Goal: Task Accomplishment & Management: Manage account settings

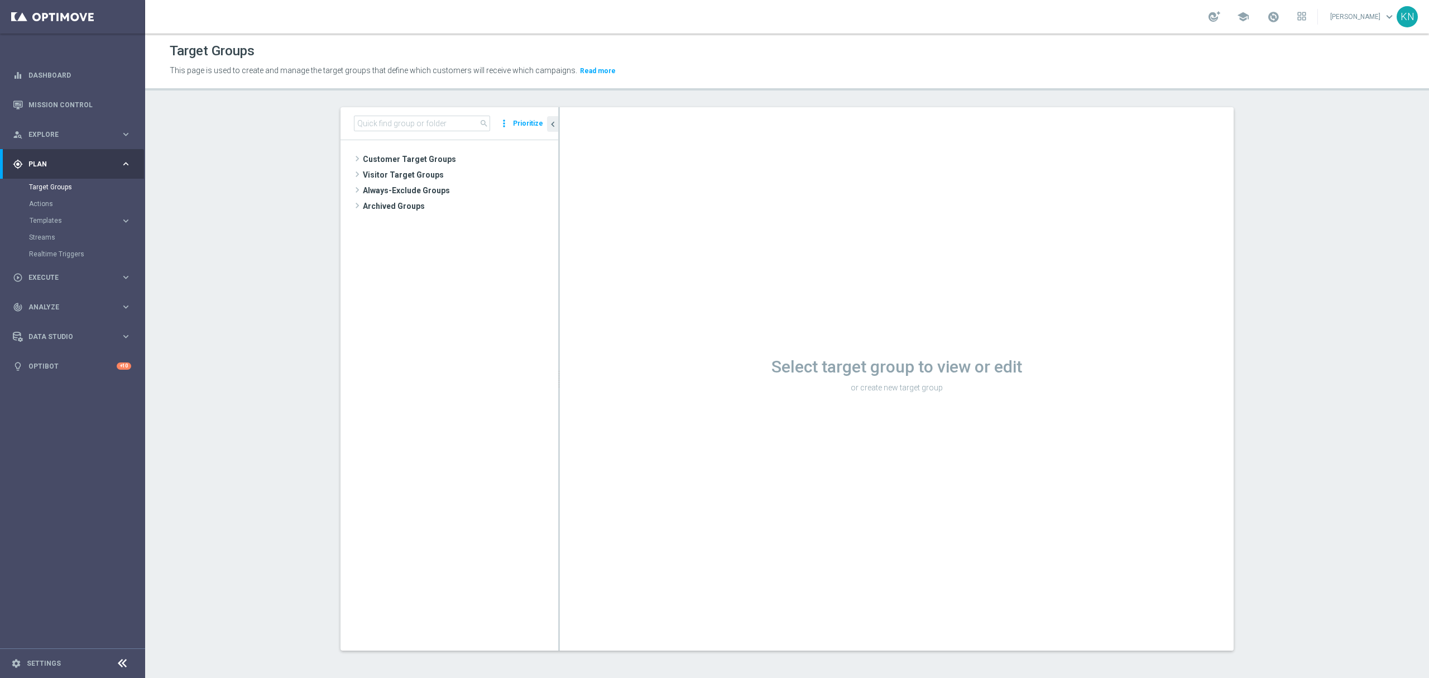
click at [439, 148] on tree-viewport "Customer Target Groups library_add create_new_folder" at bounding box center [450, 395] width 218 height 510
click at [437, 159] on span "Customer Target Groups" at bounding box center [447, 159] width 169 height 16
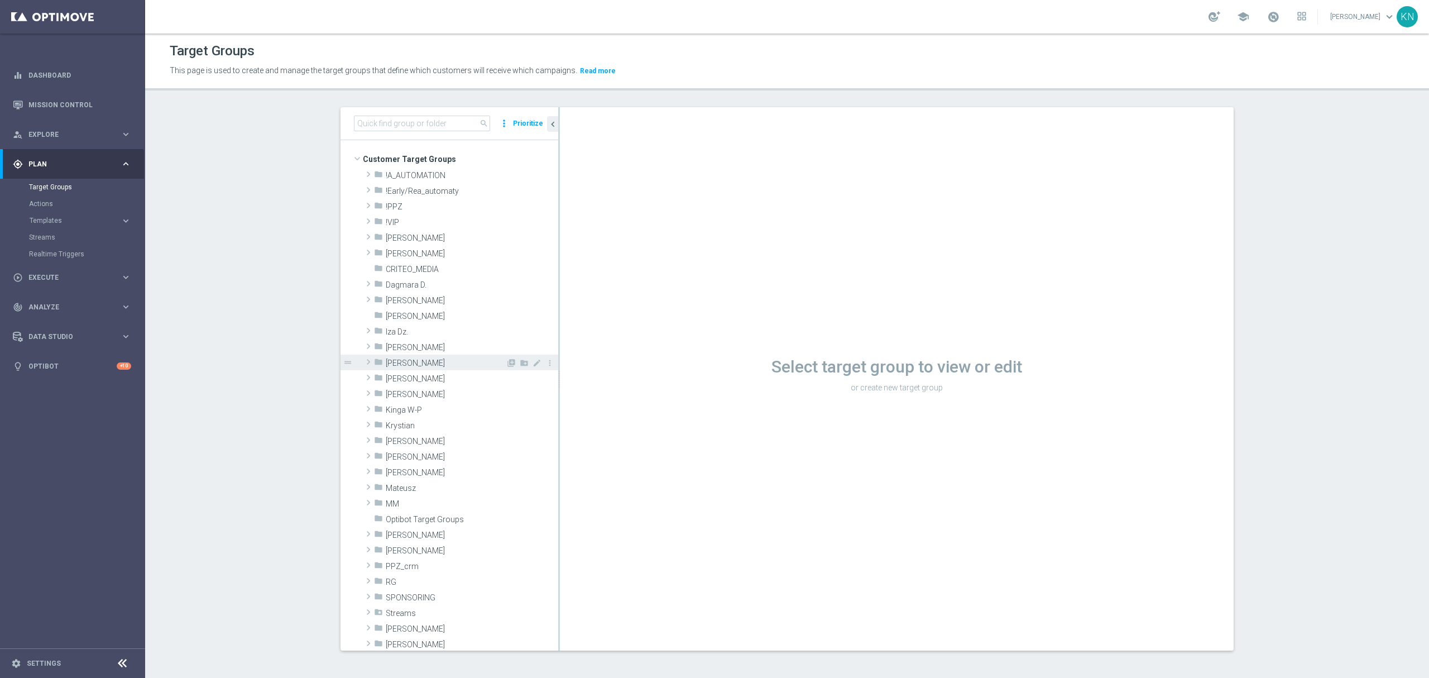
click at [365, 362] on span at bounding box center [368, 361] width 11 height 13
click at [425, 454] on span "10.2025 [PERSON_NAME]" at bounding box center [451, 456] width 109 height 9
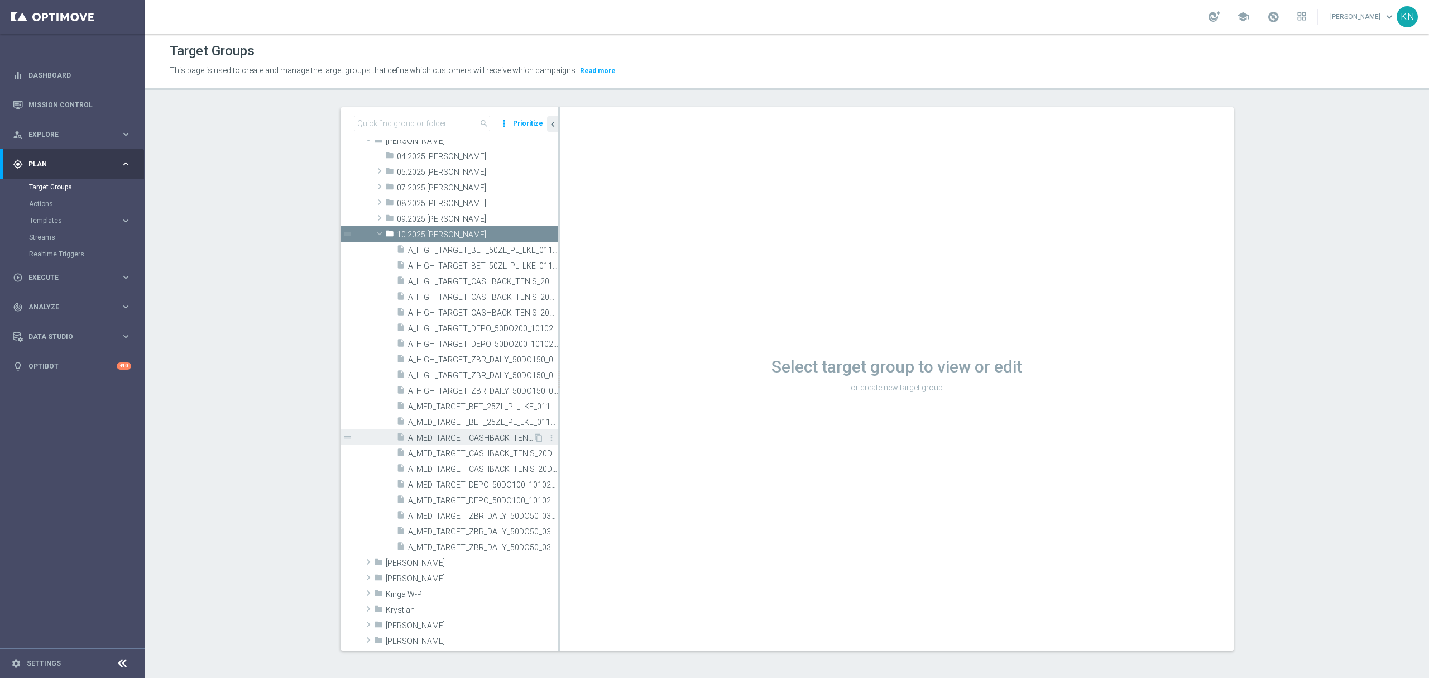
scroll to position [223, 0]
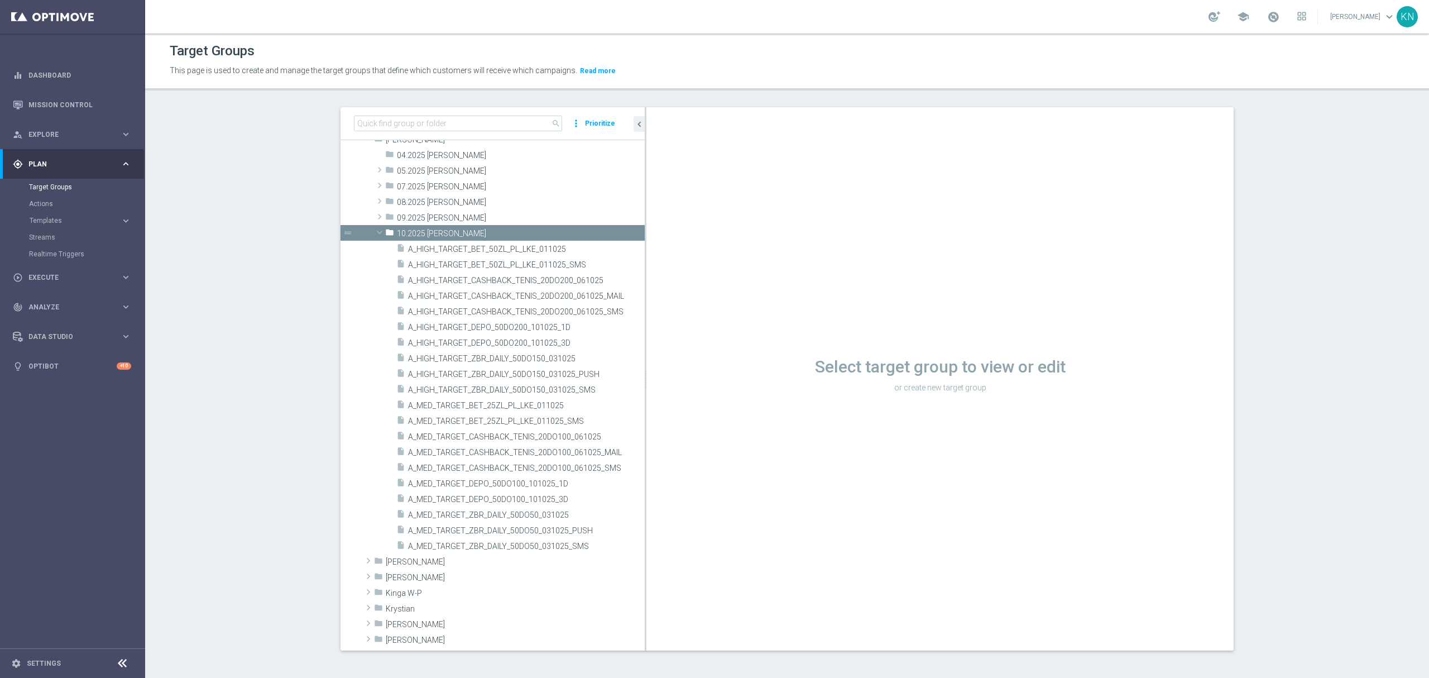
drag, startPoint x: 553, startPoint y: 429, endPoint x: 778, endPoint y: 429, distance: 225.6
click at [778, 429] on as-split "search more_vert Prioritize Customer Target Groups library_add create_new_folder" at bounding box center [787, 378] width 893 height 543
click at [557, 541] on div "insert_drive_file A_MED_TARGET_ZBR_DAILY_50DO50_031025_SMS" at bounding box center [507, 546] width 222 height 16
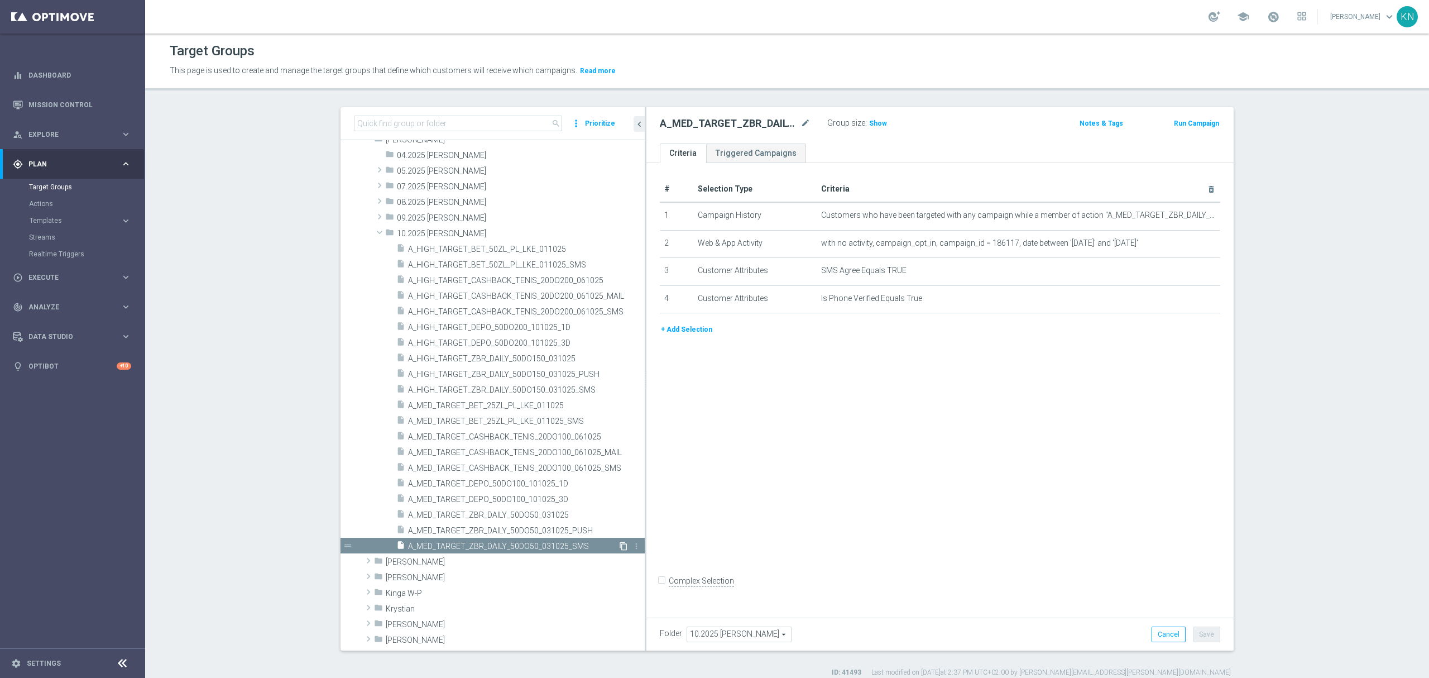
click at [619, 543] on icon "content_copy" at bounding box center [623, 546] width 9 height 9
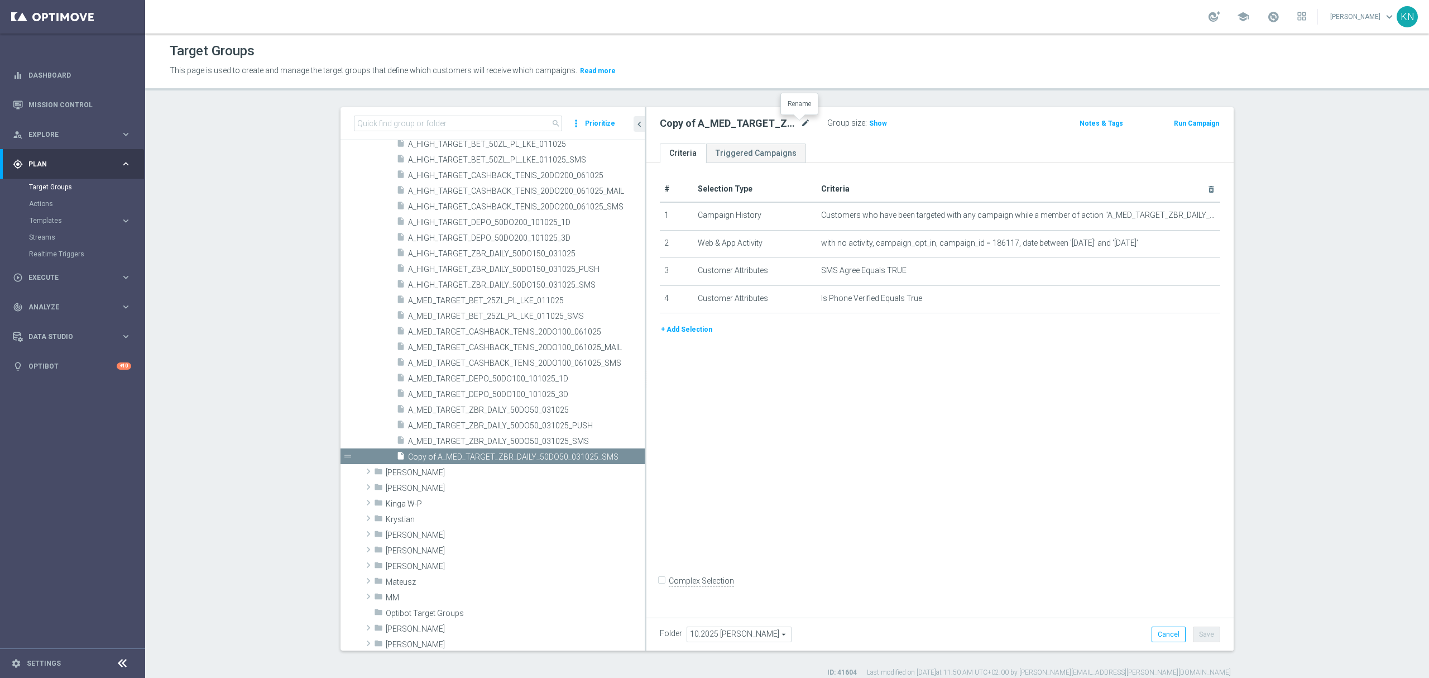
click at [801, 125] on icon "mode_edit" at bounding box center [806, 123] width 10 height 13
type input "A_MED_TARGET_DEPO_50DO100_101025_1D_SMS"
drag, startPoint x: 831, startPoint y: 418, endPoint x: 869, endPoint y: 423, distance: 37.7
click at [832, 418] on div "# Selection Type Criteria delete_forever 1 Campaign History Customers who have …" at bounding box center [940, 387] width 587 height 449
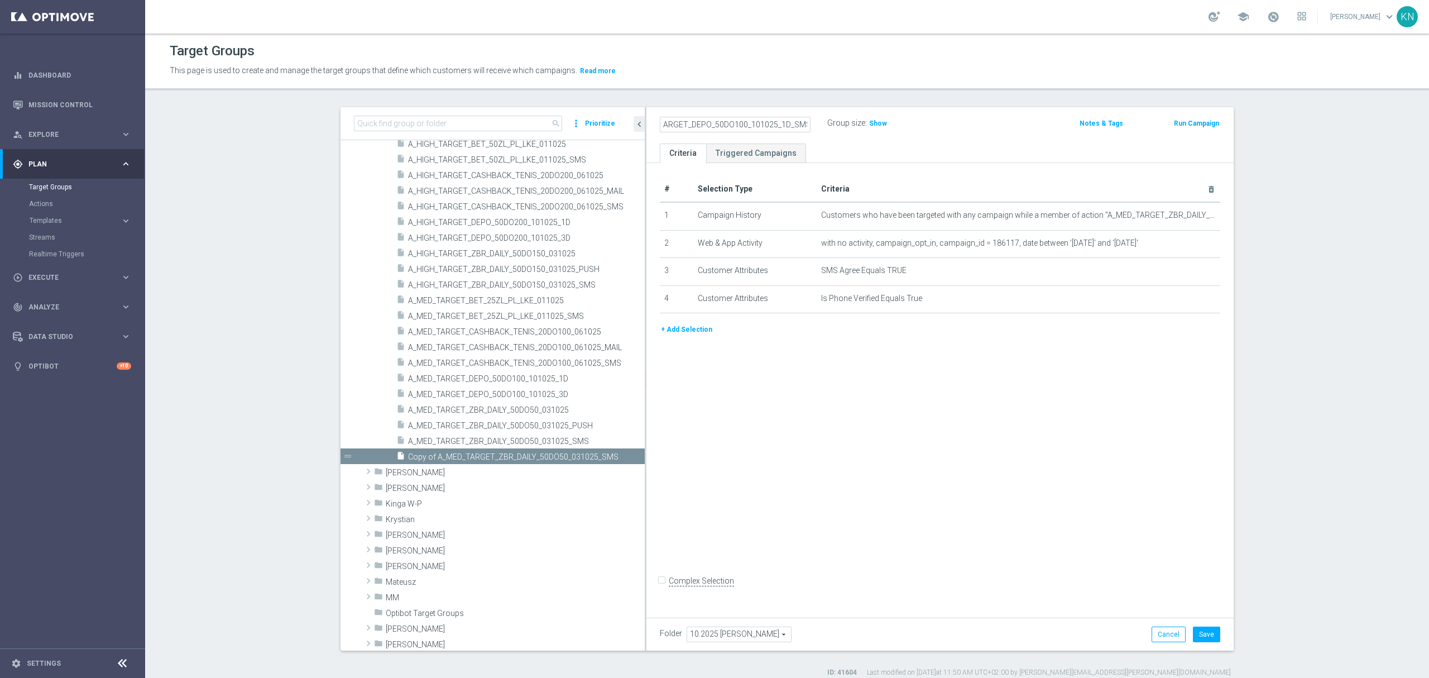
scroll to position [0, 0]
click at [1186, 218] on icon "mode_edit" at bounding box center [1188, 215] width 9 height 9
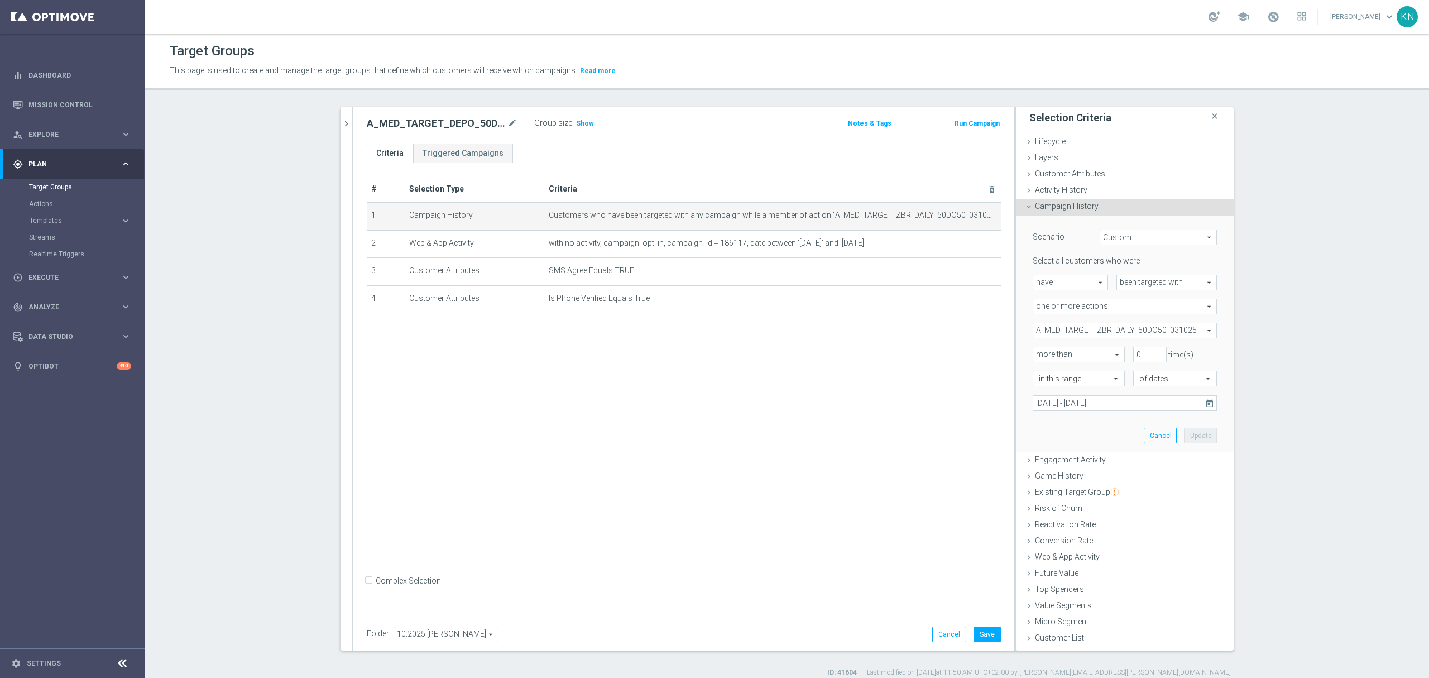
click at [1122, 329] on span "A_MED_TARGET_ZBR_DAILY_50DO50_031025" at bounding box center [1124, 330] width 183 height 15
click at [1037, 352] on input "Show Selected" at bounding box center [1040, 354] width 7 height 7
checkbox input "true"
click at [1041, 384] on input "A_MED_TARGET_ZBR_DAILY_50DO50_031025" at bounding box center [1044, 386] width 7 height 7
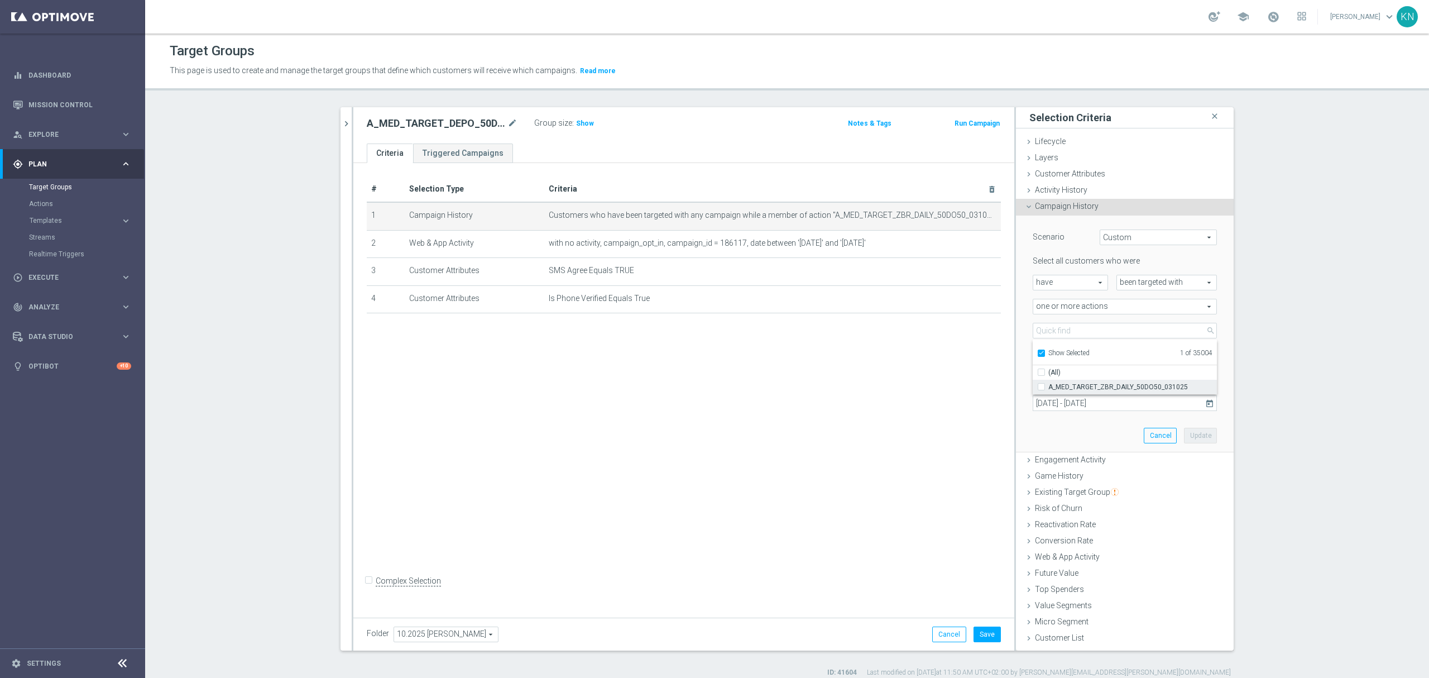
checkbox input "false"
type input "Select Action"
checkbox input "false"
click at [1049, 354] on label "Show Selected" at bounding box center [1069, 354] width 41 height 10
click at [1039, 354] on input "Show Selected" at bounding box center [1040, 354] width 7 height 7
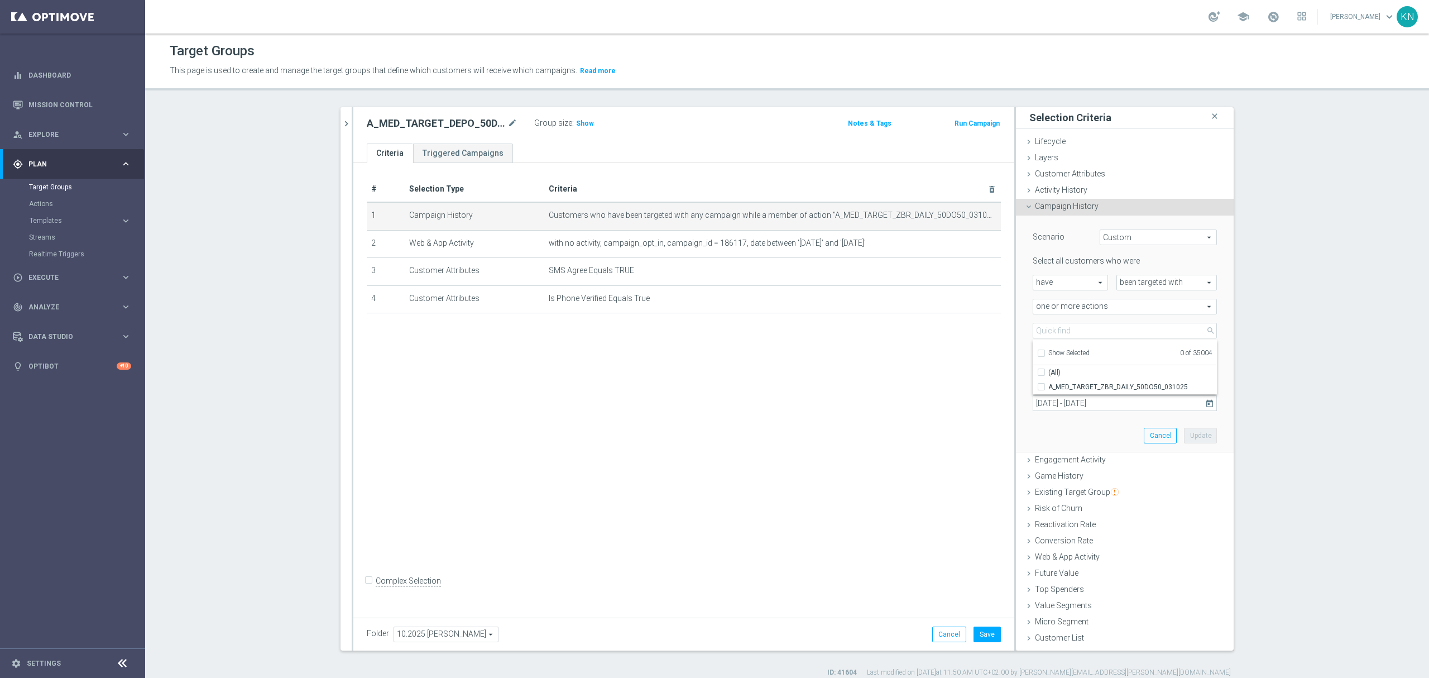
checkbox input "false"
click at [1061, 331] on input "search" at bounding box center [1125, 331] width 184 height 16
paste input "A_MED_TARGET_DEPO_50DO100_101025_1D"
type input "A_MED_TARGET_DEPO_50DO100_101025_1D"
click at [1041, 384] on input "A_MED_TARGET_DEPO_50DO100_101025_1D" at bounding box center [1044, 386] width 7 height 7
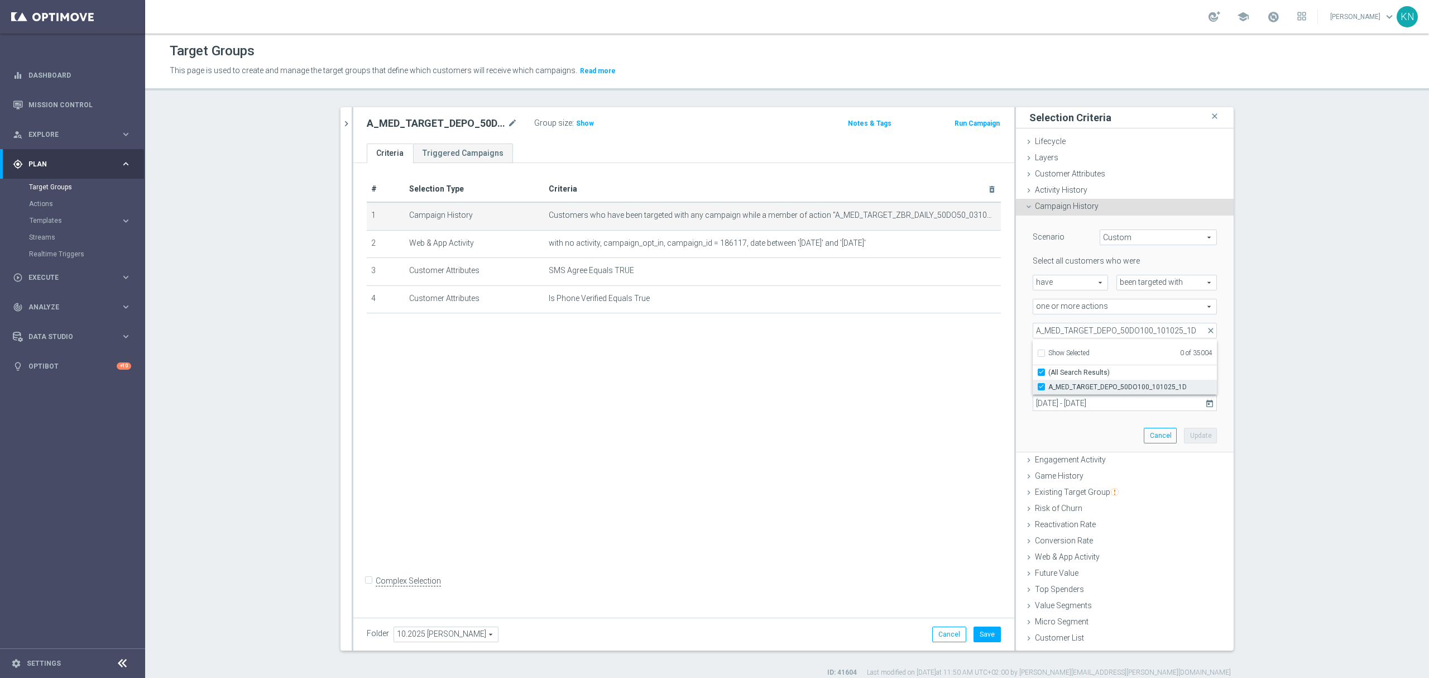
checkbox input "true"
type input "A_MED_TARGET_DEPO_50DO100_101025_1D"
checkbox input "true"
click at [1025, 365] on div "Scenario Custom Custom arrow_drop_down search Select all customers who were hav…" at bounding box center [1125, 334] width 201 height 236
click at [1116, 404] on input "03 Oct 2025 - 05 Oct 2025" at bounding box center [1125, 403] width 184 height 16
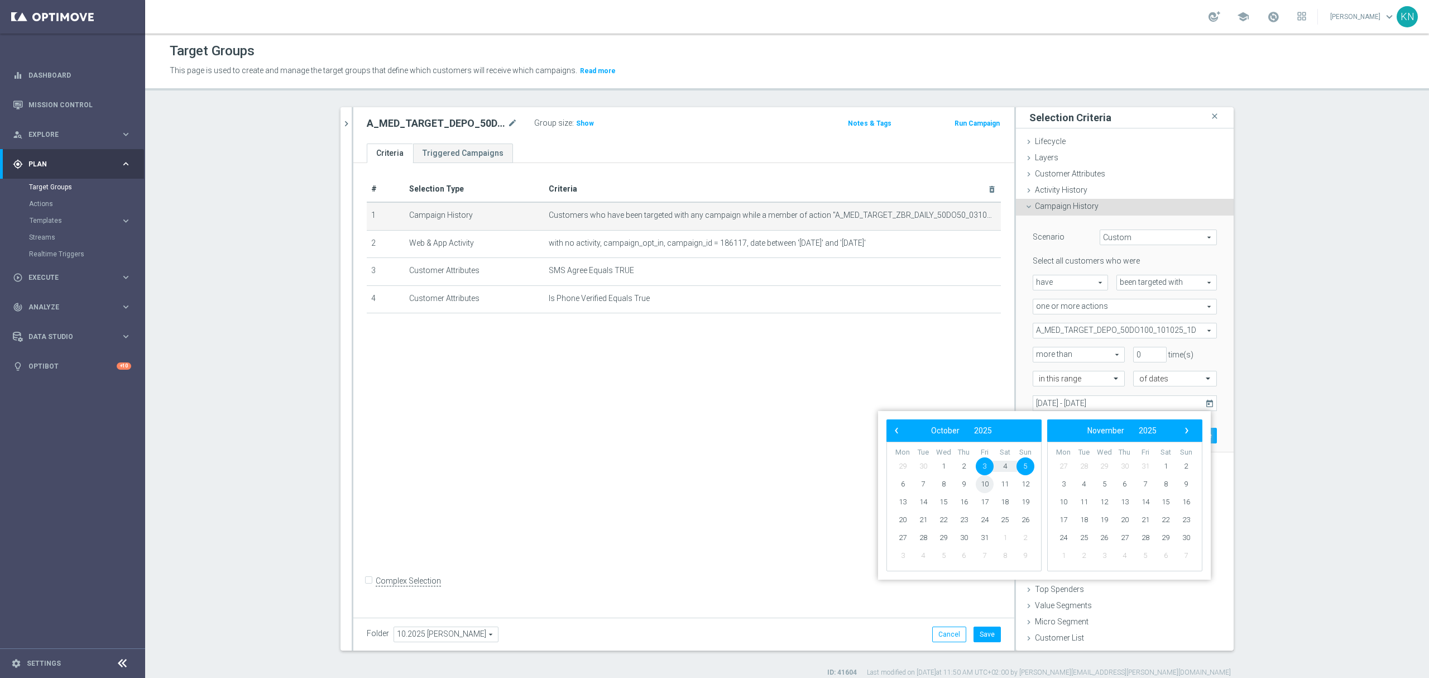
click at [981, 481] on span "10" at bounding box center [985, 484] width 18 height 18
click at [979, 481] on span "10" at bounding box center [985, 484] width 18 height 18
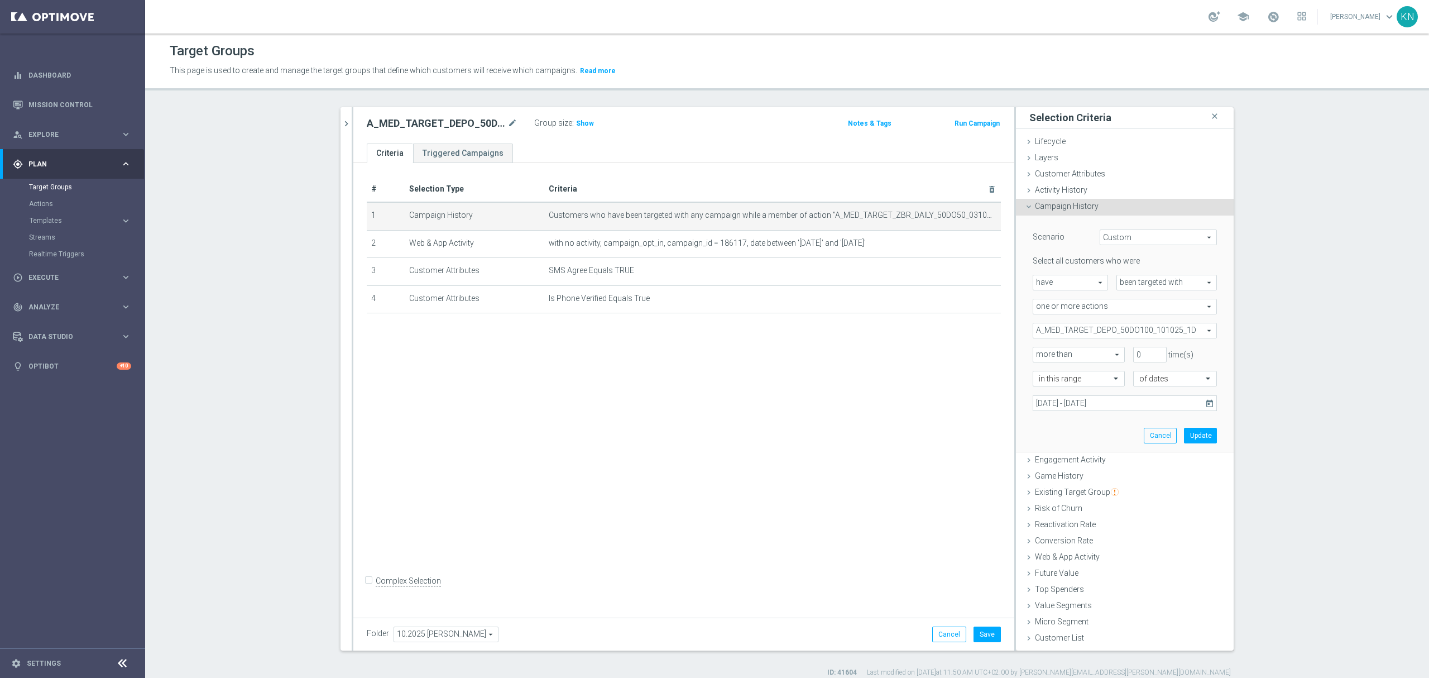
type input "10 Oct 2025 - 10 Oct 2025"
click at [1208, 429] on button "Update" at bounding box center [1200, 436] width 33 height 16
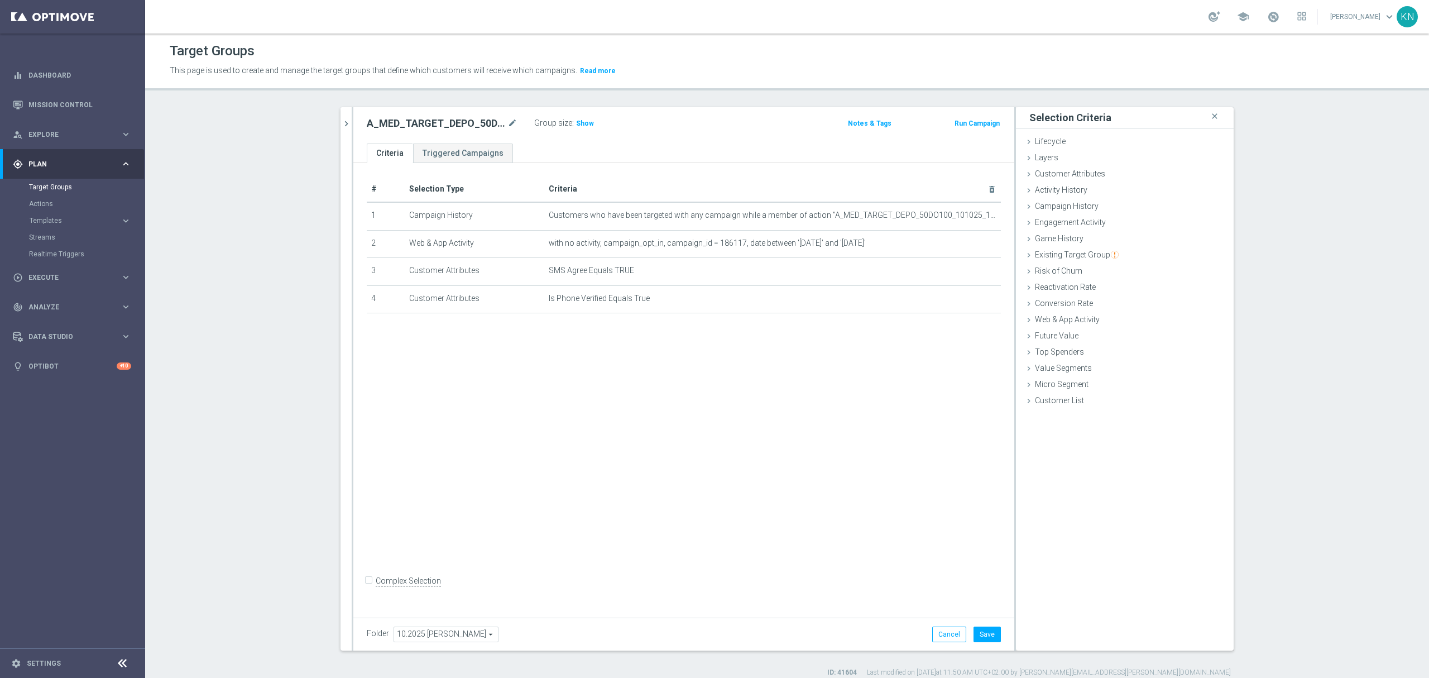
drag, startPoint x: 839, startPoint y: 416, endPoint x: 919, endPoint y: 268, distance: 168.4
click at [839, 411] on div "# Selection Type Criteria delete_forever 1 Campaign History Customers who have …" at bounding box center [683, 387] width 661 height 449
click at [961, 246] on icon "mode_edit" at bounding box center [965, 242] width 9 height 9
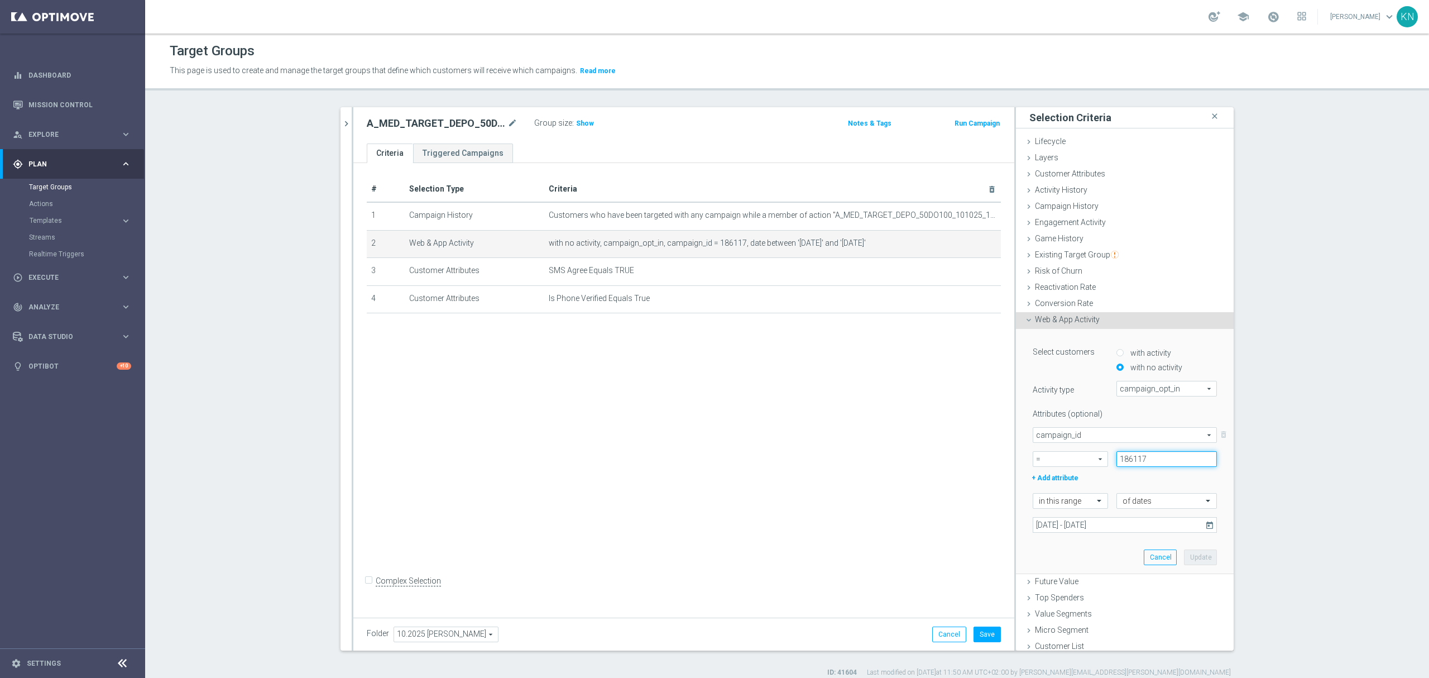
click at [1126, 459] on input "186117" at bounding box center [1167, 459] width 101 height 16
paste input "8679"
type input "188679"
click at [1133, 529] on input "03 Oct 2025 - 05 Oct 2025" at bounding box center [1125, 525] width 184 height 16
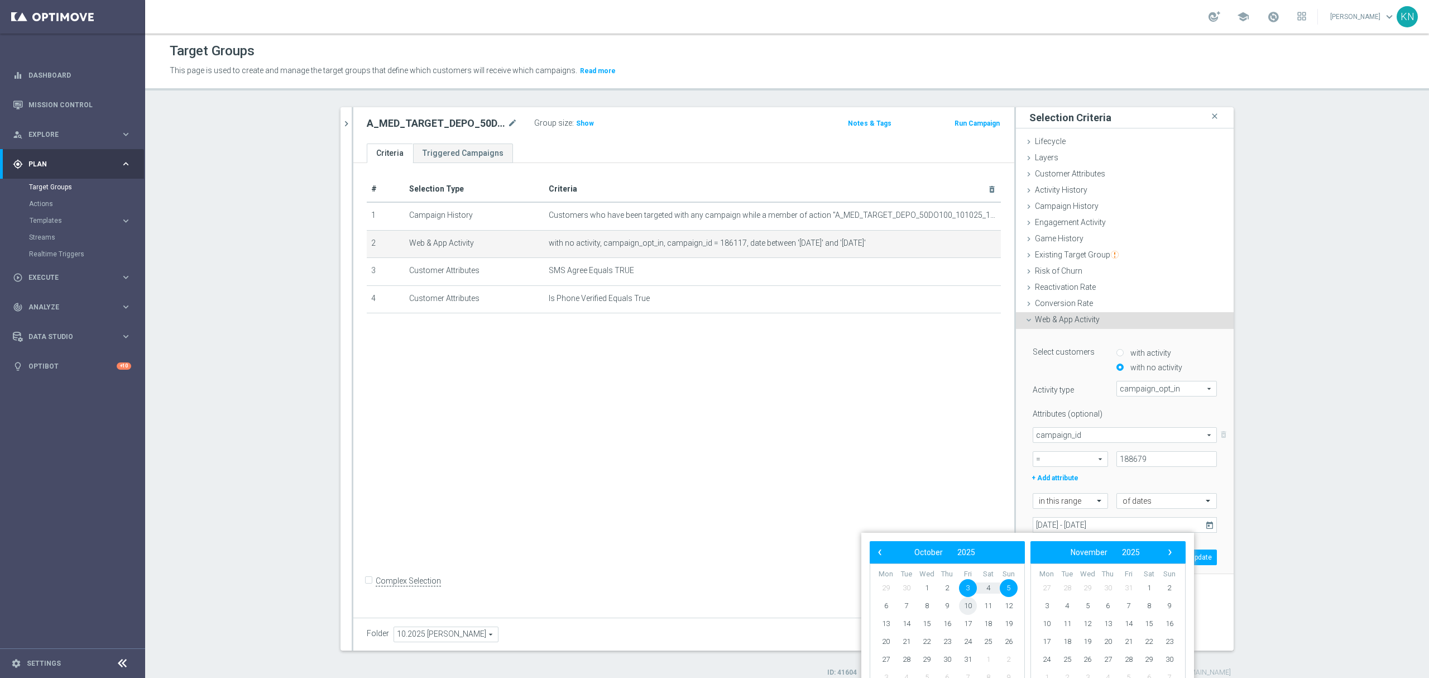
click at [975, 606] on span "10" at bounding box center [968, 606] width 18 height 18
type input "10 Oct 2025 - 10 Oct 2025"
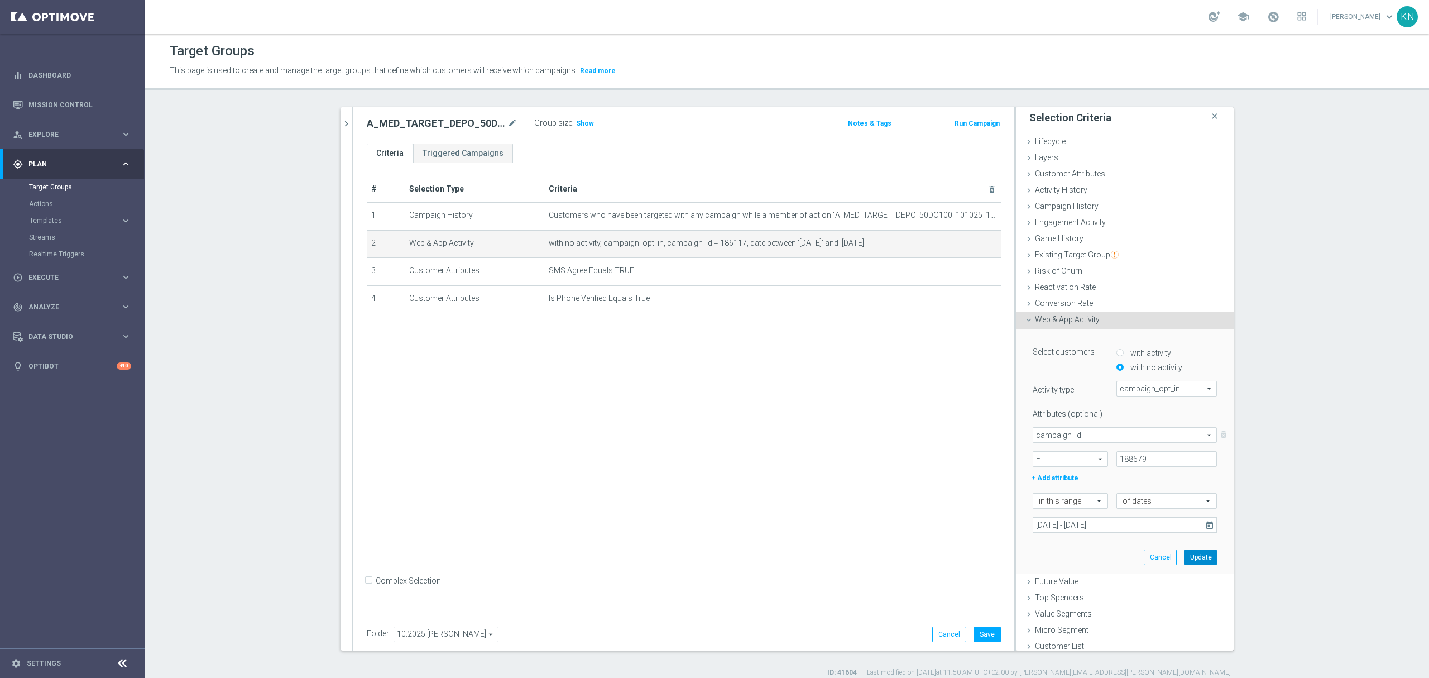
click at [1191, 554] on button "Update" at bounding box center [1200, 557] width 33 height 16
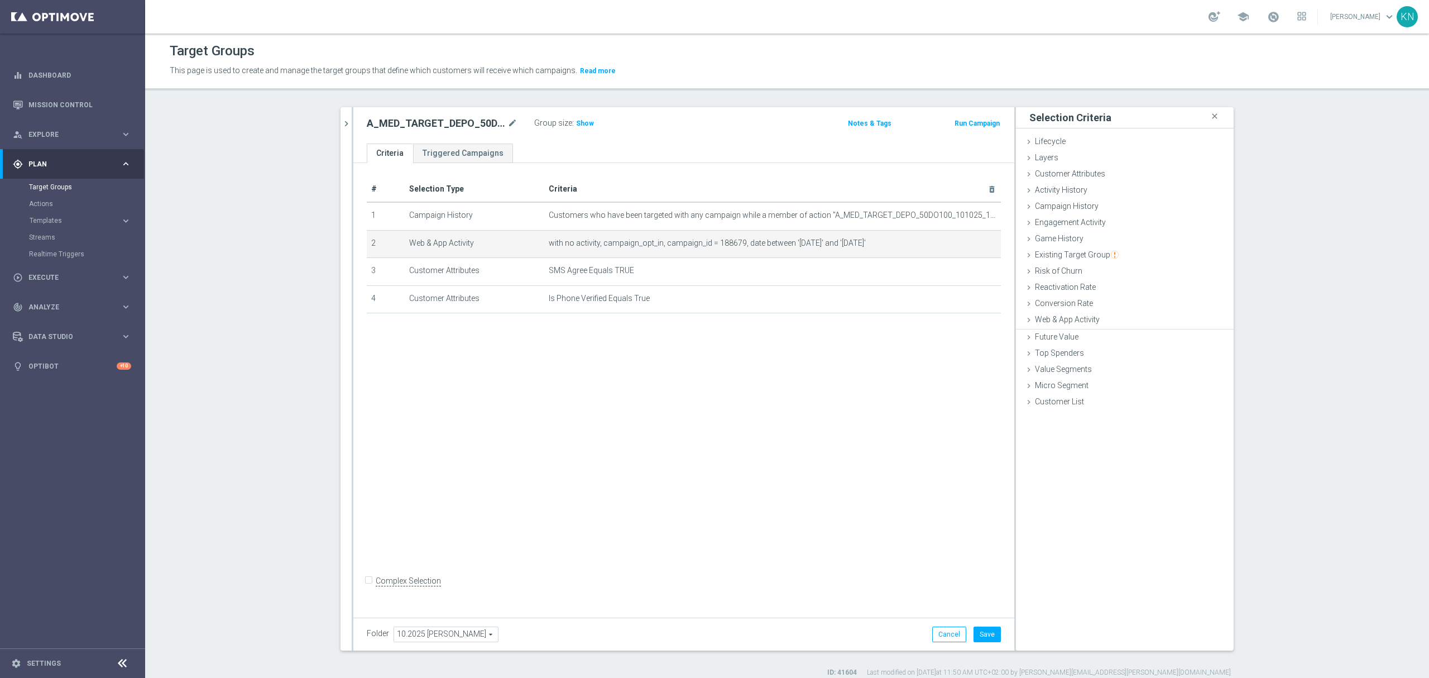
click at [700, 401] on div "# Selection Type Criteria delete_forever 1 Campaign History Customers who have …" at bounding box center [683, 387] width 661 height 449
click at [986, 639] on button "Save" at bounding box center [987, 634] width 27 height 16
drag, startPoint x: 337, startPoint y: 122, endPoint x: 350, endPoint y: 132, distance: 16.2
click at [341, 122] on icon "chevron_right" at bounding box center [346, 123] width 11 height 11
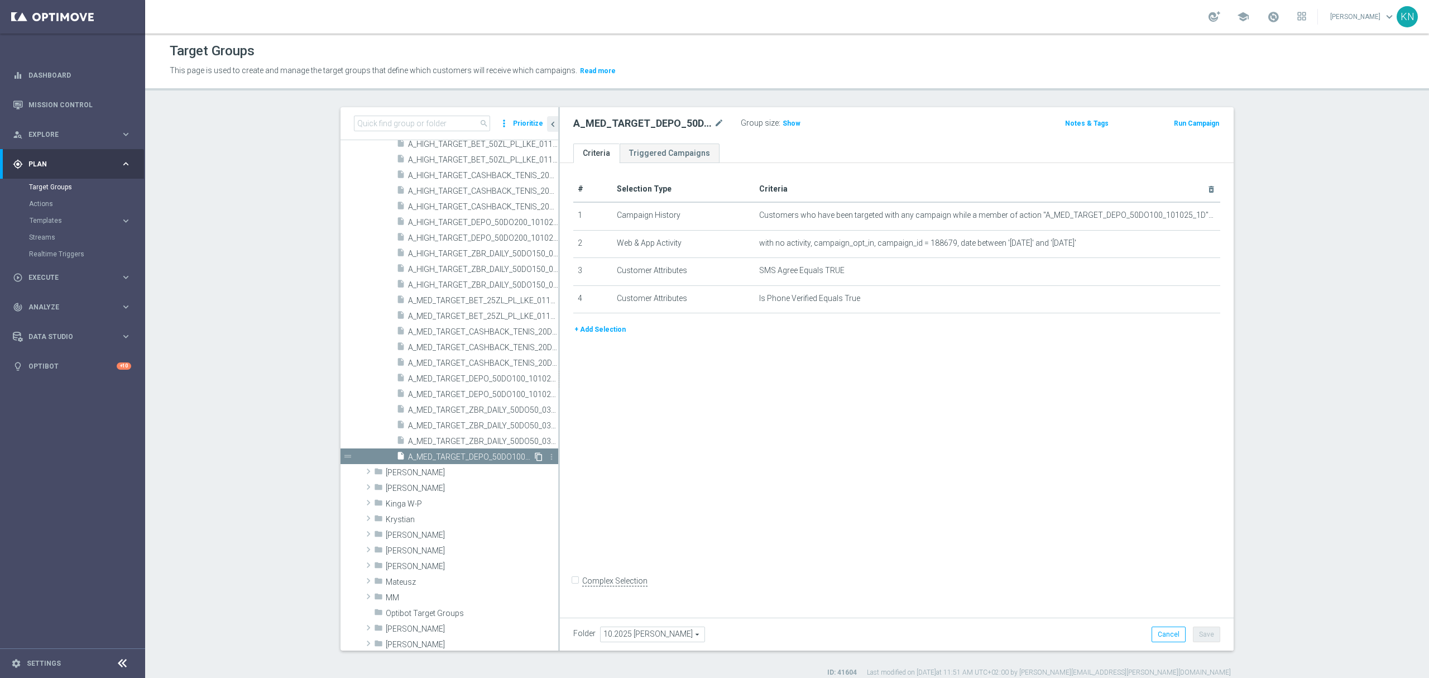
click at [534, 458] on icon "content_copy" at bounding box center [538, 456] width 9 height 9
click at [714, 125] on icon "mode_edit" at bounding box center [719, 123] width 10 height 13
click at [662, 128] on input "text" at bounding box center [648, 125] width 151 height 16
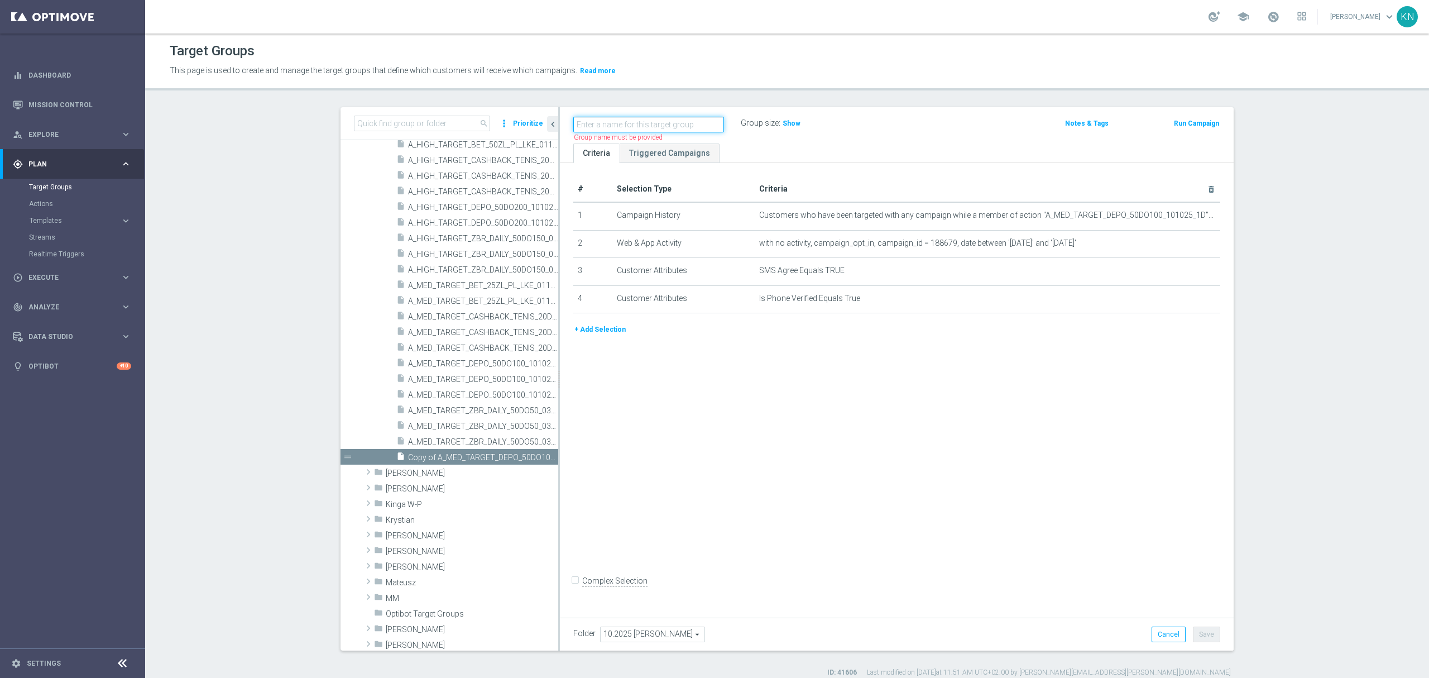
paste input "A_HIGH_TARGET_DEPO_50DO200_101025_1D_SMS"
type input "A_HIGH_TARGET_DEPO_50DO200_101025_1D_SMS"
click at [753, 439] on div "# Selection Type Criteria delete_forever 1 Campaign History Customers who have …" at bounding box center [897, 387] width 674 height 449
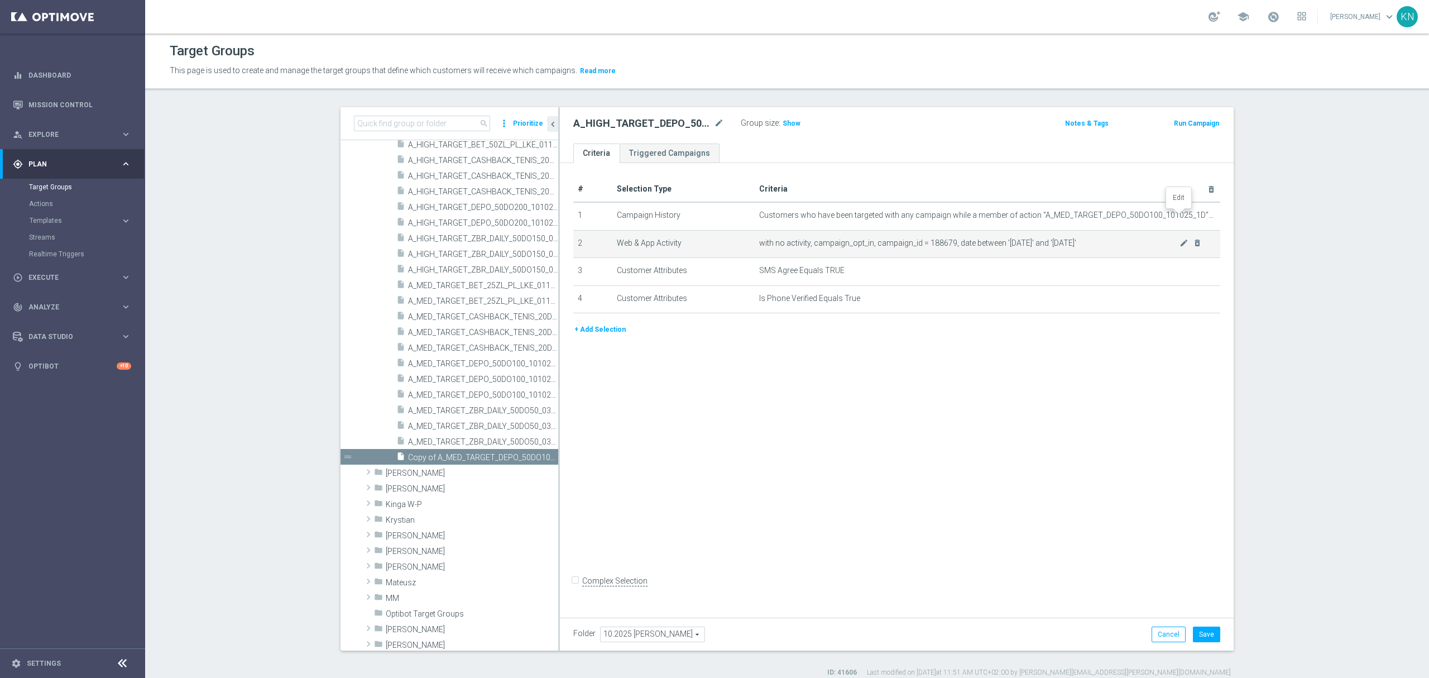
drag, startPoint x: 1179, startPoint y: 216, endPoint x: 896, endPoint y: 242, distance: 284.9
click at [0, 0] on icon "mode_edit" at bounding box center [0, 0] width 0 height 0
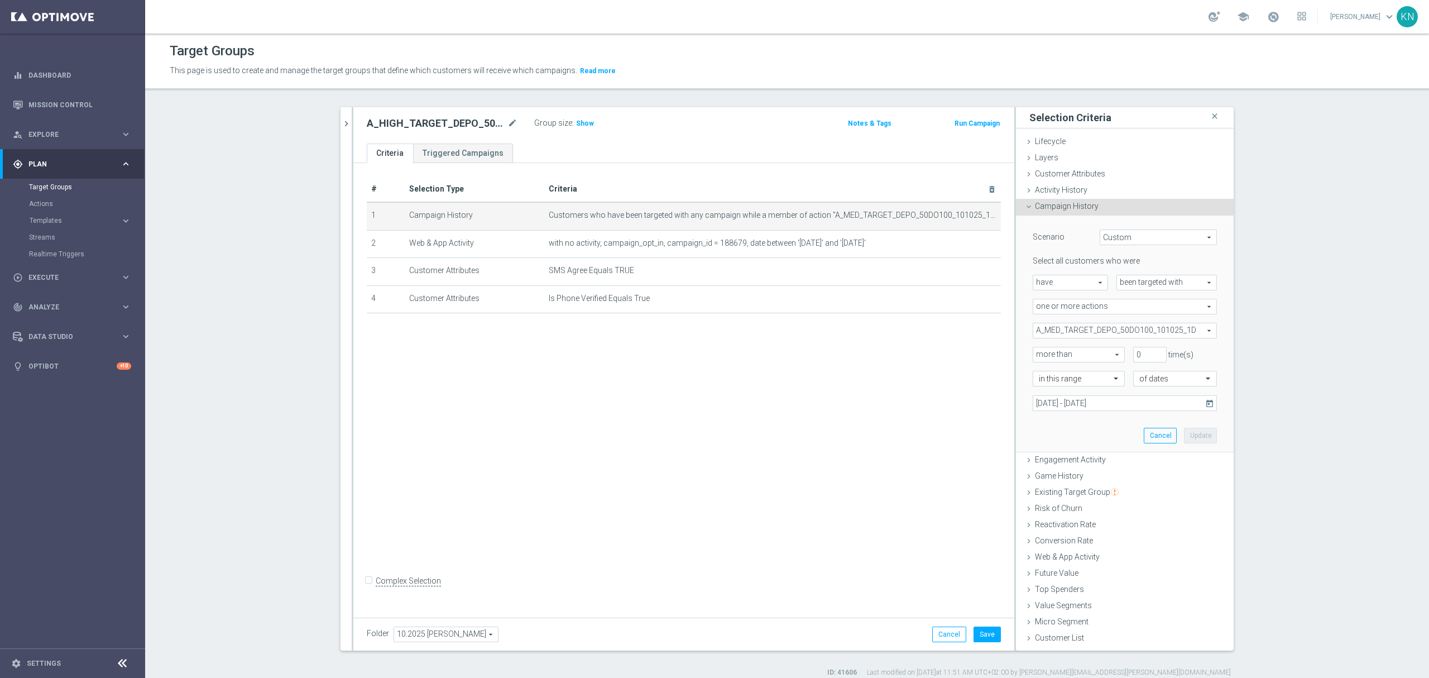
click at [1123, 331] on span "A_MED_TARGET_DEPO_50DO100_101025_1D" at bounding box center [1124, 330] width 183 height 15
click at [1040, 352] on div "Show Selected" at bounding box center [1063, 352] width 52 height 14
click at [1037, 356] on input "Show Selected" at bounding box center [1040, 354] width 7 height 7
checkbox input "true"
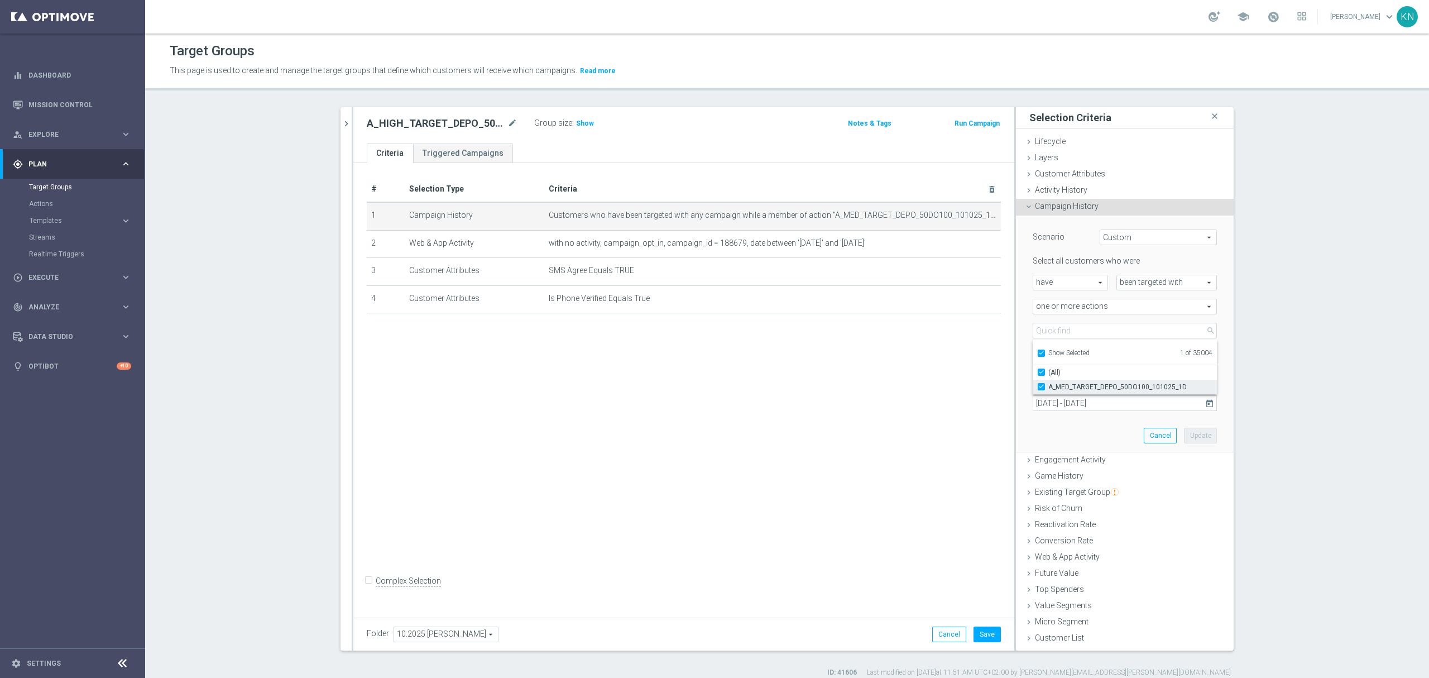
click at [1049, 382] on label "A_MED_TARGET_DEPO_50DO100_101025_1D" at bounding box center [1133, 387] width 169 height 15
click at [1041, 383] on input "A_MED_TARGET_DEPO_50DO100_101025_1D" at bounding box center [1044, 386] width 7 height 7
checkbox input "false"
type input "Select Action"
checkbox input "false"
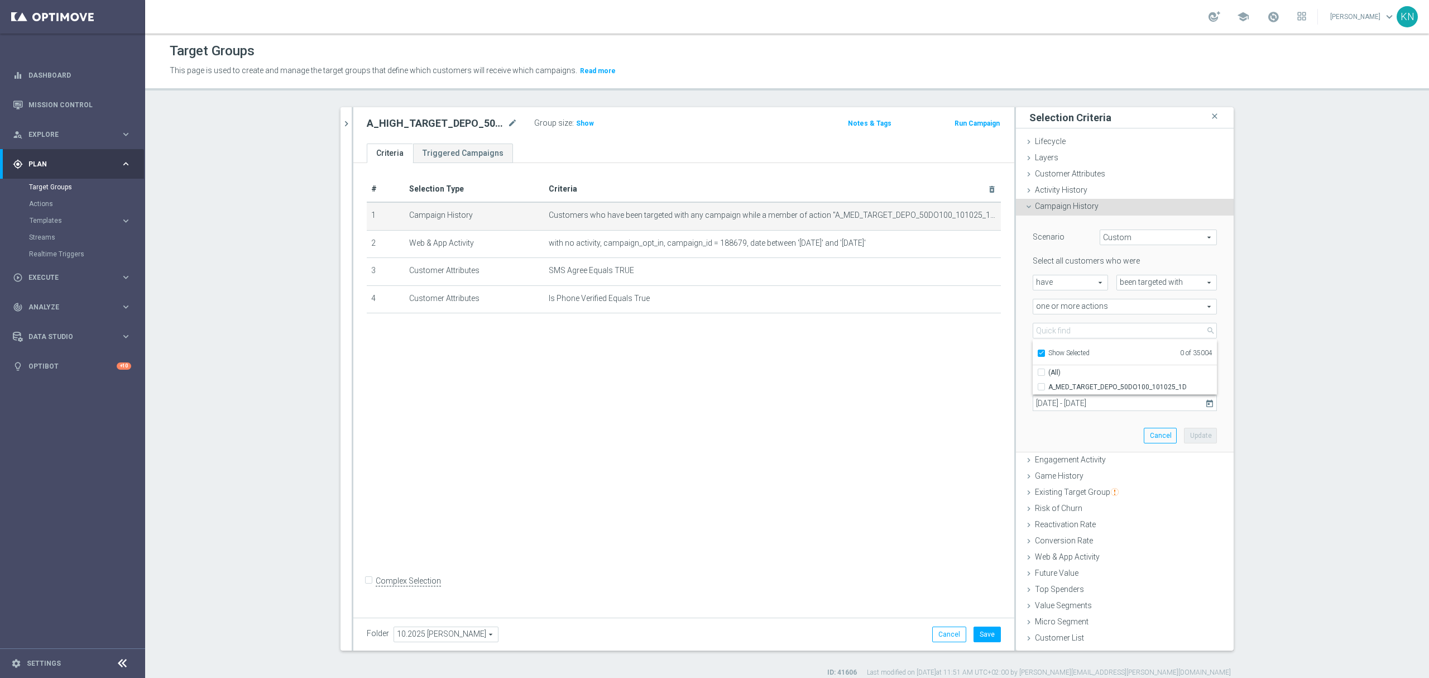
click at [1037, 356] on input "Show Selected" at bounding box center [1040, 354] width 7 height 7
checkbox input "false"
click at [1050, 329] on input "search" at bounding box center [1125, 331] width 184 height 16
paste input "A_HIGH_TARGET_DEPO_50DO200_101025_1D"
type input "A_HIGH_TARGET_DEPO_50DO200_101025_1D"
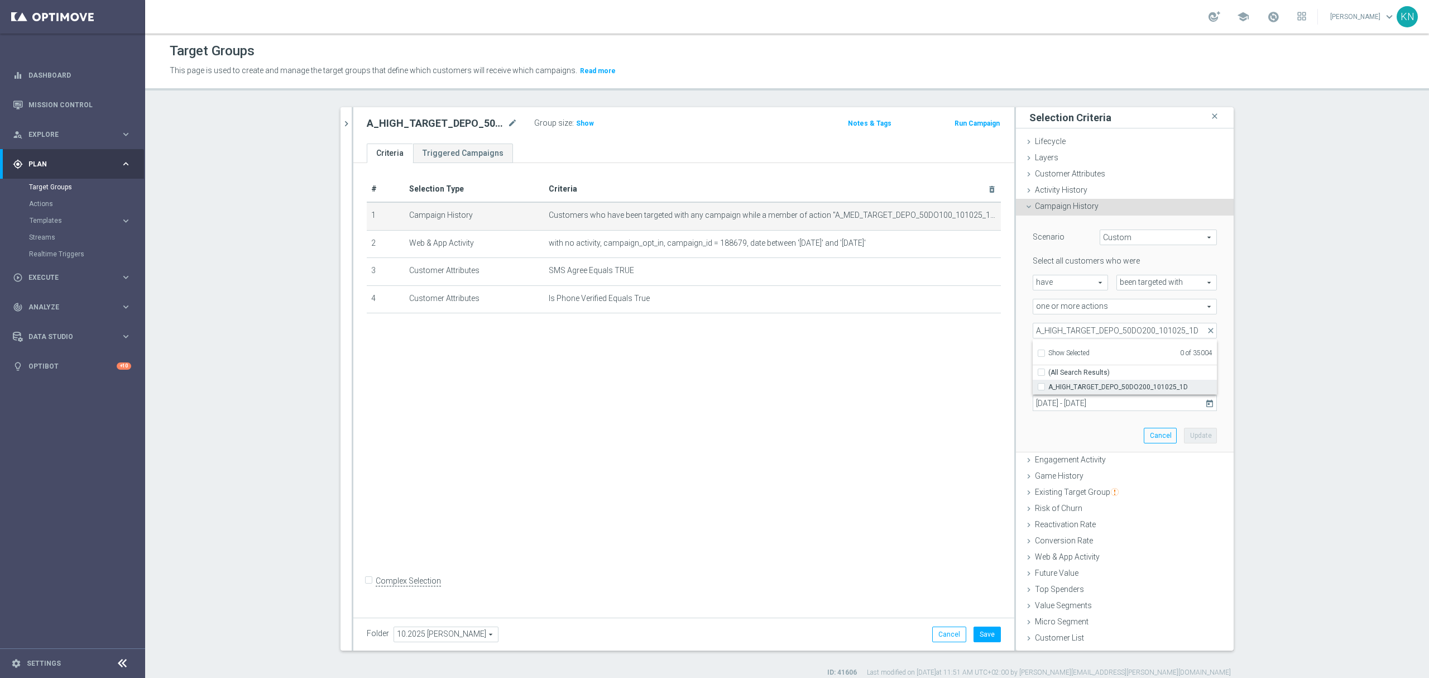
click at [1049, 386] on label "A_HIGH_TARGET_DEPO_50DO200_101025_1D" at bounding box center [1133, 387] width 169 height 15
click at [1041, 386] on input "A_HIGH_TARGET_DEPO_50DO200_101025_1D" at bounding box center [1044, 386] width 7 height 7
checkbox input "true"
type input "A_HIGH_TARGET_DEPO_50DO200_101025_1D"
checkbox input "true"
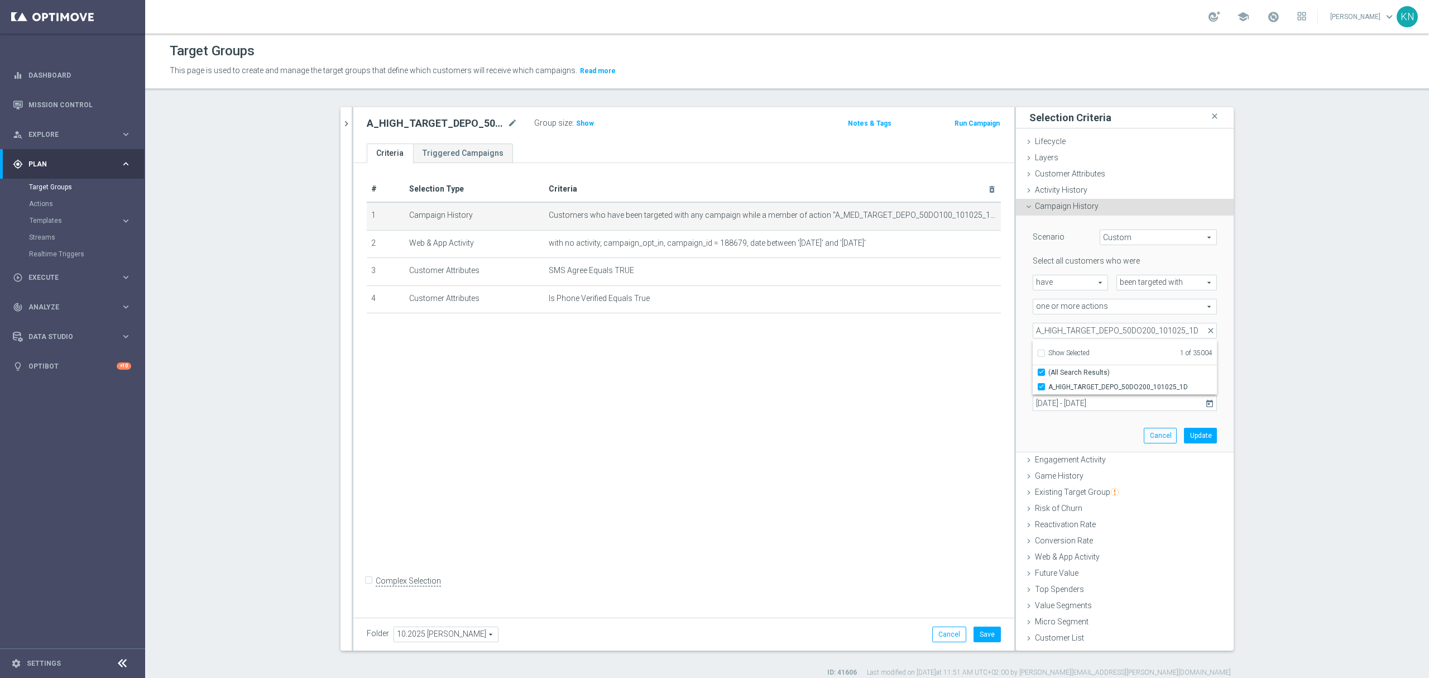
click at [1017, 402] on div "Scenario Custom Custom arrow_drop_down search Select all customers who were hav…" at bounding box center [1125, 334] width 218 height 237
click at [1193, 434] on button "Update" at bounding box center [1200, 436] width 33 height 16
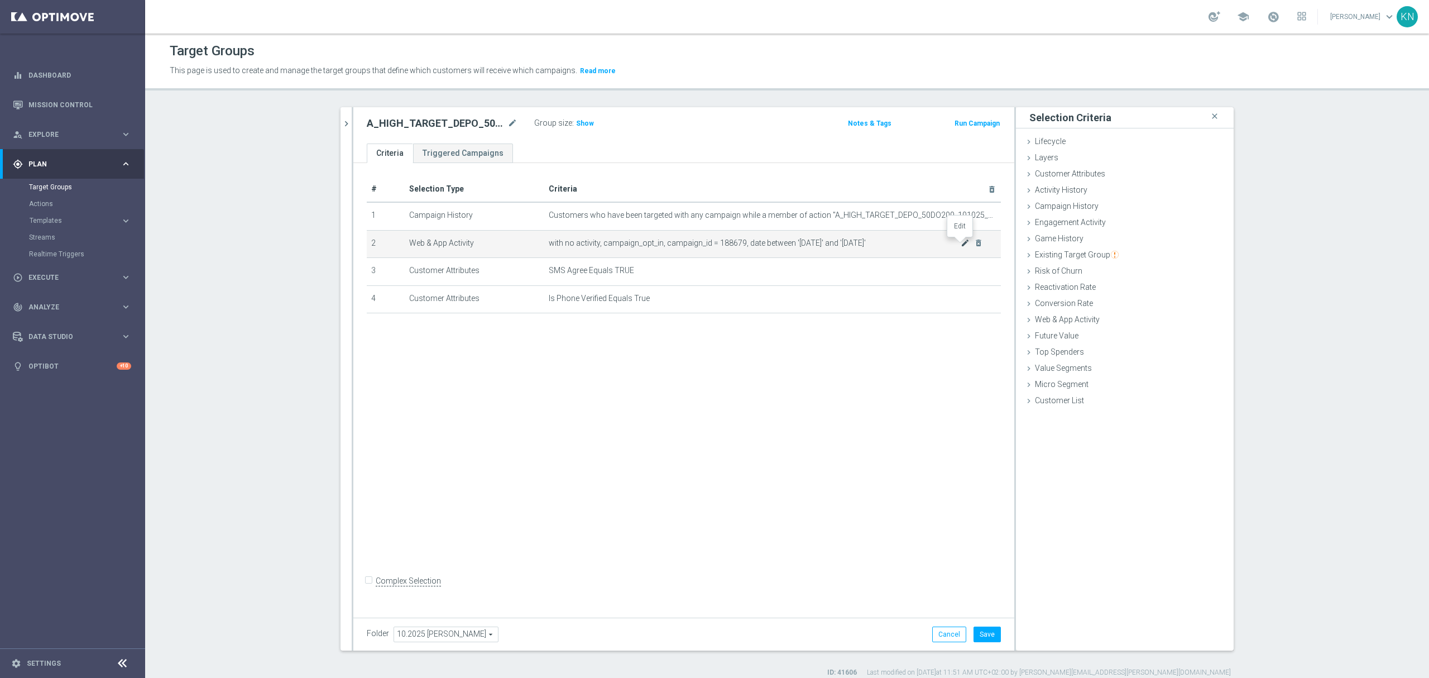
click at [961, 244] on icon "mode_edit" at bounding box center [965, 242] width 9 height 9
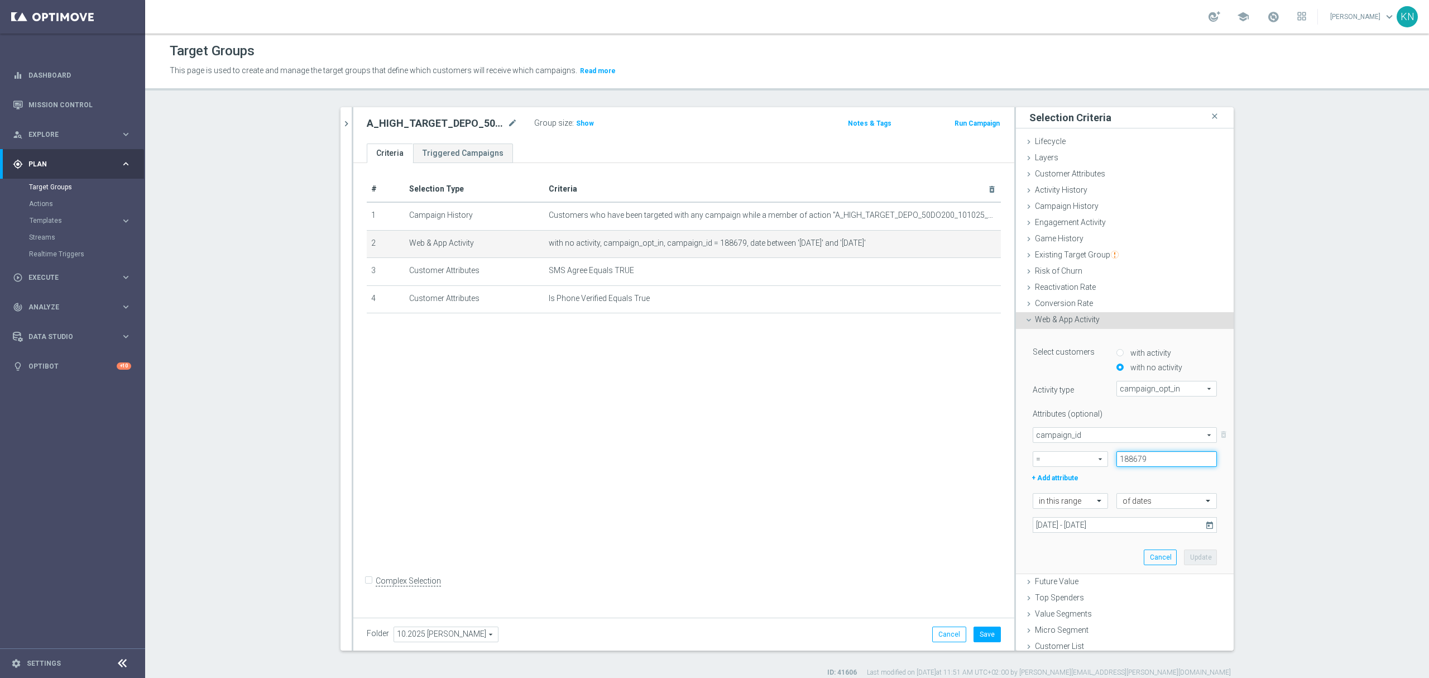
click at [1121, 458] on input "188679" at bounding box center [1167, 459] width 101 height 16
paste input "188681"
type input "188681"
click at [1142, 476] on div "+ Add attribute" at bounding box center [1125, 477] width 201 height 15
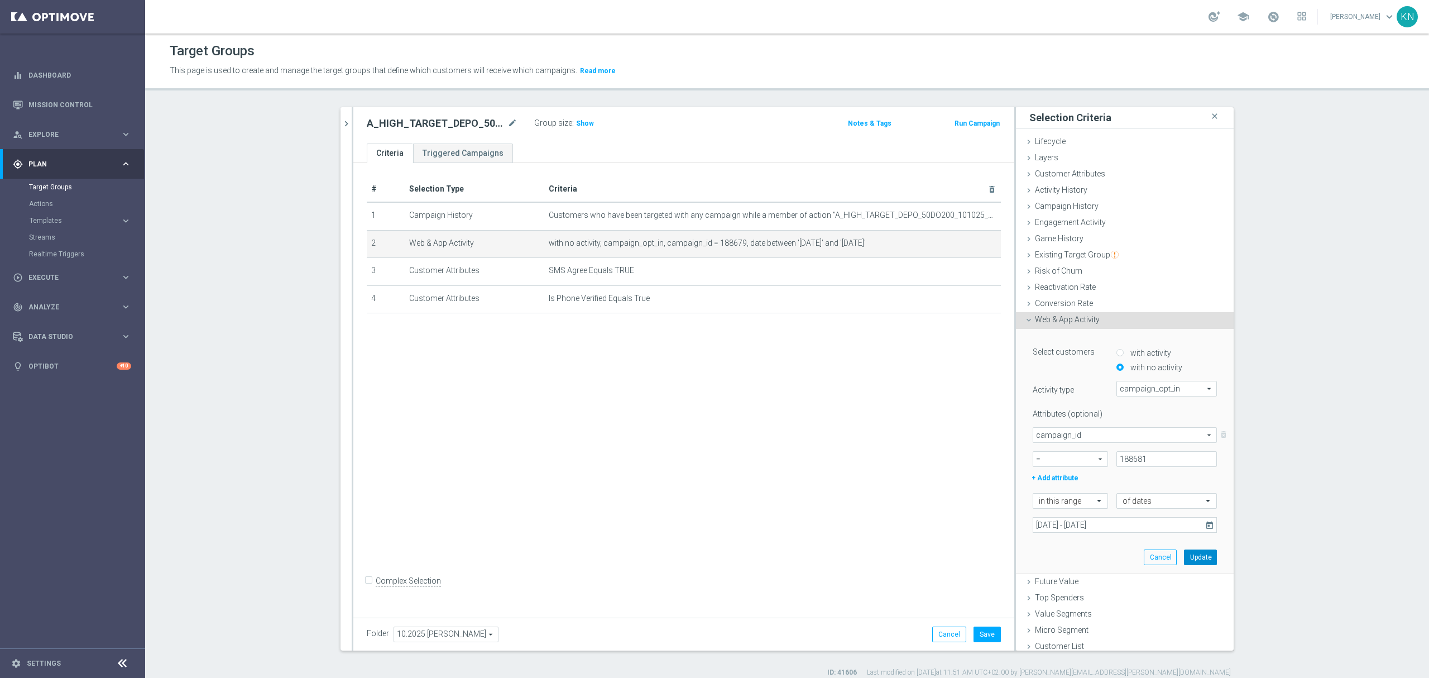
click at [1191, 559] on button "Update" at bounding box center [1200, 557] width 33 height 16
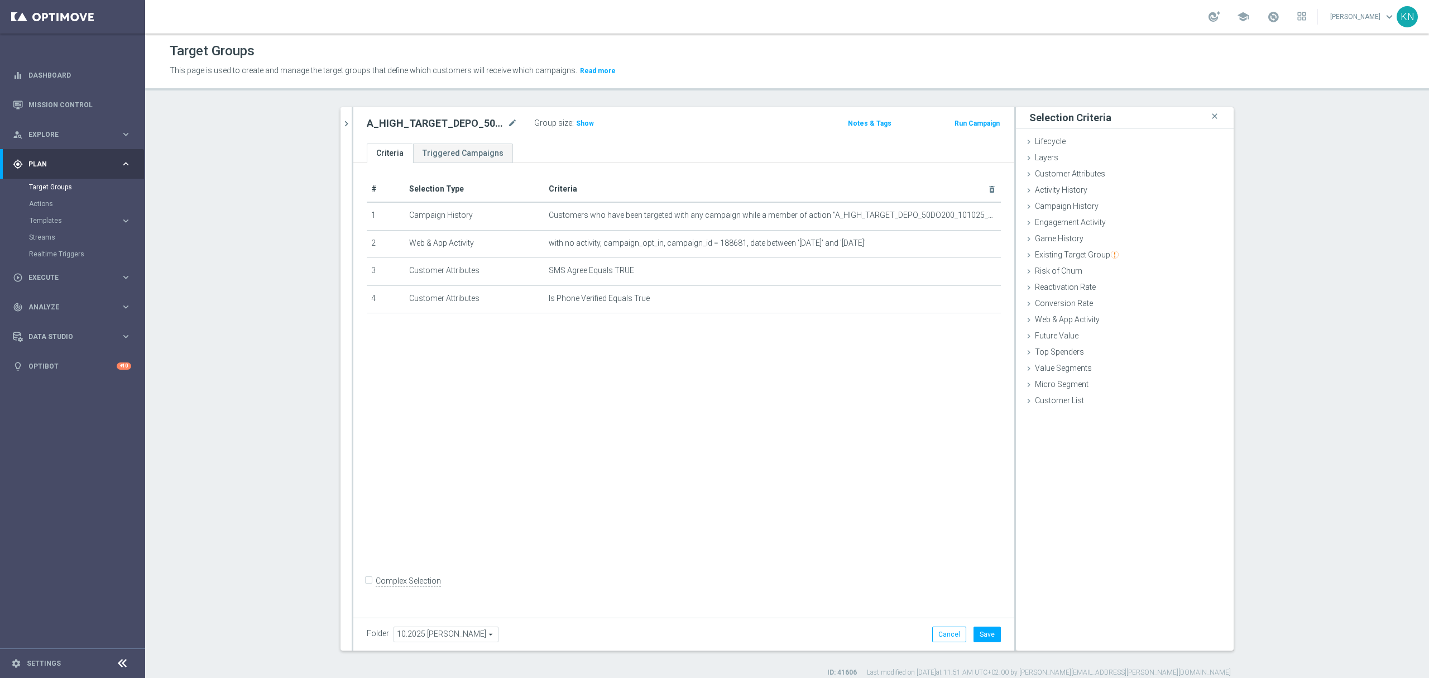
click at [743, 400] on div "# Selection Type Criteria delete_forever 1 Campaign History Customers who have …" at bounding box center [683, 387] width 661 height 449
click at [787, 642] on div "Folder 10.2025 Kamil N. 10.2025 Kamil N. arrow_drop_down search Cancel Save Sav…" at bounding box center [683, 634] width 661 height 33
click at [961, 247] on icon "mode_edit" at bounding box center [965, 242] width 9 height 9
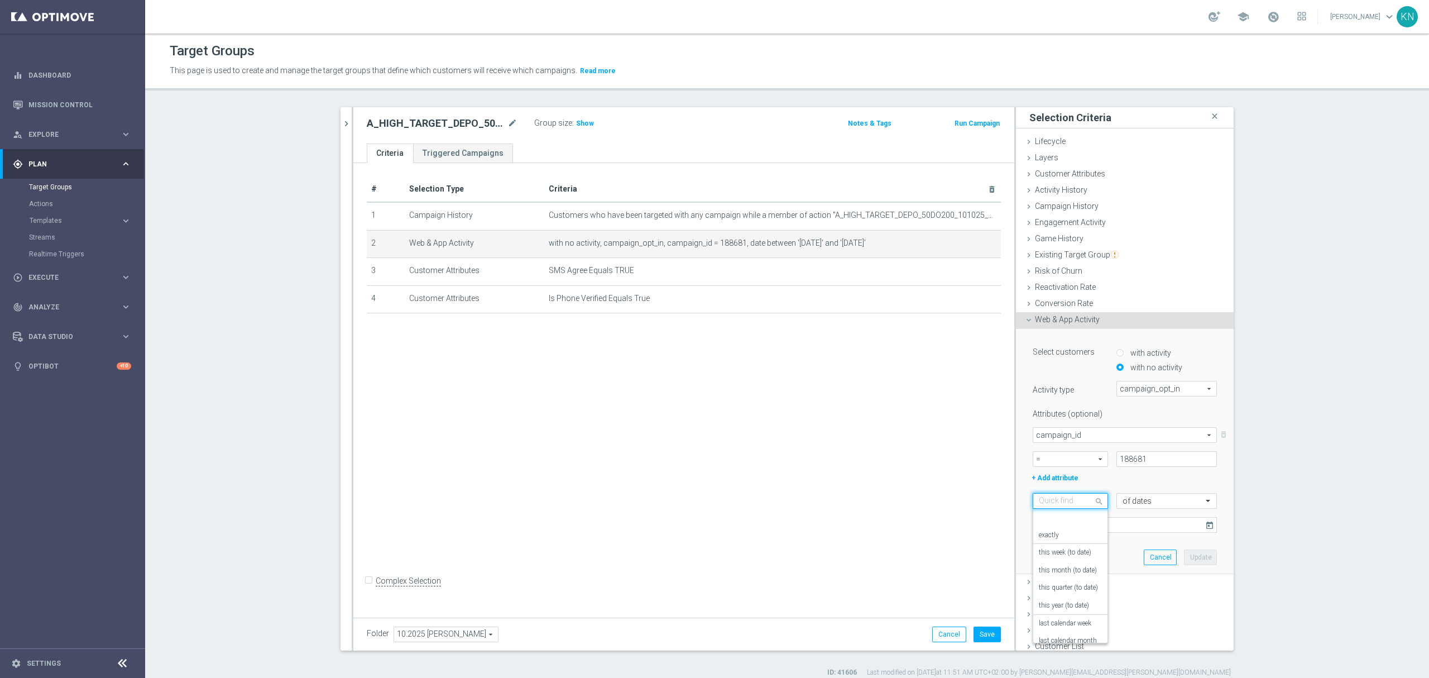
click at [1066, 504] on input "text" at bounding box center [1059, 501] width 41 height 10
click at [1048, 595] on label "today" at bounding box center [1047, 595] width 16 height 9
click at [1197, 536] on button "Update" at bounding box center [1200, 533] width 33 height 16
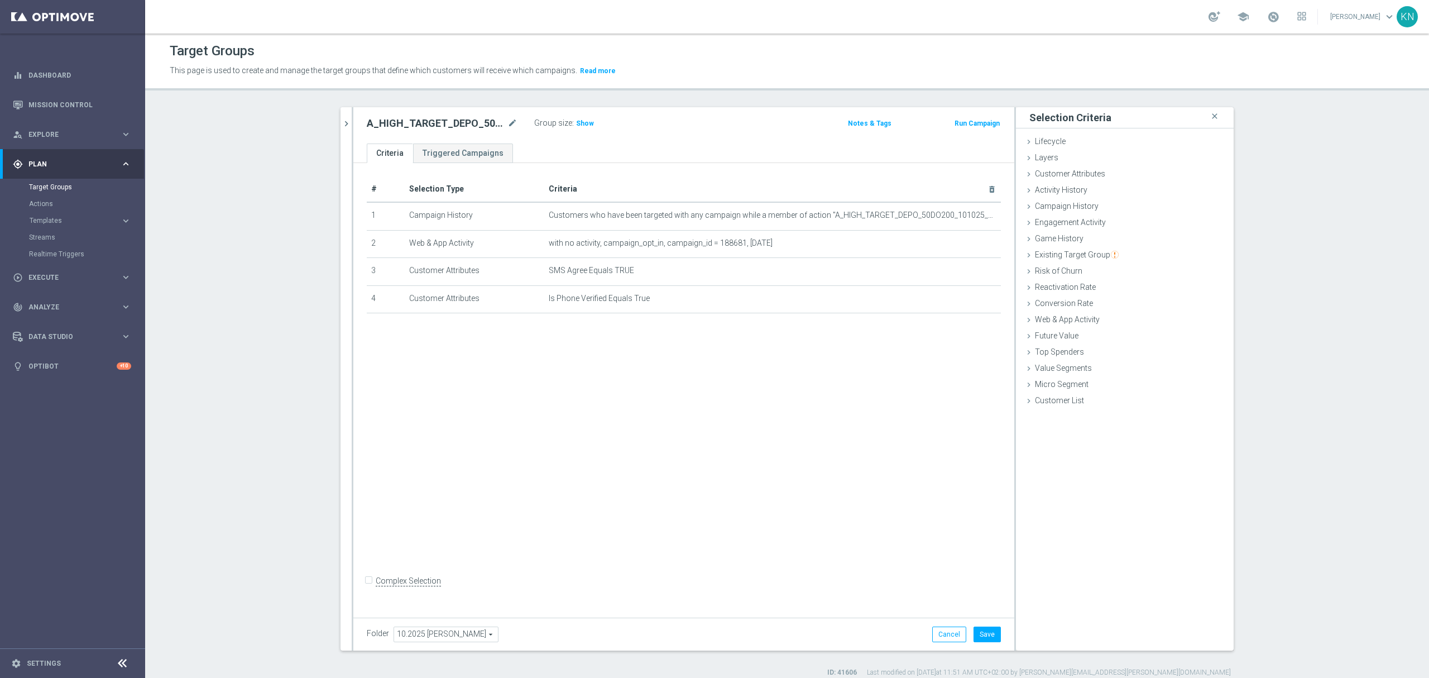
click at [848, 396] on div "# Selection Type Criteria delete_forever 1 Campaign History Customers who have …" at bounding box center [683, 387] width 661 height 449
click at [984, 641] on button "Save" at bounding box center [987, 634] width 27 height 16
click at [621, 452] on div "# Selection Type Criteria delete_forever 1 Campaign History Customers who have …" at bounding box center [683, 387] width 661 height 449
click at [954, 217] on span "Customers who have been targeted with any campaign while a member of action "A_…" at bounding box center [755, 214] width 412 height 9
click at [961, 215] on icon "mode_edit" at bounding box center [965, 215] width 9 height 9
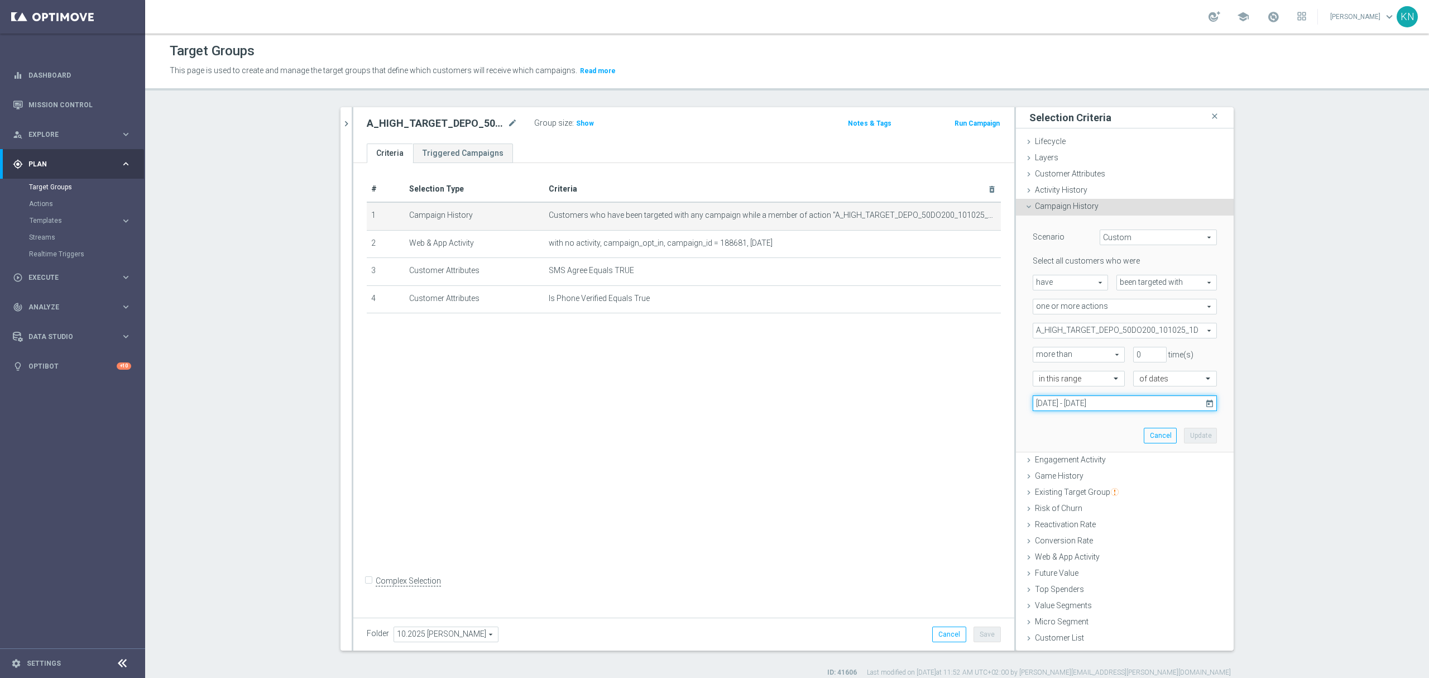
click at [1084, 406] on input "10 Oct 2025 - 10 Oct 2025" at bounding box center [1125, 403] width 184 height 16
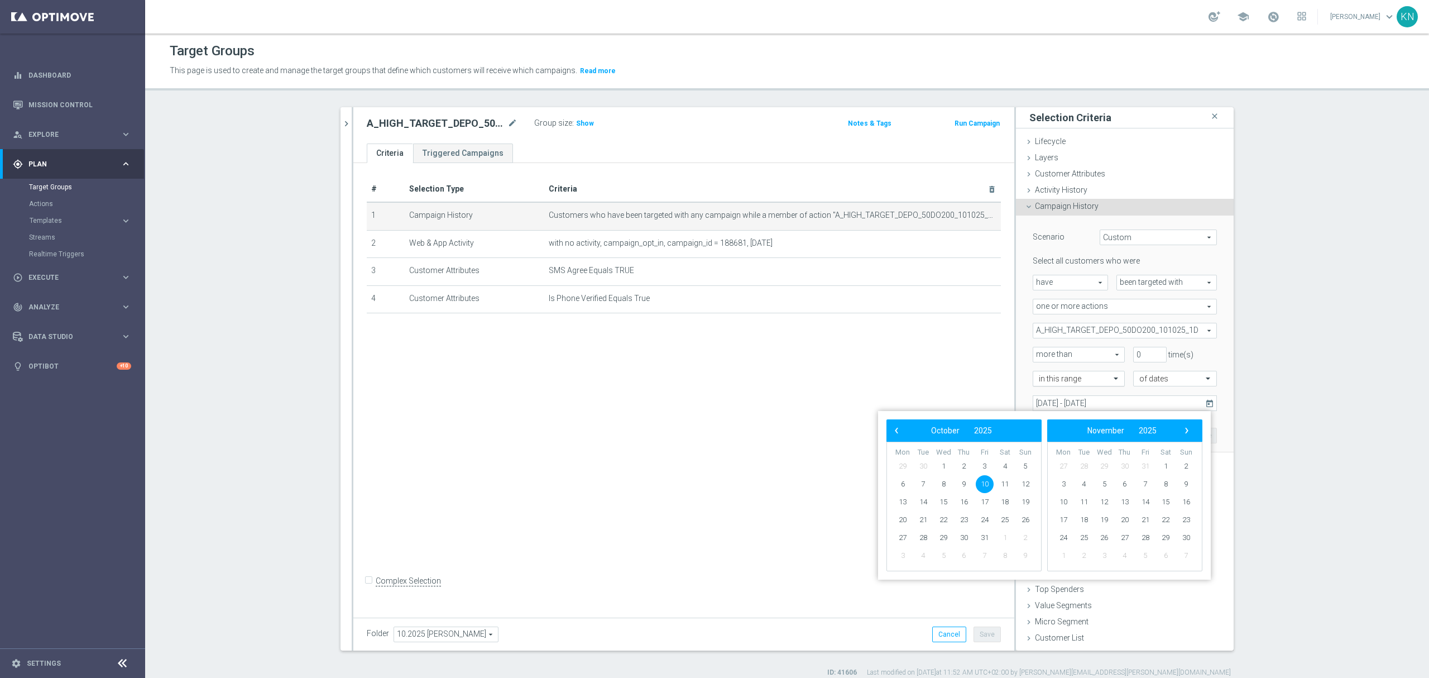
click at [1071, 375] on input "text" at bounding box center [1068, 379] width 58 height 10
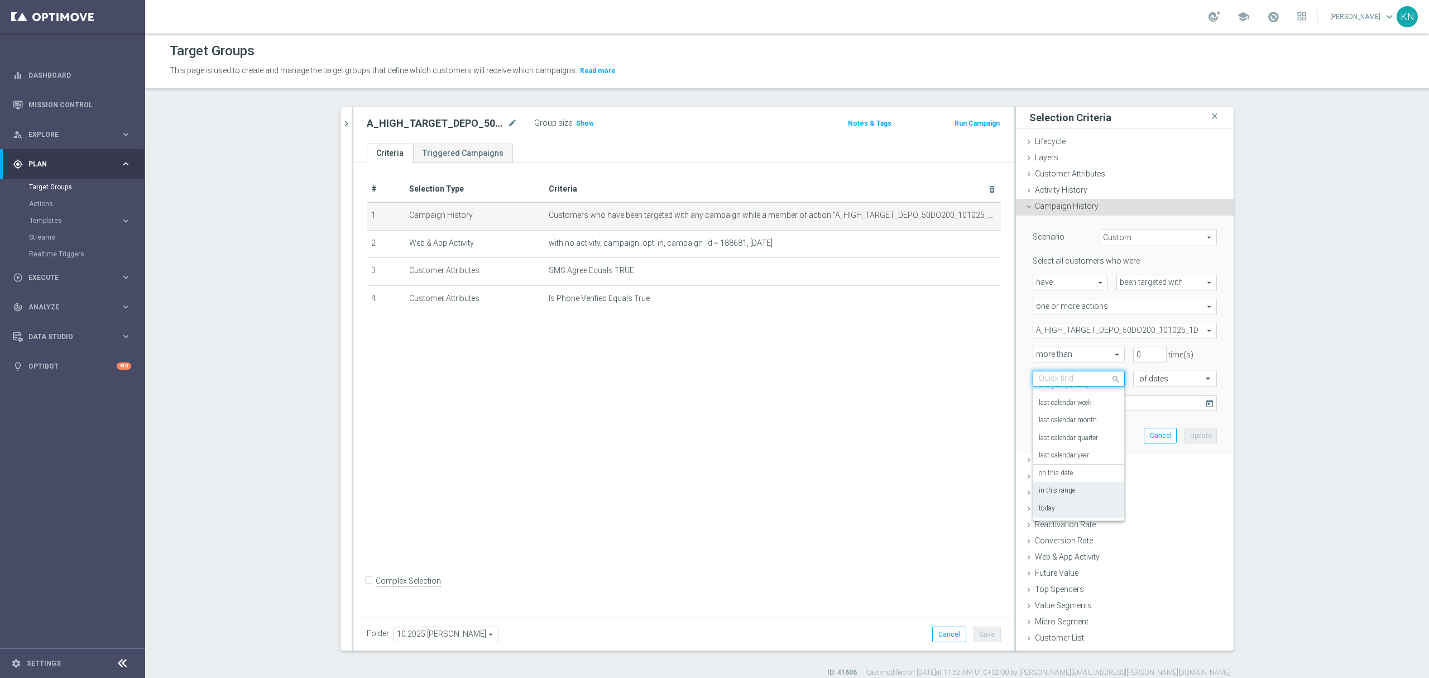
click at [1043, 508] on label "today" at bounding box center [1047, 508] width 16 height 9
click at [1202, 416] on button "Update" at bounding box center [1200, 411] width 33 height 16
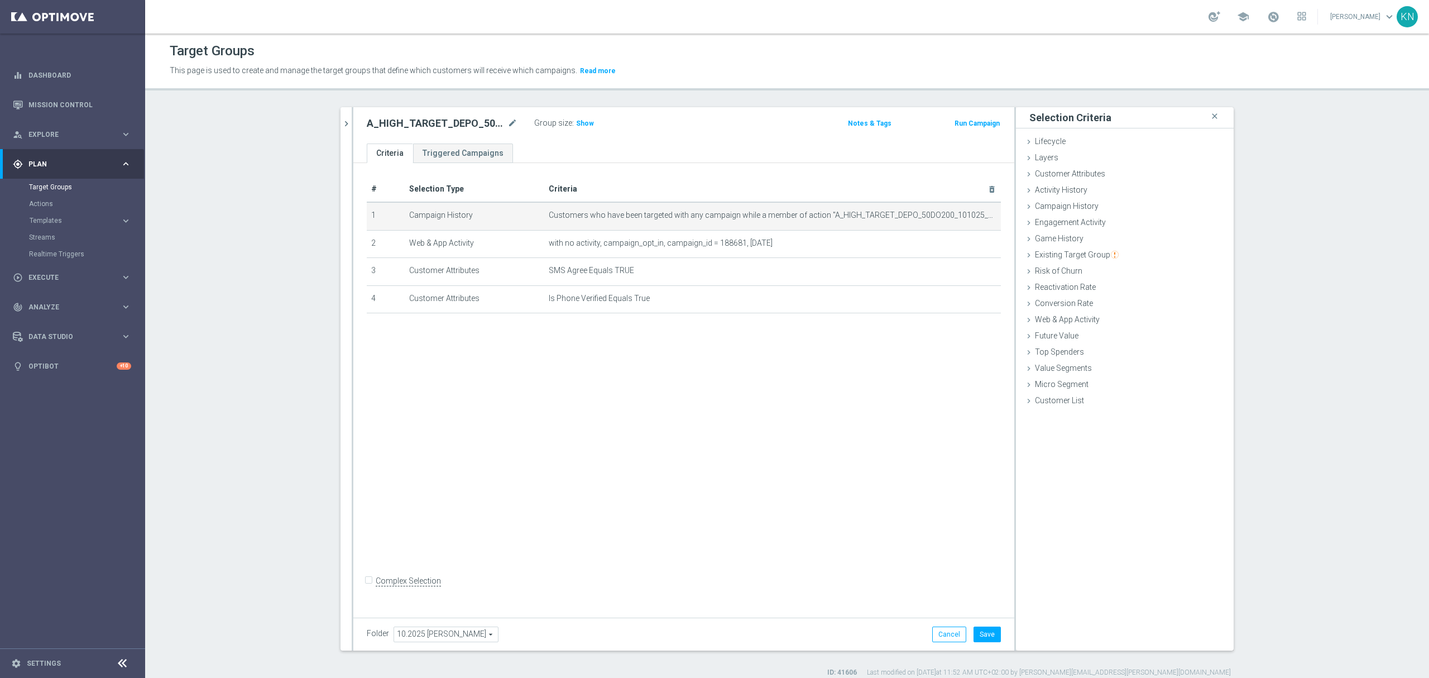
click at [911, 412] on div "# Selection Type Criteria delete_forever 1 Campaign History Customers who have …" at bounding box center [683, 387] width 661 height 449
drag, startPoint x: 986, startPoint y: 632, endPoint x: 972, endPoint y: 616, distance: 21.0
click at [988, 632] on button "Save" at bounding box center [987, 634] width 27 height 16
click at [344, 123] on icon "chevron_right" at bounding box center [346, 123] width 11 height 11
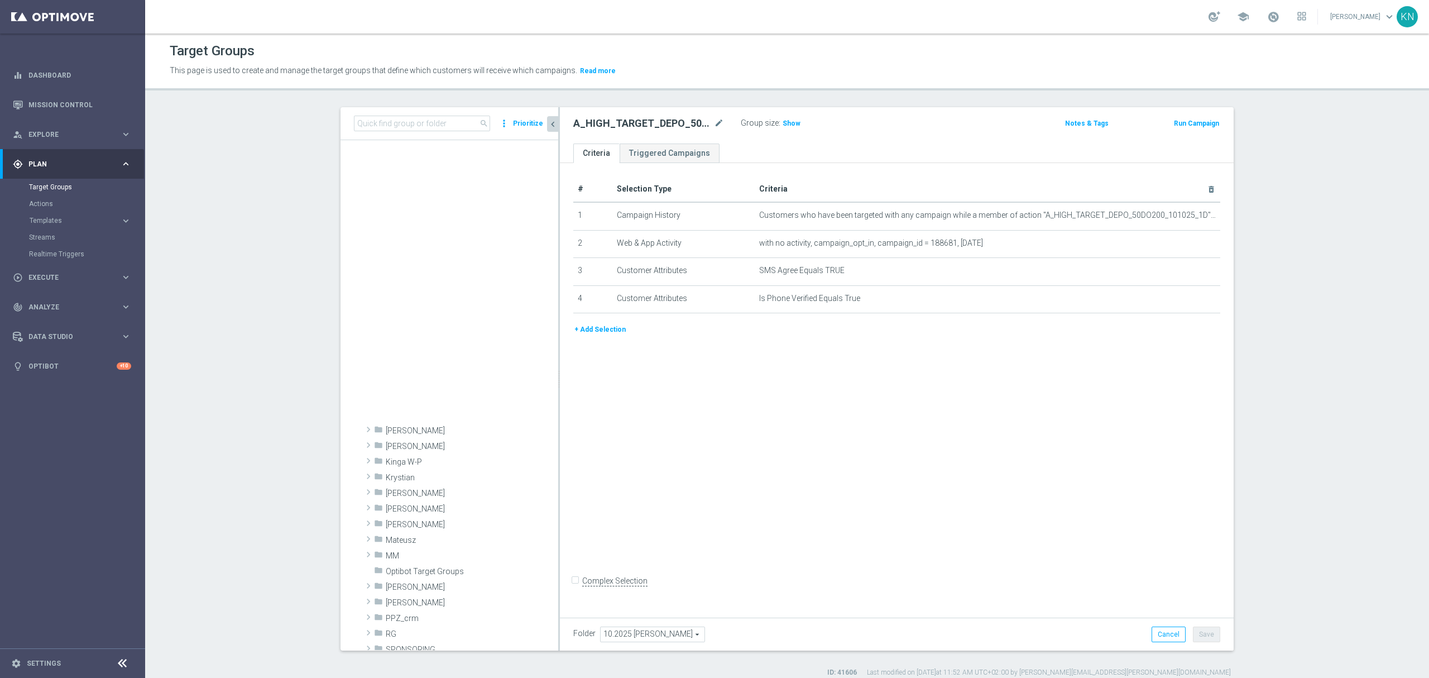
scroll to position [786, 0]
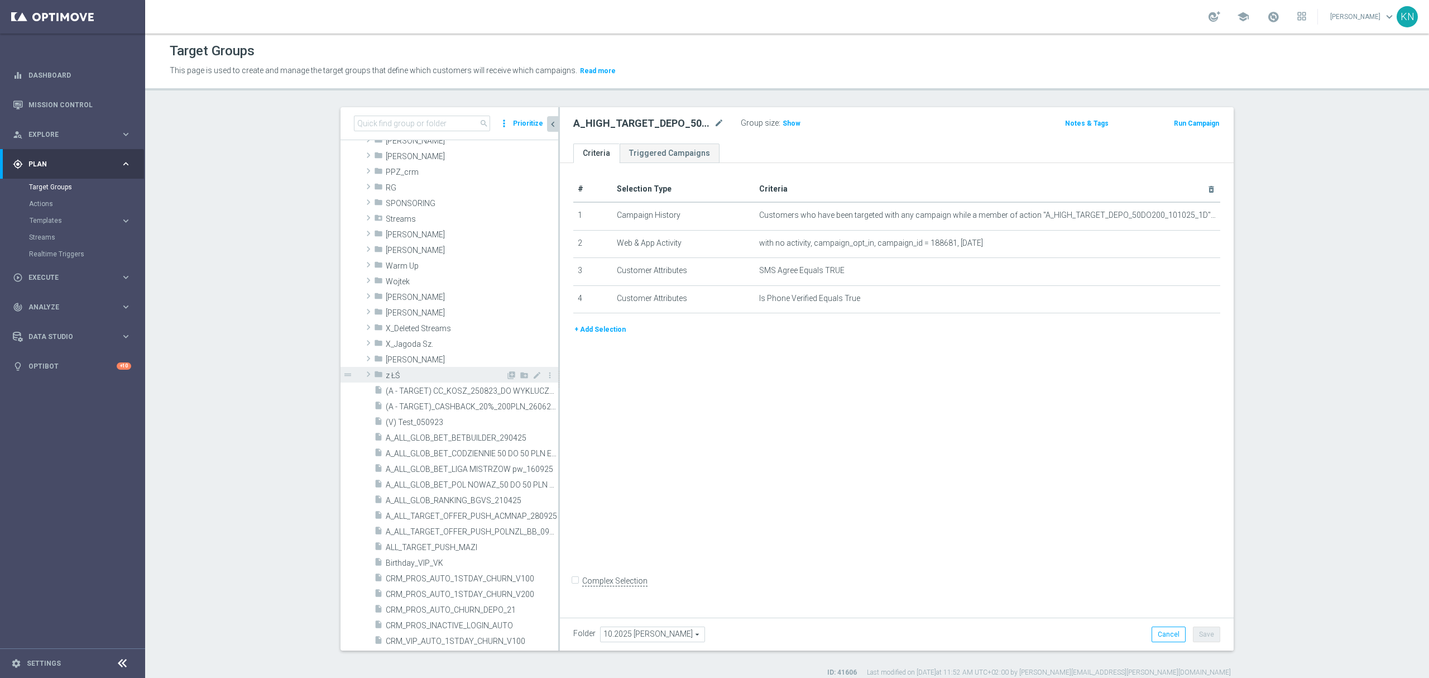
click at [363, 374] on span at bounding box center [368, 373] width 11 height 13
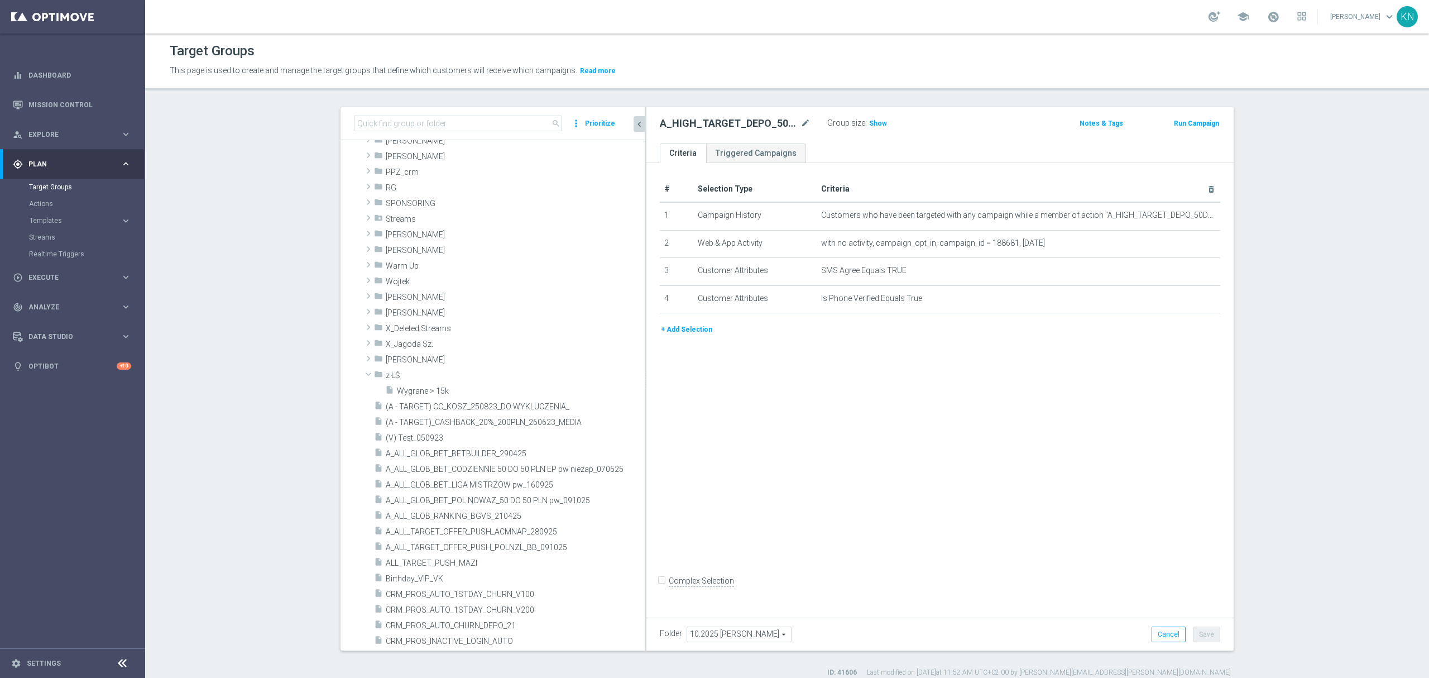
drag, startPoint x: 553, startPoint y: 365, endPoint x: 831, endPoint y: 398, distance: 279.9
click at [849, 401] on as-split "search more_vert Prioritize Customer Target Groups library_add create_new_folder" at bounding box center [787, 378] width 893 height 543
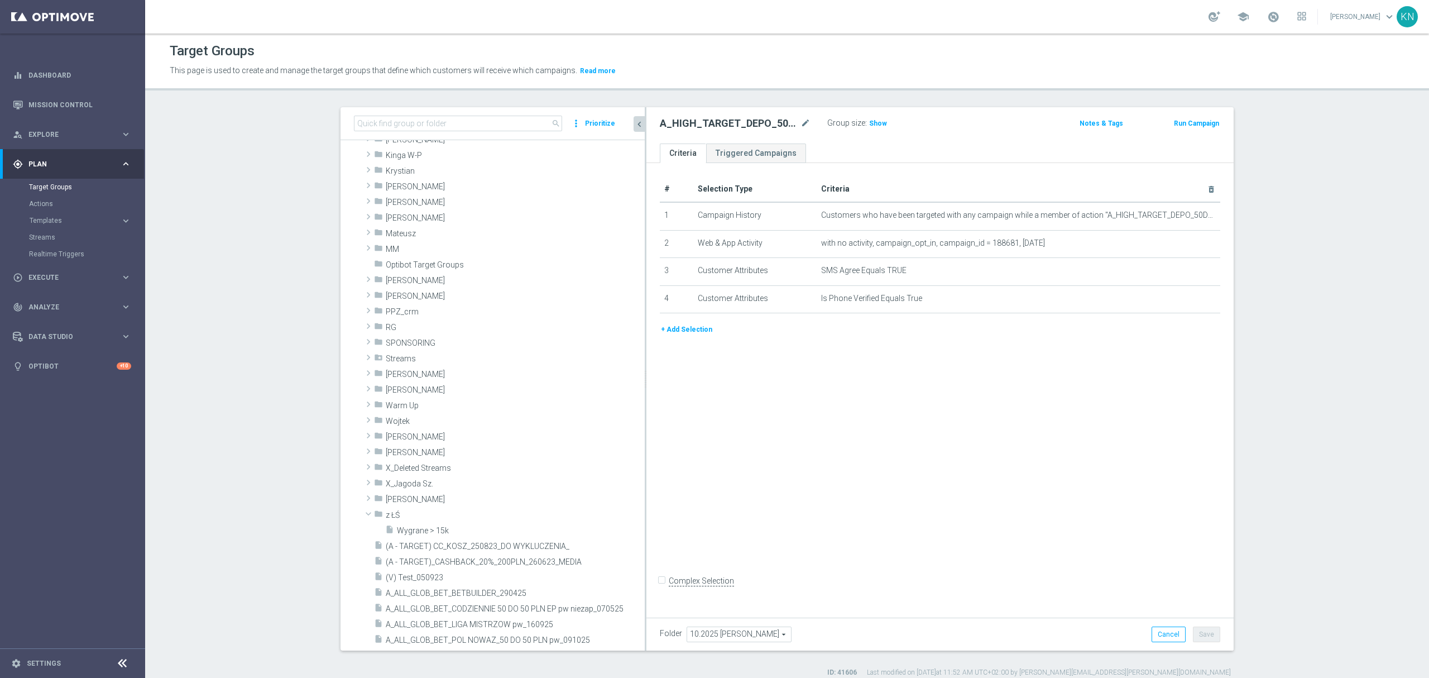
scroll to position [265, 0]
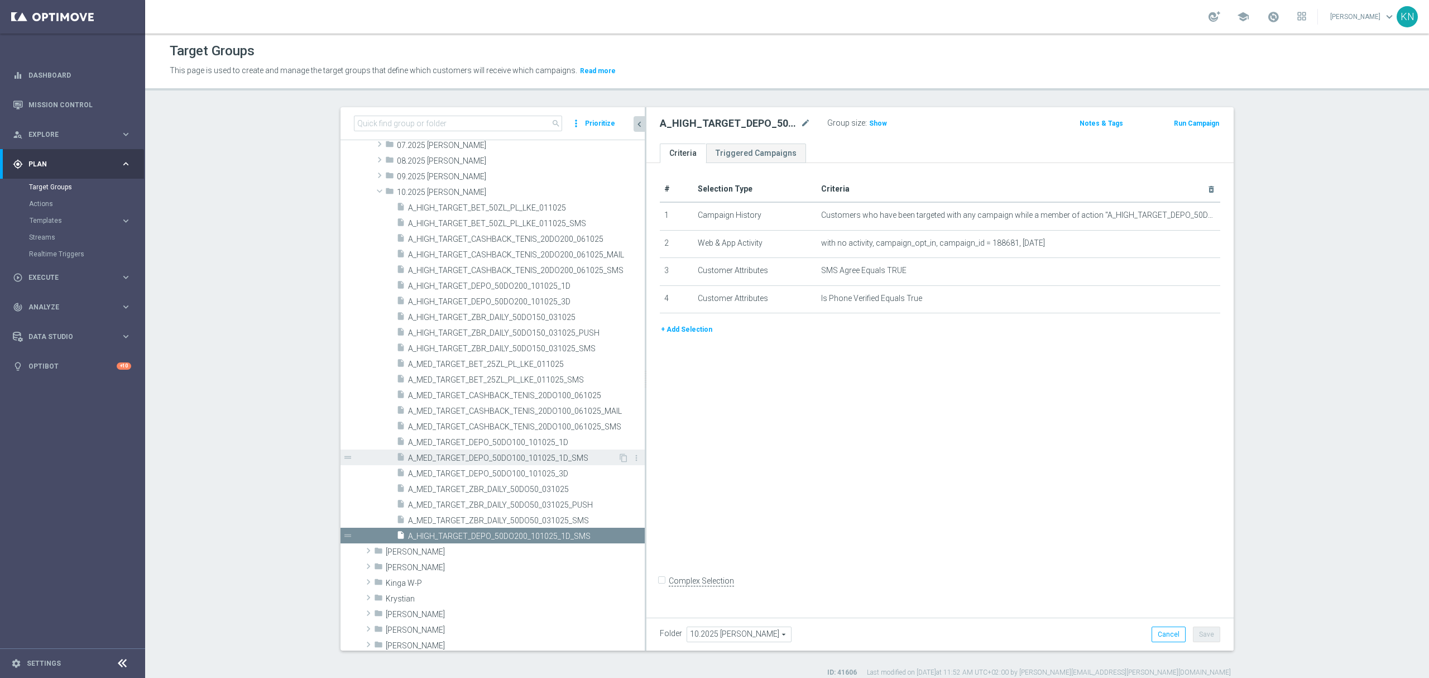
click at [500, 461] on span "A_MED_TARGET_DEPO_50DO100_101025_1D_SMS" at bounding box center [513, 457] width 210 height 9
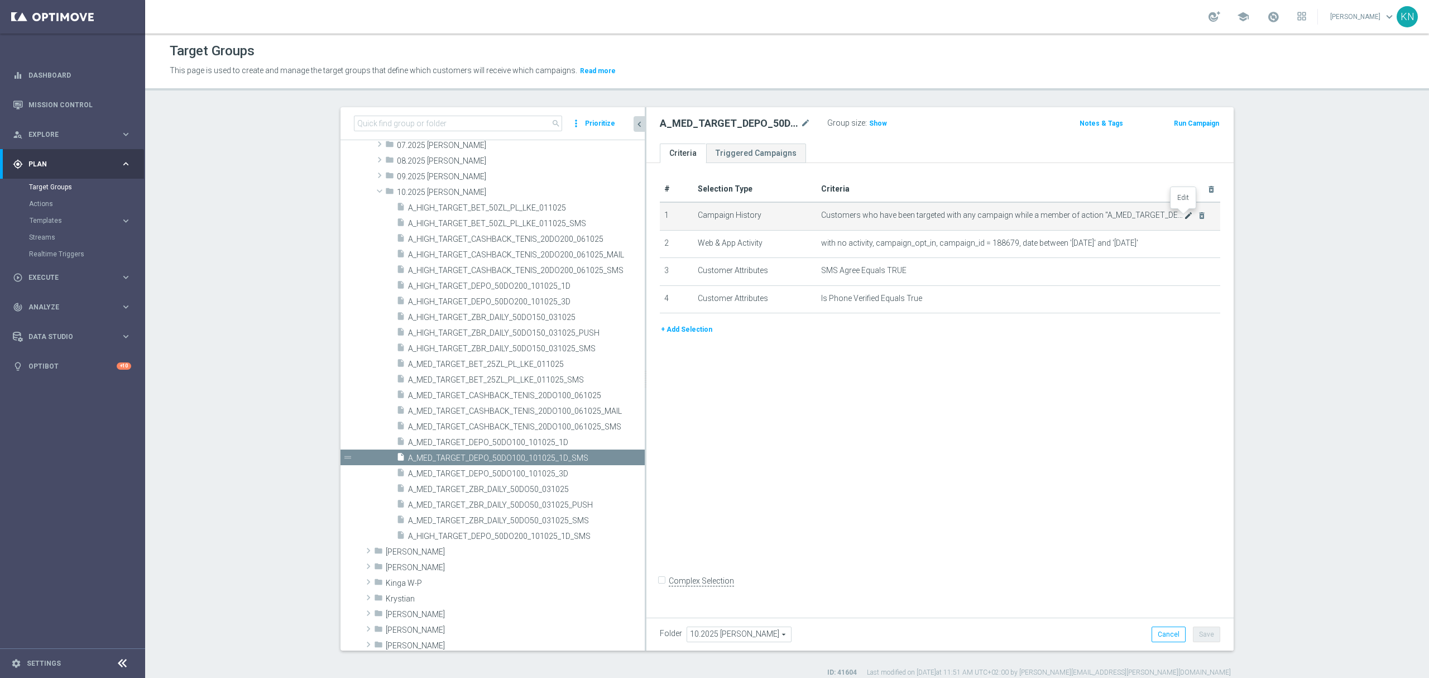
click at [1184, 216] on icon "mode_edit" at bounding box center [1188, 215] width 9 height 9
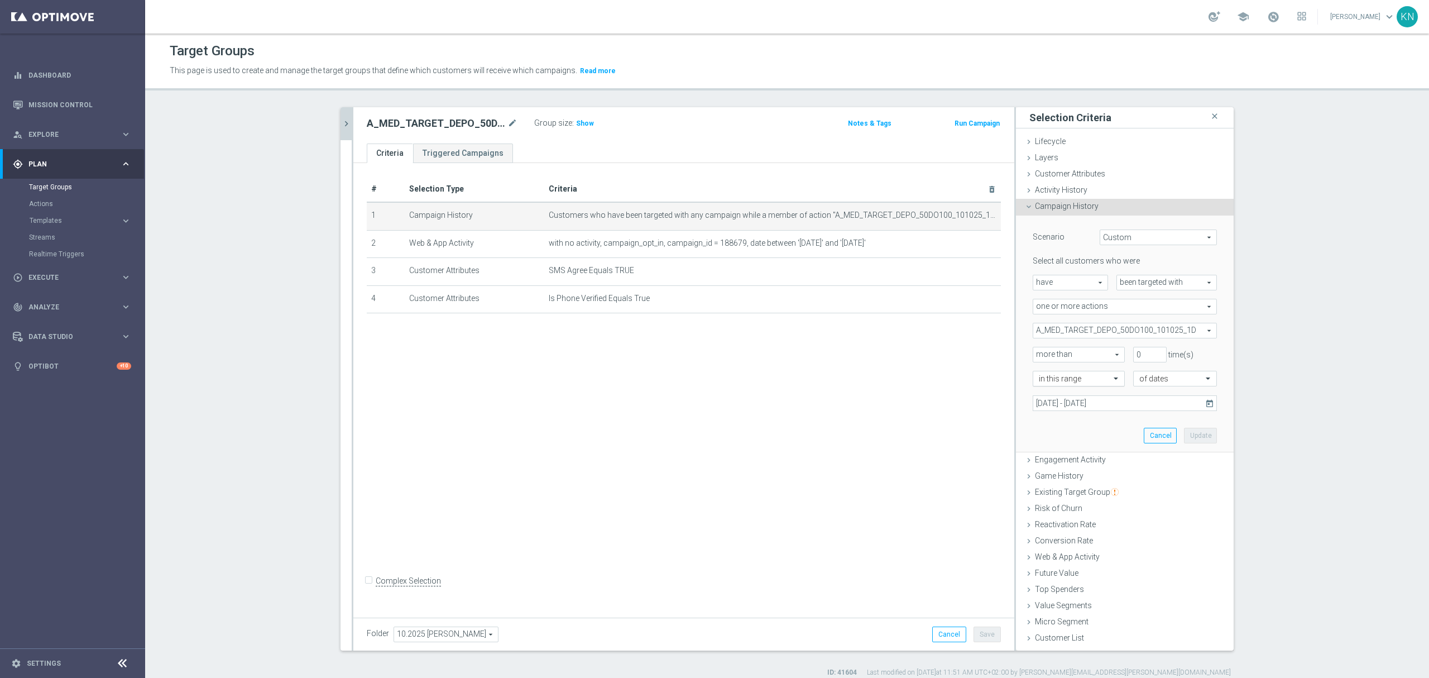
click at [1088, 383] on input "text" at bounding box center [1068, 379] width 58 height 10
click at [1059, 507] on div "today" at bounding box center [1079, 509] width 80 height 18
click at [1198, 413] on button "Update" at bounding box center [1200, 411] width 33 height 16
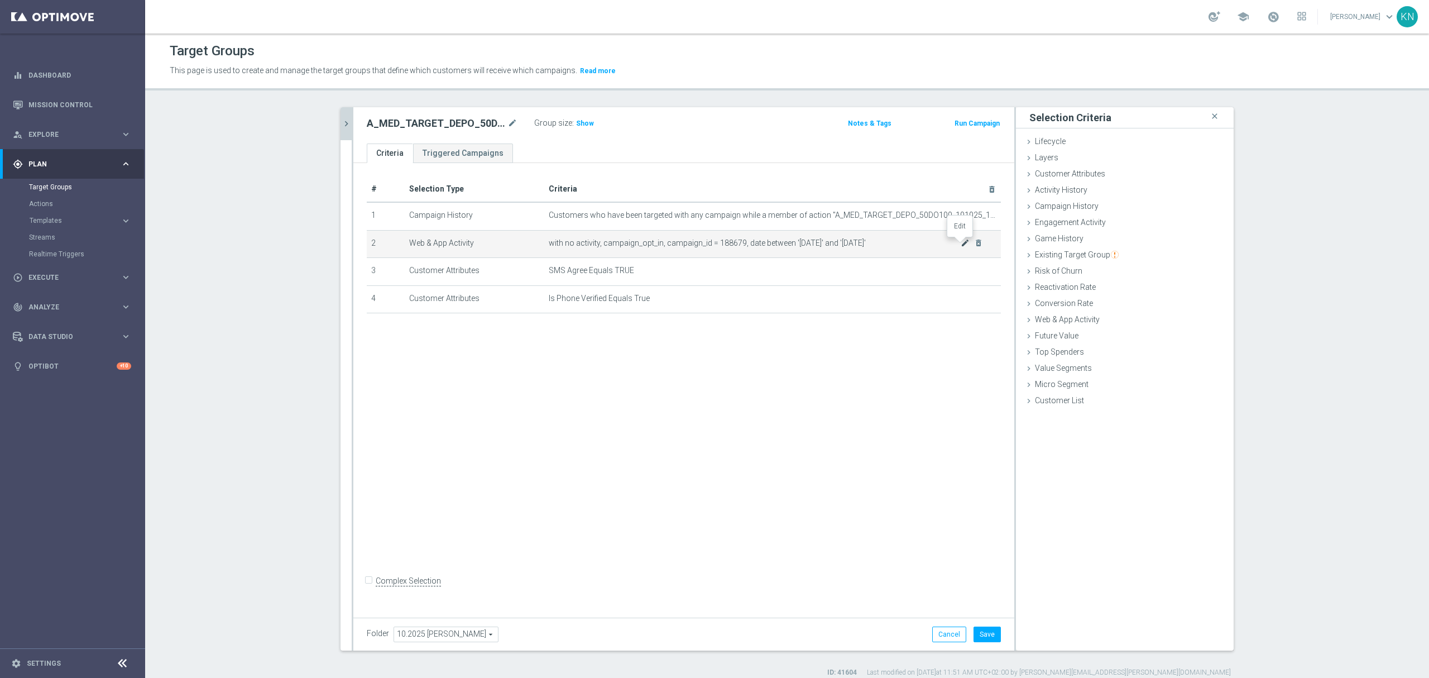
click at [961, 245] on icon "mode_edit" at bounding box center [965, 242] width 9 height 9
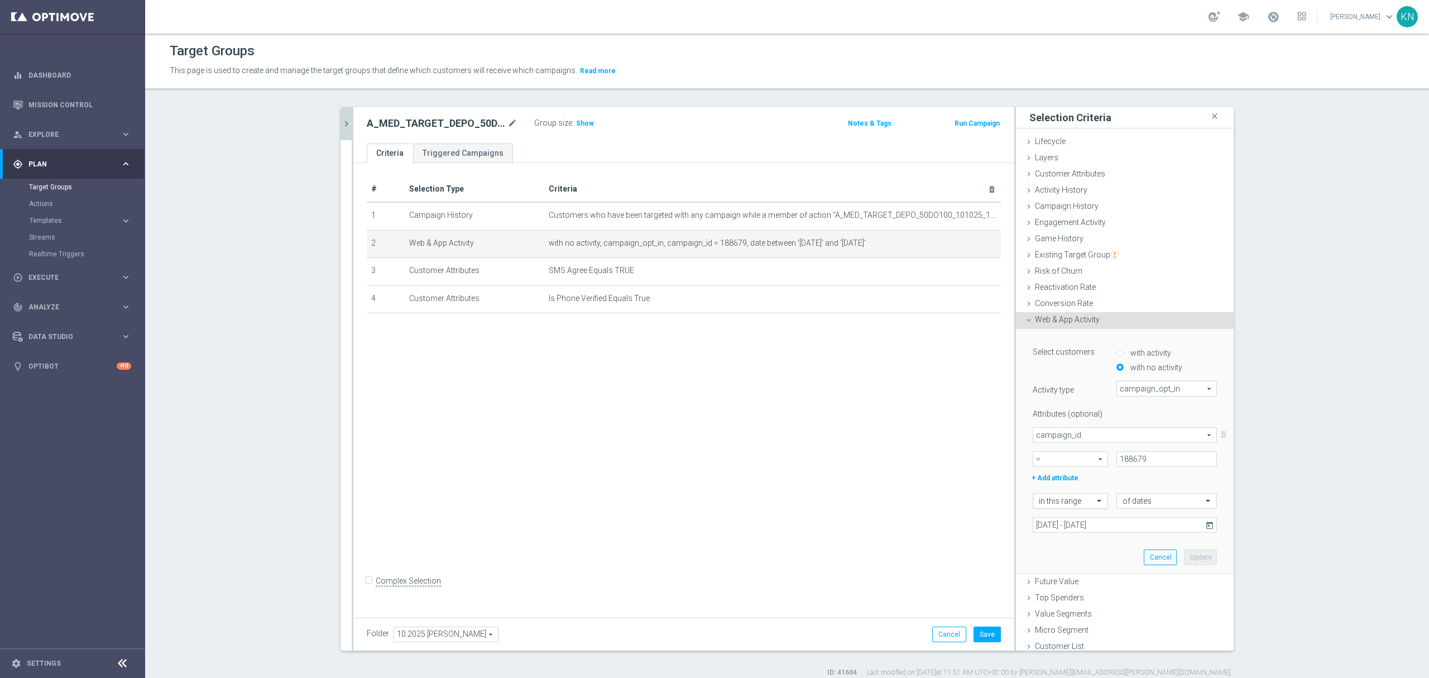
click at [1064, 498] on input "text" at bounding box center [1059, 501] width 41 height 10
drag, startPoint x: 1054, startPoint y: 600, endPoint x: 1085, endPoint y: 590, distance: 32.8
click at [1054, 599] on div "today" at bounding box center [1070, 596] width 63 height 18
click at [1193, 535] on button "Update" at bounding box center [1200, 533] width 33 height 16
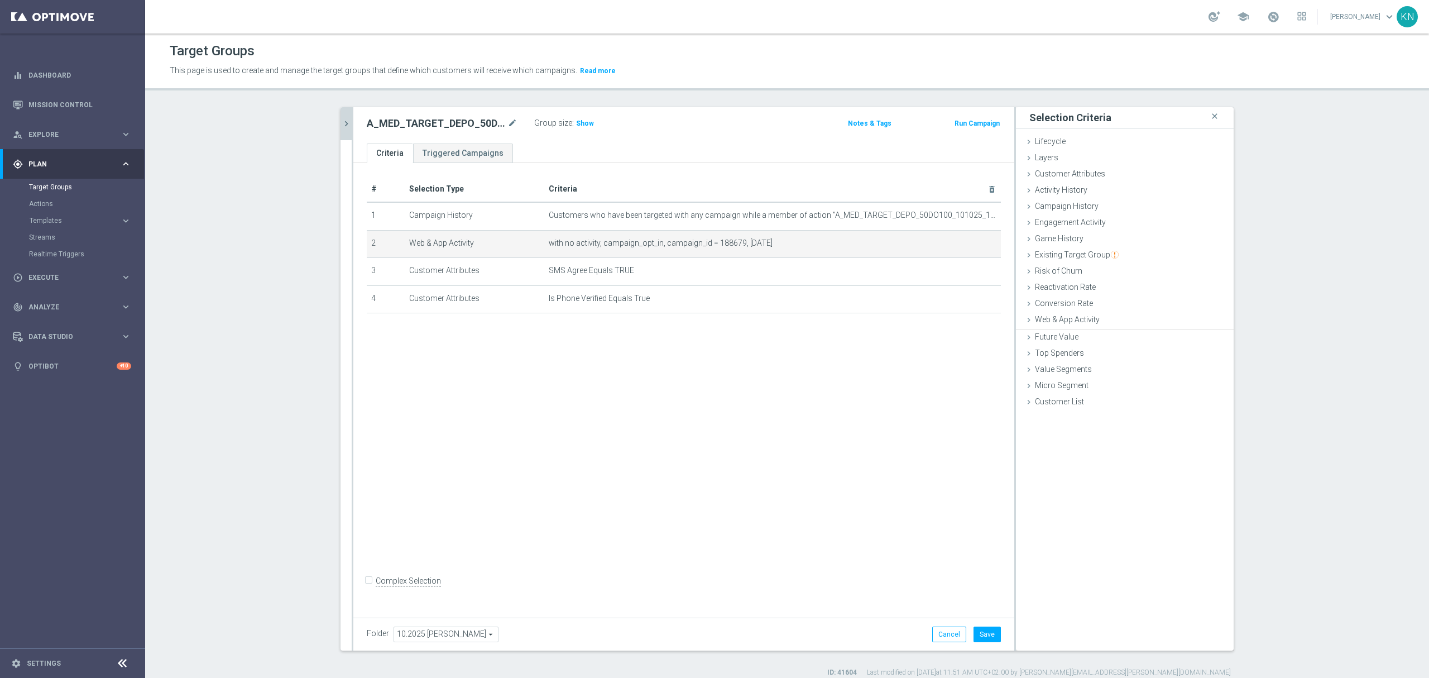
click at [729, 394] on div "# Selection Type Criteria delete_forever 1 Campaign History Customers who have …" at bounding box center [683, 387] width 661 height 449
click at [840, 445] on div "# Selection Type Criteria delete_forever 1 Campaign History Customers who have …" at bounding box center [683, 387] width 661 height 449
click at [982, 633] on button "Save" at bounding box center [987, 634] width 27 height 16
click at [341, 124] on icon "chevron_right" at bounding box center [346, 123] width 11 height 11
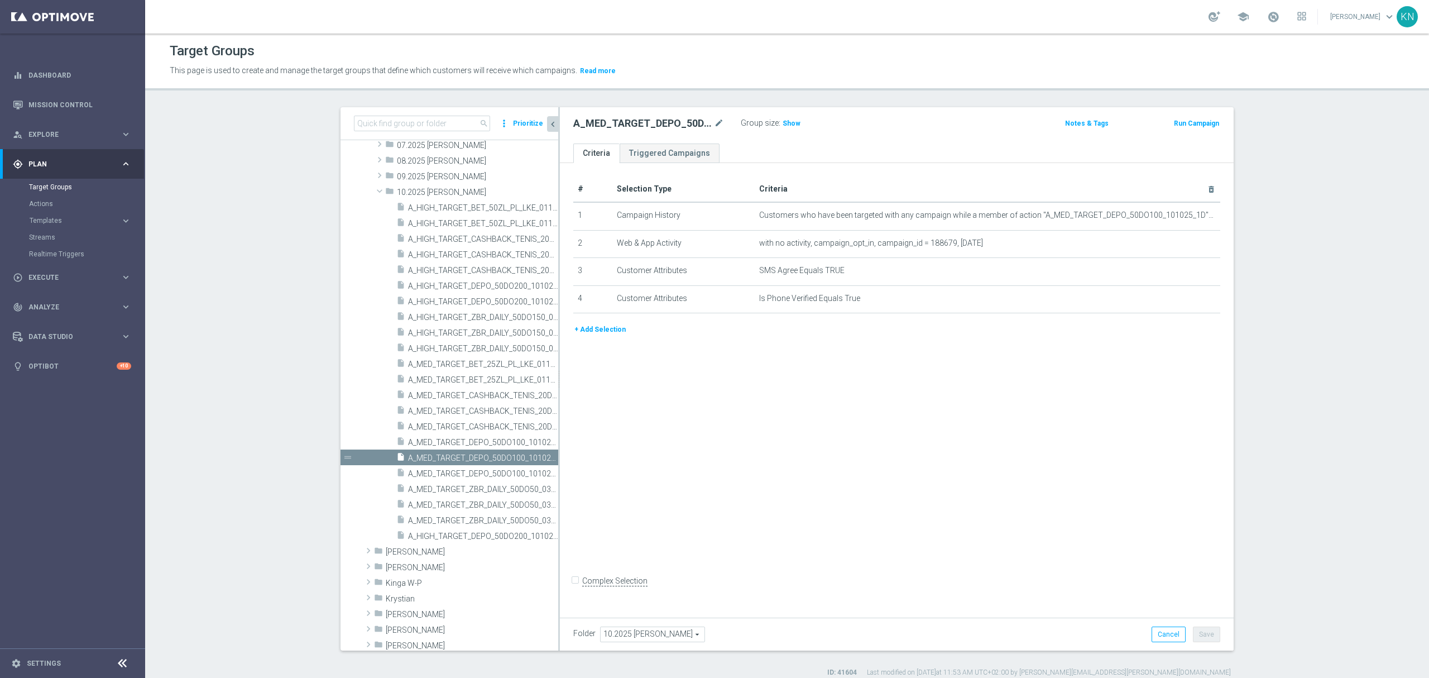
click at [560, 410] on div "# Selection Type Criteria delete_forever 1 Campaign History Customers who have …" at bounding box center [897, 387] width 674 height 449
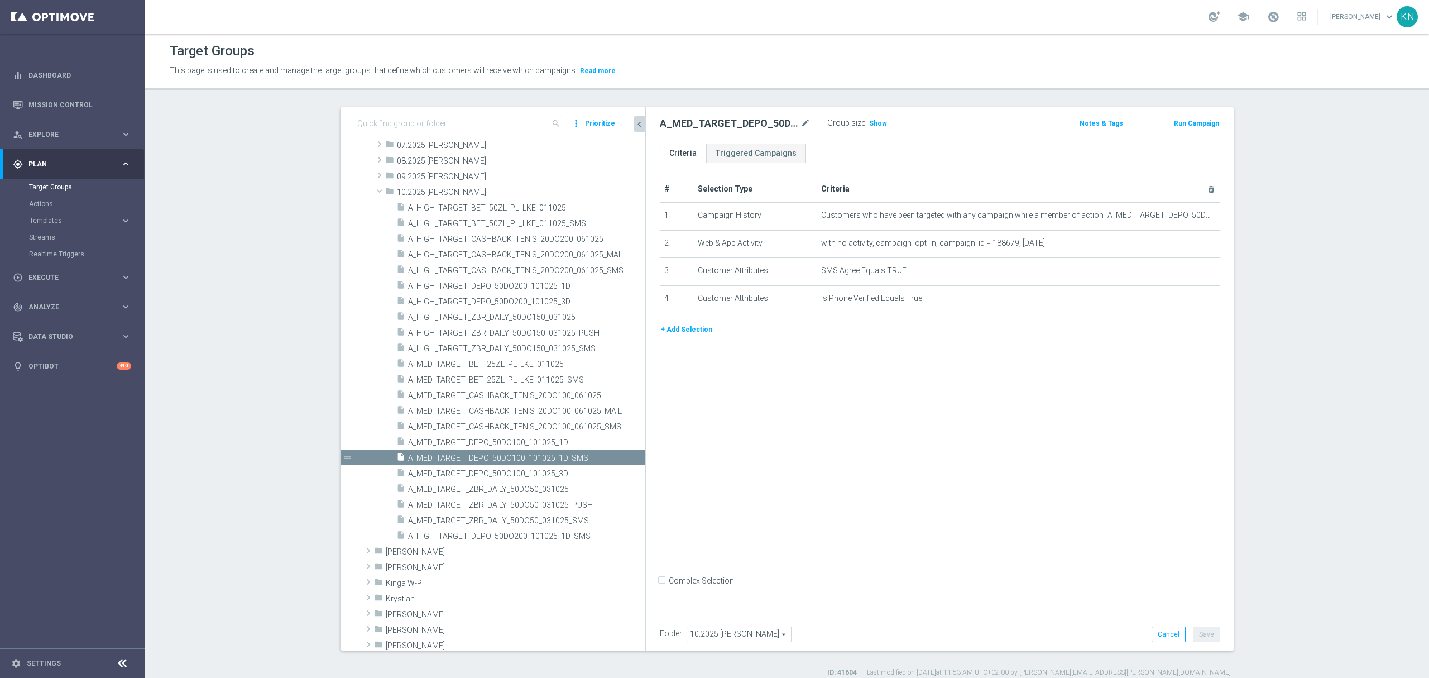
drag, startPoint x: 553, startPoint y: 423, endPoint x: 753, endPoint y: 457, distance: 203.3
click at [753, 453] on as-split "search more_vert Prioritize Customer Target Groups library_add create_new_folder" at bounding box center [787, 378] width 893 height 543
click at [619, 501] on icon "content_copy" at bounding box center [623, 504] width 9 height 9
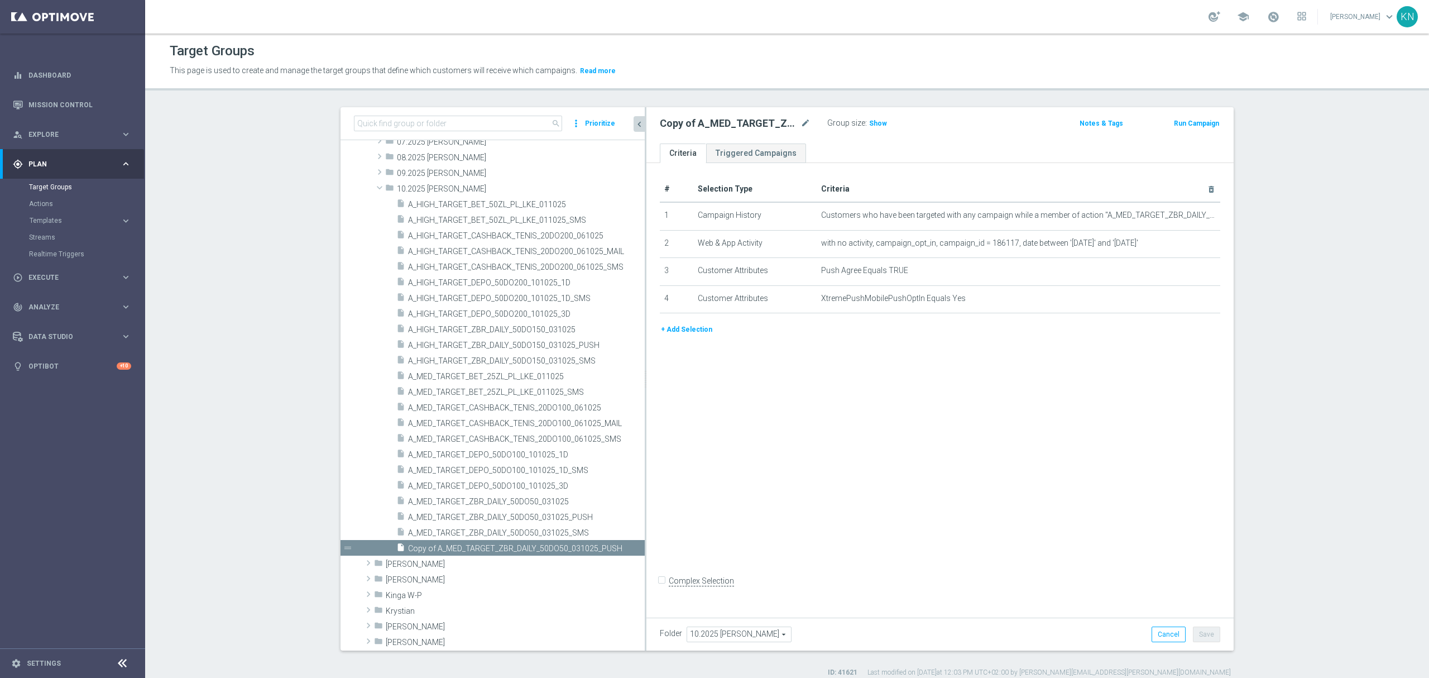
scroll to position [354, 0]
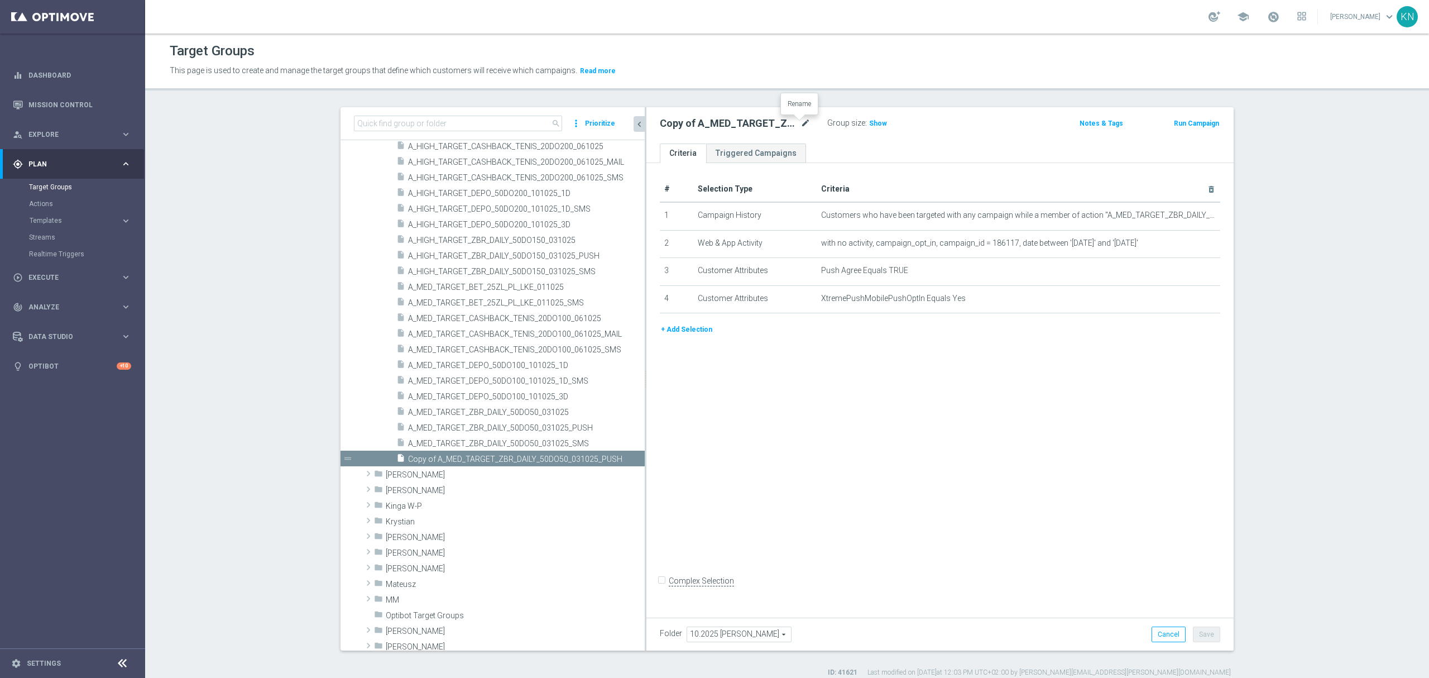
click at [801, 124] on icon "mode_edit" at bounding box center [806, 123] width 10 height 13
type input "A_MED_TARGET_DEPO_50DO100_101025_1D_PUSH"
click at [831, 146] on ul "Criteria Triggered Campaigns" at bounding box center [940, 153] width 587 height 20
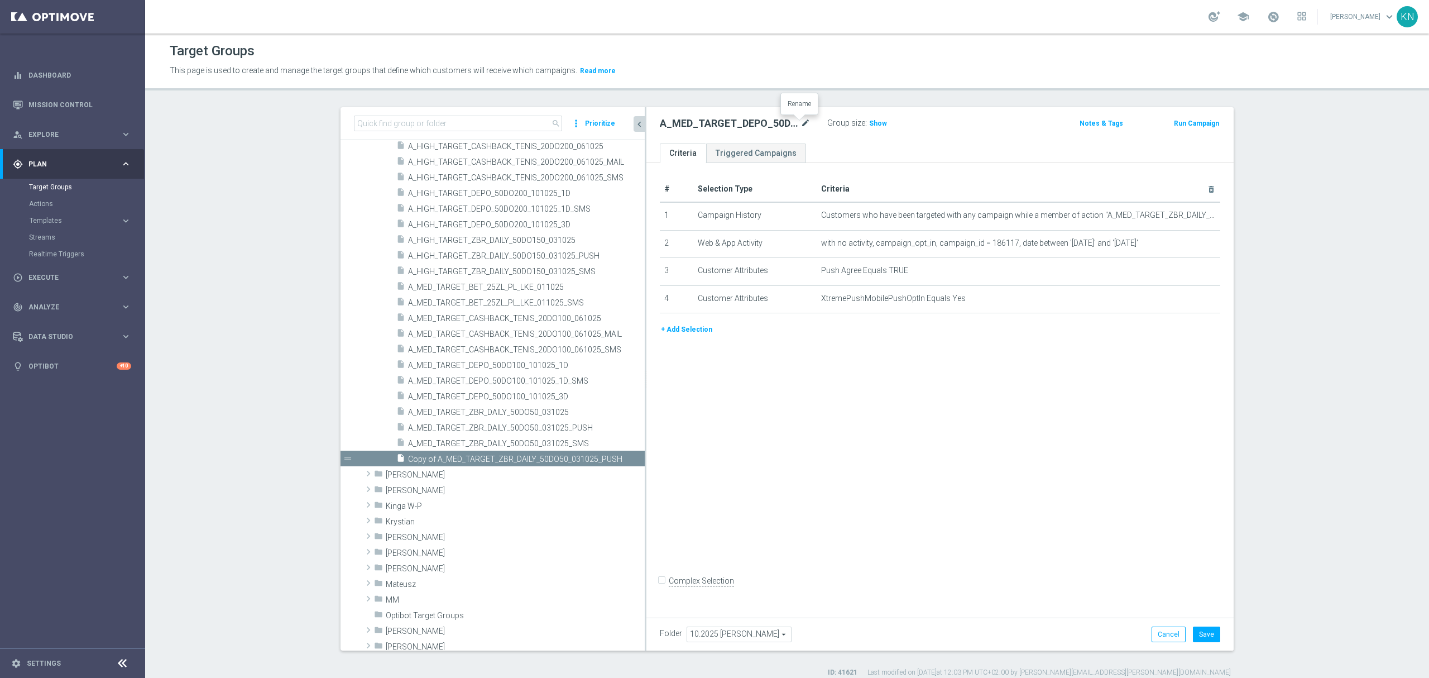
click at [801, 126] on icon "mode_edit" at bounding box center [806, 123] width 10 height 13
click at [877, 148] on ul "Criteria Triggered Campaigns" at bounding box center [940, 153] width 587 height 20
click at [1184, 215] on icon "mode_edit" at bounding box center [1188, 215] width 9 height 9
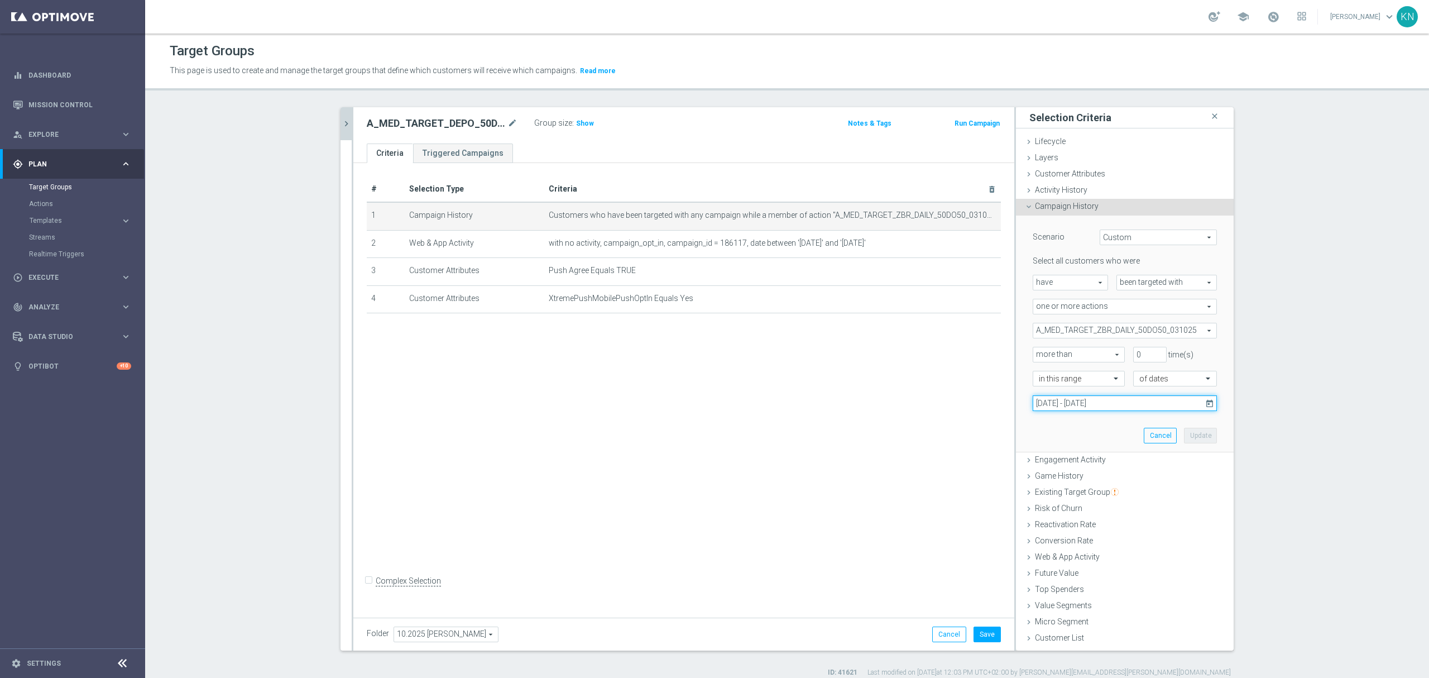
click at [1106, 404] on input "03 Oct 2025 - 05 Oct 2025" at bounding box center [1125, 403] width 184 height 16
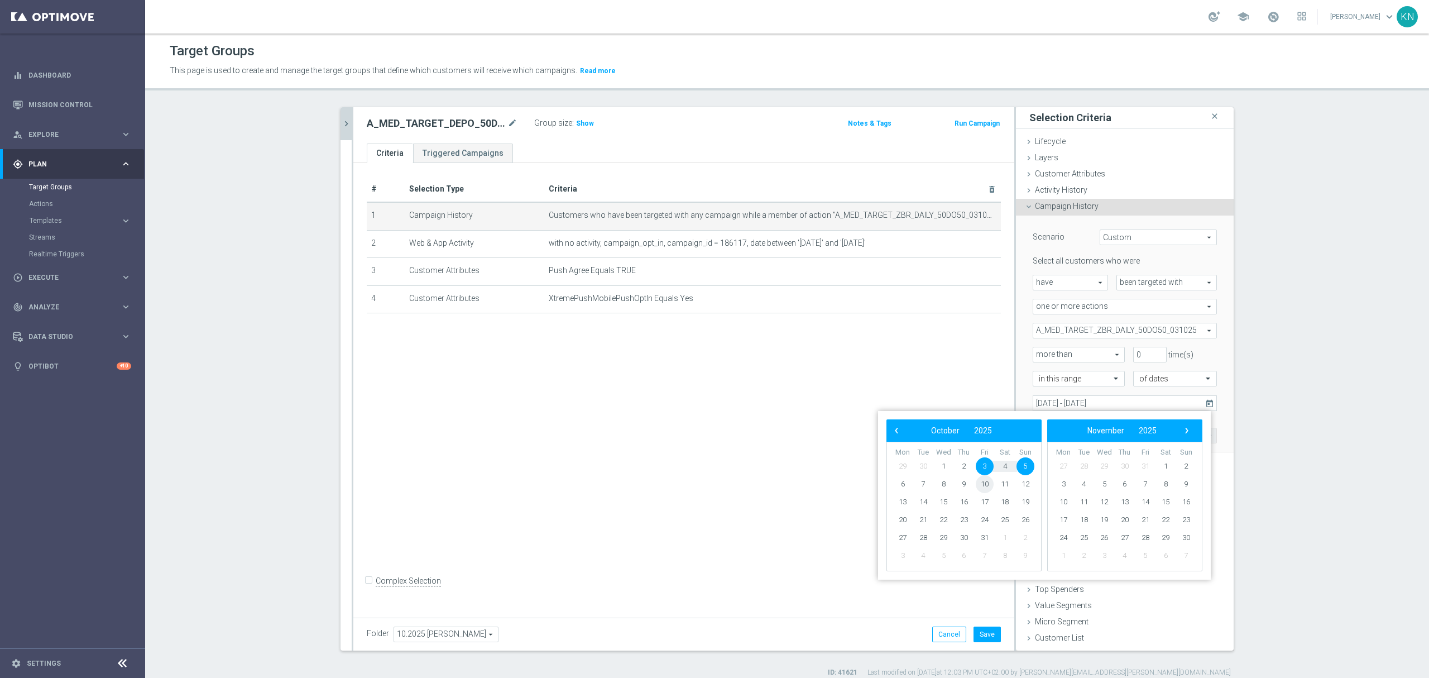
click at [987, 487] on span "10" at bounding box center [985, 484] width 18 height 18
type input "10 Oct 2025 - 10 Oct 2025"
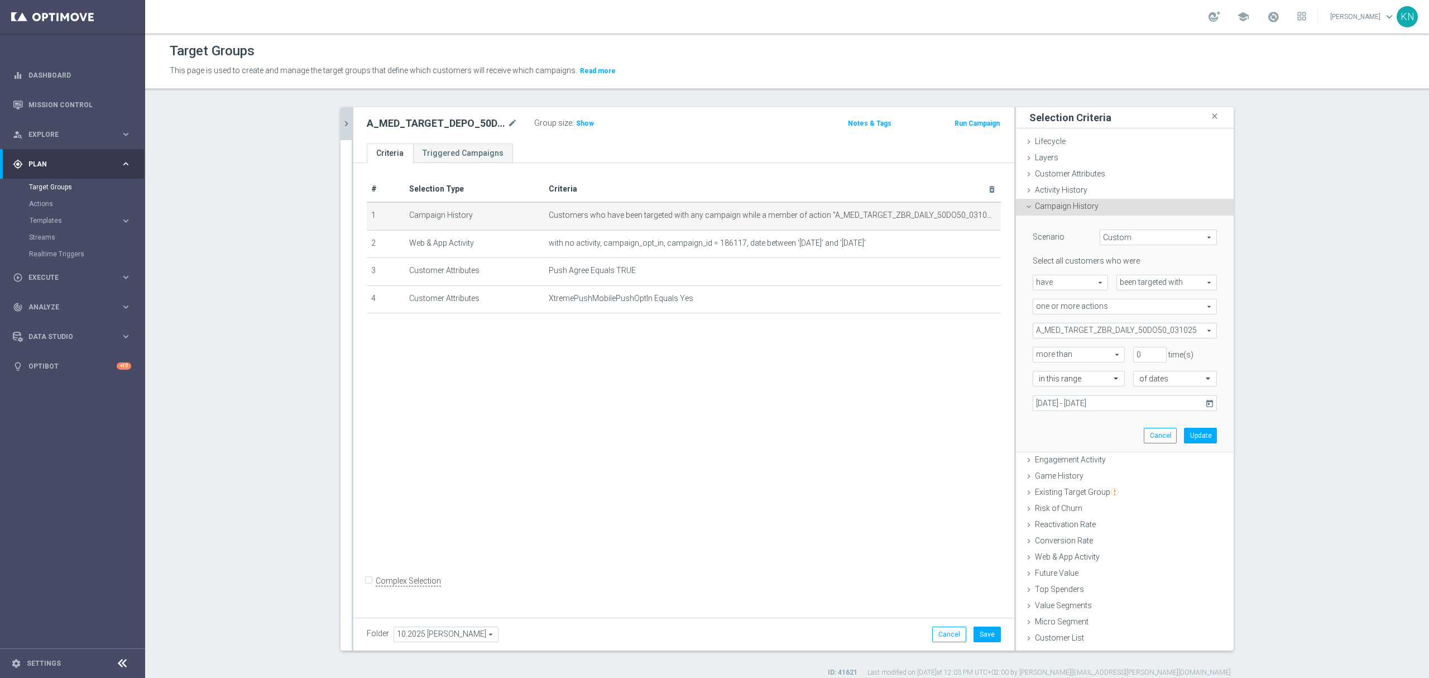
click at [1121, 331] on span "A_MED_TARGET_ZBR_DAILY_50DO50_031025" at bounding box center [1124, 330] width 183 height 15
drag, startPoint x: 1041, startPoint y: 351, endPoint x: 1035, endPoint y: 367, distance: 17.3
click at [1040, 351] on div "Show Selected" at bounding box center [1063, 352] width 52 height 14
click at [1037, 351] on input "Show Selected" at bounding box center [1040, 354] width 7 height 7
checkbox input "true"
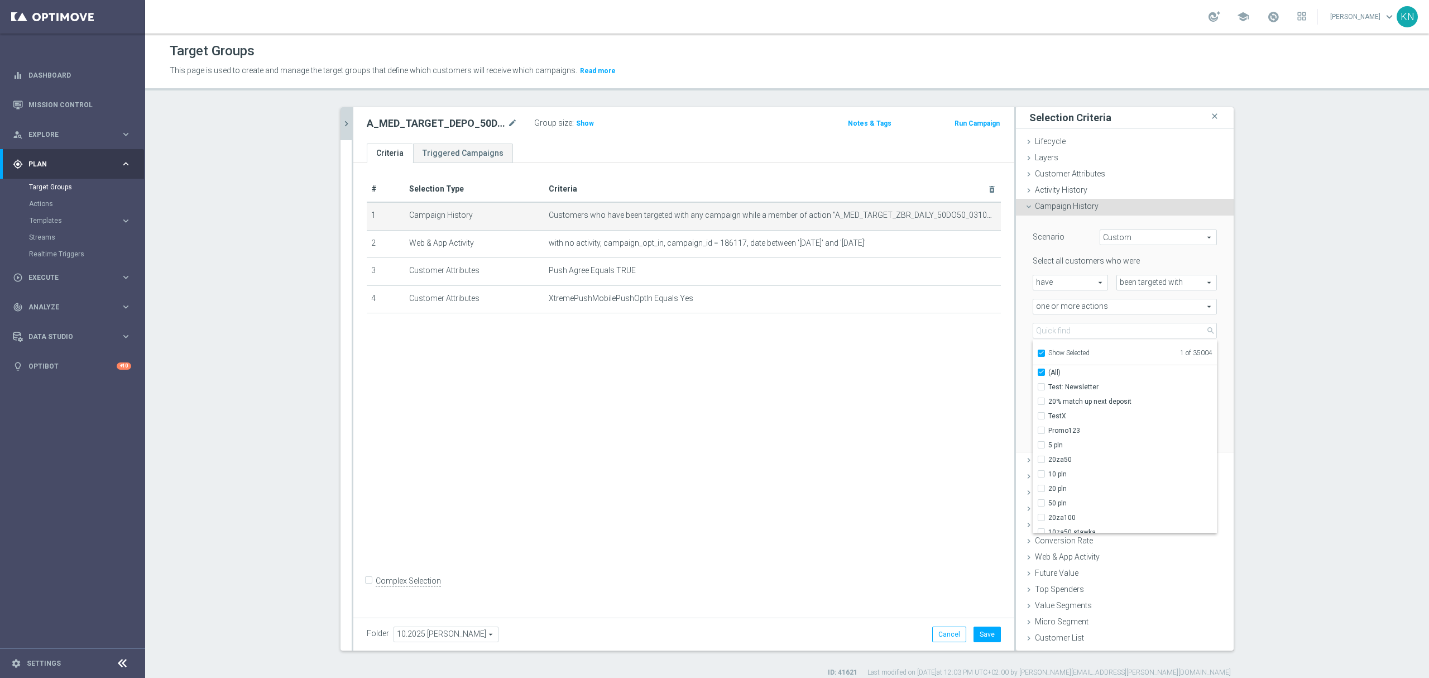
checkbox input "true"
click at [1041, 387] on input "A_MED_TARGET_ZBR_DAILY_50DO50_031025" at bounding box center [1044, 386] width 7 height 7
checkbox input "false"
type input "Select Action"
checkbox input "false"
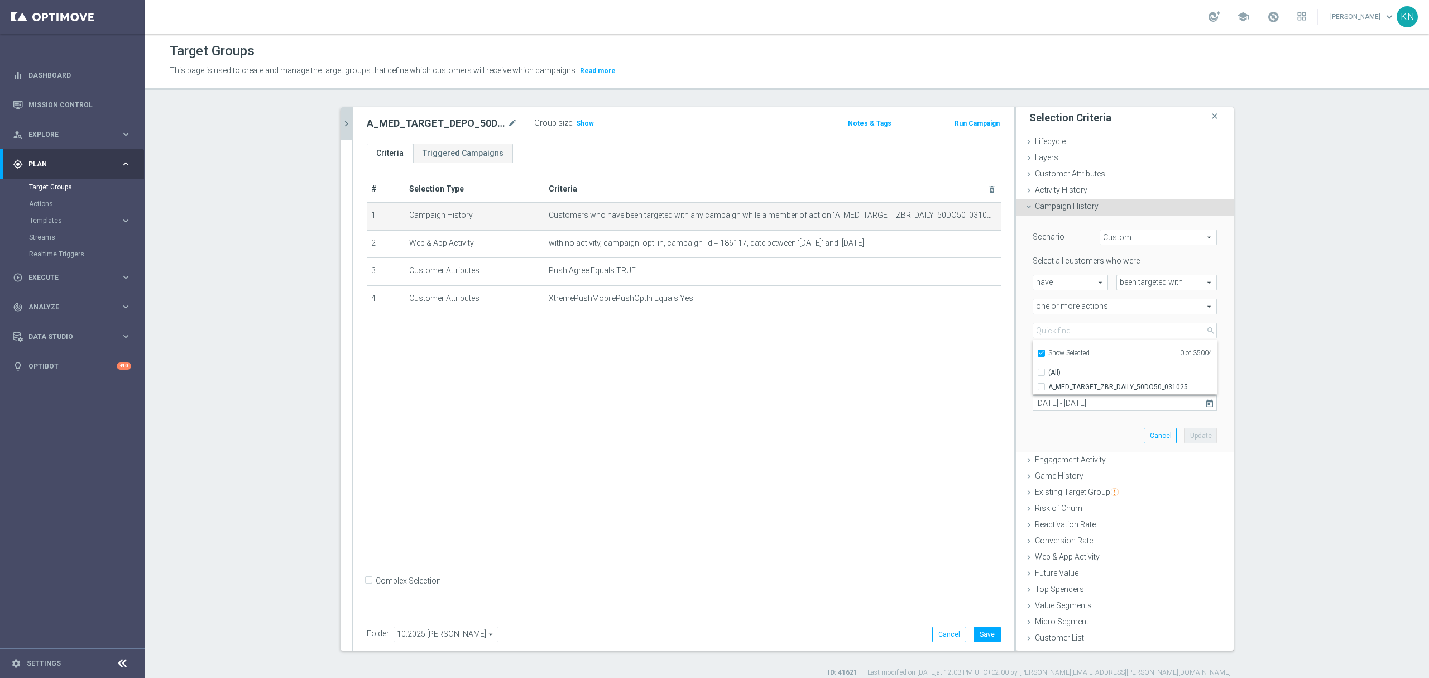
click at [1037, 358] on input "Show Selected" at bounding box center [1040, 354] width 7 height 7
checkbox input "false"
click at [1045, 329] on input "search" at bounding box center [1125, 331] width 184 height 16
paste input "A_MED_TARGET_DEPO_50DO100_101025_1D"
type input "A_MED_TARGET_DEPO_50DO100_101025_1D"
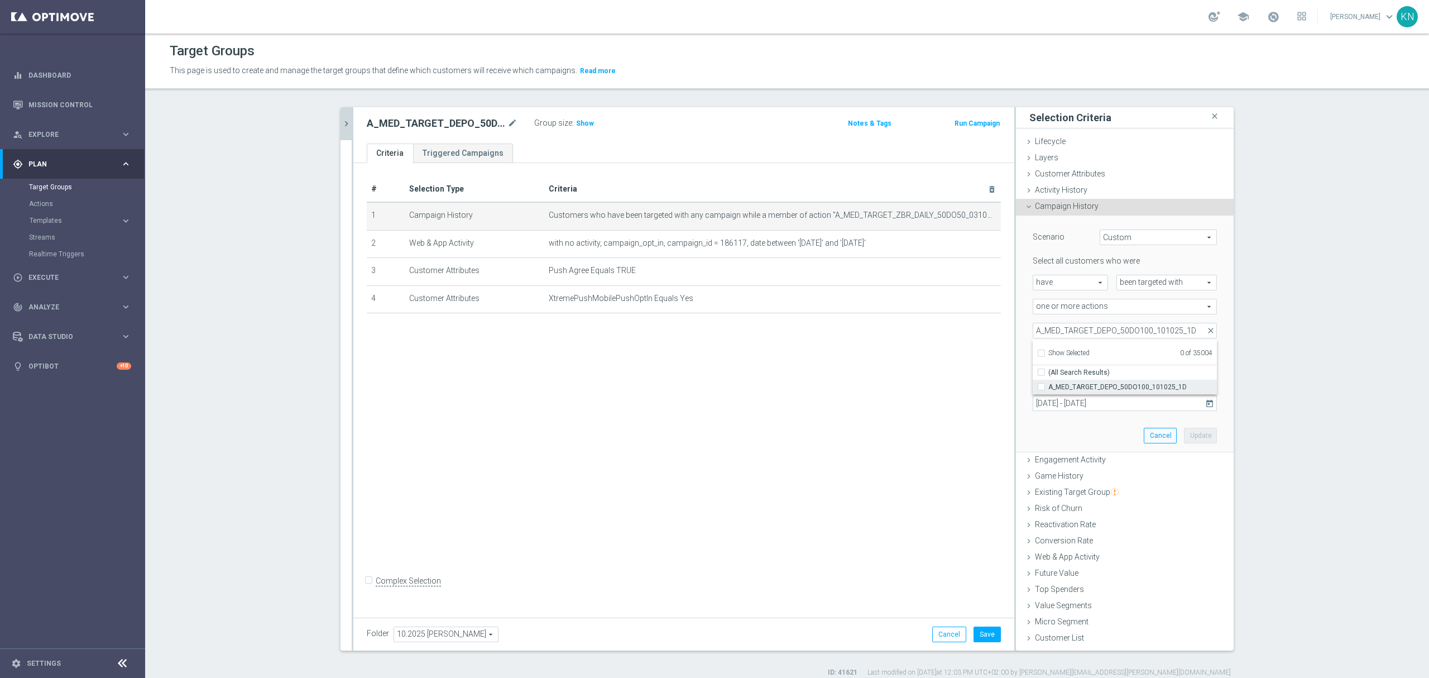
click at [1049, 389] on label "A_MED_TARGET_DEPO_50DO100_101025_1D" at bounding box center [1133, 387] width 169 height 15
click at [1041, 389] on input "A_MED_TARGET_DEPO_50DO100_101025_1D" at bounding box center [1044, 386] width 7 height 7
checkbox input "true"
type input "A_MED_TARGET_DEPO_50DO100_101025_1D"
checkbox input "true"
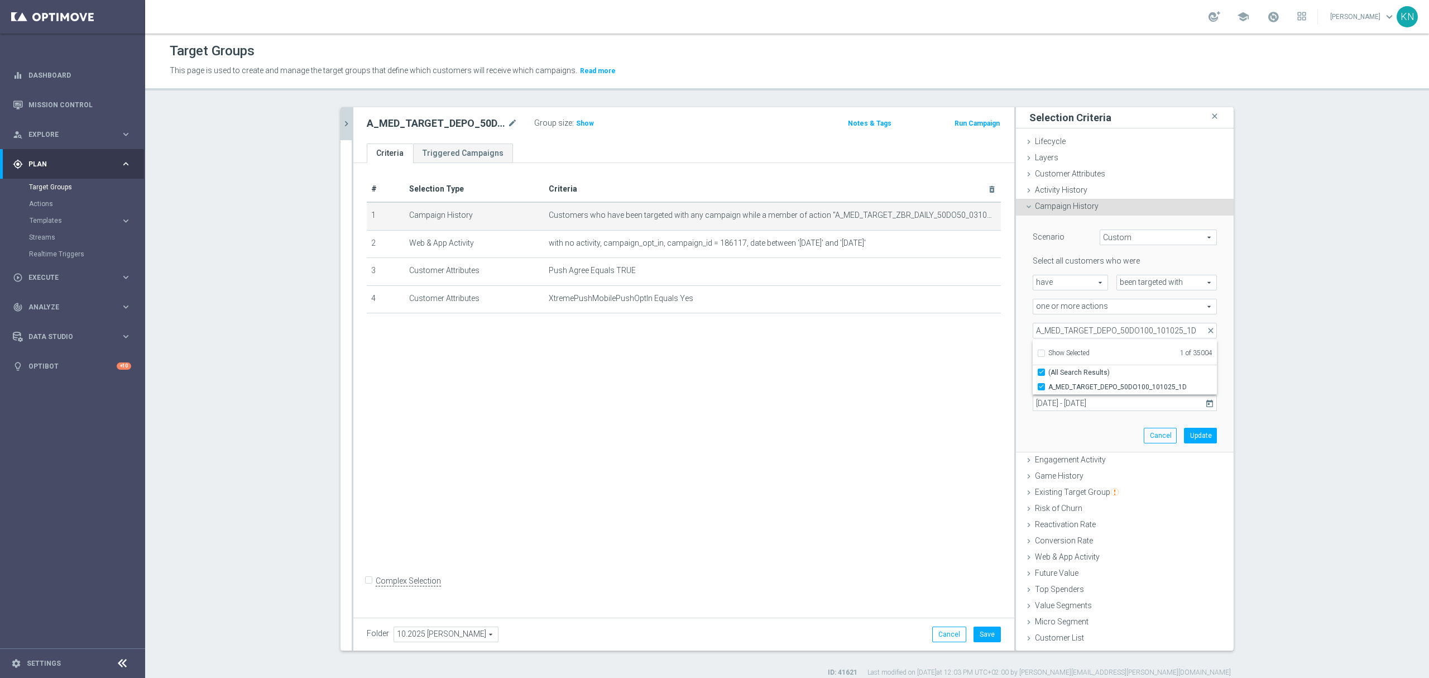
click at [1025, 365] on div "Scenario Custom Custom arrow_drop_down search Select all customers who were hav…" at bounding box center [1125, 334] width 201 height 236
click at [1079, 427] on div "Scenario Custom Custom arrow_drop_down search Select all customers who were hav…" at bounding box center [1125, 334] width 201 height 236
click at [1089, 378] on input "text" at bounding box center [1068, 379] width 58 height 10
click at [1052, 510] on div "today" at bounding box center [1079, 509] width 80 height 18
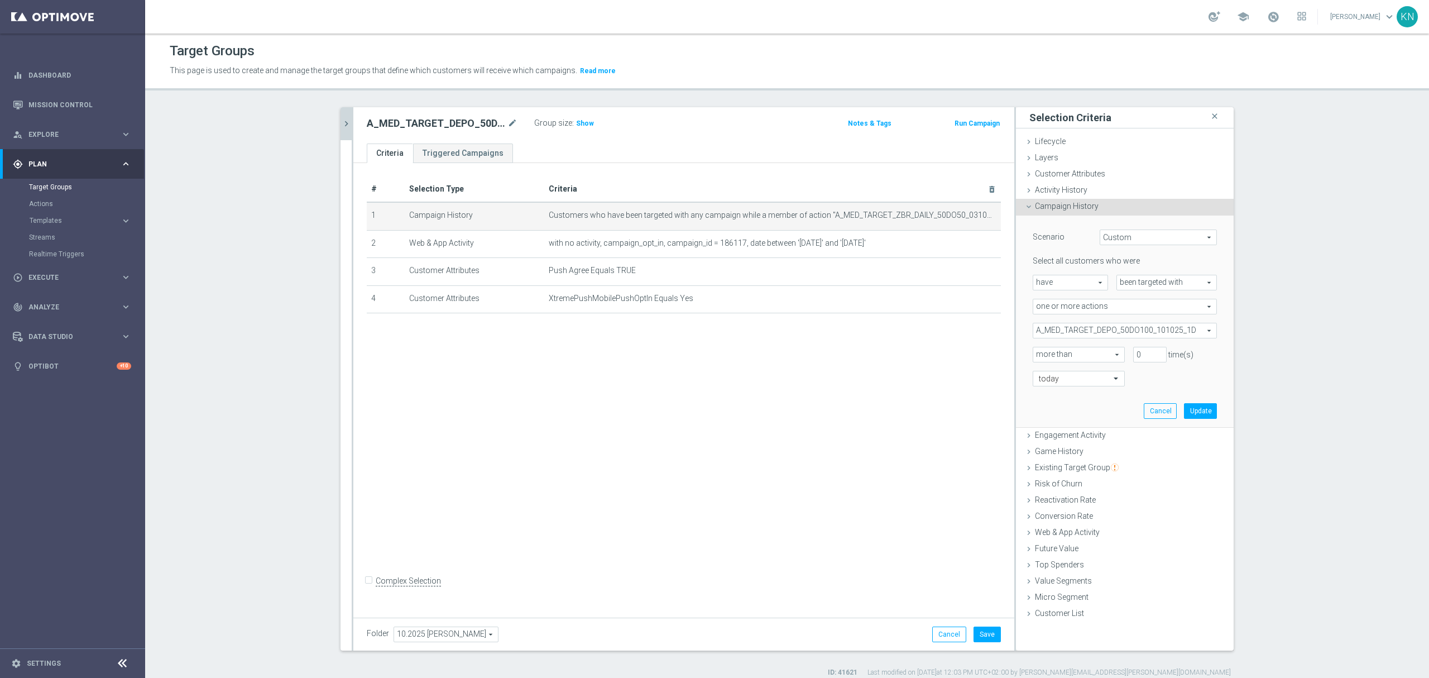
click at [1099, 403] on div "Scenario Custom Custom arrow_drop_down search Select all customers who were hav…" at bounding box center [1125, 322] width 201 height 212
click at [1198, 406] on button "Update" at bounding box center [1200, 411] width 33 height 16
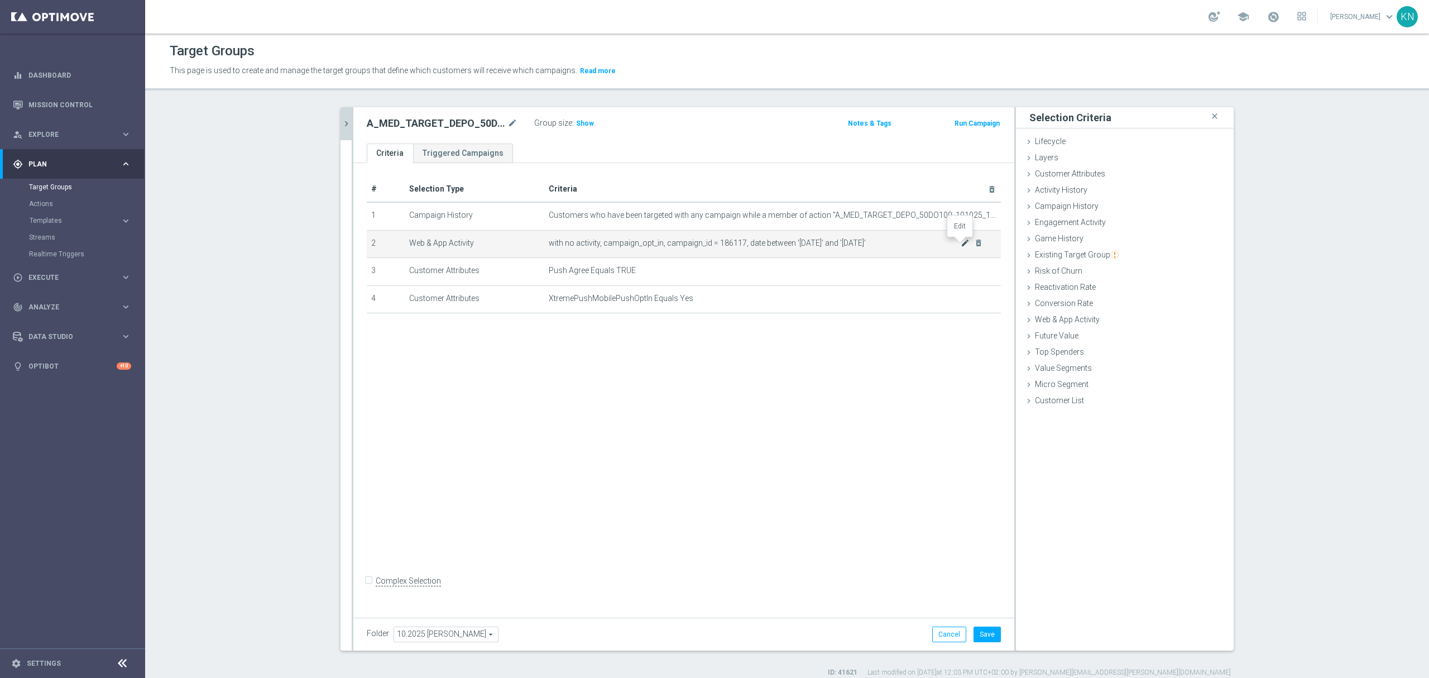
click at [961, 246] on icon "mode_edit" at bounding box center [965, 242] width 9 height 9
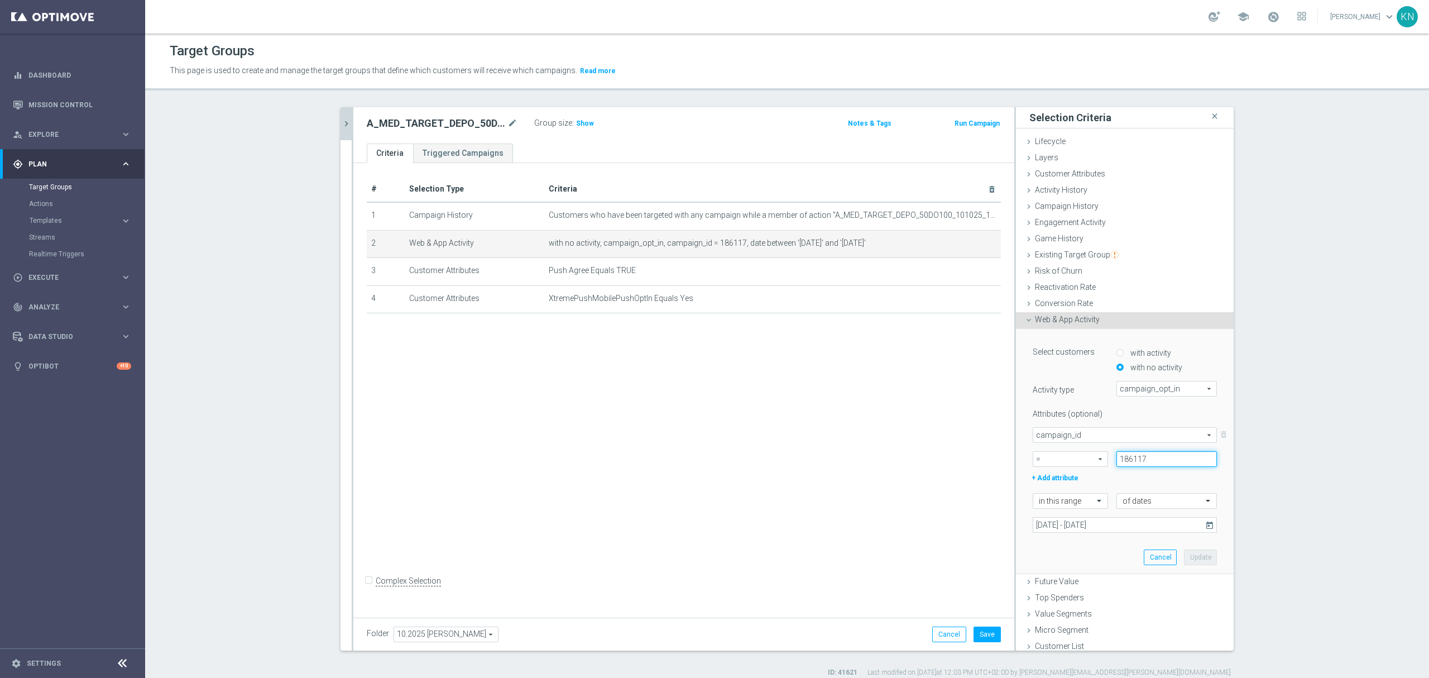
click at [1127, 458] on input "186117" at bounding box center [1167, 459] width 101 height 16
paste input "188679"
type input "188679"
click at [1075, 494] on div "in this range" at bounding box center [1070, 501] width 75 height 16
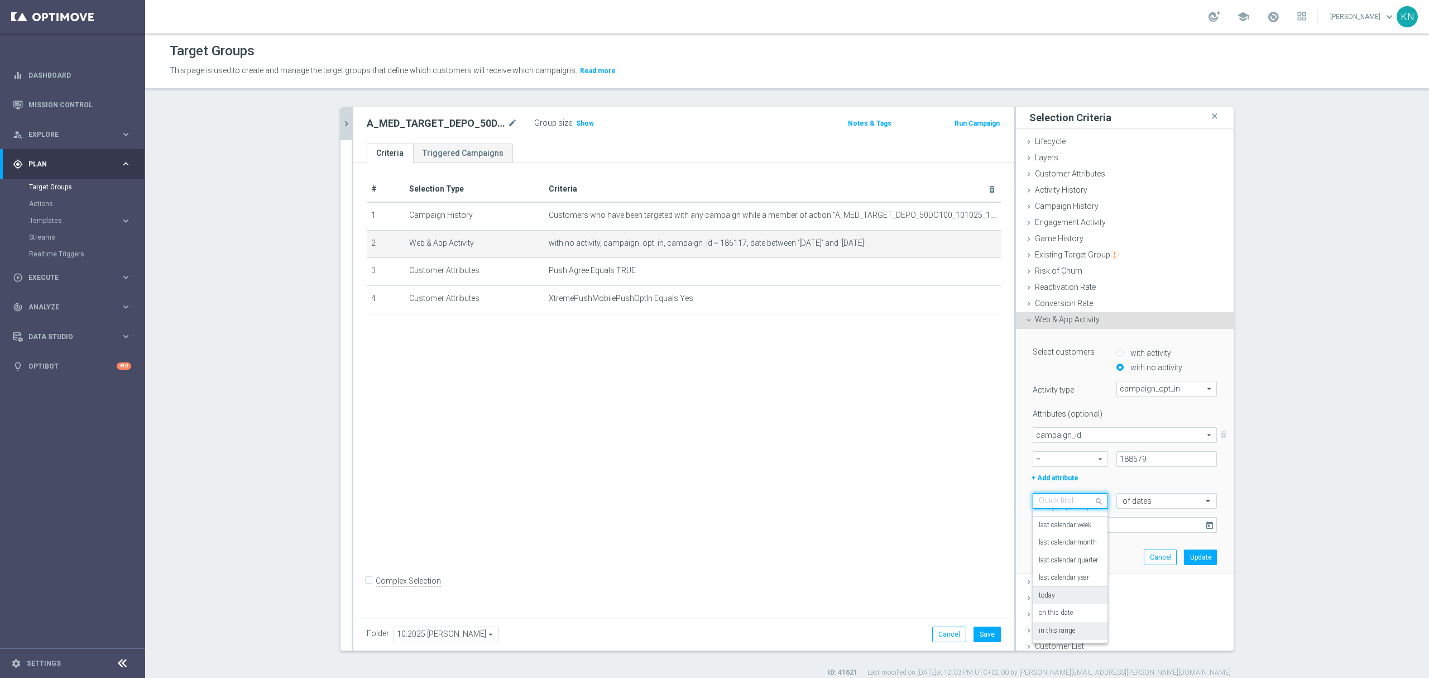
click at [1041, 596] on label "today" at bounding box center [1047, 595] width 16 height 9
click at [1198, 534] on button "Update" at bounding box center [1200, 533] width 33 height 16
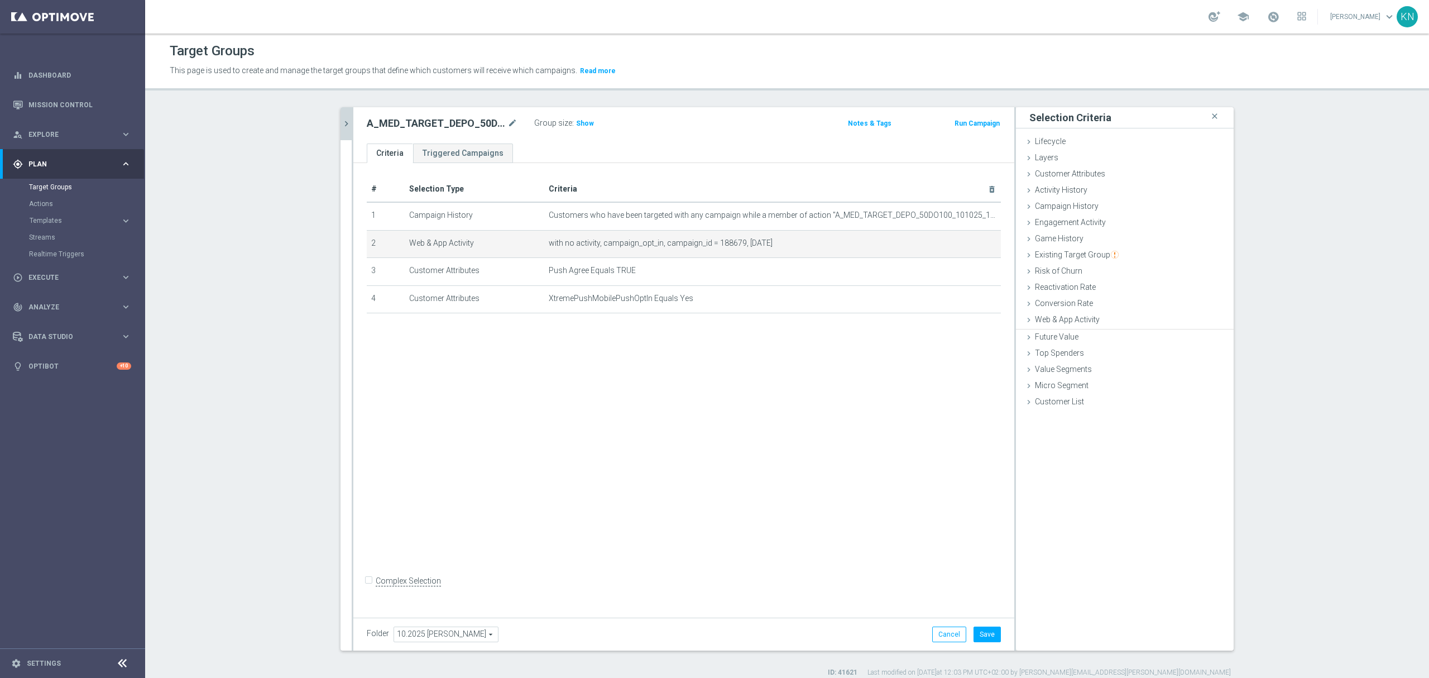
click at [621, 395] on div "# Selection Type Criteria delete_forever 1 Campaign History Customers who have …" at bounding box center [683, 387] width 661 height 449
click at [987, 634] on button "Save" at bounding box center [987, 634] width 27 height 16
drag, startPoint x: 342, startPoint y: 124, endPoint x: 123, endPoint y: 173, distance: 224.9
click at [342, 124] on icon "chevron_right" at bounding box center [346, 123] width 11 height 11
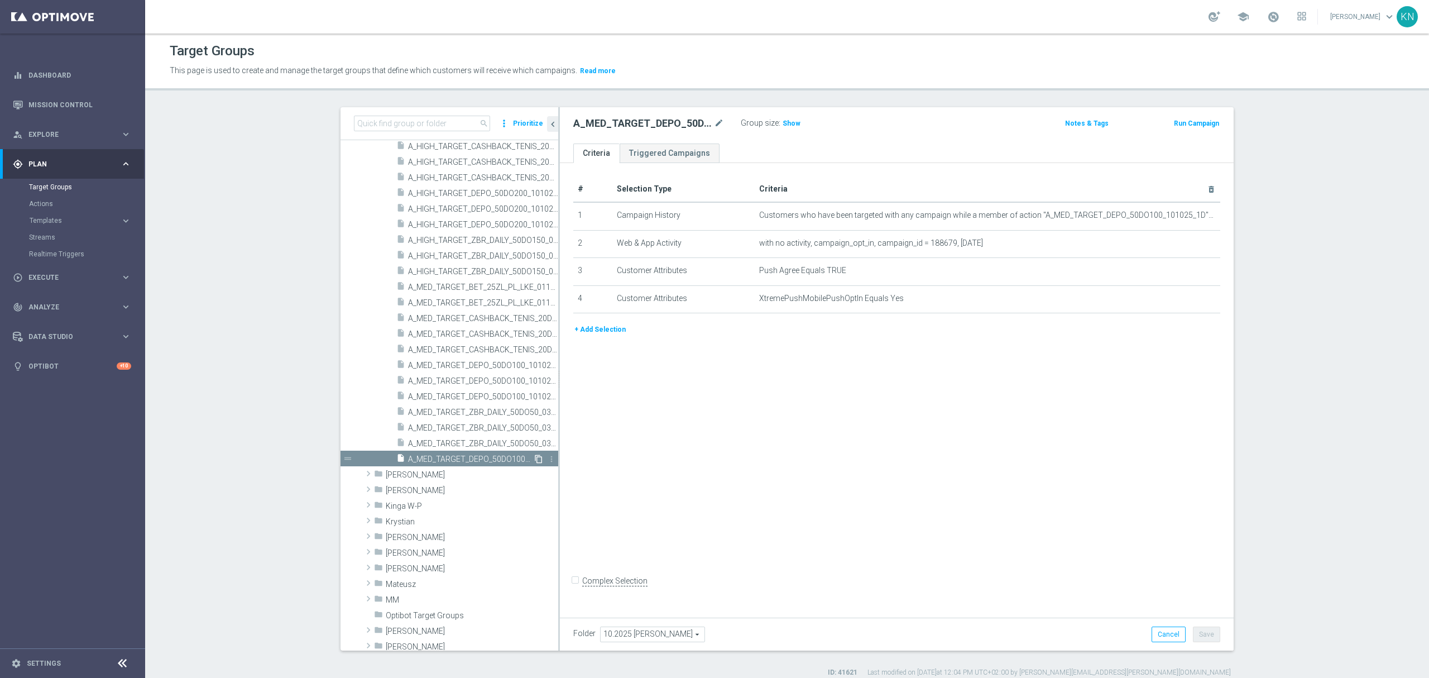
click at [534, 461] on icon "content_copy" at bounding box center [538, 458] width 9 height 9
click at [714, 126] on icon "mode_edit" at bounding box center [719, 123] width 10 height 13
type input "A_HIGH_TARGET_DEPO_50DO200_101025_1D_PUSH"
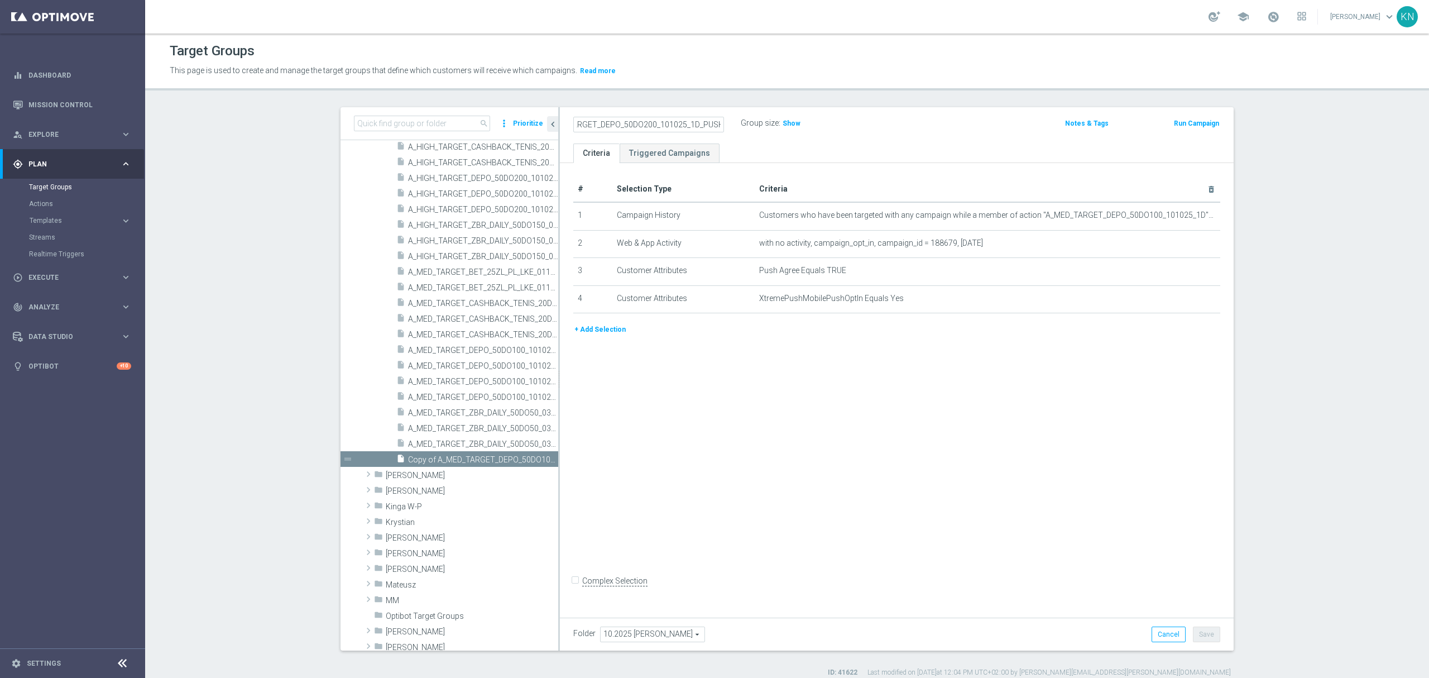
click at [741, 150] on ul "Criteria Triggered Campaigns" at bounding box center [897, 153] width 674 height 20
click at [1180, 217] on icon "mode_edit" at bounding box center [1184, 215] width 9 height 9
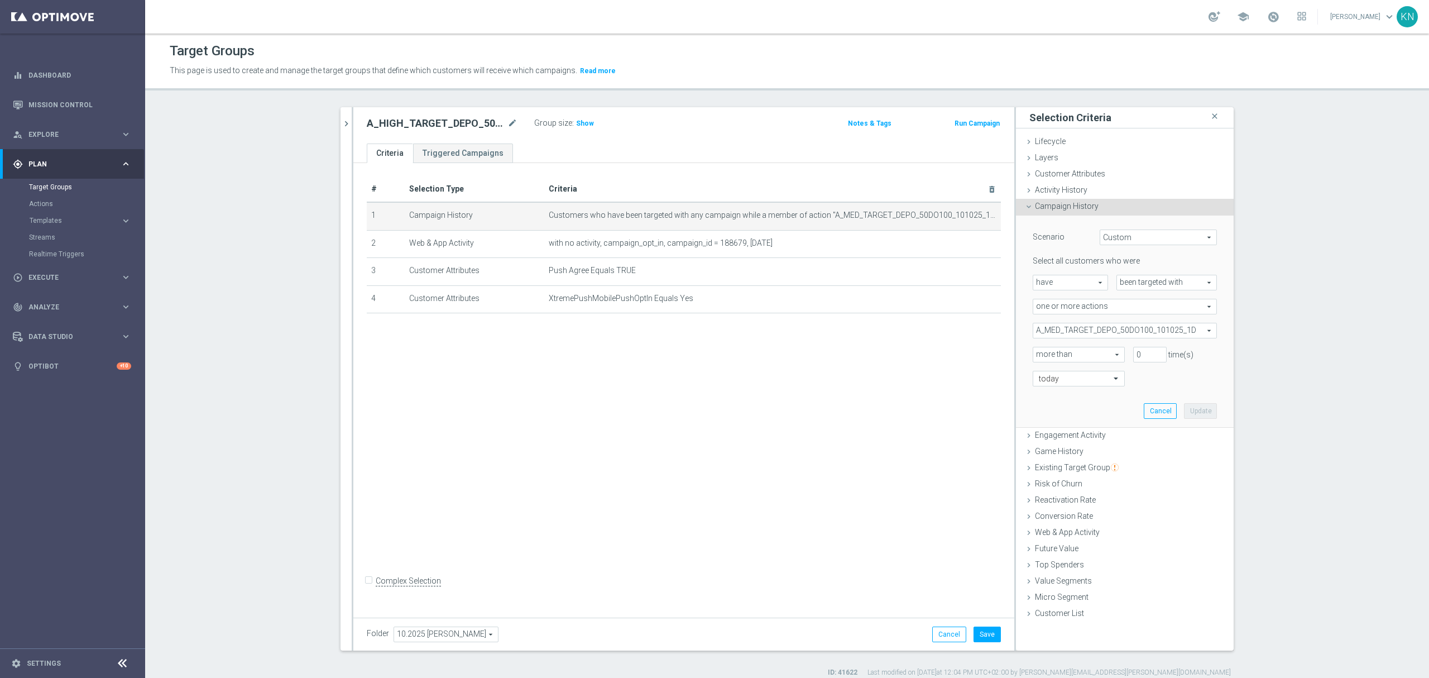
click at [1122, 333] on span "A_MED_TARGET_DEPO_50DO100_101025_1D" at bounding box center [1124, 330] width 183 height 15
click at [1037, 353] on input "Show Selected" at bounding box center [1040, 354] width 7 height 7
checkbox input "true"
drag, startPoint x: 1037, startPoint y: 387, endPoint x: 1037, endPoint y: 348, distance: 39.1
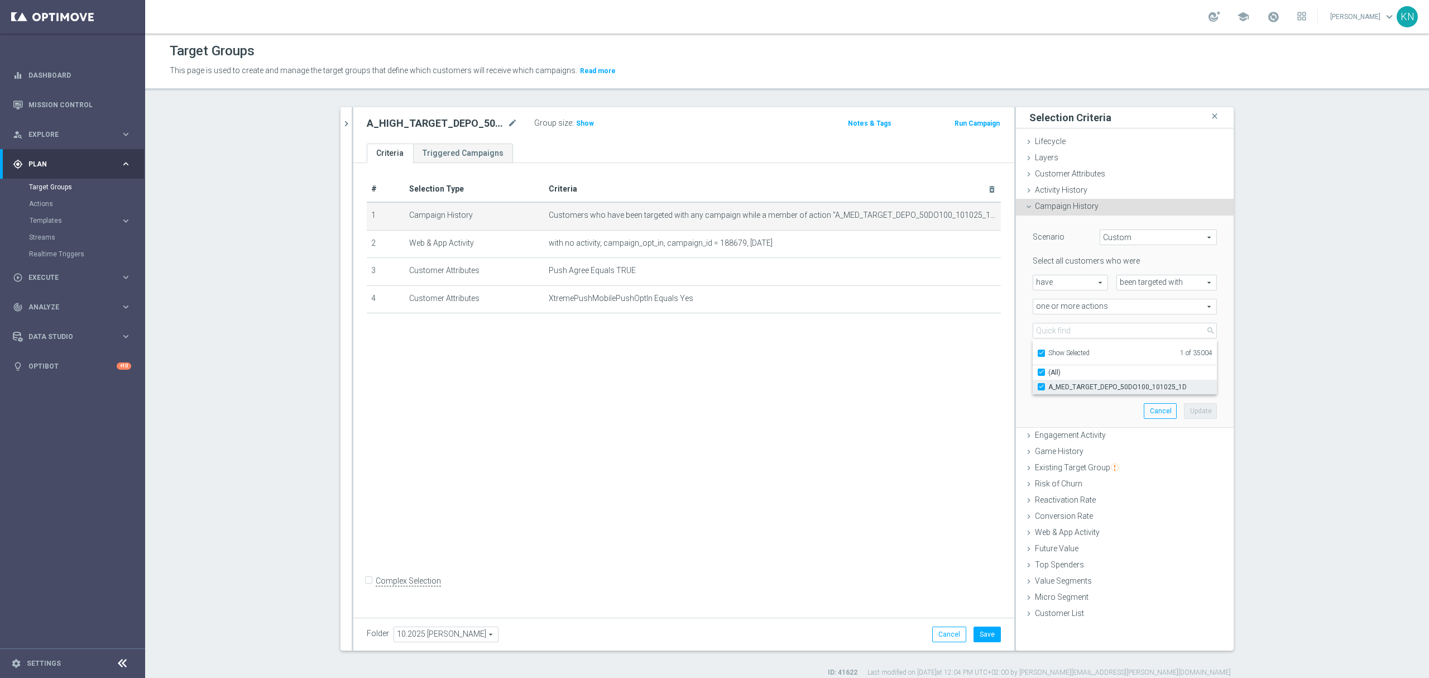
click at [1041, 386] on input "A_MED_TARGET_DEPO_50DO100_101025_1D" at bounding box center [1044, 386] width 7 height 7
checkbox input "false"
type input "Select Action"
checkbox input "false"
click at [1049, 349] on label "Show Selected" at bounding box center [1069, 354] width 41 height 10
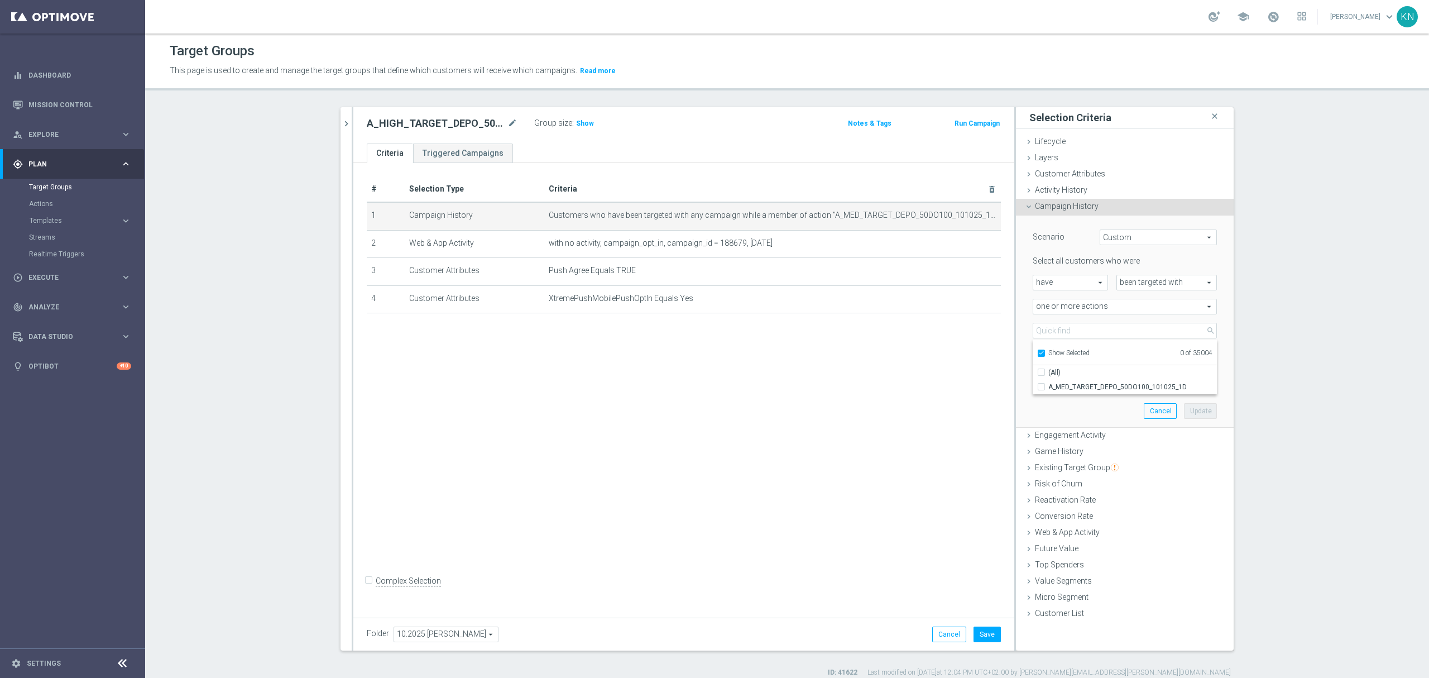
click at [1037, 351] on input "Show Selected" at bounding box center [1040, 354] width 7 height 7
checkbox input "false"
click at [1049, 332] on input "search" at bounding box center [1125, 331] width 184 height 16
paste input "A_HIGH_TARGET_DEPO_50DO200_101025_1D"
type input "A_HIGH_TARGET_DEPO_50DO200_101025_1D"
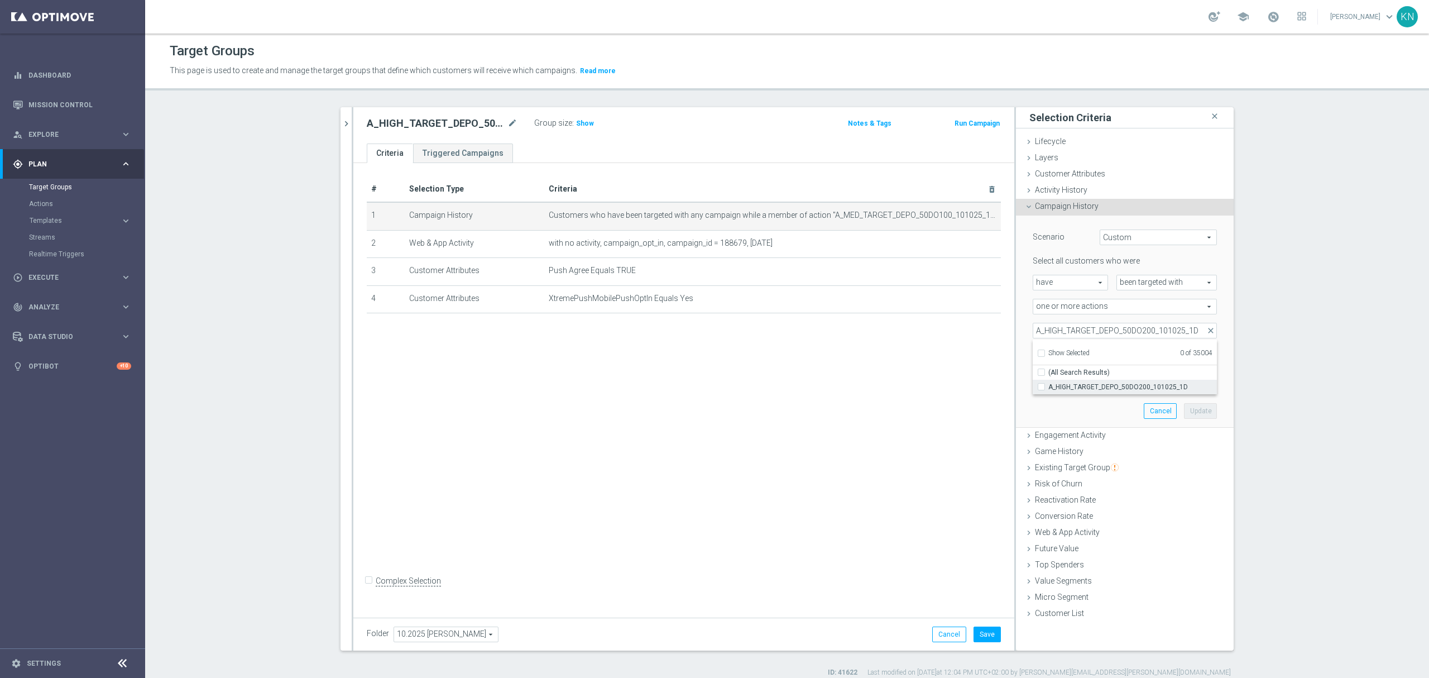
click at [1041, 385] on input "A_HIGH_TARGET_DEPO_50DO200_101025_1D" at bounding box center [1044, 386] width 7 height 7
checkbox input "true"
type input "A_HIGH_TARGET_DEPO_50DO200_101025_1D"
checkbox input "true"
drag, startPoint x: 1022, startPoint y: 409, endPoint x: 1063, endPoint y: 412, distance: 41.5
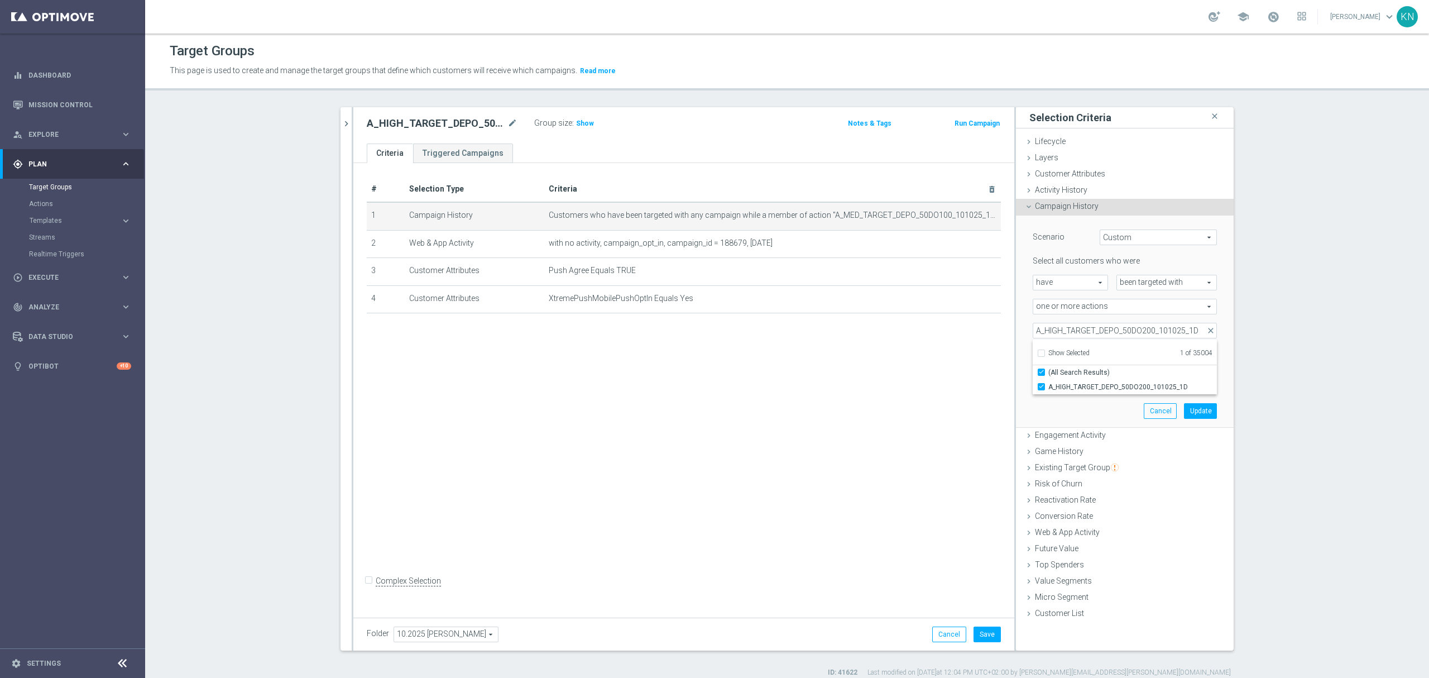
click at [1025, 409] on div "Scenario Custom Custom arrow_drop_down search Select all customers who were hav…" at bounding box center [1125, 322] width 201 height 212
click at [1188, 411] on button "Update" at bounding box center [1200, 411] width 33 height 16
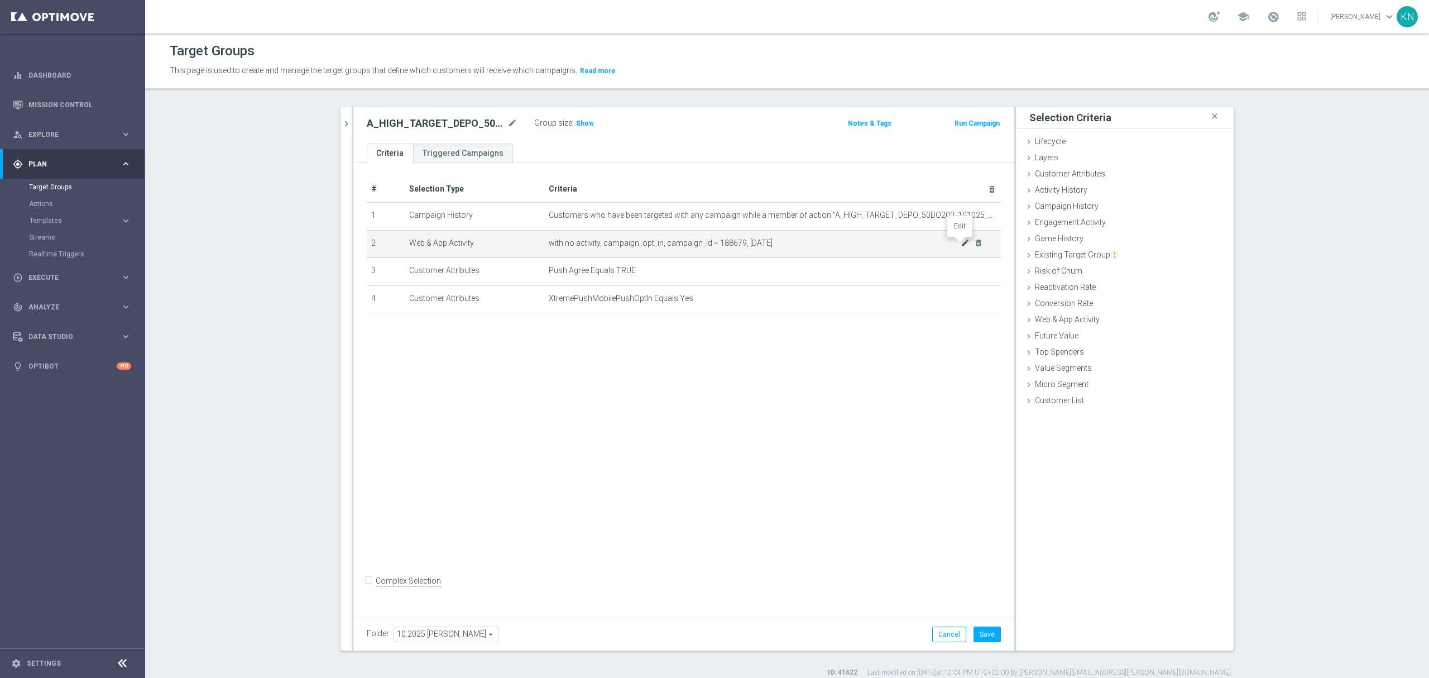
click at [961, 246] on icon "mode_edit" at bounding box center [965, 242] width 9 height 9
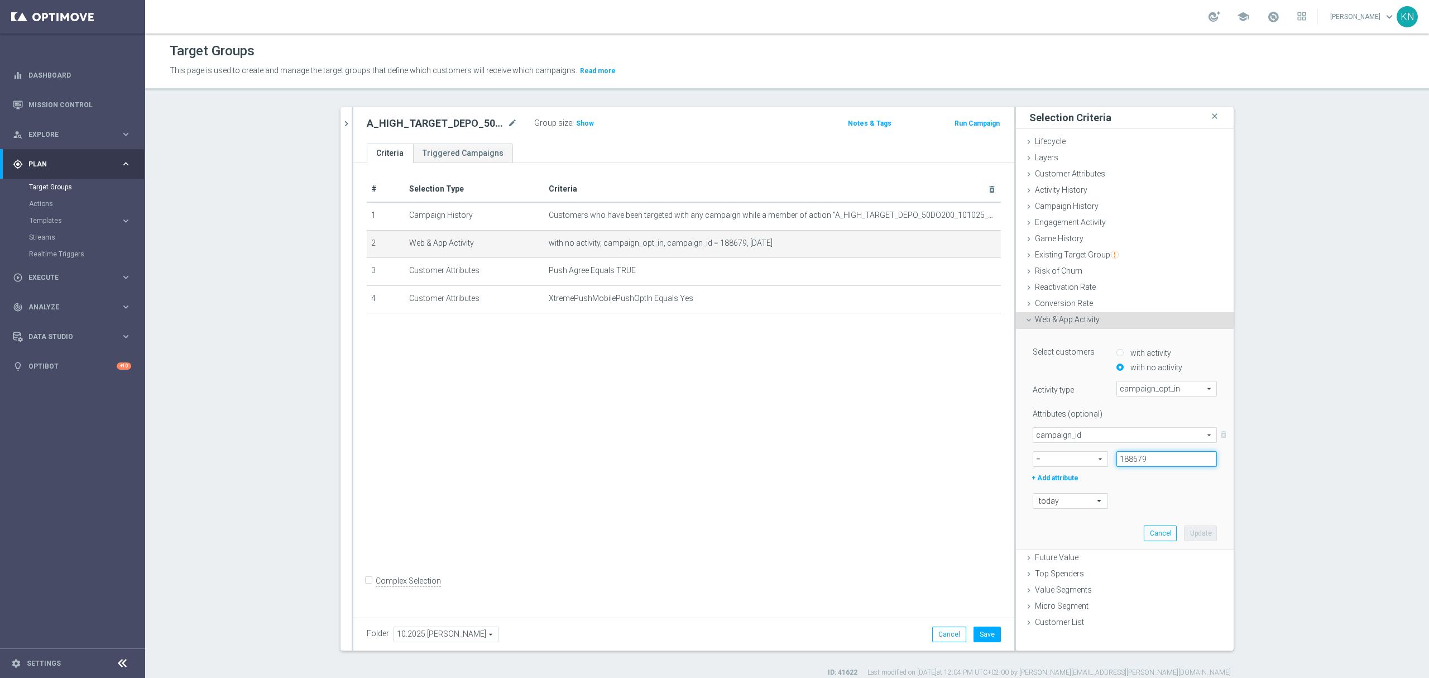
click at [1126, 457] on input "188679" at bounding box center [1167, 459] width 101 height 16
paste input "81"
type input "188681"
click at [1196, 532] on button "Update" at bounding box center [1200, 533] width 33 height 16
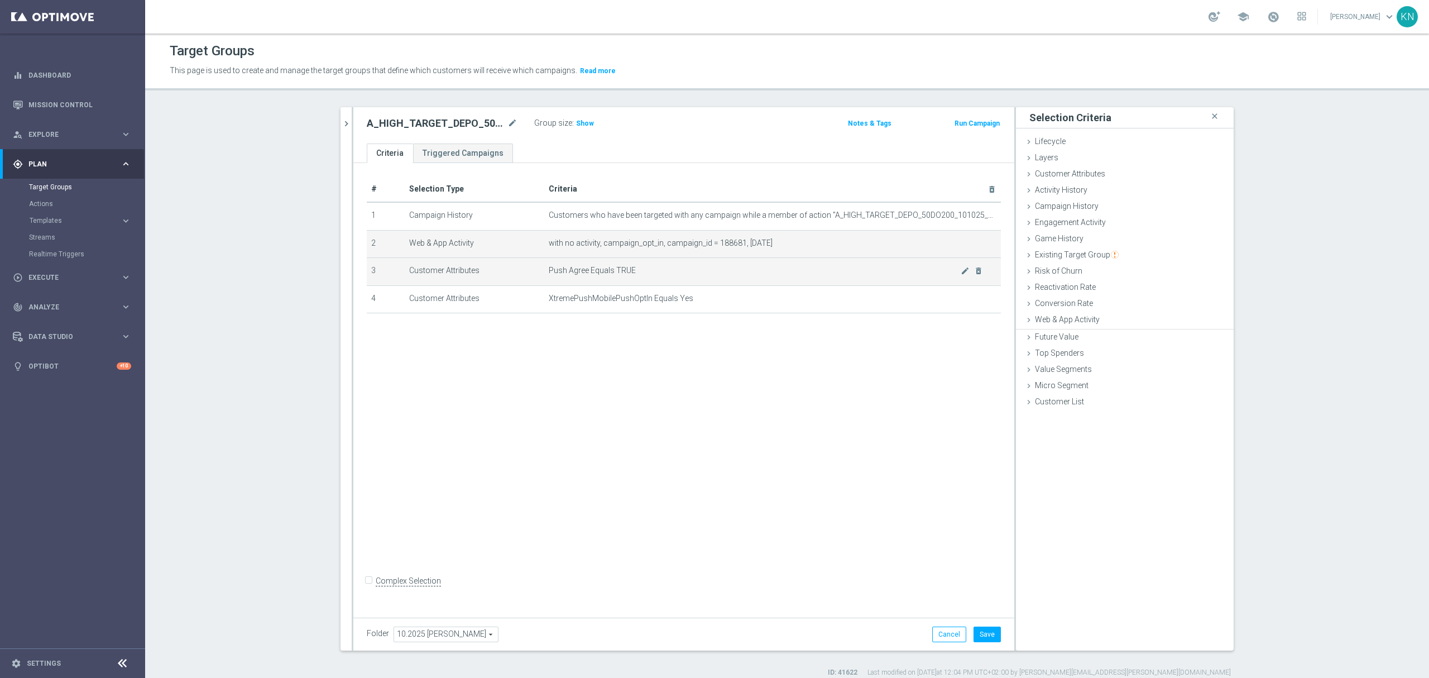
drag, startPoint x: 762, startPoint y: 462, endPoint x: 518, endPoint y: 265, distance: 314.0
click at [758, 459] on div "# Selection Type Criteria delete_forever 1 Campaign History Customers who have …" at bounding box center [683, 387] width 661 height 449
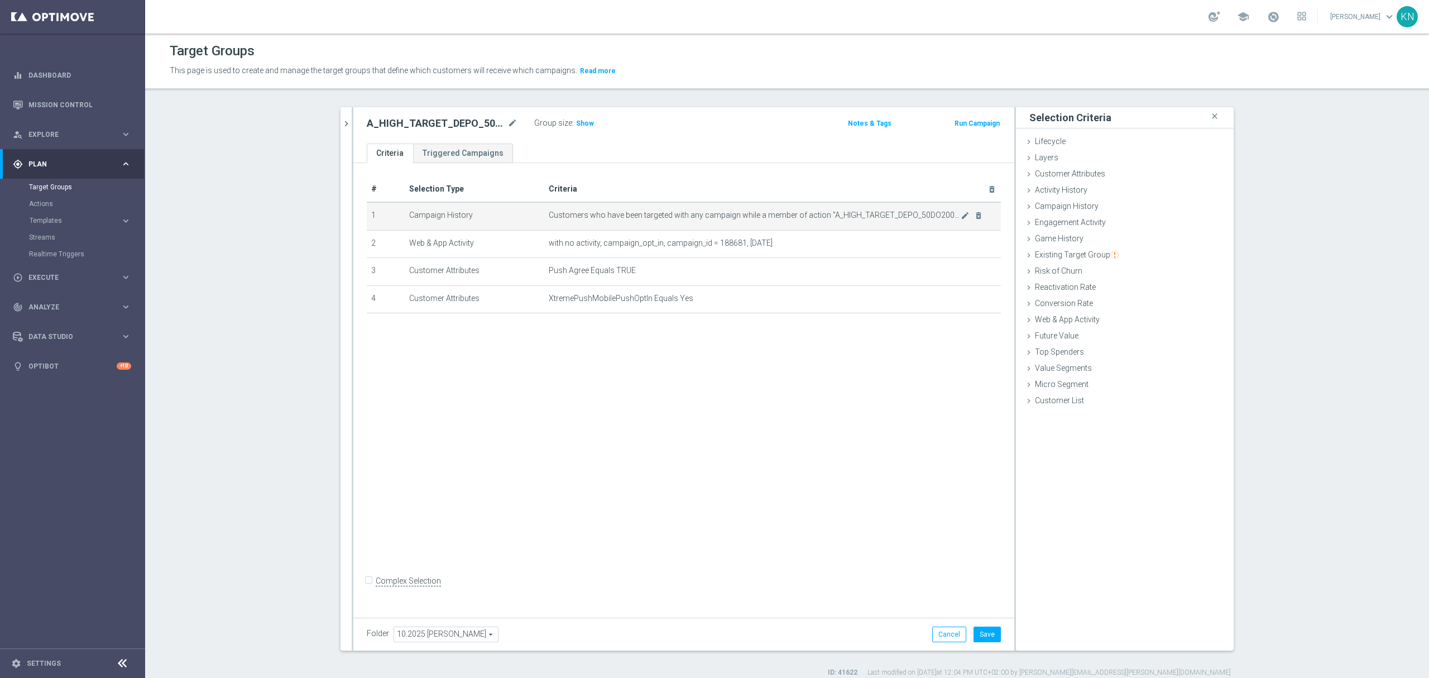
drag, startPoint x: 344, startPoint y: 123, endPoint x: 446, endPoint y: 210, distance: 133.8
click at [344, 124] on icon "chevron_right" at bounding box center [346, 123] width 11 height 11
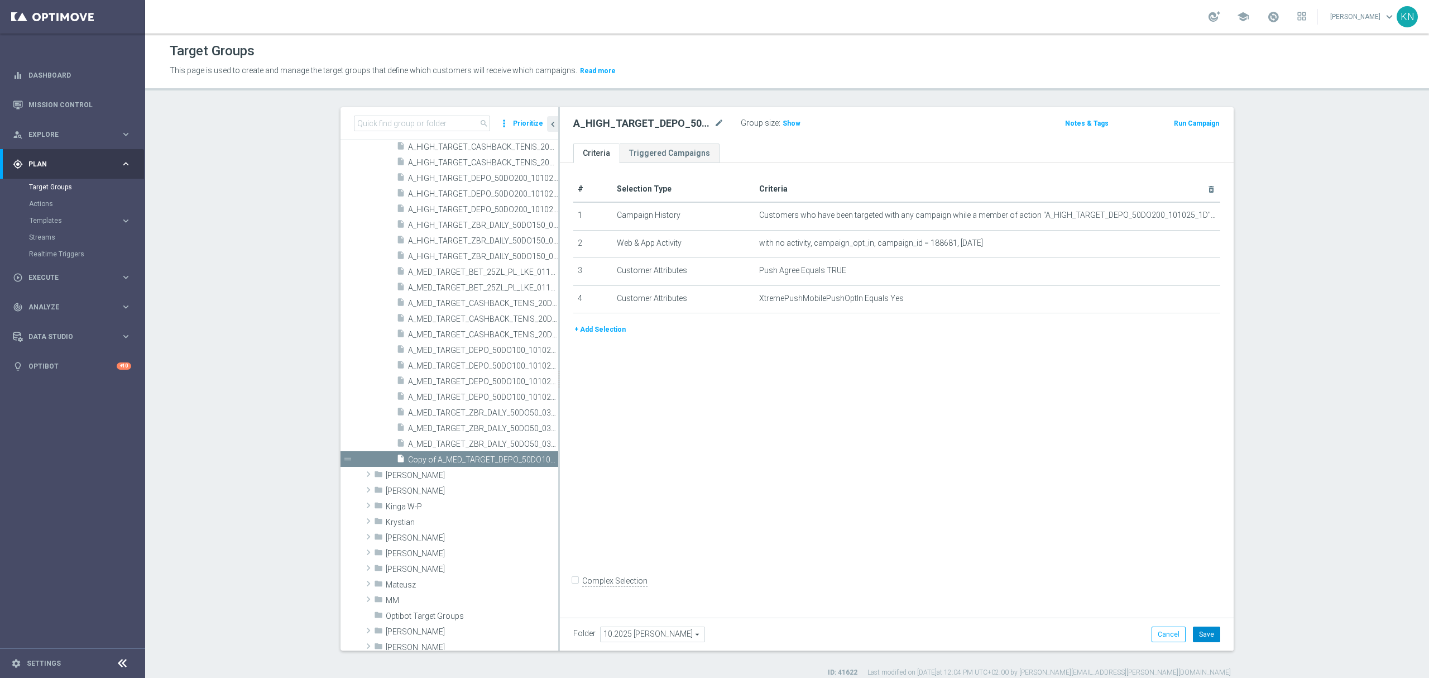
click at [1204, 630] on button "Save" at bounding box center [1206, 634] width 27 height 16
click at [797, 425] on div "# Selection Type Criteria delete_forever 1 Campaign History Customers who have …" at bounding box center [897, 387] width 674 height 449
click at [630, 454] on div "# Selection Type Criteria delete_forever 1 Campaign History Customers who have …" at bounding box center [897, 387] width 674 height 449
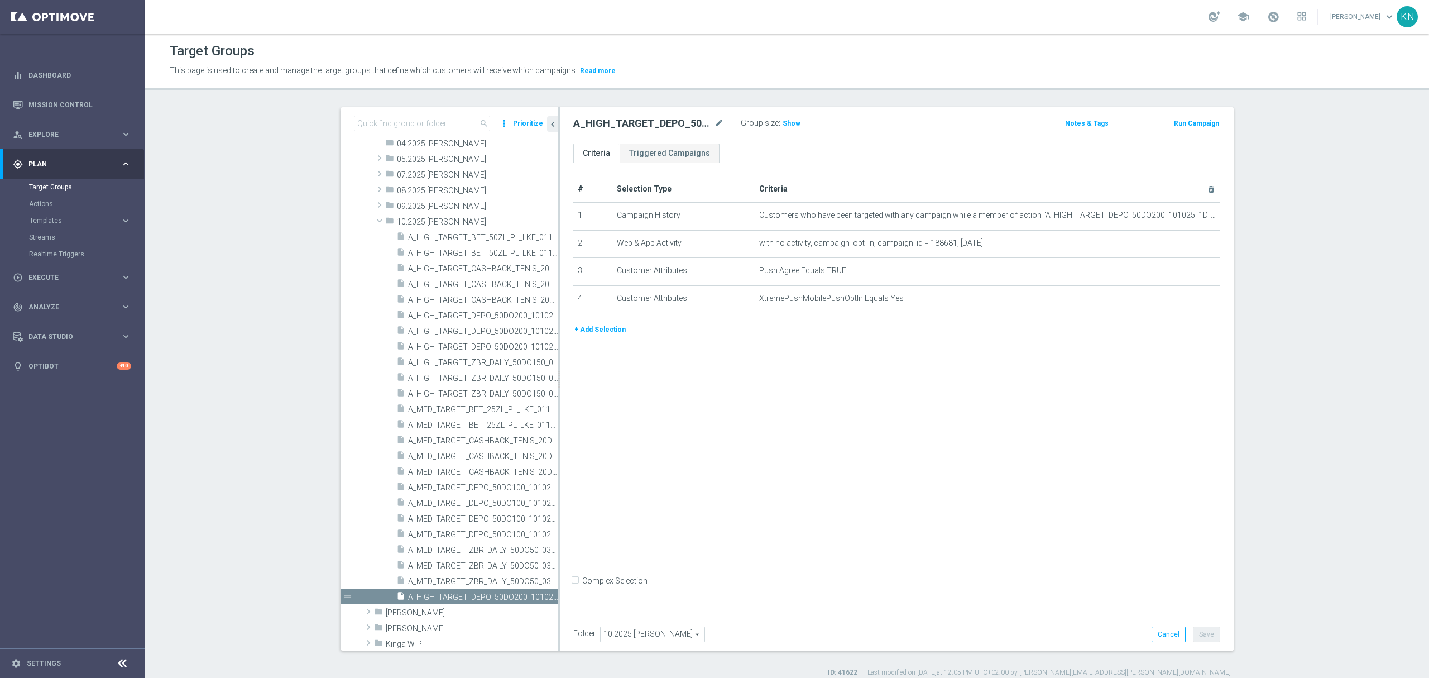
scroll to position [383, 0]
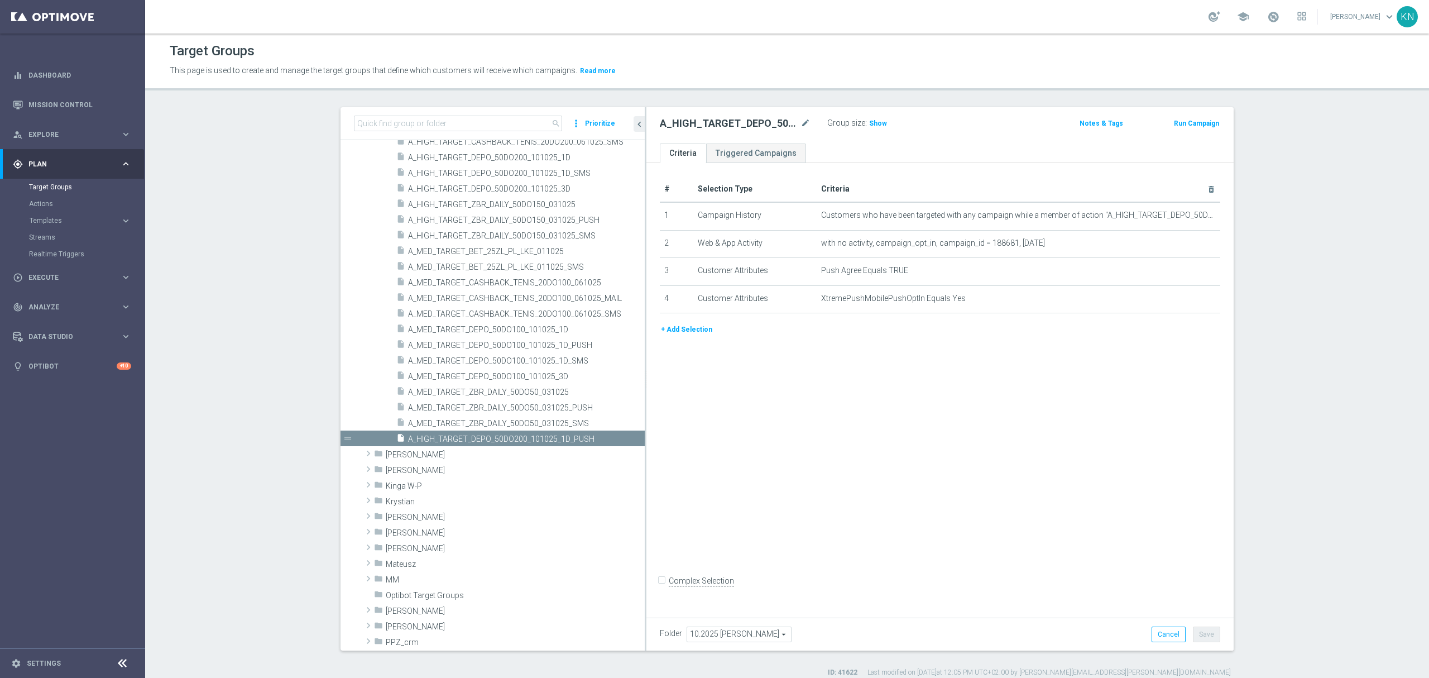
drag, startPoint x: 553, startPoint y: 357, endPoint x: 673, endPoint y: 416, distance: 134.1
click at [682, 371] on as-split "search more_vert Prioritize Customer Target Groups library_add create_new_folder" at bounding box center [787, 378] width 893 height 543
drag, startPoint x: 697, startPoint y: 470, endPoint x: 695, endPoint y: 477, distance: 7.1
click at [697, 471] on div "# Selection Type Criteria delete_forever 1 Campaign History Customers who have …" at bounding box center [940, 387] width 587 height 449
click at [619, 347] on icon "content_copy" at bounding box center [623, 345] width 9 height 9
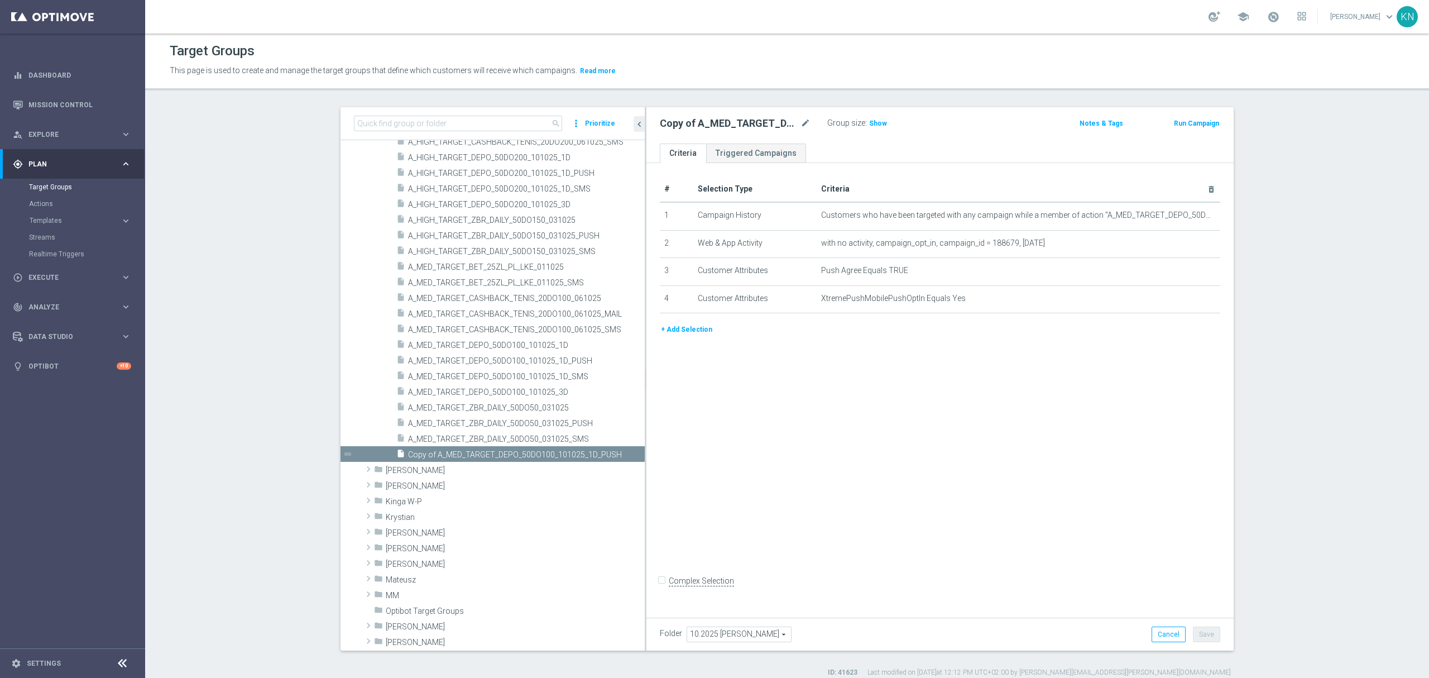
scroll to position [383, 0]
click at [801, 123] on icon "mode_edit" at bounding box center [806, 123] width 10 height 13
click at [634, 456] on icon "more_vert" at bounding box center [638, 454] width 9 height 9
click at [653, 490] on span "Delete" at bounding box center [648, 489] width 24 height 8
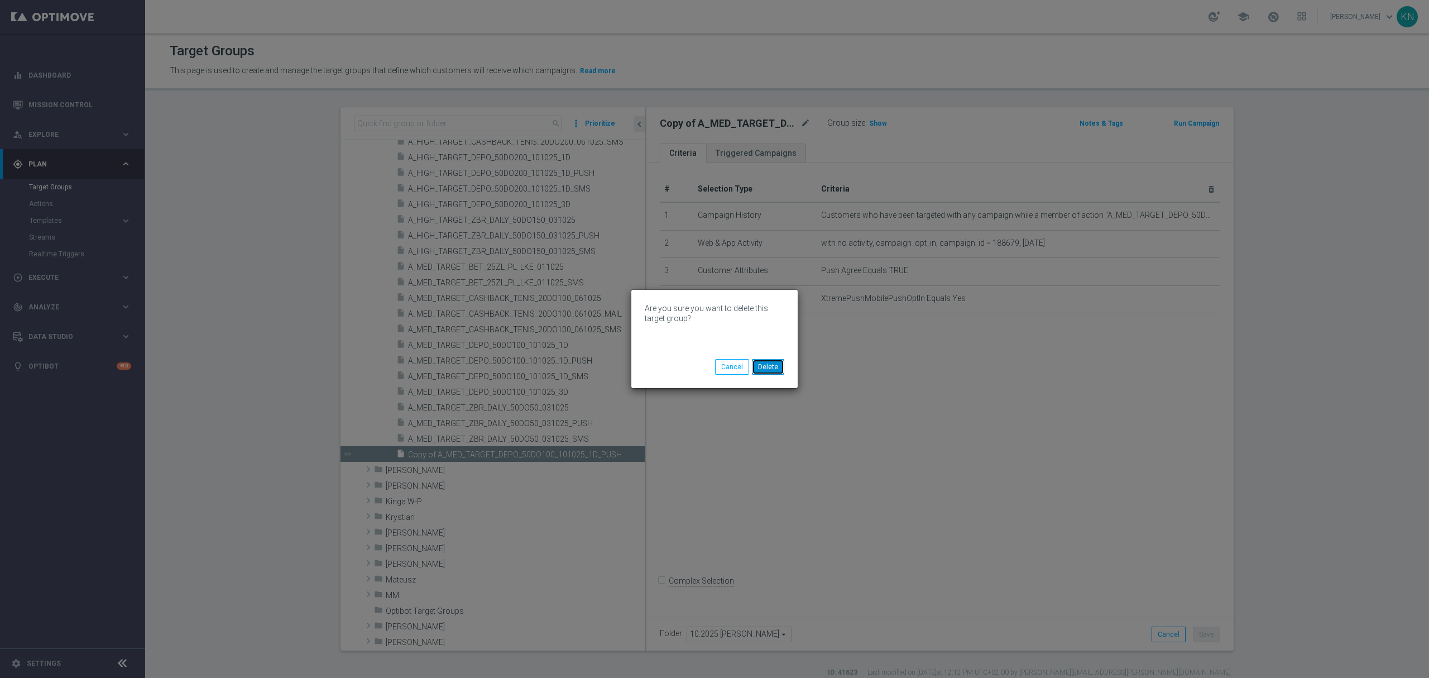
click at [769, 365] on button "Delete" at bounding box center [768, 367] width 32 height 16
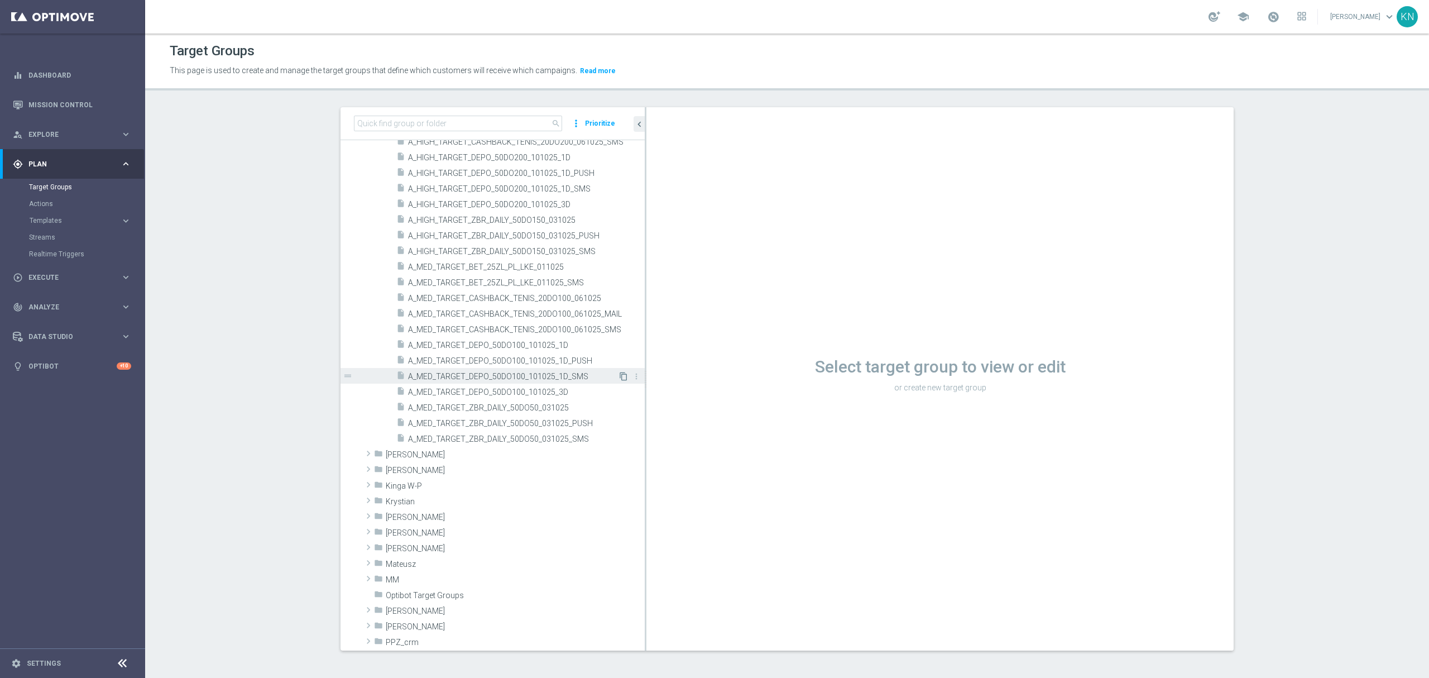
click at [619, 377] on icon "content_copy" at bounding box center [623, 376] width 9 height 9
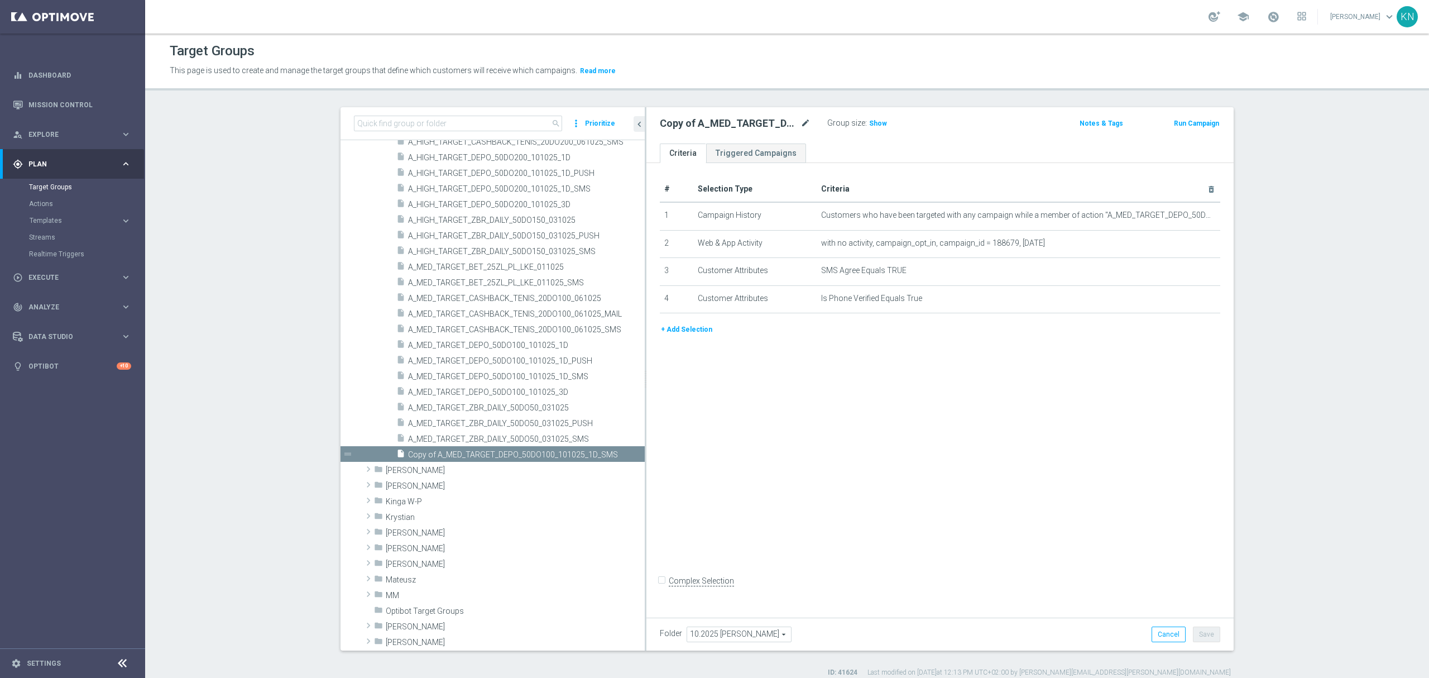
click at [801, 124] on icon "mode_edit" at bounding box center [806, 123] width 10 height 13
type input "A_MED_TARGET_DEPO_50DO100_101025_3D_SMS"
click at [815, 413] on div "# Selection Type Criteria delete_forever 1 Campaign History Customers who have …" at bounding box center [940, 387] width 587 height 449
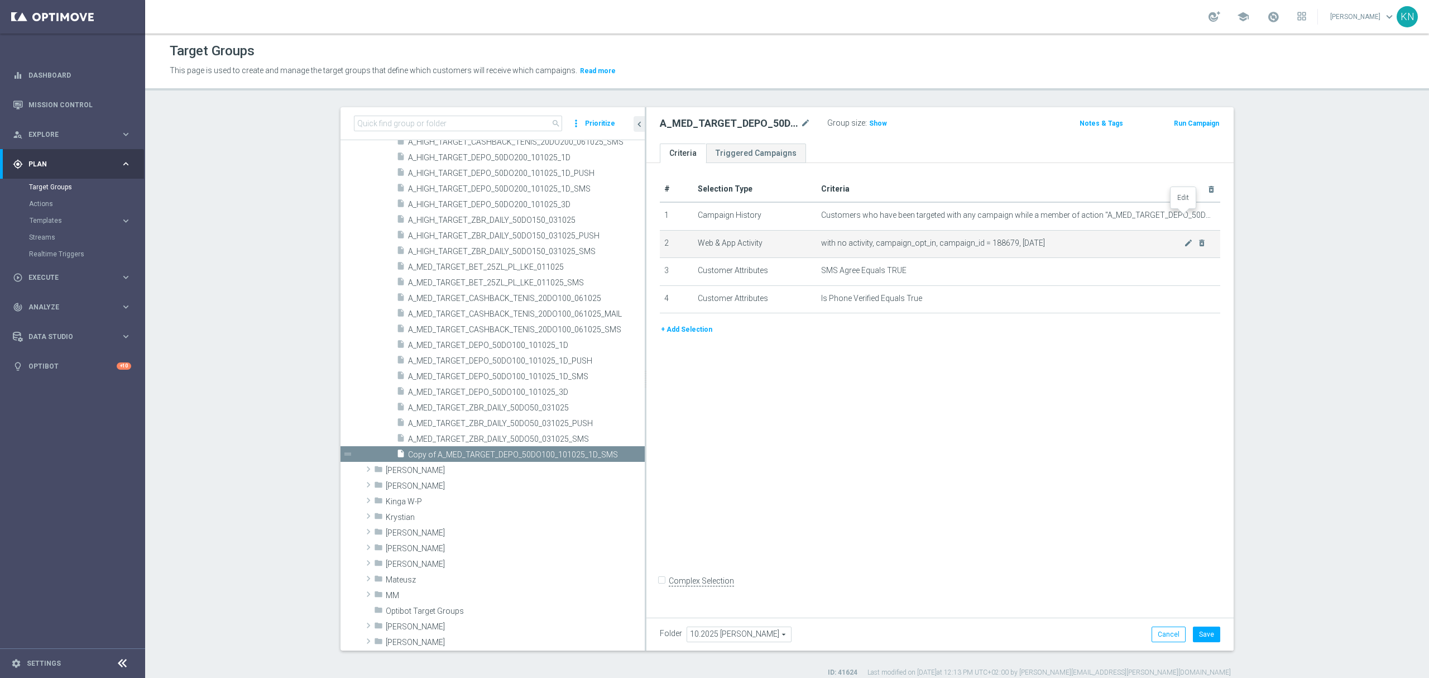
drag, startPoint x: 1180, startPoint y: 217, endPoint x: 1037, endPoint y: 249, distance: 146.4
click at [0, 0] on icon "mode_edit" at bounding box center [0, 0] width 0 height 0
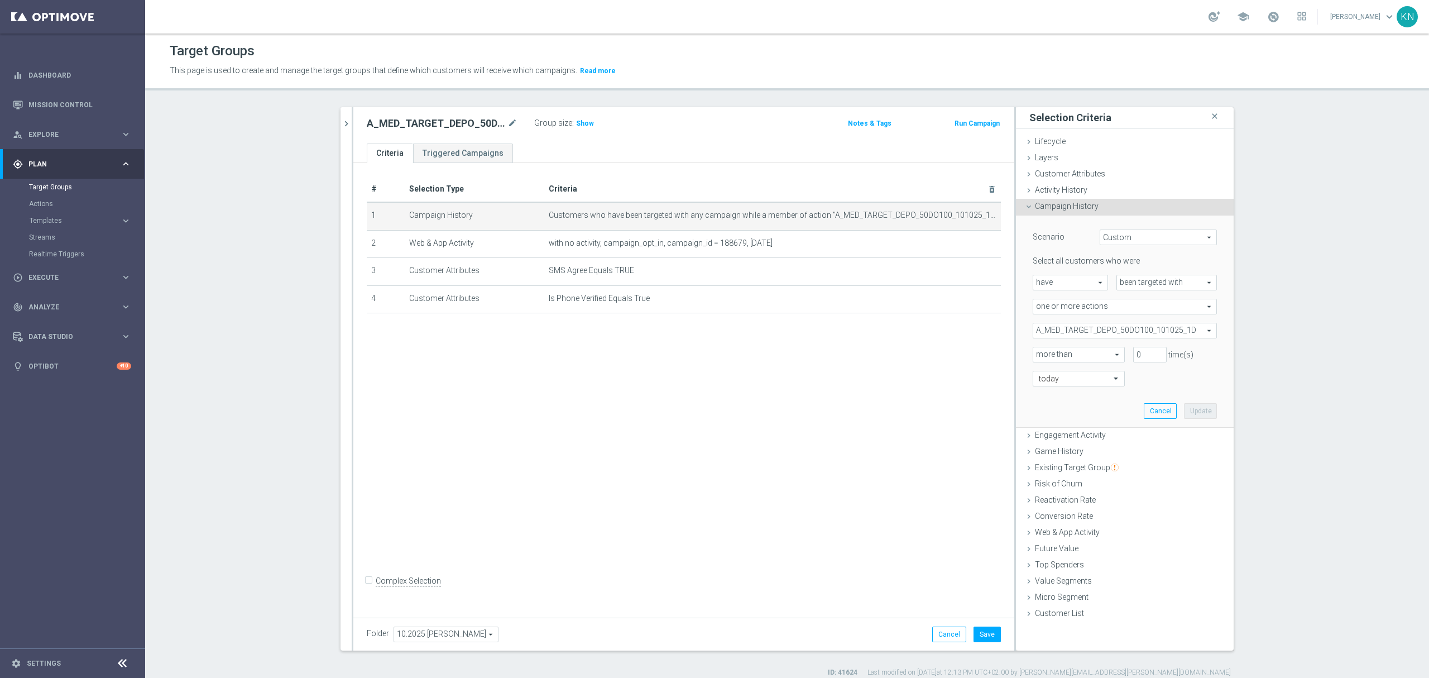
click at [1080, 332] on span "A_MED_TARGET_DEPO_50DO100_101025_1D" at bounding box center [1124, 330] width 183 height 15
click at [1037, 356] on input "Show Selected" at bounding box center [1040, 354] width 7 height 7
checkbox input "true"
drag, startPoint x: 1033, startPoint y: 387, endPoint x: 1032, endPoint y: 376, distance: 11.7
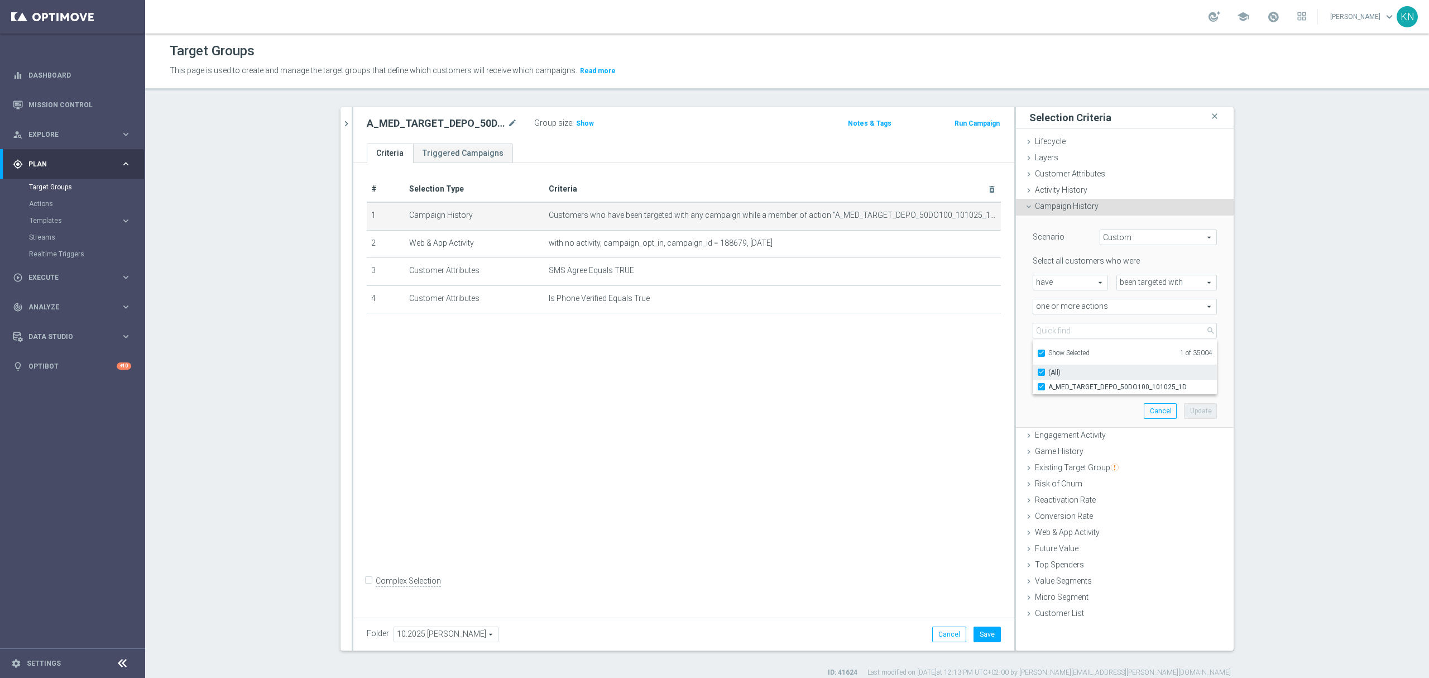
click at [1049, 387] on label "A_MED_TARGET_DEPO_50DO100_101025_1D" at bounding box center [1133, 387] width 169 height 15
click at [1041, 387] on input "A_MED_TARGET_DEPO_50DO100_101025_1D" at bounding box center [1044, 386] width 7 height 7
checkbox input "false"
type input "Select Action"
checkbox input "false"
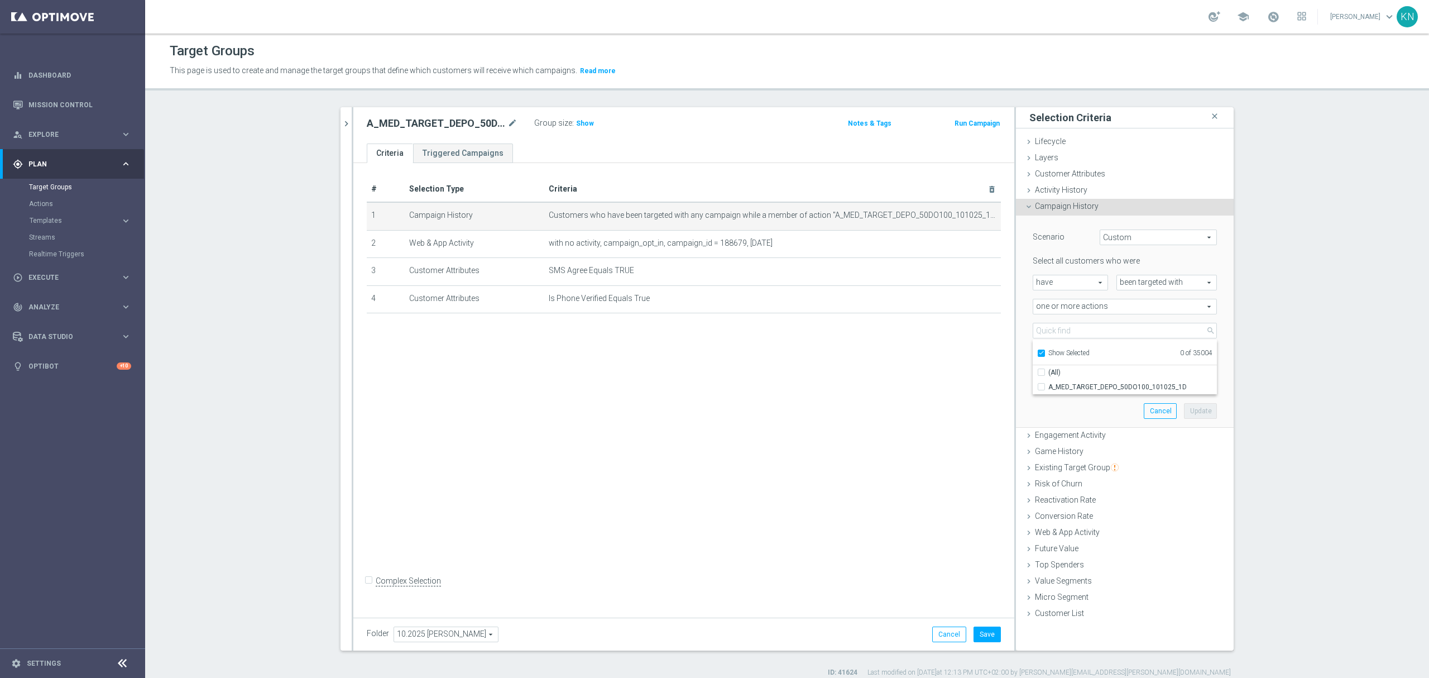
click at [1039, 353] on input "Show Selected" at bounding box center [1040, 354] width 7 height 7
checkbox input "false"
click at [1048, 328] on input "search" at bounding box center [1125, 331] width 184 height 16
paste input "A_MED_TARGET_DEPO_50DO100_101025_3D"
type input "A_MED_TARGET_DEPO_50DO100_101025_3D"
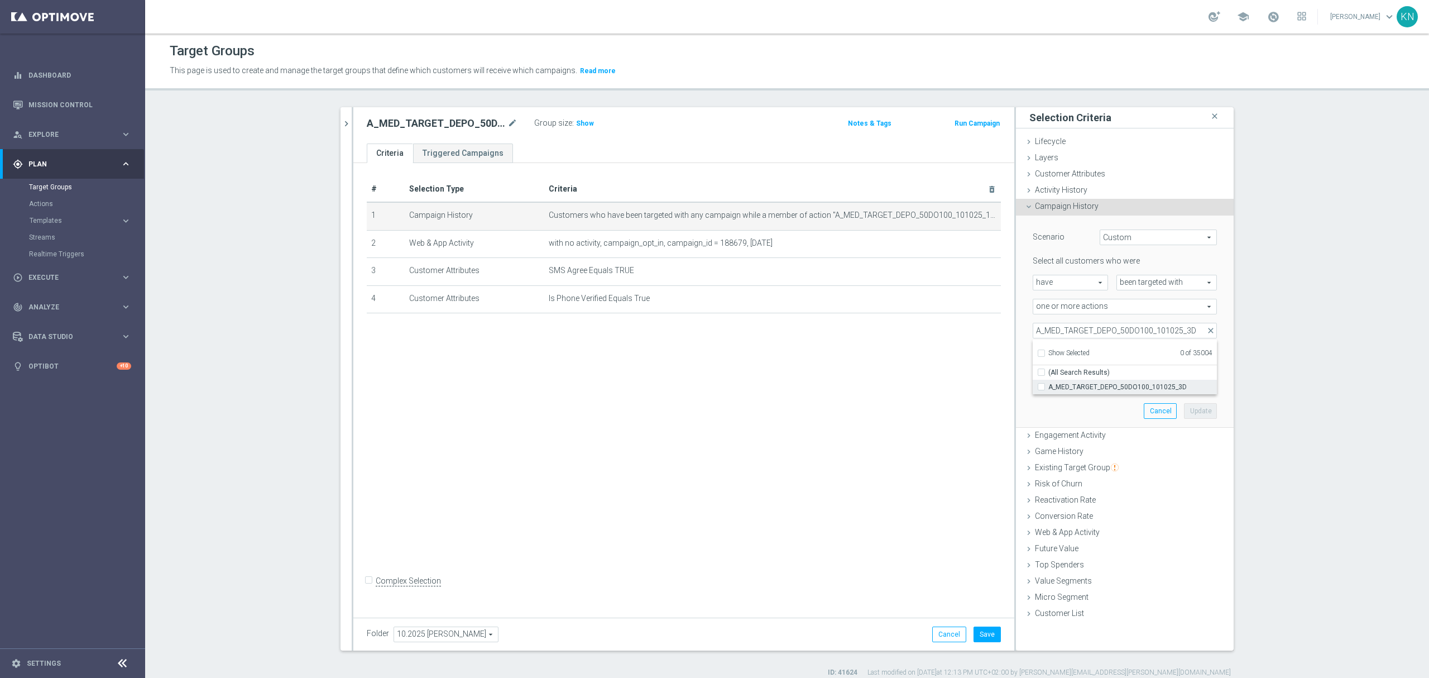
click at [1049, 387] on label "A_MED_TARGET_DEPO_50DO100_101025_3D" at bounding box center [1133, 387] width 169 height 15
click at [1041, 387] on input "A_MED_TARGET_DEPO_50DO100_101025_3D" at bounding box center [1044, 386] width 7 height 7
checkbox input "true"
type input "A_MED_TARGET_DEPO_50DO100_101025_3D"
checkbox input "true"
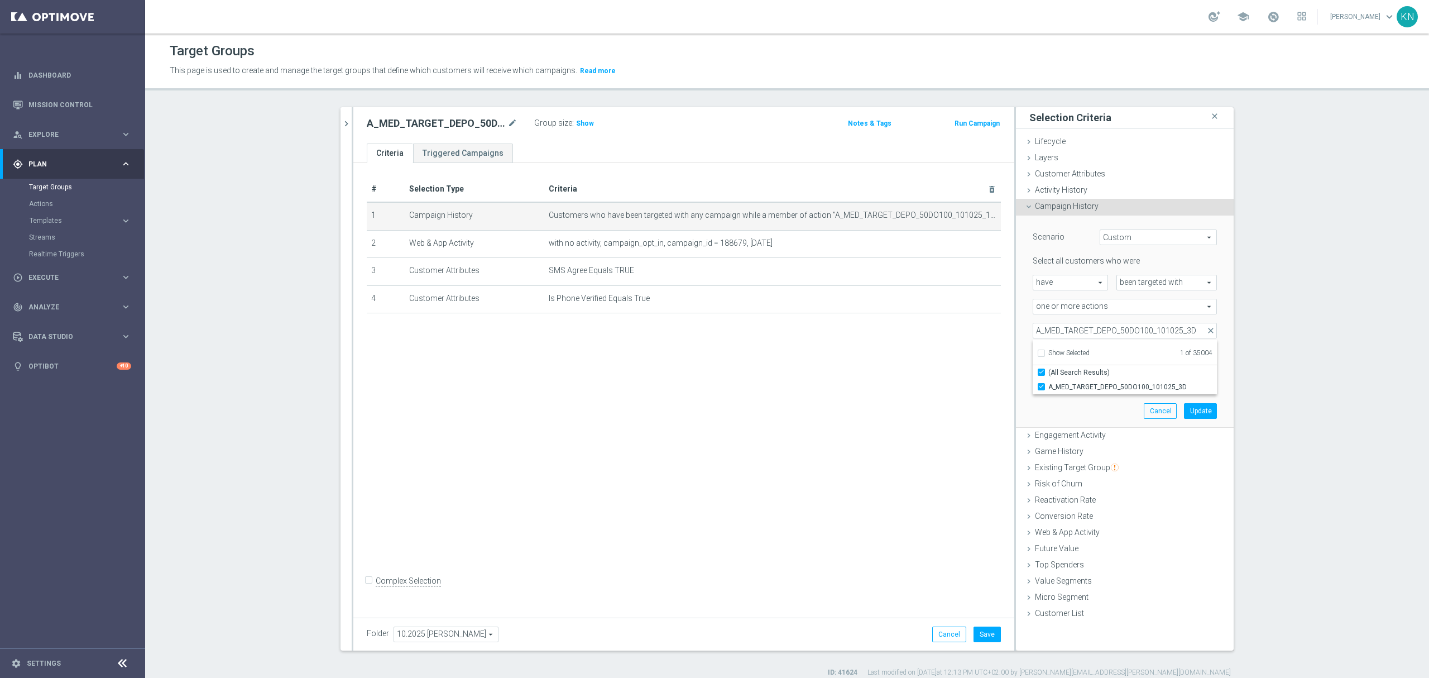
click at [1025, 403] on div "Scenario Custom Custom arrow_drop_down search Select all customers who were hav…" at bounding box center [1125, 322] width 201 height 212
click at [1066, 374] on input "text" at bounding box center [1068, 379] width 58 height 10
click at [1065, 494] on label "in this range" at bounding box center [1057, 490] width 36 height 9
click at [1216, 407] on div "today" at bounding box center [1125, 403] width 201 height 16
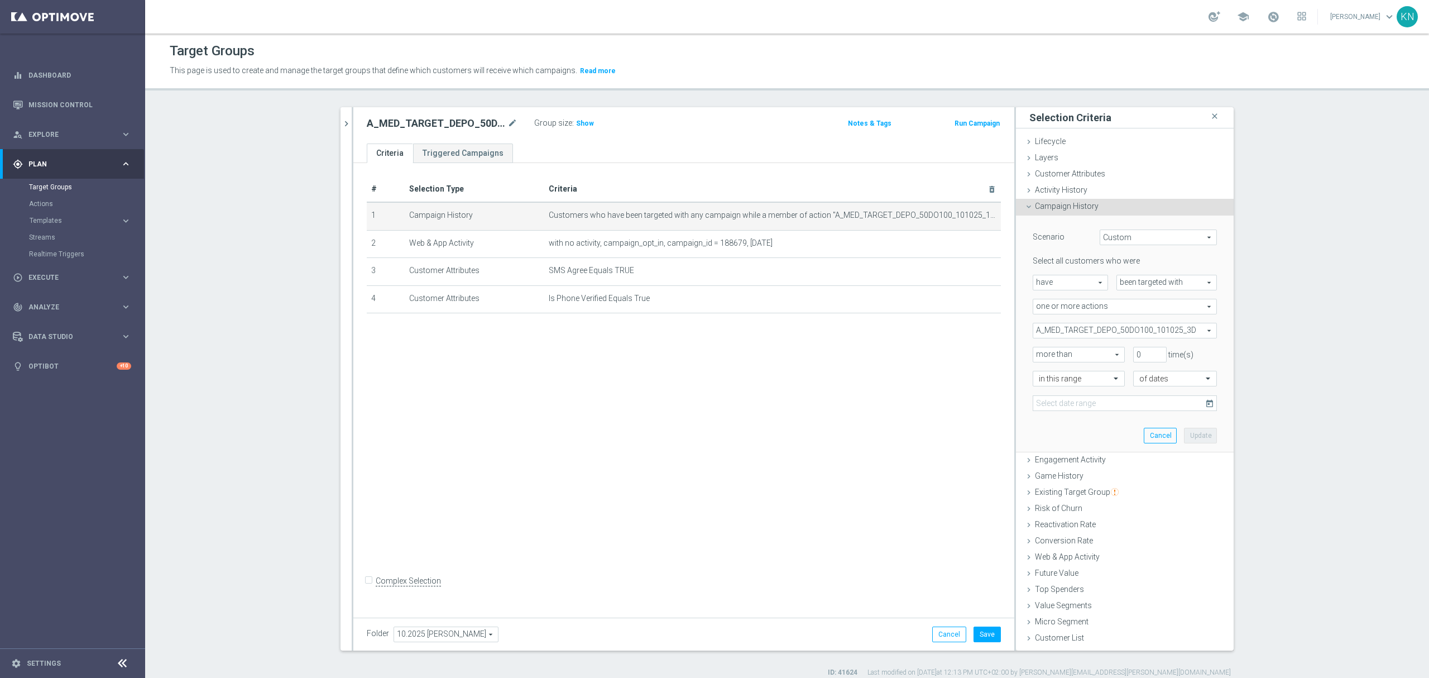
click at [1208, 407] on icon "today" at bounding box center [1210, 403] width 10 height 10
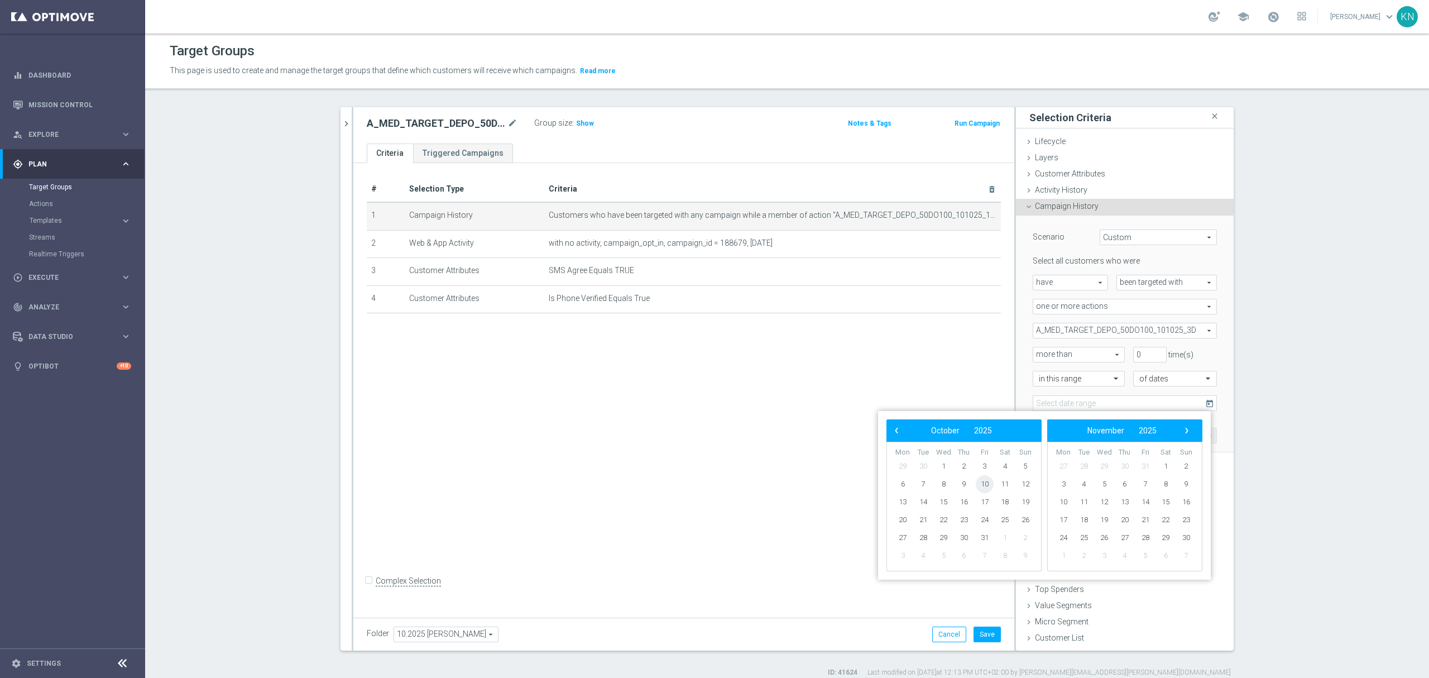
click at [986, 485] on span "10" at bounding box center [985, 484] width 18 height 18
click at [1023, 485] on span "12" at bounding box center [1026, 484] width 18 height 18
type input "10 Oct 2025 - 12 Oct 2025"
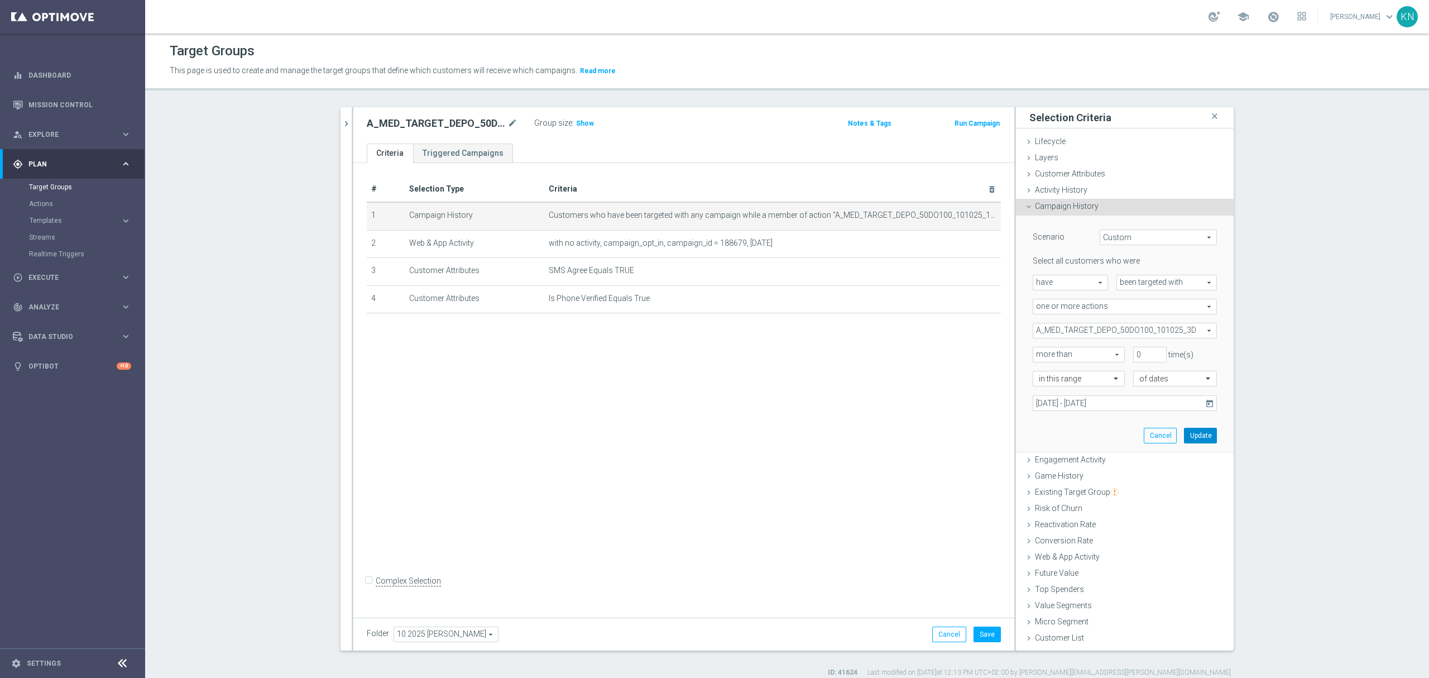
click at [1197, 439] on button "Update" at bounding box center [1200, 436] width 33 height 16
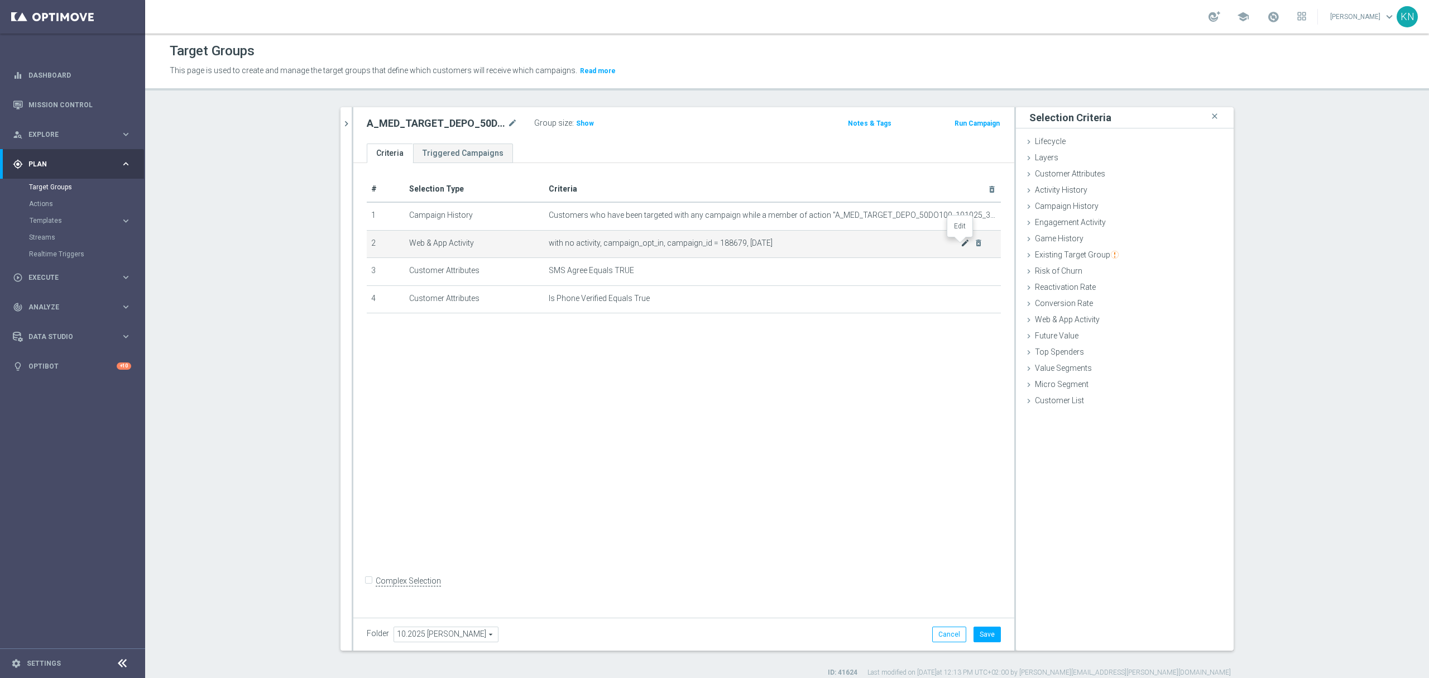
click at [961, 247] on icon "mode_edit" at bounding box center [965, 242] width 9 height 9
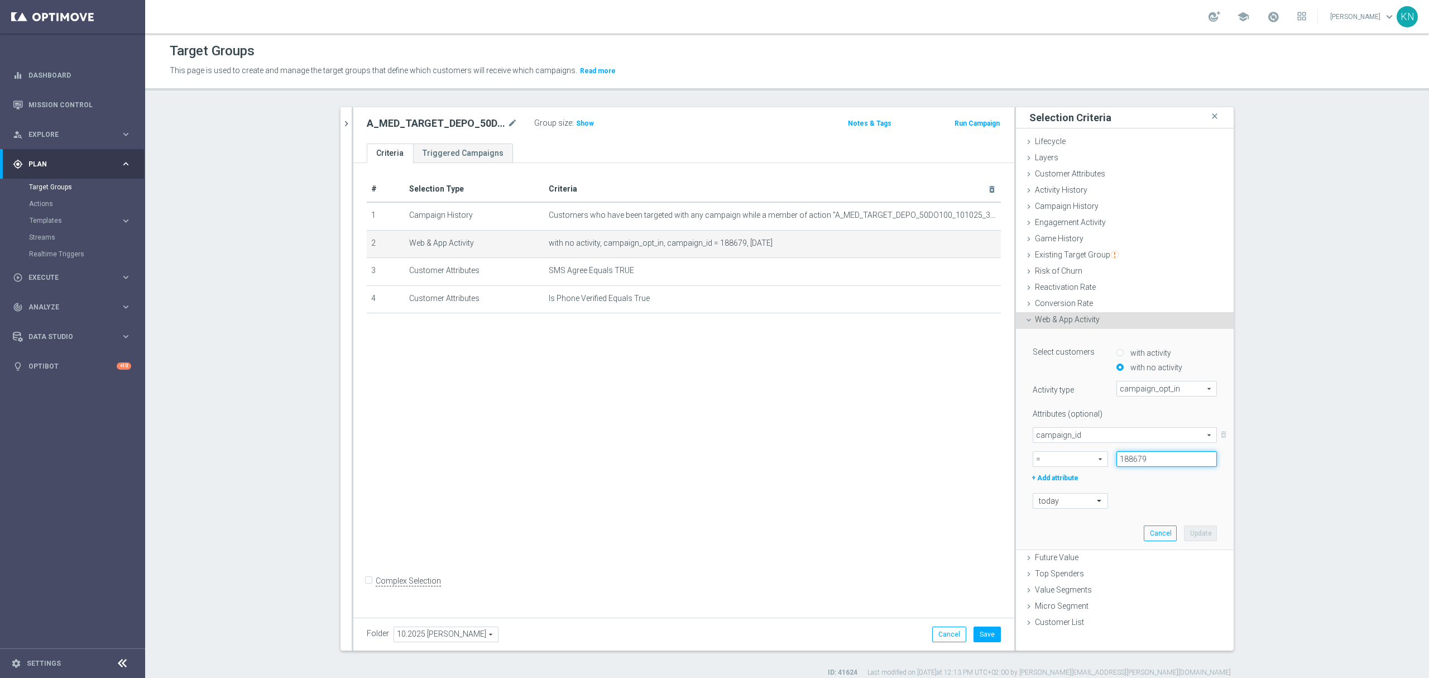
click at [1127, 461] on input "188679" at bounding box center [1167, 459] width 101 height 16
click at [1127, 460] on input "188679" at bounding box center [1167, 459] width 101 height 16
paste input "80"
type input "188680"
click at [1059, 497] on input "text" at bounding box center [1059, 501] width 41 height 10
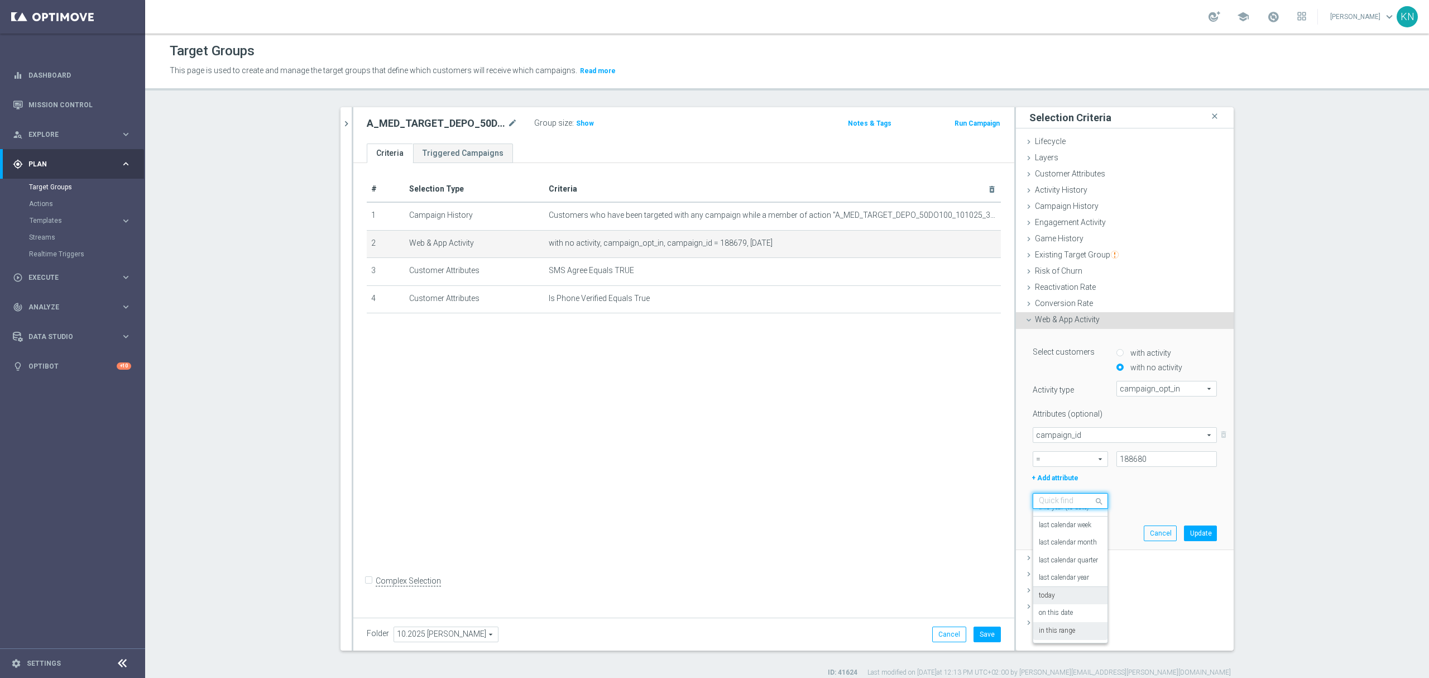
click at [1064, 633] on label "in this range" at bounding box center [1057, 630] width 36 height 9
click at [1109, 530] on input at bounding box center [1125, 525] width 184 height 16
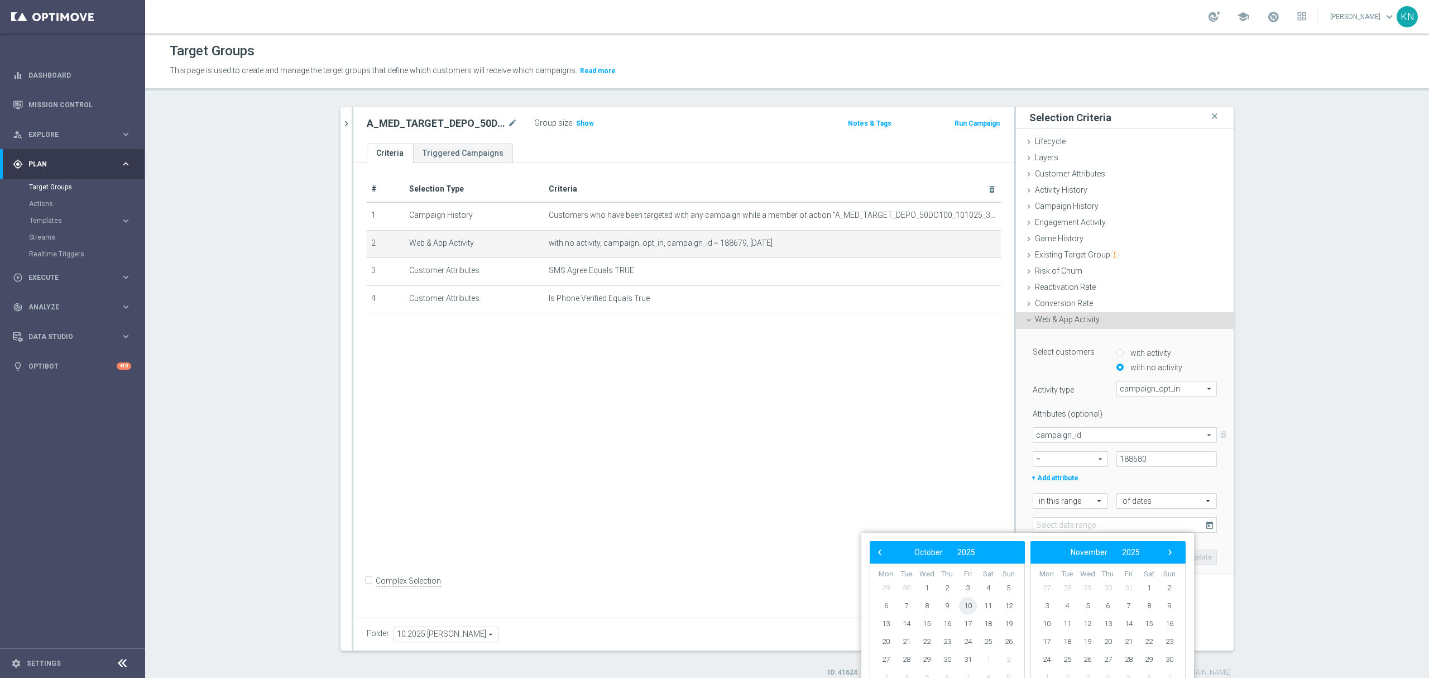
click at [973, 610] on span "10" at bounding box center [968, 606] width 18 height 18
click at [1015, 601] on span "12" at bounding box center [1009, 606] width 18 height 18
type input "10 Oct 2025 - 12 Oct 2025"
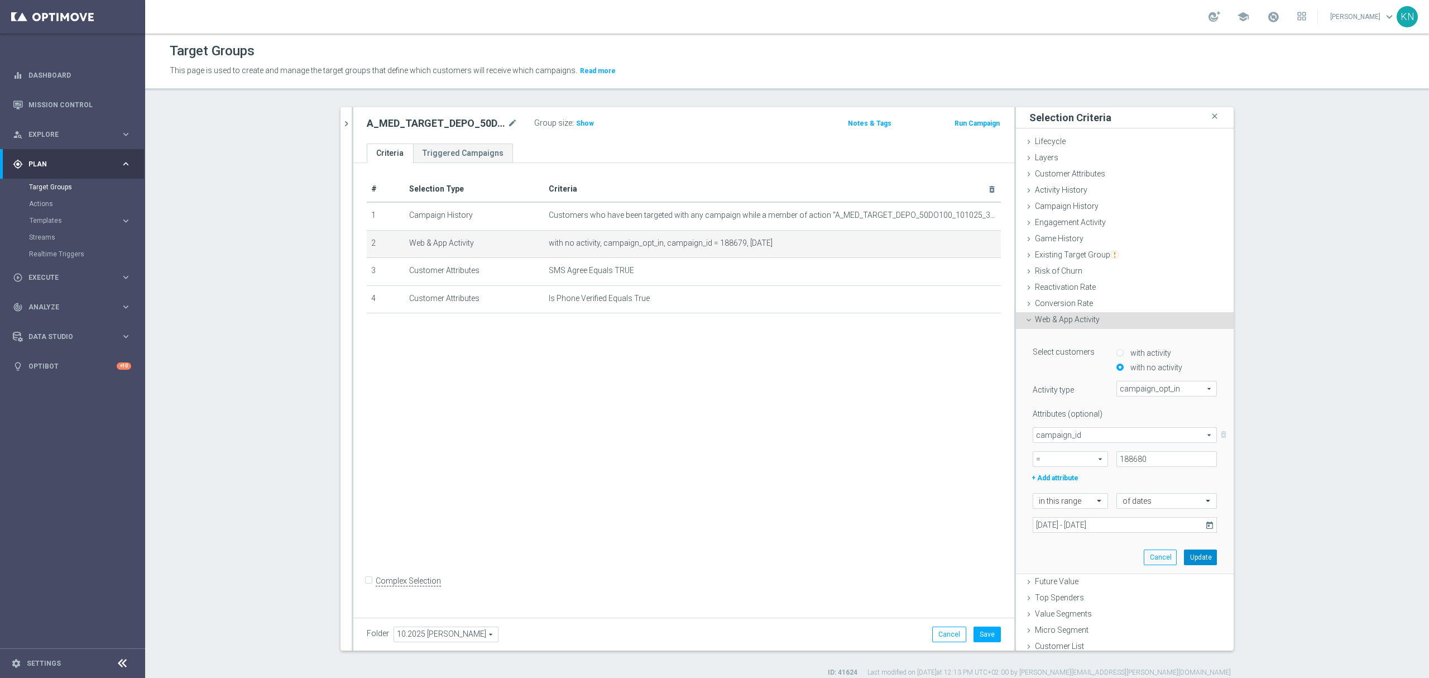
drag, startPoint x: 1189, startPoint y: 563, endPoint x: 1178, endPoint y: 558, distance: 12.0
click at [1190, 562] on button "Update" at bounding box center [1200, 557] width 33 height 16
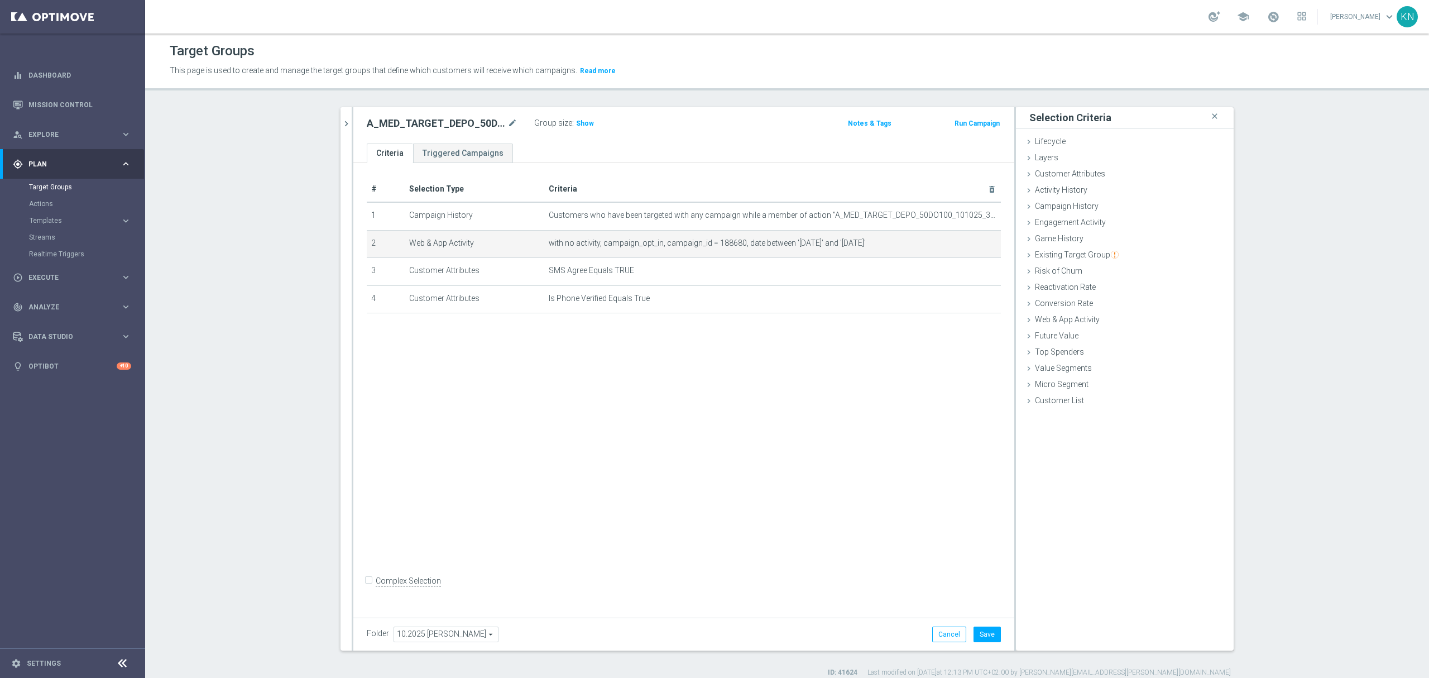
click at [564, 447] on div "# Selection Type Criteria delete_forever 1 Campaign History Customers who have …" at bounding box center [683, 387] width 661 height 449
click at [983, 638] on button "Save" at bounding box center [987, 634] width 27 height 16
click at [721, 383] on div "# Selection Type Criteria delete_forever 1 Campaign History Customers who have …" at bounding box center [683, 387] width 661 height 449
drag, startPoint x: 341, startPoint y: 123, endPoint x: 353, endPoint y: 130, distance: 14.0
click at [341, 123] on icon "chevron_right" at bounding box center [346, 123] width 11 height 11
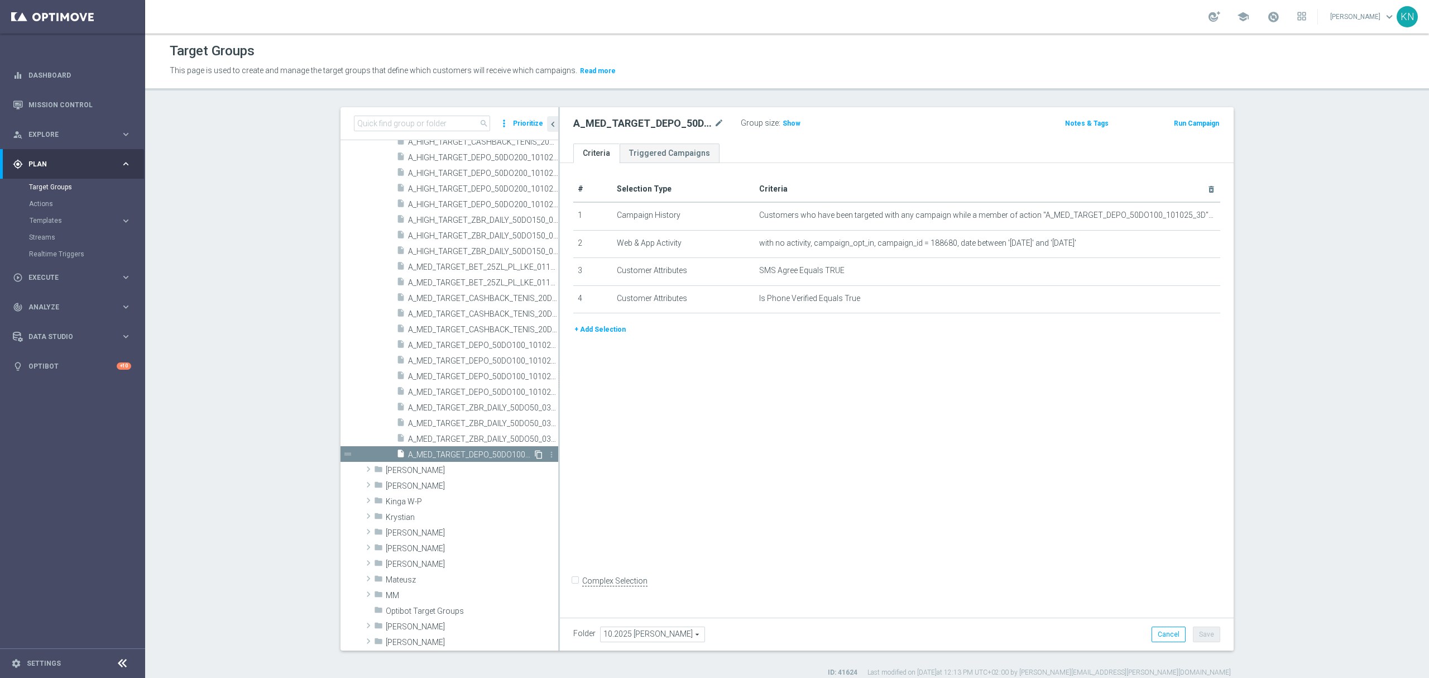
click at [534, 453] on icon "content_copy" at bounding box center [538, 454] width 9 height 9
click at [714, 123] on icon "mode_edit" at bounding box center [719, 123] width 10 height 13
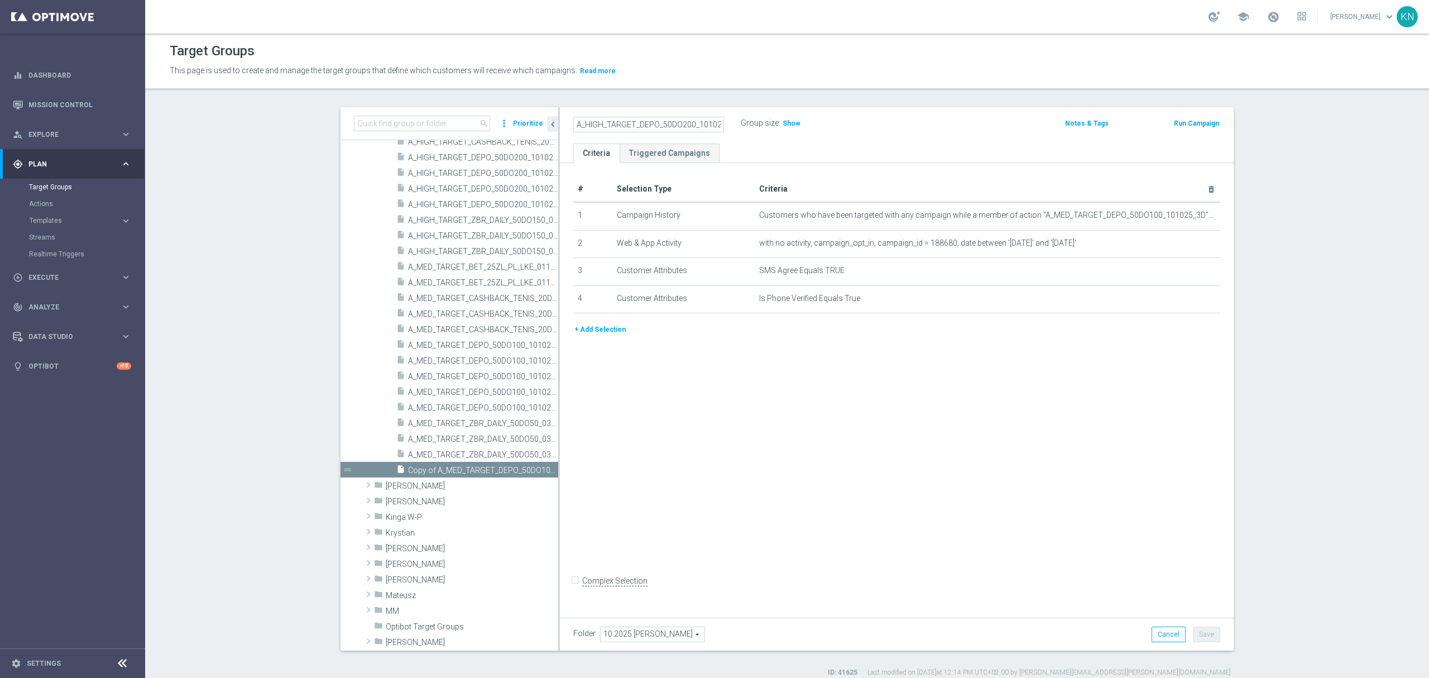
scroll to position [0, 35]
type input "A_HIGH_TARGET_DEPO_50DO200_101025_3D_SMS"
click at [775, 447] on div "# Selection Type Criteria delete_forever 1 Campaign History Customers who have …" at bounding box center [897, 387] width 674 height 449
click at [1177, 212] on body "equalizer Dashboard Mission Control" at bounding box center [714, 339] width 1429 height 678
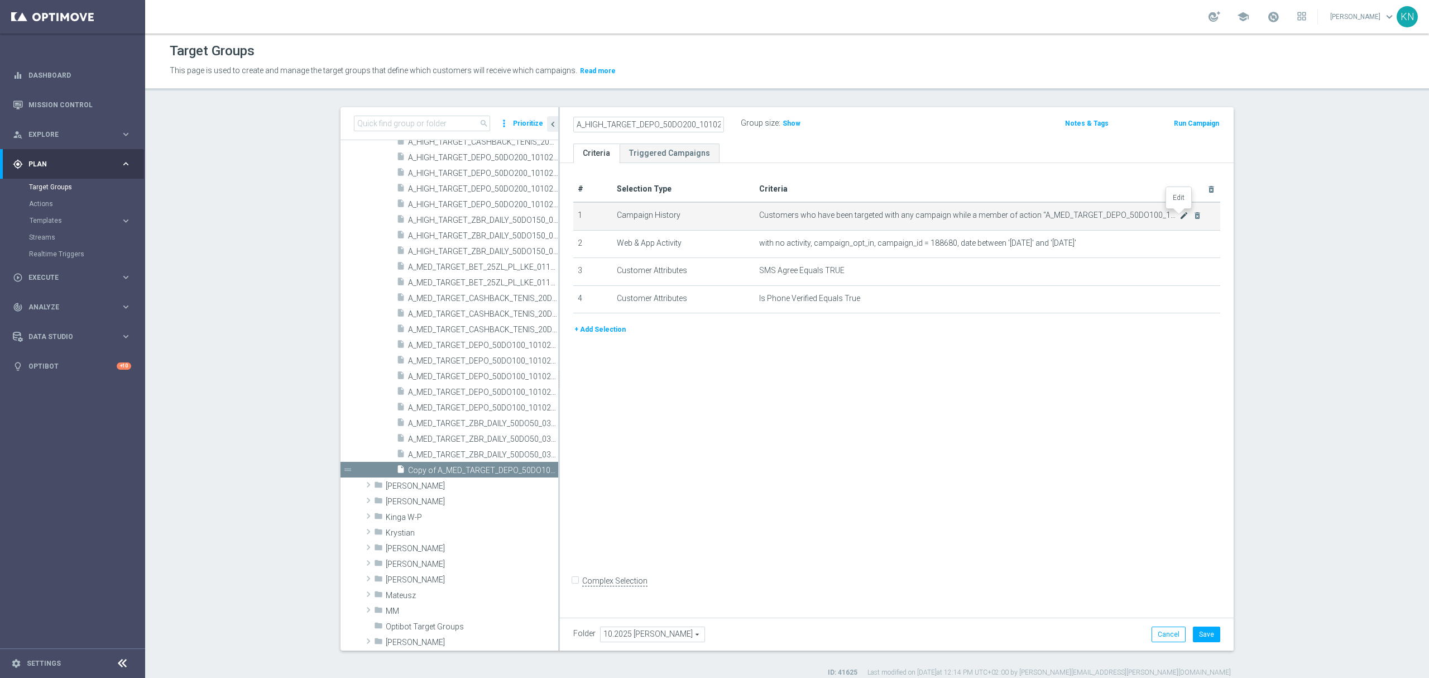
click at [1180, 217] on icon "mode_edit" at bounding box center [1184, 215] width 9 height 9
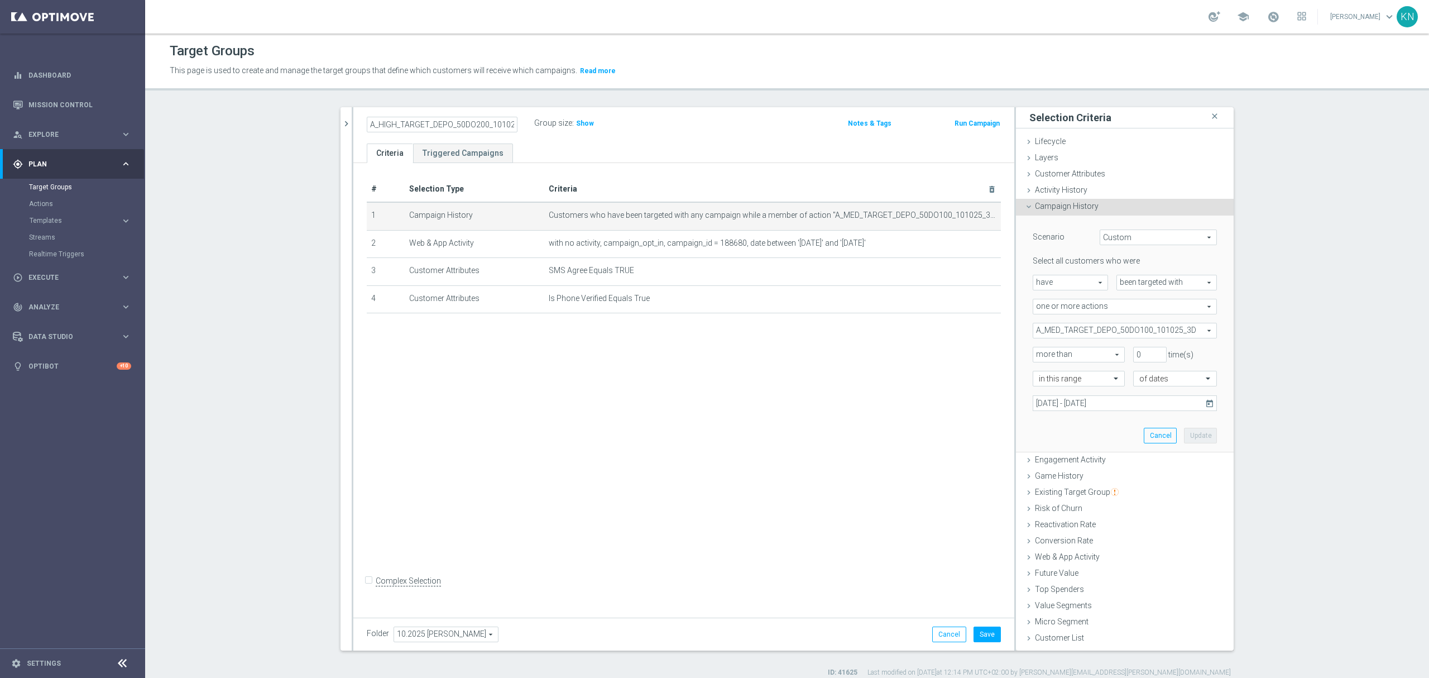
click at [1073, 333] on span "A_MED_TARGET_DEPO_50DO100_101025_3D" at bounding box center [1124, 330] width 183 height 15
click at [1049, 351] on label "Show Selected" at bounding box center [1069, 354] width 41 height 10
click at [1037, 351] on input "Show Selected" at bounding box center [1040, 354] width 7 height 7
checkbox input "true"
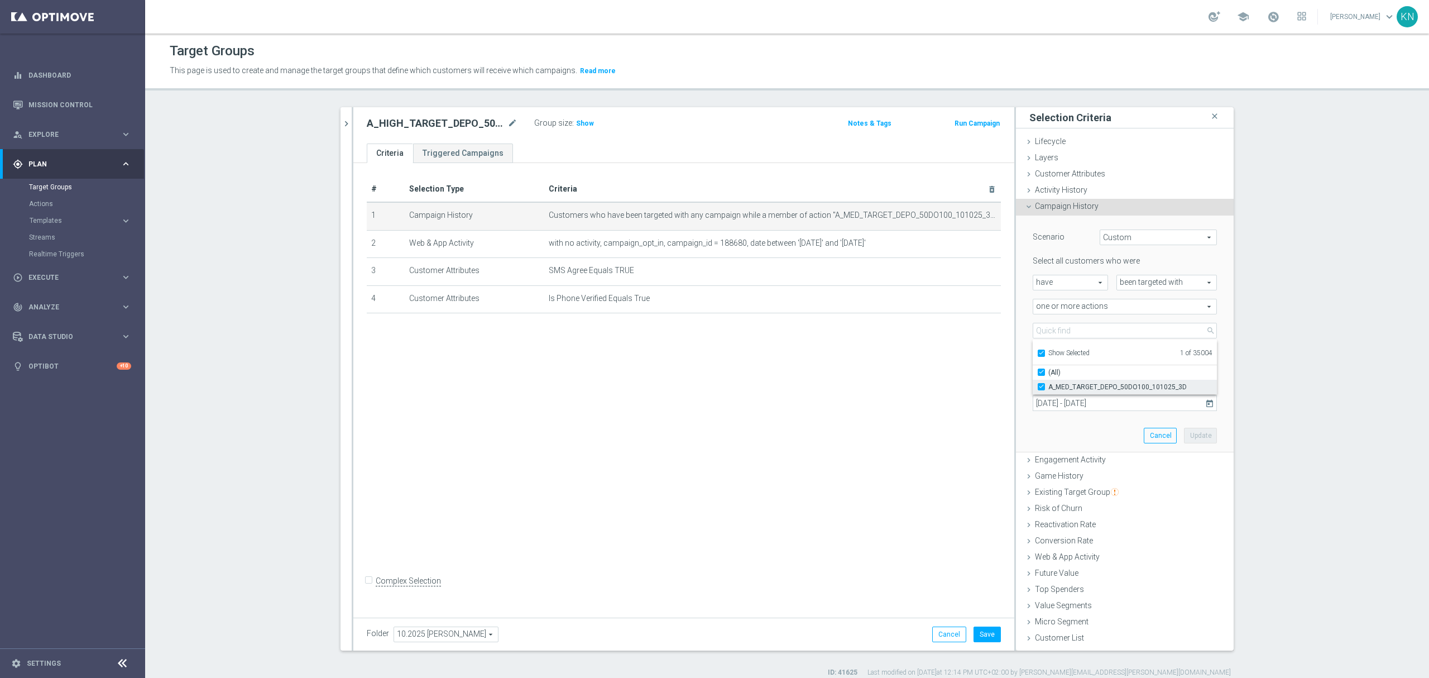
click at [1041, 387] on input "A_MED_TARGET_DEPO_50DO100_101025_3D" at bounding box center [1044, 386] width 7 height 7
checkbox input "false"
type input "Select Action"
checkbox input "false"
click at [1037, 354] on input "Show Selected" at bounding box center [1040, 354] width 7 height 7
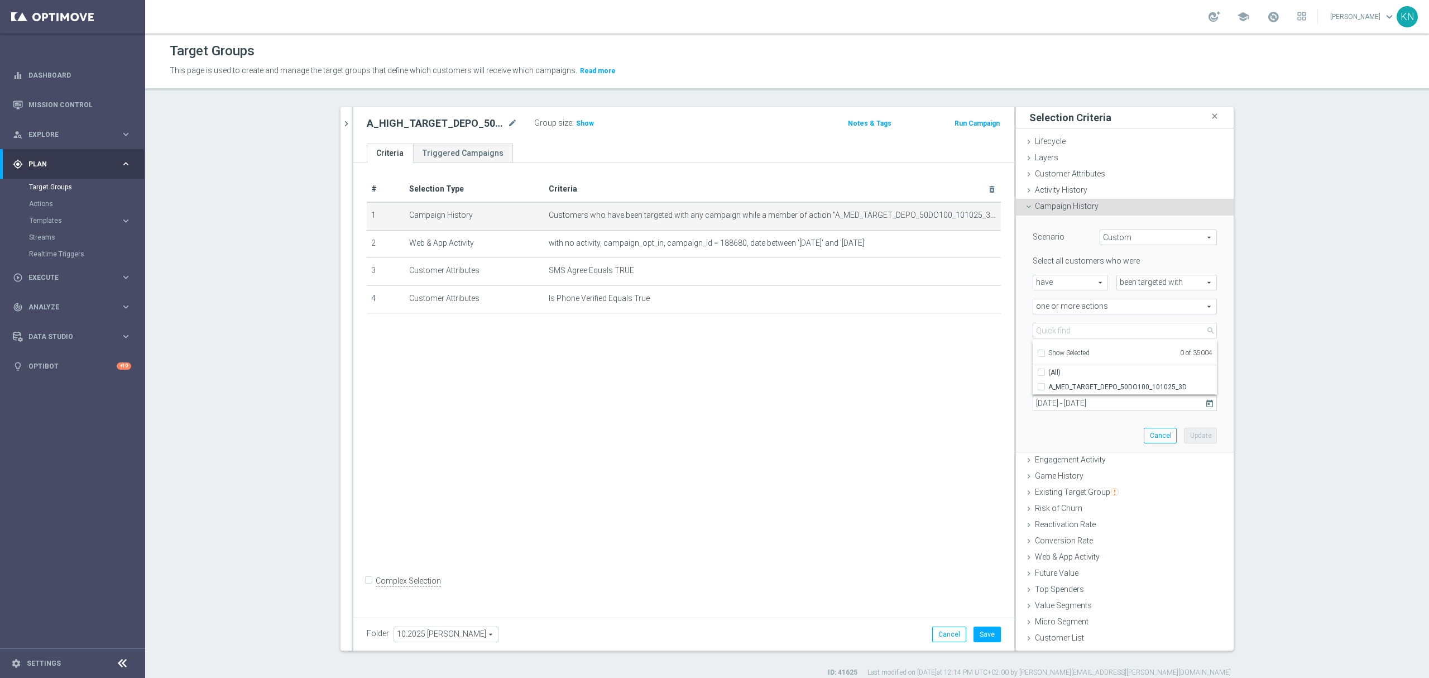
checkbox input "false"
click at [1047, 329] on input "search" at bounding box center [1125, 331] width 184 height 16
paste input "A_HIGH_TARGET_DEPO_50DO200_101025_3D"
type input "A_HIGH_TARGET_DEPO_50DO200_101025_3D"
click at [1041, 389] on input "A_HIGH_TARGET_DEPO_50DO200_101025_3D" at bounding box center [1044, 386] width 7 height 7
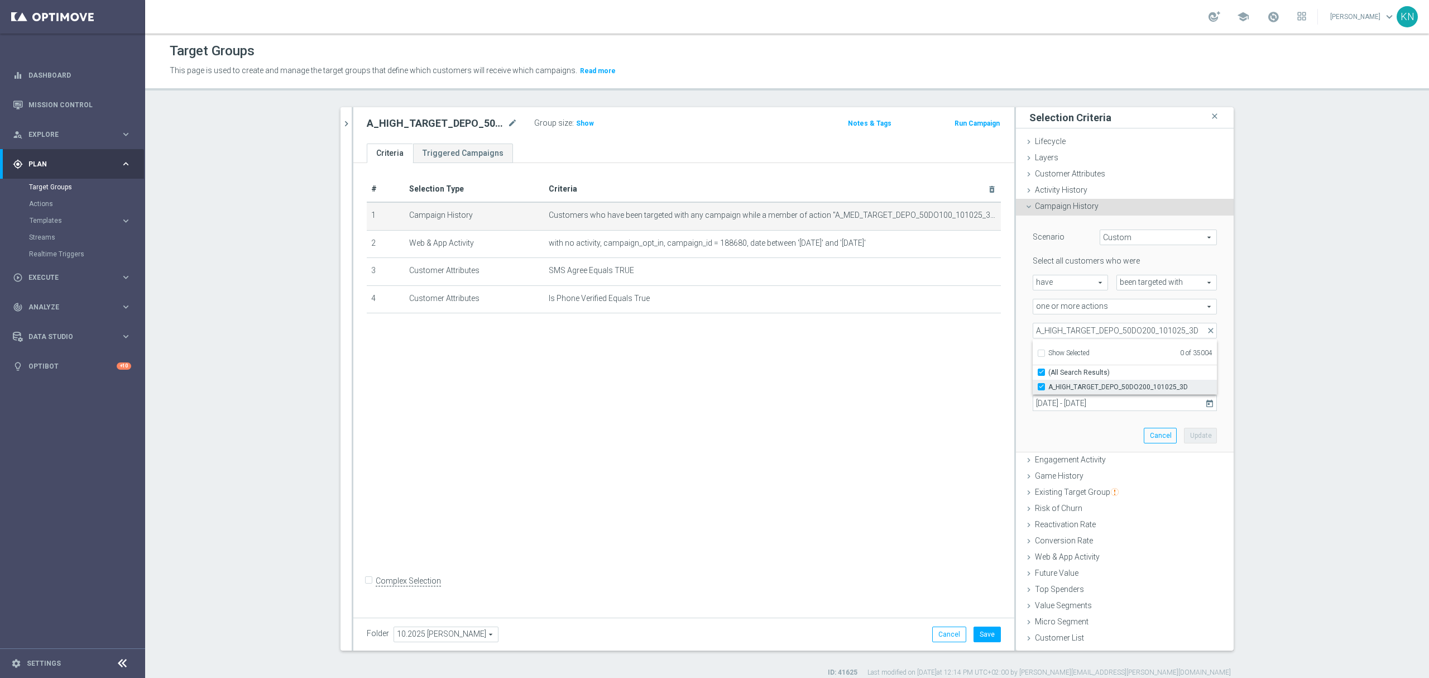
checkbox input "true"
type input "A_HIGH_TARGET_DEPO_50DO200_101025_3D"
checkbox input "true"
click at [1016, 373] on div "Scenario Custom Custom arrow_drop_down search Select all customers who were hav…" at bounding box center [1125, 334] width 218 height 237
click at [1204, 437] on button "Update" at bounding box center [1200, 436] width 33 height 16
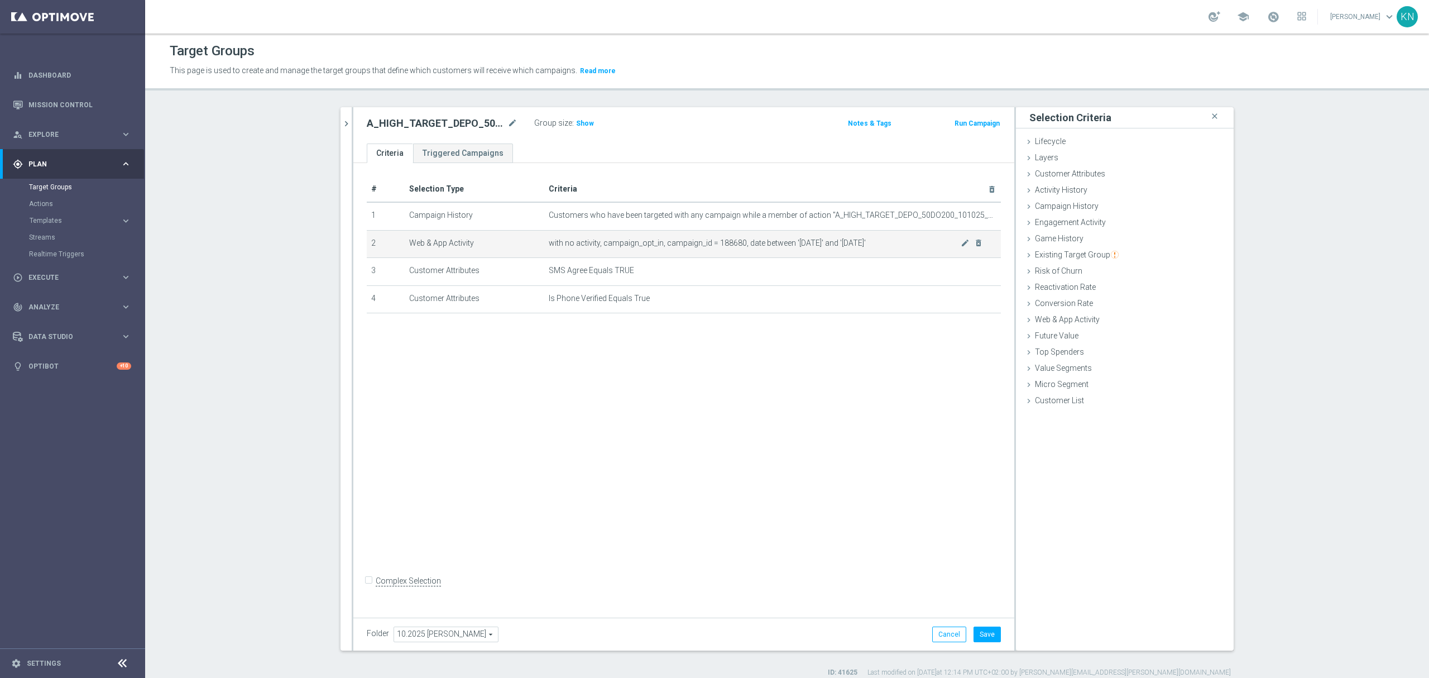
click at [957, 242] on div at bounding box center [960, 240] width 11 height 6
click at [961, 245] on icon "mode_edit" at bounding box center [965, 242] width 9 height 9
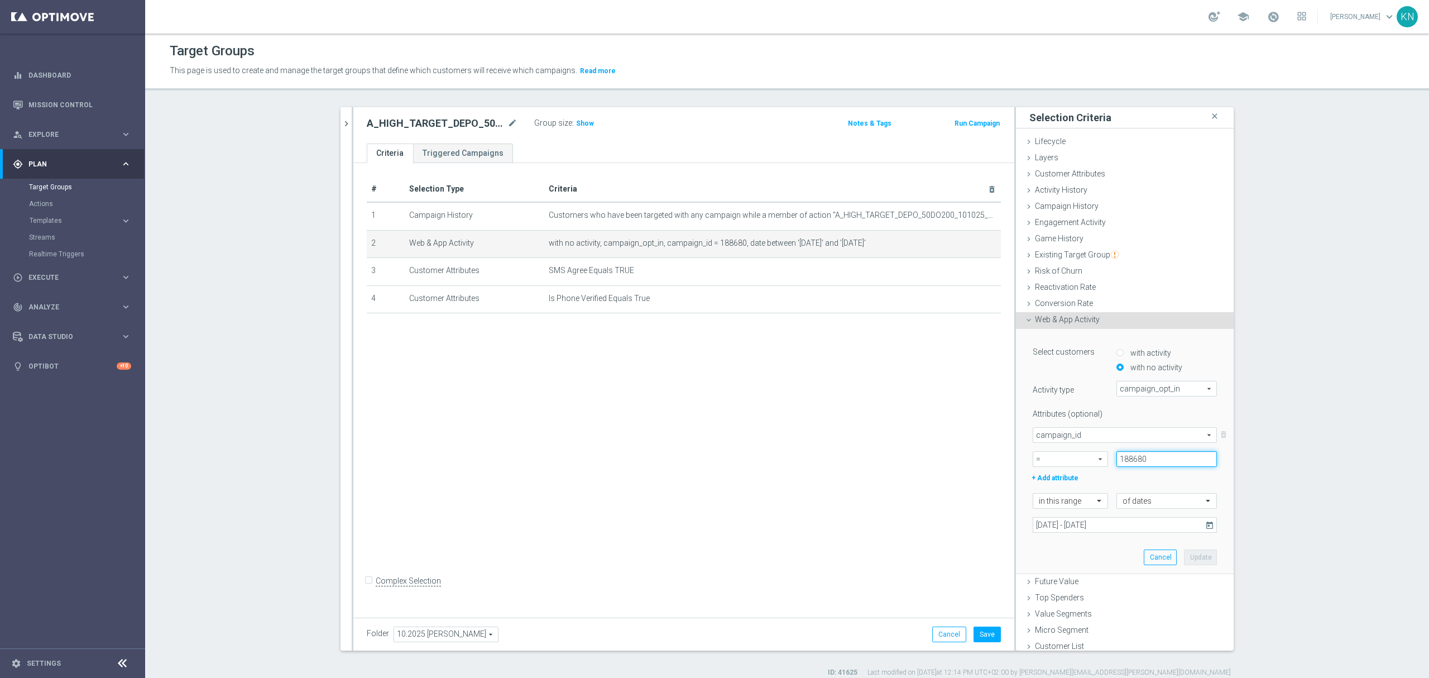
click at [1124, 460] on input "188680" at bounding box center [1167, 459] width 101 height 16
paste input "188683"
type input "188683"
click at [1191, 558] on button "Update" at bounding box center [1200, 557] width 33 height 16
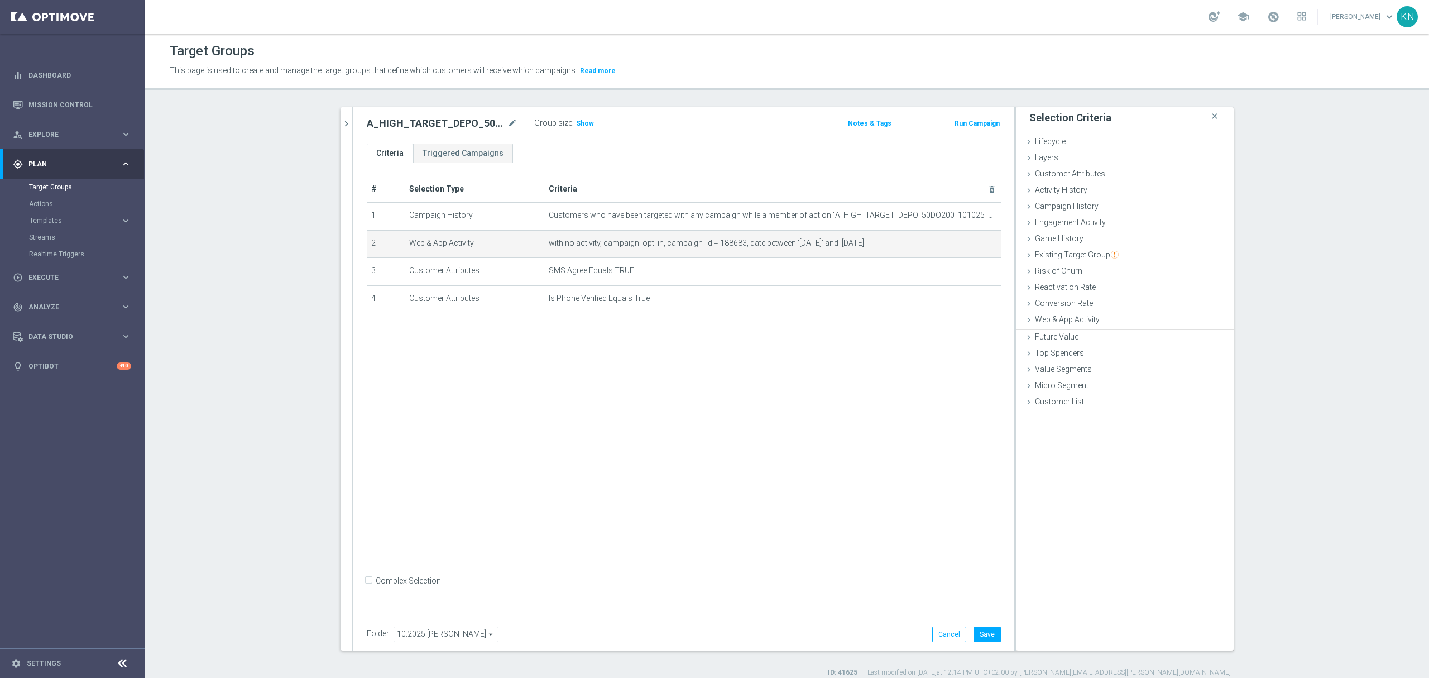
drag, startPoint x: 658, startPoint y: 459, endPoint x: 623, endPoint y: 447, distance: 36.7
click at [657, 458] on div "# Selection Type Criteria delete_forever 1 Campaign History Customers who have …" at bounding box center [683, 387] width 661 height 449
click at [983, 637] on button "Save" at bounding box center [987, 634] width 27 height 16
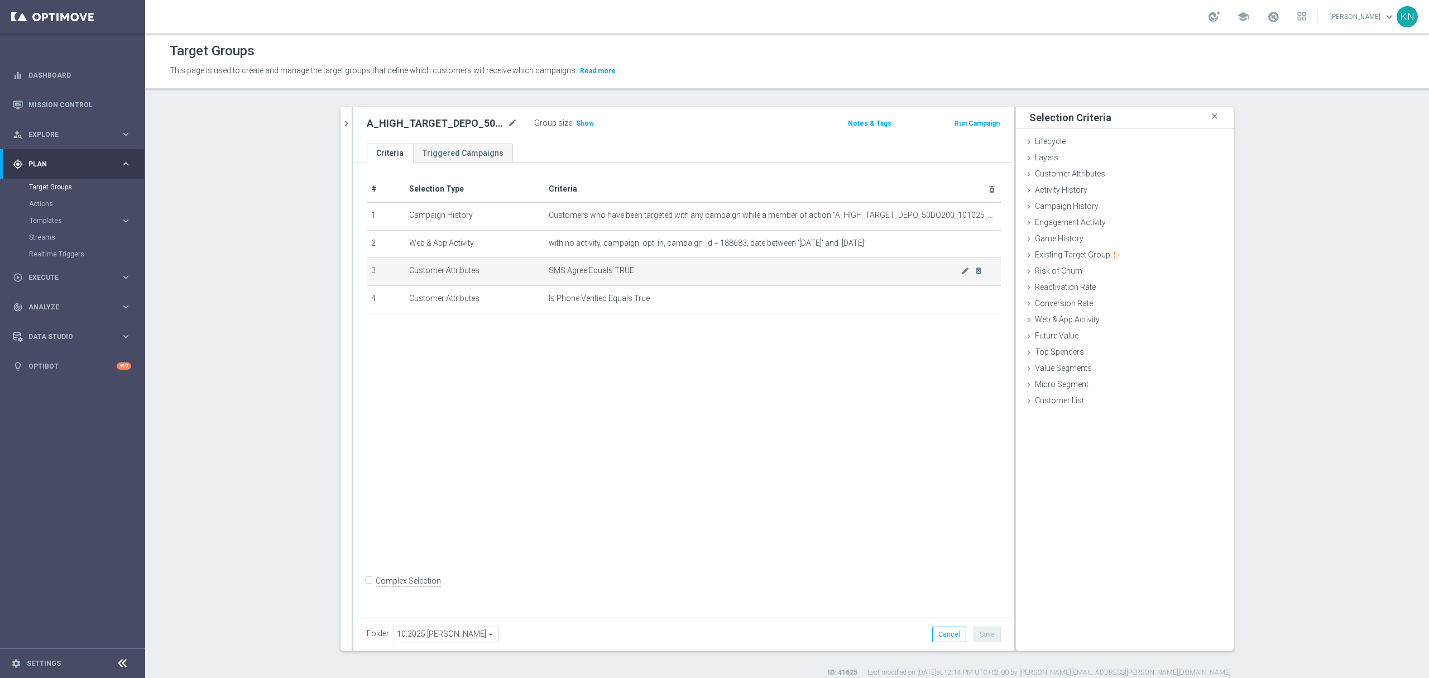
drag, startPoint x: 606, startPoint y: 443, endPoint x: 473, endPoint y: 259, distance: 227.2
click at [604, 434] on div "# Selection Type Criteria delete_forever 1 Campaign History Customers who have …" at bounding box center [683, 387] width 661 height 449
click at [345, 119] on icon "chevron_right" at bounding box center [346, 123] width 11 height 11
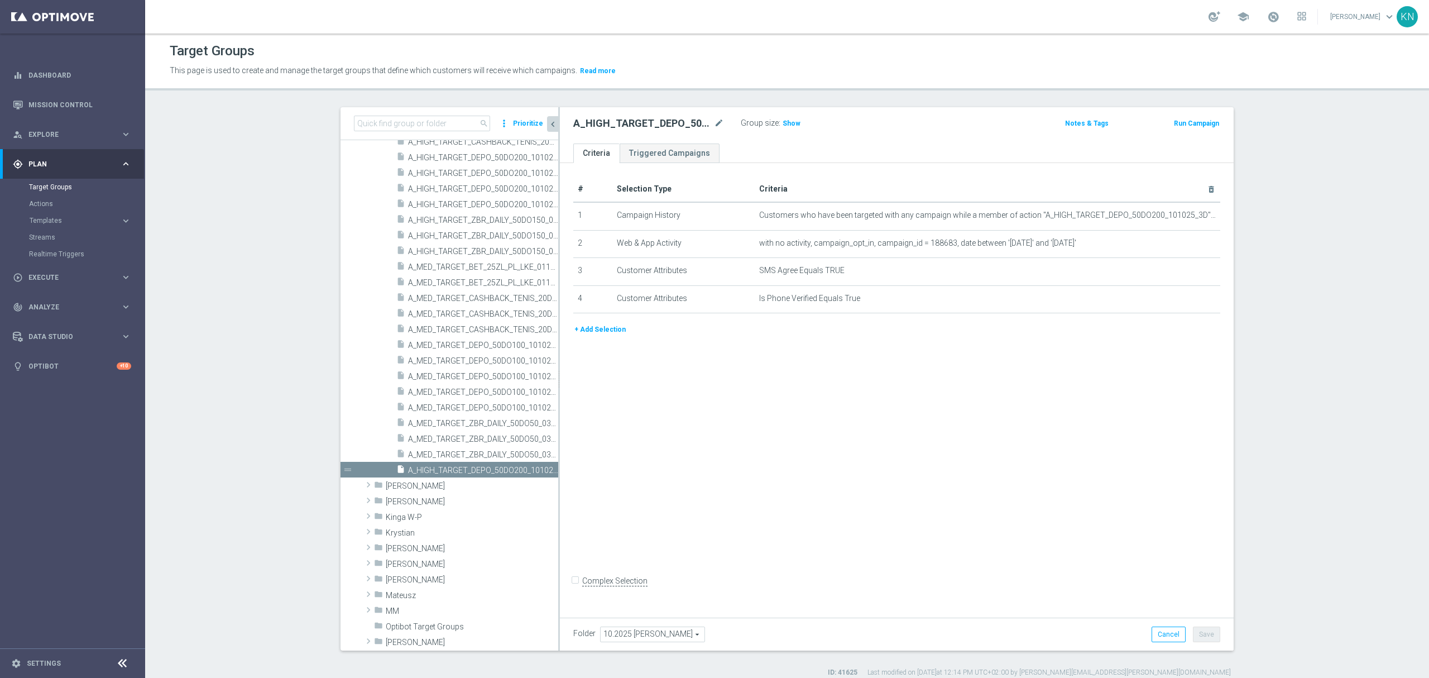
click at [635, 456] on div "# Selection Type Criteria delete_forever 1 Campaign History Customers who have …" at bounding box center [897, 387] width 674 height 449
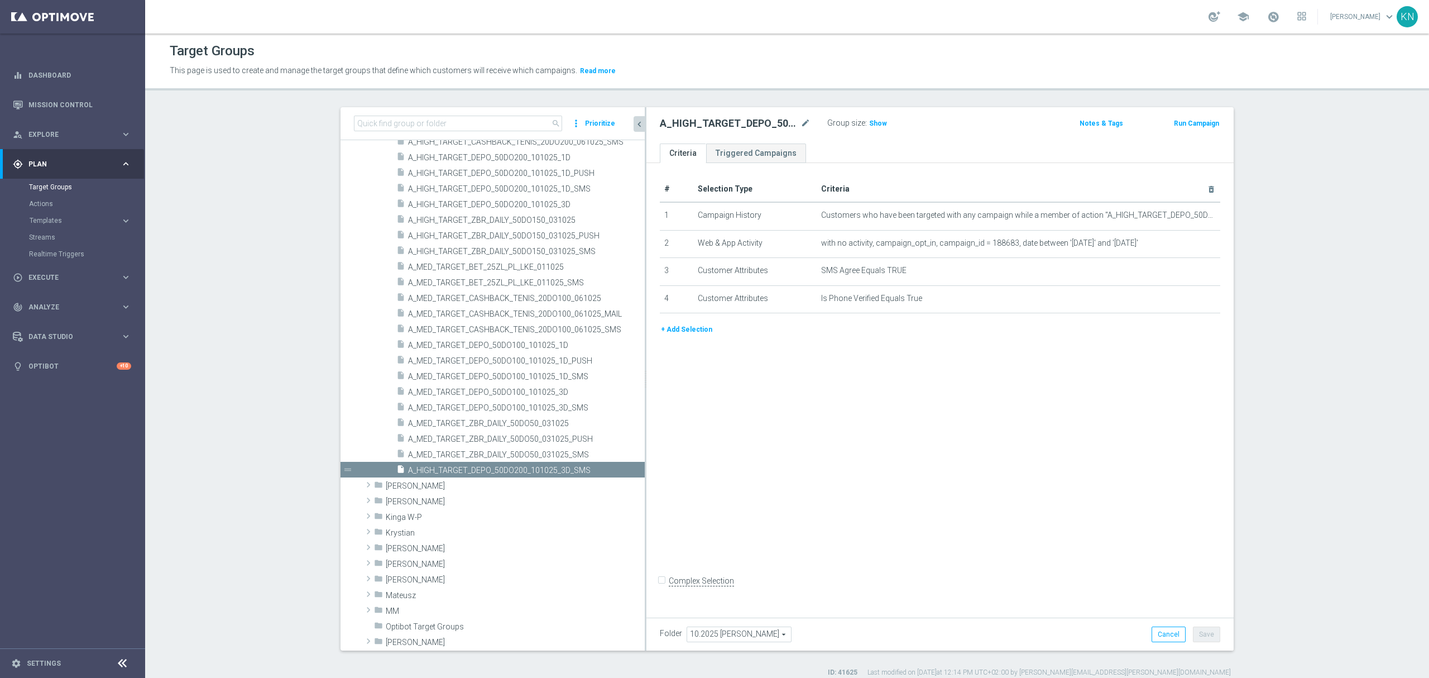
drag, startPoint x: 553, startPoint y: 429, endPoint x: 688, endPoint y: 441, distance: 136.2
click at [688, 441] on as-split "search more_vert Prioritize Customer Target Groups library_add create_new_folder" at bounding box center [787, 378] width 893 height 543
click at [699, 450] on div "# Selection Type Criteria delete_forever 1 Campaign History Customers who have …" at bounding box center [940, 387] width 587 height 449
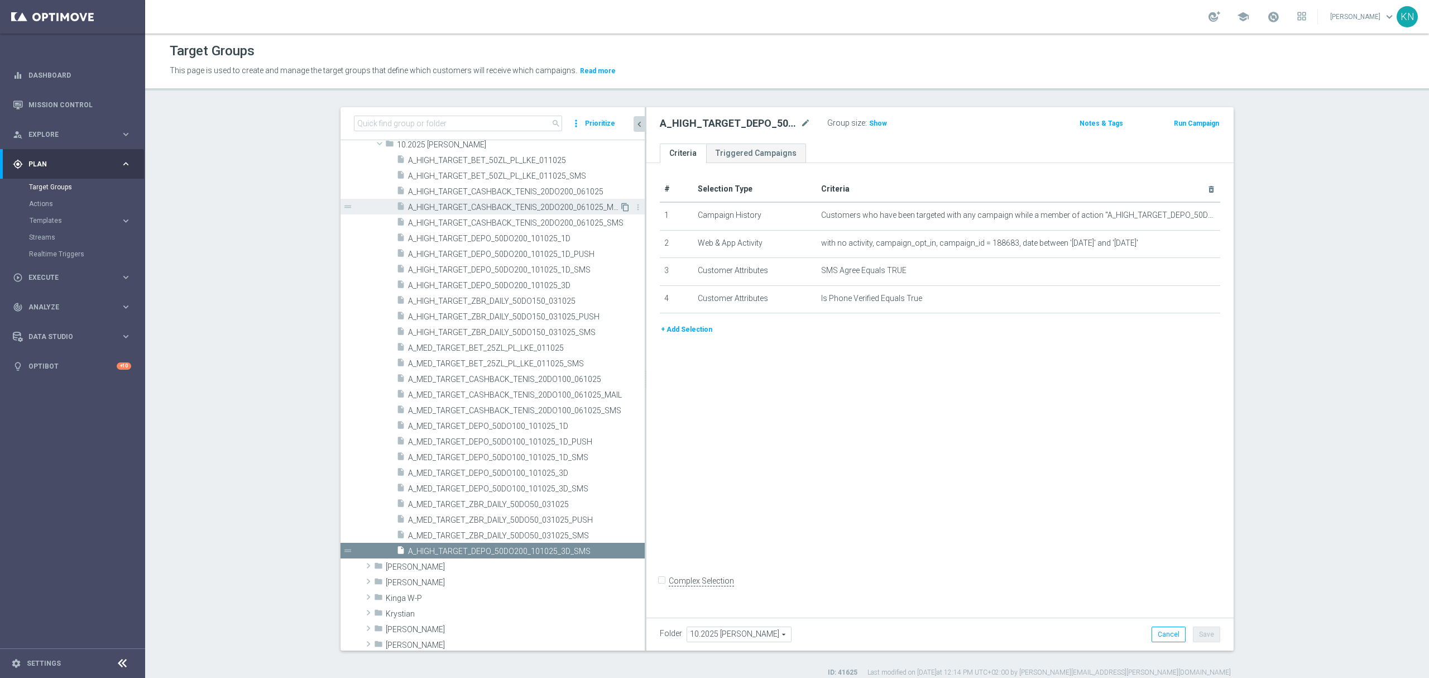
click at [621, 208] on icon "content_copy" at bounding box center [625, 207] width 9 height 9
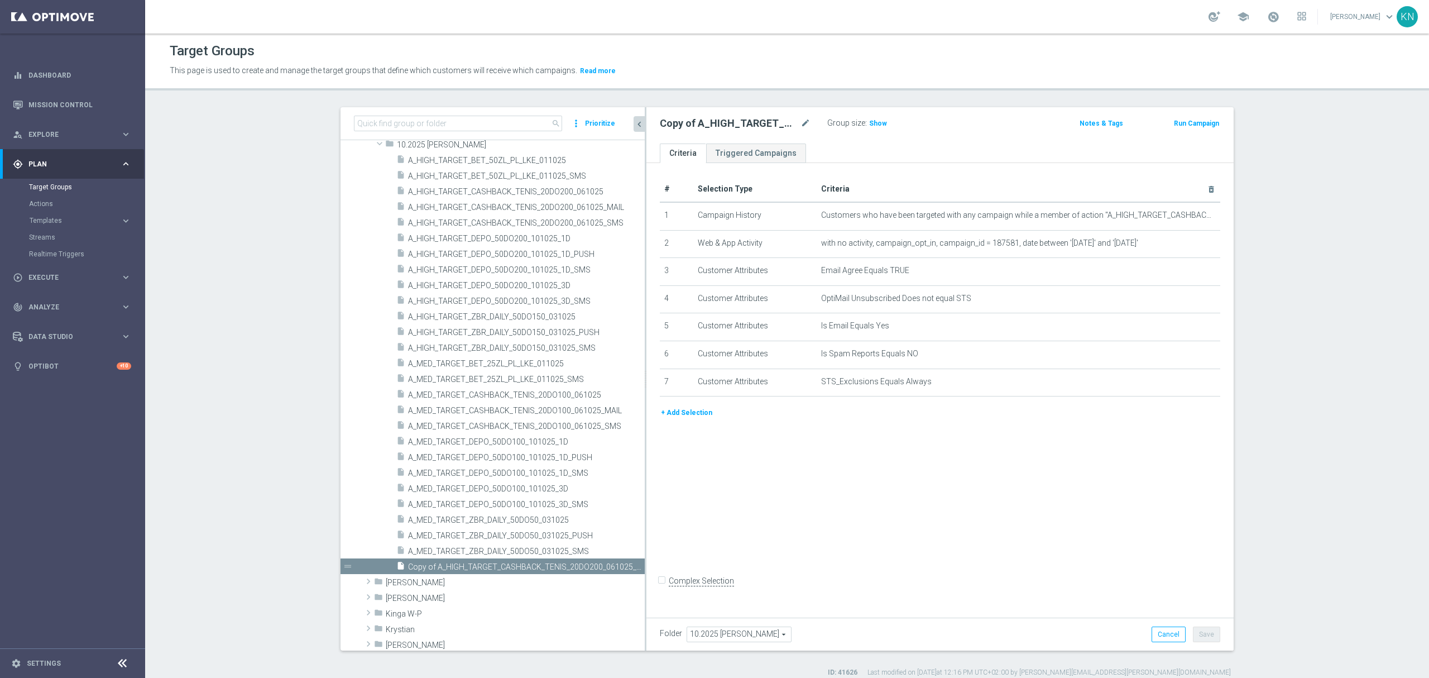
click at [891, 523] on div "# Selection Type Criteria delete_forever 1 Campaign History Customers who have …" at bounding box center [940, 387] width 587 height 449
click at [801, 123] on icon "mode_edit" at bounding box center [806, 123] width 10 height 13
type input "A_MED_TARGET_DEPO_50DO100_101025_3D_MAIL"
click at [822, 152] on ul "Criteria Triggered Campaigns" at bounding box center [940, 153] width 587 height 20
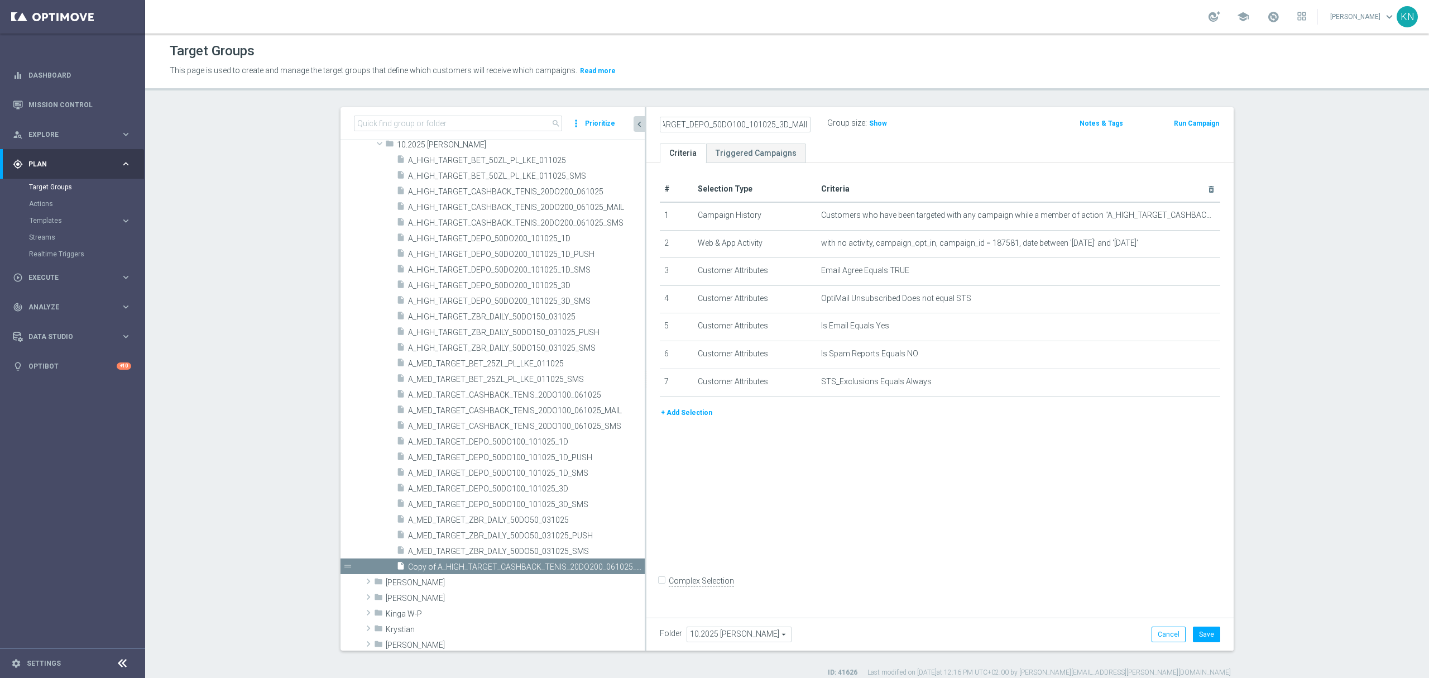
scroll to position [0, 0]
click at [1182, 220] on td "Customers who have been targeted with any campaign while a member of action "A_…" at bounding box center [1019, 216] width 404 height 28
click at [1184, 213] on body "equalizer Dashboard Mission Control" at bounding box center [714, 339] width 1429 height 678
click at [1184, 215] on icon "mode_edit" at bounding box center [1188, 215] width 9 height 9
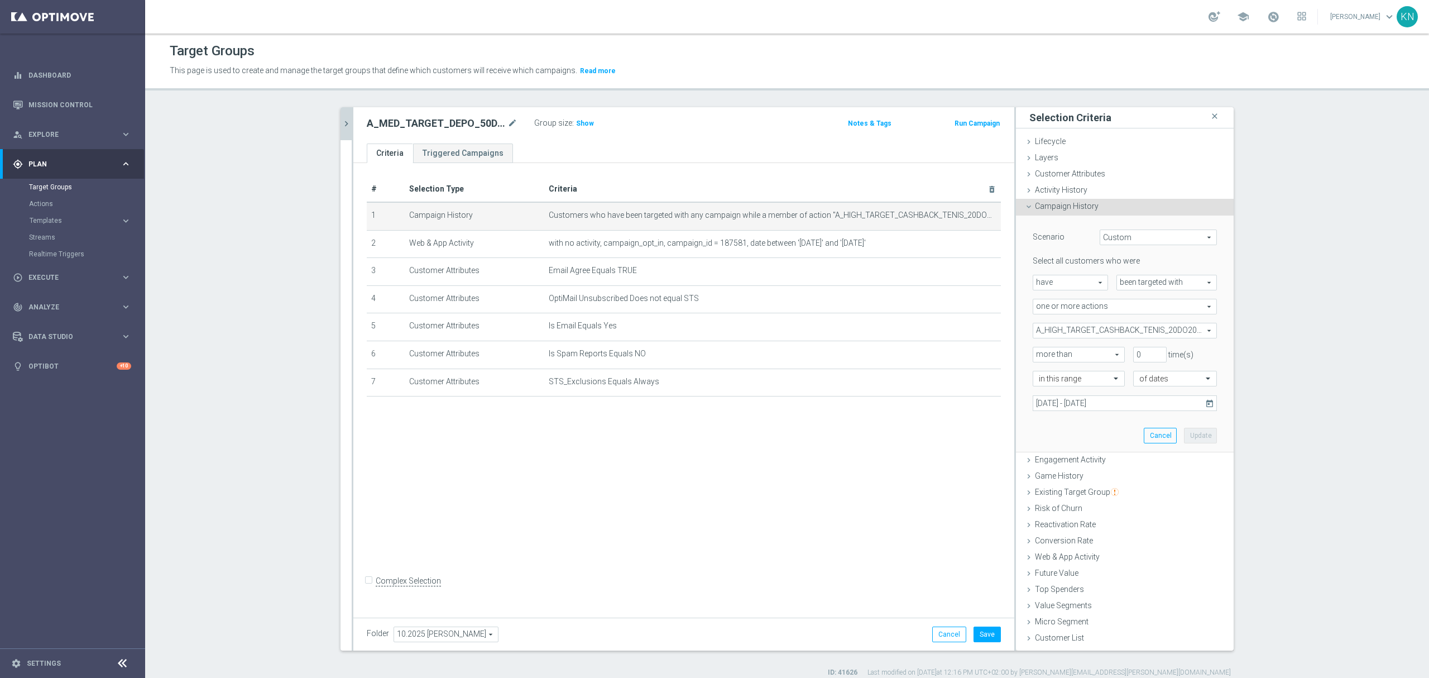
click at [1171, 332] on span "A_HIGH_TARGET_CASHBACK_TENIS_20DO200_061025" at bounding box center [1124, 330] width 183 height 15
click at [1049, 349] on label "Show Selected" at bounding box center [1069, 354] width 41 height 10
click at [1037, 351] on input "Show Selected" at bounding box center [1040, 354] width 7 height 7
checkbox input "true"
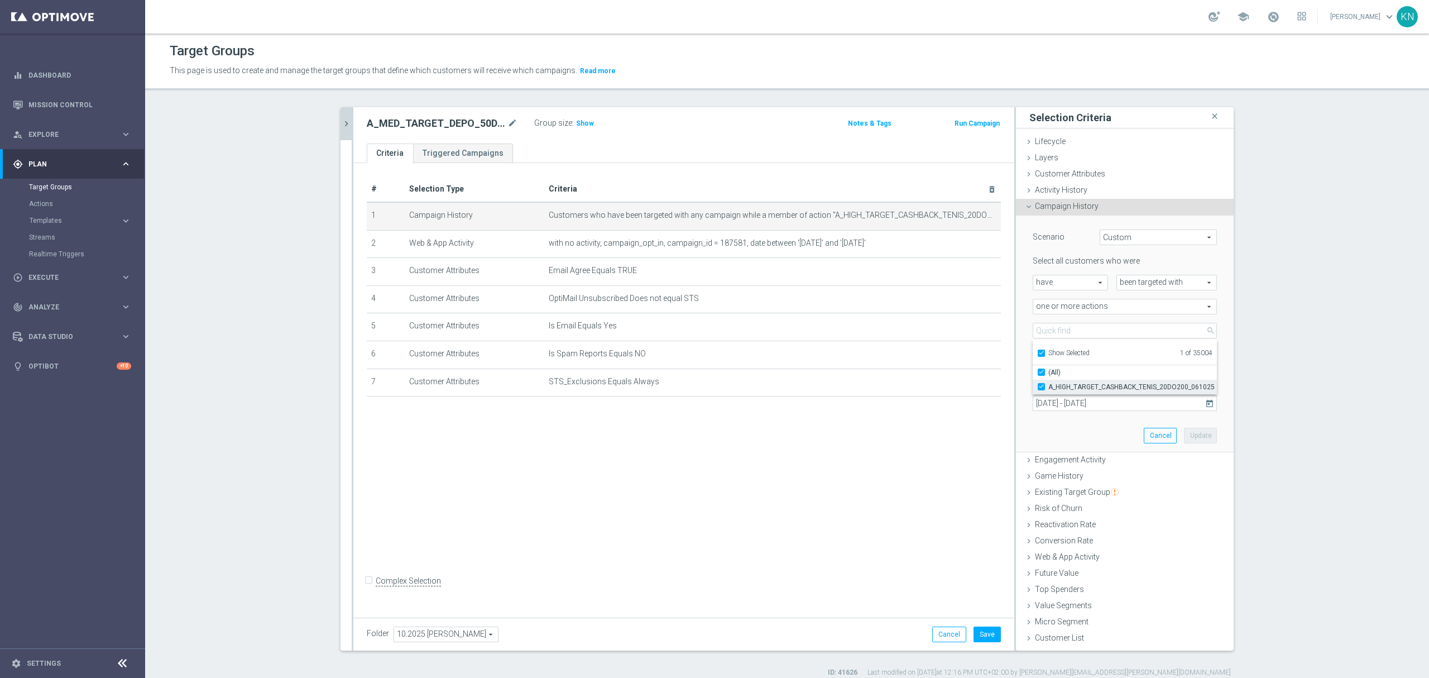
click at [1049, 384] on label "A_HIGH_TARGET_CASHBACK_TENIS_20DO200_061025" at bounding box center [1133, 387] width 169 height 15
click at [1041, 384] on input "A_HIGH_TARGET_CASHBACK_TENIS_20DO200_061025" at bounding box center [1044, 386] width 7 height 7
checkbox input "false"
type input "Select Action"
checkbox input "false"
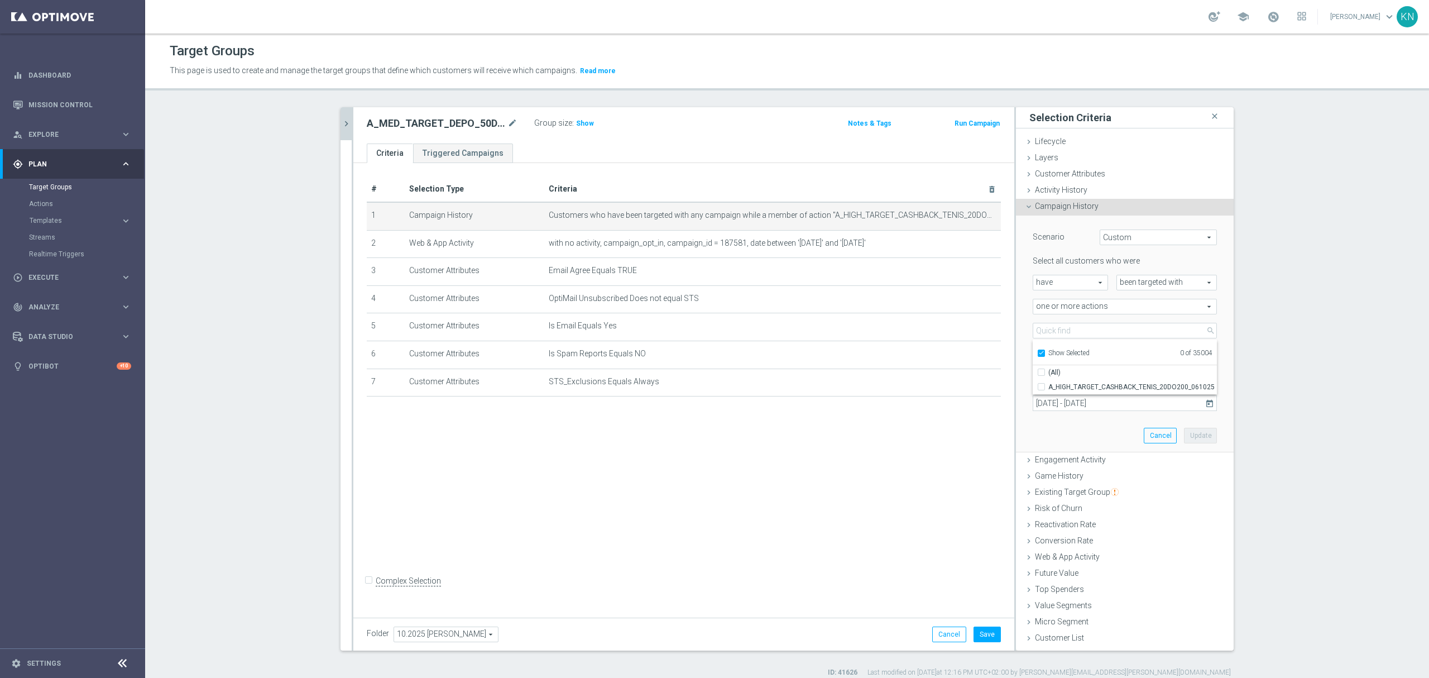
click at [1037, 351] on input "Show Selected" at bounding box center [1040, 354] width 7 height 7
checkbox input "false"
click at [1025, 320] on div "Scenario Custom Custom arrow_drop_down search Select all customers who were hav…" at bounding box center [1125, 334] width 201 height 236
click at [1066, 333] on span at bounding box center [1124, 330] width 183 height 15
click at [1064, 328] on input "search" at bounding box center [1125, 331] width 184 height 16
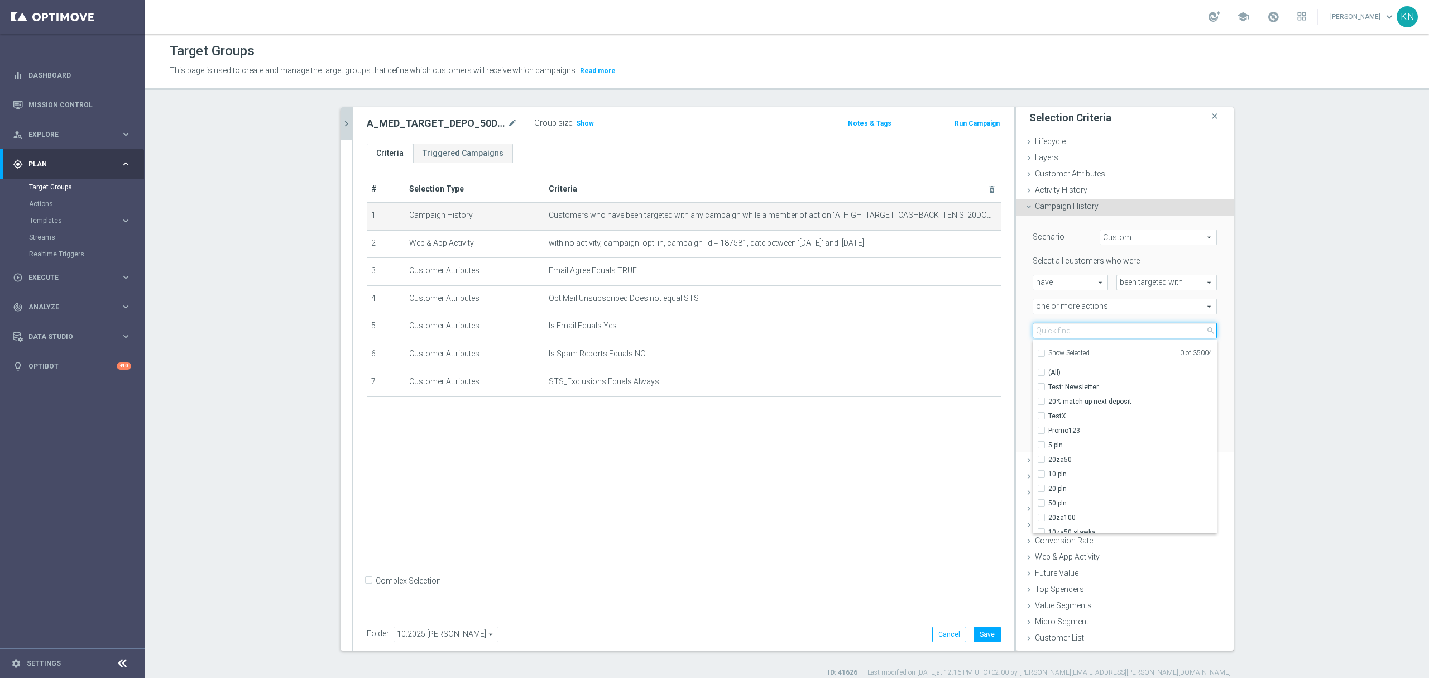
paste input "A_MED_TARGET_DEPO_50DO100_101025_3D"
type input "A_MED_TARGET_DEPO_50DO100_101025_3D"
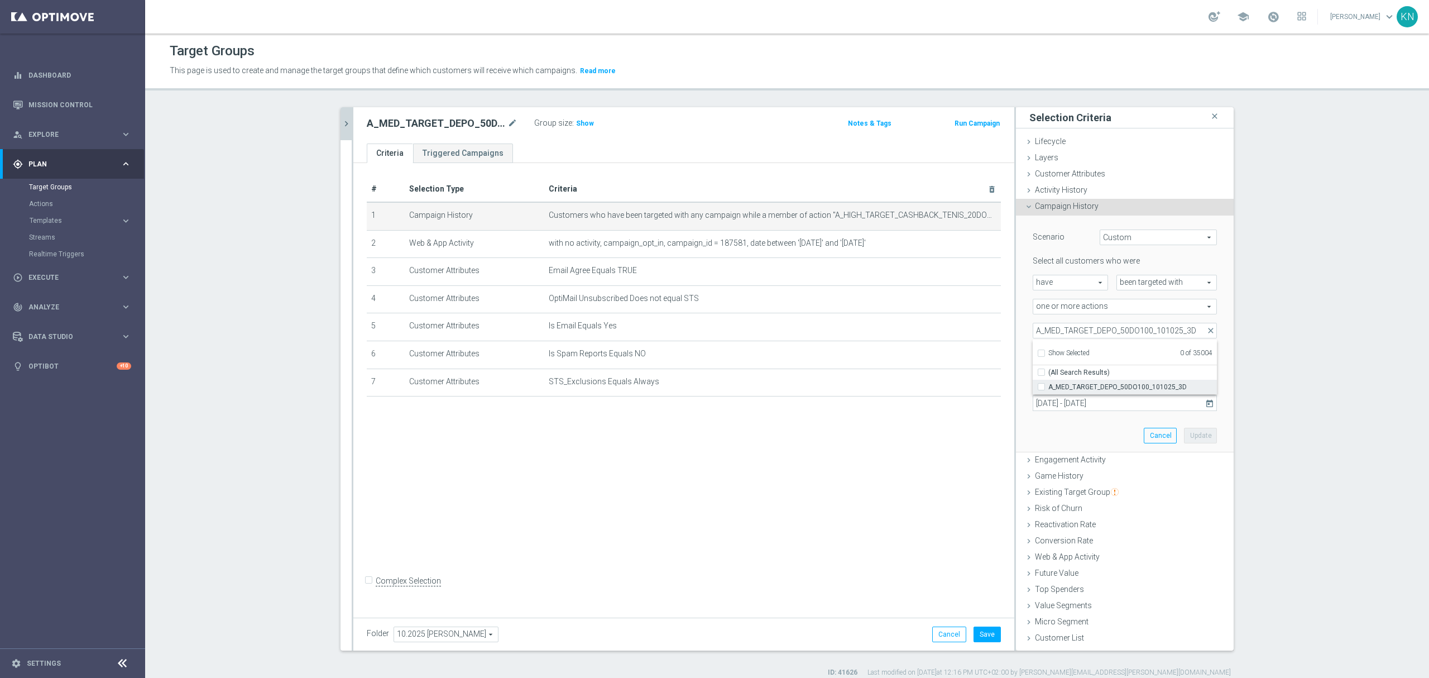
click at [1041, 387] on input "A_MED_TARGET_DEPO_50DO100_101025_3D" at bounding box center [1044, 386] width 7 height 7
checkbox input "true"
type input "A_MED_TARGET_DEPO_50DO100_101025_3D"
checkbox input "true"
click at [1025, 354] on div "more than more than arrow_drop_down search" at bounding box center [1075, 355] width 101 height 16
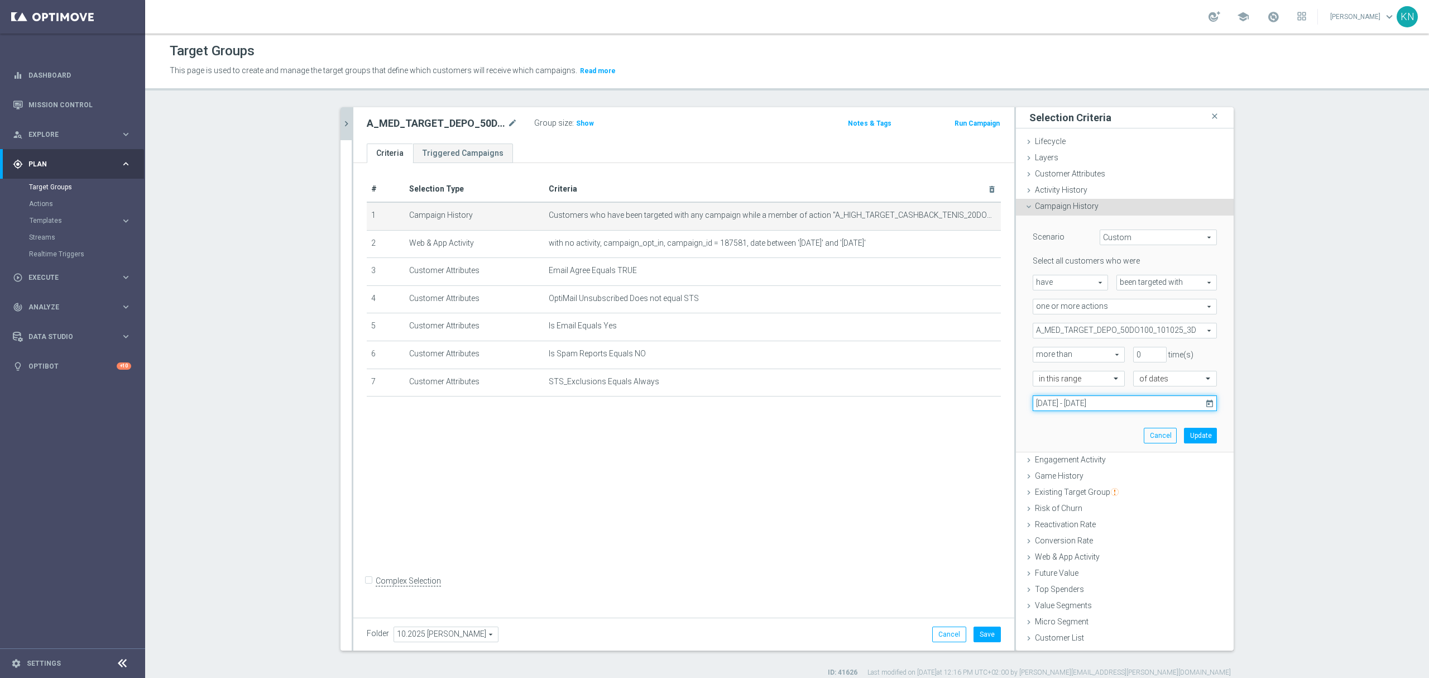
click at [1059, 405] on input "06 Oct 2025 - 09 Oct 2025" at bounding box center [1125, 403] width 184 height 16
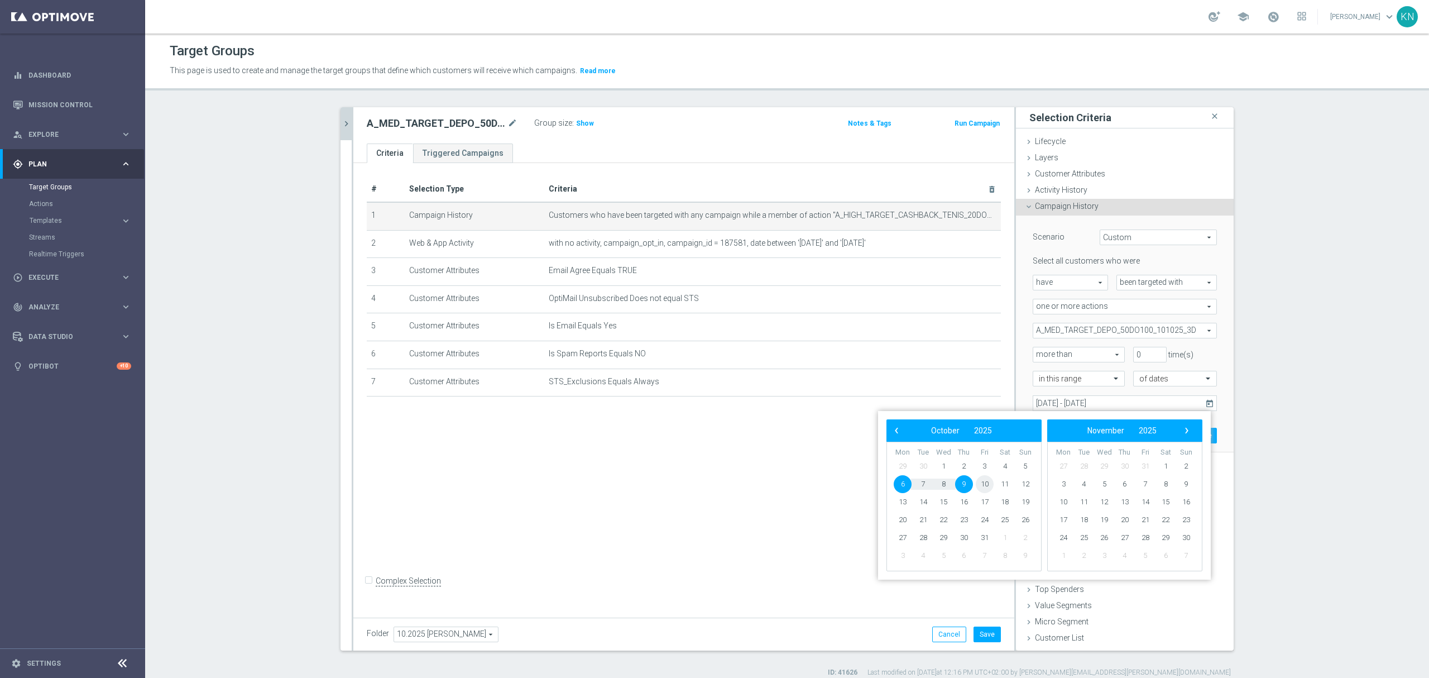
click at [987, 485] on span "10" at bounding box center [985, 484] width 18 height 18
click at [1028, 480] on span "12" at bounding box center [1026, 484] width 18 height 18
type input "10 Oct 2025 - 12 Oct 2025"
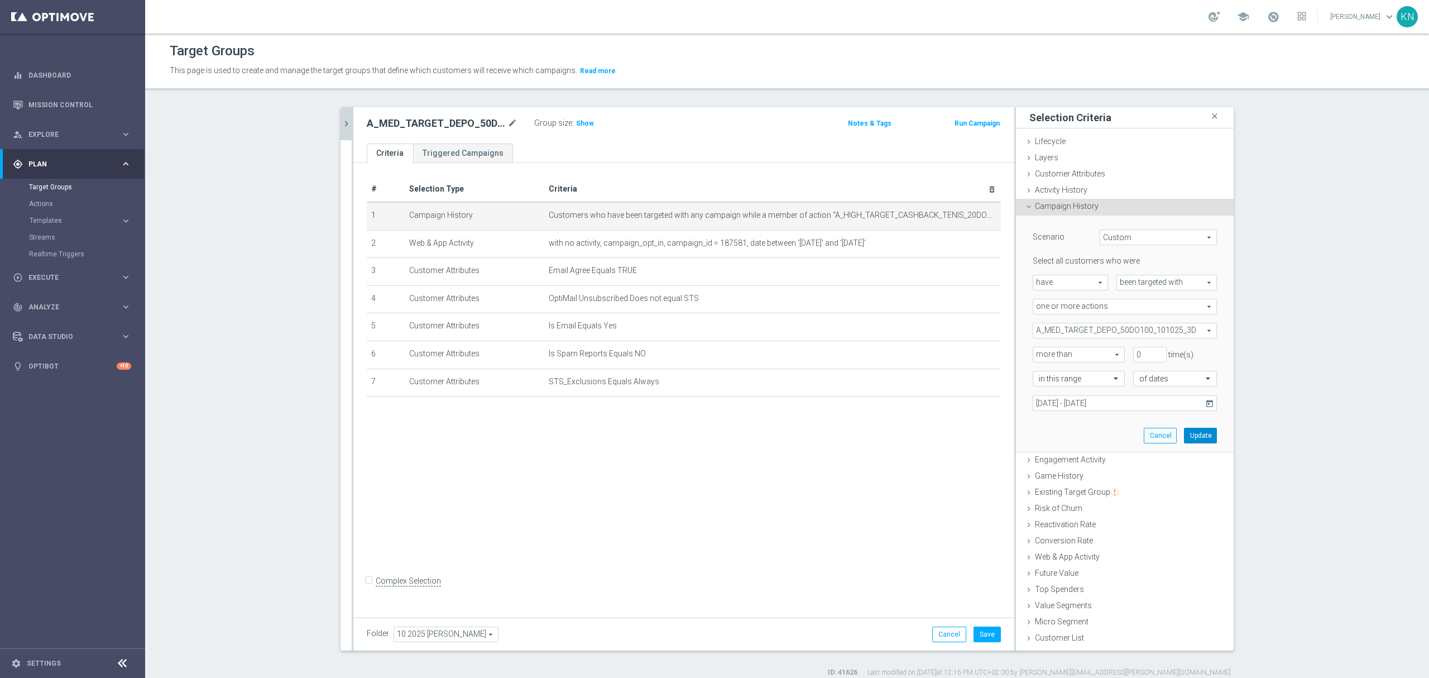
click at [1198, 434] on button "Update" at bounding box center [1200, 436] width 33 height 16
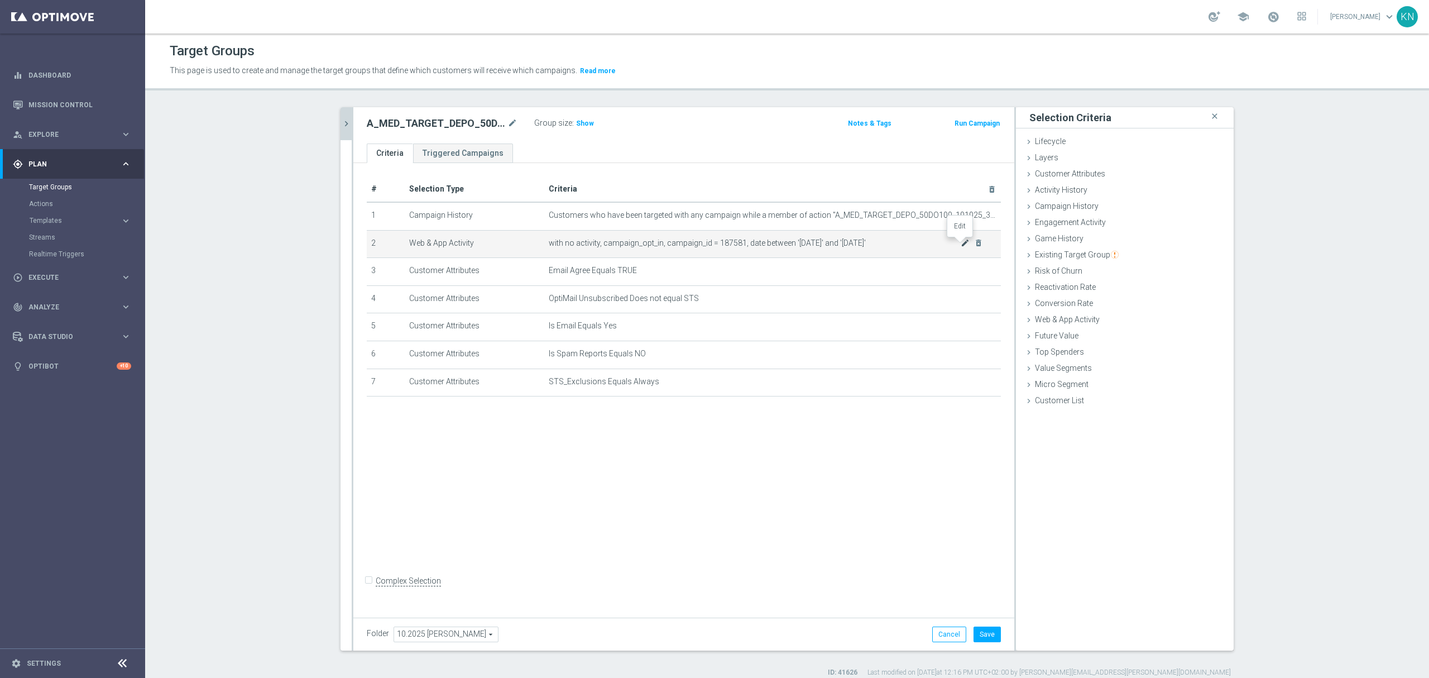
click at [961, 244] on icon "mode_edit" at bounding box center [965, 242] width 9 height 9
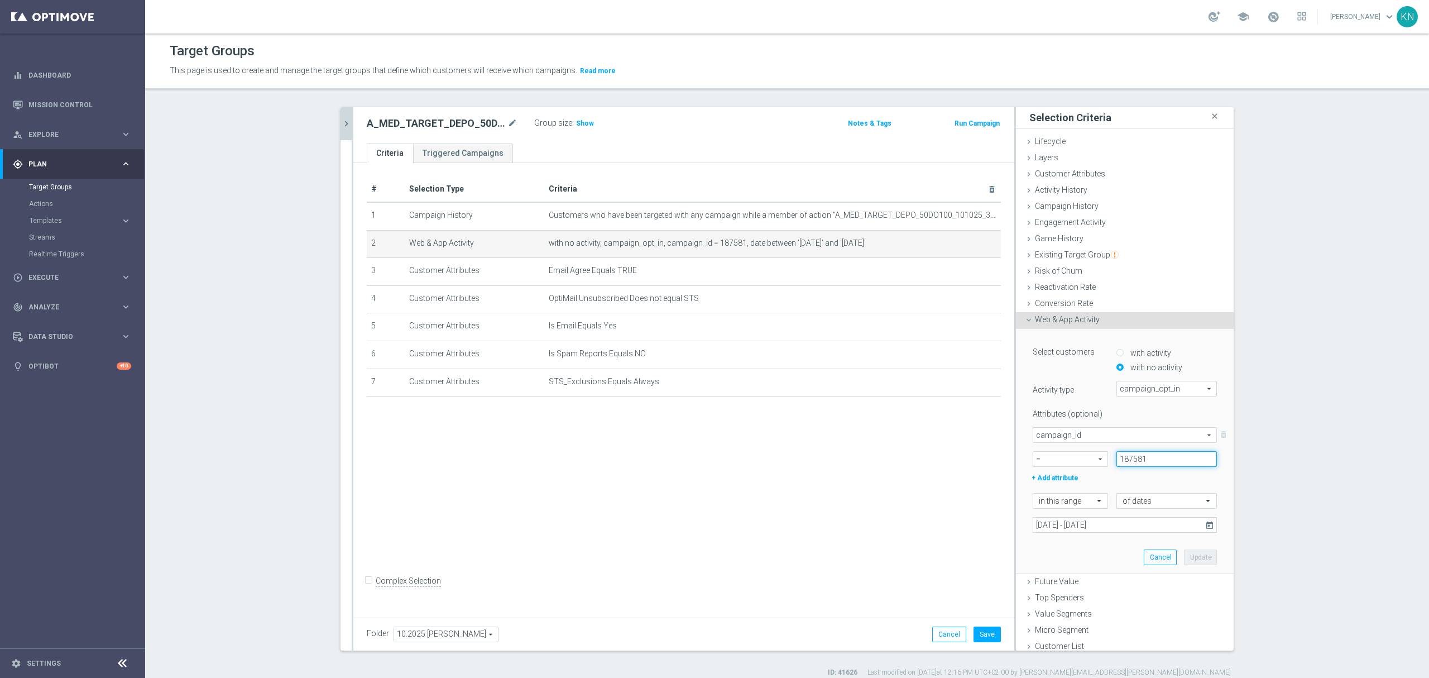
click at [1131, 461] on input "187581" at bounding box center [1167, 459] width 101 height 16
paste input "188680"
type input "188680"
drag, startPoint x: 1123, startPoint y: 480, endPoint x: 1124, endPoint y: 495, distance: 14.5
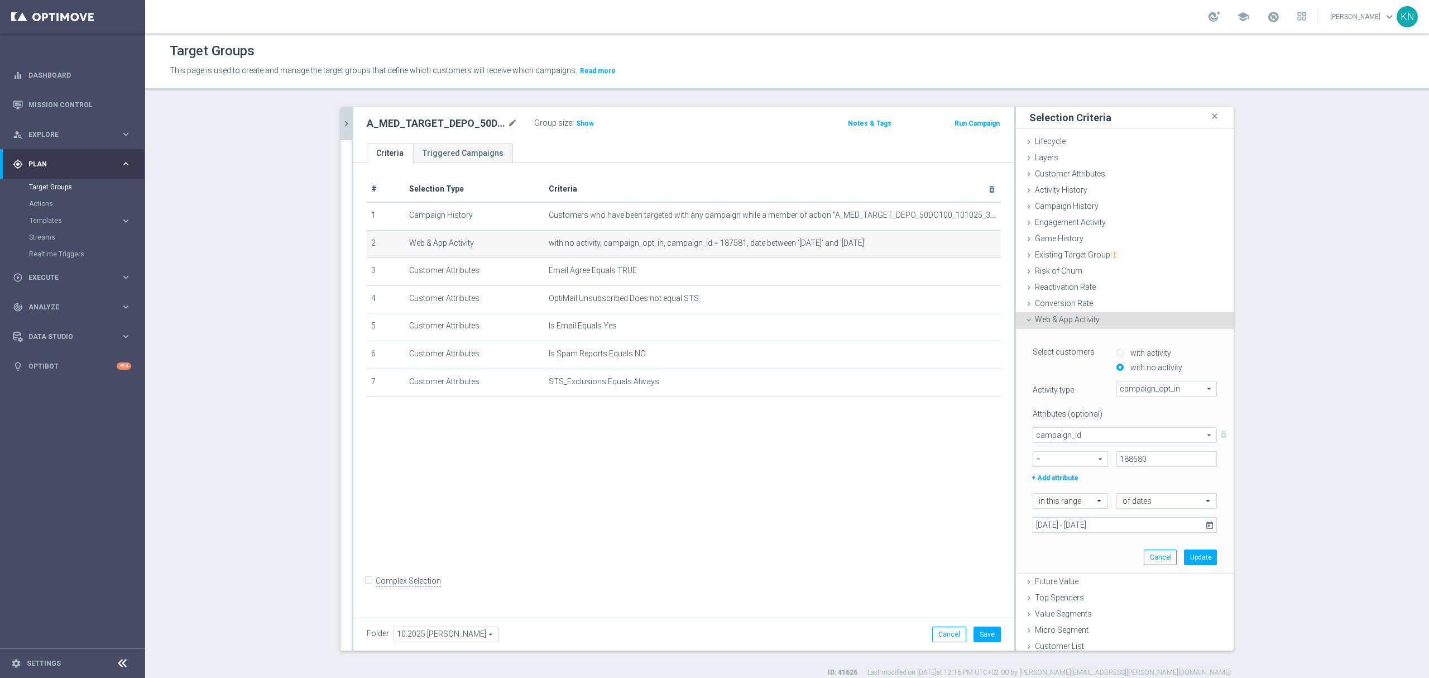
click at [1123, 481] on div "+ Add attribute" at bounding box center [1125, 477] width 201 height 15
click at [1132, 526] on input "06 Oct 2025 - 09 Oct 2025" at bounding box center [1125, 525] width 184 height 16
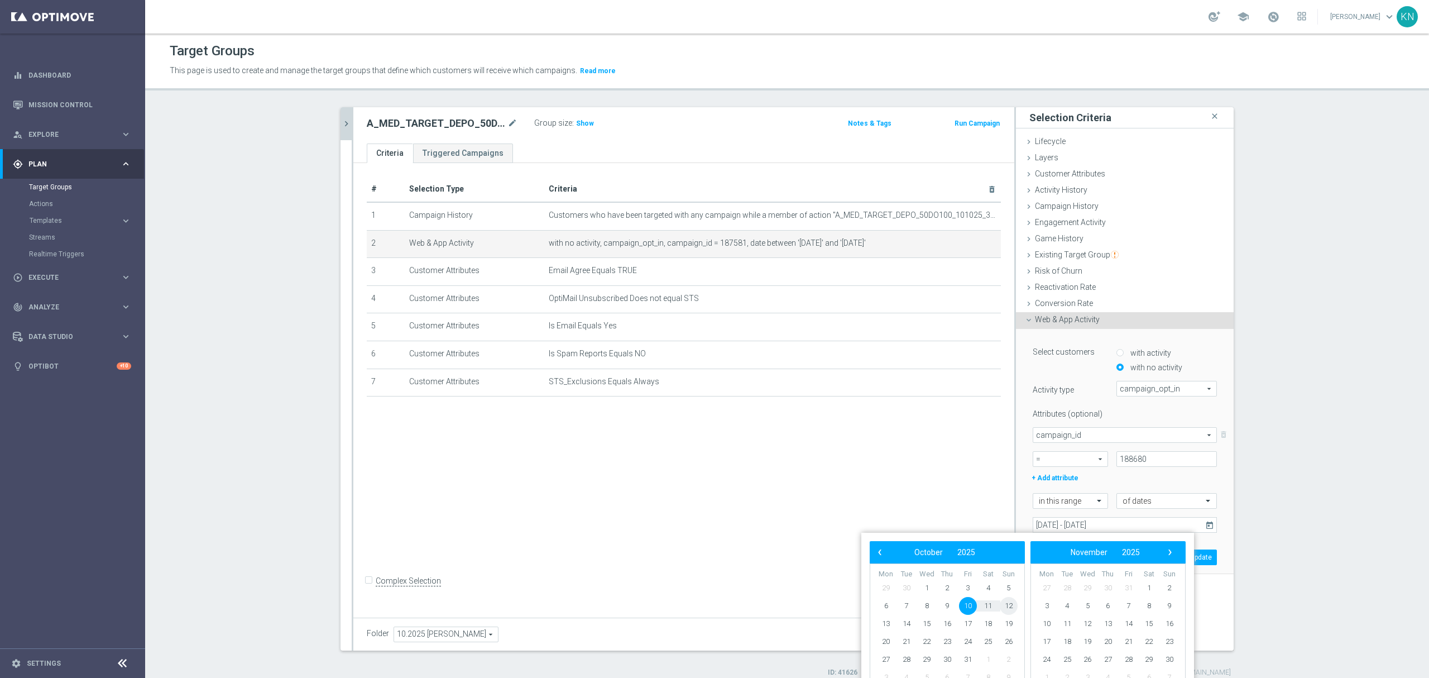
click at [1015, 604] on span "12" at bounding box center [1009, 606] width 18 height 18
type input "10 Oct 2025 - 12 Oct 2025"
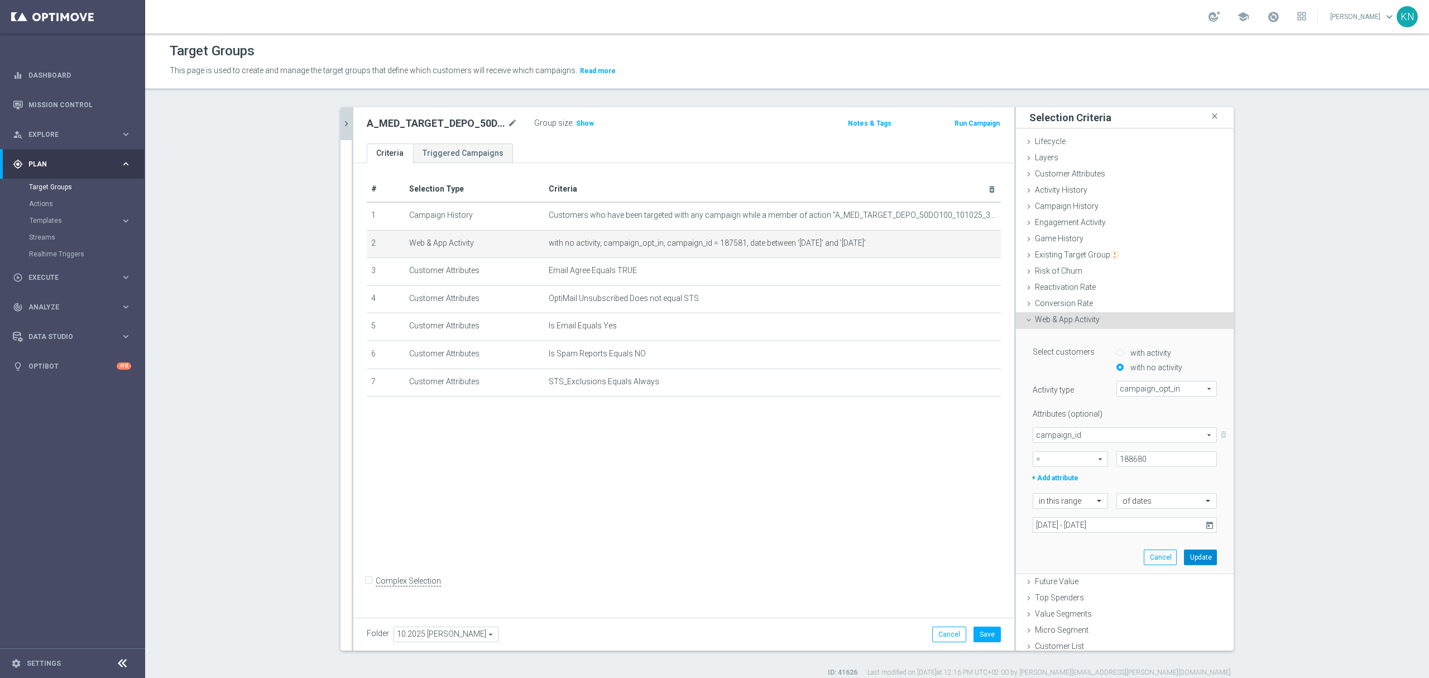
click at [1191, 557] on button "Update" at bounding box center [1200, 557] width 33 height 16
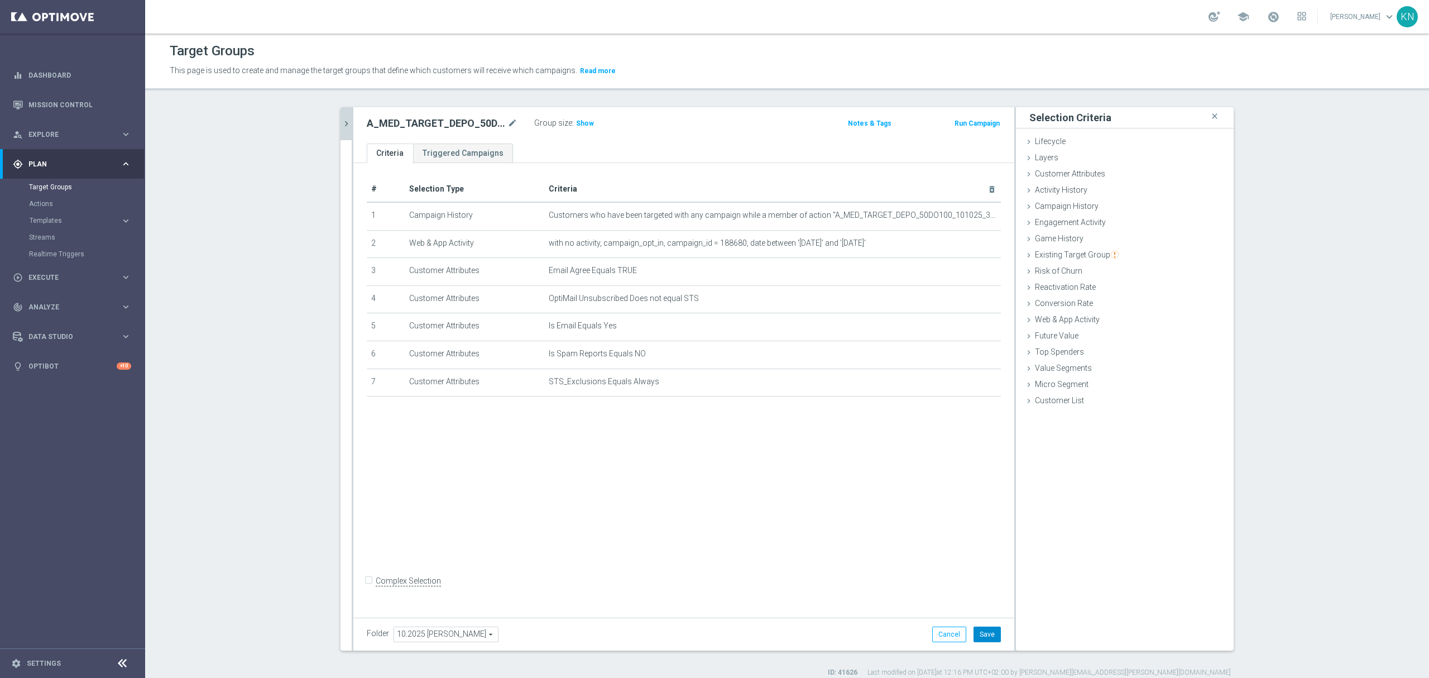
click at [982, 639] on button "Save" at bounding box center [987, 634] width 27 height 16
click at [342, 119] on icon "chevron_right" at bounding box center [346, 123] width 11 height 11
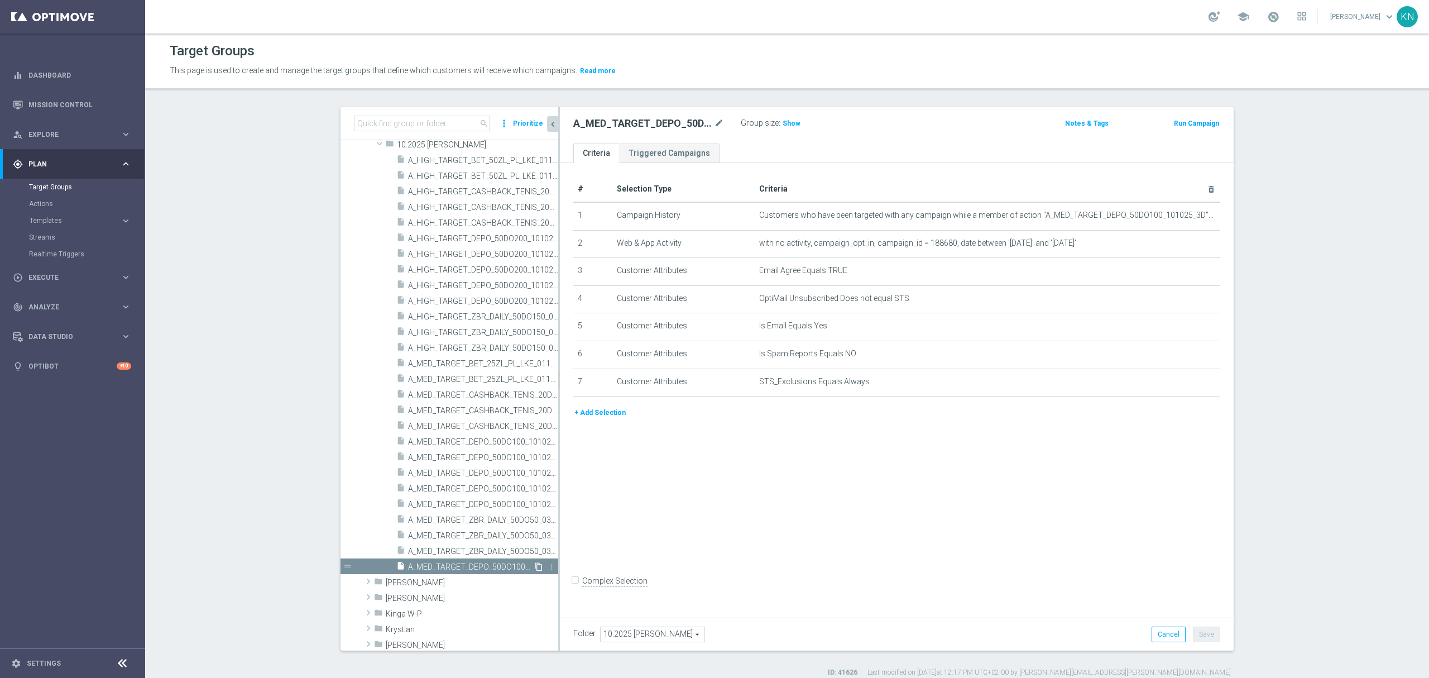
click at [534, 566] on icon "content_copy" at bounding box center [538, 566] width 9 height 9
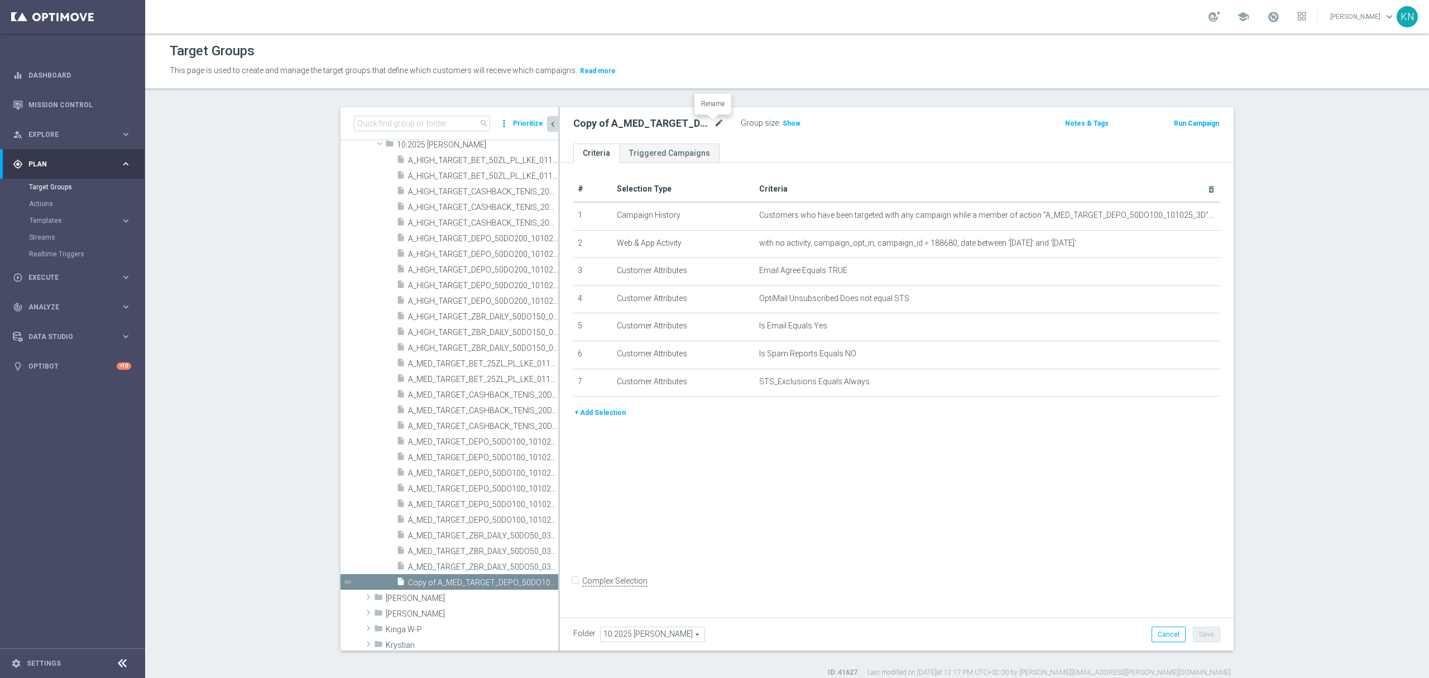
click at [714, 126] on icon "mode_edit" at bounding box center [719, 123] width 10 height 13
paste input "A_HIGH_TARGET_DEPO_50DO200_101025_3D_MAIL"
type input "A_HIGH_TARGET_DEPO_50DO200_101025_3D_MAIL"
click at [885, 477] on div "# Selection Type Criteria delete_forever 1 Campaign History Customers who have …" at bounding box center [897, 387] width 674 height 449
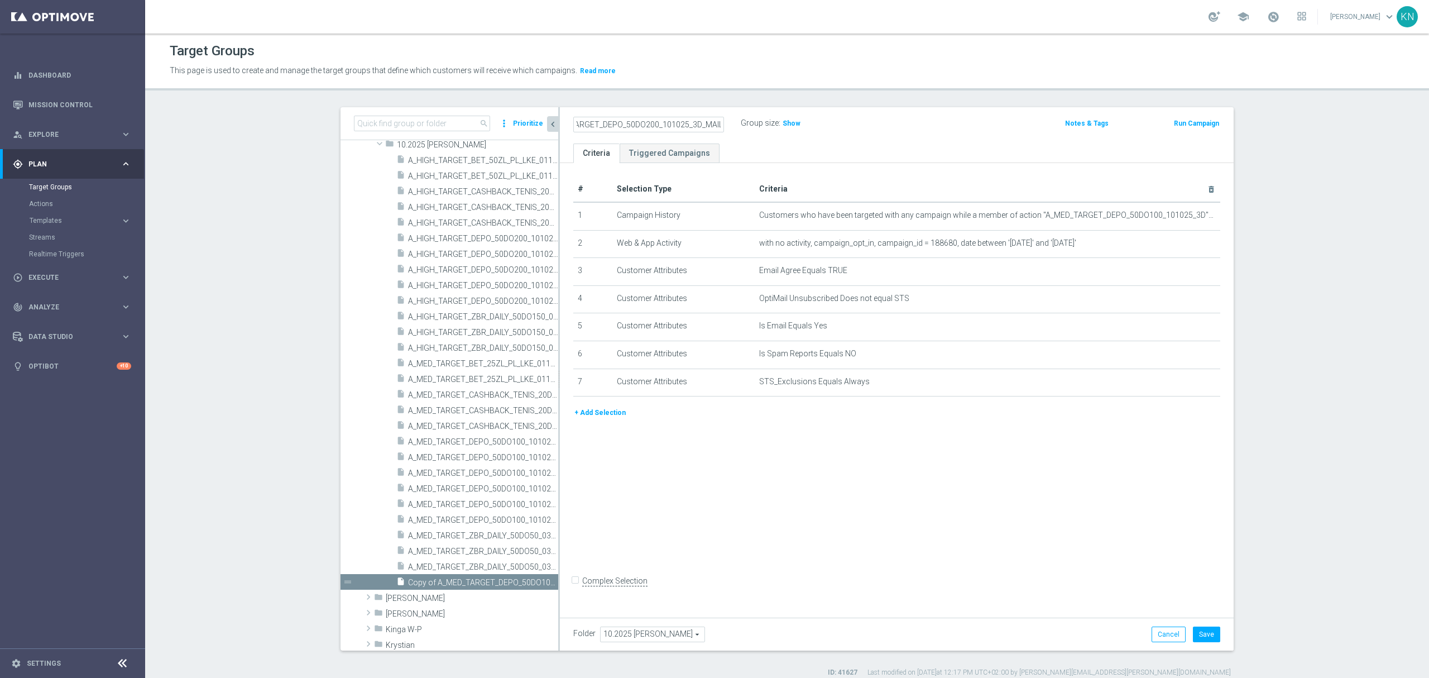
scroll to position [0, 0]
click at [892, 536] on div "# Selection Type Criteria delete_forever 1 Campaign History Customers who have …" at bounding box center [897, 387] width 674 height 449
click at [1180, 219] on icon "mode_edit" at bounding box center [1184, 215] width 9 height 9
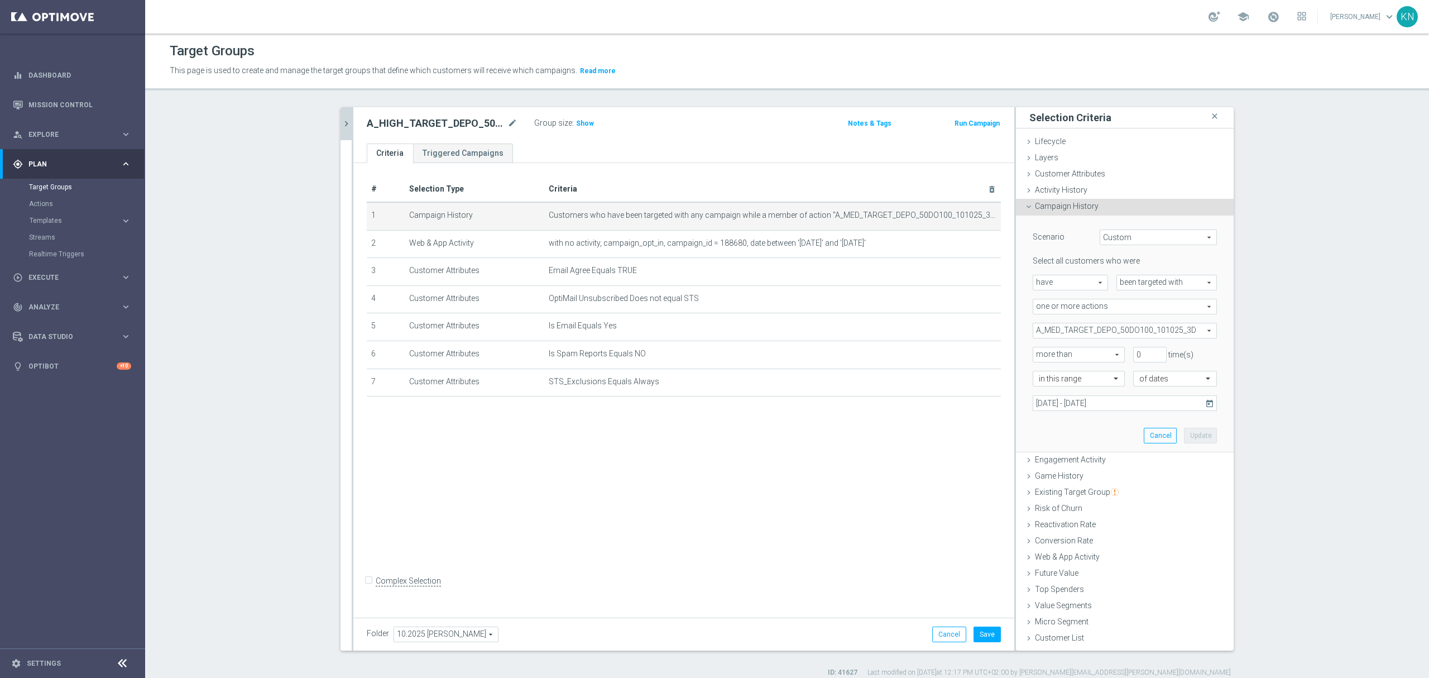
click at [1114, 327] on span "A_MED_TARGET_DEPO_50DO100_101025_3D" at bounding box center [1124, 330] width 183 height 15
click at [1037, 356] on input "Show Selected" at bounding box center [1040, 354] width 7 height 7
checkbox input "true"
drag, startPoint x: 1033, startPoint y: 389, endPoint x: 1034, endPoint y: 351, distance: 38.5
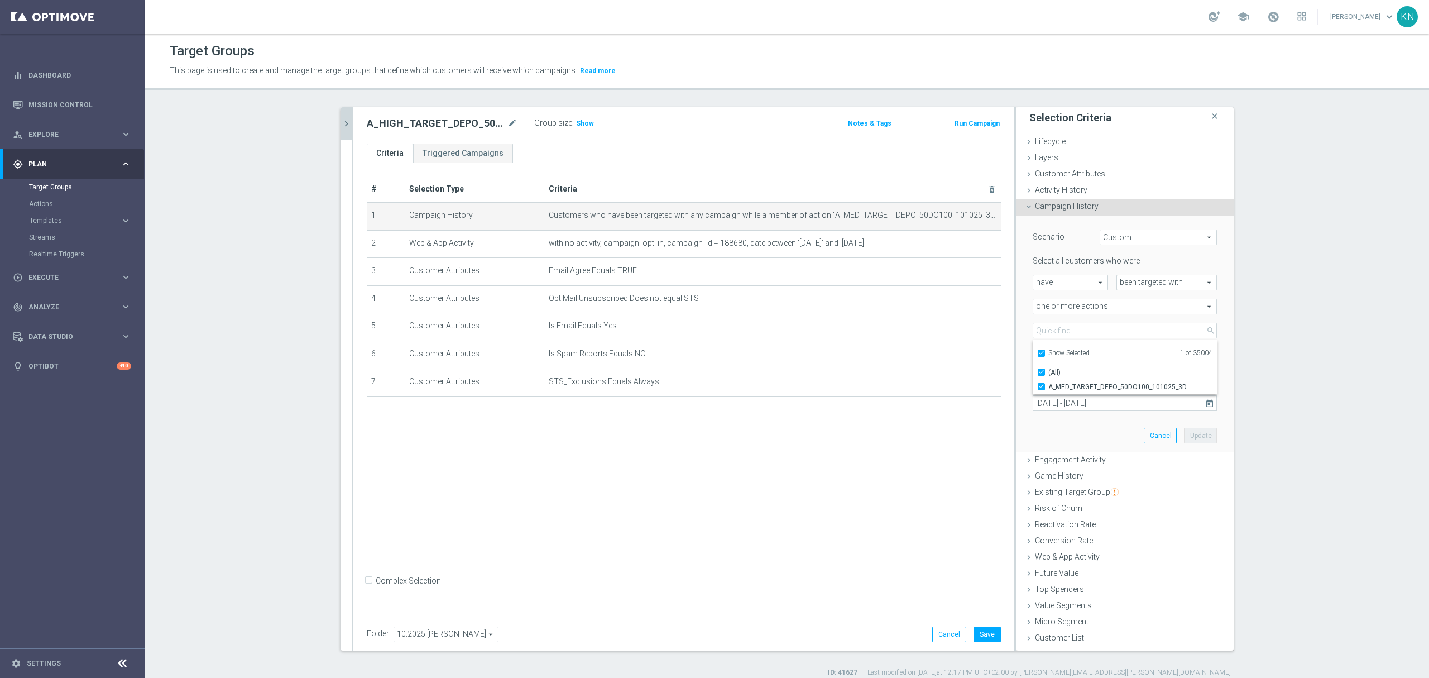
click at [1049, 389] on label "A_MED_TARGET_DEPO_50DO100_101025_3D" at bounding box center [1133, 387] width 169 height 15
click at [1041, 389] on input "A_MED_TARGET_DEPO_50DO100_101025_3D" at bounding box center [1044, 386] width 7 height 7
checkbox input "false"
type input "Select Action"
checkbox input "false"
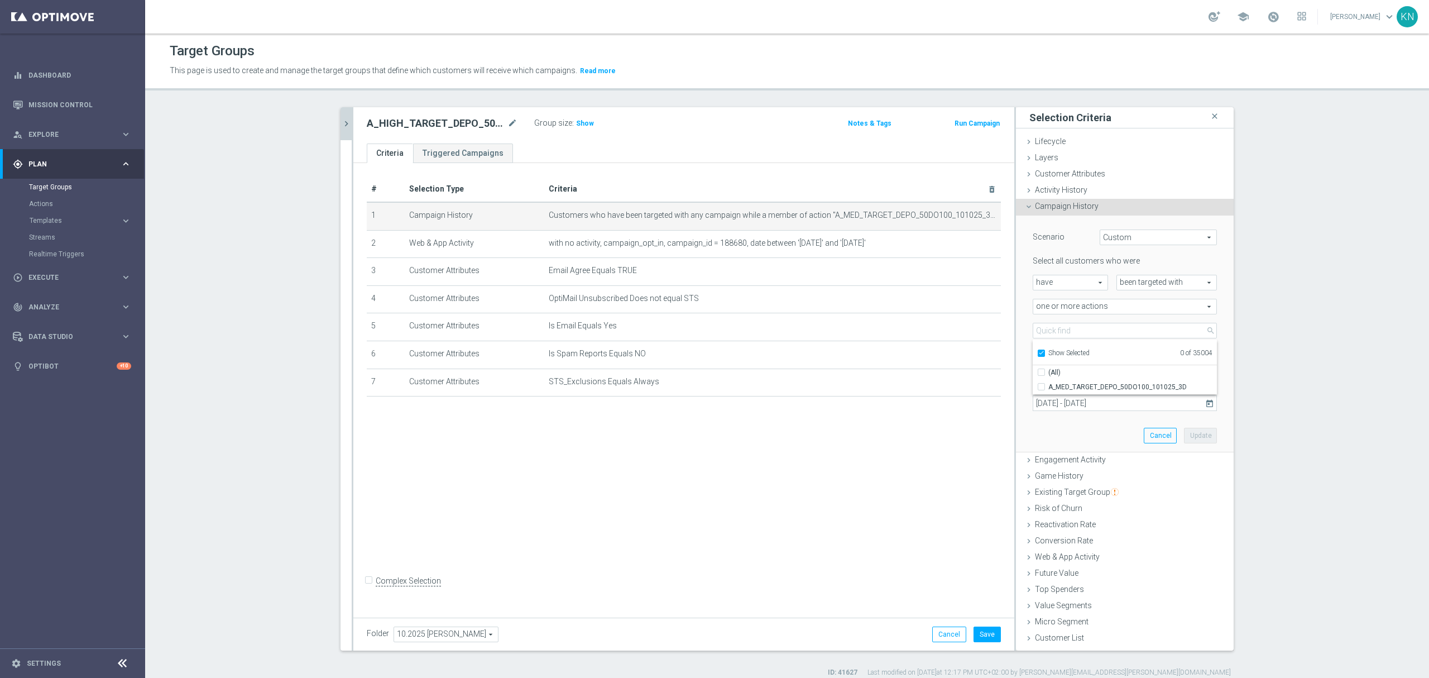
drag, startPoint x: 1034, startPoint y: 344, endPoint x: 1035, endPoint y: 352, distance: 7.3
click at [1037, 349] on div "Show Selected" at bounding box center [1063, 352] width 52 height 14
click at [1037, 352] on input "Show Selected" at bounding box center [1040, 354] width 7 height 7
checkbox input "false"
click at [1043, 334] on input "search" at bounding box center [1125, 331] width 184 height 16
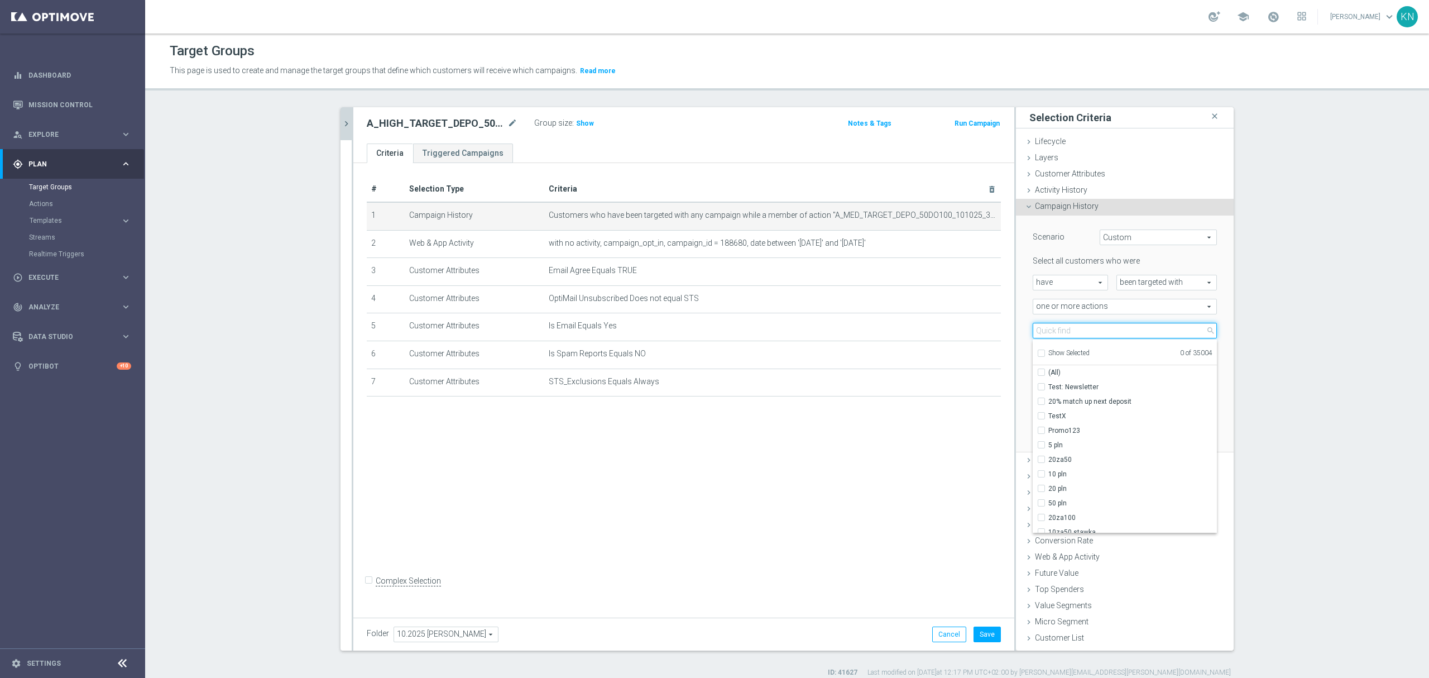
paste input "A_HIGH_TARGET_DEPO_50DO200_101025_3D"
type input "A_HIGH_TARGET_DEPO_50DO200_101025_3D"
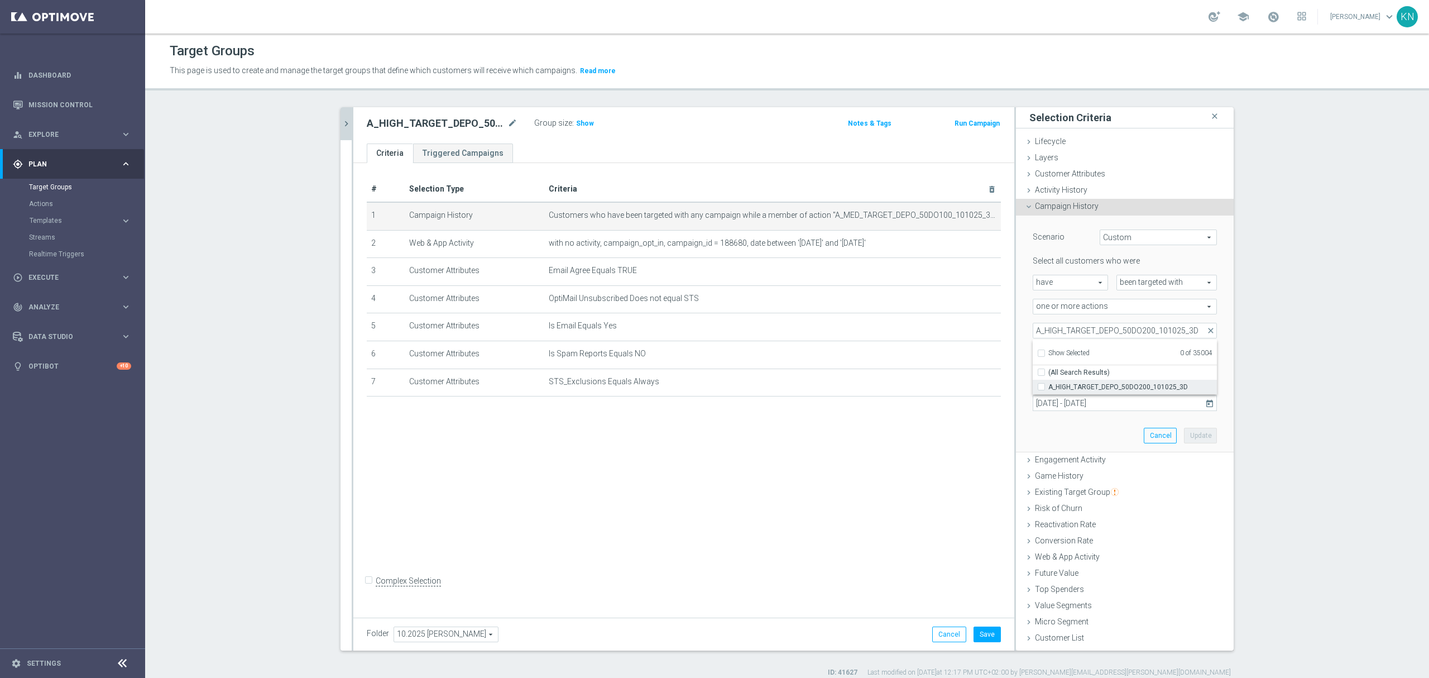
click at [1041, 384] on input "A_HIGH_TARGET_DEPO_50DO200_101025_3D" at bounding box center [1044, 386] width 7 height 7
checkbox input "true"
type input "A_HIGH_TARGET_DEPO_50DO200_101025_3D"
checkbox input "true"
click at [1016, 365] on div "Scenario Custom Custom arrow_drop_down search Select all customers who were hav…" at bounding box center [1125, 334] width 218 height 237
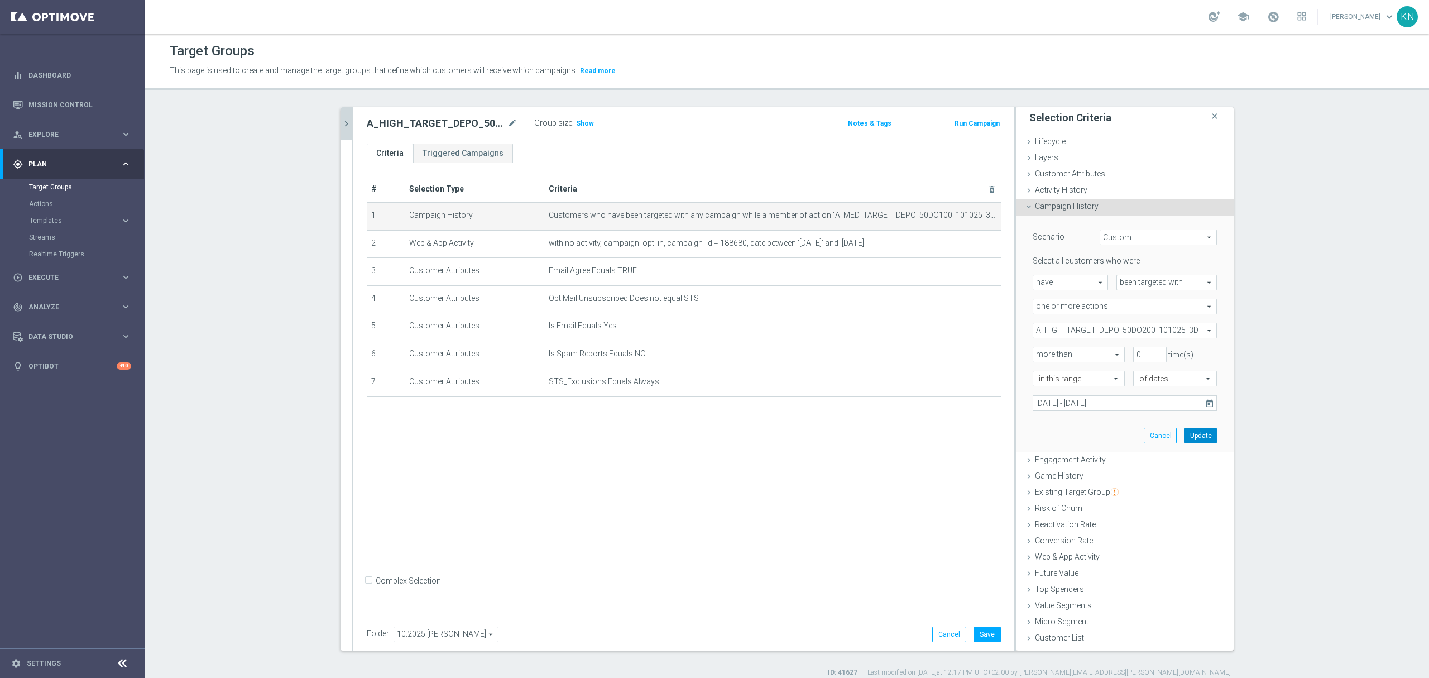
click at [1207, 434] on button "Update" at bounding box center [1200, 436] width 33 height 16
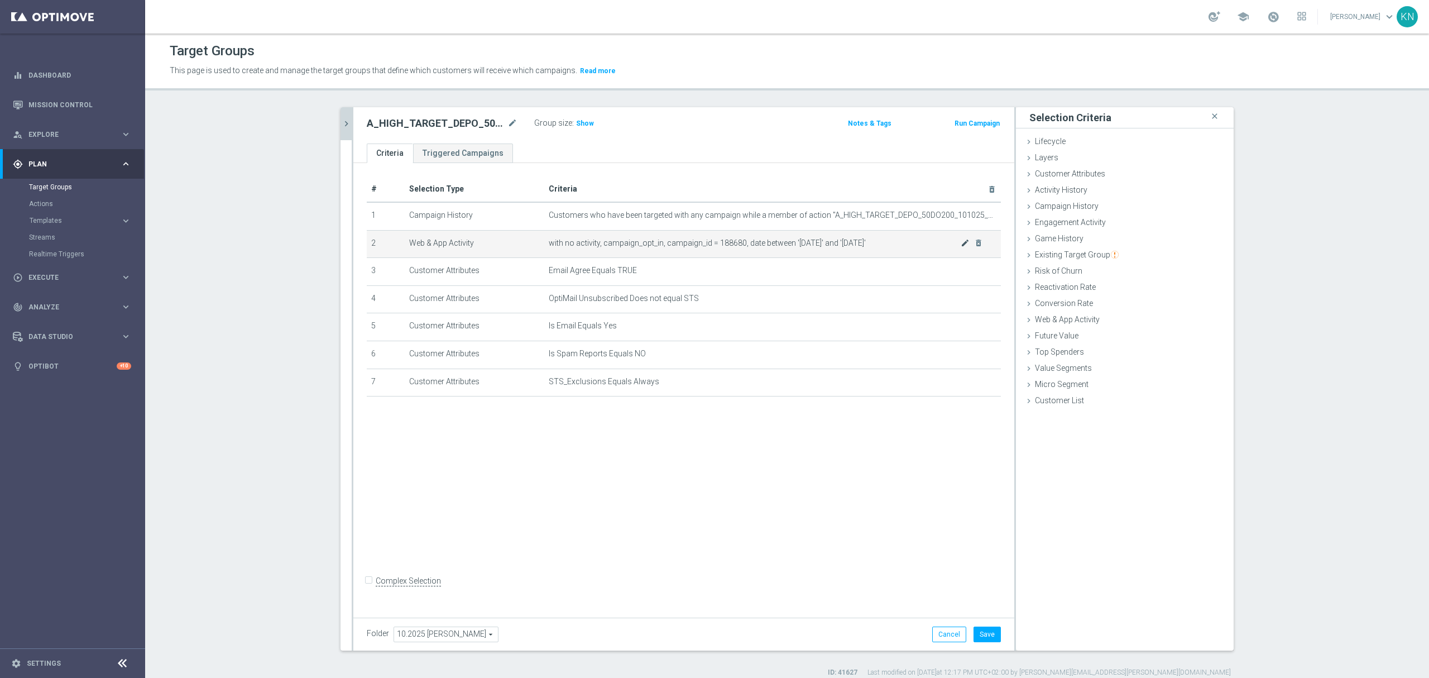
click at [958, 242] on body "equalizer Dashboard Mission Control" at bounding box center [714, 339] width 1429 height 678
click at [961, 246] on icon "mode_edit" at bounding box center [965, 242] width 9 height 9
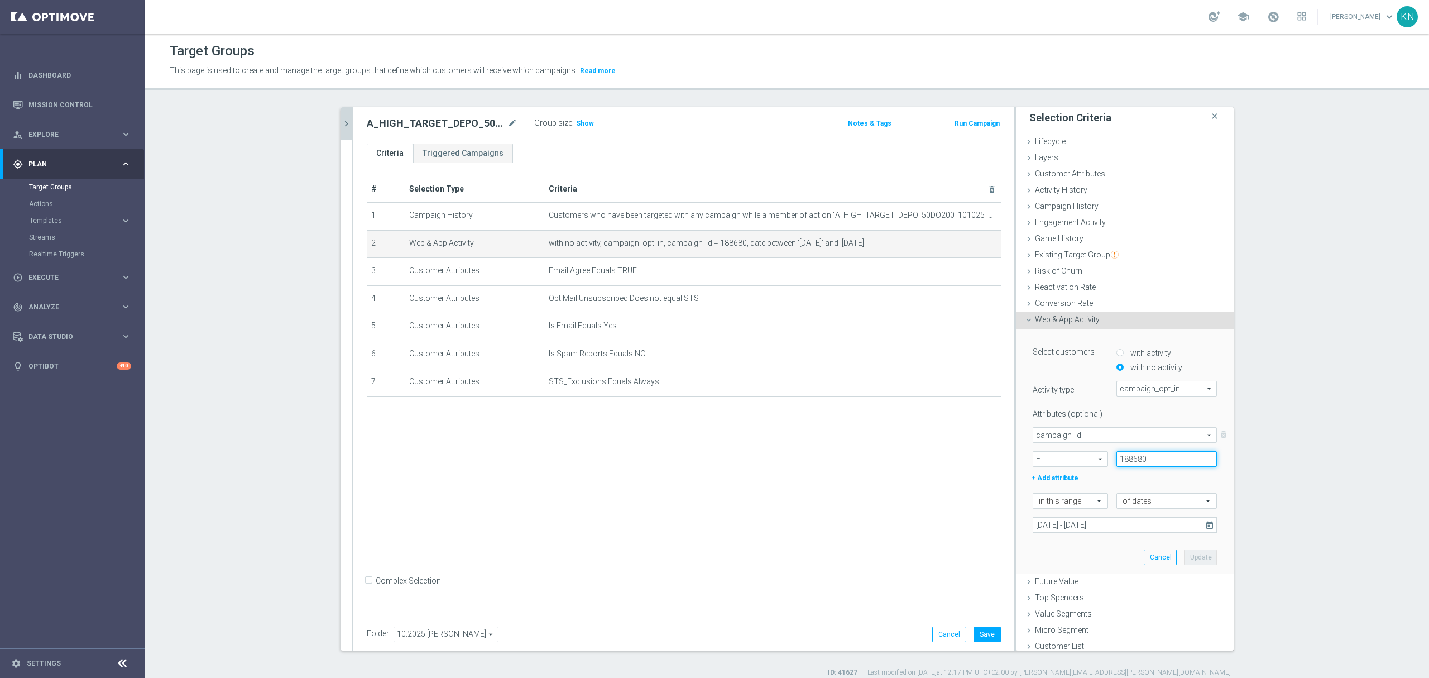
click at [1121, 454] on input "188680" at bounding box center [1167, 459] width 101 height 16
paste input "188683"
type input "188683"
click at [1188, 553] on button "Update" at bounding box center [1200, 557] width 33 height 16
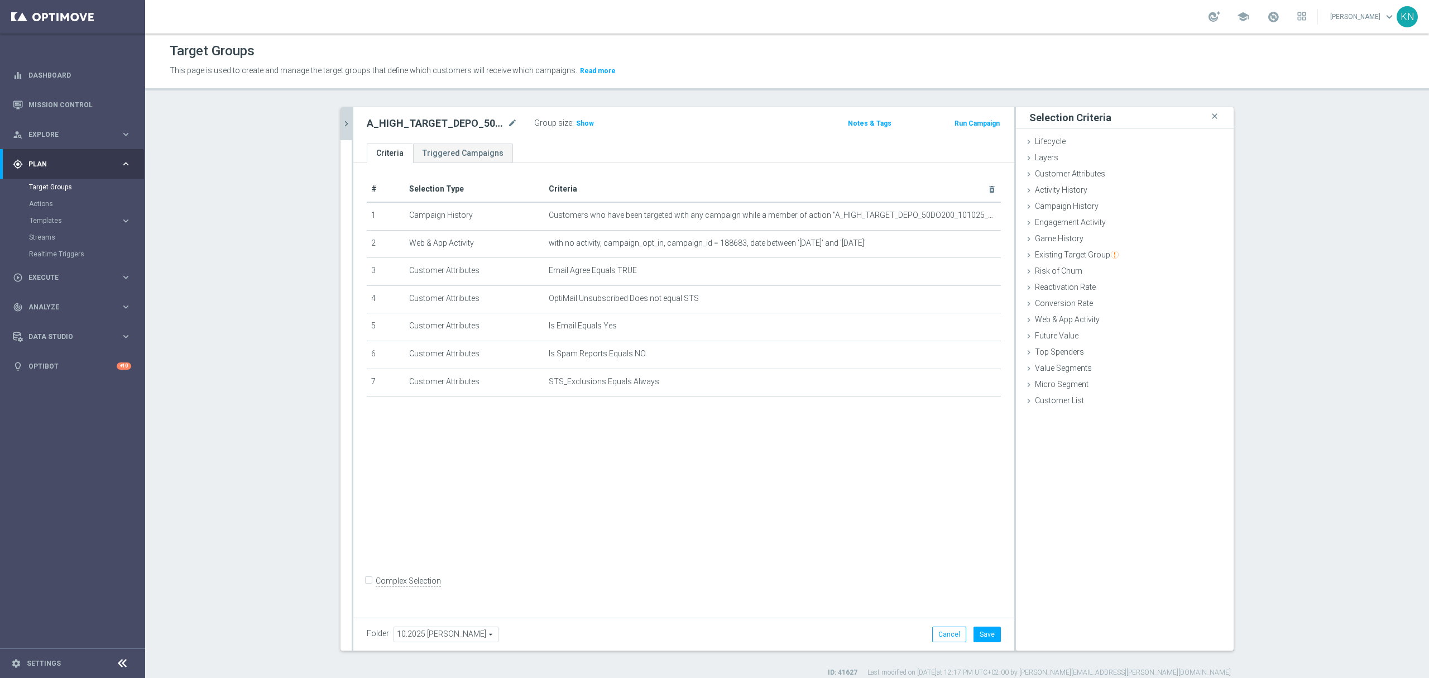
click at [344, 119] on icon "chevron_right" at bounding box center [346, 123] width 11 height 11
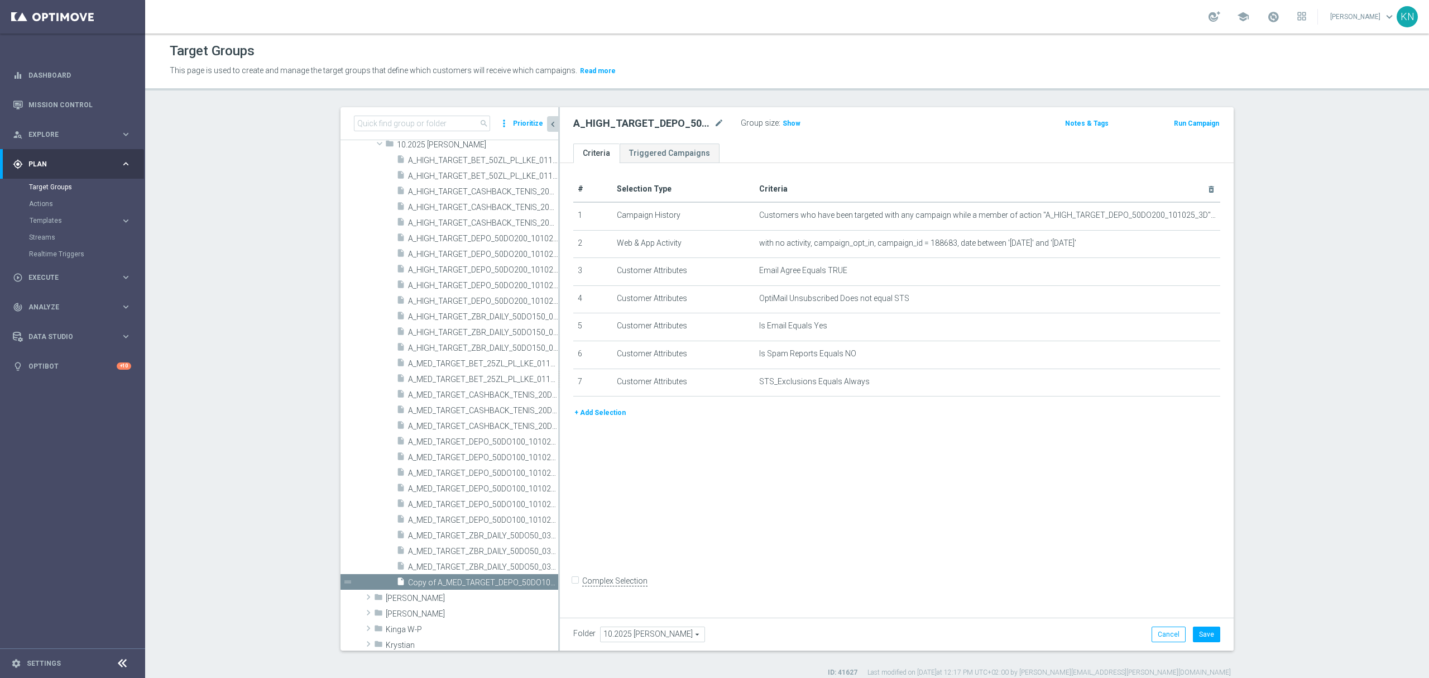
click at [838, 497] on div "# Selection Type Criteria delete_forever 1 Campaign History Customers who have …" at bounding box center [897, 387] width 674 height 449
click at [1207, 626] on button "Save" at bounding box center [1206, 634] width 27 height 16
click at [730, 510] on div "# Selection Type Criteria delete_forever 1 Campaign History Customers who have …" at bounding box center [897, 387] width 674 height 449
click at [54, 217] on span "Templates" at bounding box center [70, 220] width 80 height 7
click at [57, 235] on link "Optimail" at bounding box center [76, 237] width 82 height 9
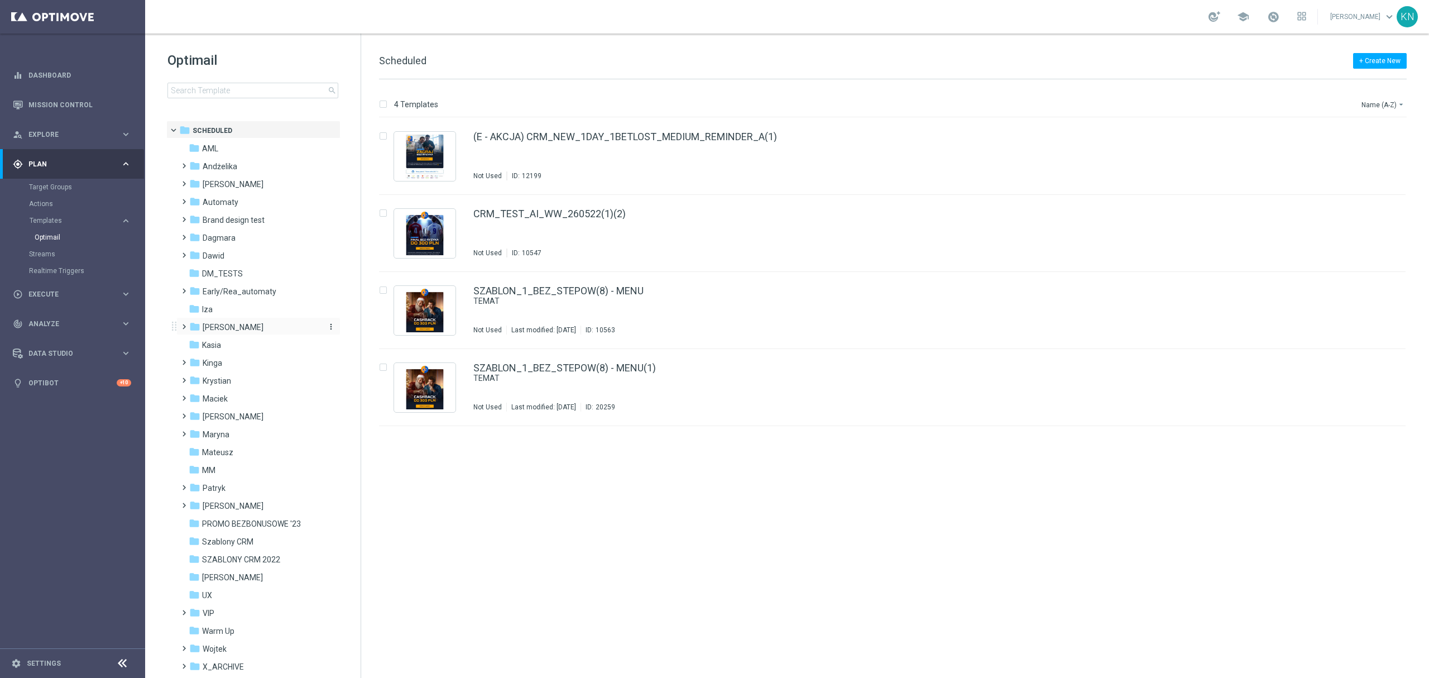
click at [224, 327] on span "[PERSON_NAME]" at bounding box center [233, 327] width 61 height 10
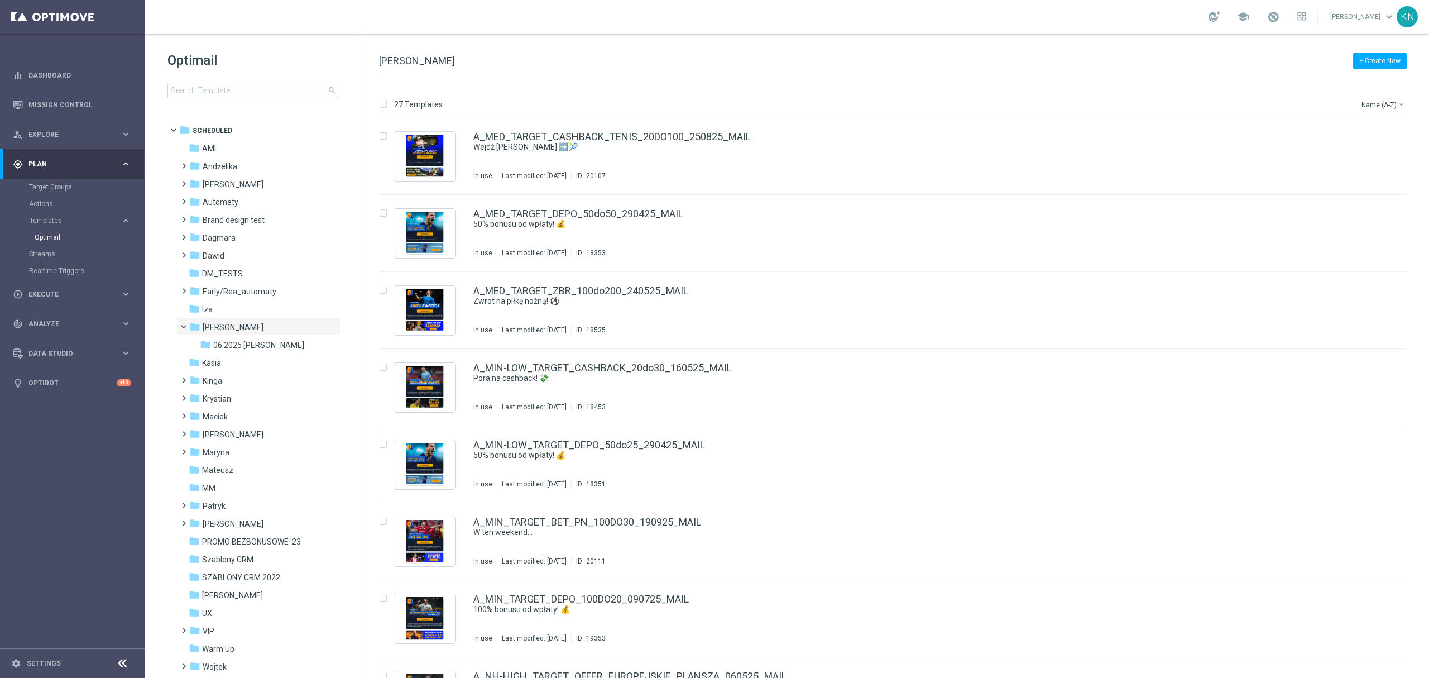
scroll to position [999, 0]
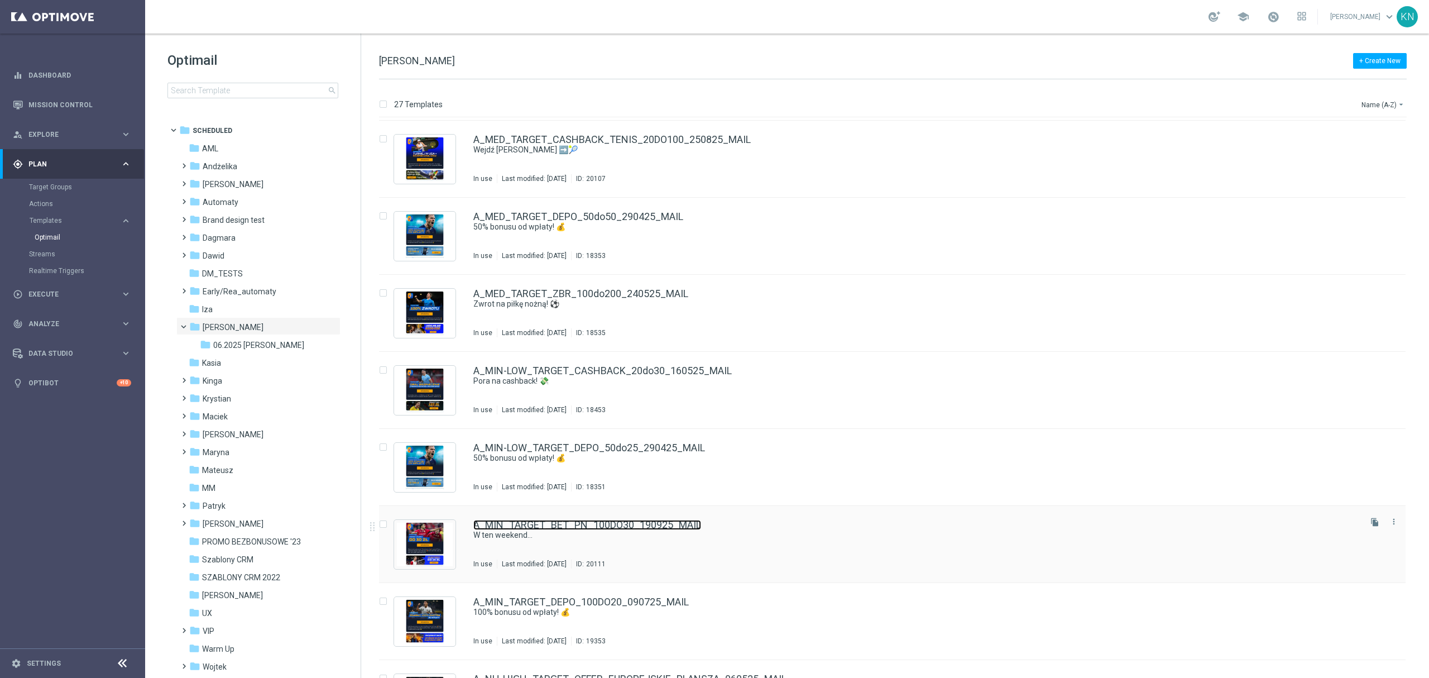
click at [592, 529] on link "A_MIN_TARGET_BET_PN_100DO30_190925_MAIL" at bounding box center [587, 525] width 228 height 10
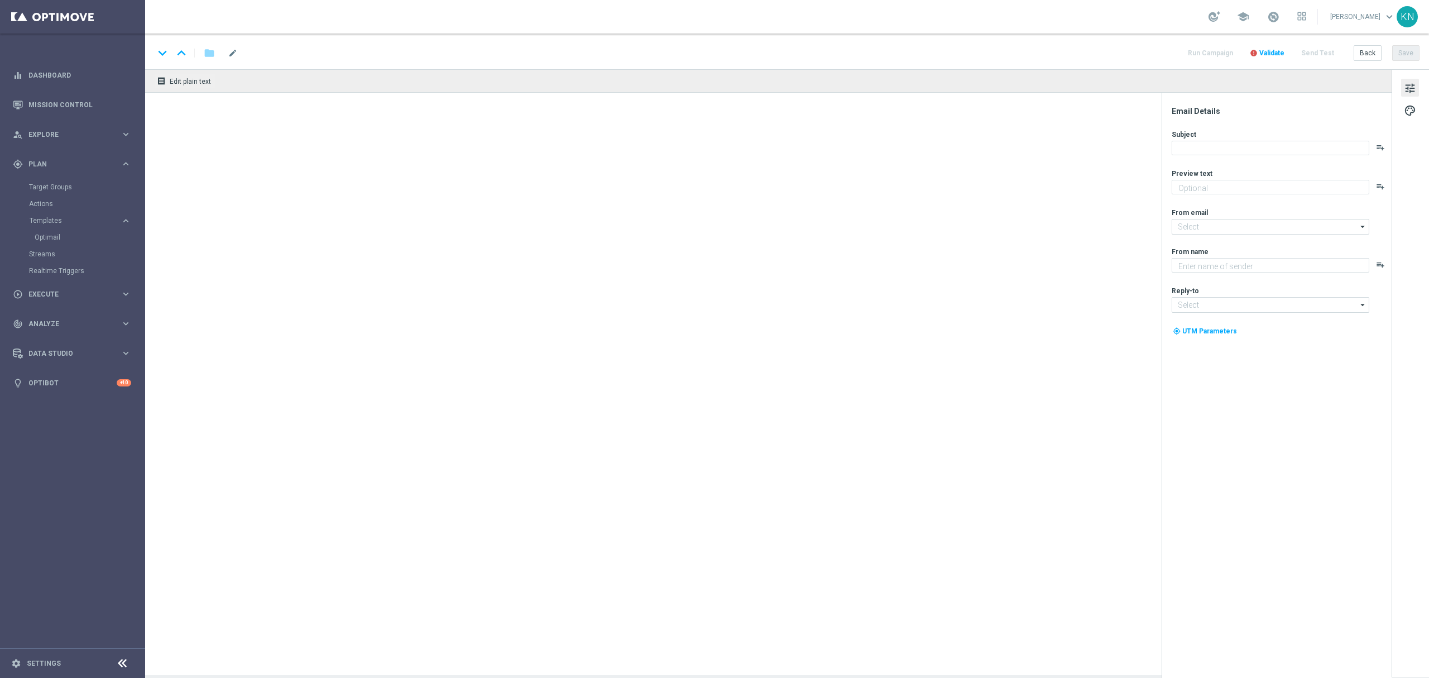
type textarea "100% stawki wraca do Ciebie! 💰"
type textarea "STS"
type input "oferta@sts.pl"
type input "kontakt@sts.pl"
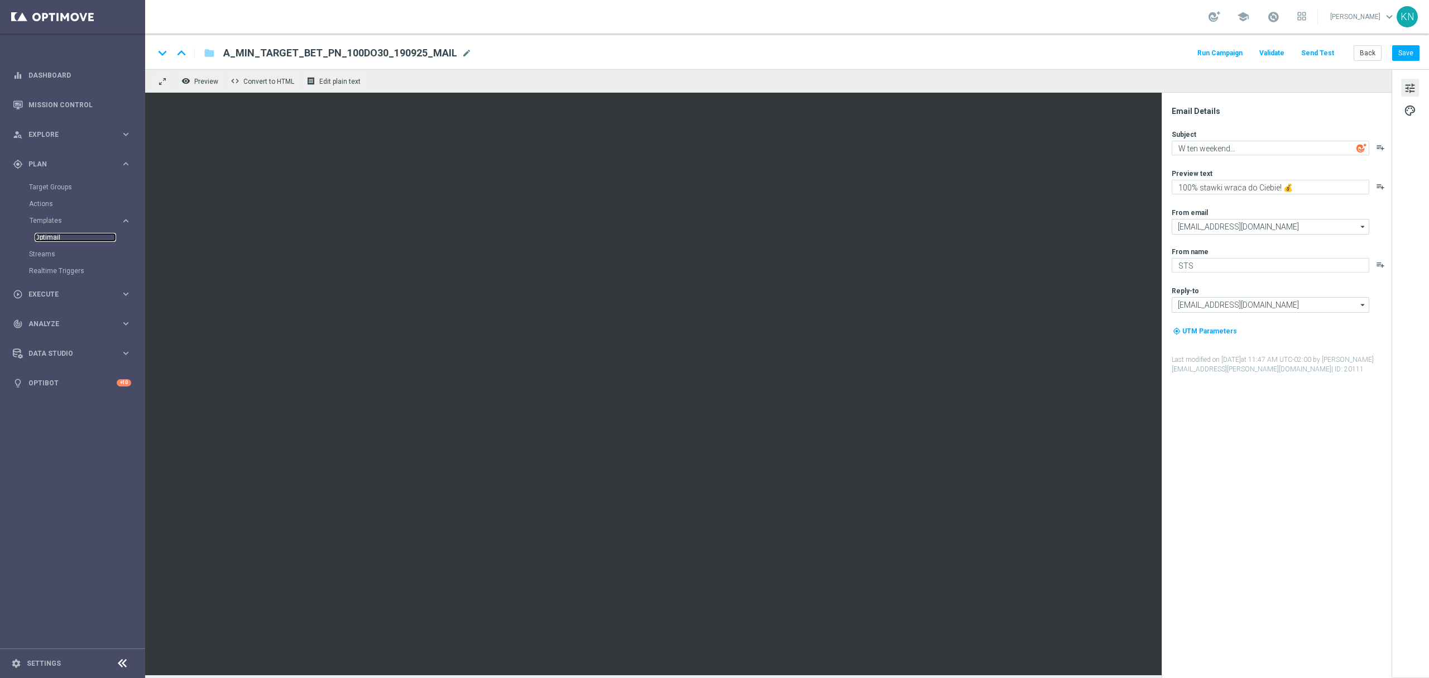
click at [72, 236] on link "Optimail" at bounding box center [76, 237] width 82 height 9
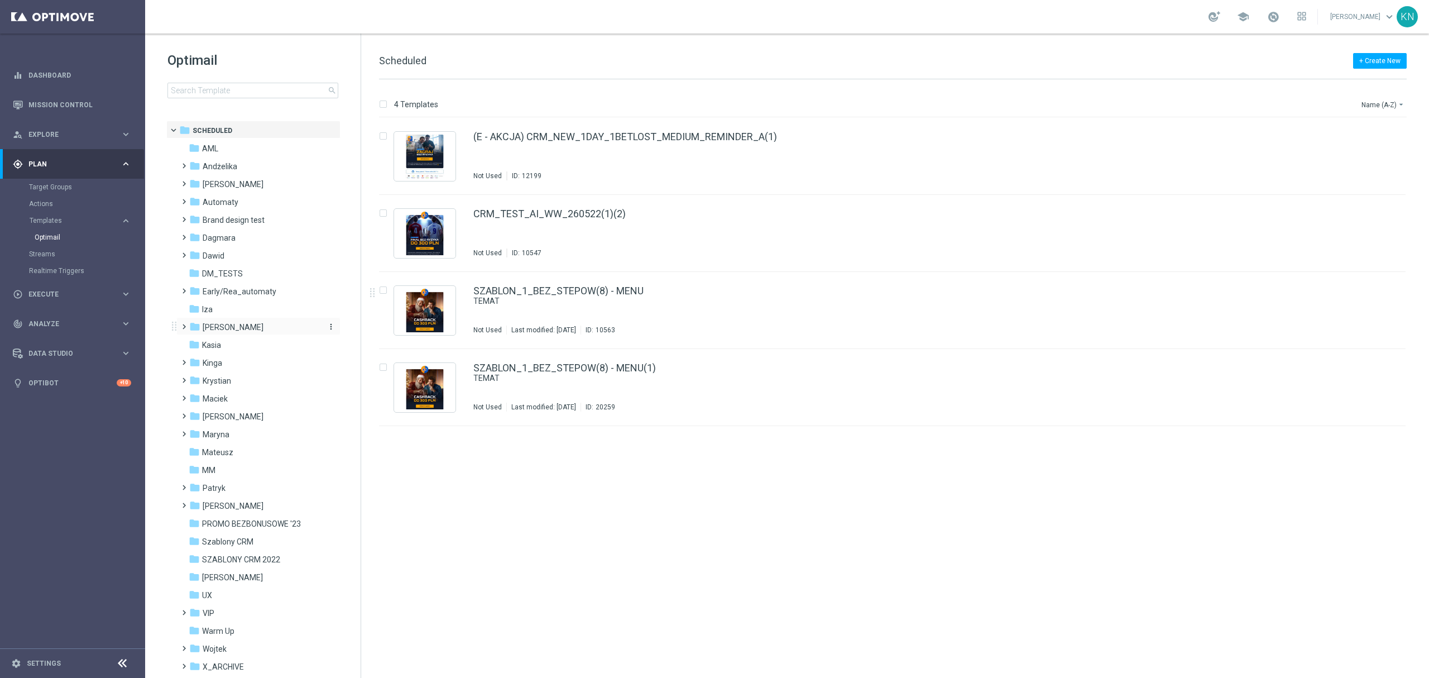
click at [217, 327] on span "[PERSON_NAME]" at bounding box center [233, 327] width 61 height 10
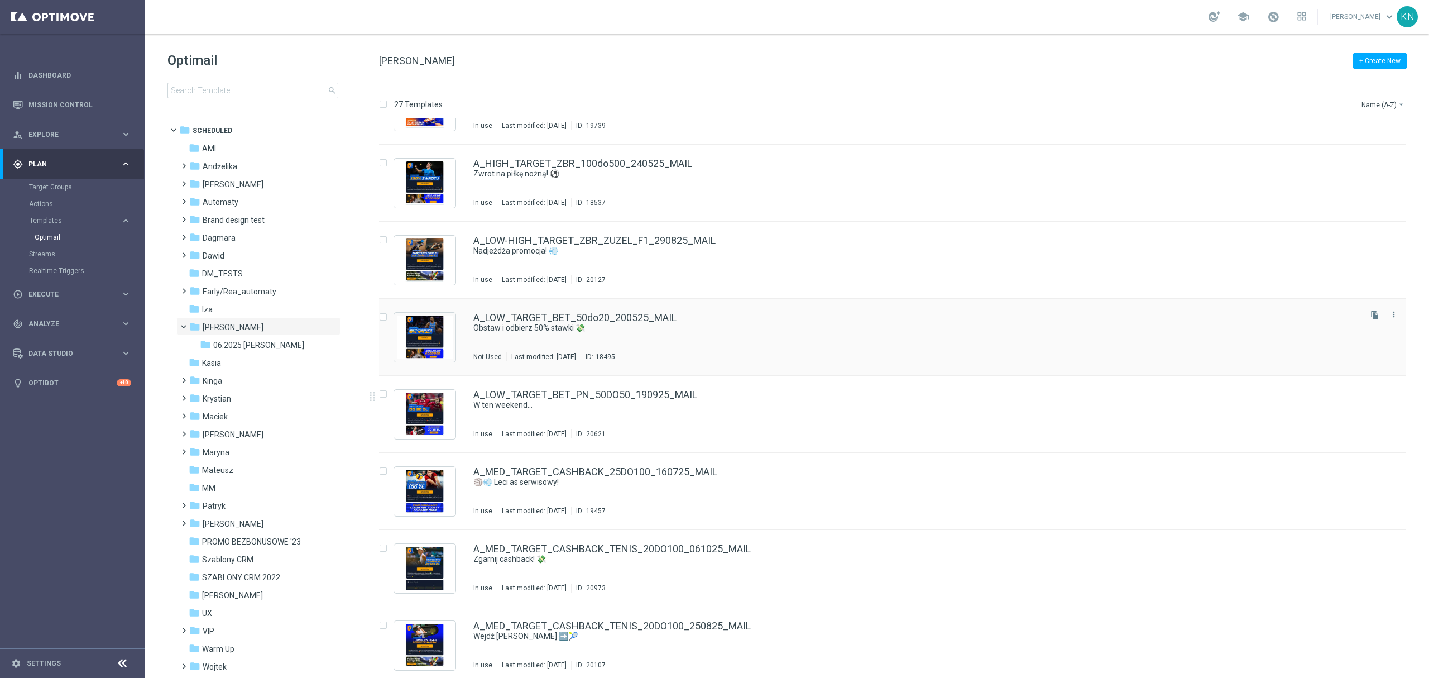
scroll to position [521, 0]
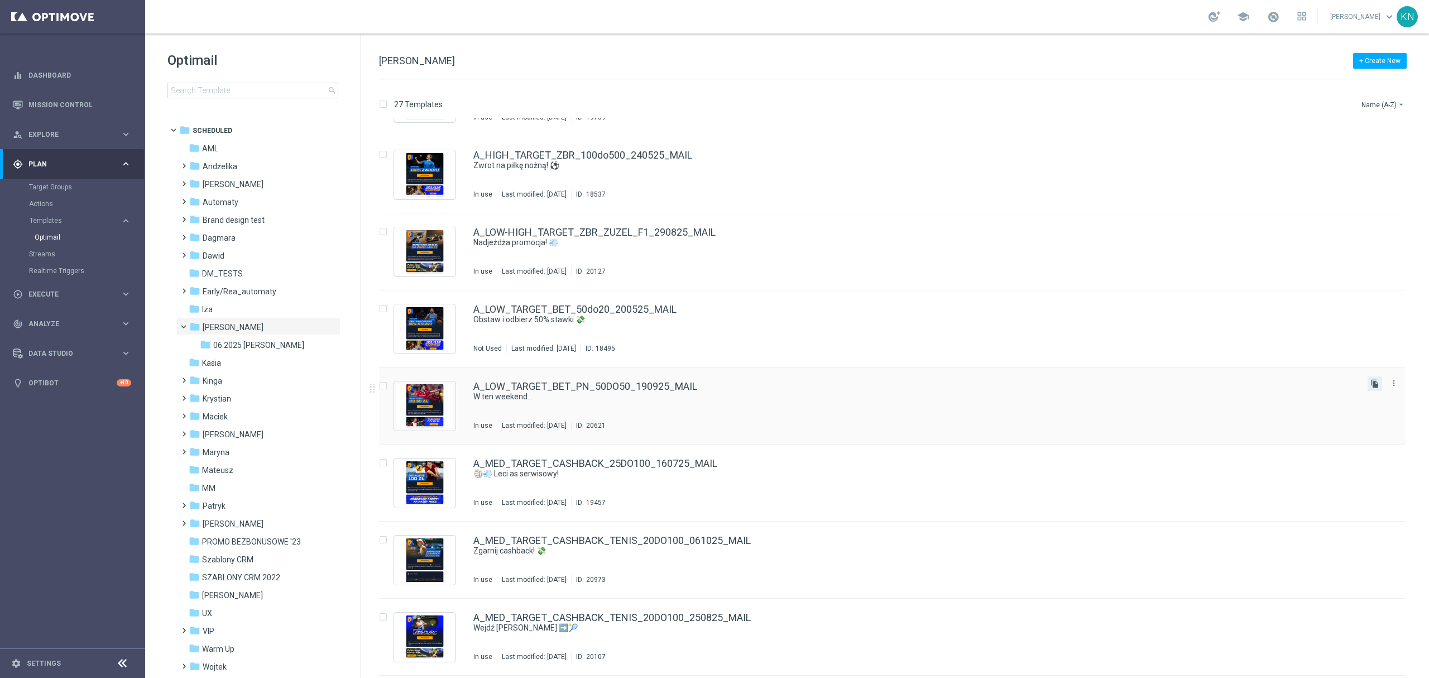
click at [1376, 385] on icon "file_copy" at bounding box center [1375, 383] width 9 height 9
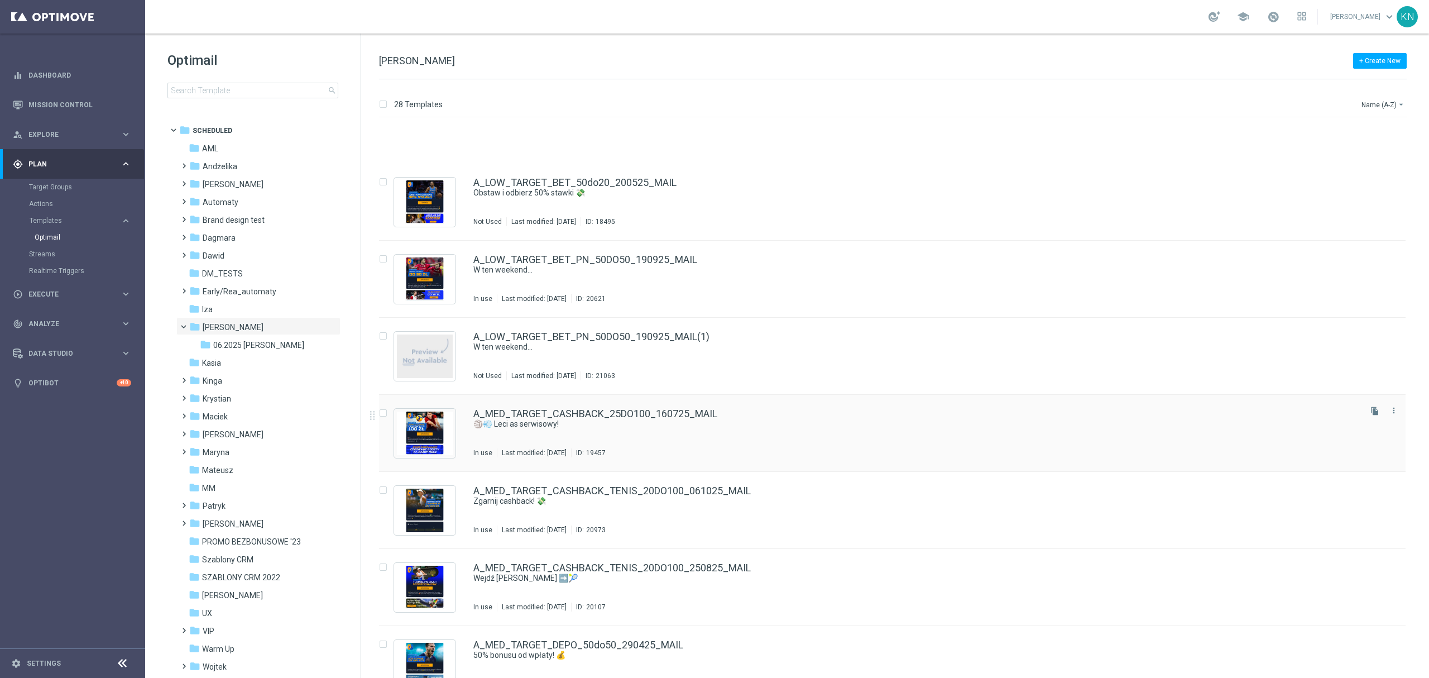
scroll to position [704, 0]
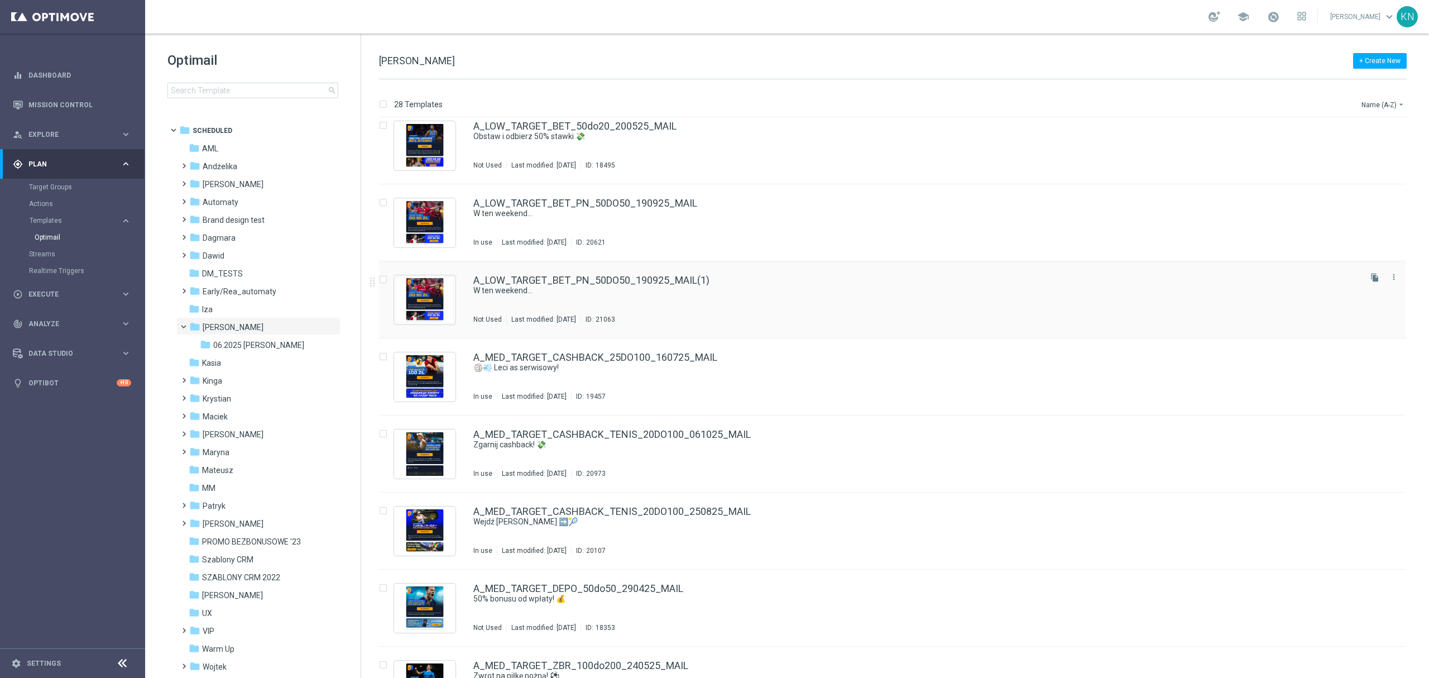
click at [738, 298] on div "A_LOW_TARGET_BET_PN_50DO50_190925_MAIL(1) W ten weekend... Not Used Last modifi…" at bounding box center [916, 299] width 886 height 49
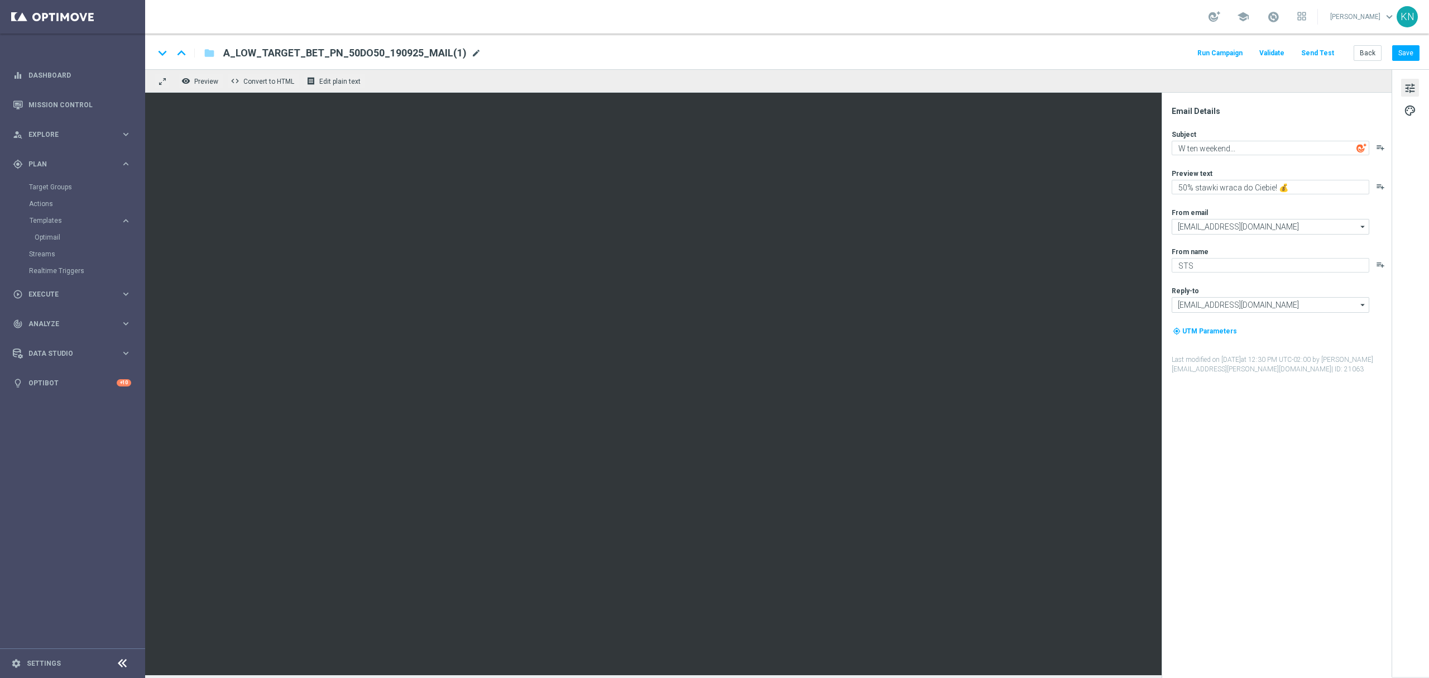
click at [471, 55] on span "mode_edit" at bounding box center [476, 53] width 10 height 10
drag, startPoint x: 425, startPoint y: 58, endPoint x: 166, endPoint y: 56, distance: 259.1
click at [166, 56] on div "keyboard_arrow_down keyboard_arrow_up folder A_LOW_TARGET_BET_PN_50DO50_190925_…" at bounding box center [327, 53] width 346 height 15
paste input "MED_TARGET_DEPO_50DO100_101025_3D_MAIL"
type input "A_MED_TARGET_DEPO_50DO100_101025_3D_MAIL"
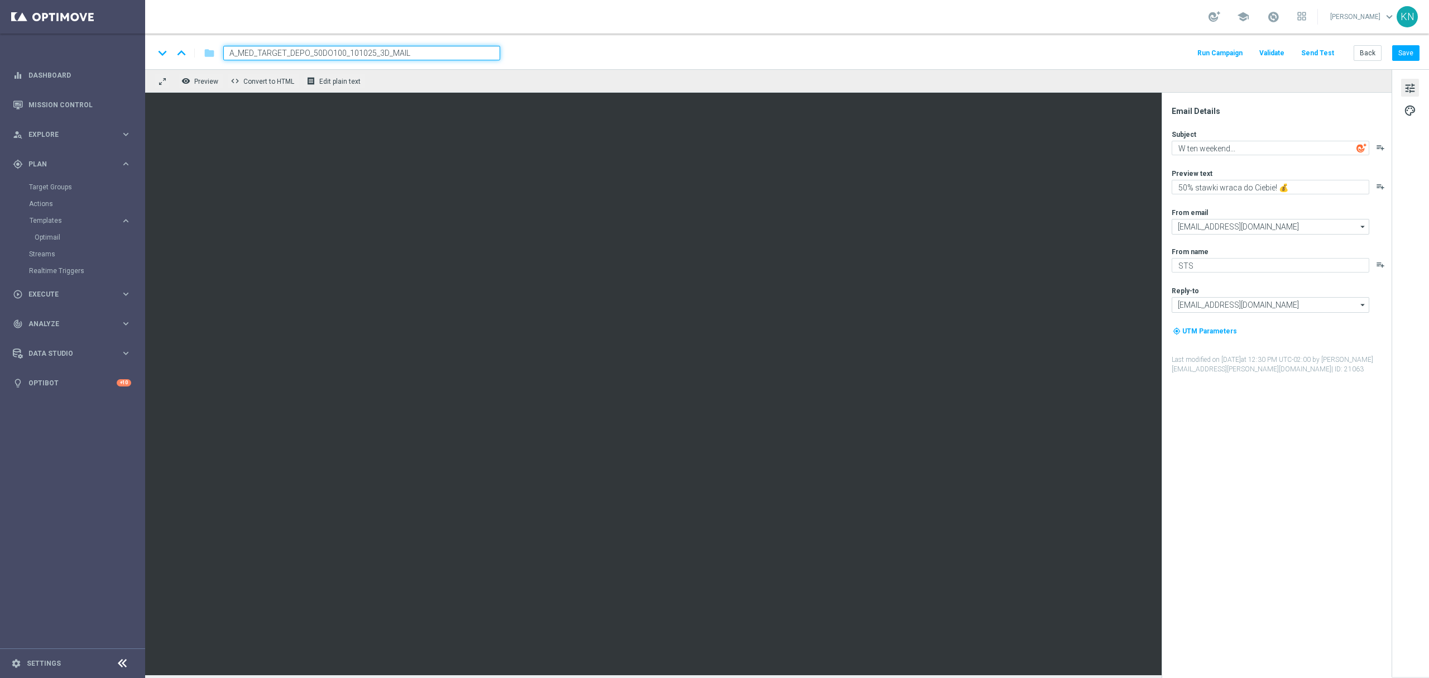
click at [647, 39] on div "keyboard_arrow_down keyboard_arrow_up folder A_MED_TARGET_DEPO_50DO100_101025_3…" at bounding box center [787, 52] width 1284 height 36
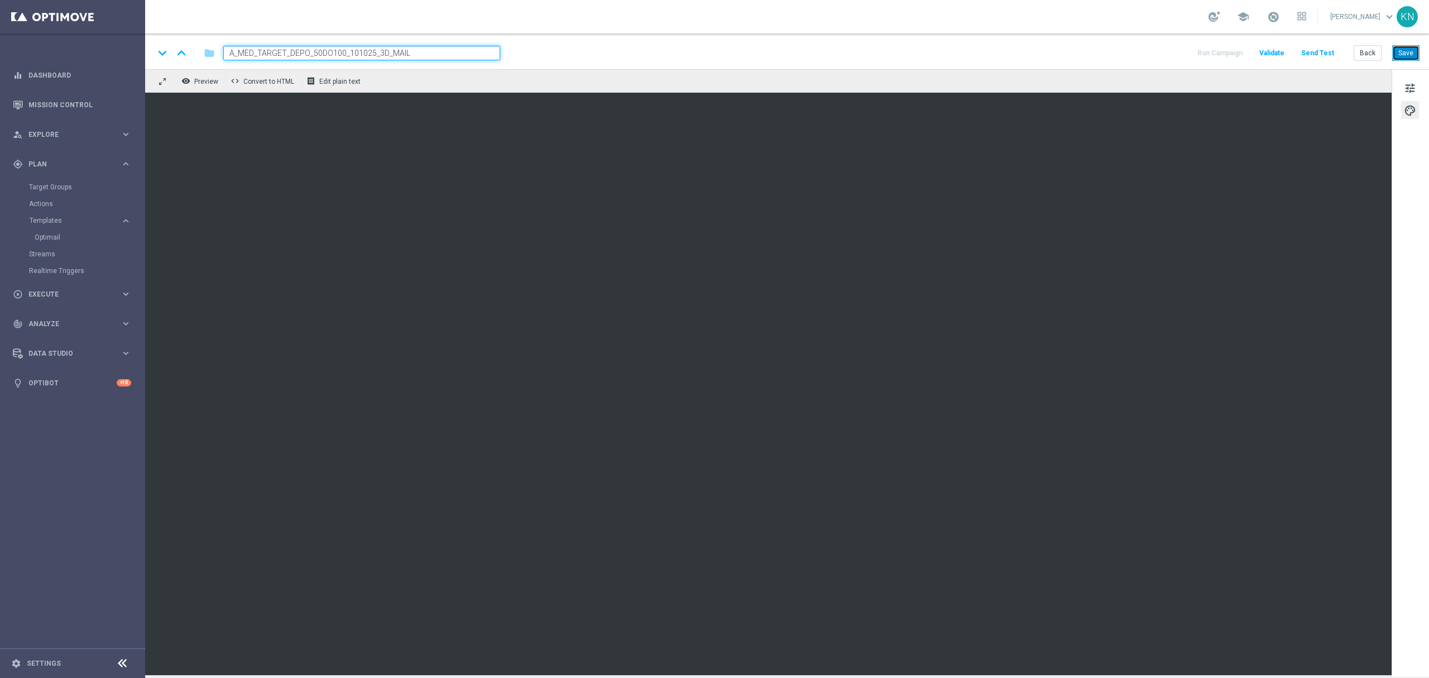
click at [1406, 55] on button "Save" at bounding box center [1406, 53] width 27 height 16
click at [52, 236] on link "Optimail" at bounding box center [76, 237] width 82 height 9
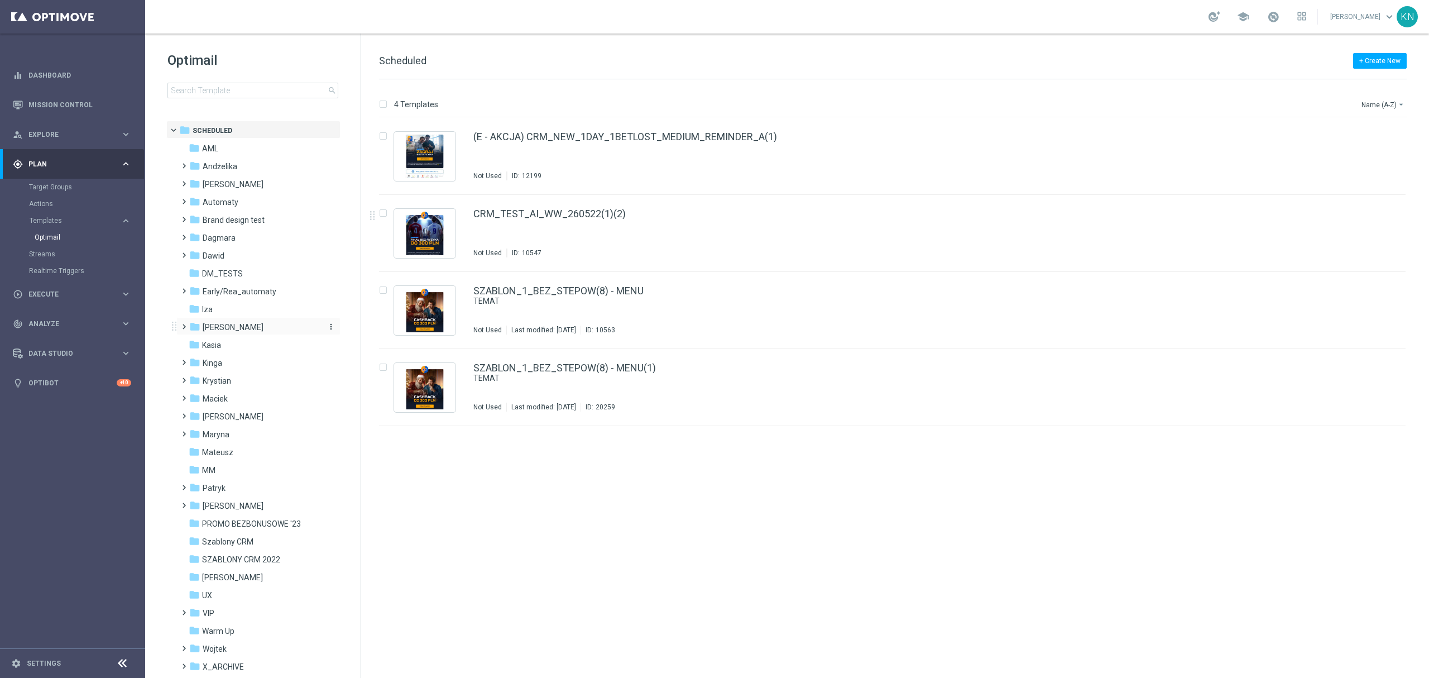
click at [214, 327] on span "[PERSON_NAME]" at bounding box center [233, 327] width 61 height 10
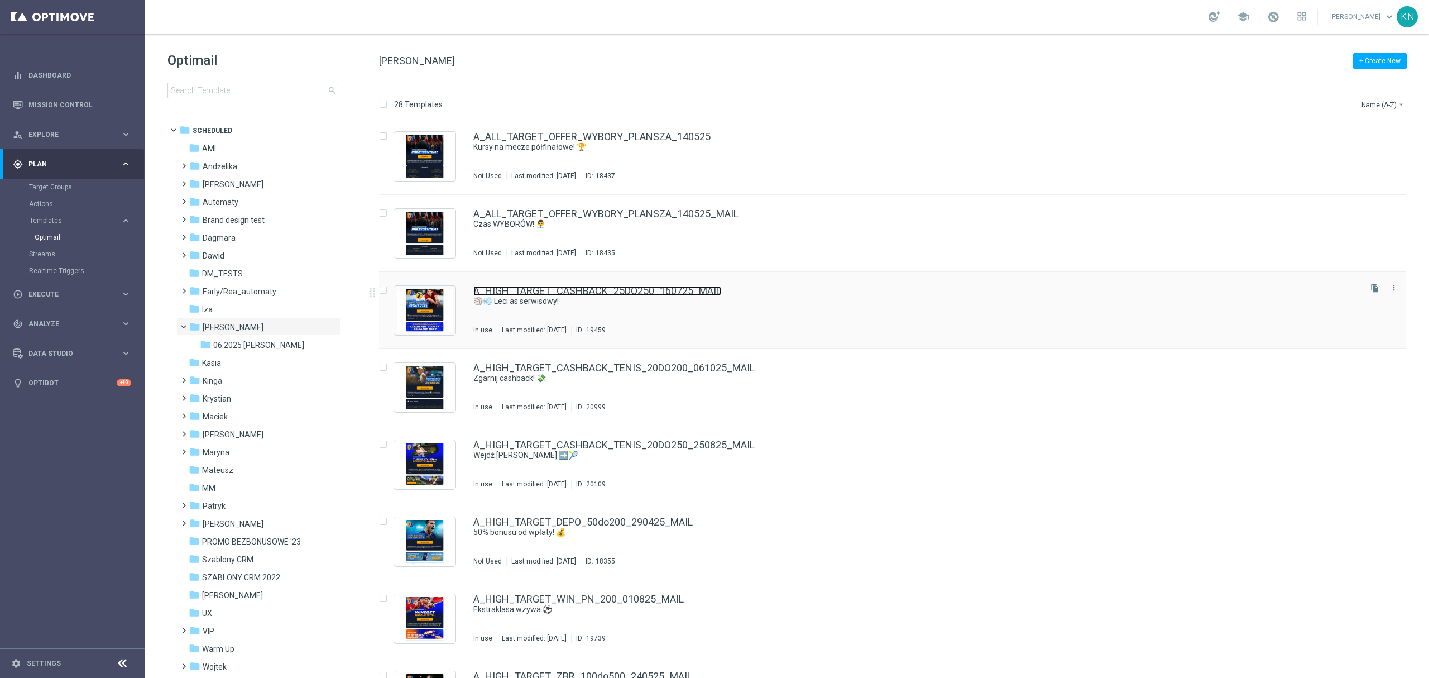
click at [590, 295] on link "A_HIGH_TARGET_CASHBACK_25DO250_160725_MAIL" at bounding box center [597, 291] width 248 height 10
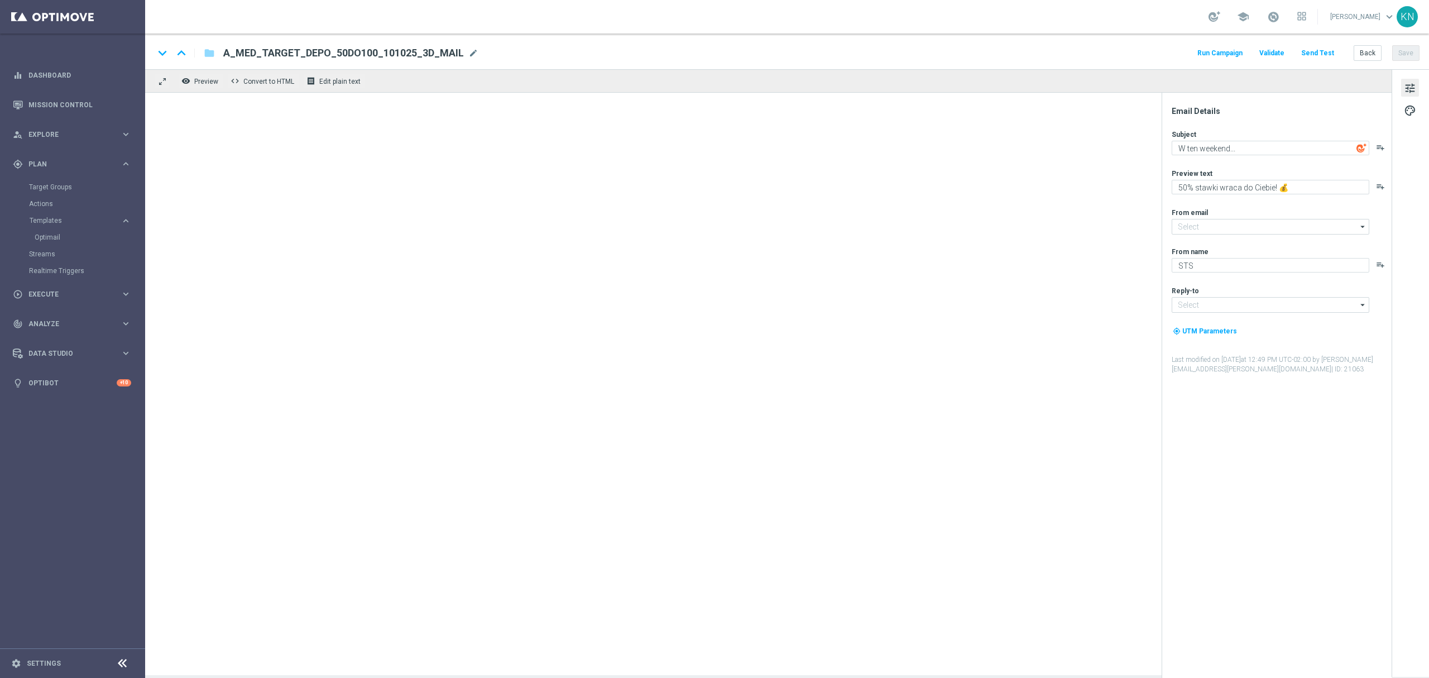
type textarea "🏐💨 Leci as serwisowy!"
type textarea "Czyli cashback na Ligę Narodów 💰"
type input "oferta@sts.pl"
type input "kontakt@sts.pl"
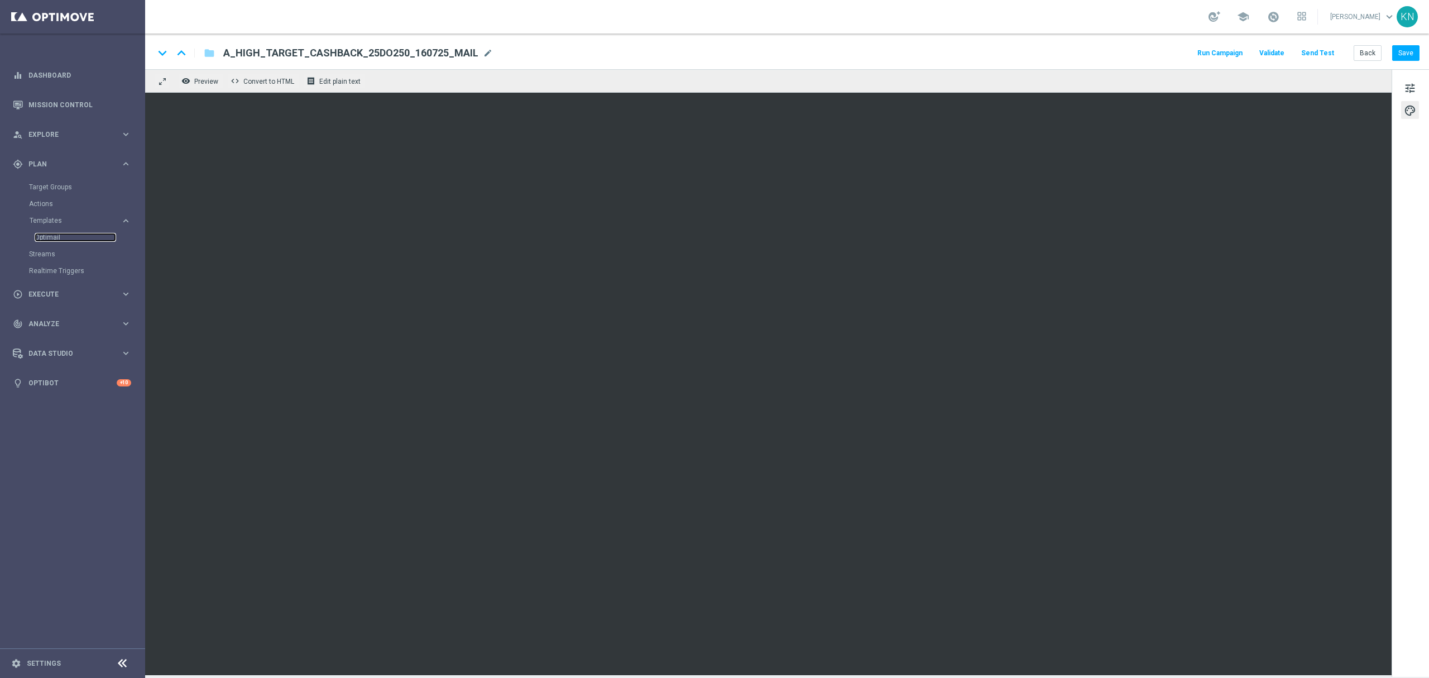
drag, startPoint x: 52, startPoint y: 235, endPoint x: 52, endPoint y: 243, distance: 8.9
click at [52, 235] on link "Optimail" at bounding box center [76, 237] width 82 height 9
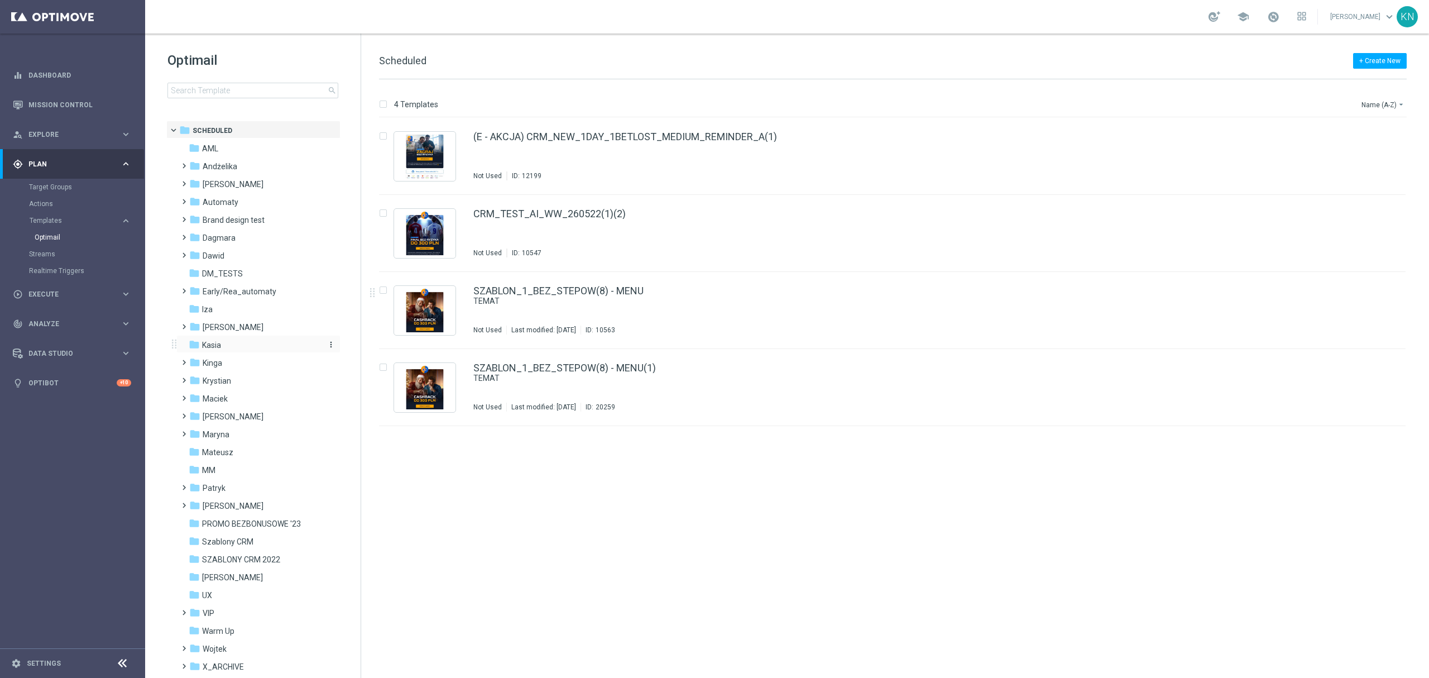
drag, startPoint x: 221, startPoint y: 320, endPoint x: 215, endPoint y: 340, distance: 21.0
click at [220, 320] on div "folder Kamil N. more_vert" at bounding box center [258, 326] width 164 height 18
click at [182, 324] on span at bounding box center [181, 321] width 5 height 4
click at [238, 347] on span "06.2025 Kamil" at bounding box center [258, 345] width 91 height 10
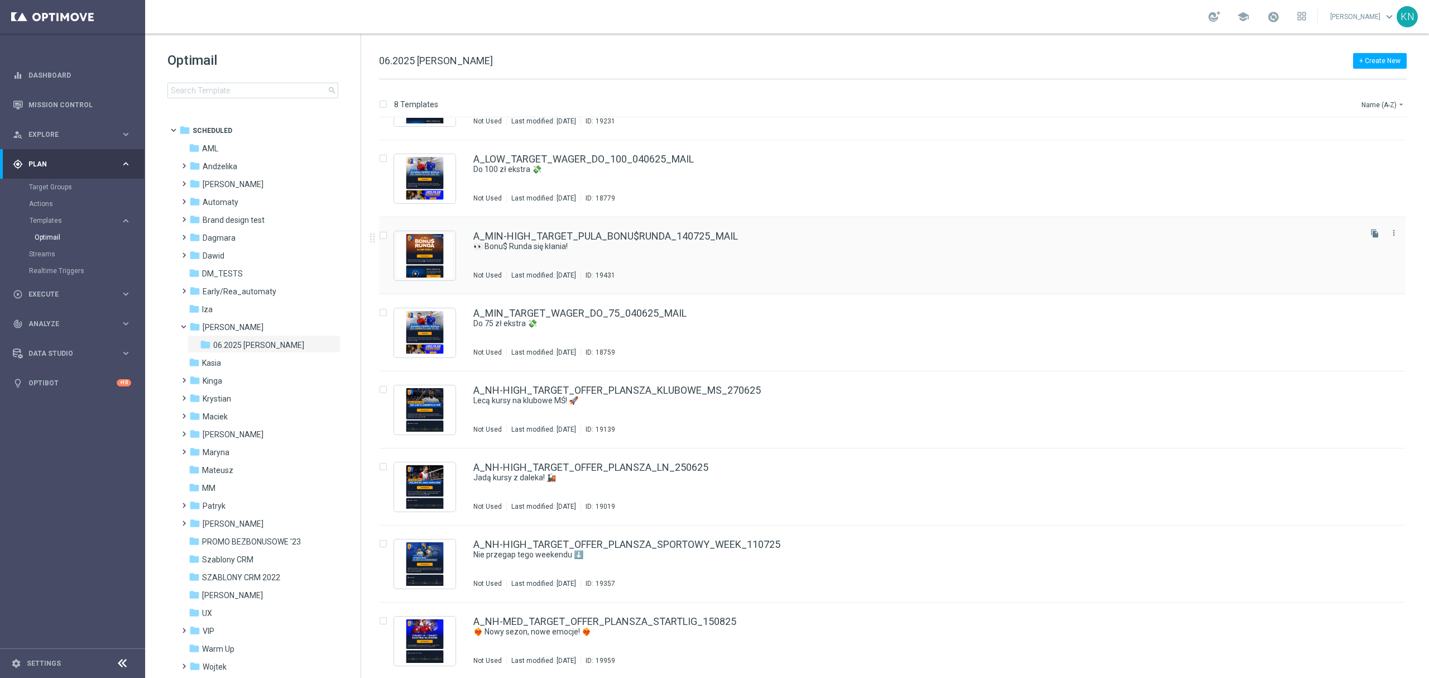
scroll to position [56, 0]
drag, startPoint x: 207, startPoint y: 322, endPoint x: 450, endPoint y: 322, distance: 243.4
click at [207, 322] on span "[PERSON_NAME]" at bounding box center [233, 327] width 61 height 10
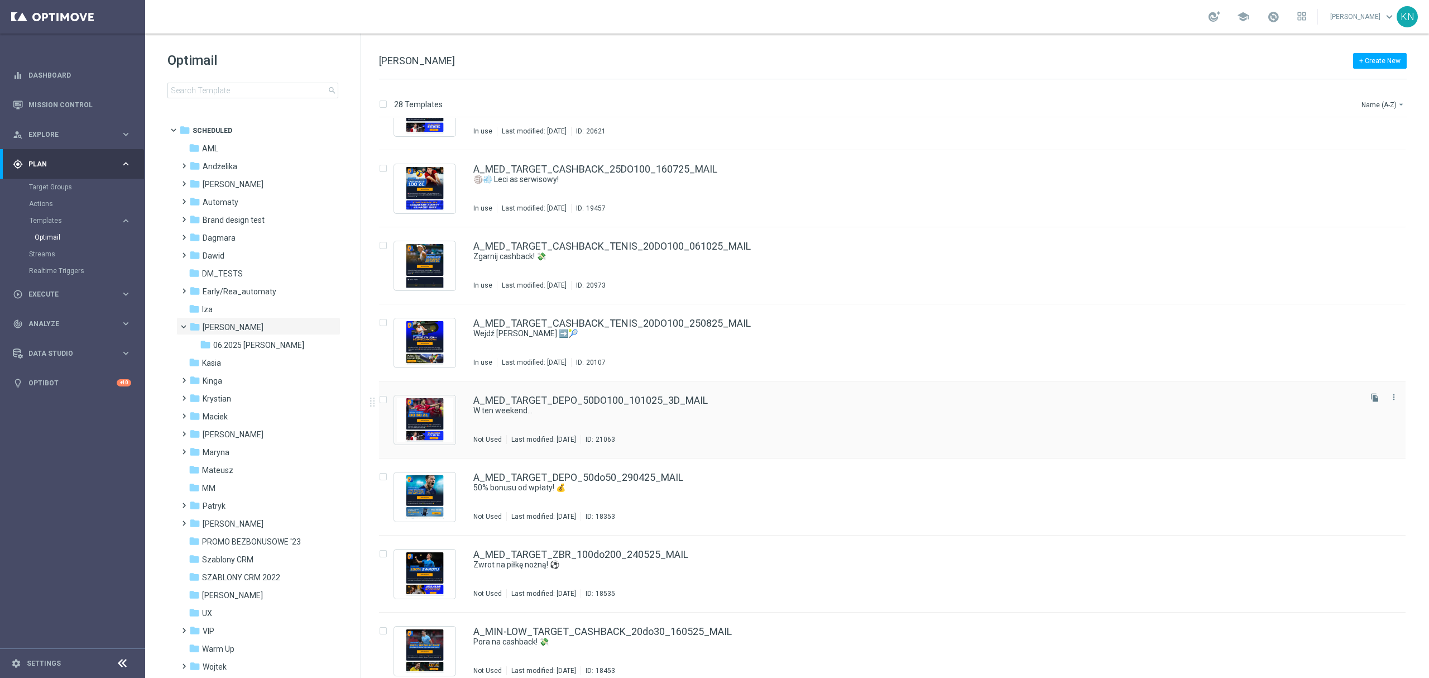
scroll to position [819, 0]
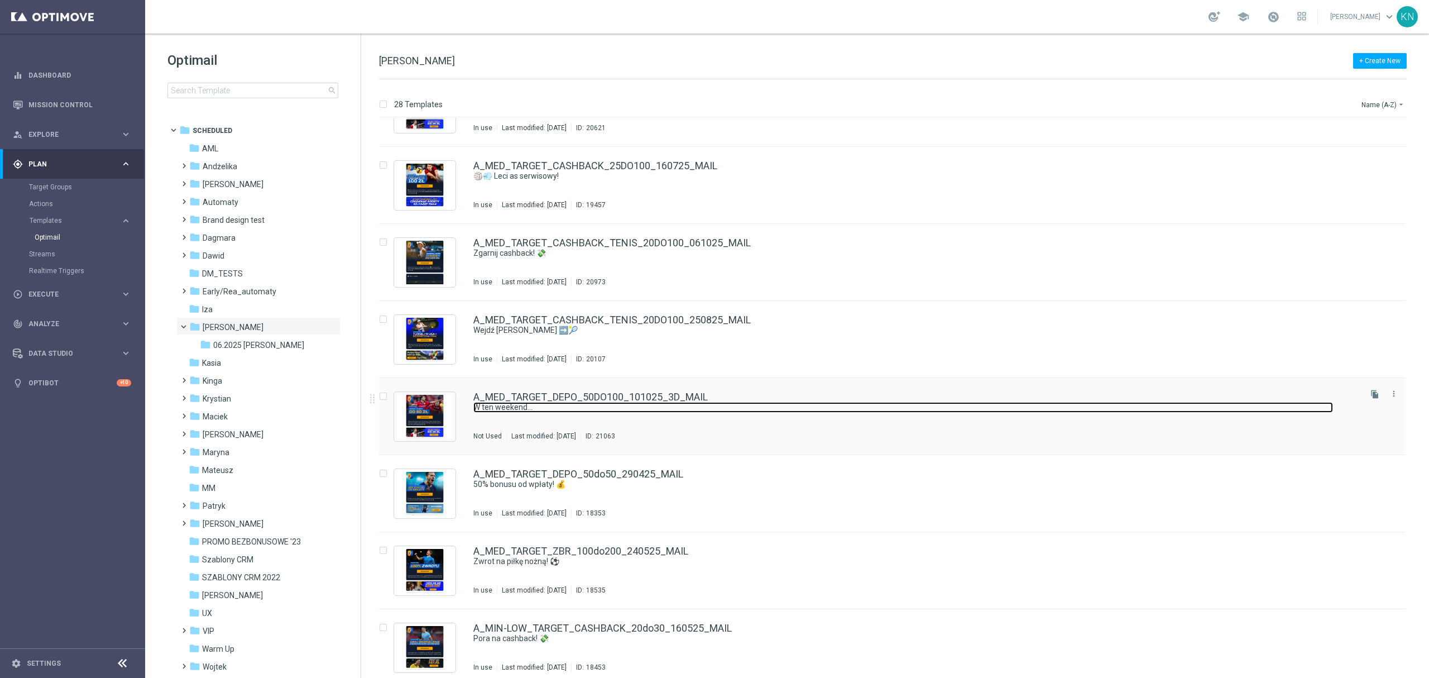
click at [644, 410] on link "W ten weekend..." at bounding box center [903, 407] width 860 height 11
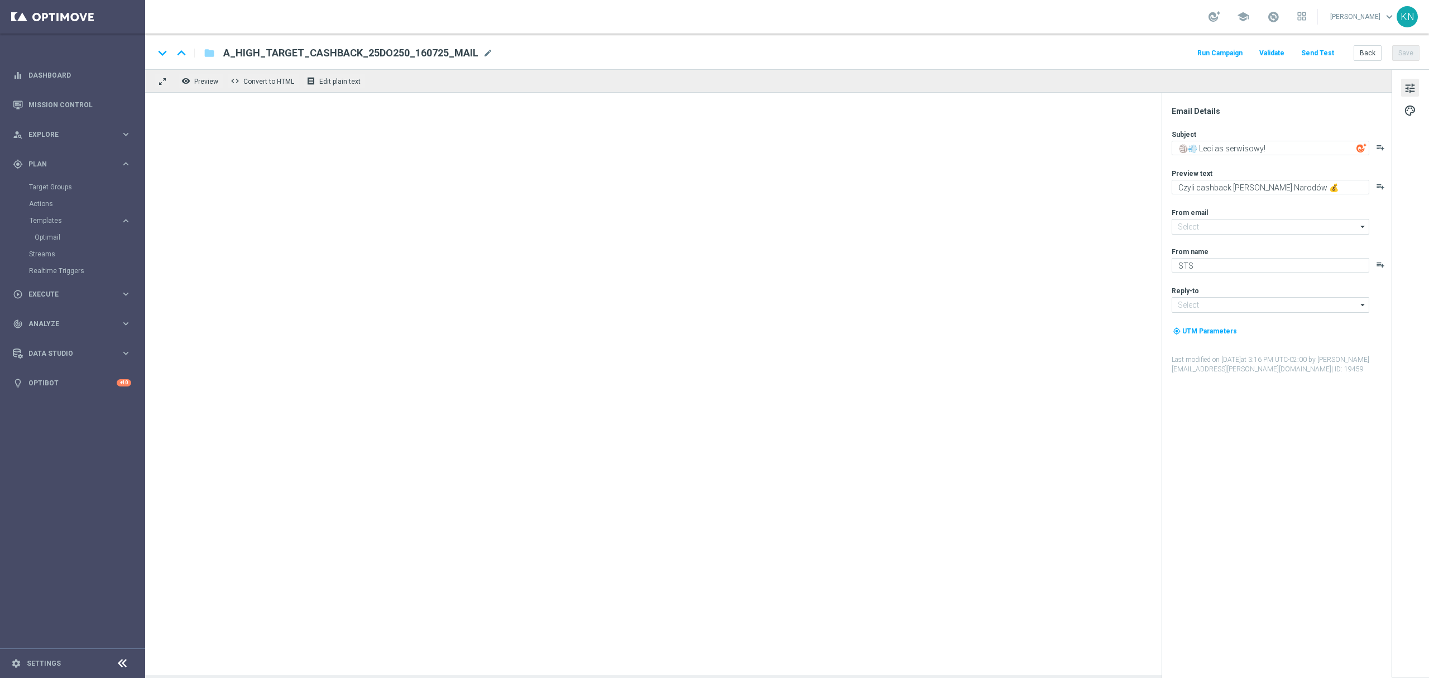
type textarea "W ten weekend..."
type textarea "50% stawki wraca do Ciebie! 💰"
type input "oferta@sts.pl"
type input "kontakt@sts.pl"
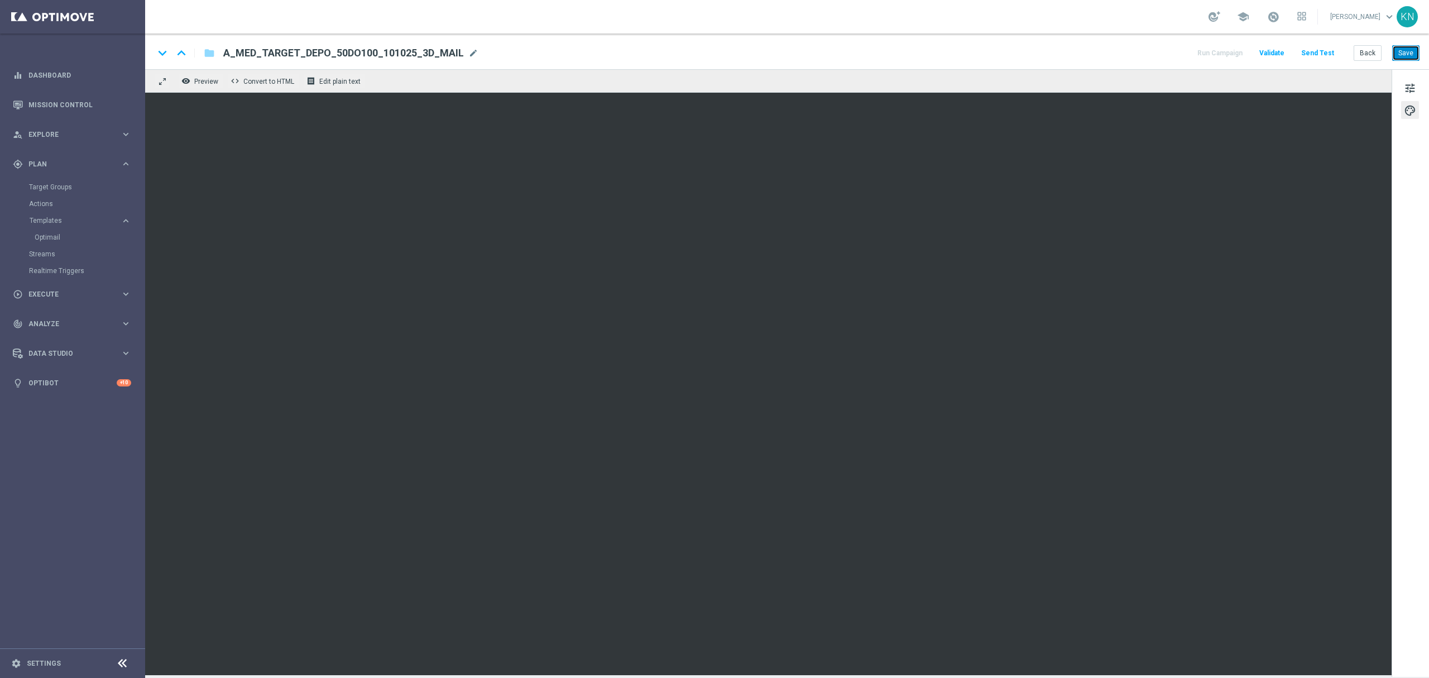
click at [1410, 60] on button "Save" at bounding box center [1406, 53] width 27 height 16
drag, startPoint x: 1404, startPoint y: 54, endPoint x: 1327, endPoint y: 105, distance: 92.6
click at [1405, 54] on button "Save" at bounding box center [1406, 53] width 27 height 16
click at [1317, 51] on button "Send Test" at bounding box center [1318, 53] width 36 height 15
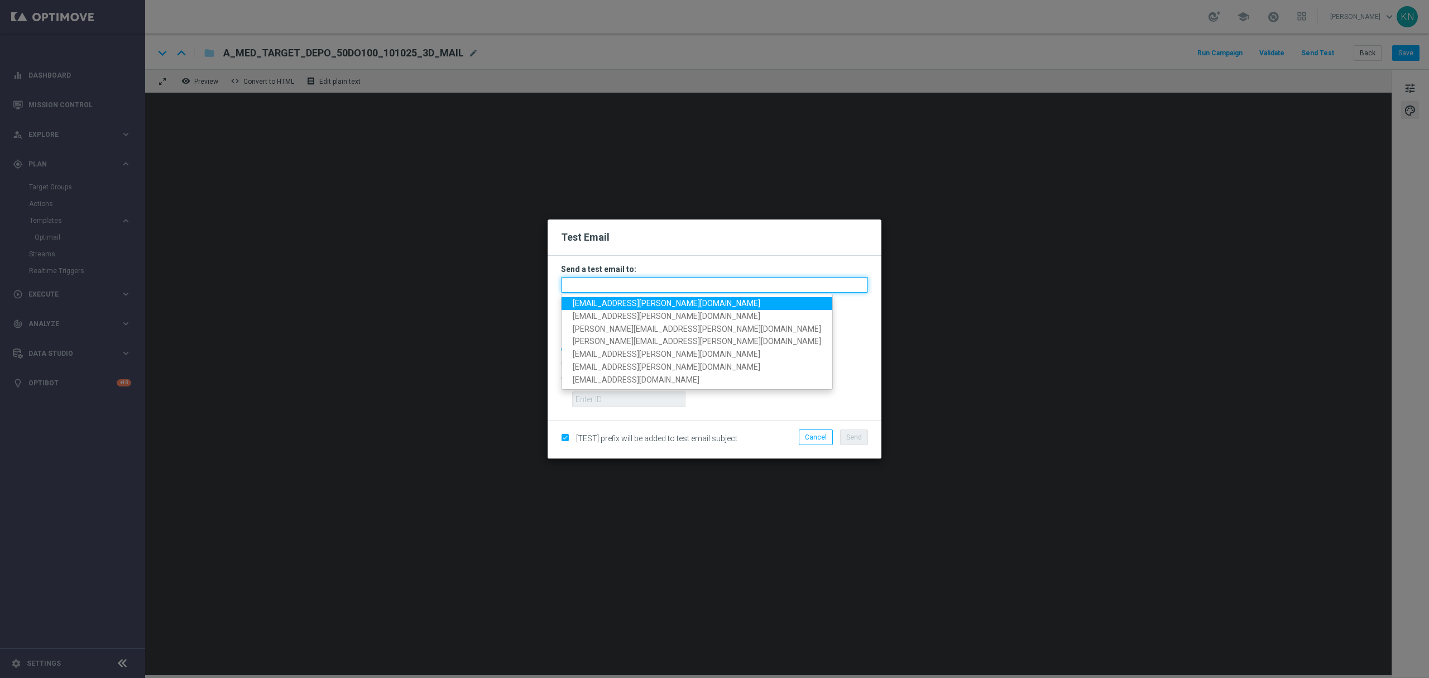
click at [611, 289] on input "text" at bounding box center [714, 285] width 307 height 16
click at [613, 299] on span "kamil.nowak@sts.pl" at bounding box center [667, 303] width 188 height 9
type input "kamil.nowak@sts.pl"
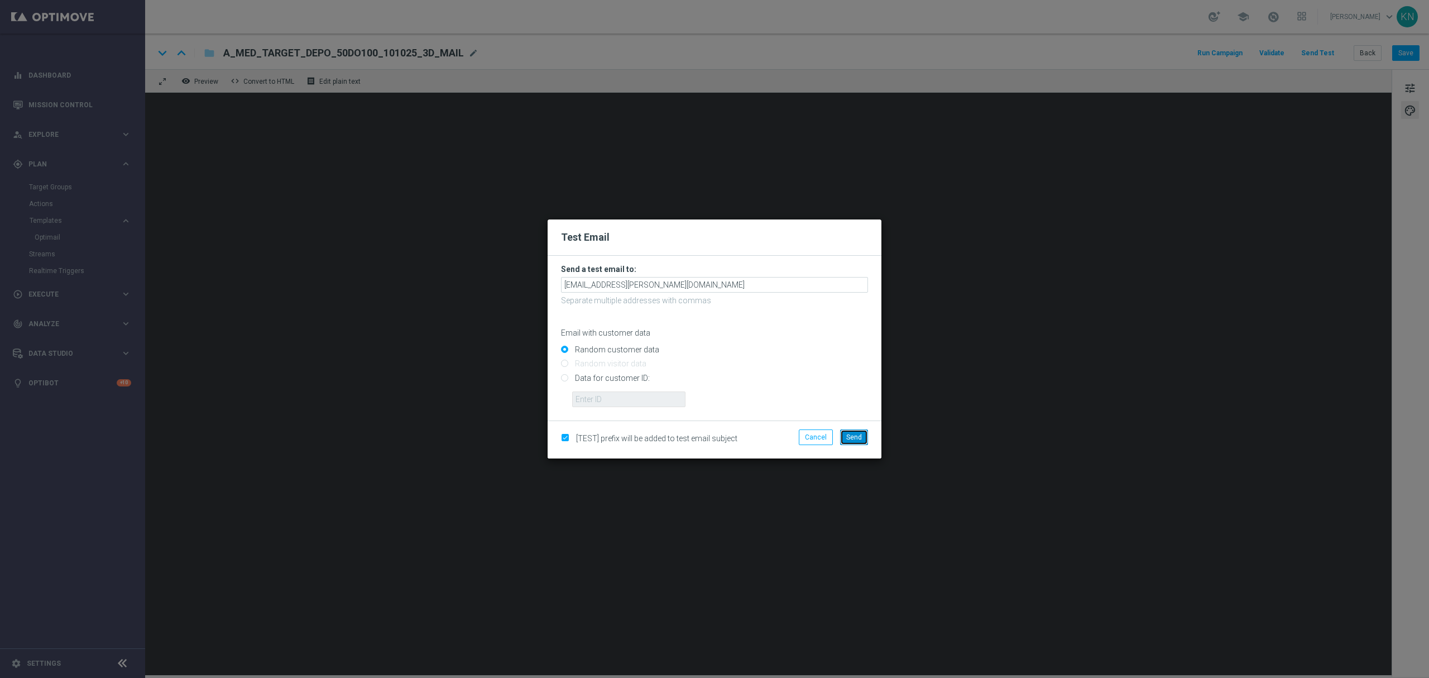
click at [847, 433] on span "Send" at bounding box center [854, 437] width 16 height 8
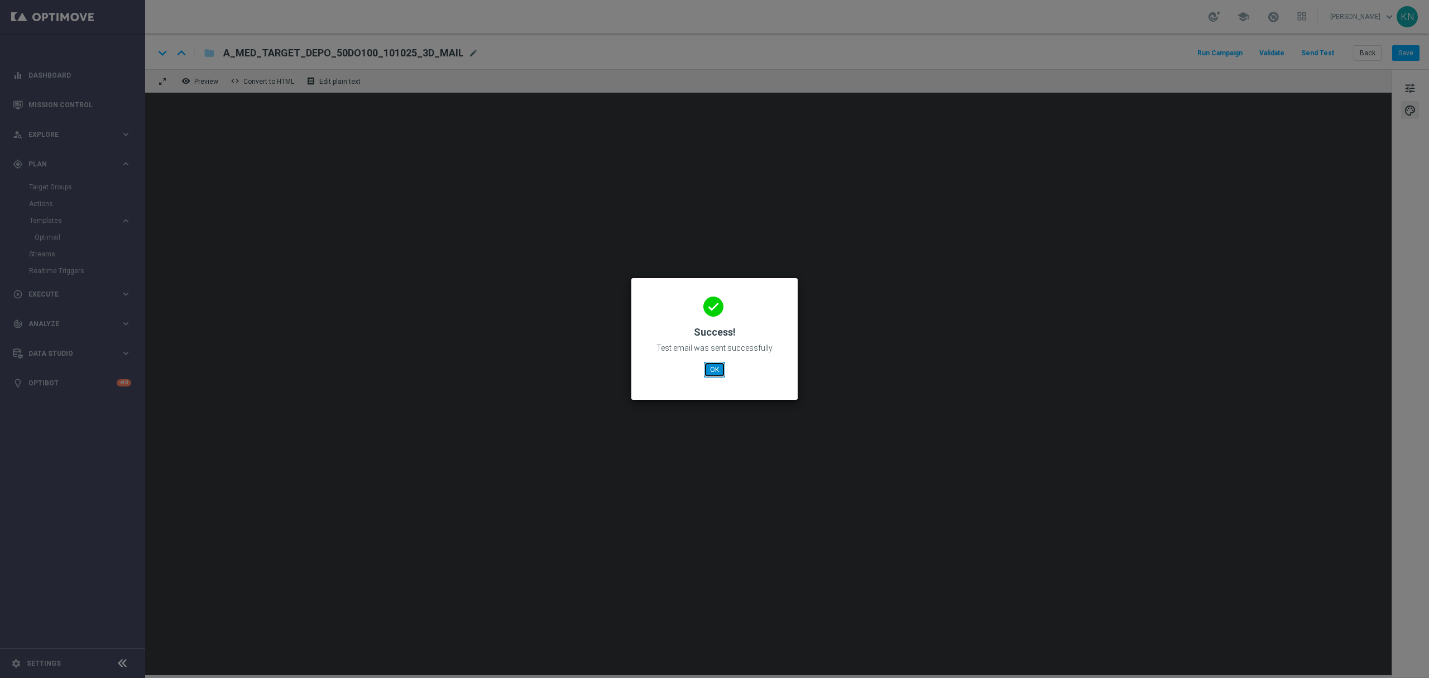
drag, startPoint x: 716, startPoint y: 371, endPoint x: 691, endPoint y: 379, distance: 25.8
click at [716, 371] on button "OK" at bounding box center [714, 370] width 21 height 16
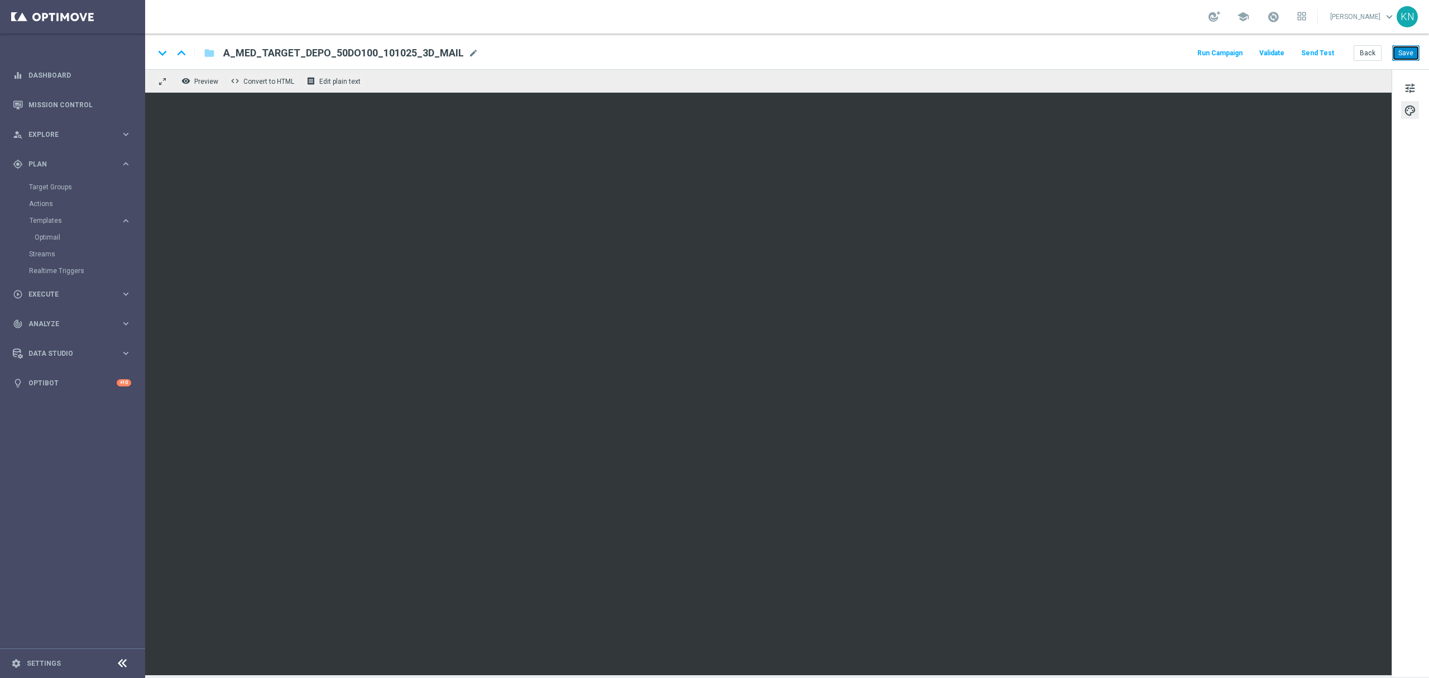
click at [1410, 52] on button "Save" at bounding box center [1406, 53] width 27 height 16
click at [52, 233] on link "Optimail" at bounding box center [76, 237] width 82 height 9
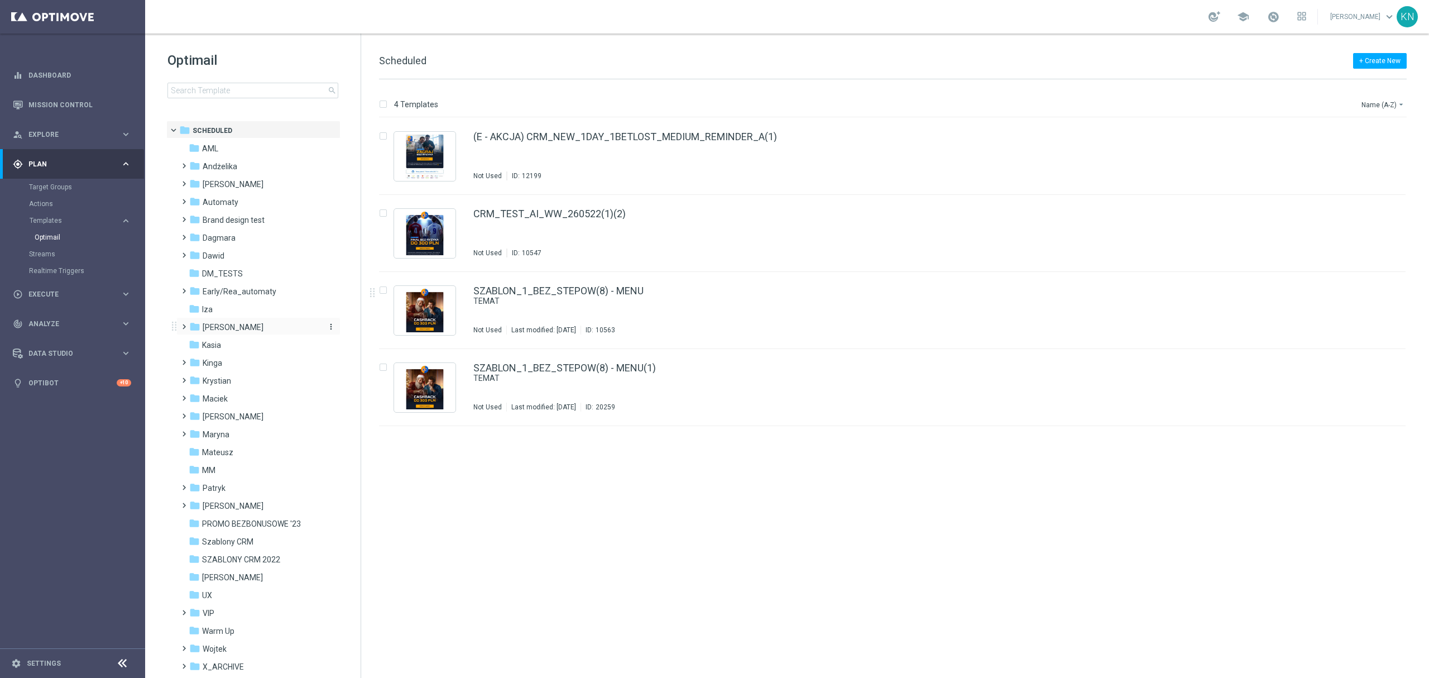
click at [218, 326] on span "[PERSON_NAME]" at bounding box center [233, 327] width 61 height 10
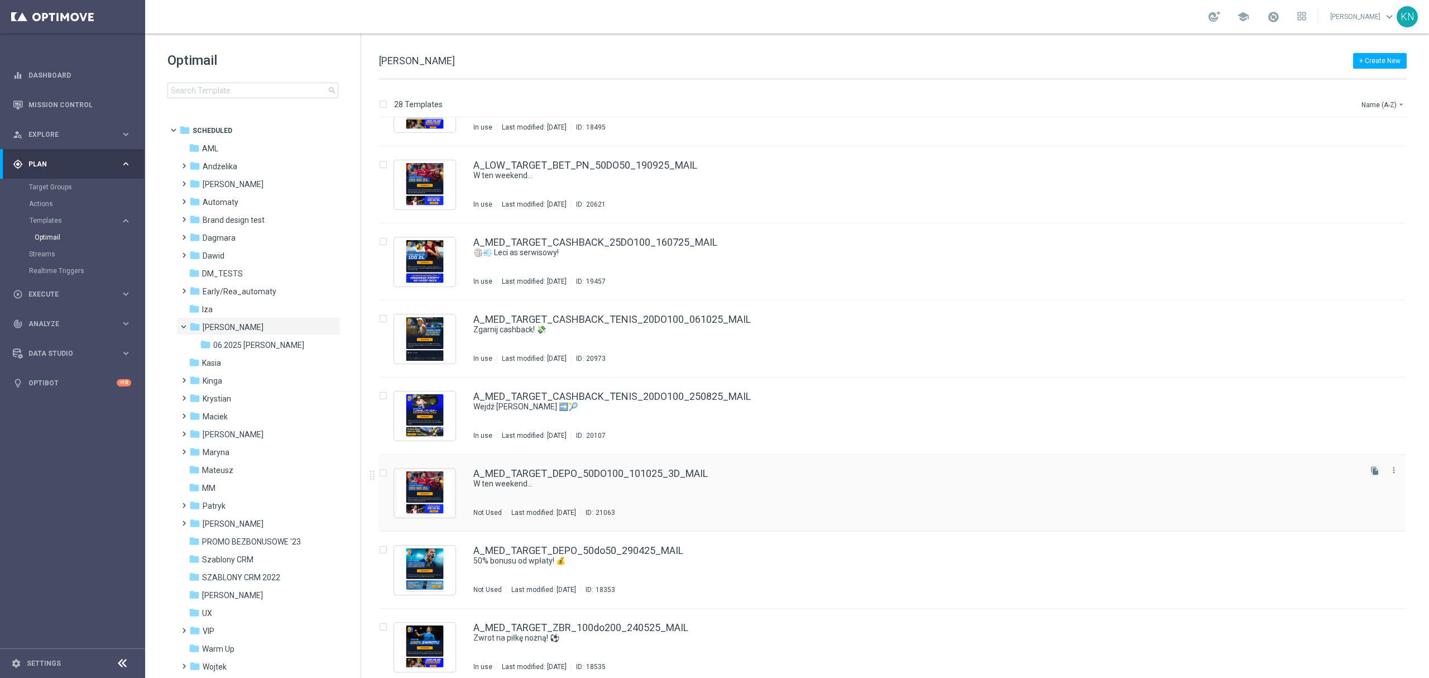
scroll to position [744, 0]
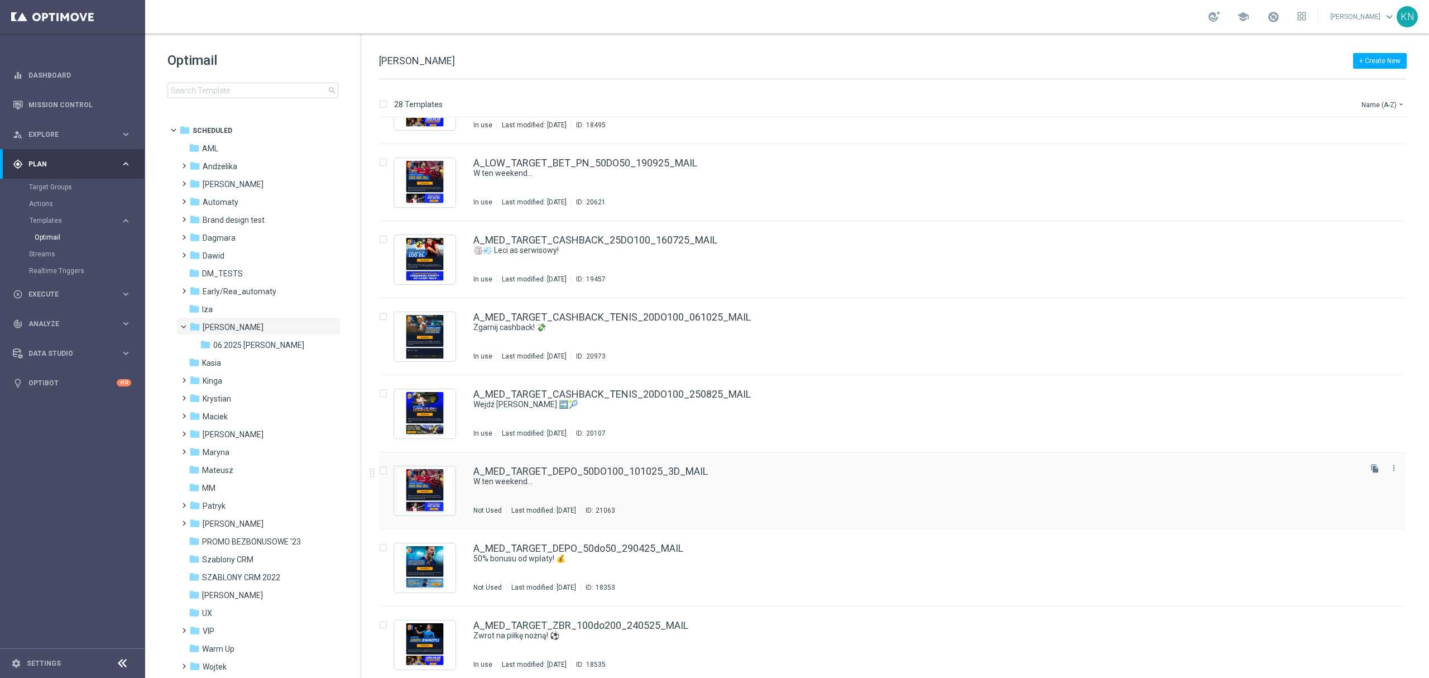
click at [711, 487] on div "A_MED_TARGET_DEPO_50DO100_101025_3D_MAIL W ten weekend... Not Used Last modifie…" at bounding box center [916, 490] width 886 height 49
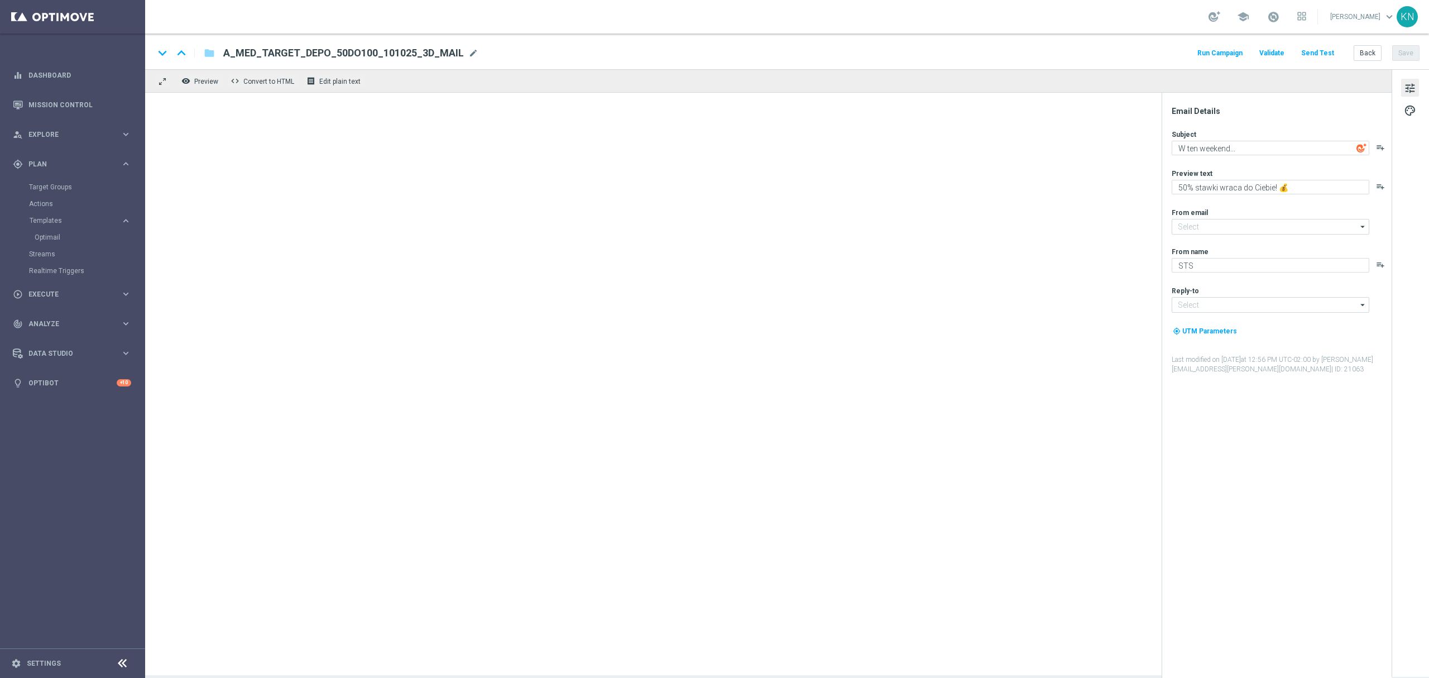
type input "oferta@sts.pl"
type input "kontakt@sts.pl"
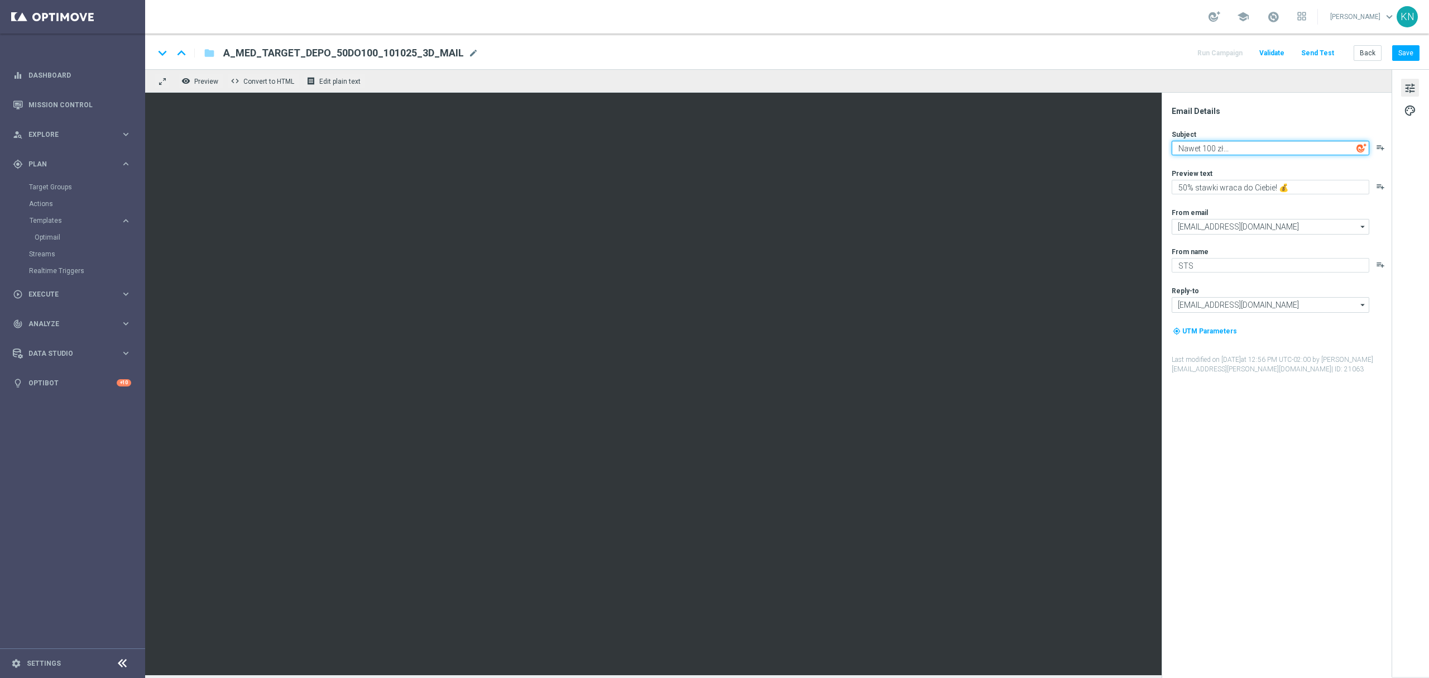
type textarea "Nawet 100 zł..."
type textarea "możesz zgarnąć od wpł"
drag, startPoint x: 1259, startPoint y: 150, endPoint x: 1223, endPoint y: 146, distance: 35.9
click at [1223, 146] on textarea "Nawet 100 zł..." at bounding box center [1271, 148] width 198 height 15
type textarea "Nawet 100 zł bonusu..."
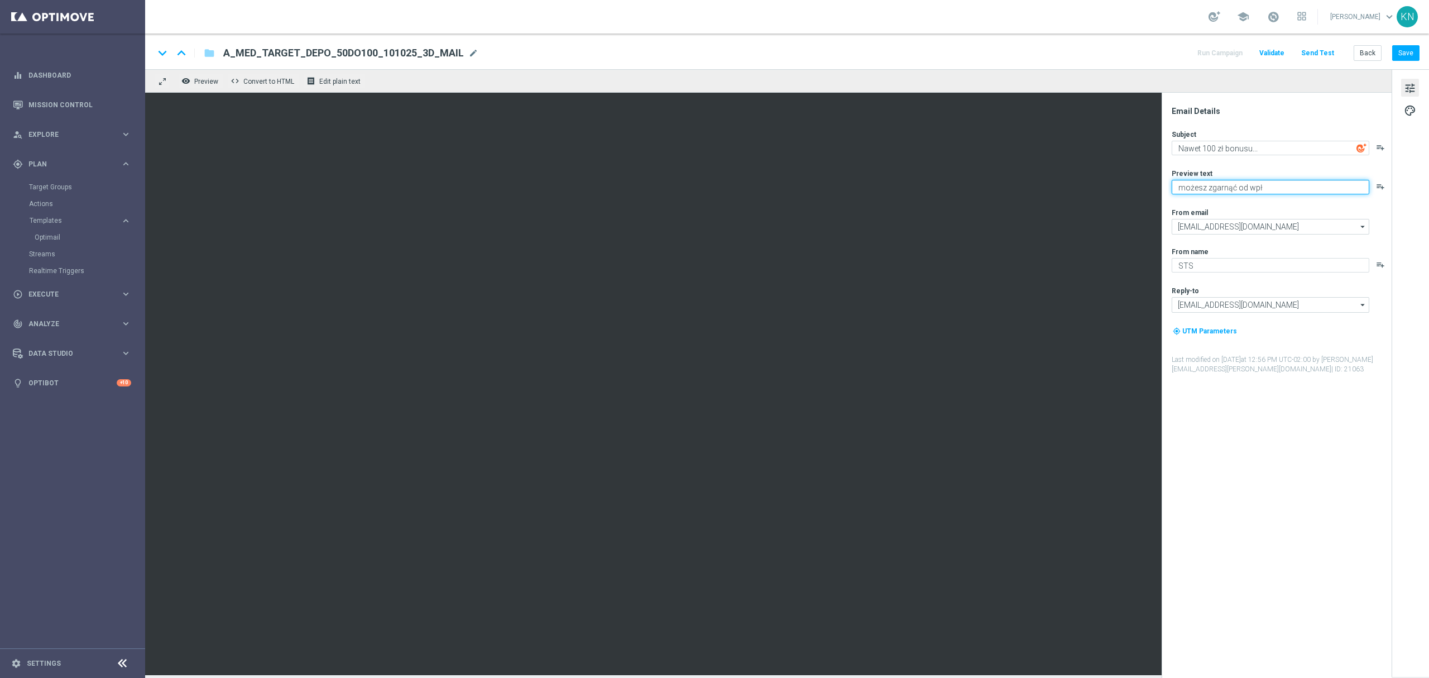
click at [1279, 188] on textarea "możesz zgarnąć od wpł" at bounding box center [1271, 187] width 198 height 15
click at [1289, 188] on textarea "możesz zgarnąć od wpłaty" at bounding box center [1271, 187] width 198 height 15
paste textarea "A_HIGH_TARGET_DEPO_50DO200_101025_3D_MAIL"
click at [1312, 189] on textarea "możesz zgarnąć od wpłaty" at bounding box center [1271, 187] width 198 height 15
paste textarea "💰"
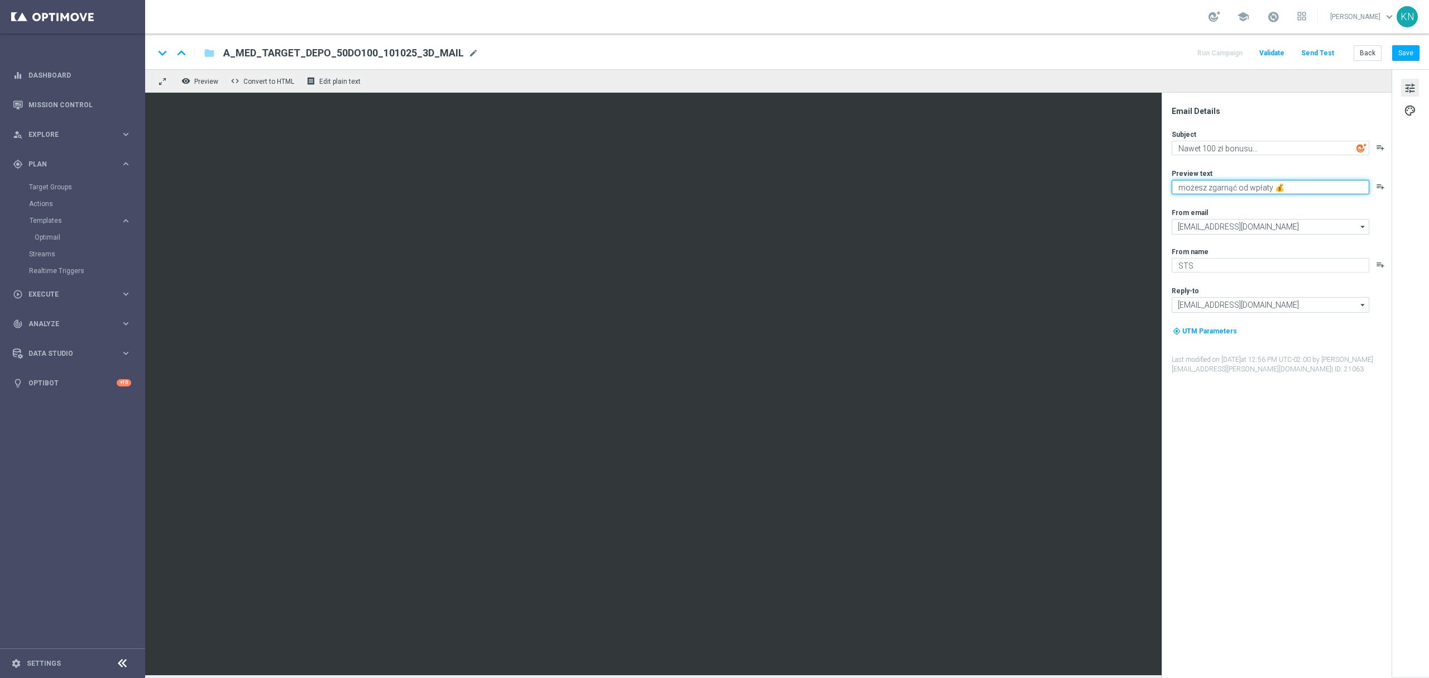
type textarea "możesz zgarnąć od wpłaty 💰"
click at [1411, 50] on button "Save" at bounding box center [1406, 53] width 27 height 16
click at [50, 233] on link "Optimail" at bounding box center [76, 237] width 82 height 9
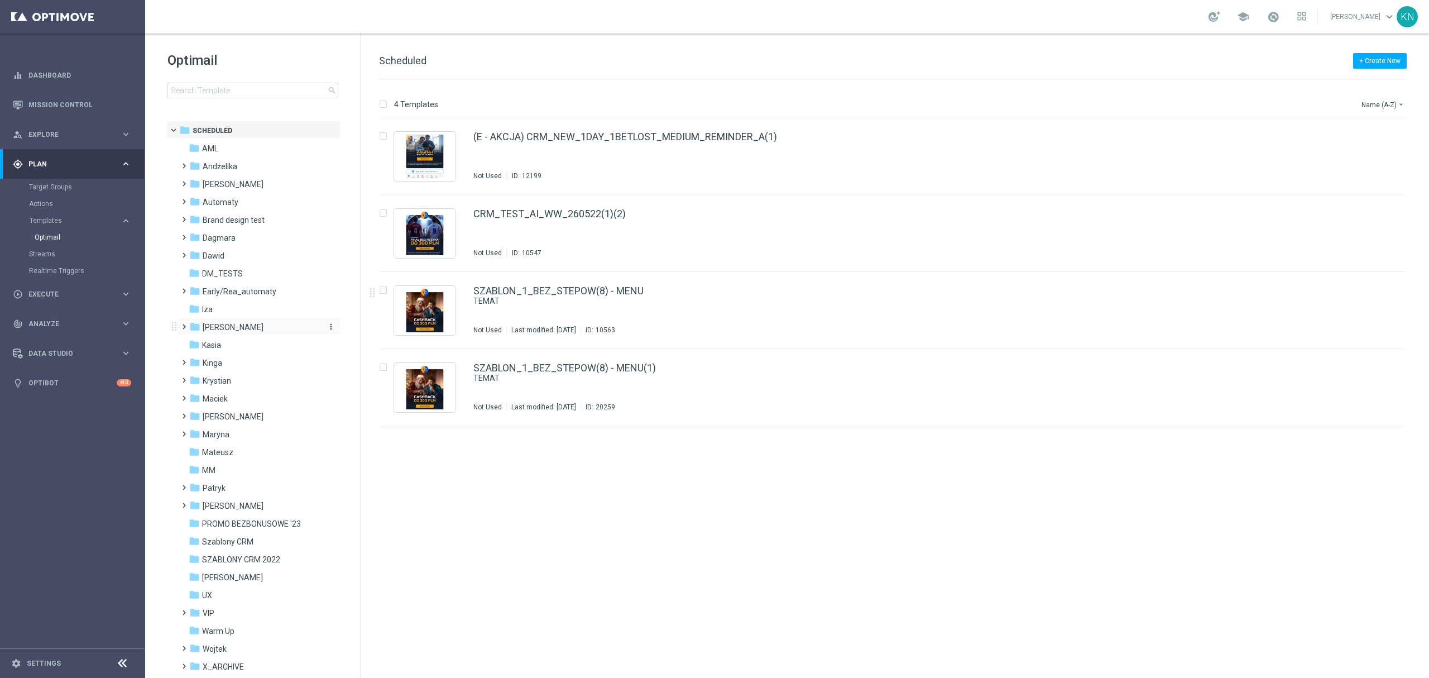
click at [220, 326] on span "[PERSON_NAME]" at bounding box center [233, 327] width 61 height 10
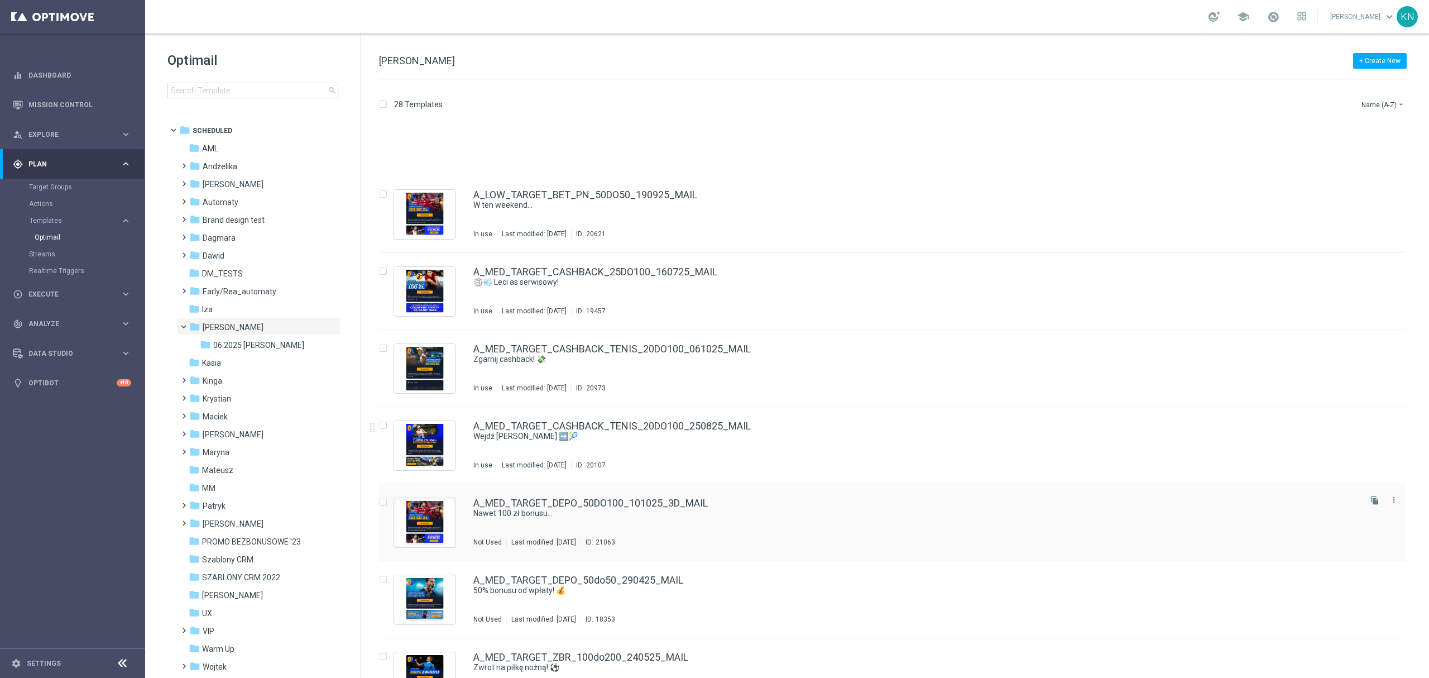
scroll to position [819, 0]
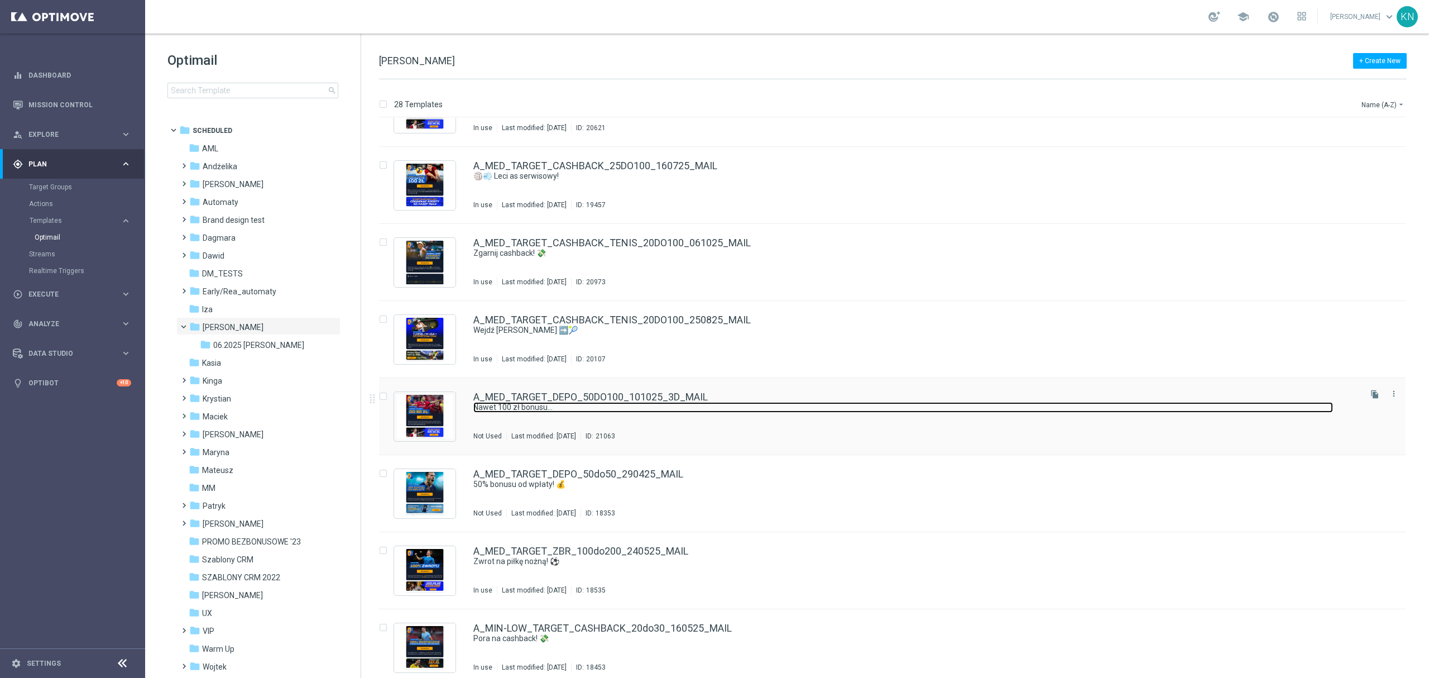
click at [650, 403] on link "Nawet 100 zł bonusu..." at bounding box center [903, 407] width 860 height 11
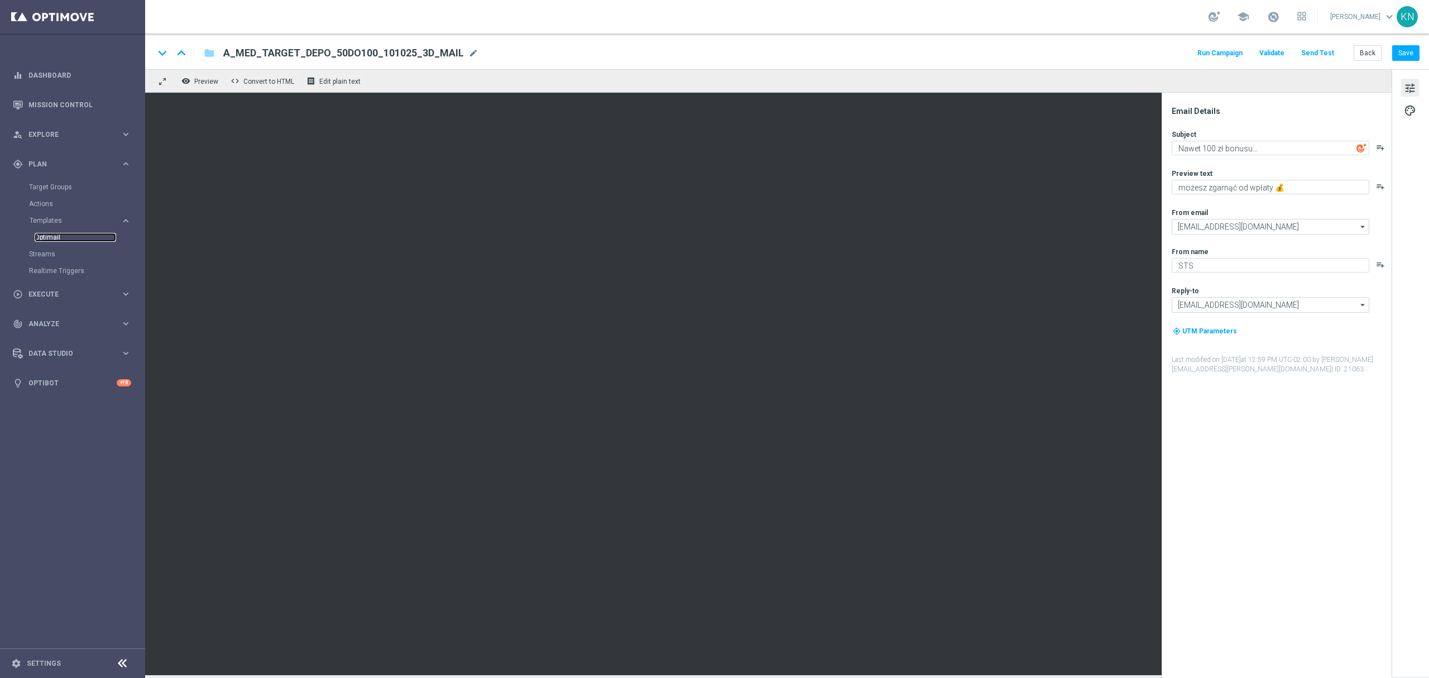
click at [55, 239] on link "Optimail" at bounding box center [76, 237] width 82 height 9
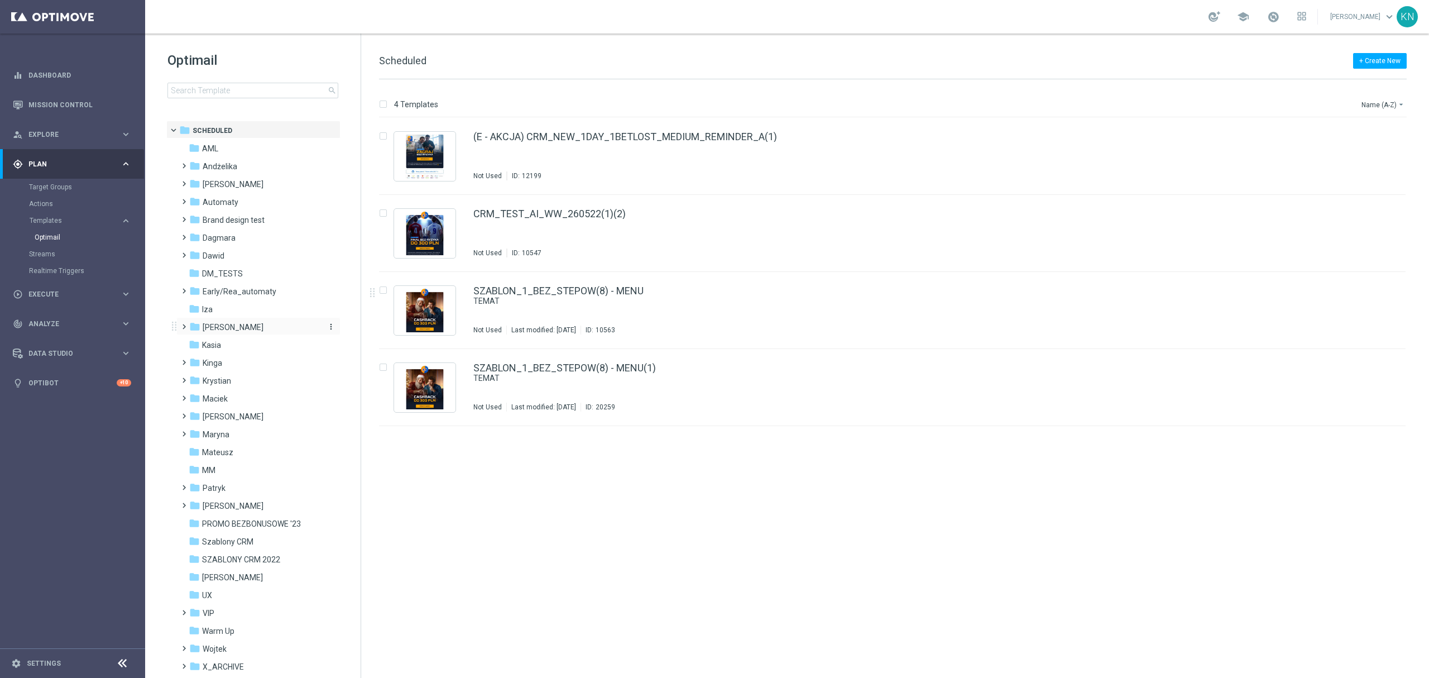
click at [224, 329] on span "[PERSON_NAME]" at bounding box center [233, 327] width 61 height 10
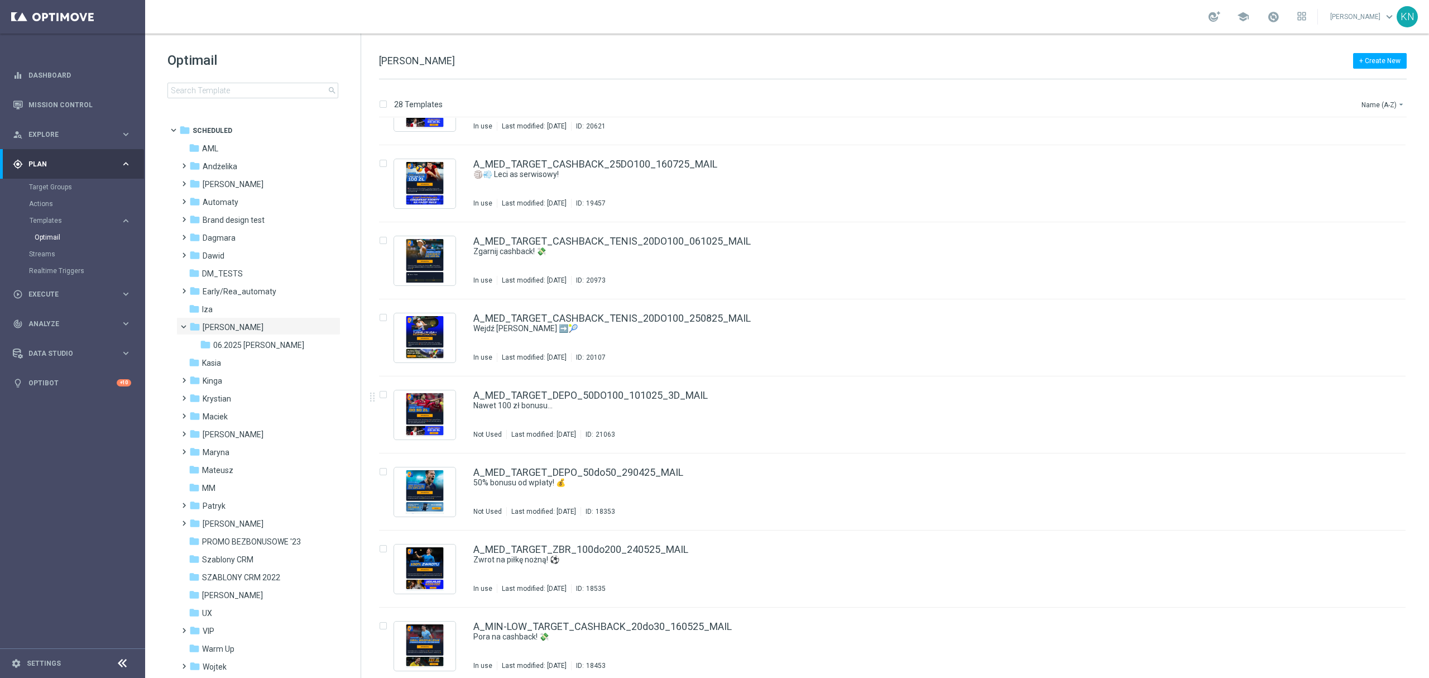
scroll to position [760, 0]
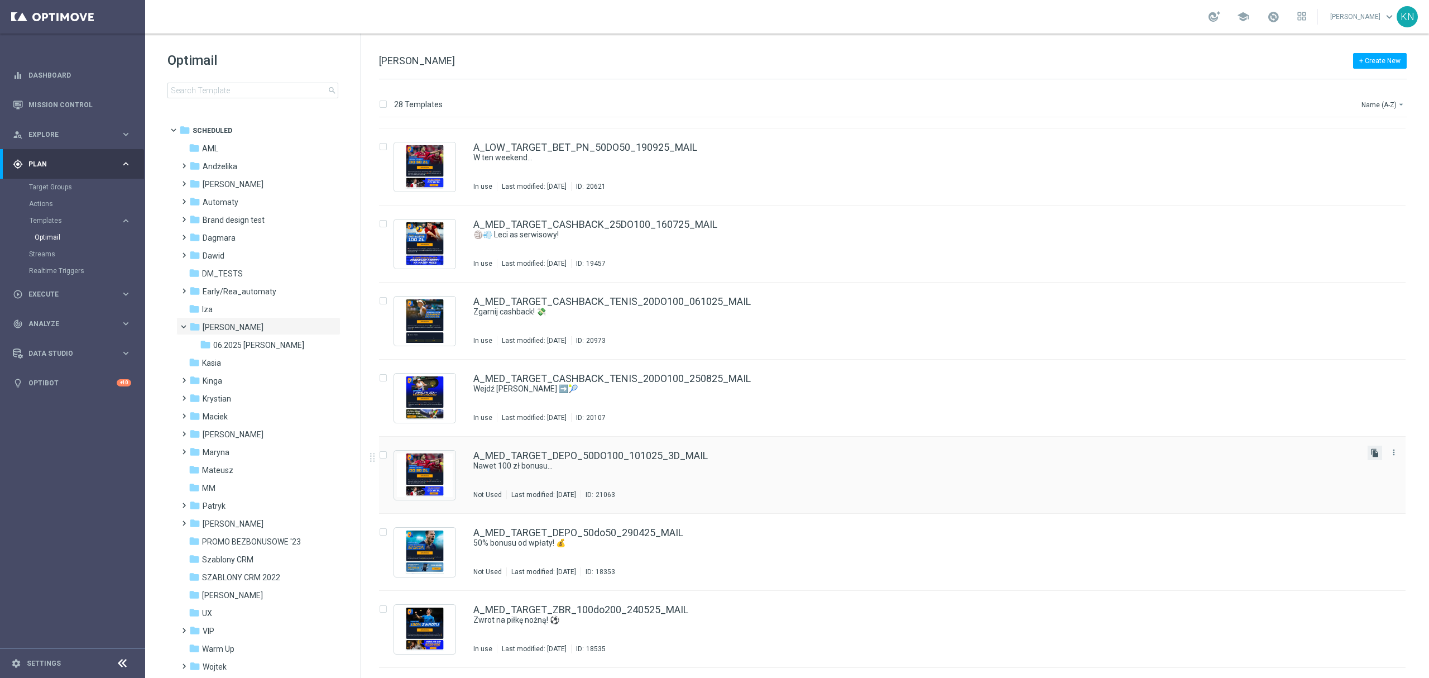
click at [1371, 454] on icon "file_copy" at bounding box center [1375, 452] width 9 height 9
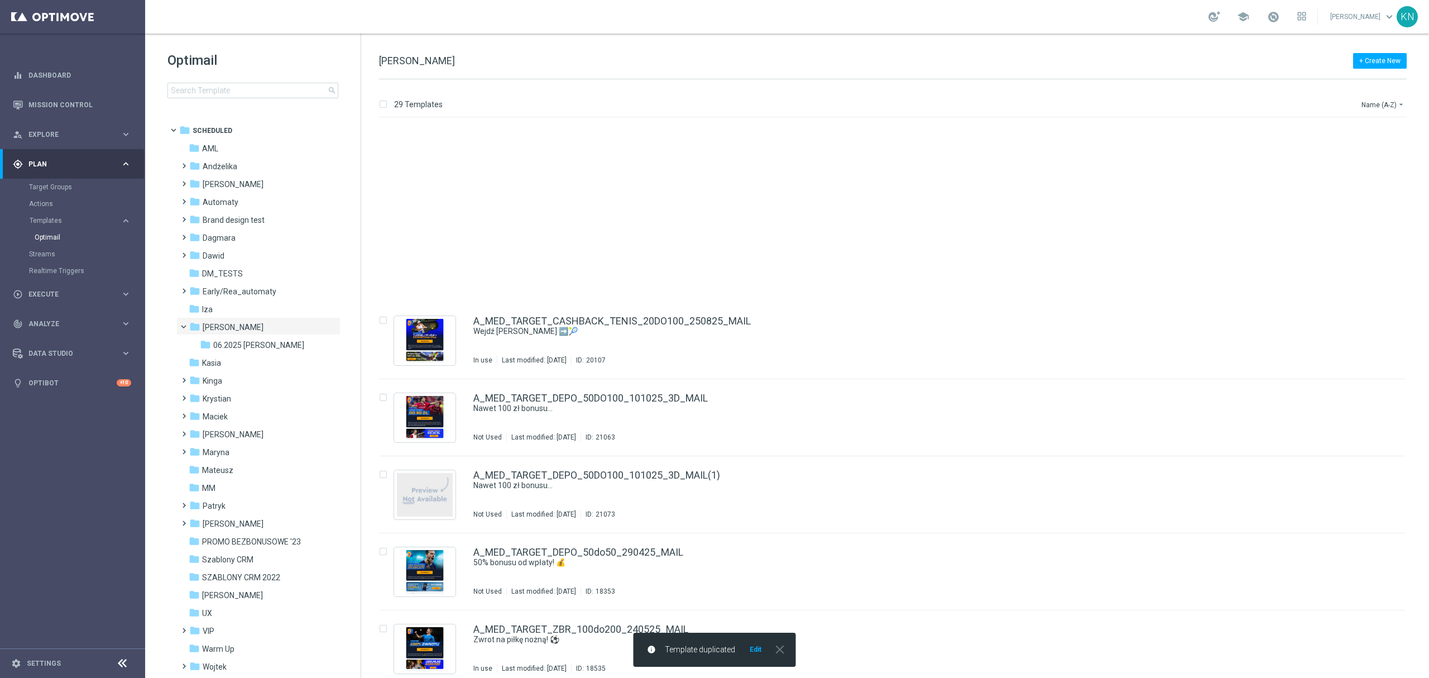
scroll to position [1058, 0]
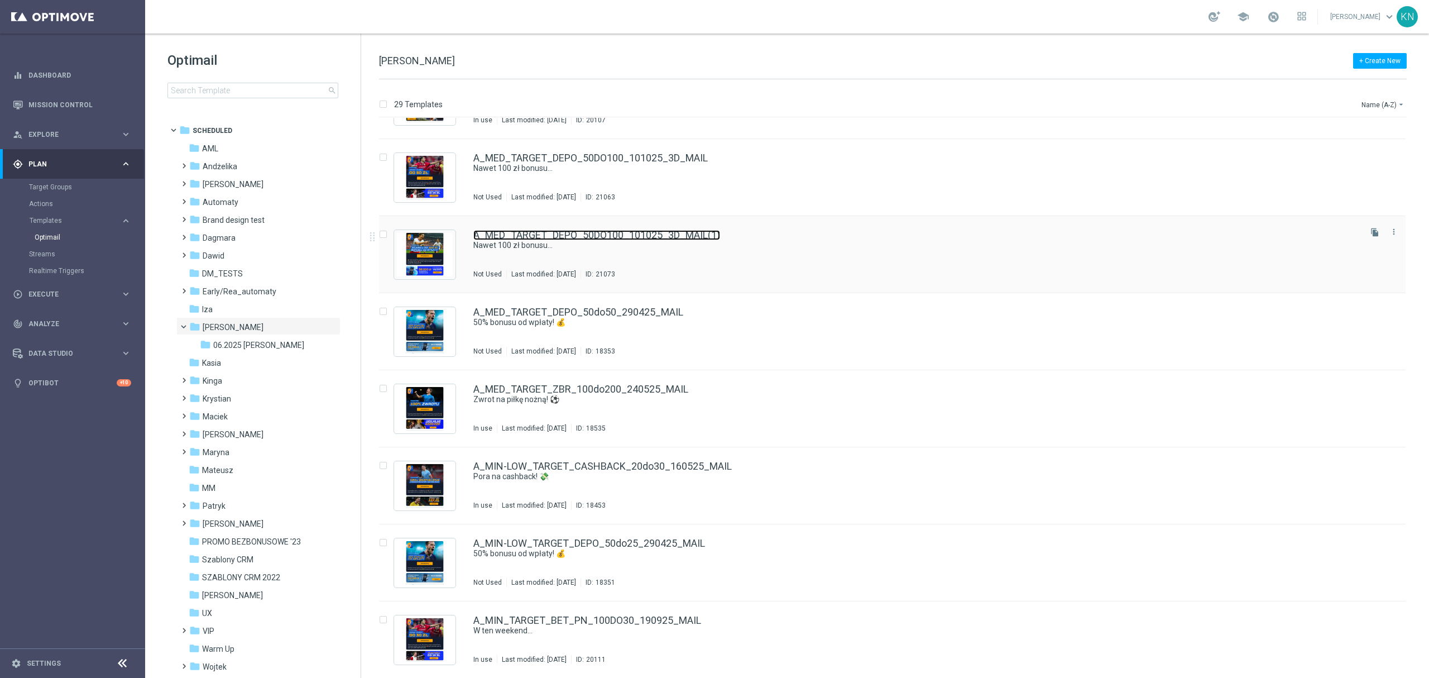
click at [661, 238] on link "A_MED_TARGET_DEPO_50DO100_101025_3D_MAIL(1)" at bounding box center [596, 235] width 247 height 10
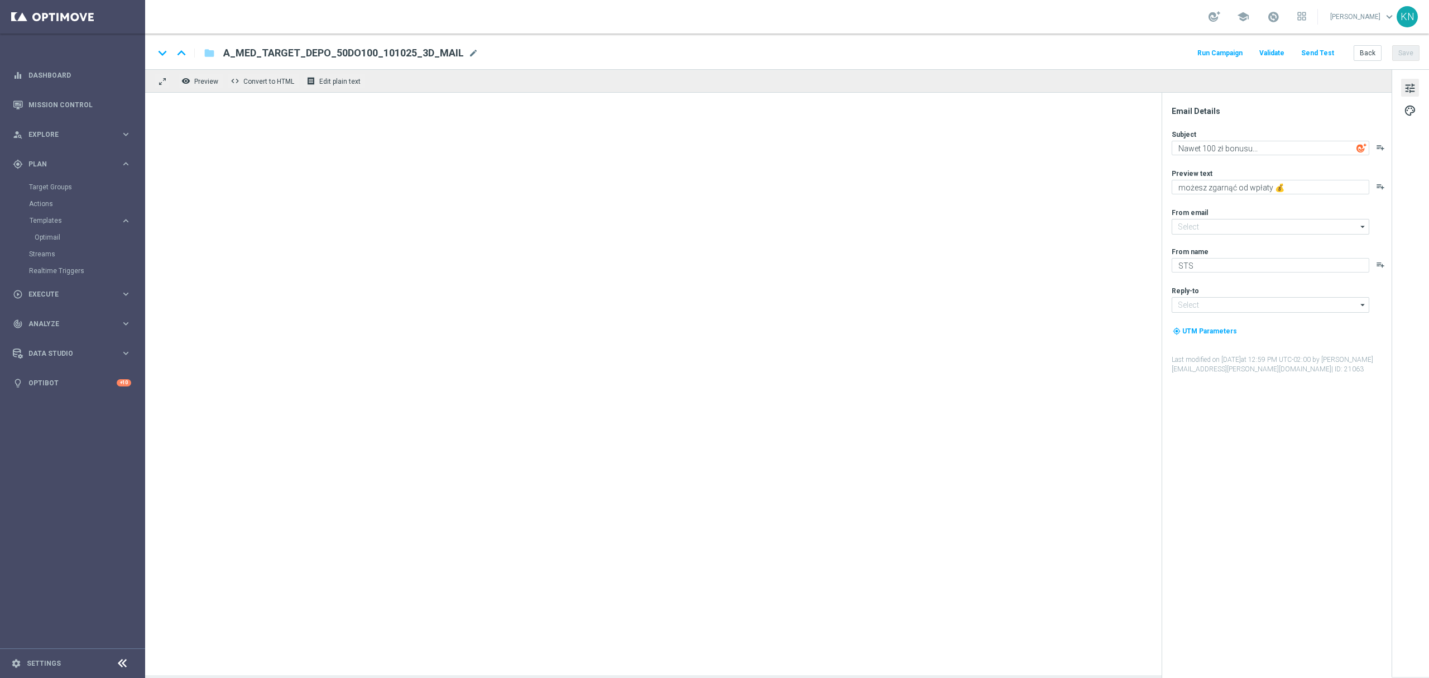
type input "oferta@sts.pl"
type input "kontakt@sts.pl"
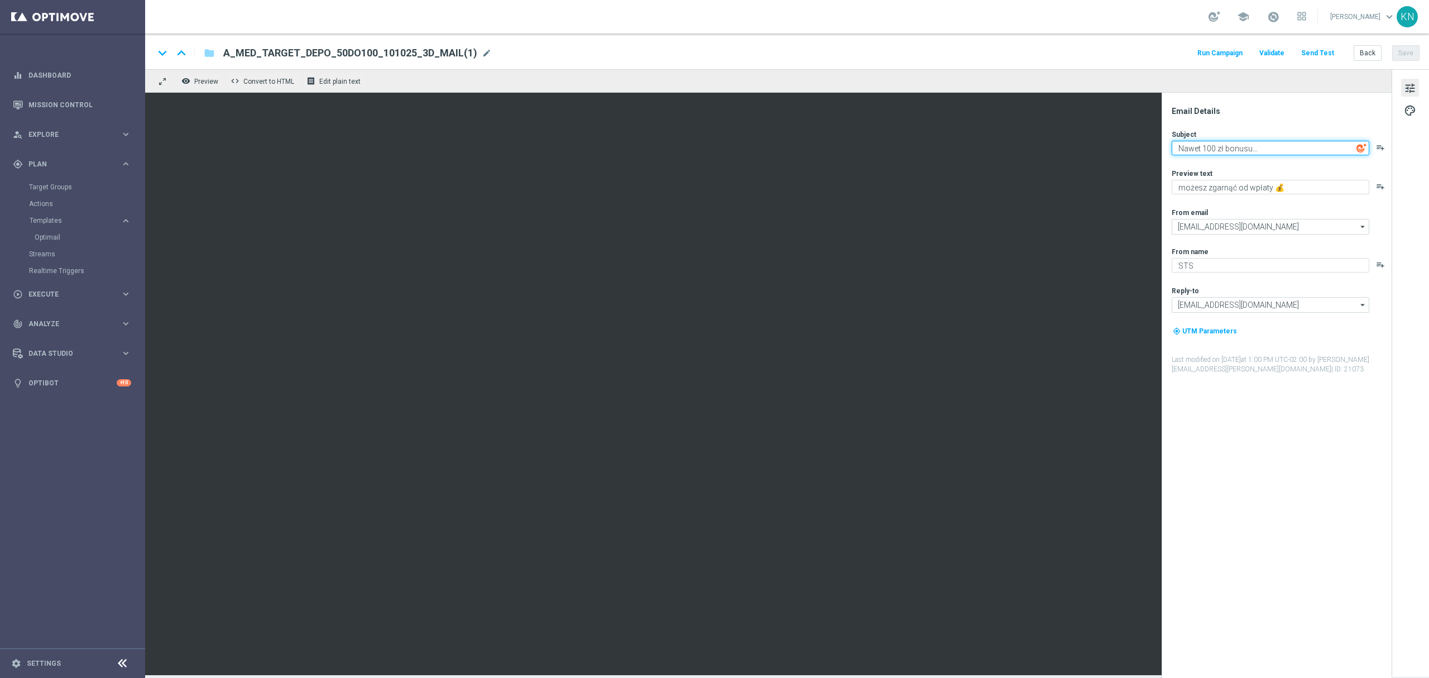
click at [1207, 145] on textarea "Nawet 100 zł bonusu..." at bounding box center [1271, 148] width 198 height 15
type textarea "Nawet 200 zł bonusu..."
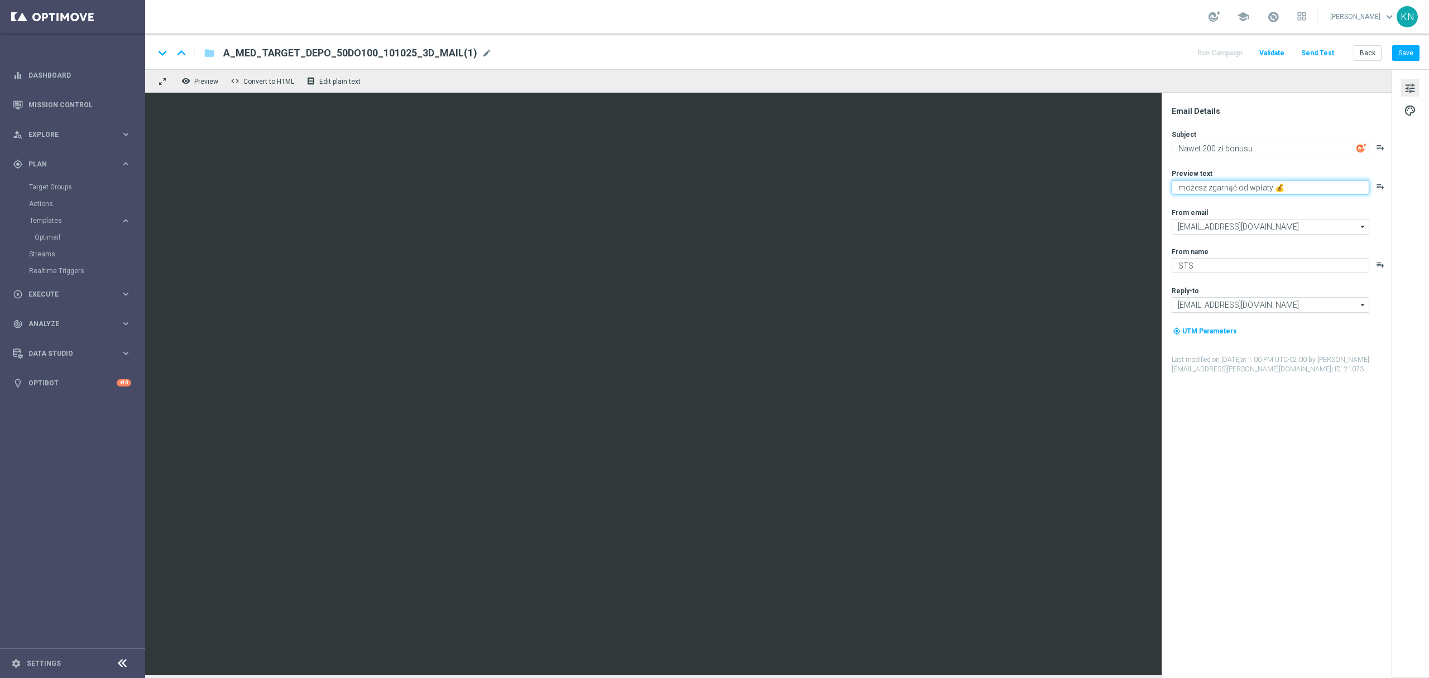
drag, startPoint x: 1234, startPoint y: 185, endPoint x: 1208, endPoint y: 184, distance: 25.7
click at [1208, 184] on textarea "możesz zgarnąć od wpłaty 💰" at bounding box center [1271, 187] width 198 height 15
click at [1269, 185] on textarea "możesz zgarnąć od wpłaty 💰" at bounding box center [1271, 187] width 198 height 15
click at [1267, 189] on textarea "możesz zgarnąć od wpłaty 💰" at bounding box center [1271, 187] width 198 height 15
drag, startPoint x: 1271, startPoint y: 184, endPoint x: 1199, endPoint y: 189, distance: 72.2
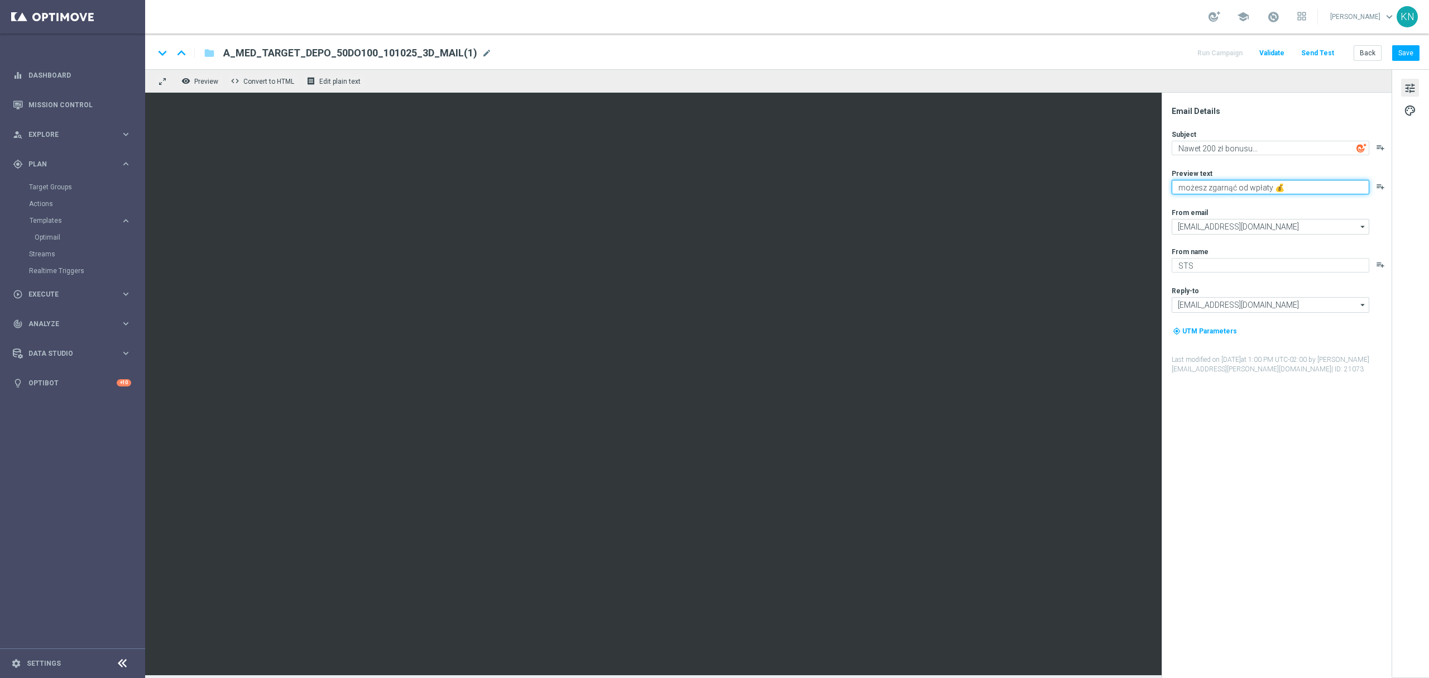
click at [1199, 189] on textarea "możesz zgarnąć od wpłaty 💰" at bounding box center [1271, 187] width 198 height 15
type textarea "możesz zgarnąć od wpłaty 💰"
drag, startPoint x: 1359, startPoint y: 538, endPoint x: 1353, endPoint y: 539, distance: 5.6
click at [1358, 538] on div "Email Details Subject Nawet 200 zł bonusu... playlist_add Preview text możesz z…" at bounding box center [1280, 392] width 222 height 572
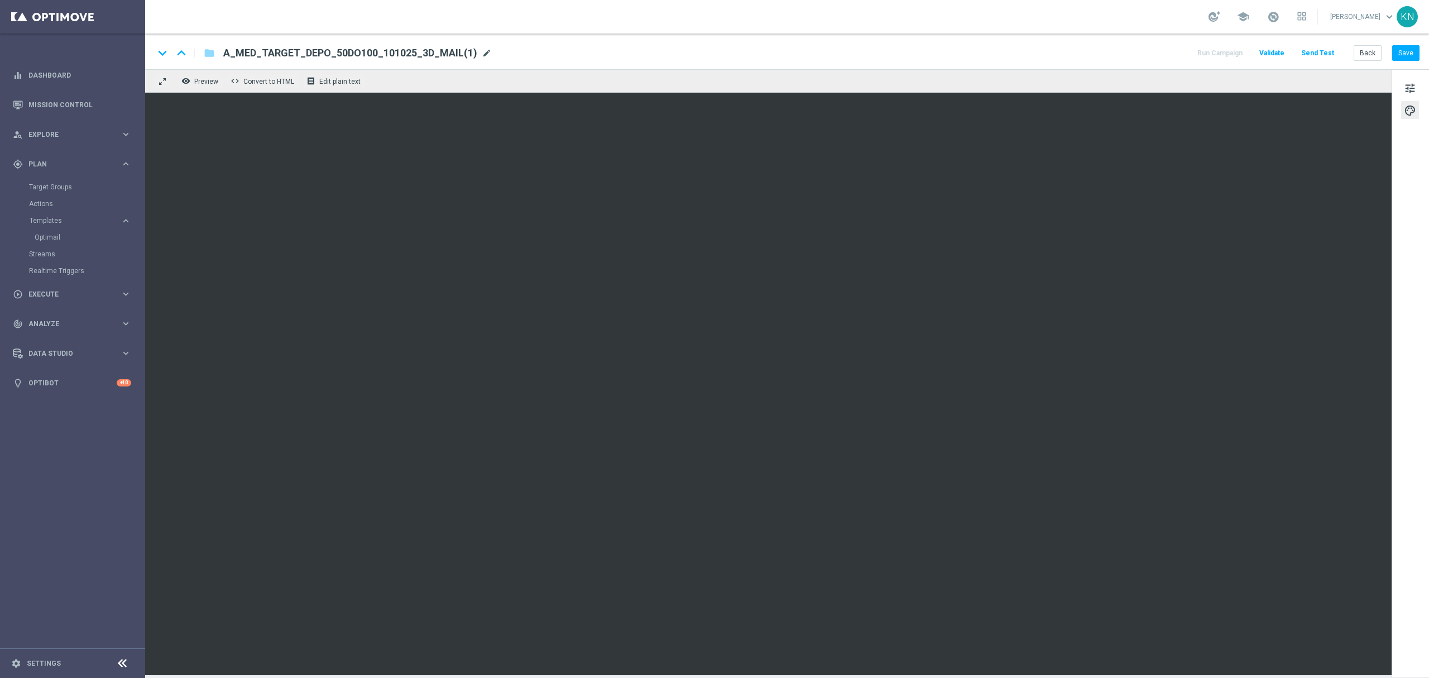
click at [482, 51] on span "mode_edit" at bounding box center [487, 53] width 10 height 10
click at [392, 55] on input "A_MED_TARGET_DEPO_50DO100_101025_3D_MAIL(1)" at bounding box center [361, 53] width 277 height 15
paste input "A_HIGH_TARGET_DEPO_50DO200_101025_3D_MAIL"
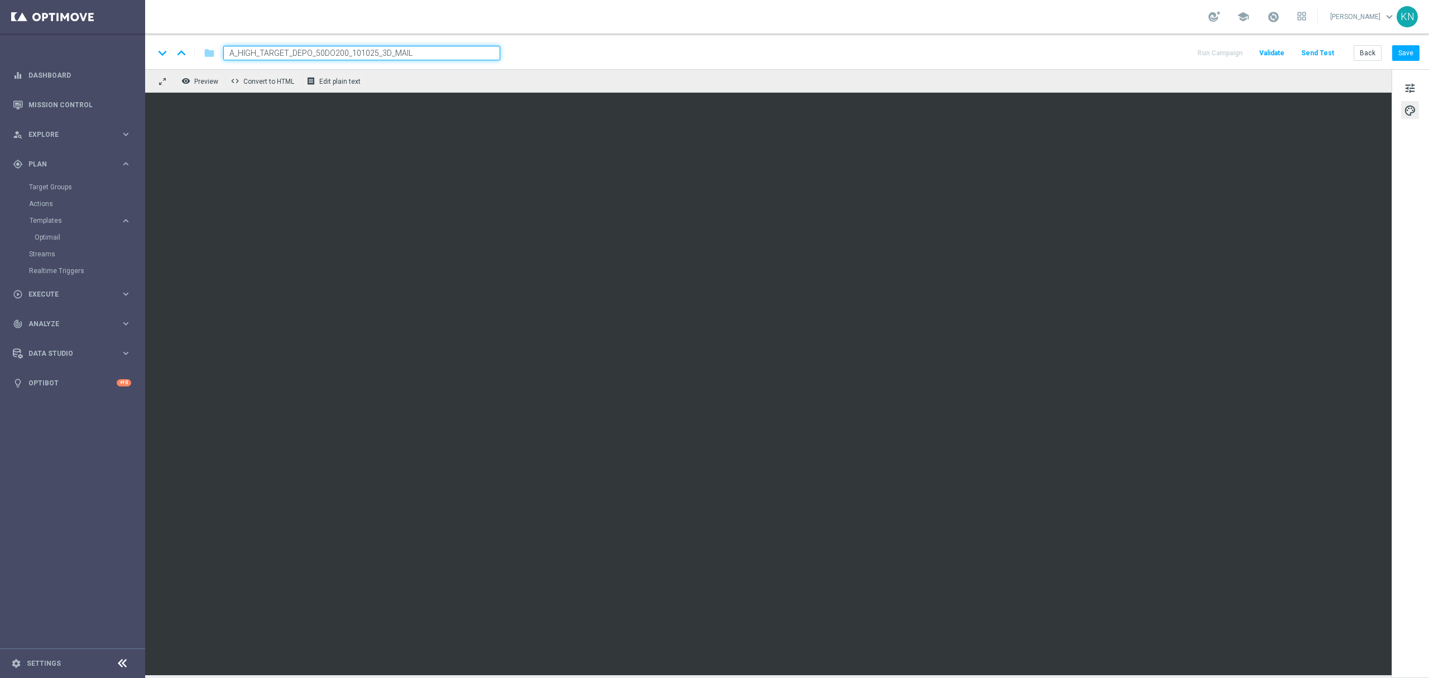
type input "A_HIGH_TARGET_DEPO_50DO200_101025_3D_MAIL"
click at [604, 50] on div "keyboard_arrow_down keyboard_arrow_up folder A_HIGH_TARGET_DEPO_50DO200_101025_…" at bounding box center [787, 53] width 1266 height 15
click at [1410, 93] on span "tune" at bounding box center [1410, 88] width 12 height 15
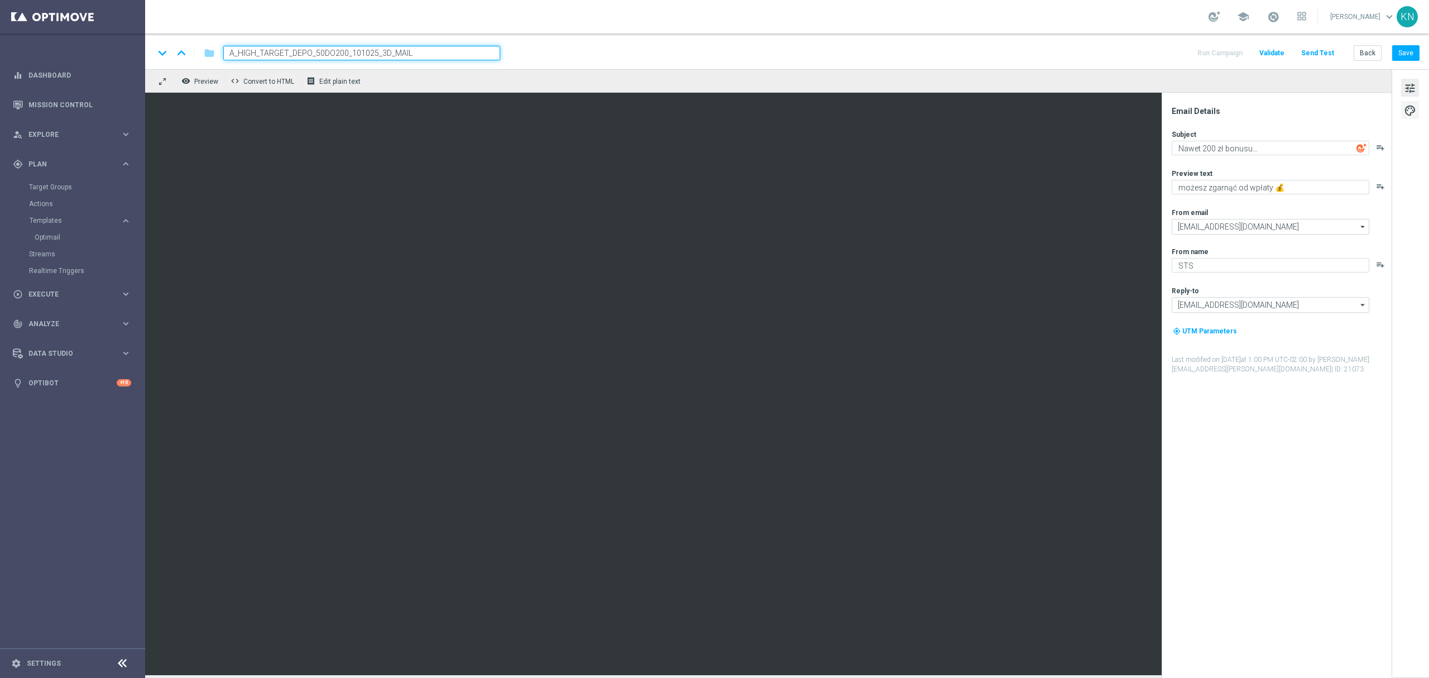
click at [1417, 109] on button "palette" at bounding box center [1410, 110] width 18 height 18
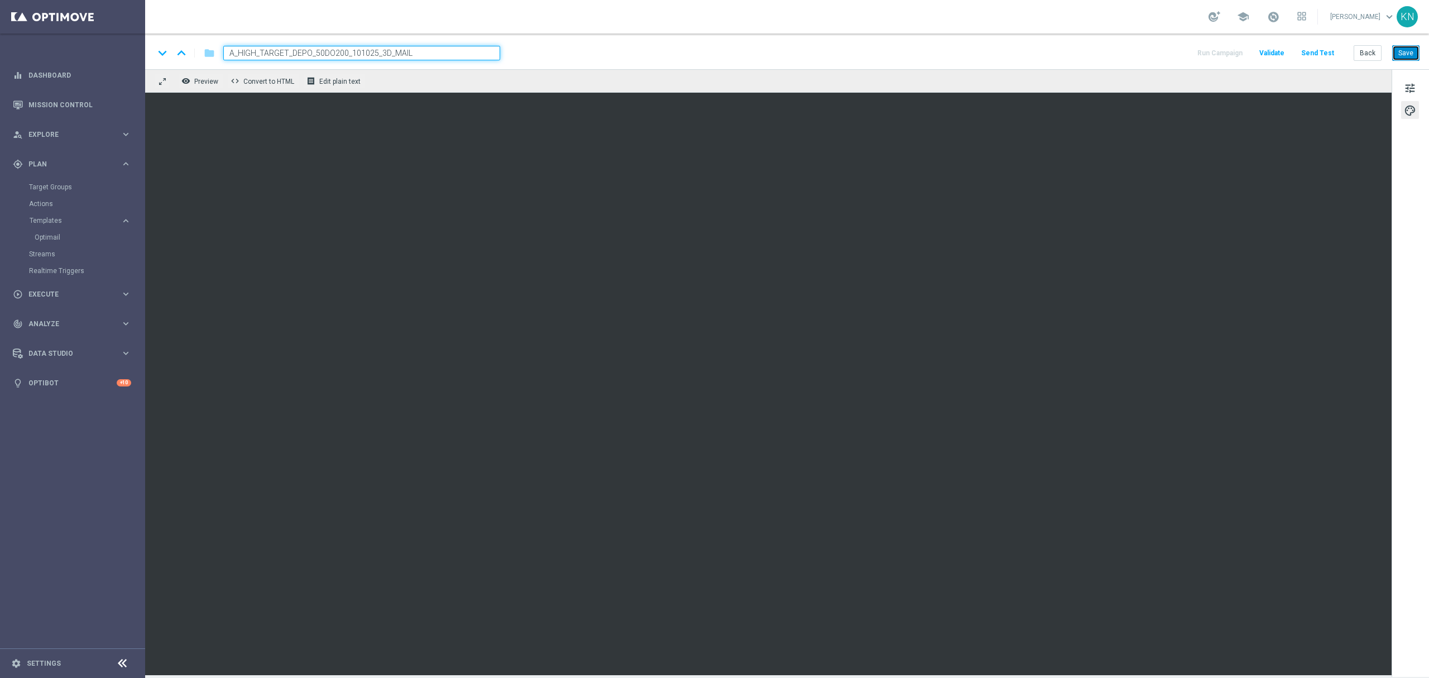
click at [1418, 56] on button "Save" at bounding box center [1406, 53] width 27 height 16
click at [1413, 90] on span "tune" at bounding box center [1410, 88] width 12 height 15
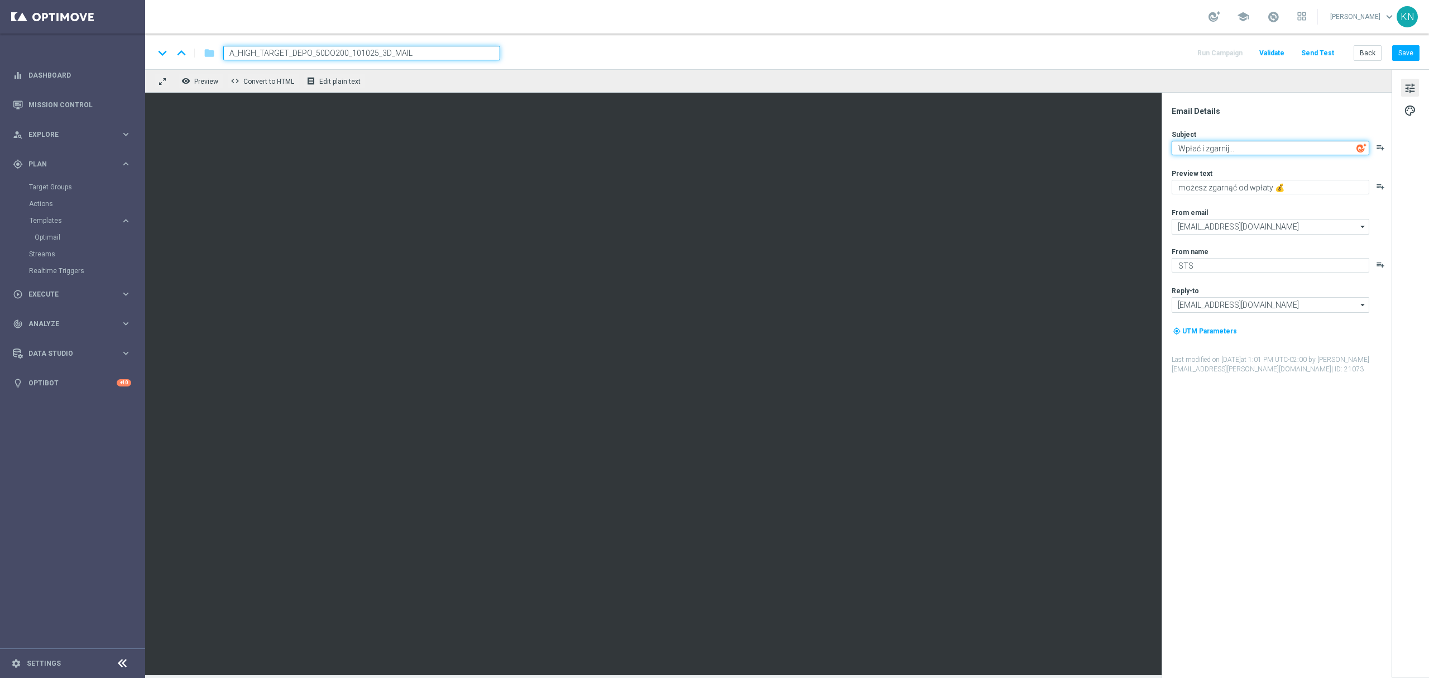
type textarea "Wpłać i zgarnij..."
type textarea "nawet 200 zł bonusu 💰"
click at [1408, 54] on button "Save" at bounding box center [1406, 53] width 27 height 16
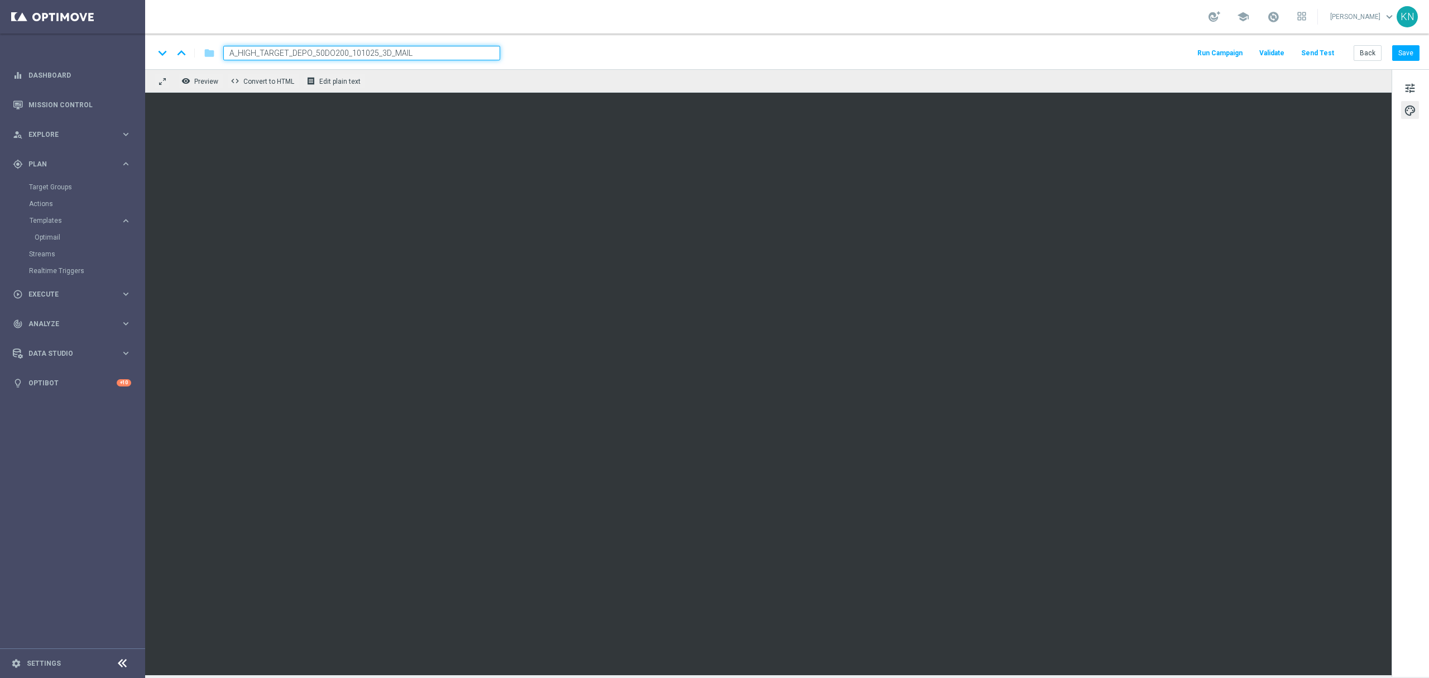
click at [49, 244] on div "Optimail" at bounding box center [89, 237] width 109 height 17
click at [54, 233] on link "Optimail" at bounding box center [76, 237] width 82 height 9
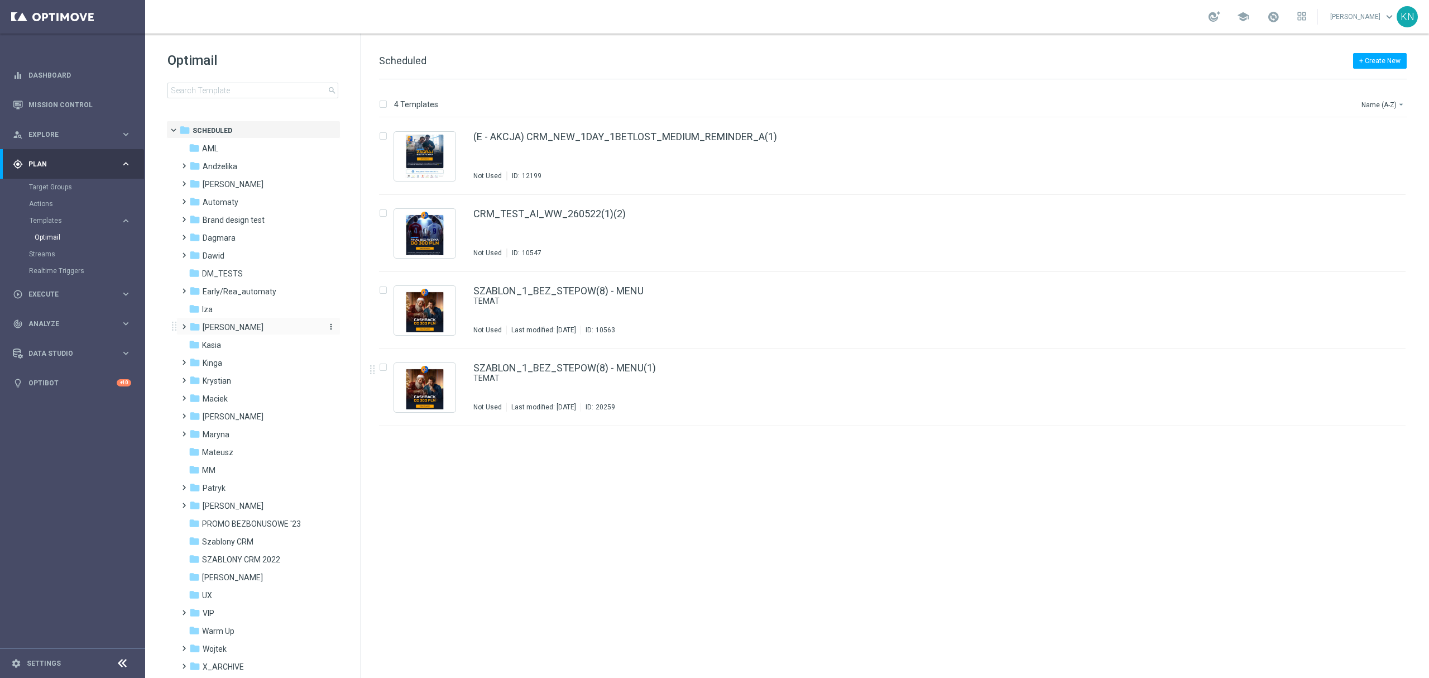
click at [212, 327] on span "[PERSON_NAME]" at bounding box center [233, 327] width 61 height 10
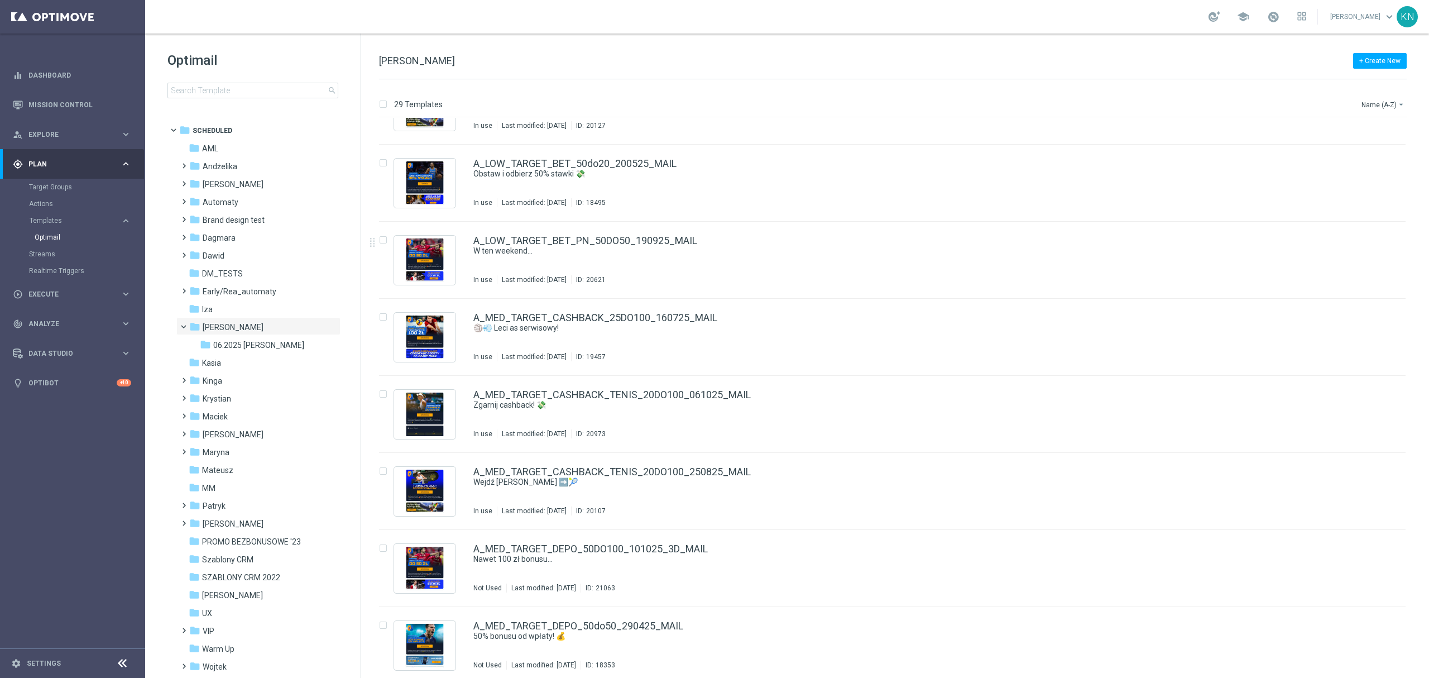
scroll to position [744, 0]
click at [676, 543] on link "A_MED_TARGET_DEPO_50DO100_101025_3D_MAIL" at bounding box center [590, 548] width 235 height 10
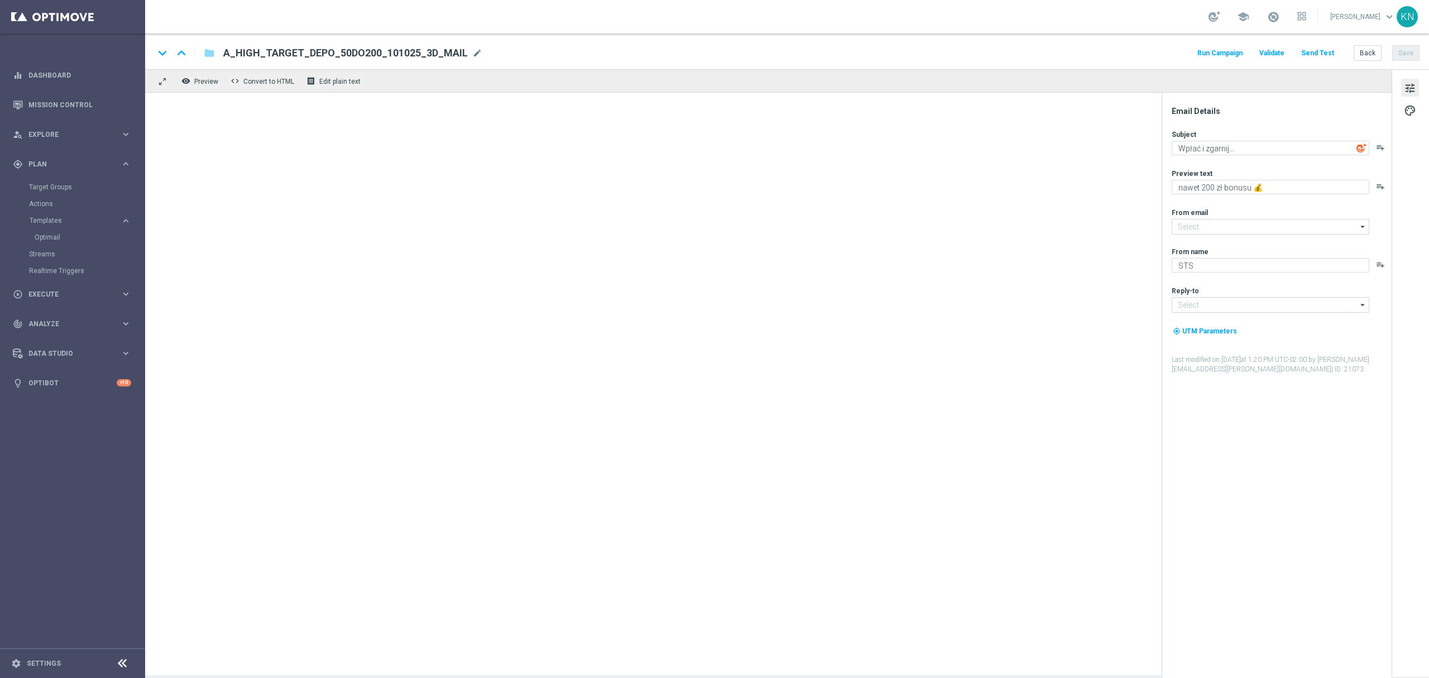
type input "oferta@sts.pl"
type input "kontakt@sts.pl"
type textarea "Nawet 100 zł bonusu..."
type textarea "możesz zgarnąć od wpłaty 💰"
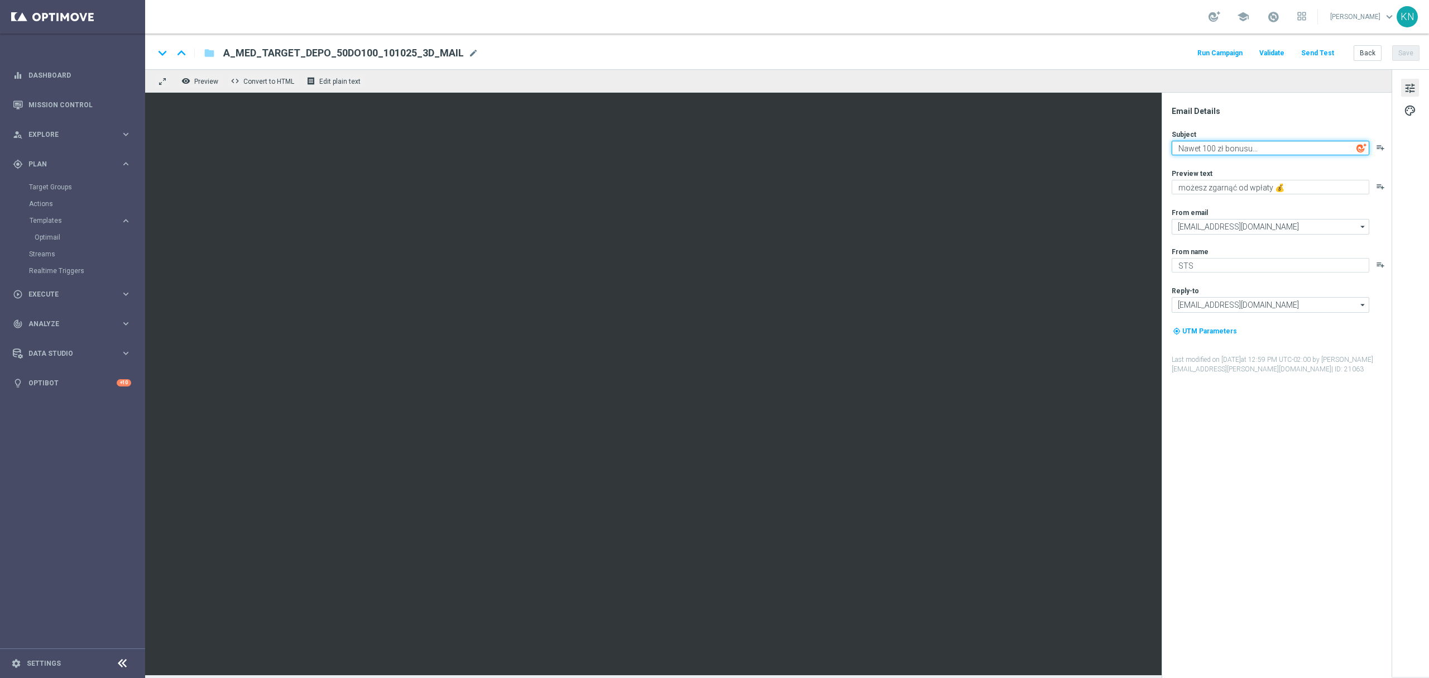
paste textarea "Wpłać i zgarnij"
type textarea "Wpłać i zgarnij..."
click at [1288, 478] on div "Email Details Subject Wpłać i zgarnij... playlist_add Preview text nawet 100 zł…" at bounding box center [1280, 392] width 222 height 572
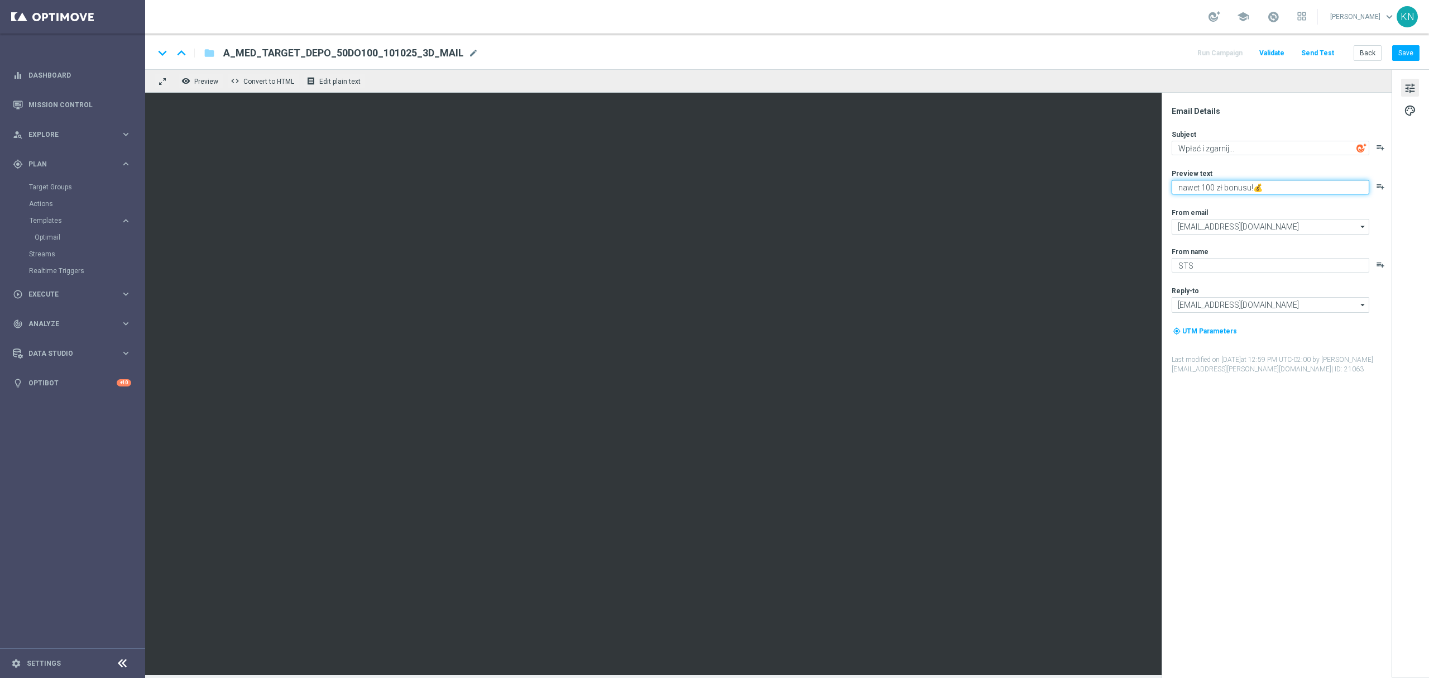
click at [1256, 190] on textarea "nawet 100 zł bonusu!💰" at bounding box center [1271, 187] width 198 height 15
type textarea "nawet 100 zł bonusu! 💰"
click at [1280, 401] on div "Email Details Subject Wpłać i zgarnij... playlist_add Preview text nawet 100 zł…" at bounding box center [1280, 392] width 222 height 572
click at [1408, 52] on button "Save" at bounding box center [1406, 53] width 27 height 16
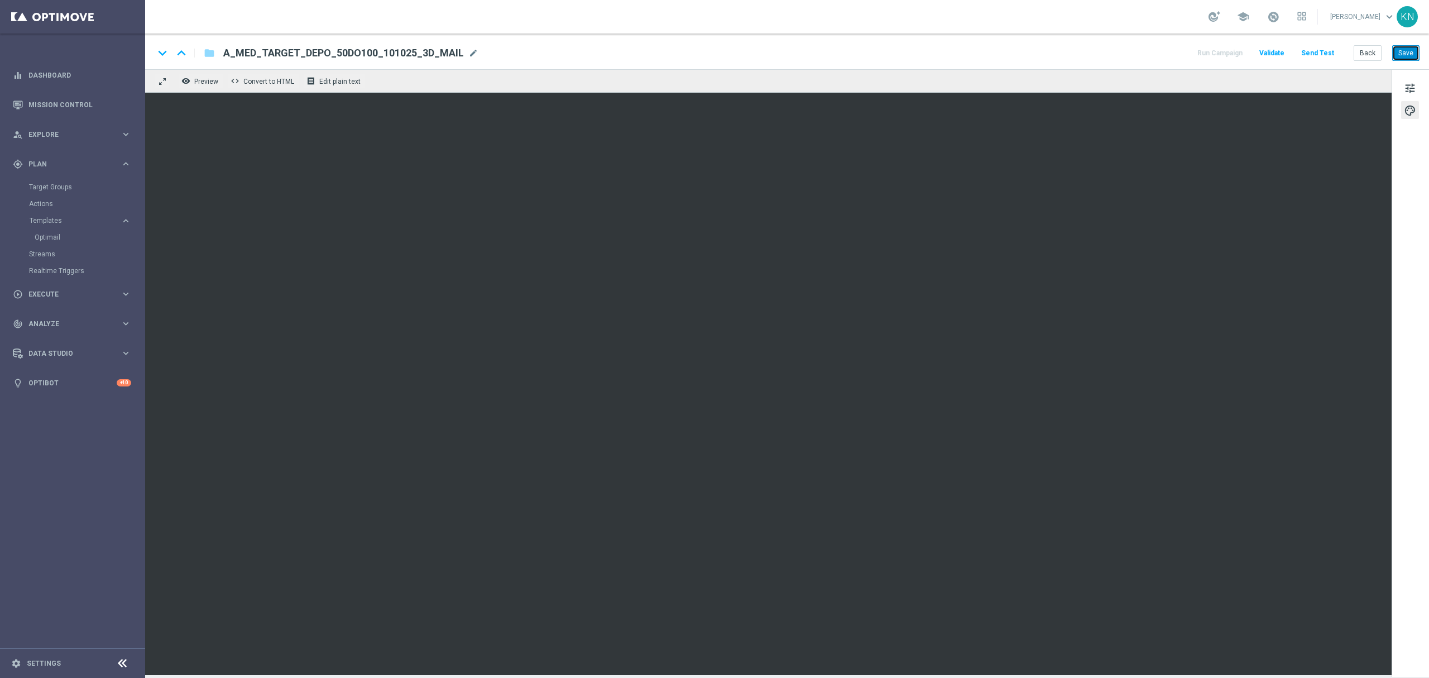
click at [1406, 50] on button "Save" at bounding box center [1406, 53] width 27 height 16
click at [46, 235] on link "Optimail" at bounding box center [76, 237] width 82 height 9
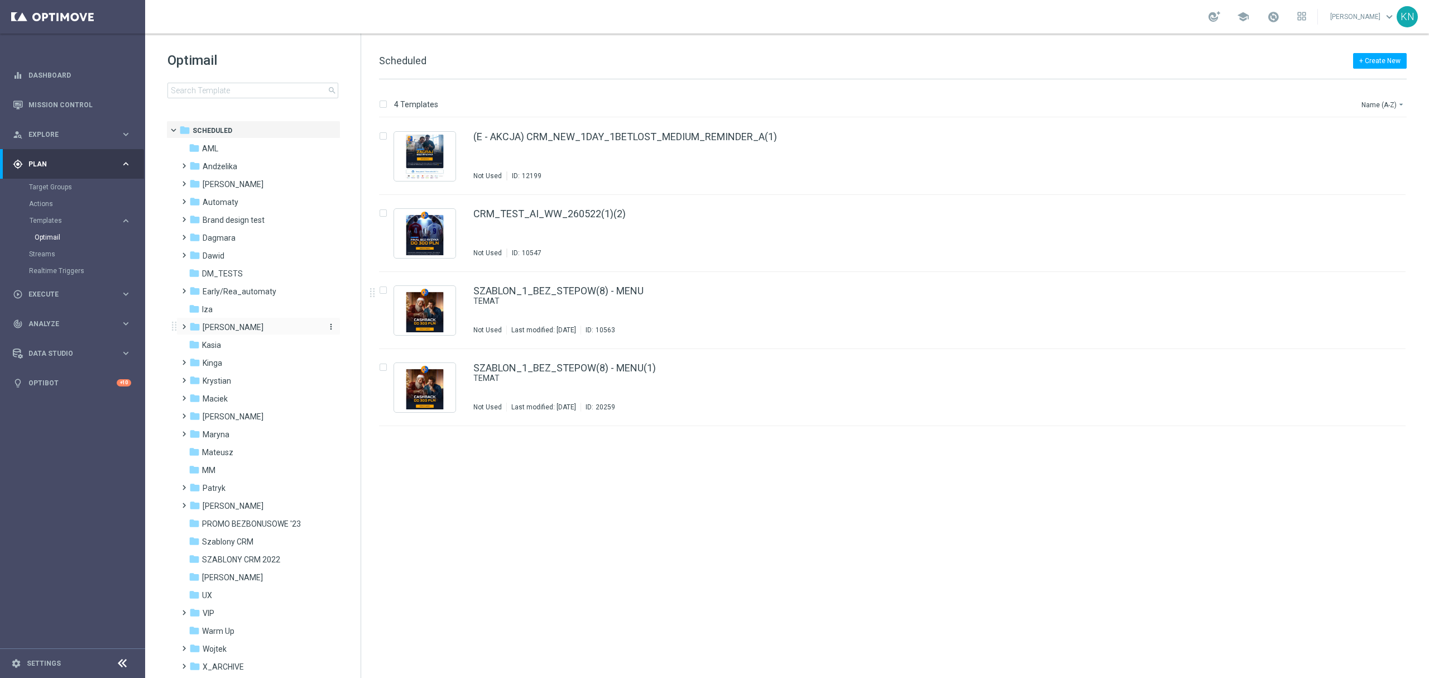
click at [217, 333] on div "folder Kamil N." at bounding box center [253, 327] width 128 height 13
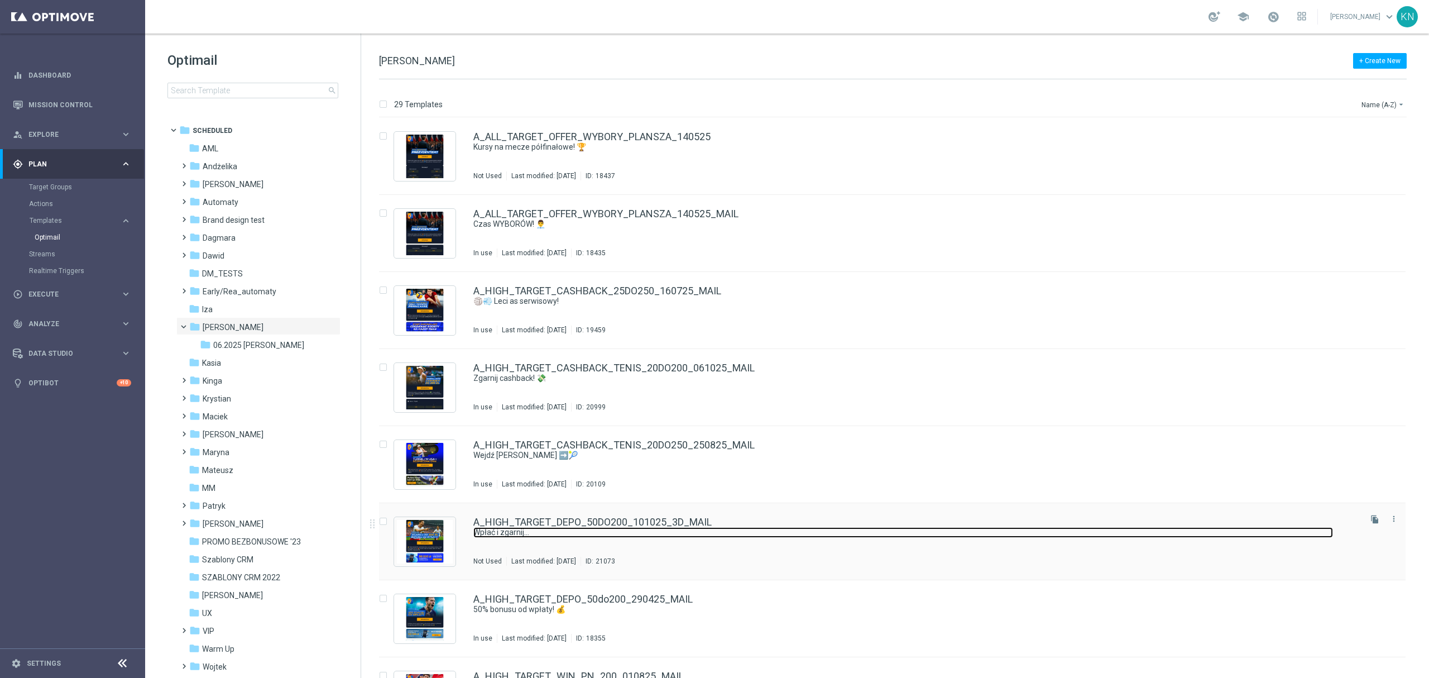
click at [699, 537] on link "Wpłać i zgarnij..." at bounding box center [903, 532] width 860 height 11
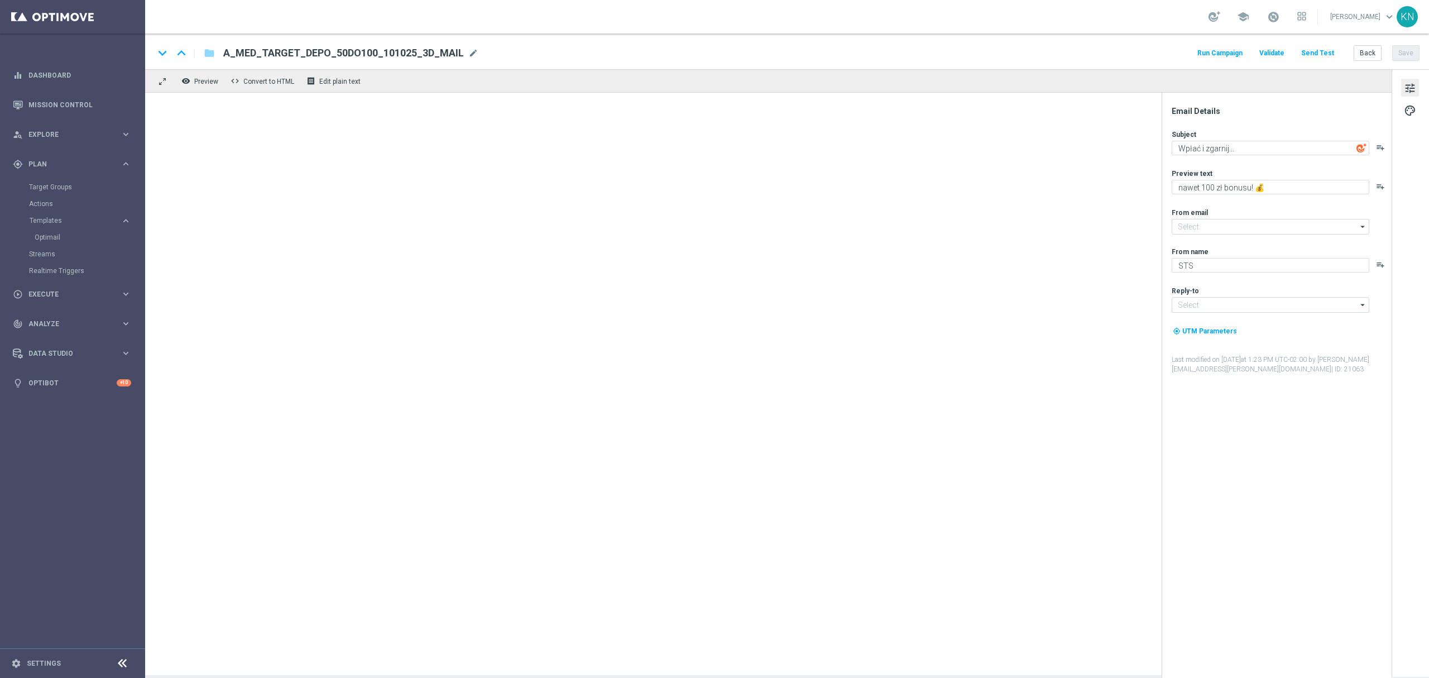
type textarea "nawet 200 zł bonusu 💰"
type input "oferta@sts.pl"
type input "kontakt@sts.pl"
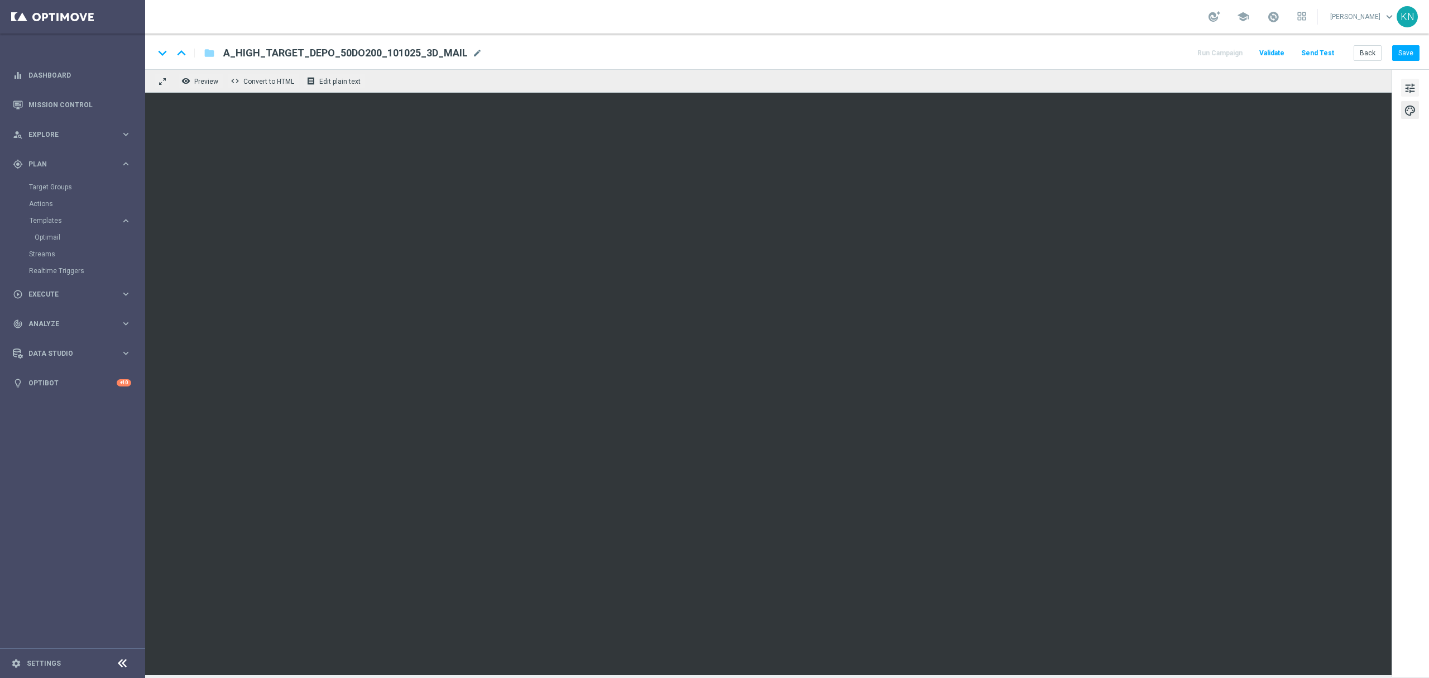
click at [1407, 81] on span "tune" at bounding box center [1410, 88] width 12 height 15
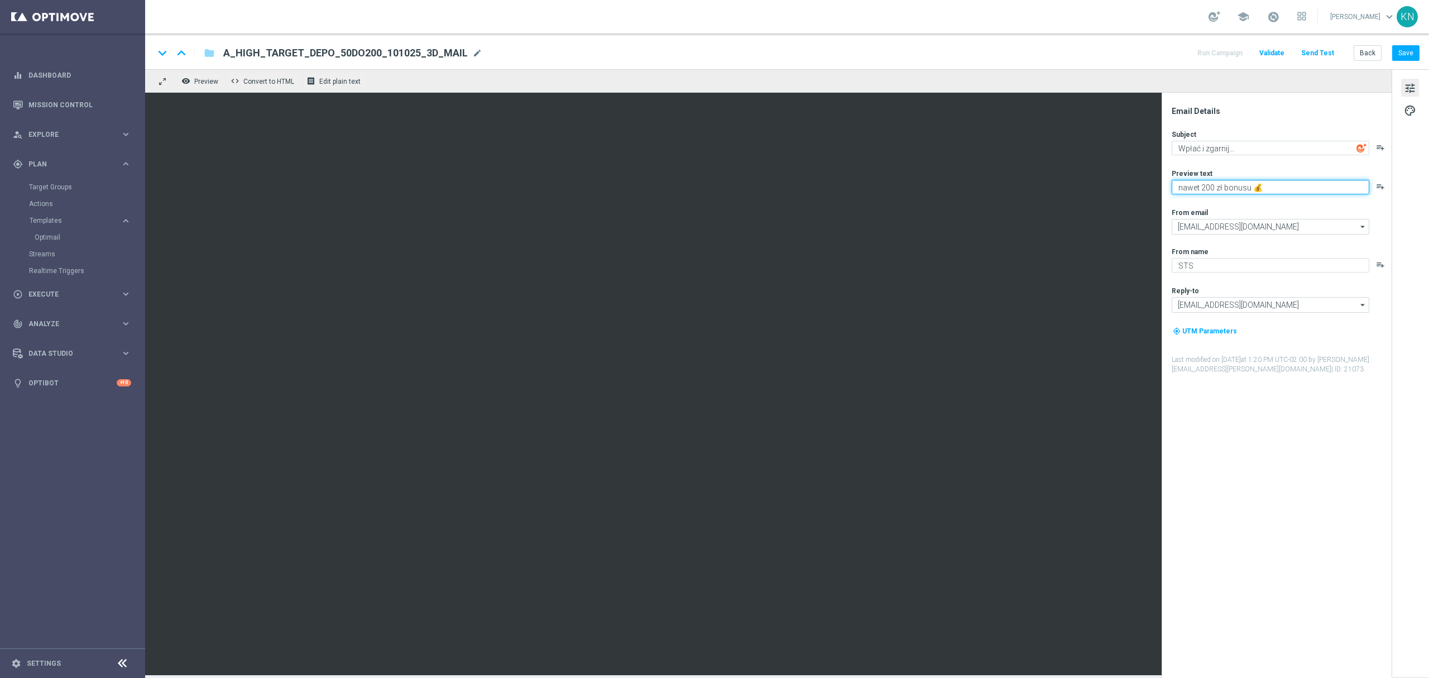
drag, startPoint x: 1186, startPoint y: 186, endPoint x: 1169, endPoint y: 188, distance: 16.8
click at [1169, 188] on div "Email Details Subject Wpłać i zgarnij... playlist_add Preview text nawet 200 zł…" at bounding box center [1280, 392] width 222 height 572
click at [1257, 203] on div "Subject Wpłać i zgarnij... playlist_add Preview text Nawet 200 zł bonusu 💰 play…" at bounding box center [1281, 252] width 219 height 245
click at [1184, 188] on textarea "Nawet 200 zł bonusu 💰" at bounding box center [1271, 187] width 198 height 15
click at [1329, 199] on div "Subject Wpłać i zgarnij... playlist_add Preview text nawet 200 zł bonusu 💰 play…" at bounding box center [1281, 252] width 219 height 245
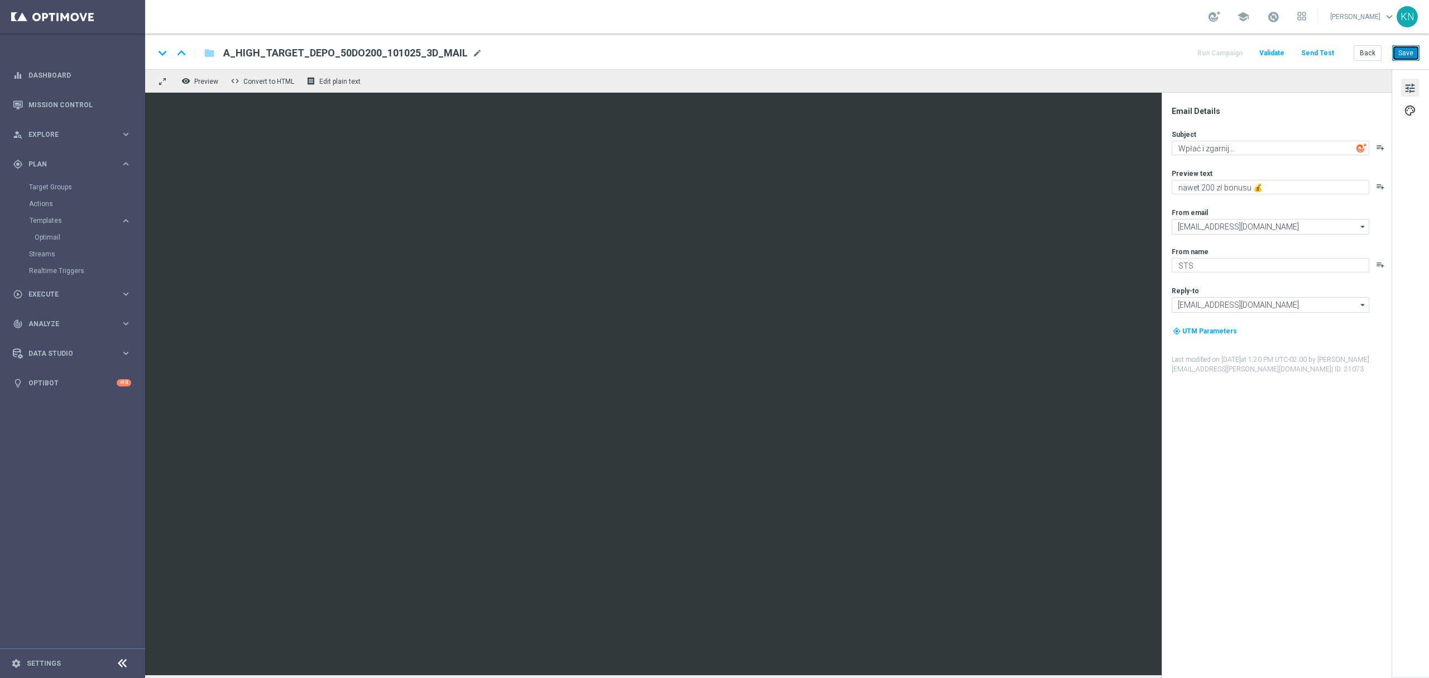
click at [1410, 50] on button "Save" at bounding box center [1406, 53] width 27 height 16
click at [1247, 188] on textarea "nawet 200 zł bonusu 💰" at bounding box center [1271, 187] width 198 height 15
type textarea "nawet 200 zł bonusu! 💰"
click at [1403, 57] on button "Save" at bounding box center [1406, 53] width 27 height 16
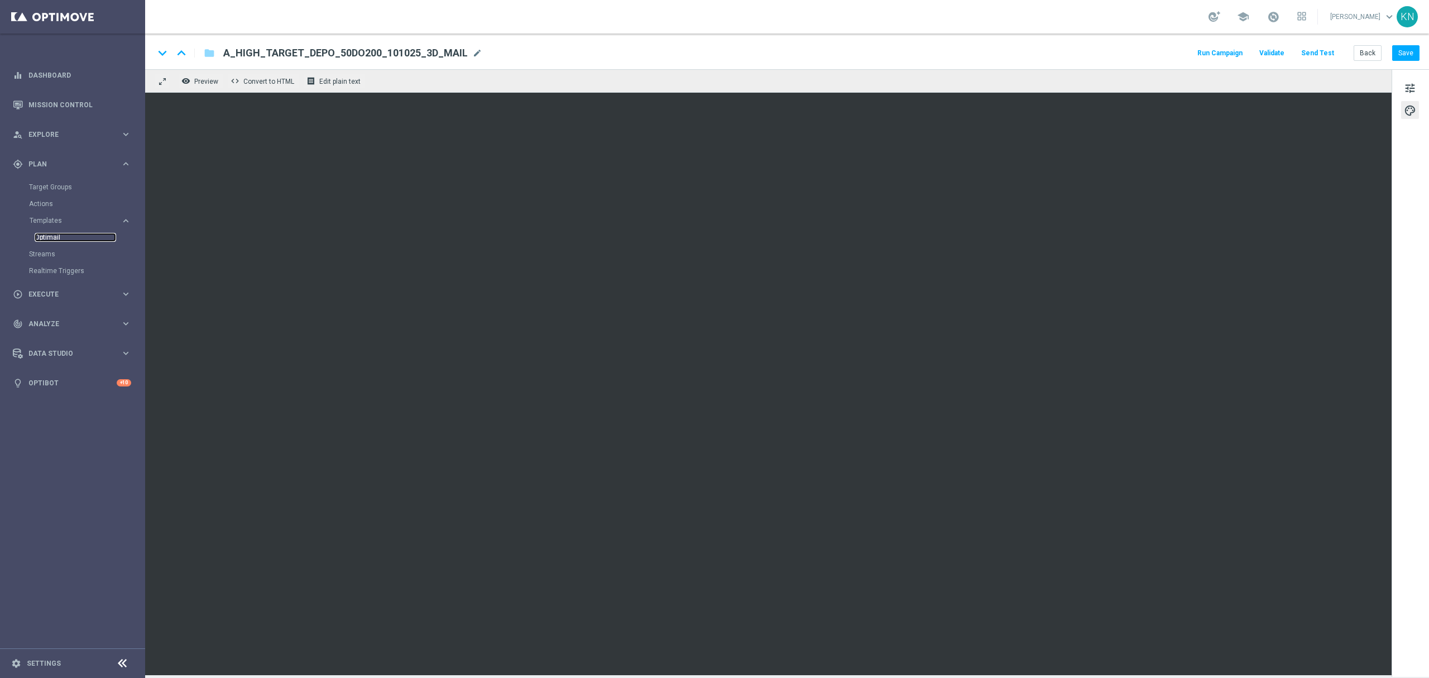
click at [50, 233] on link "Optimail" at bounding box center [76, 237] width 82 height 9
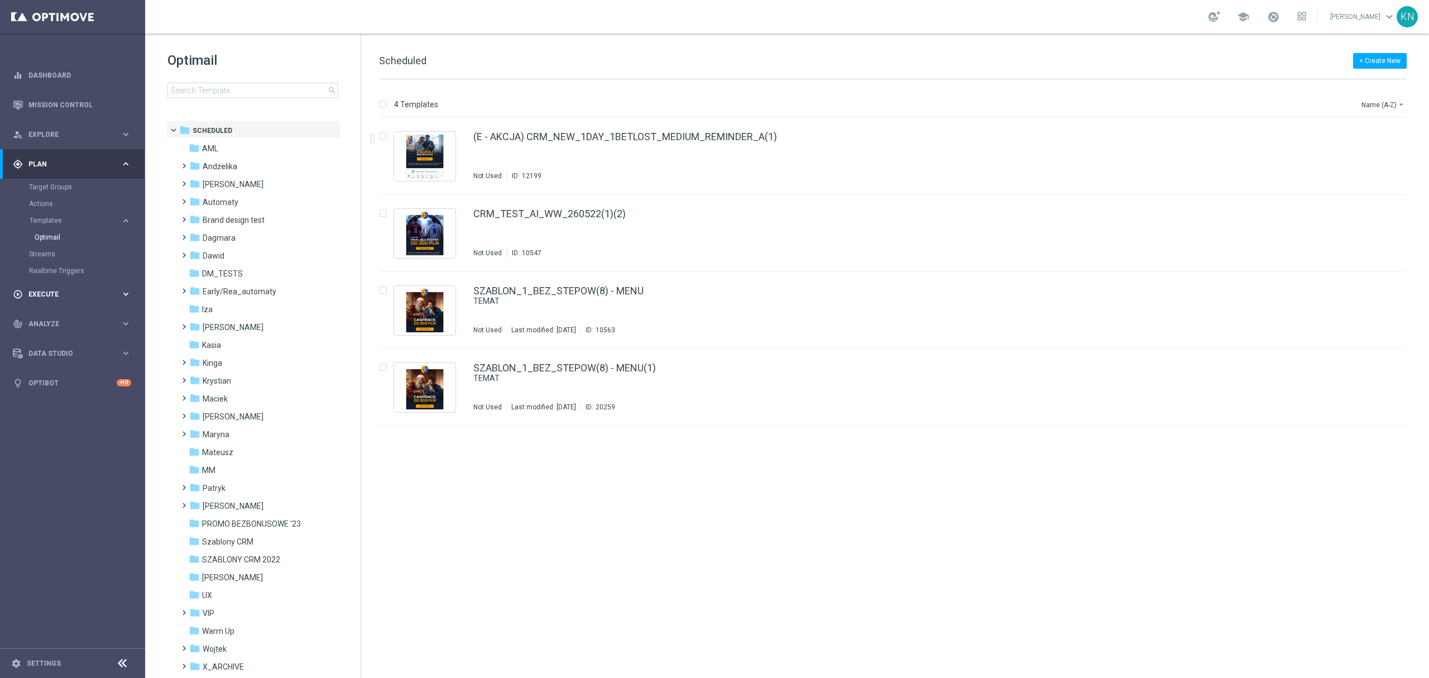
click at [45, 296] on span "Execute" at bounding box center [74, 294] width 92 height 7
click at [67, 211] on div "Campaign Builder" at bounding box center [86, 216] width 115 height 17
click at [69, 217] on link "Campaign Builder" at bounding box center [72, 216] width 87 height 9
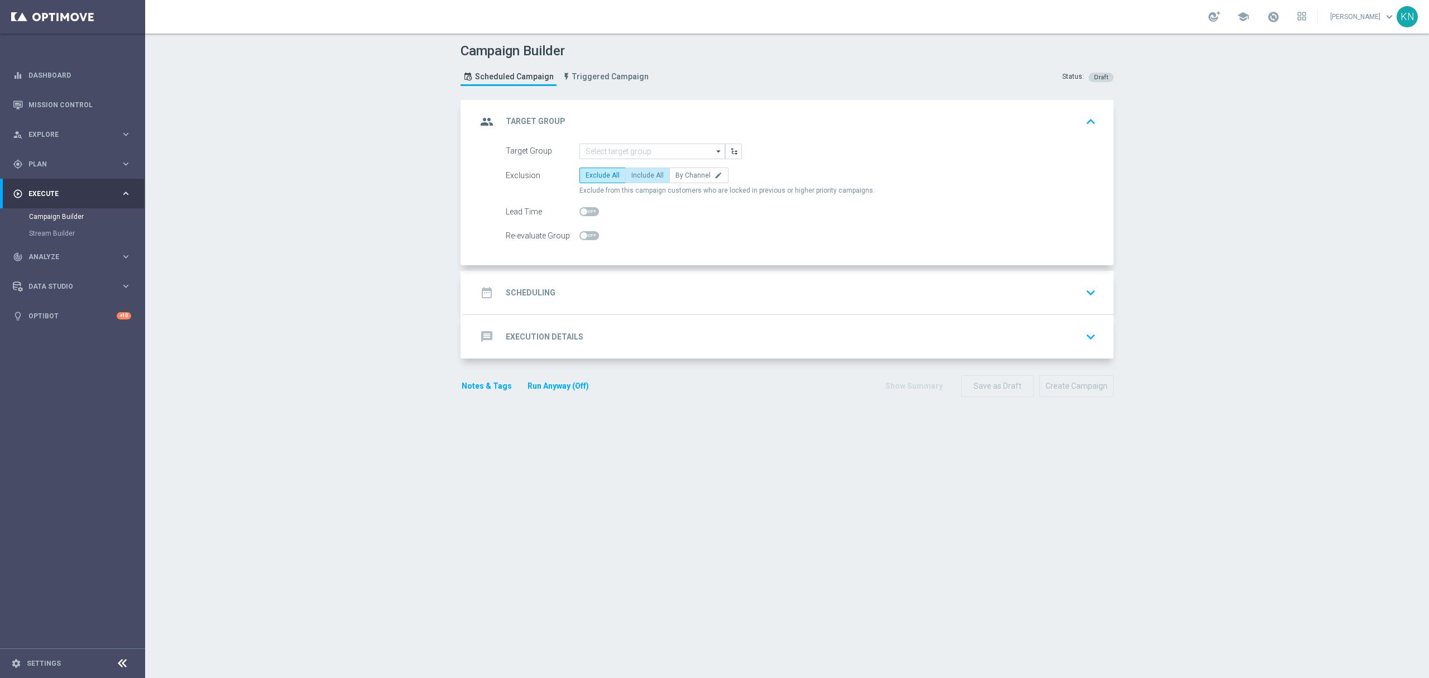
click at [648, 174] on span "Include All" at bounding box center [647, 175] width 32 height 8
click at [639, 174] on input "Include All" at bounding box center [634, 177] width 7 height 7
radio input "true"
click at [583, 238] on span at bounding box center [590, 235] width 20 height 9
click at [583, 238] on input "checkbox" at bounding box center [590, 235] width 20 height 9
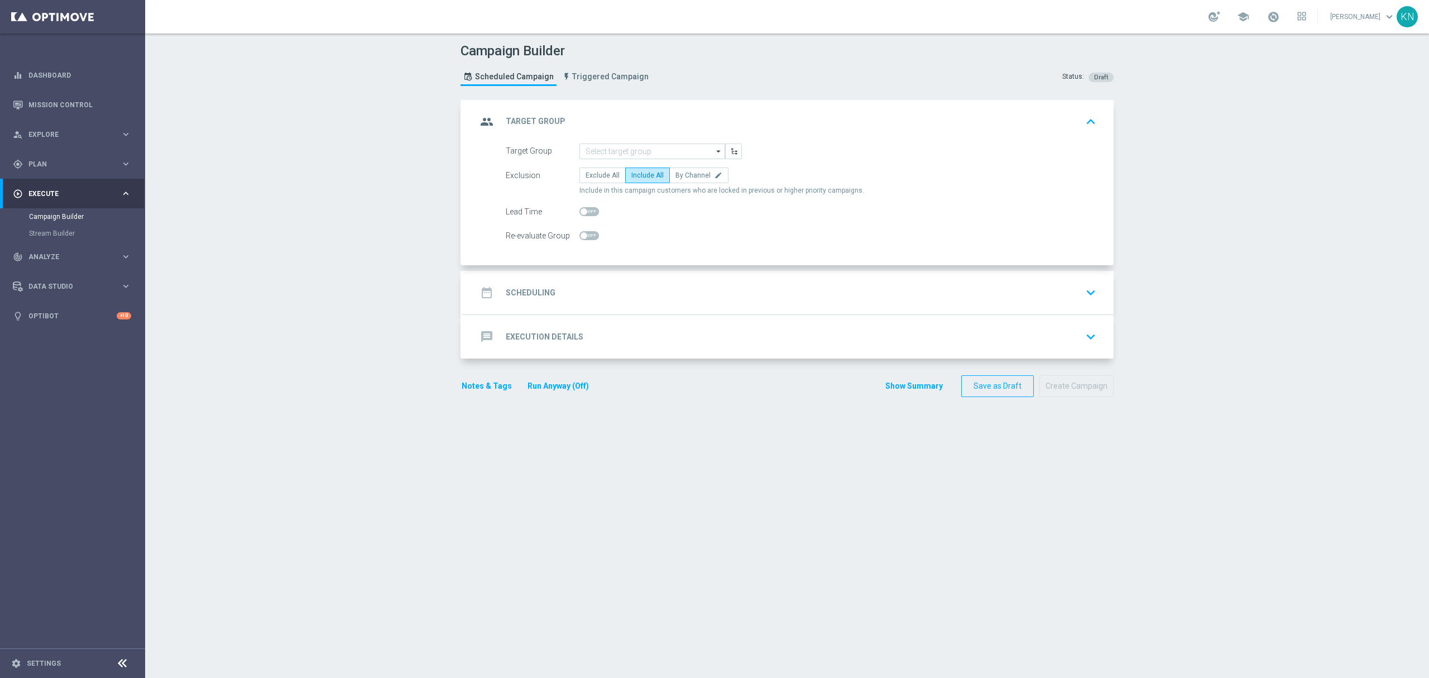
checkbox input "true"
click at [607, 150] on input at bounding box center [653, 151] width 146 height 16
paste input "A_MED_TARGET_DEPO_50DO100_101025_3D_SMS"
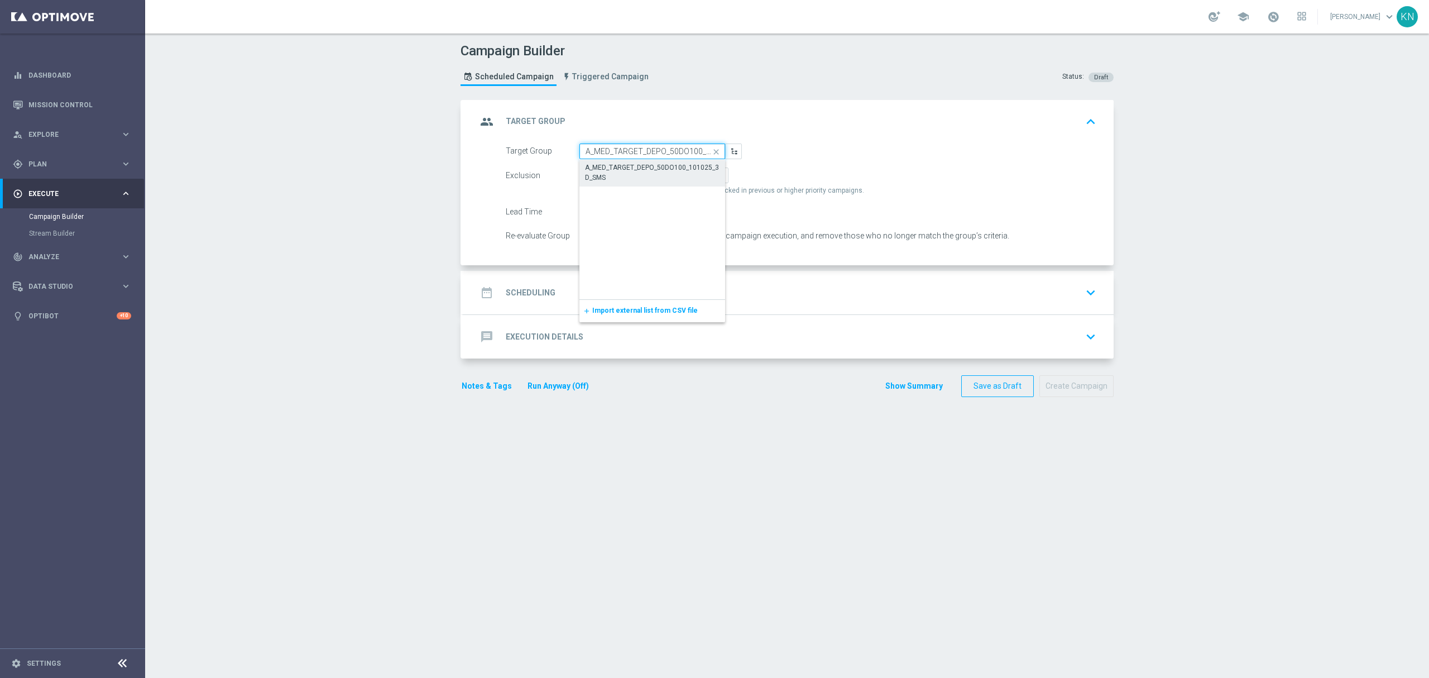
scroll to position [0, 48]
click at [619, 174] on div "A_MED_TARGET_DEPO_50DO100_101025_3D_SMS" at bounding box center [652, 172] width 135 height 20
type input "A_MED_TARGET_DEPO_50DO100_101025_3D_SMS"
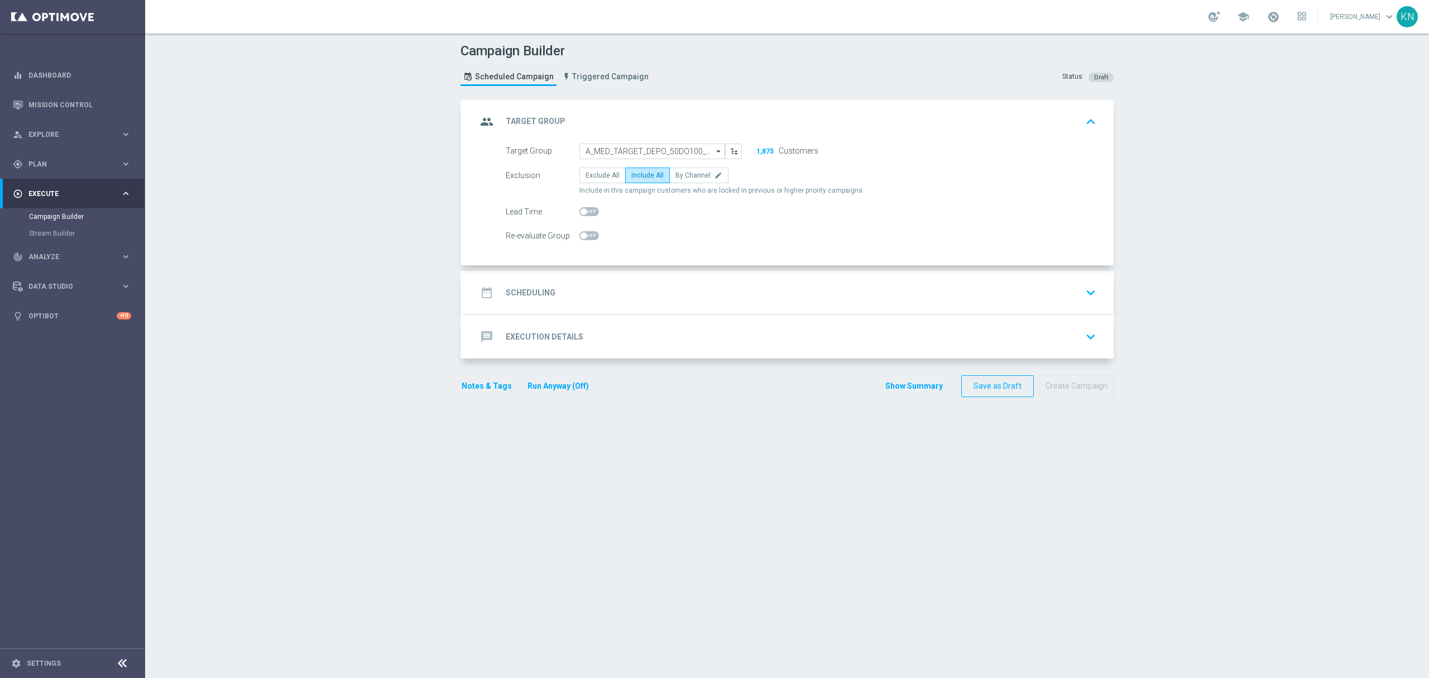
click at [585, 232] on span at bounding box center [590, 235] width 20 height 9
click at [585, 232] on input "checkbox" at bounding box center [590, 235] width 20 height 9
checkbox input "true"
click at [796, 304] on div "date_range Scheduling keyboard_arrow_down" at bounding box center [788, 293] width 650 height 44
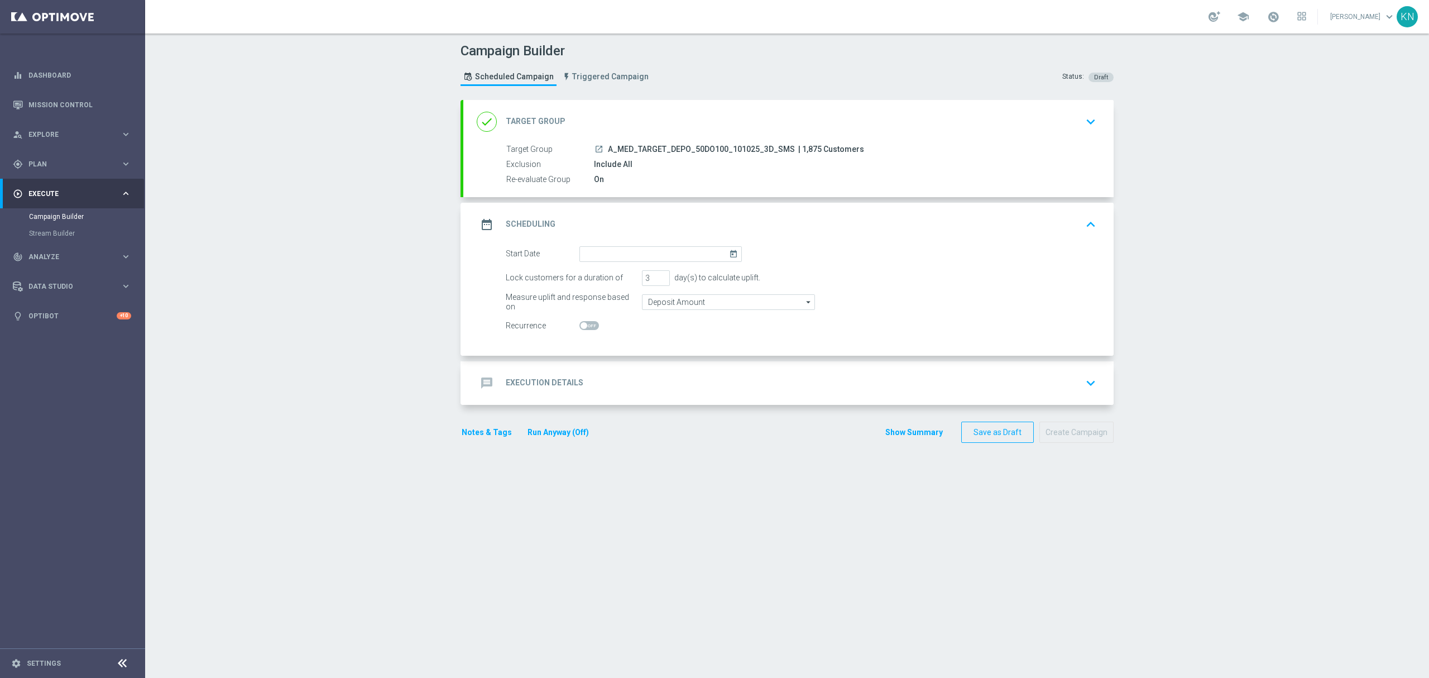
drag, startPoint x: 760, startPoint y: 145, endPoint x: 603, endPoint y: 148, distance: 156.9
click at [600, 148] on div "launch A_MED_TARGET_DEPO_50DO100_101025_3D_SMS | 1,875 Customers" at bounding box center [843, 148] width 498 height 11
copy span "A_MED_TARGET_DEPO_50DO100_101025_3D"
click at [739, 169] on div "Include All" at bounding box center [843, 164] width 498 height 11
click at [595, 151] on icon "launch" at bounding box center [599, 149] width 9 height 9
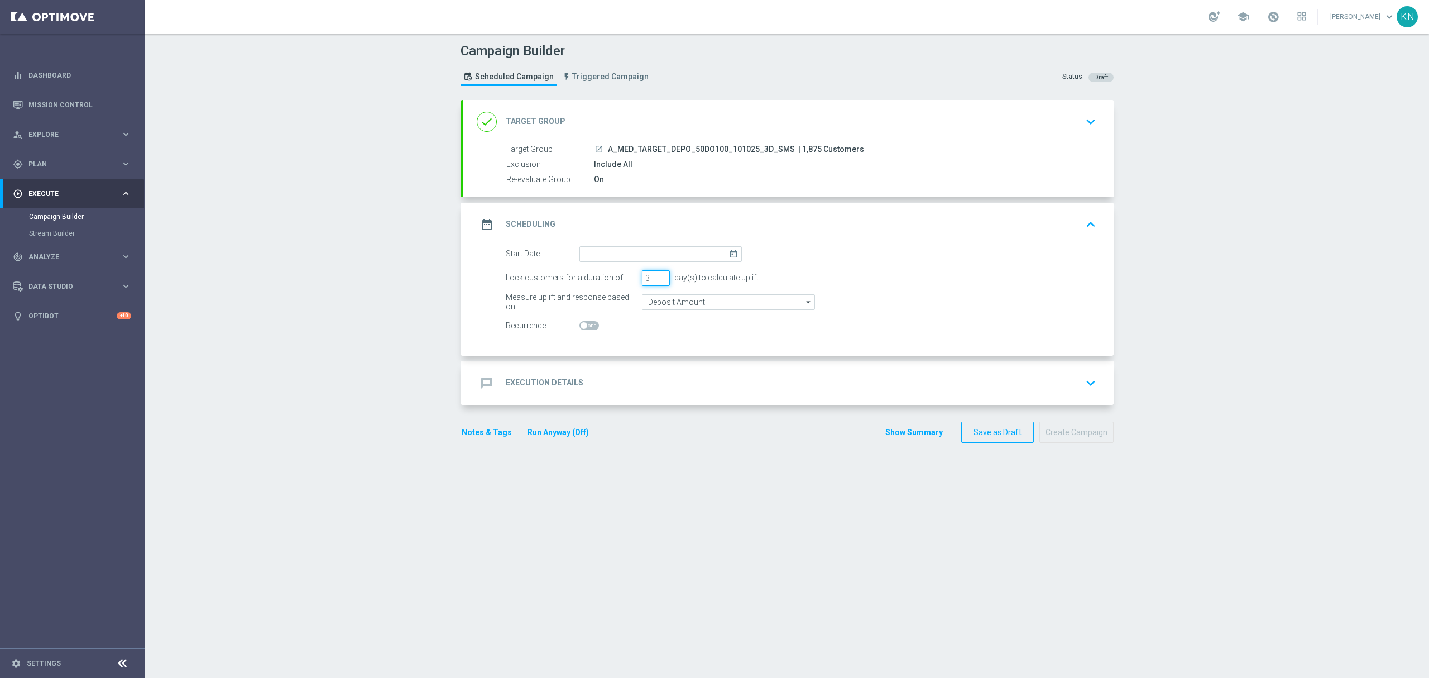
drag, startPoint x: 642, startPoint y: 282, endPoint x: 631, endPoint y: 282, distance: 11.2
click at [631, 282] on div "Lock customers for a duration of 3 day(s) to calculate uplift." at bounding box center [800, 278] width 607 height 16
type input "1"
click at [622, 251] on input at bounding box center [661, 254] width 162 height 16
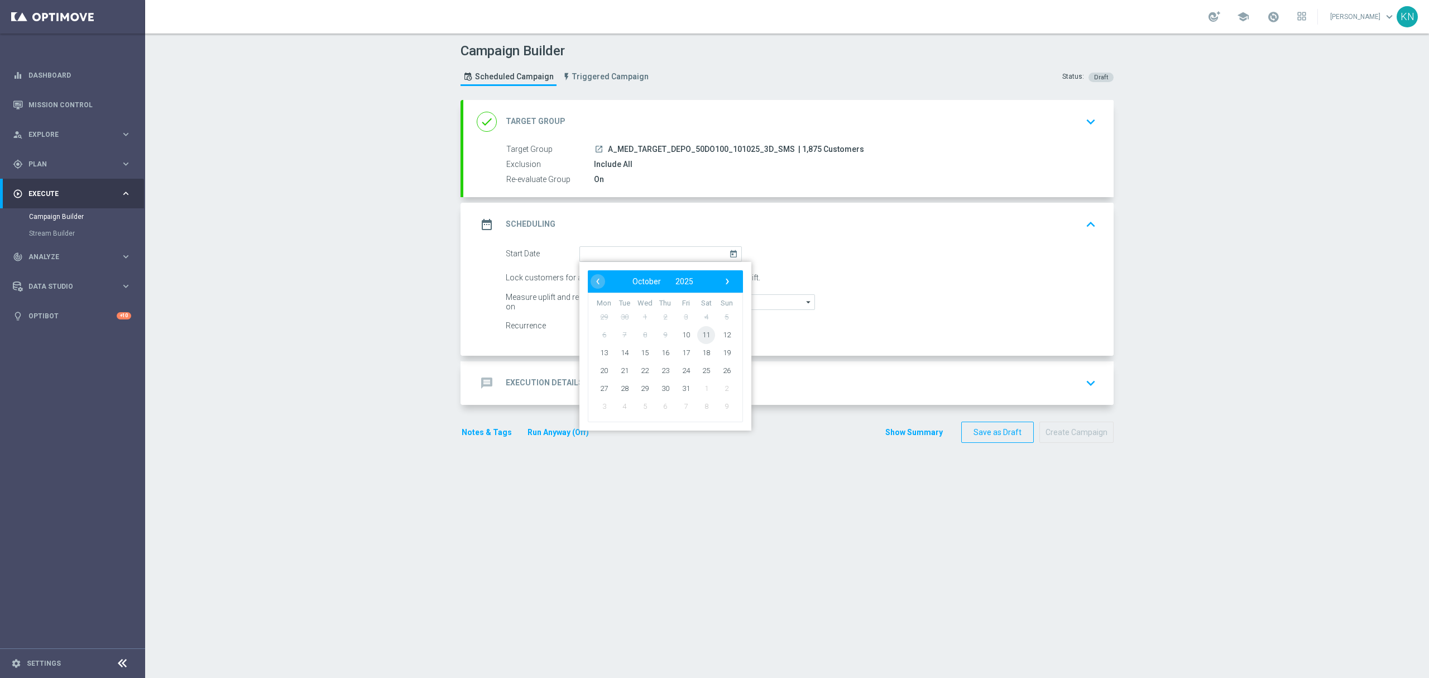
click at [700, 336] on span "11" at bounding box center [706, 335] width 18 height 18
type input "11 Oct 2025"
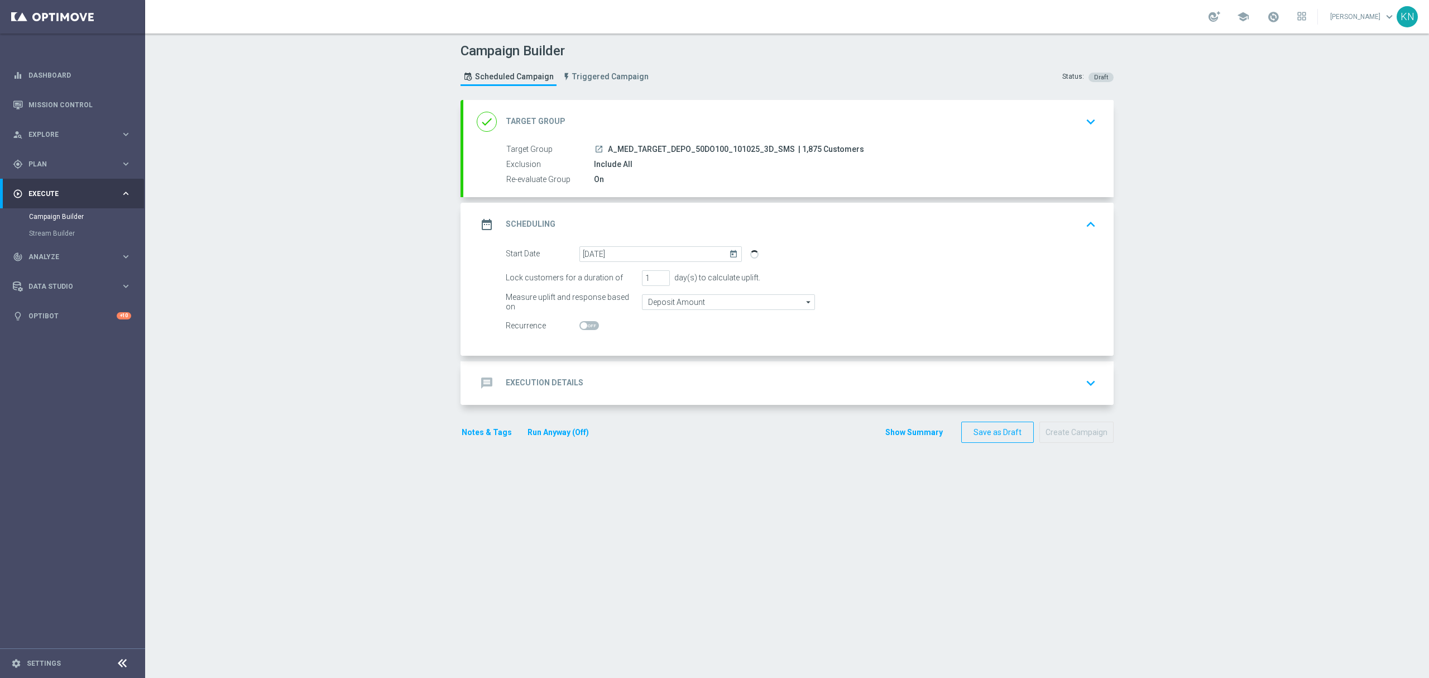
click at [974, 382] on div "message Execution Details keyboard_arrow_down" at bounding box center [789, 382] width 624 height 21
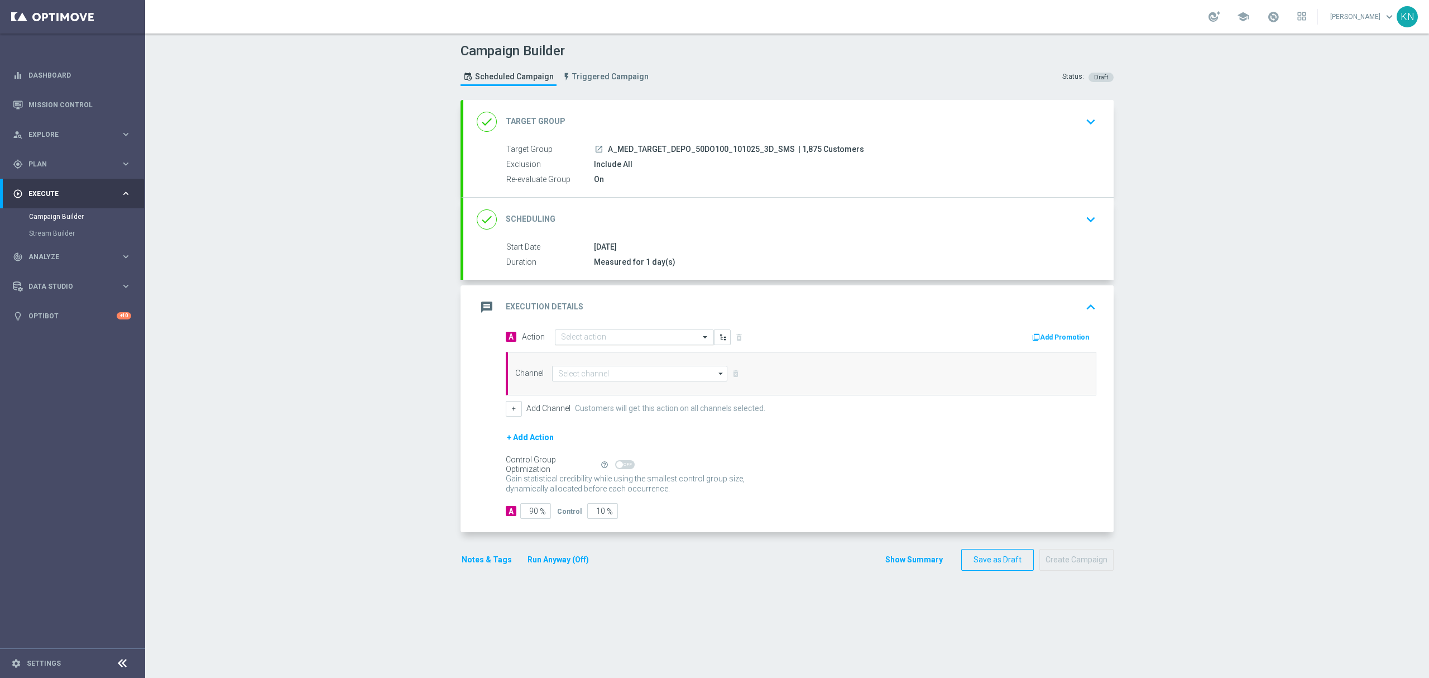
drag, startPoint x: 592, startPoint y: 336, endPoint x: 595, endPoint y: 344, distance: 9.4
click at [592, 336] on input "text" at bounding box center [623, 337] width 125 height 9
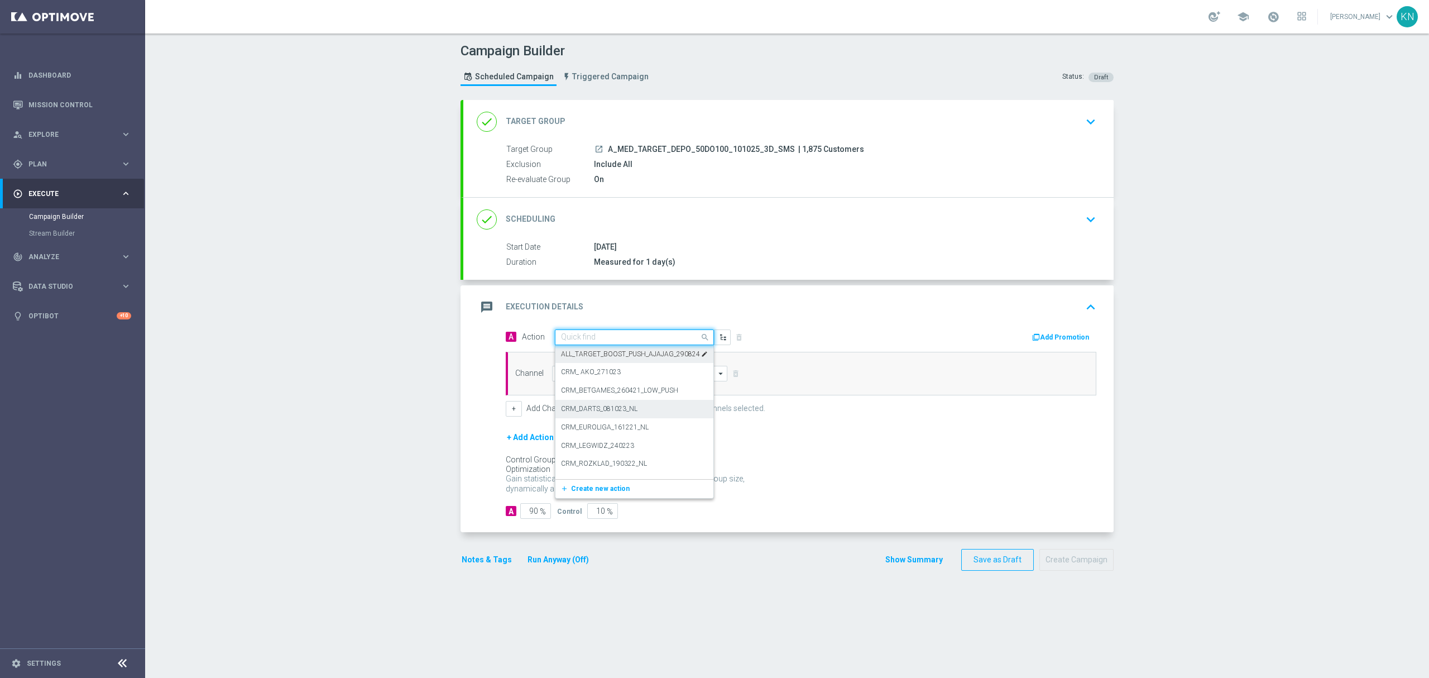
paste input "A_MED_TARGET_DEPO_50DO100_101025_3D_SMS"
type input "A_MED_TARGET_DEPO_50DO100_101025_3D_SMS"
click at [592, 363] on div "add_new Create new action" at bounding box center [635, 371] width 158 height 19
click at [592, 368] on span "Create new action" at bounding box center [600, 372] width 59 height 8
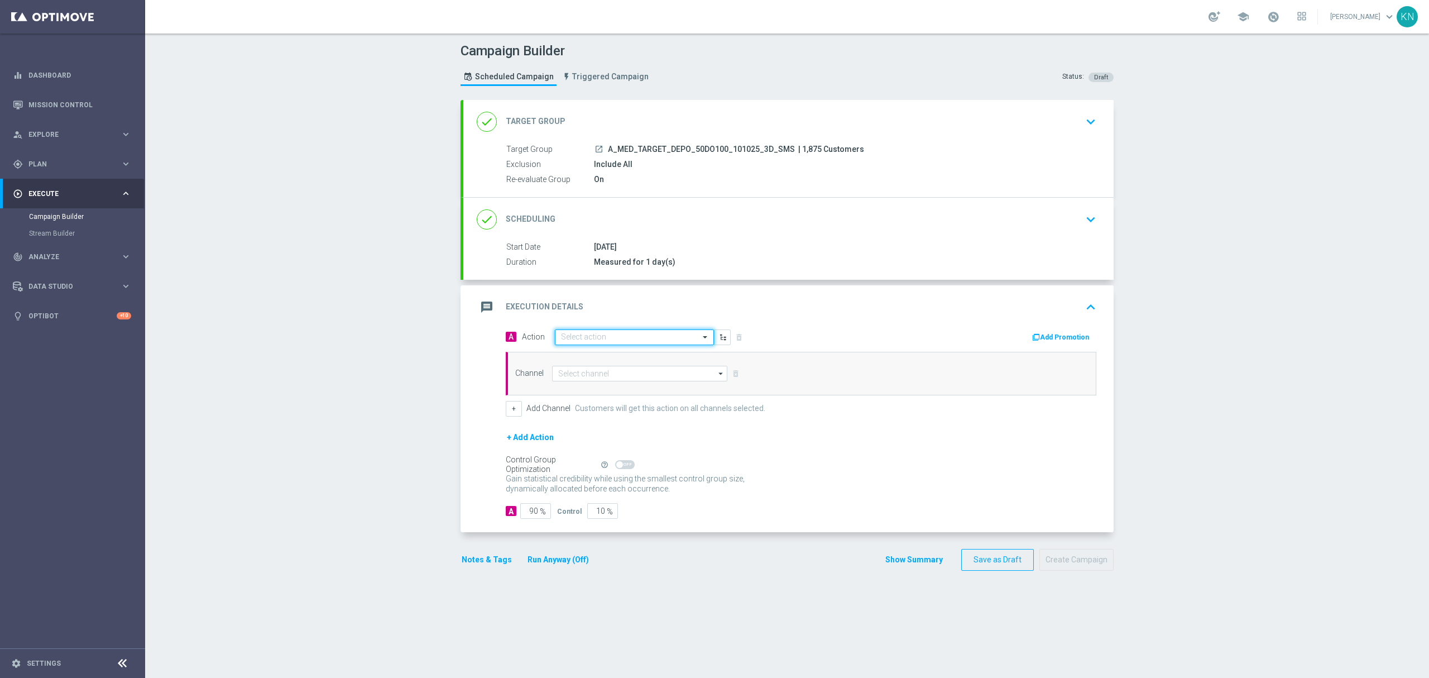
scroll to position [0, 0]
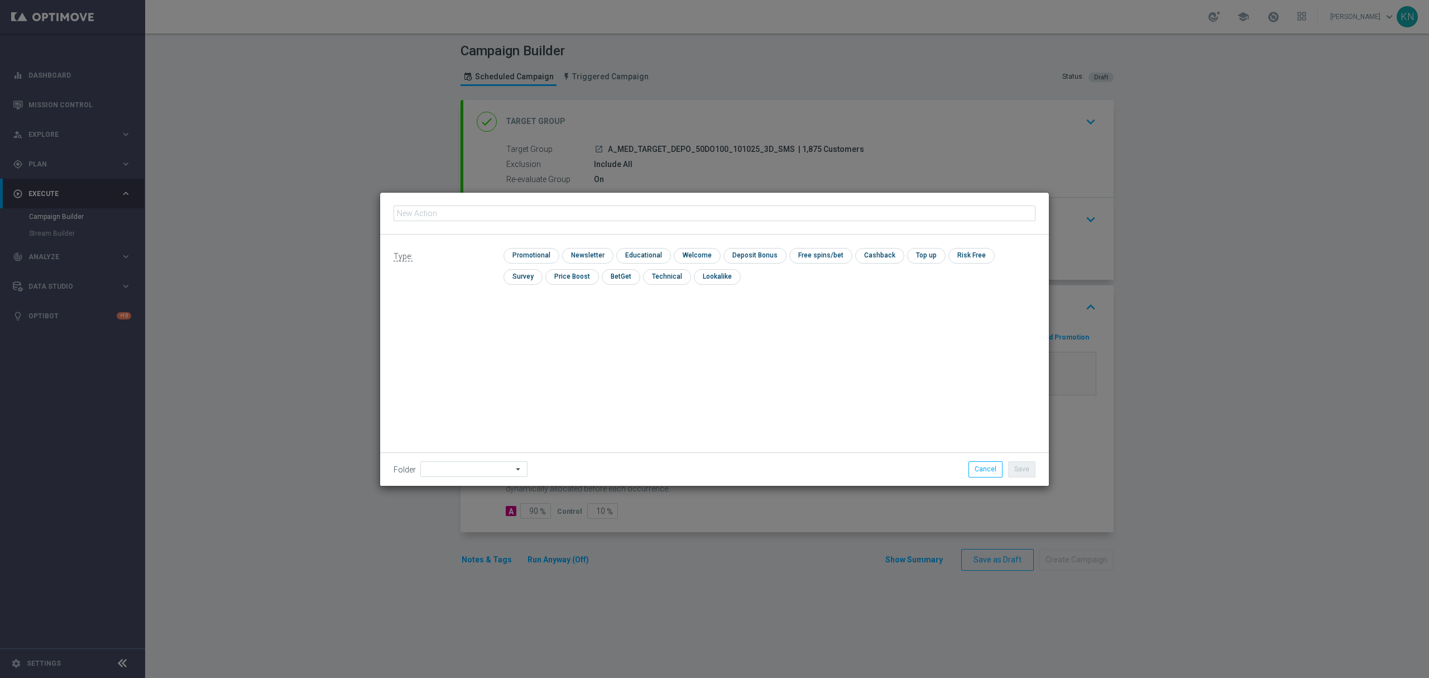
click at [499, 209] on input "text" at bounding box center [715, 213] width 642 height 16
type input "A_MED_TARGET_DEPO_50DO100_101025_3D_SMS"
click at [532, 251] on input "checkbox" at bounding box center [530, 255] width 53 height 15
checkbox input "true"
click at [1020, 466] on button "Save" at bounding box center [1021, 469] width 27 height 16
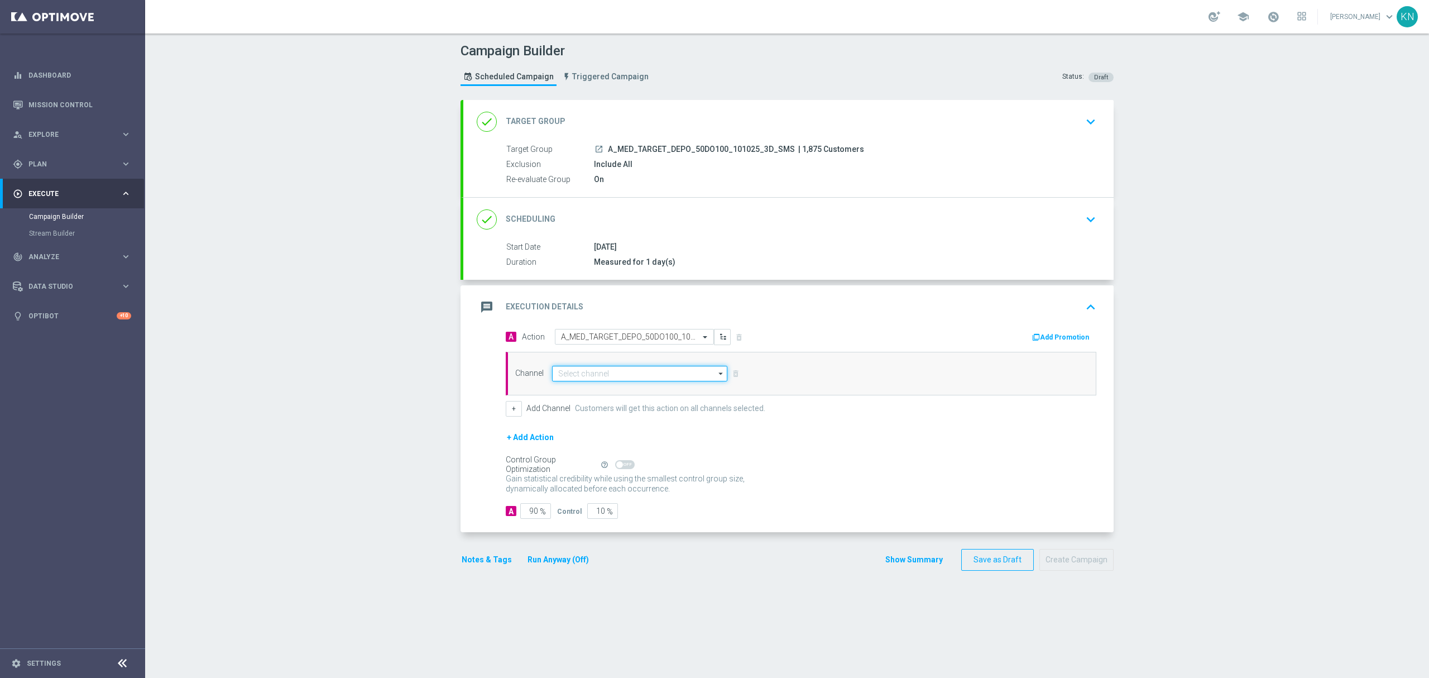
drag, startPoint x: 611, startPoint y: 367, endPoint x: 610, endPoint y: 374, distance: 6.7
click at [610, 373] on input at bounding box center [639, 374] width 175 height 16
click at [610, 389] on div "SMS" at bounding box center [639, 390] width 175 height 16
type input "SMS"
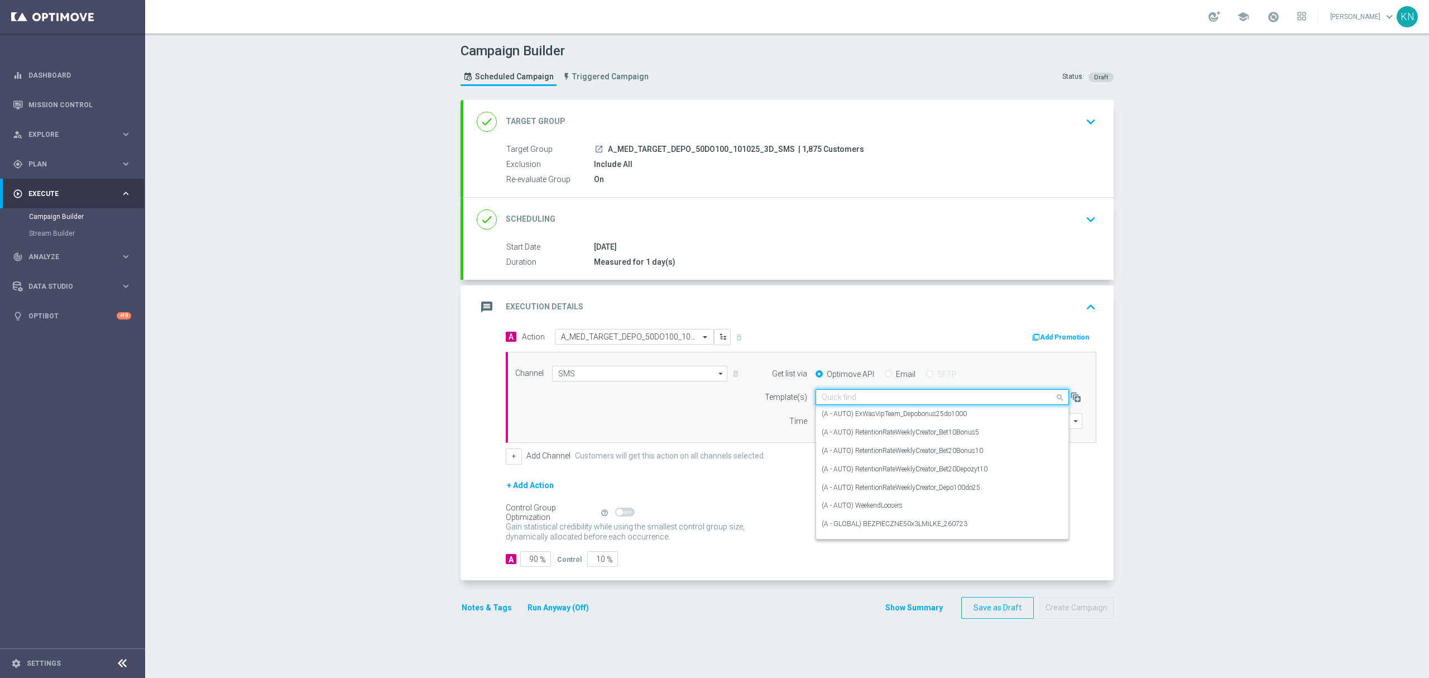
click at [886, 399] on input "text" at bounding box center [931, 397] width 219 height 9
paste input "A_MED_TARGET_DEPO_50DO100_101025_3D_SMS"
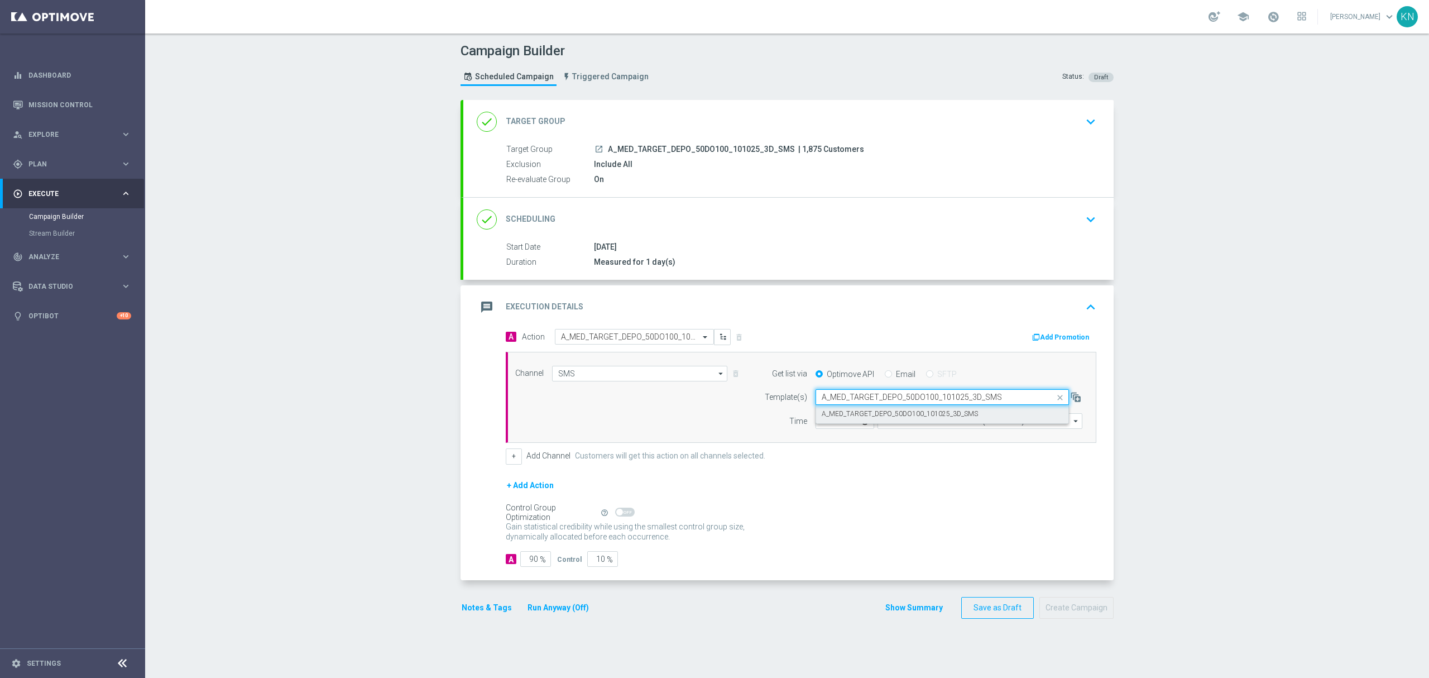
click at [858, 412] on label "A_MED_TARGET_DEPO_50DO100_101025_3D_SMS" at bounding box center [900, 413] width 156 height 9
type input "A_MED_TARGET_DEPO_50DO100_101025_3D_SMS"
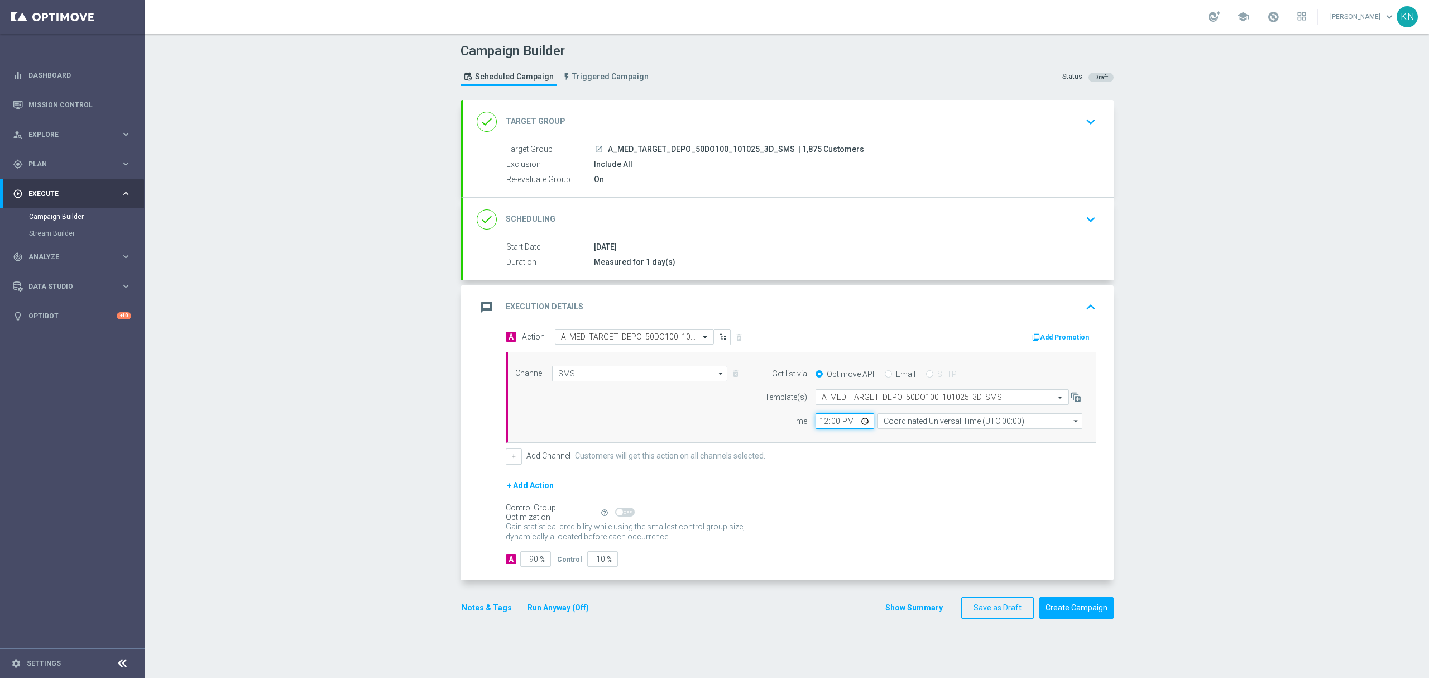
click at [829, 424] on input "12:00" at bounding box center [845, 421] width 59 height 16
type input "12:20"
click at [979, 421] on input "Coordinated Universal Time (UTC 00:00)" at bounding box center [980, 421] width 205 height 16
click at [955, 441] on div "Central European Time (Warsaw) (UTC +02:00)" at bounding box center [974, 437] width 183 height 10
type input "Central European Time (Warsaw) (UTC +02:00)"
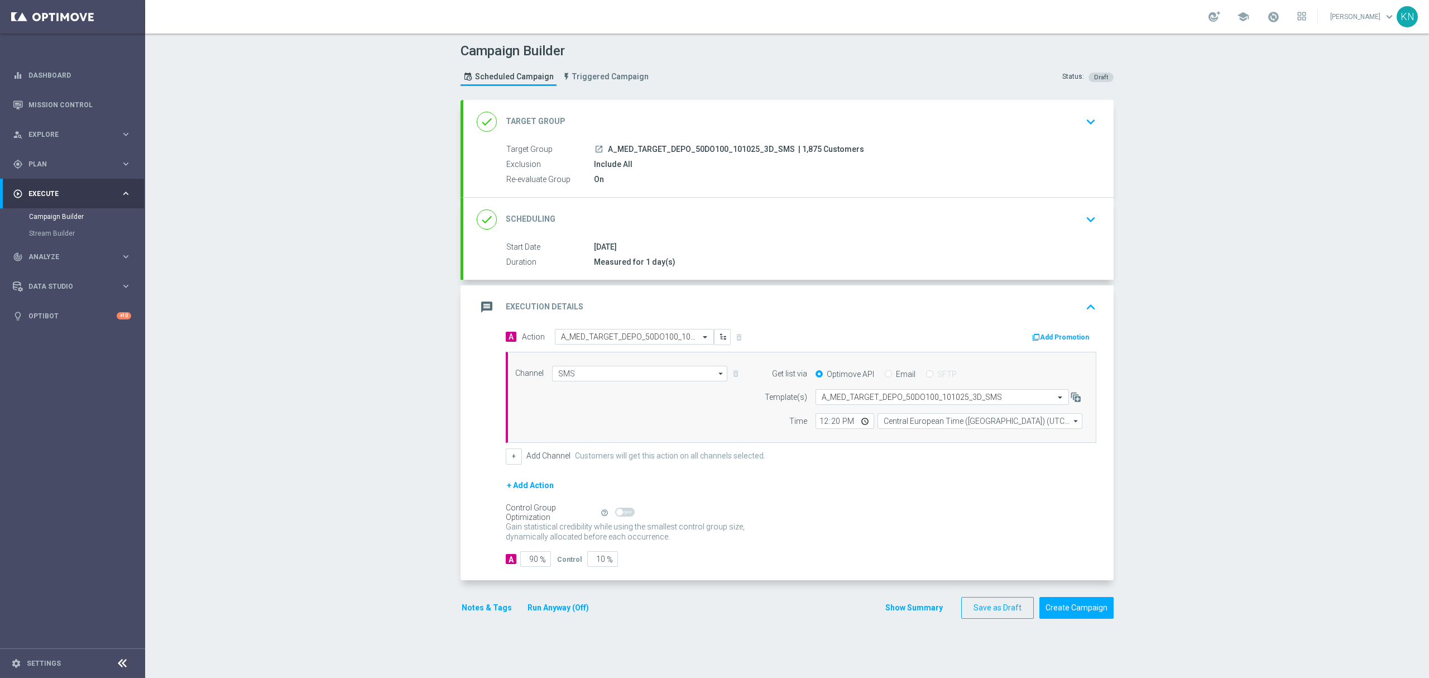
drag, startPoint x: 876, startPoint y: 483, endPoint x: 872, endPoint y: 465, distance: 18.3
click at [877, 482] on div "+ Add Action" at bounding box center [801, 493] width 591 height 28
click at [590, 563] on input "10" at bounding box center [602, 559] width 31 height 16
drag, startPoint x: 590, startPoint y: 563, endPoint x: 595, endPoint y: 561, distance: 5.7
click at [592, 563] on input "10" at bounding box center [602, 559] width 31 height 16
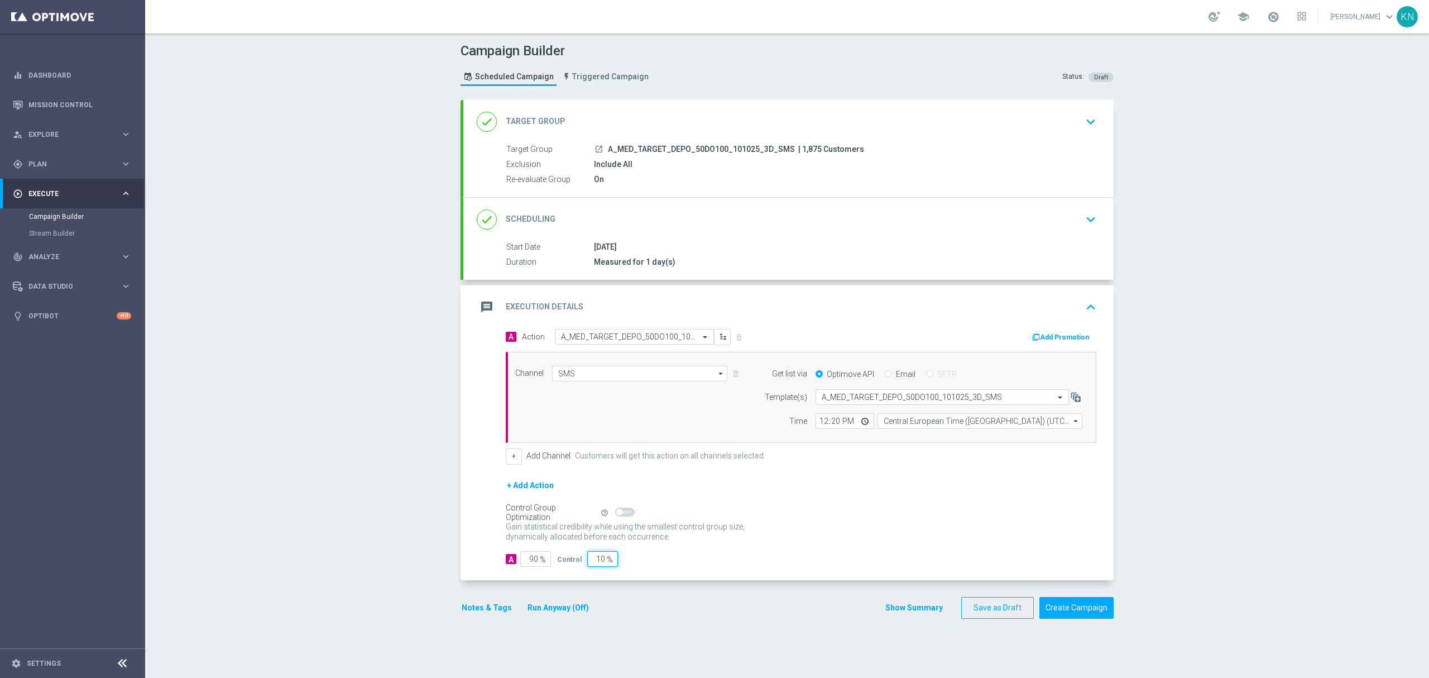
type input "2"
type input "98"
type input "2"
click at [471, 612] on button "Notes & Tags" at bounding box center [487, 608] width 52 height 14
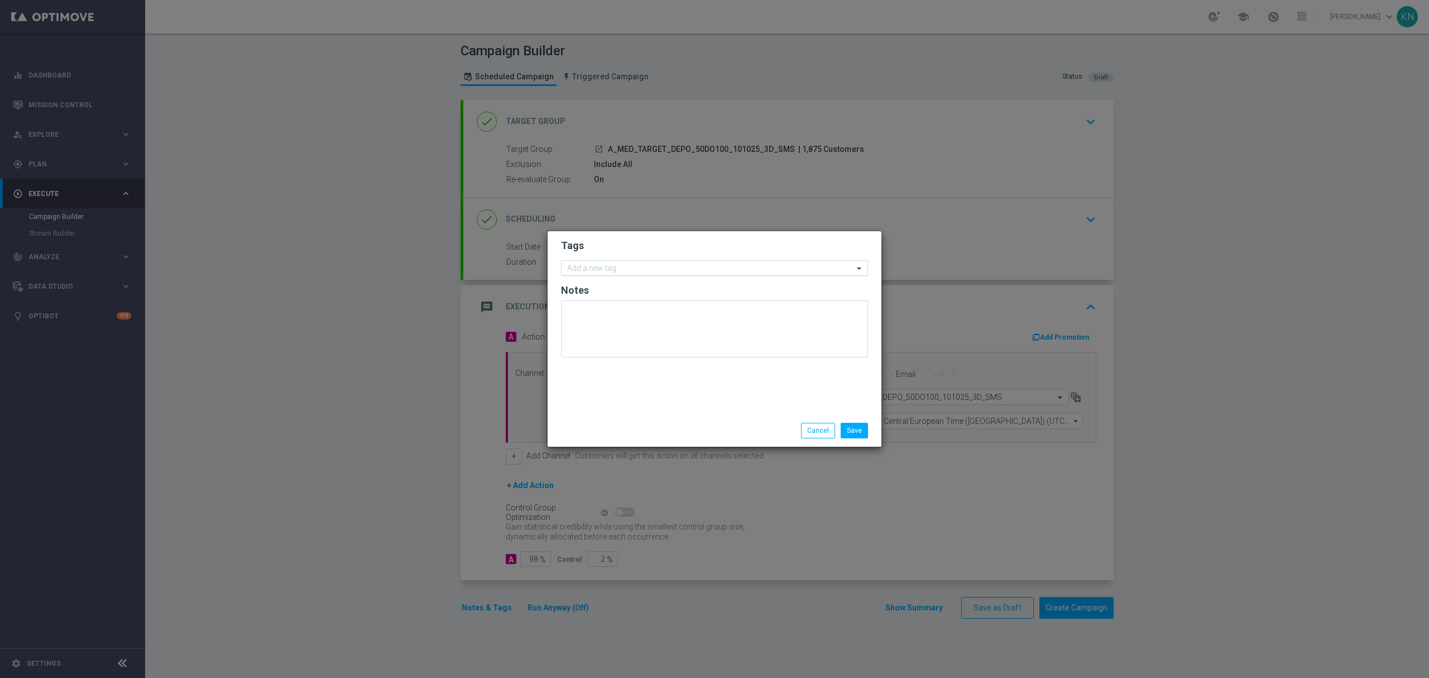
click at [599, 262] on div "Add a new tag" at bounding box center [708, 268] width 292 height 14
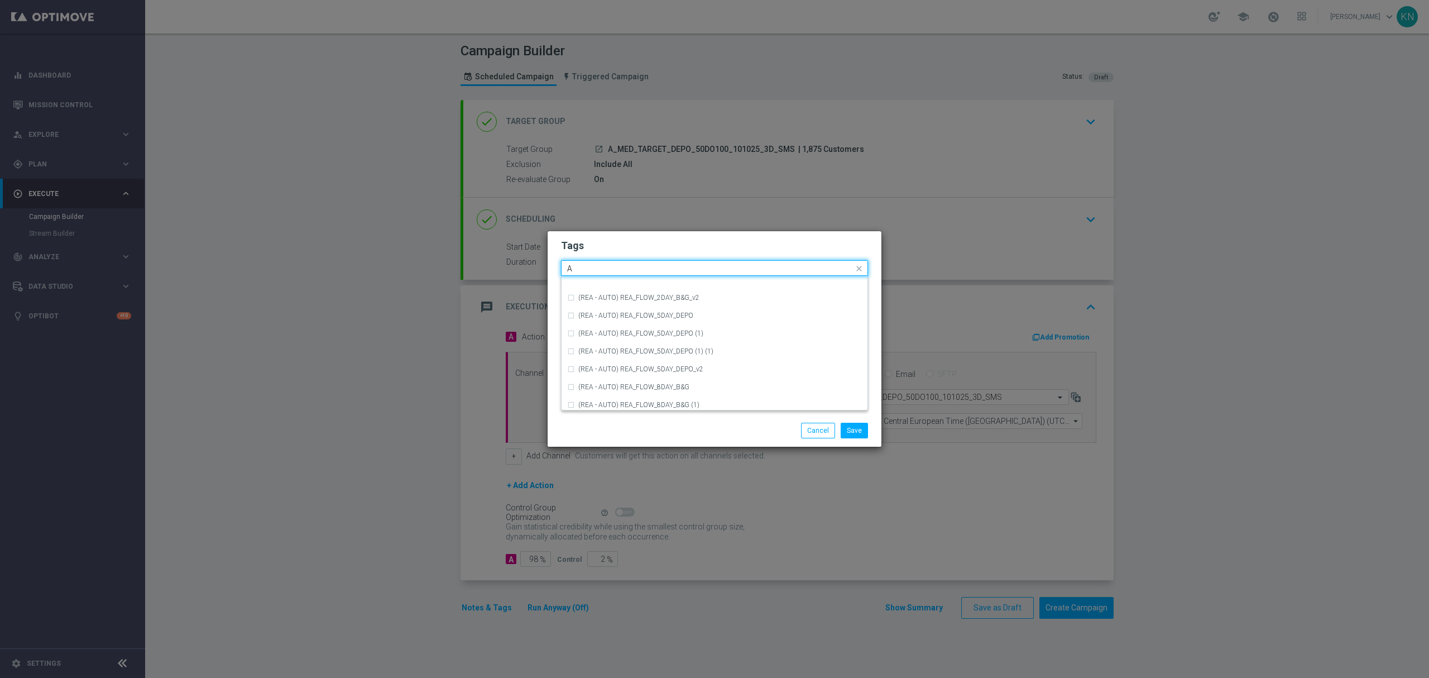
scroll to position [1265, 0]
click at [575, 398] on div "A" at bounding box center [714, 395] width 295 height 18
type input "A"
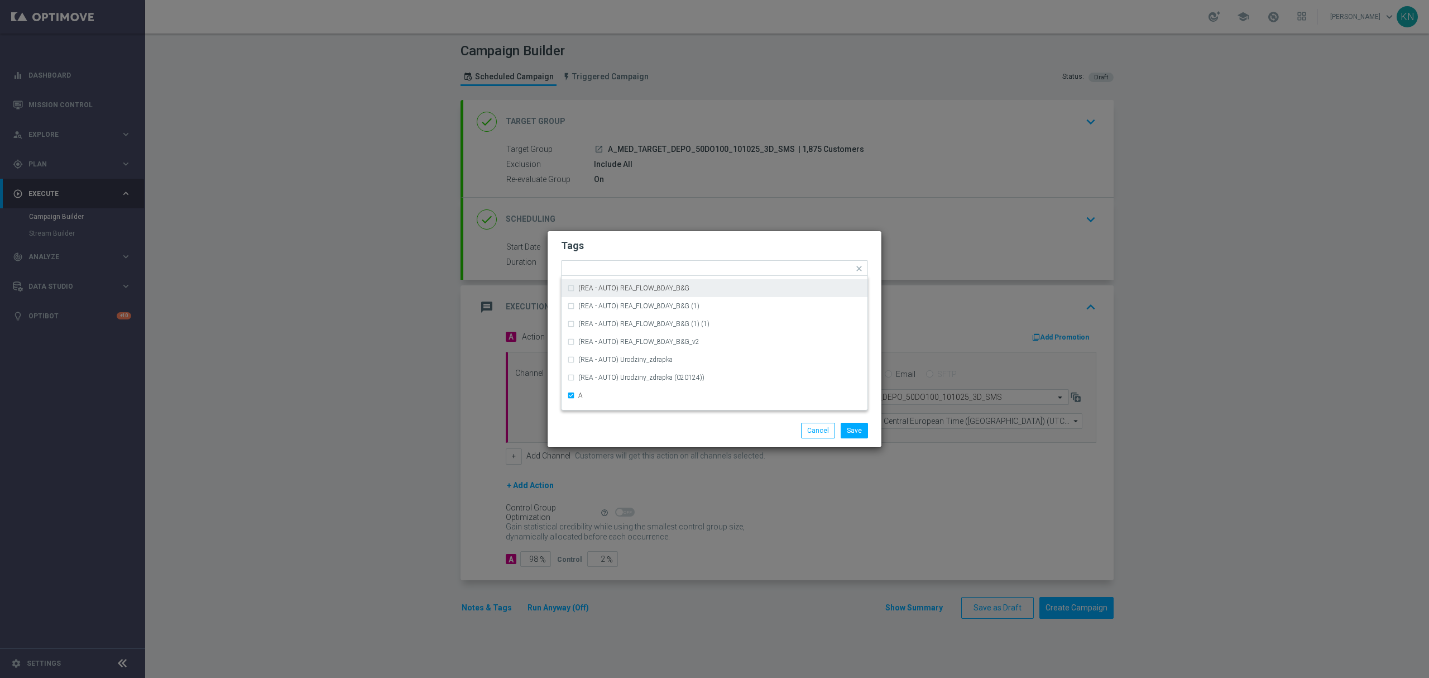
click at [652, 248] on h2 "Tags" at bounding box center [714, 245] width 307 height 13
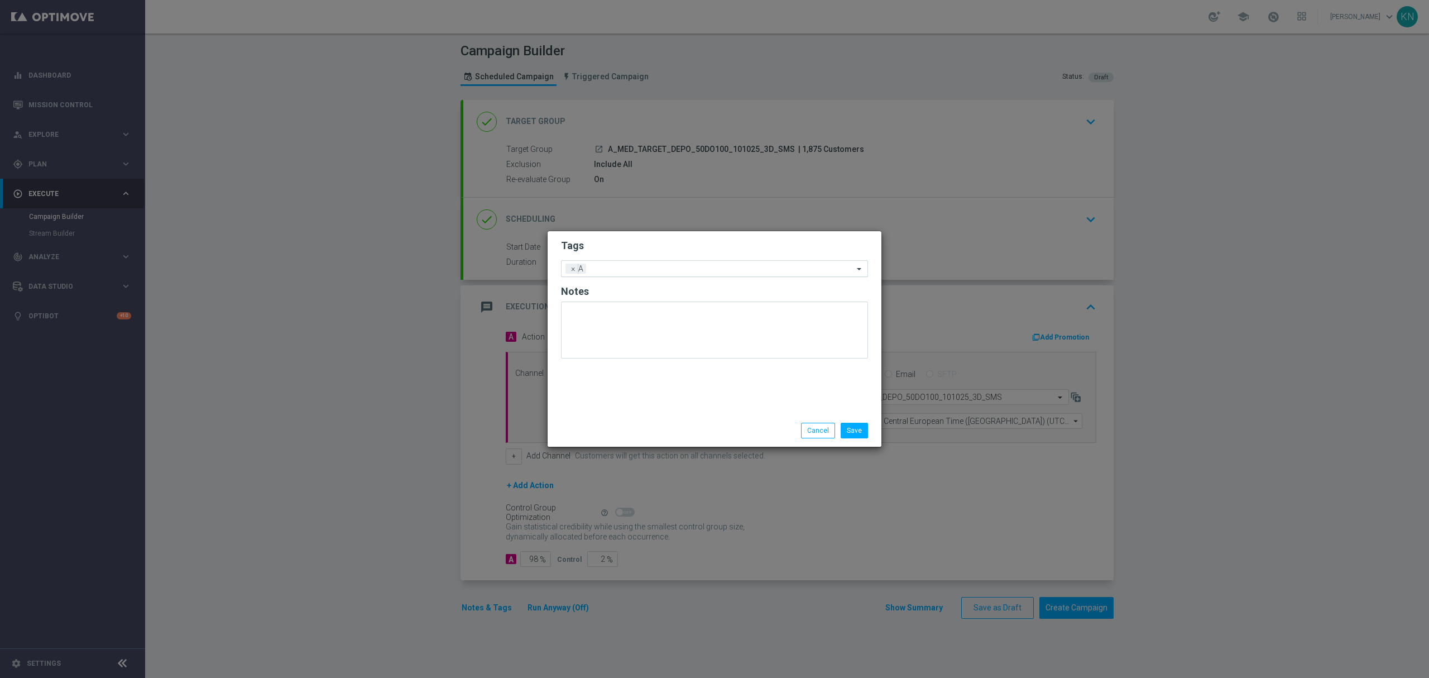
click at [615, 275] on div "Add a new tag × A" at bounding box center [714, 268] width 307 height 17
type input "m"
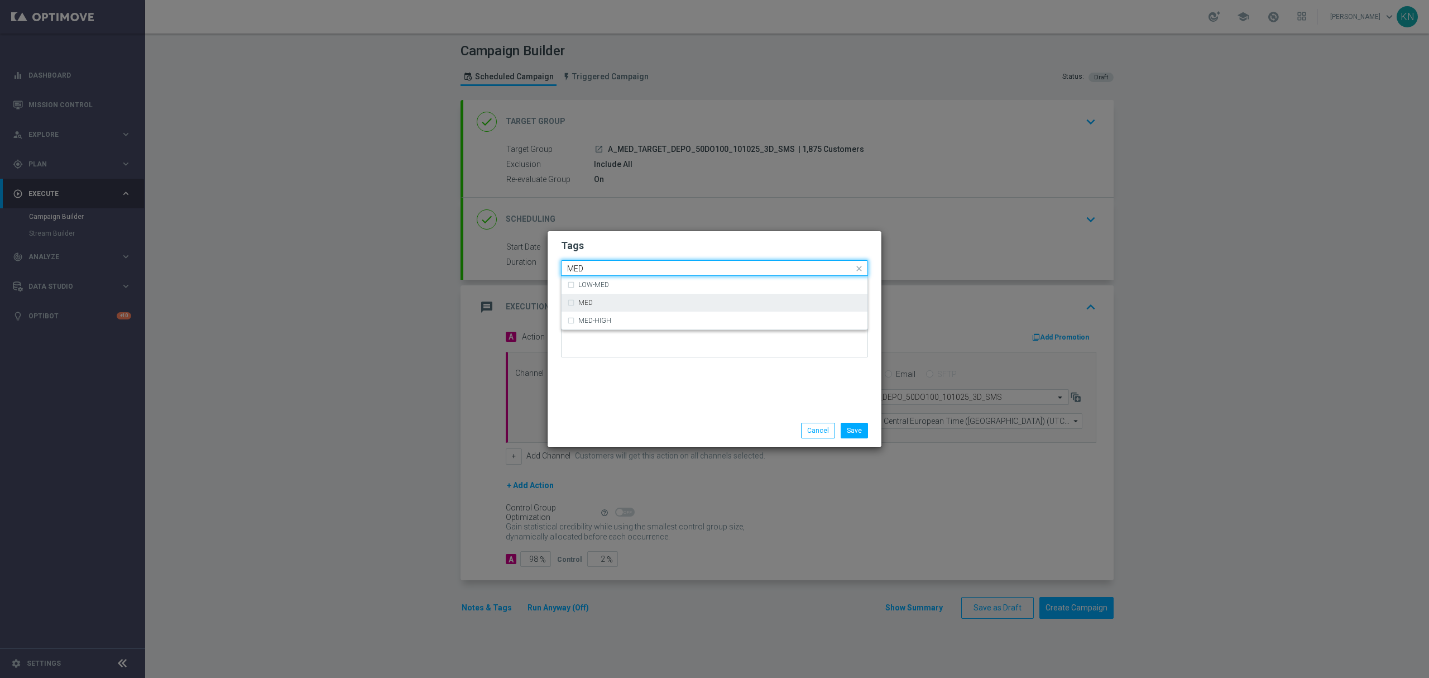
click at [638, 294] on div "MED" at bounding box center [714, 303] width 295 height 18
type input "MED"
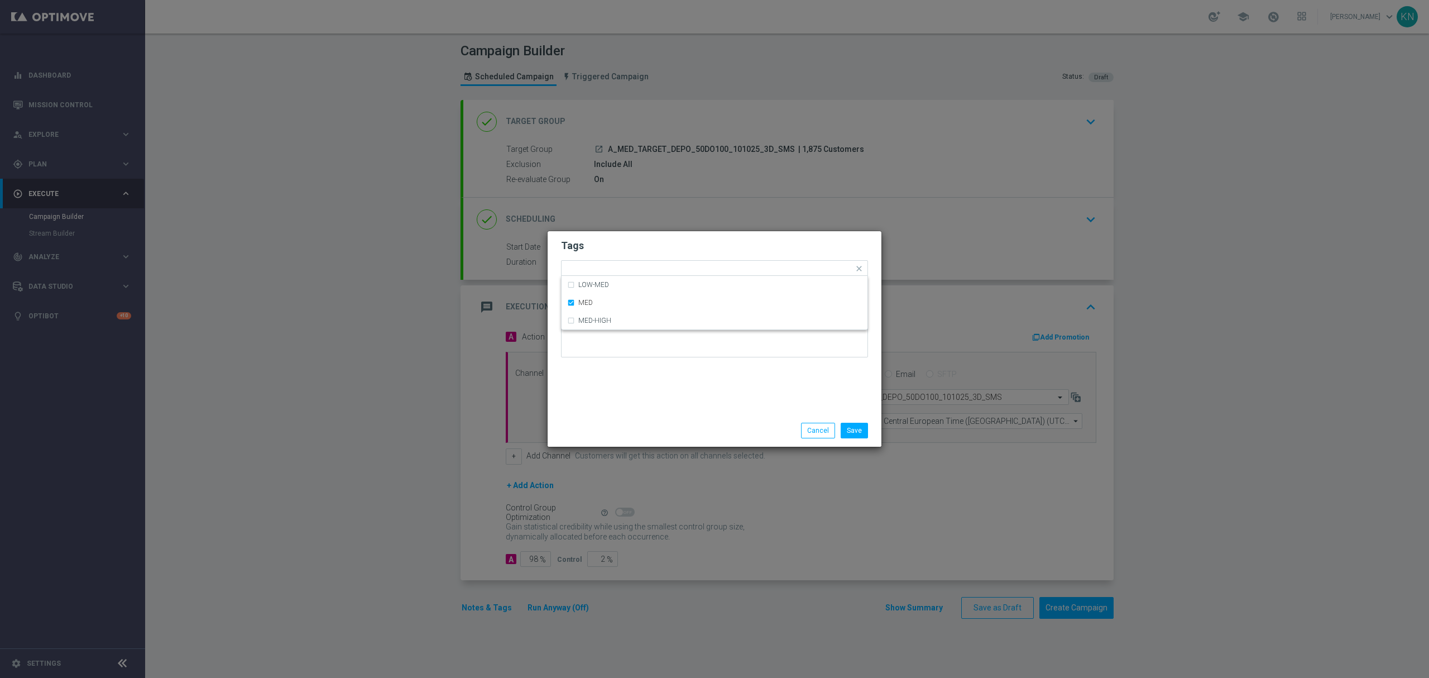
click at [663, 250] on h2 "Tags" at bounding box center [714, 245] width 307 height 13
click at [670, 265] on div "Add a new tag × A × MED" at bounding box center [708, 269] width 292 height 16
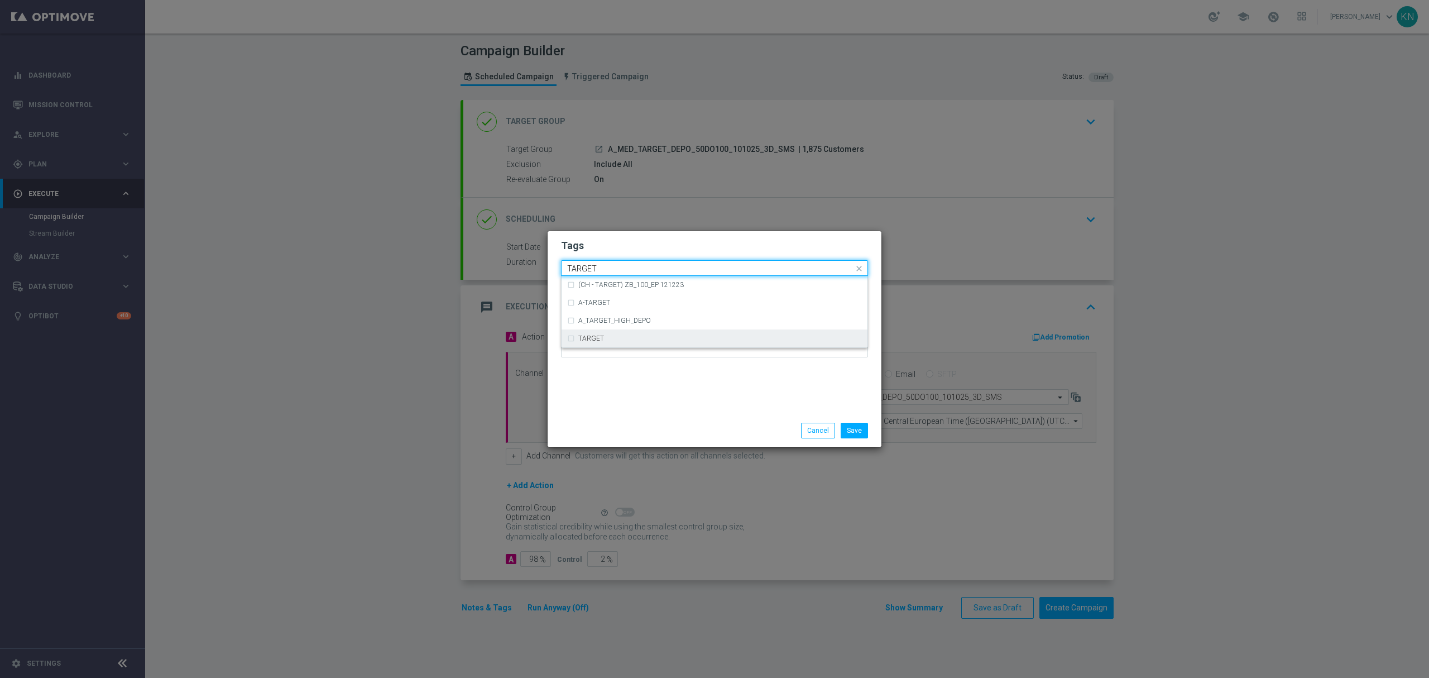
drag, startPoint x: 591, startPoint y: 347, endPoint x: 597, endPoint y: 339, distance: 9.9
click at [592, 347] on ng-dropdown-panel "(CH - TARGET) ZB_100_EP 121223 A-TARGET A_TARGET_HIGH_DEPO TARGET" at bounding box center [714, 312] width 307 height 72
click at [597, 339] on label "TARGET" at bounding box center [591, 338] width 26 height 7
type input "TARGET"
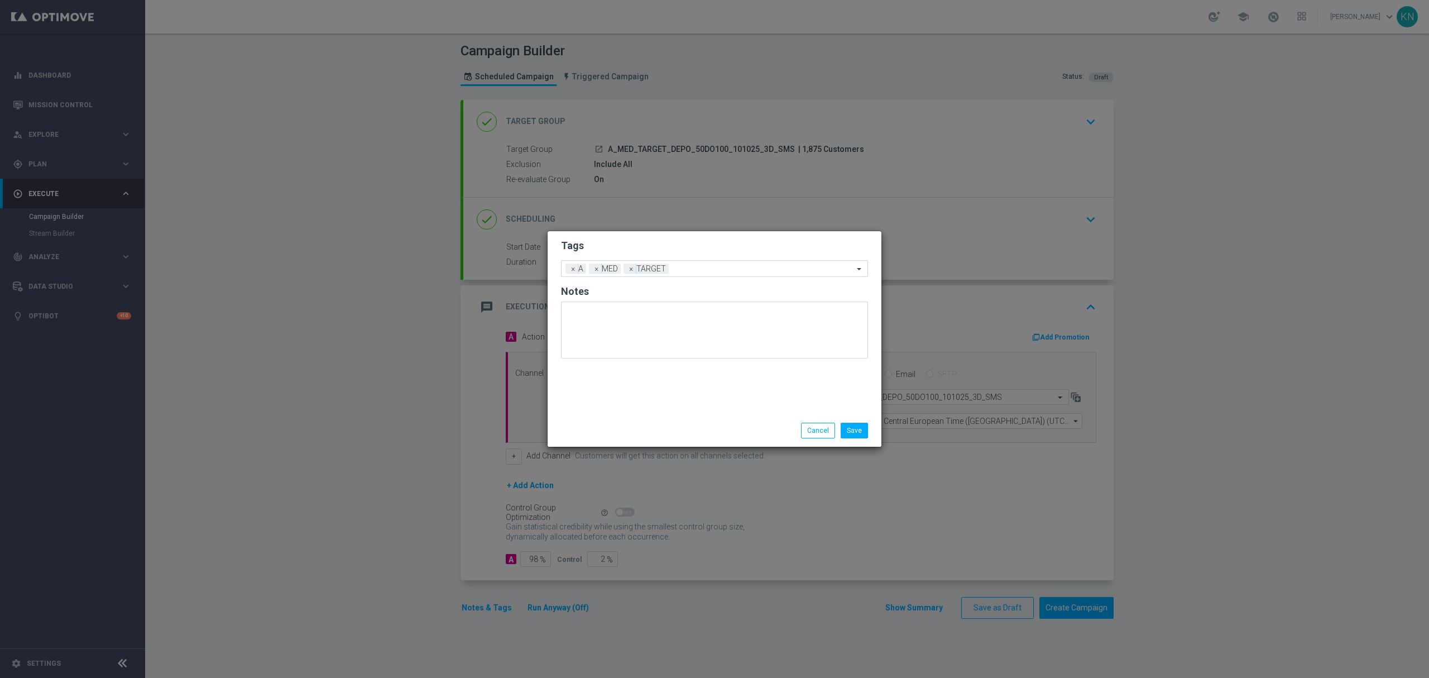
click at [639, 252] on form "Tags Add a new tag × A × MED × TARGET Notes" at bounding box center [714, 301] width 307 height 131
click at [686, 271] on input "text" at bounding box center [763, 269] width 180 height 9
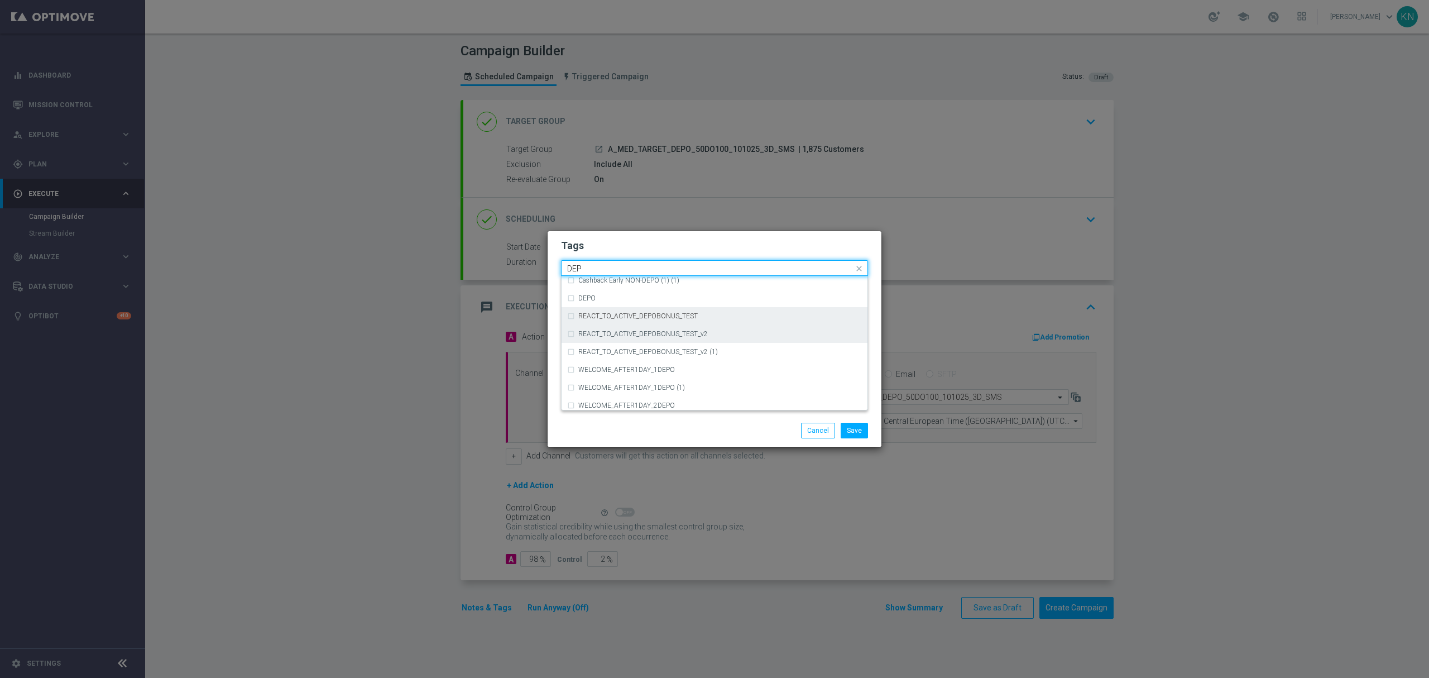
scroll to position [506, 0]
click at [599, 300] on div "DEPO" at bounding box center [714, 297] width 295 height 18
type input "DEP"
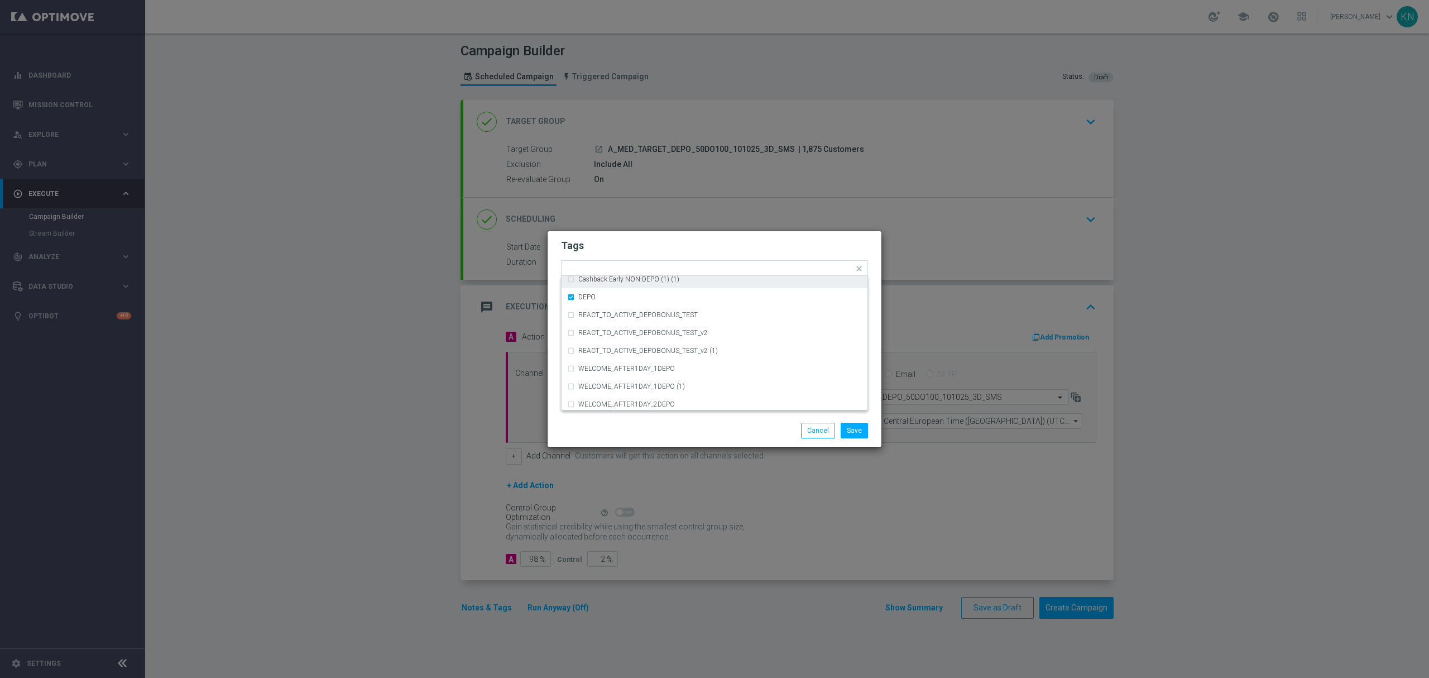
click at [662, 239] on h2 "Tags" at bounding box center [714, 245] width 307 height 13
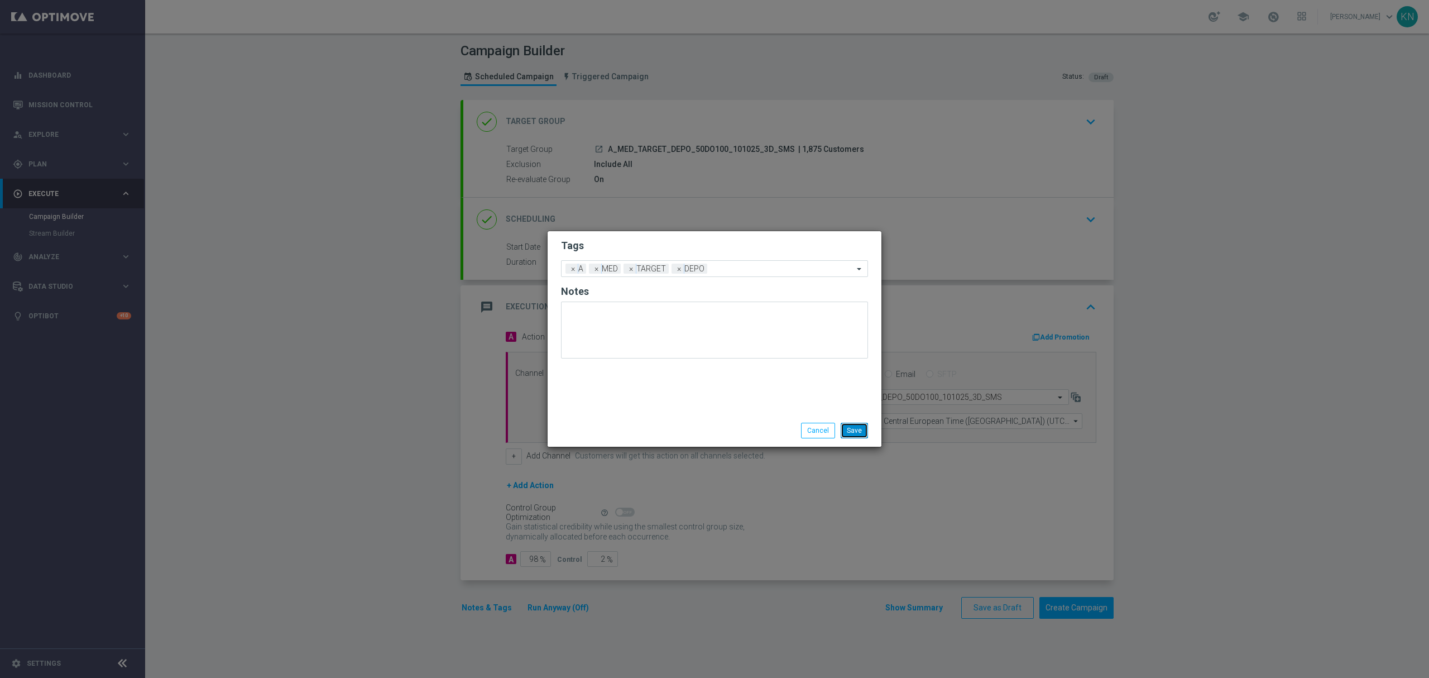
click at [847, 425] on button "Save" at bounding box center [854, 431] width 27 height 16
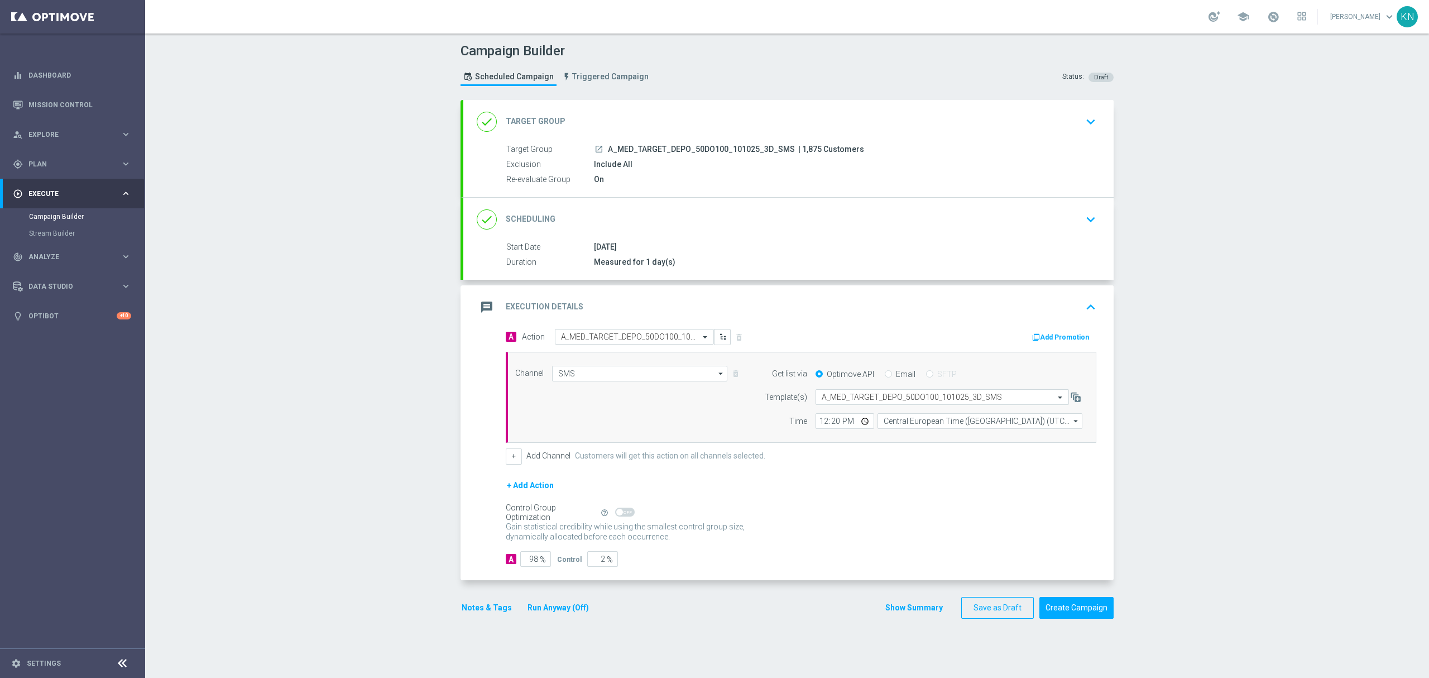
click at [595, 150] on icon "launch" at bounding box center [599, 149] width 9 height 9
click at [1011, 124] on div "done Target Group keyboard_arrow_down" at bounding box center [789, 121] width 624 height 21
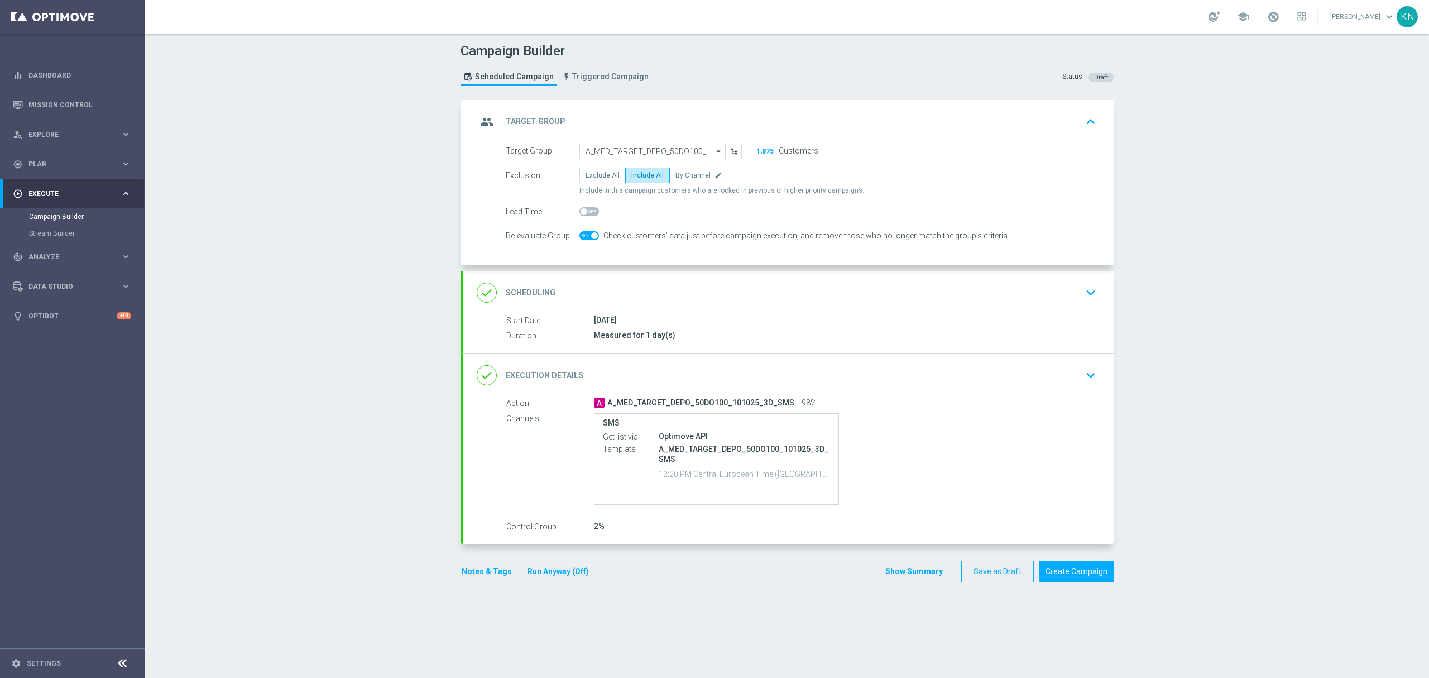
drag, startPoint x: 1021, startPoint y: 300, endPoint x: 1011, endPoint y: 290, distance: 13.8
click at [1021, 300] on div "done Scheduling keyboard_arrow_down" at bounding box center [789, 292] width 624 height 21
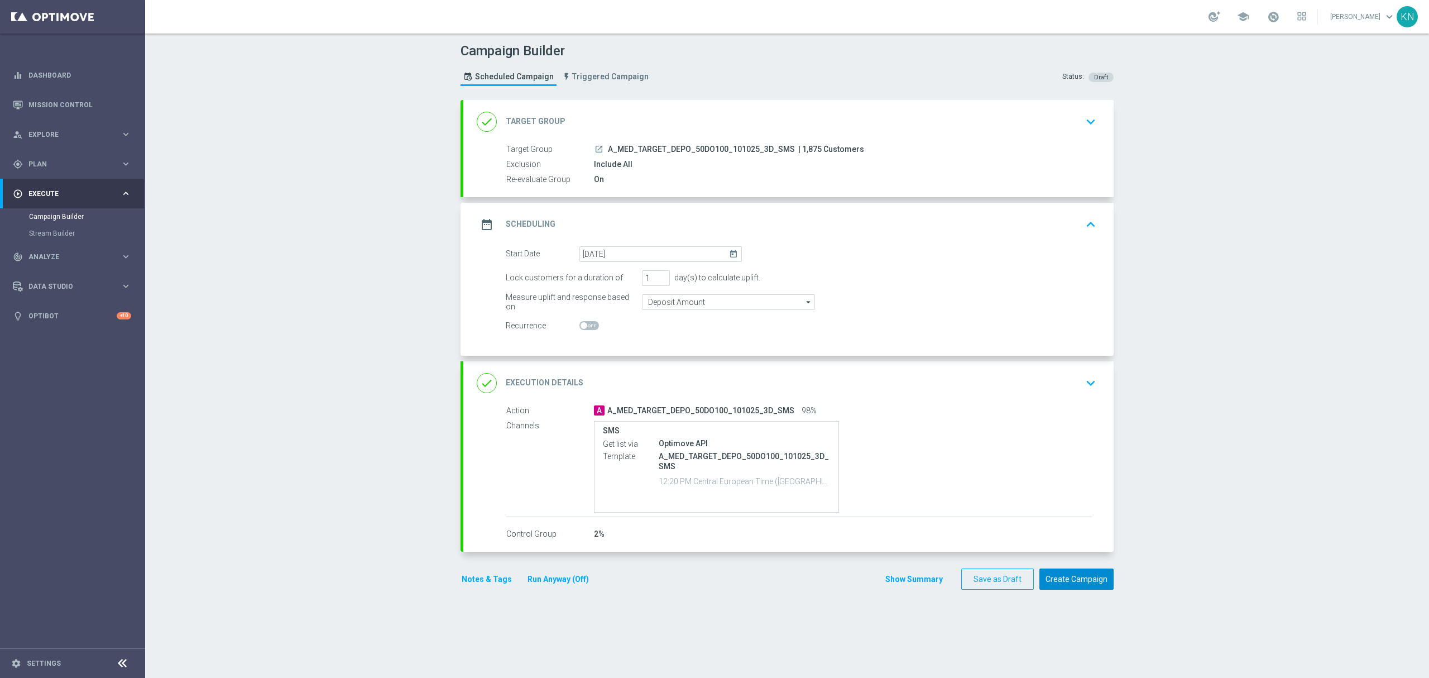
click at [1072, 580] on button "Create Campaign" at bounding box center [1077, 579] width 74 height 22
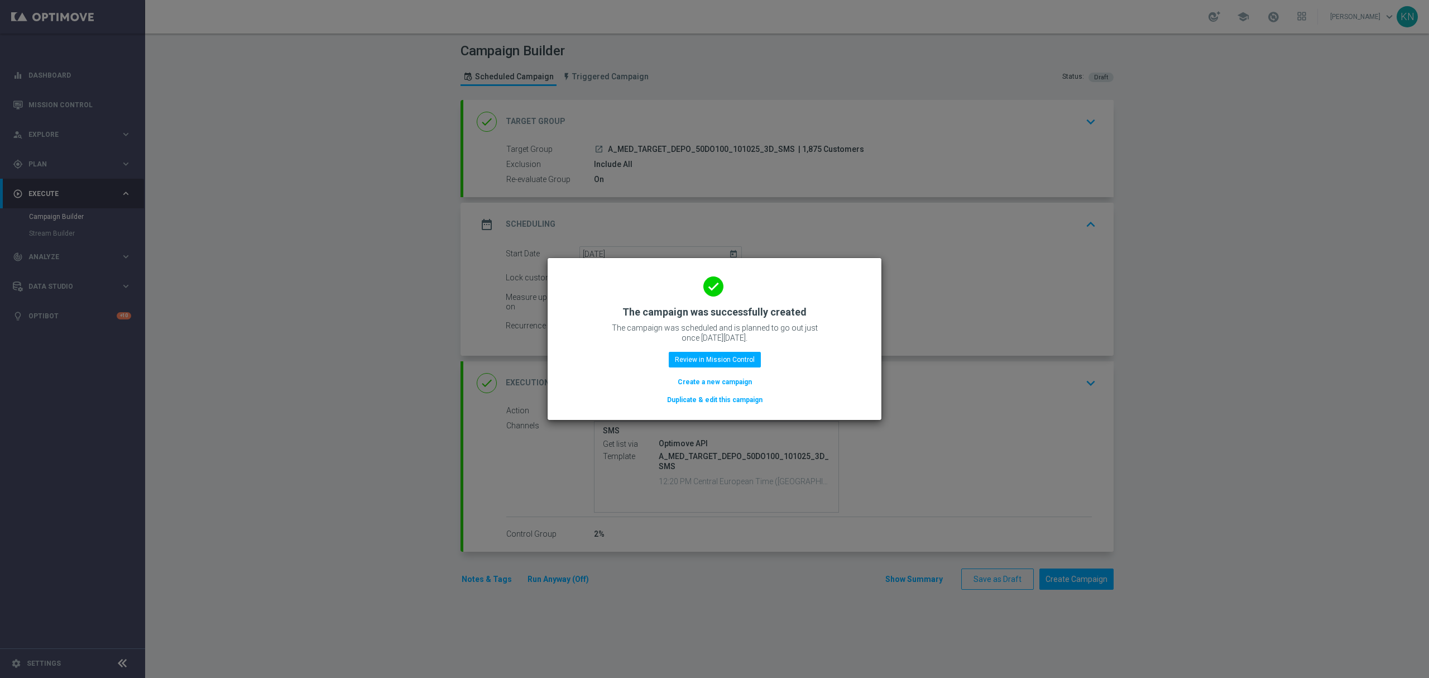
click at [722, 400] on button "Duplicate & edit this campaign" at bounding box center [715, 400] width 98 height 12
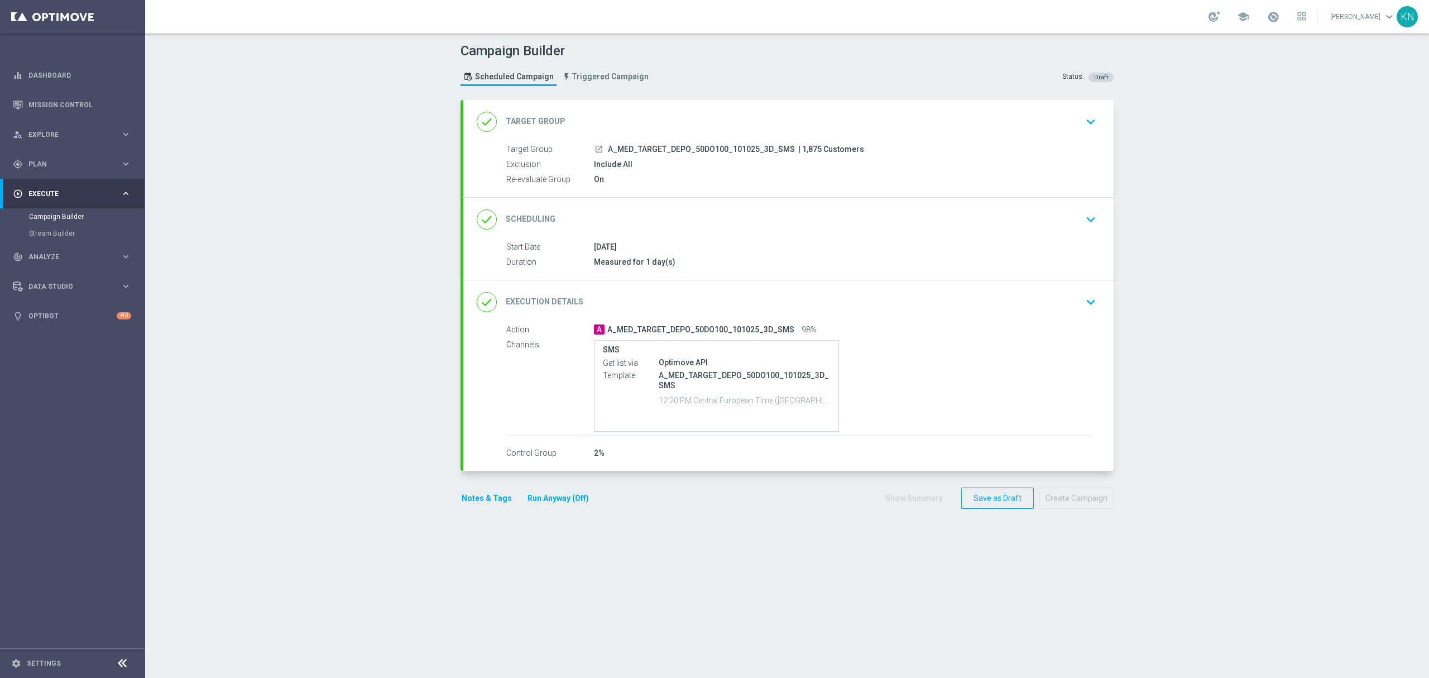
click at [679, 155] on div "Target Group launch A_MED_TARGET_DEPO_50DO100_101025_3D_SMS | 1,875 Customers" at bounding box center [799, 149] width 586 height 12
click at [1053, 121] on div "done Target Group keyboard_arrow_down" at bounding box center [789, 121] width 624 height 21
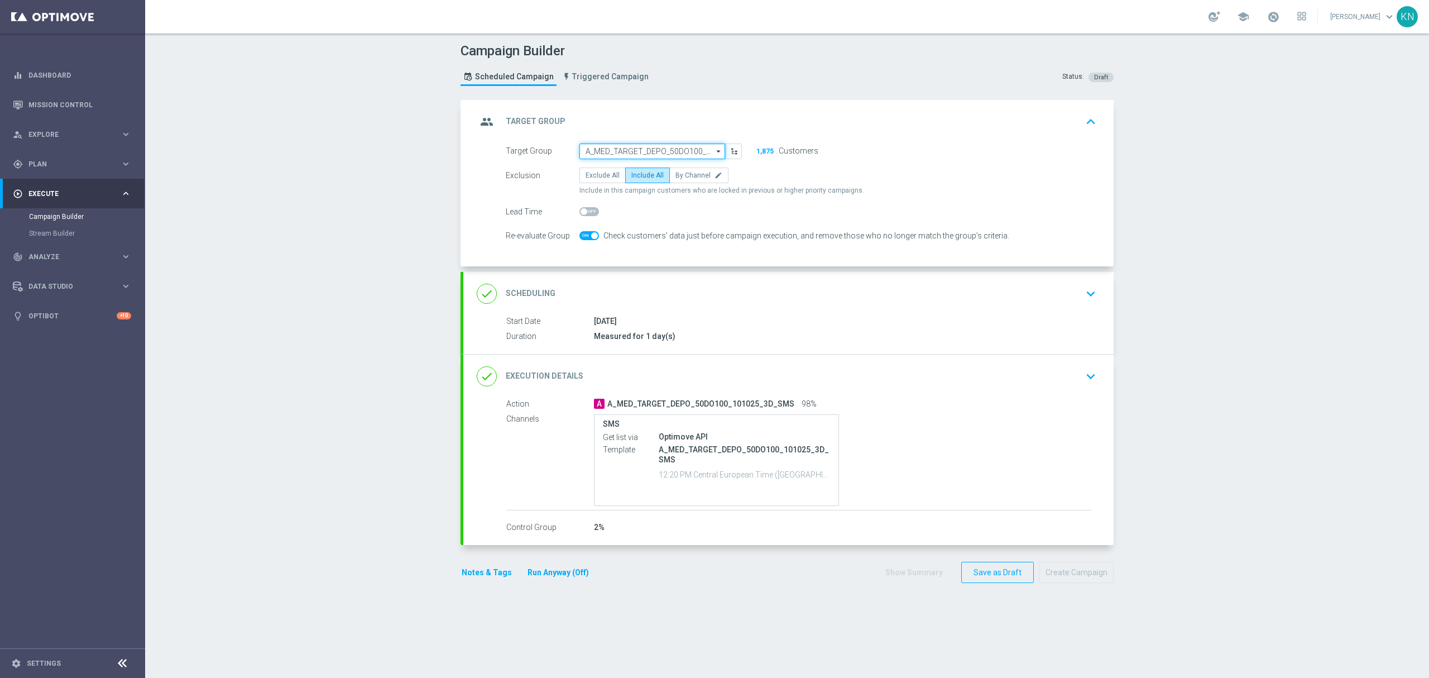
click at [631, 150] on input "A_MED_TARGET_DEPO_50DO100_101025_3D_SMS" at bounding box center [653, 151] width 146 height 16
paste input "A_HIGH_TARGET_DEPO_50DO200_101025_3D_SMS"
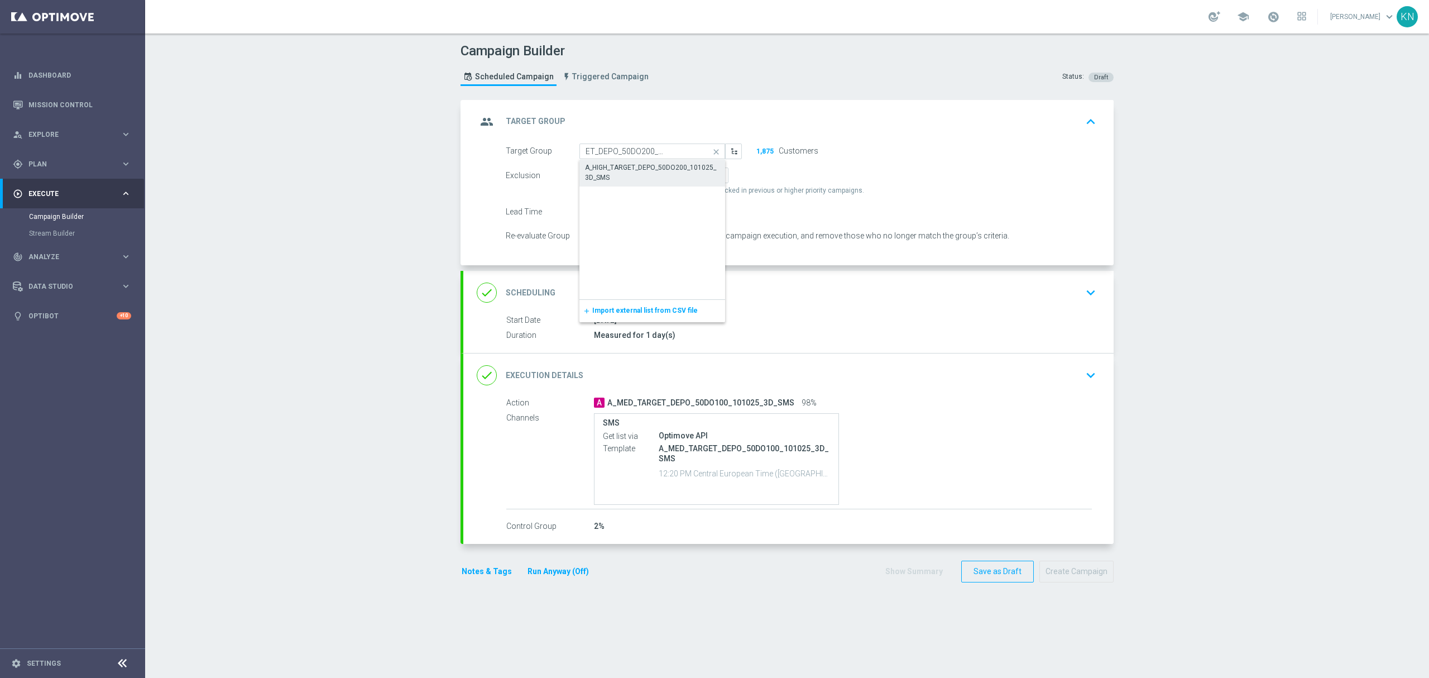
click at [623, 168] on div "A_HIGH_TARGET_DEPO_50DO200_101025_3D_SMS" at bounding box center [652, 172] width 135 height 20
type input "A_HIGH_TARGET_DEPO_50DO200_101025_3D_SMS"
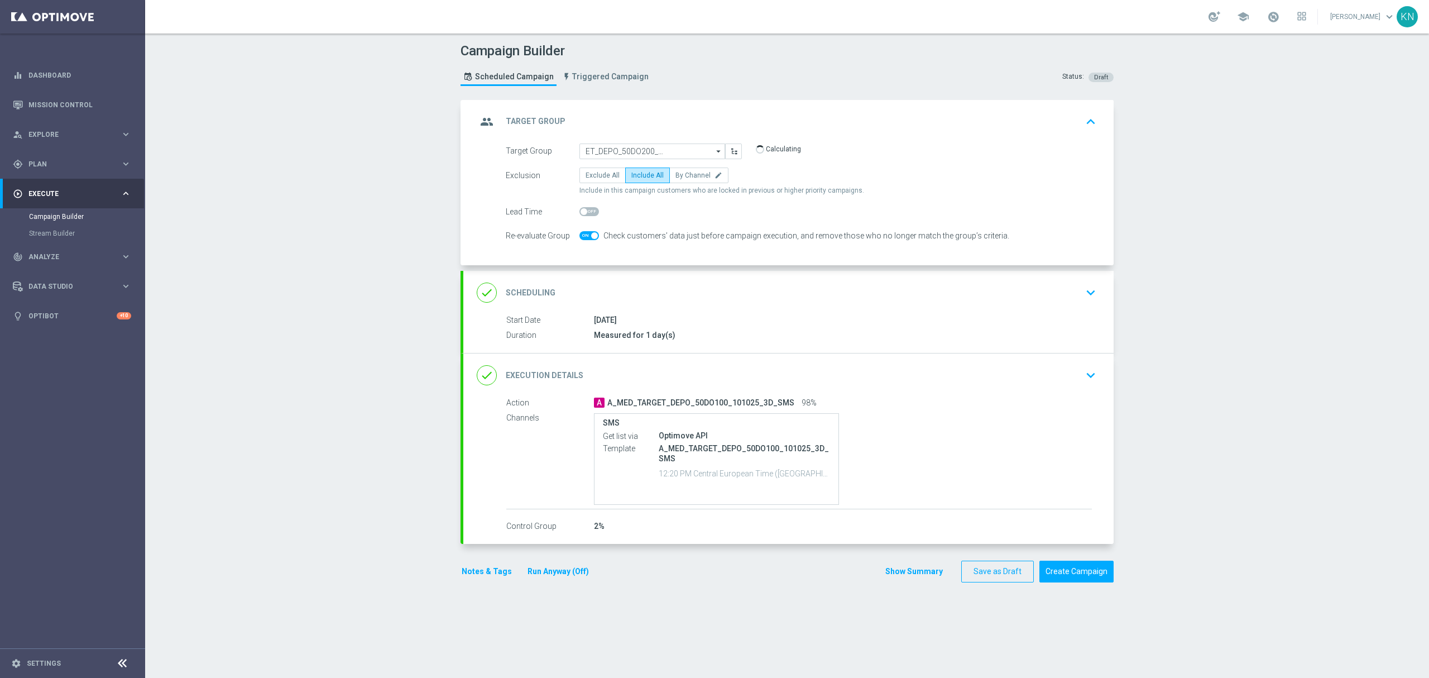
scroll to position [0, 0]
click at [1056, 295] on div "done Scheduling keyboard_arrow_down" at bounding box center [789, 292] width 624 height 21
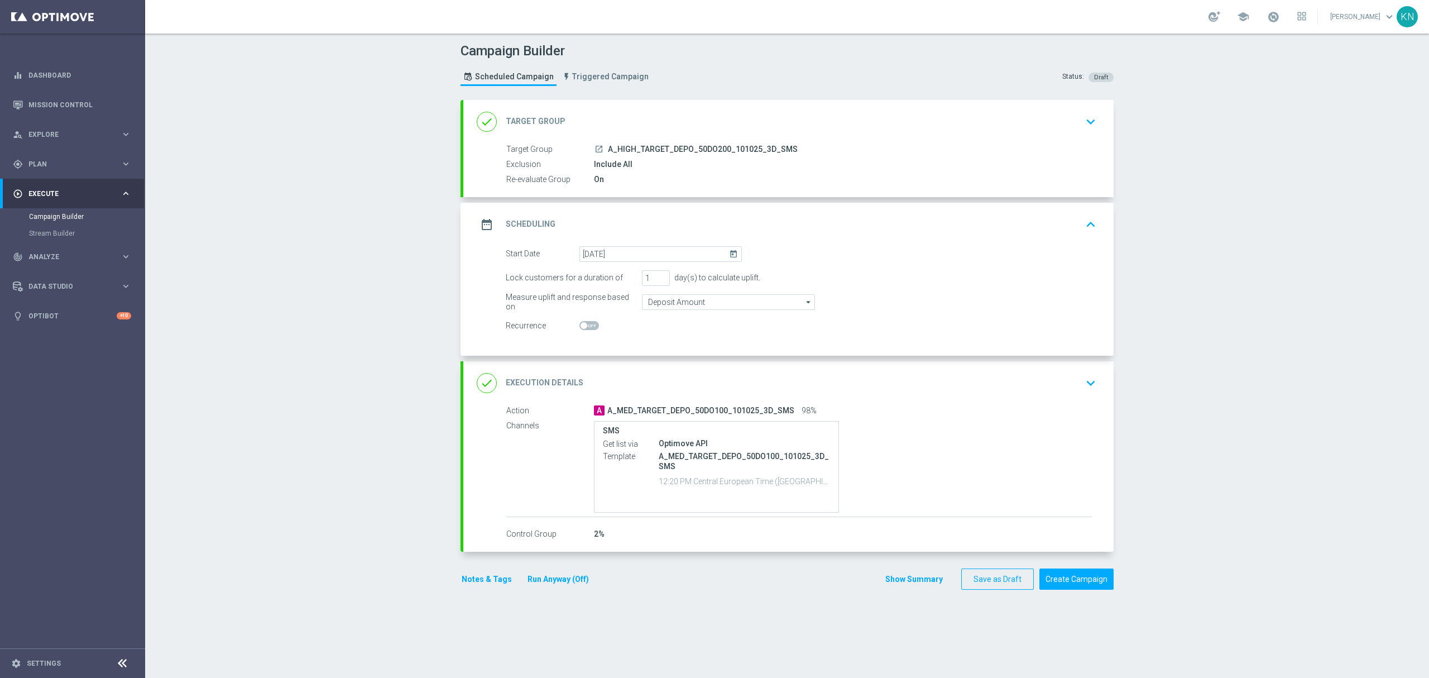
click at [967, 387] on div "done Execution Details keyboard_arrow_down" at bounding box center [789, 382] width 624 height 21
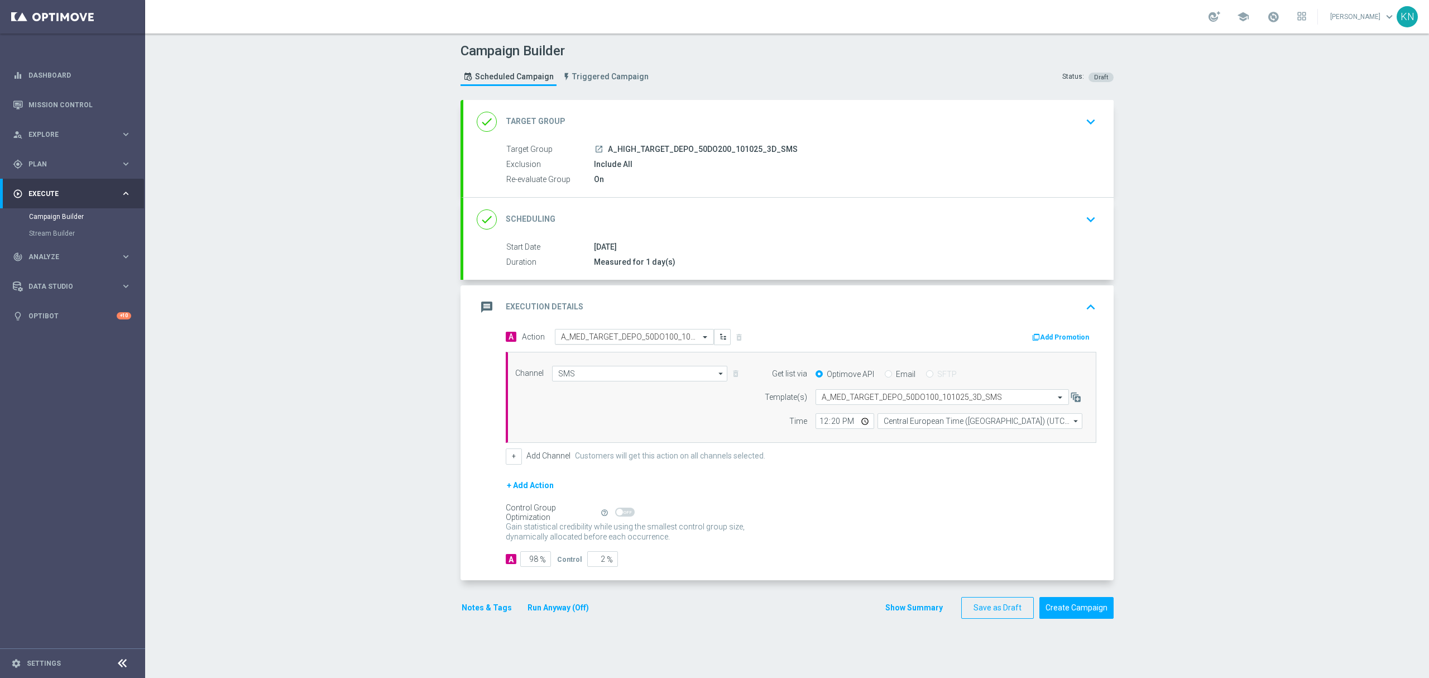
click at [604, 339] on input "text" at bounding box center [623, 336] width 125 height 9
click at [590, 485] on span "Create new action" at bounding box center [600, 489] width 59 height 8
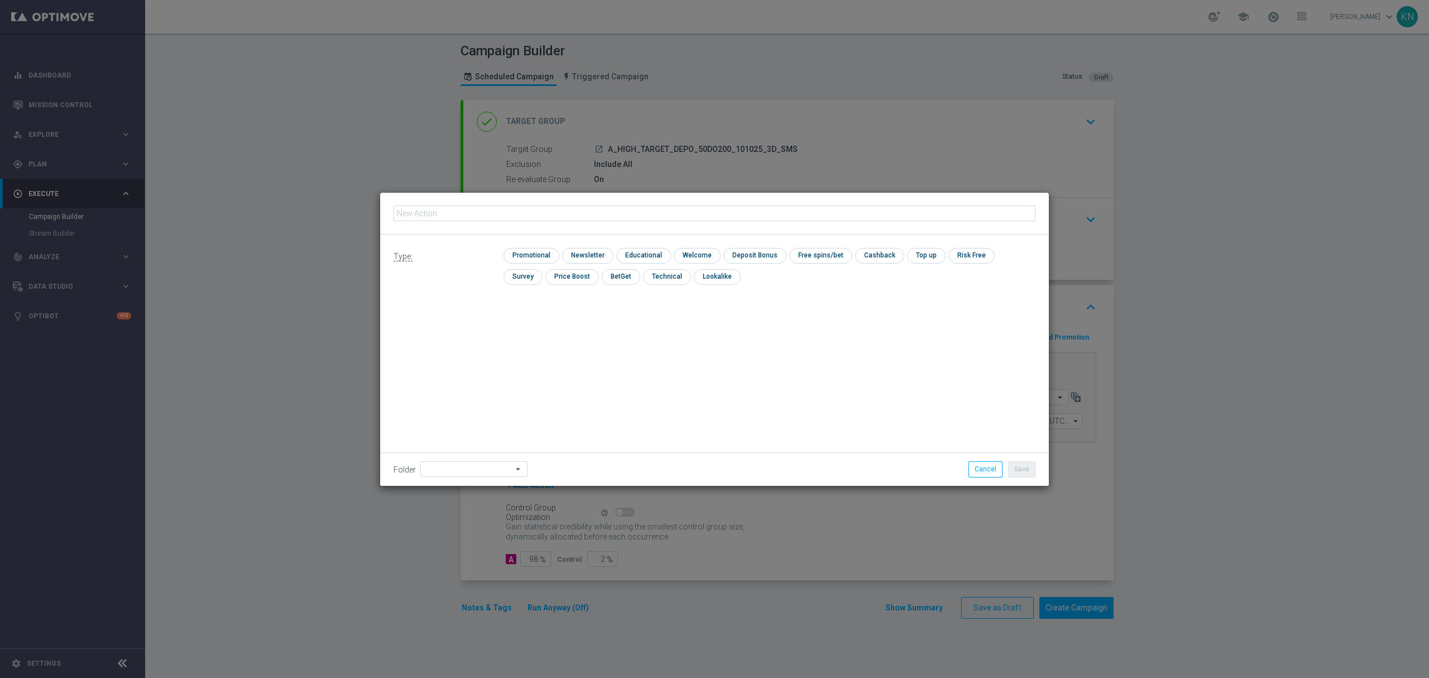
type input "A_HIGH_TARGET_DEPO_50DO200_101025_3D_SMS"
click at [532, 252] on input "checkbox" at bounding box center [530, 255] width 53 height 15
checkbox input "true"
click at [1023, 465] on button "Save" at bounding box center [1021, 469] width 27 height 16
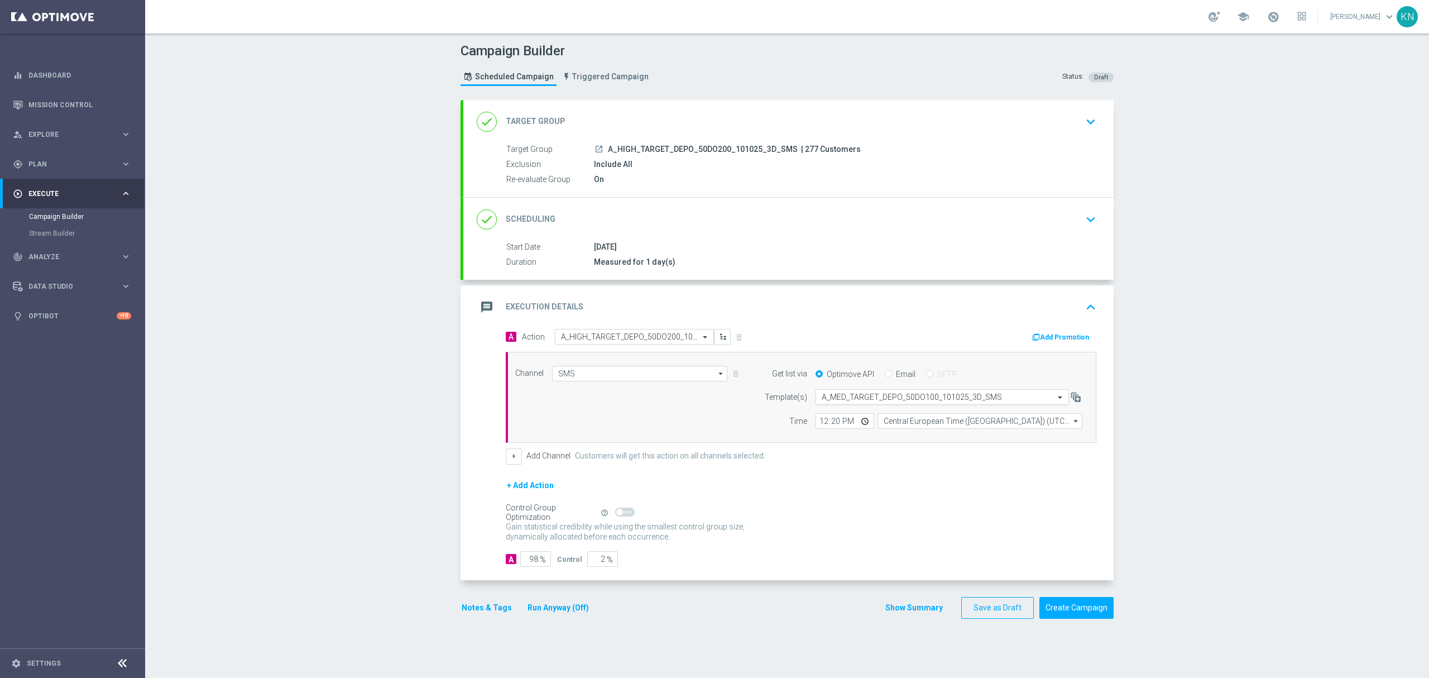
click at [846, 401] on input "text" at bounding box center [931, 397] width 219 height 9
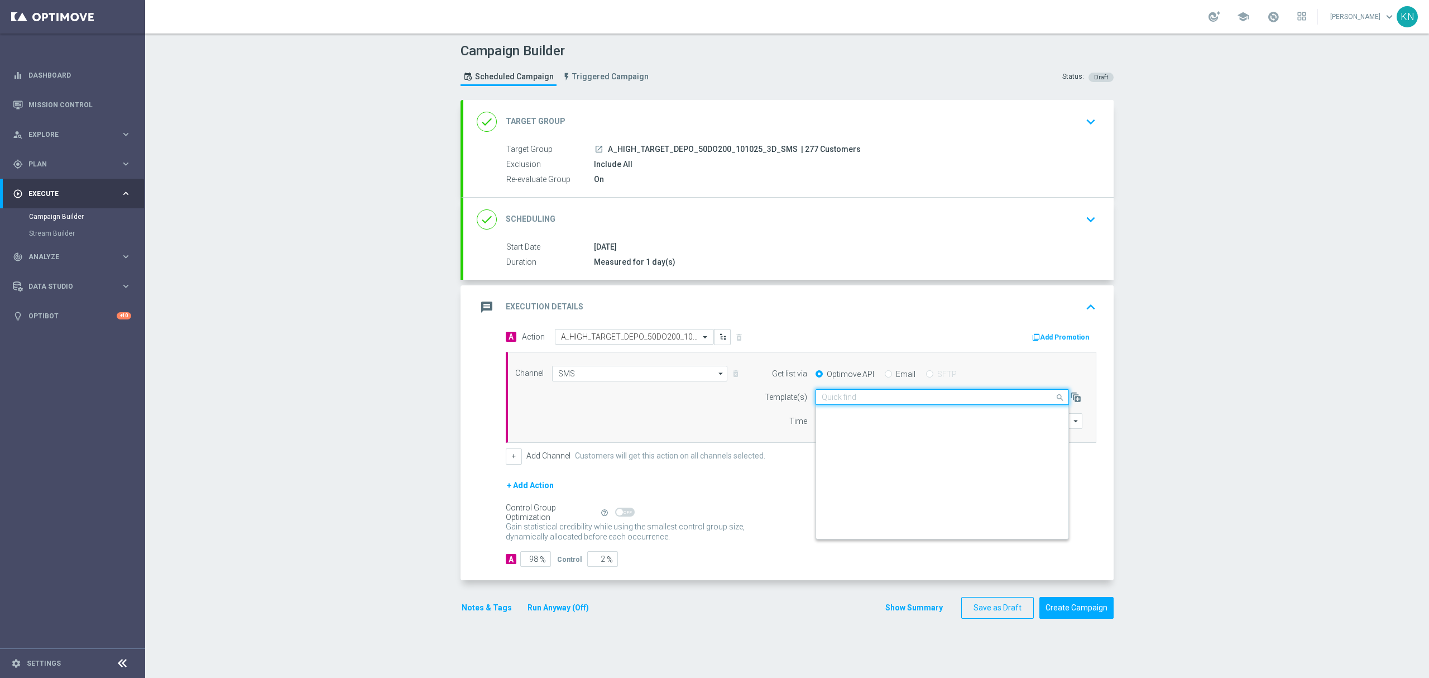
paste input "A_HIGH_TARGET_DEPO_50DO200_101025_3D_SMS"
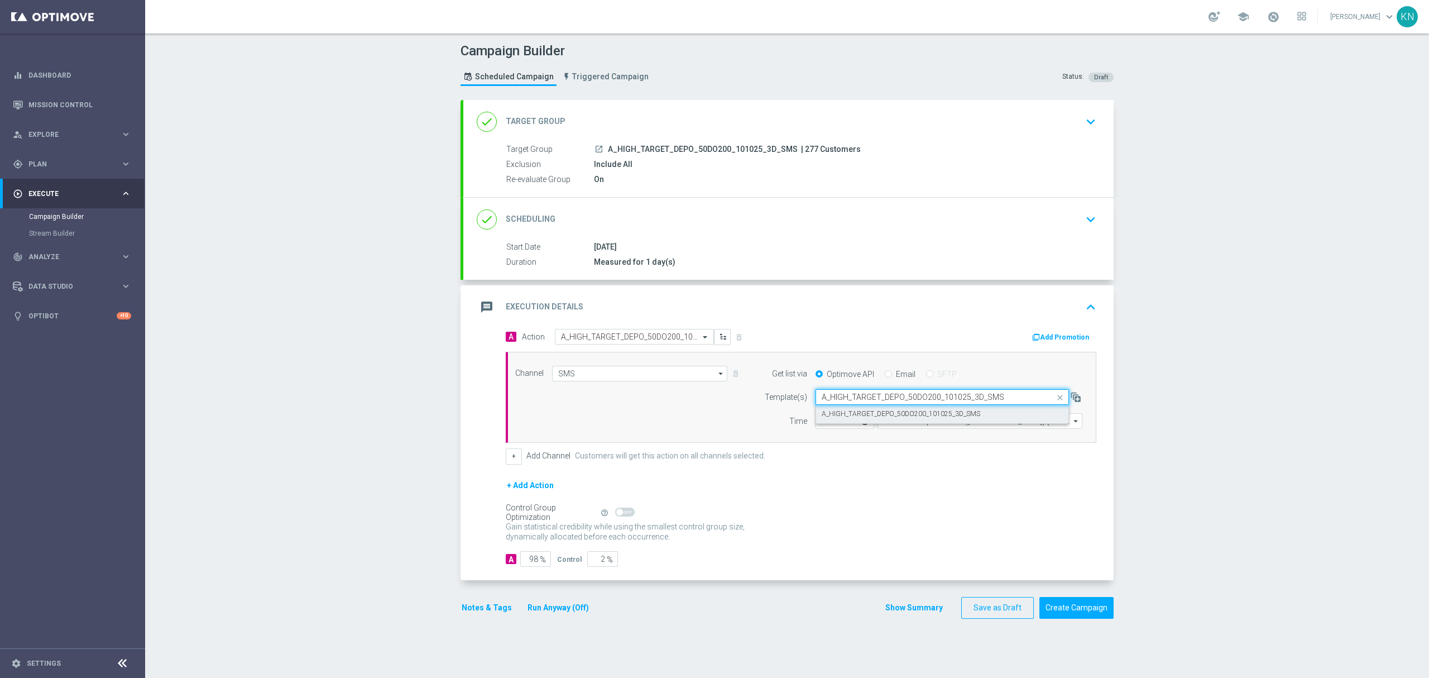
scroll to position [0, 0]
click at [894, 419] on label "A_HIGH_TARGET_DEPO_50DO200_101025_3D_SMS" at bounding box center [901, 413] width 159 height 9
type input "A_HIGH_TARGET_DEPO_50DO200_101025_3D_SMS"
click at [491, 606] on button "Notes & Tags" at bounding box center [487, 608] width 52 height 14
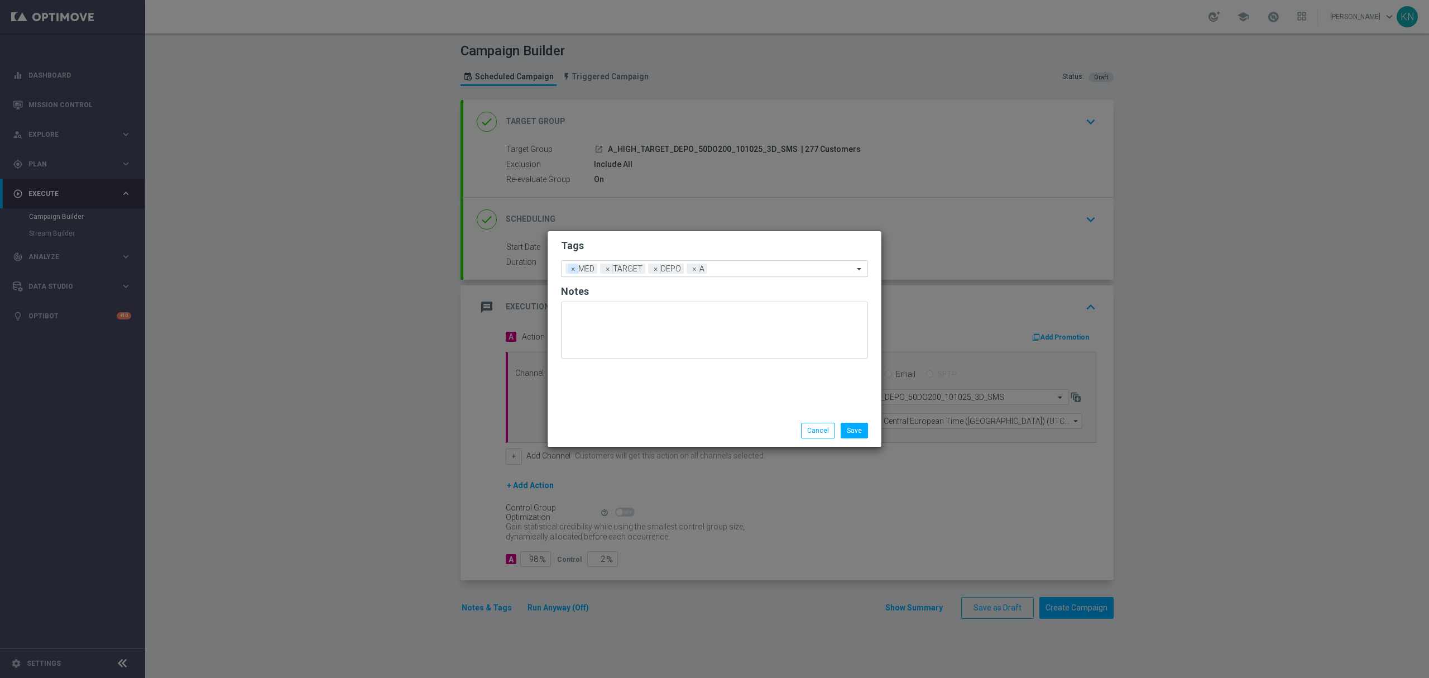
click at [574, 271] on span "×" at bounding box center [573, 269] width 10 height 10
click at [715, 274] on div at bounding box center [765, 270] width 178 height 11
type input "h"
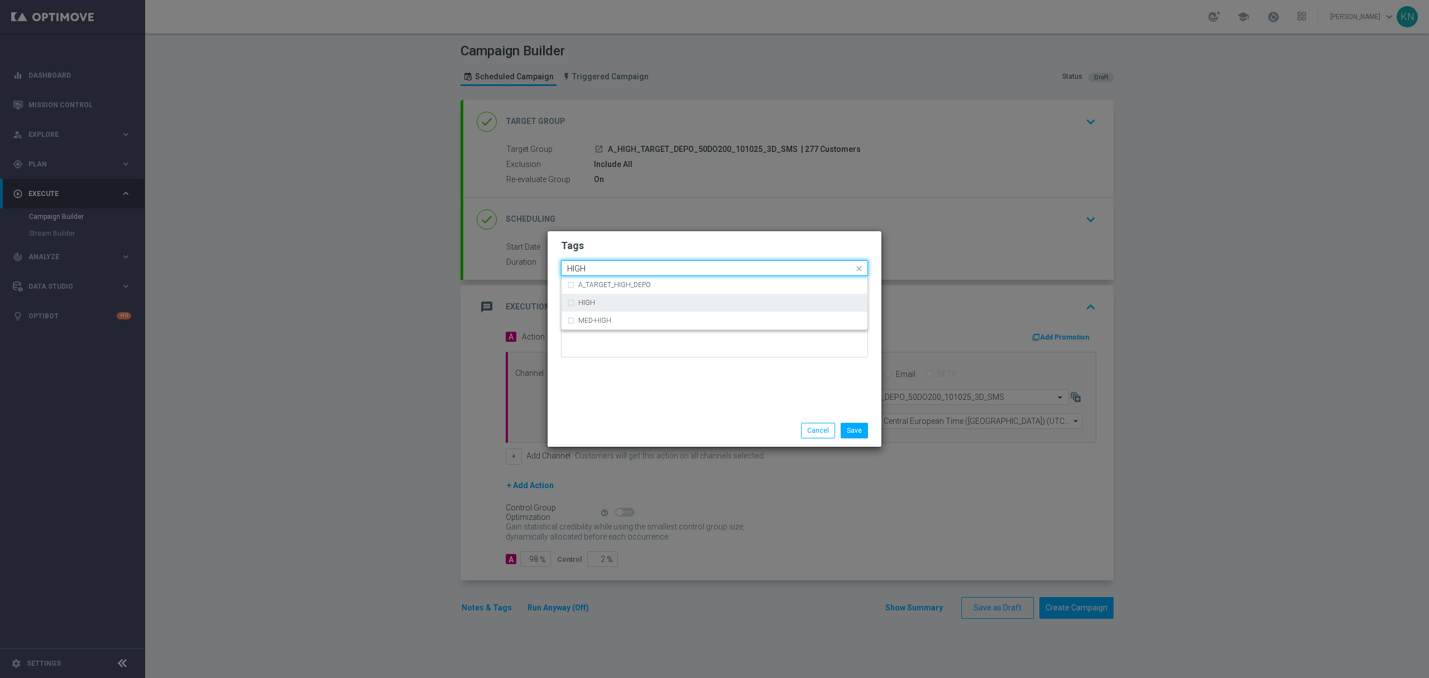
click at [637, 299] on div "HIGH" at bounding box center [720, 302] width 284 height 7
type input "HIGH"
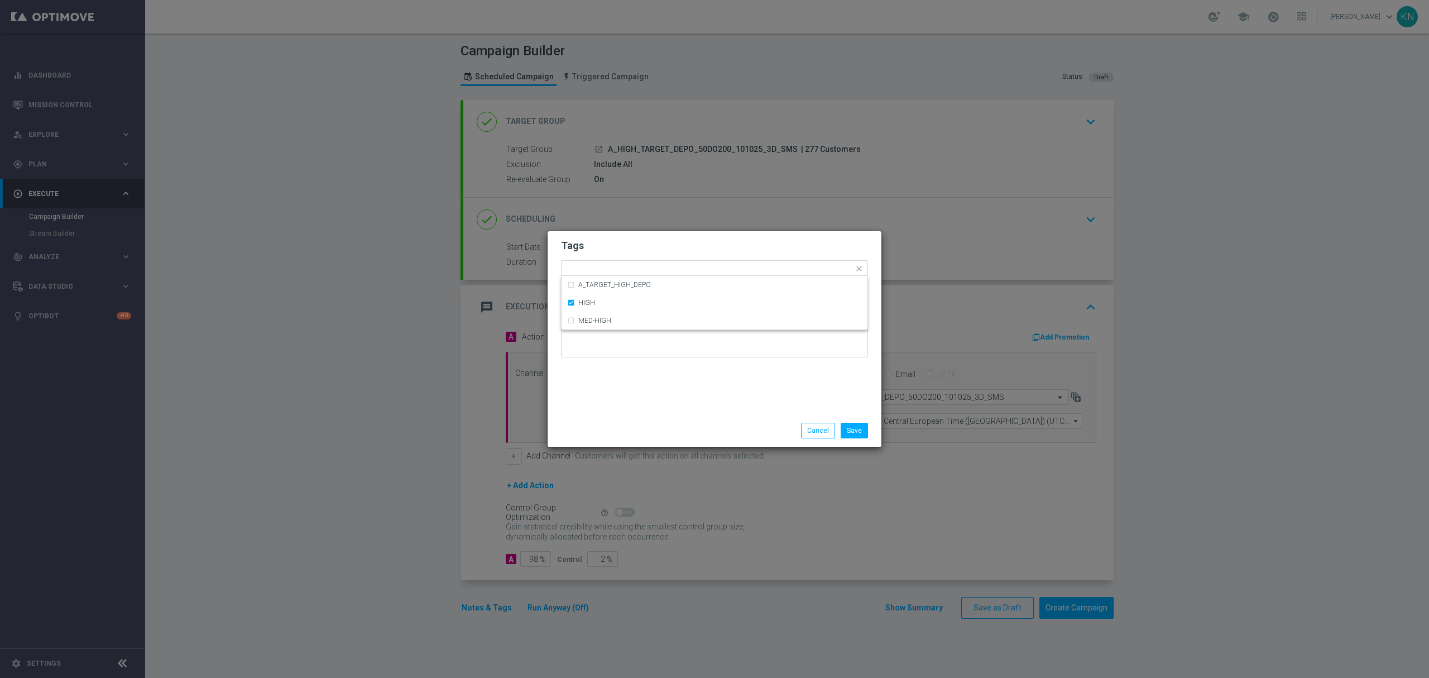
click at [678, 250] on h2 "Tags" at bounding box center [714, 245] width 307 height 13
click at [851, 431] on button "Save" at bounding box center [854, 431] width 27 height 16
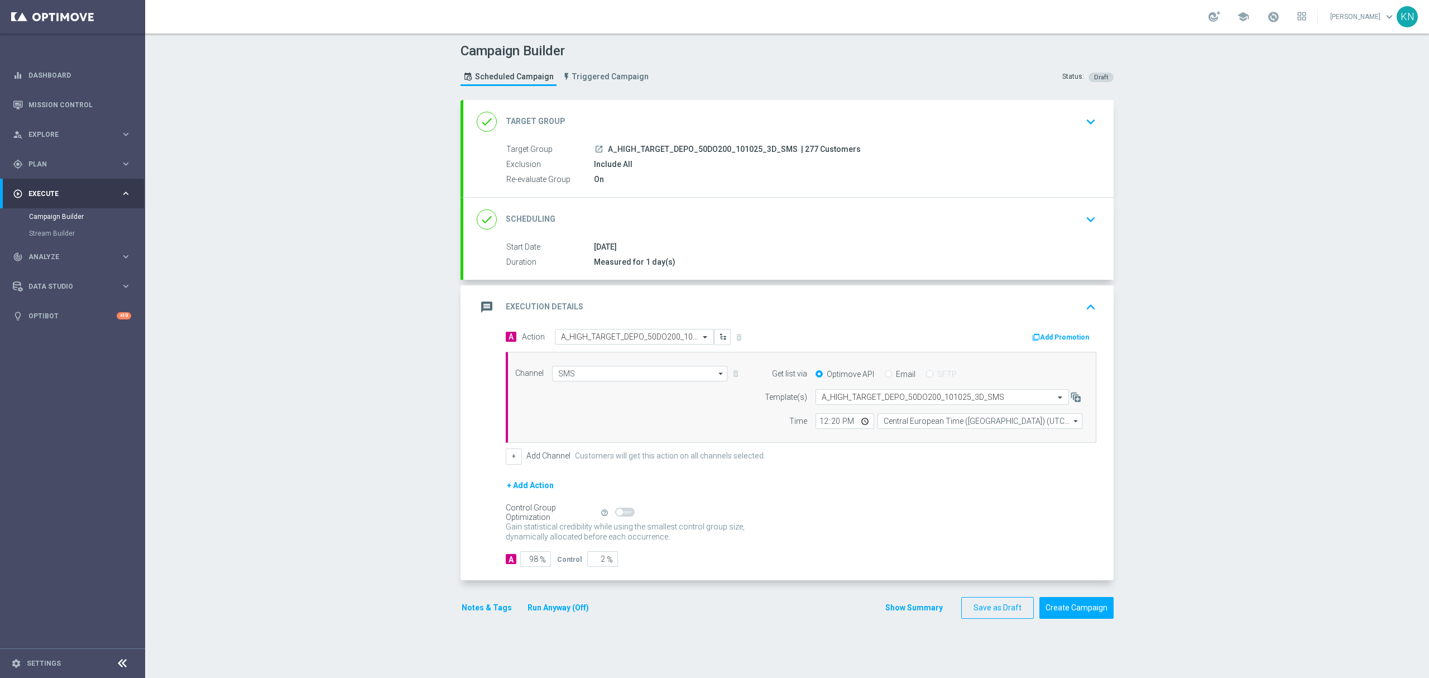
click at [1008, 228] on div "done Scheduling keyboard_arrow_down" at bounding box center [789, 219] width 624 height 21
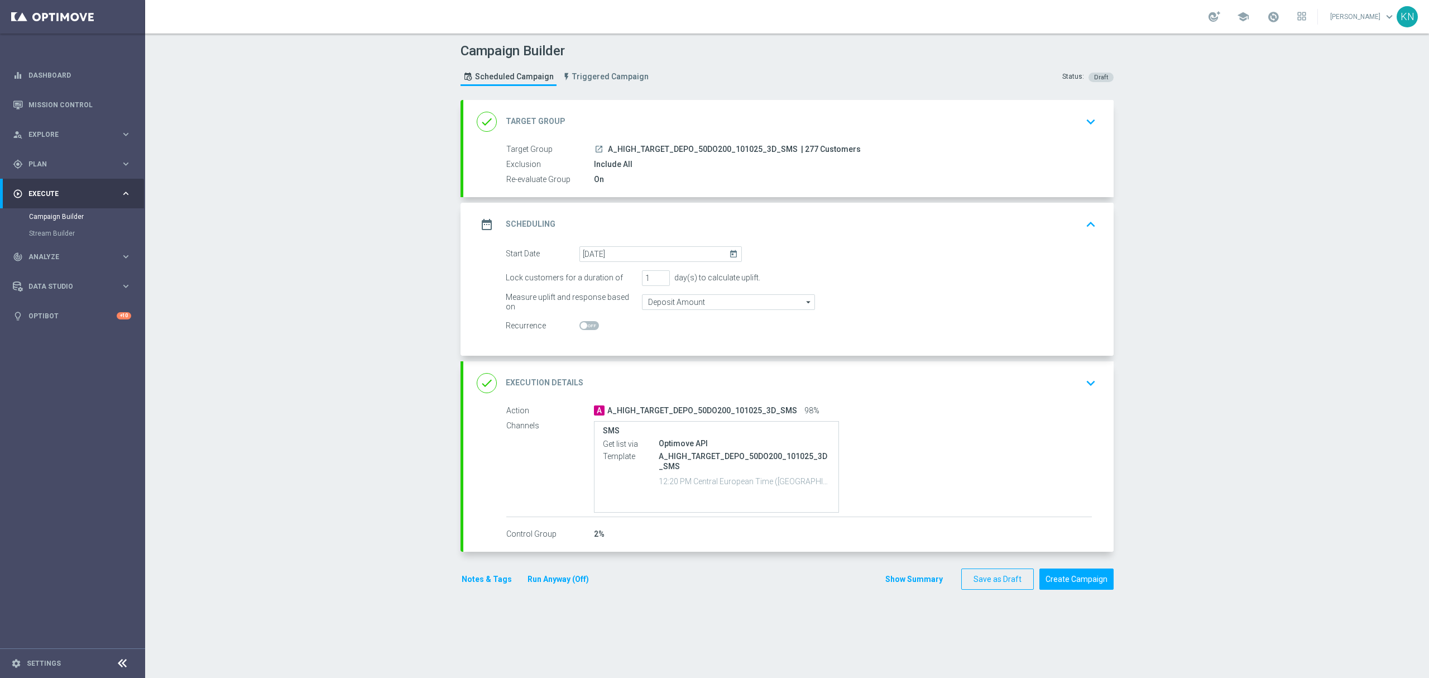
click at [1069, 121] on div "done Target Group keyboard_arrow_down" at bounding box center [789, 121] width 624 height 21
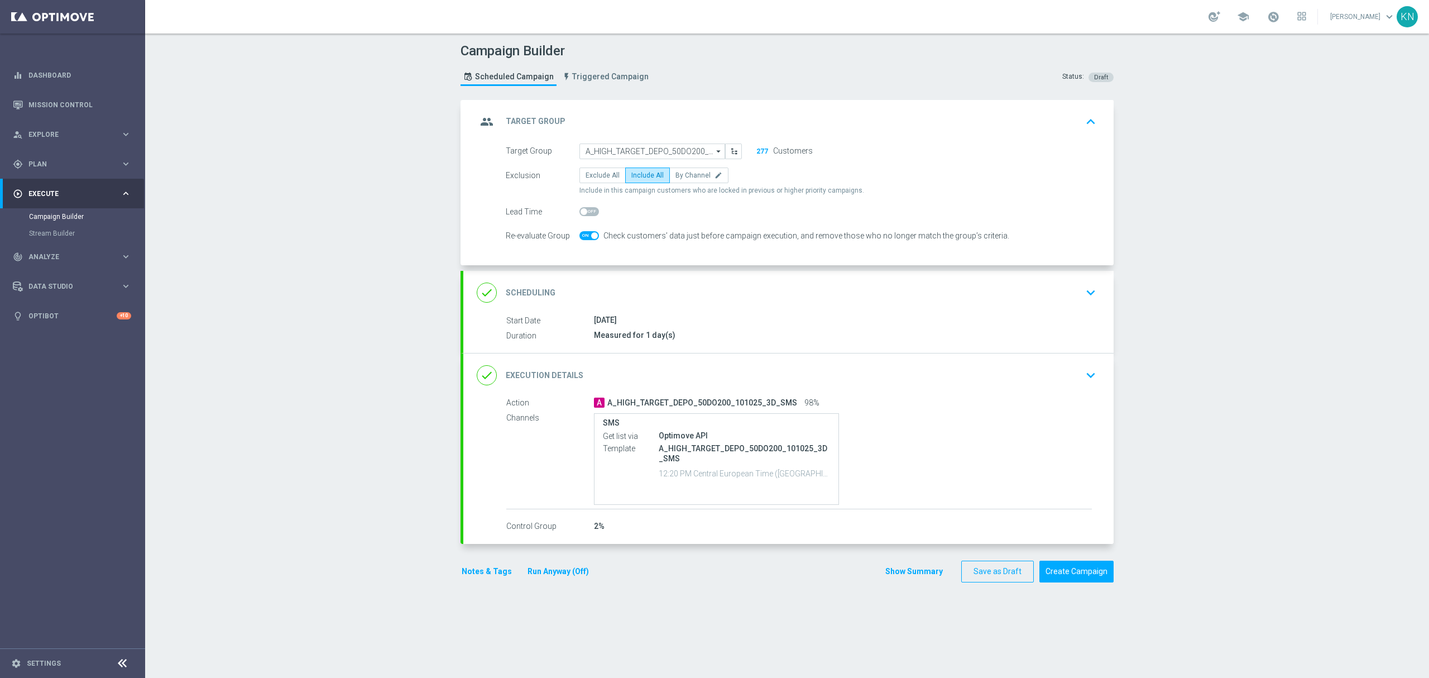
click at [1083, 288] on icon "keyboard_arrow_down" at bounding box center [1091, 292] width 17 height 17
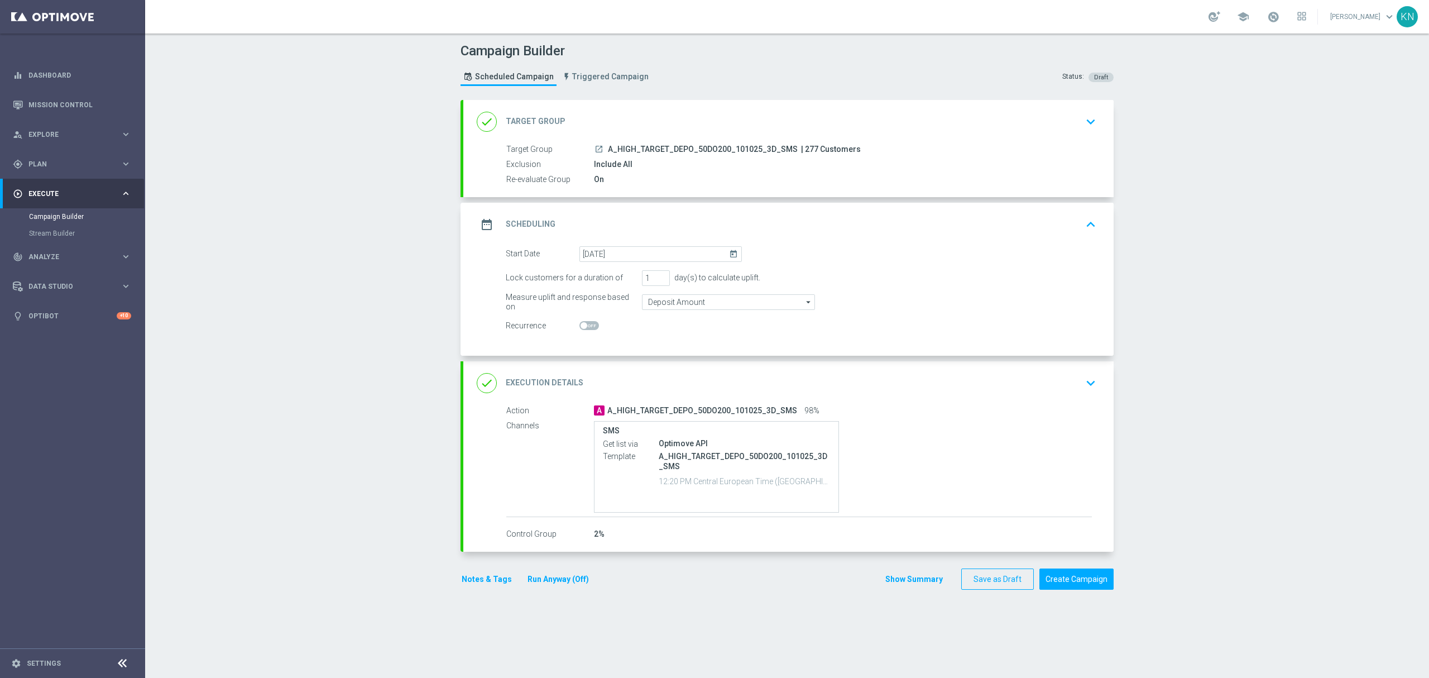
drag, startPoint x: 594, startPoint y: 146, endPoint x: 601, endPoint y: 144, distance: 7.1
click at [596, 146] on icon "launch" at bounding box center [599, 149] width 9 height 9
click at [1088, 581] on button "Create Campaign" at bounding box center [1077, 579] width 74 height 22
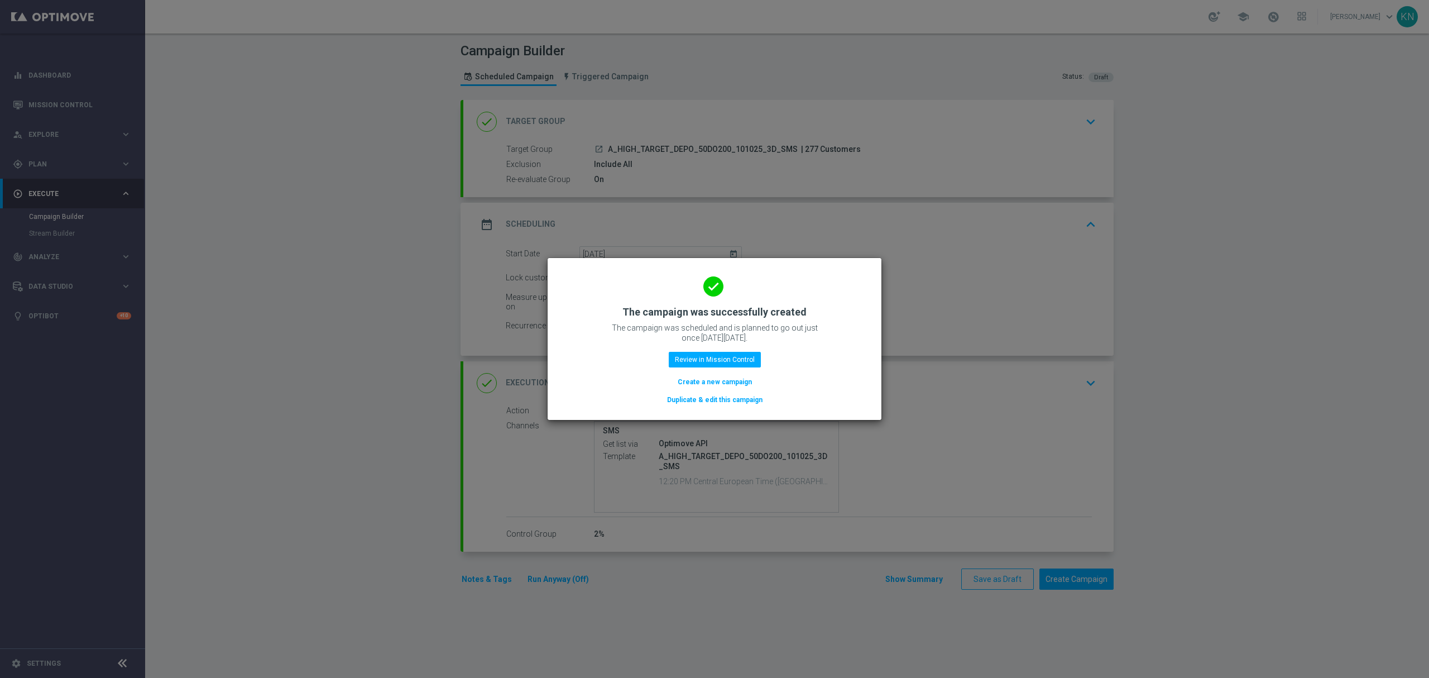
click at [733, 403] on button "Duplicate & edit this campaign" at bounding box center [715, 400] width 98 height 12
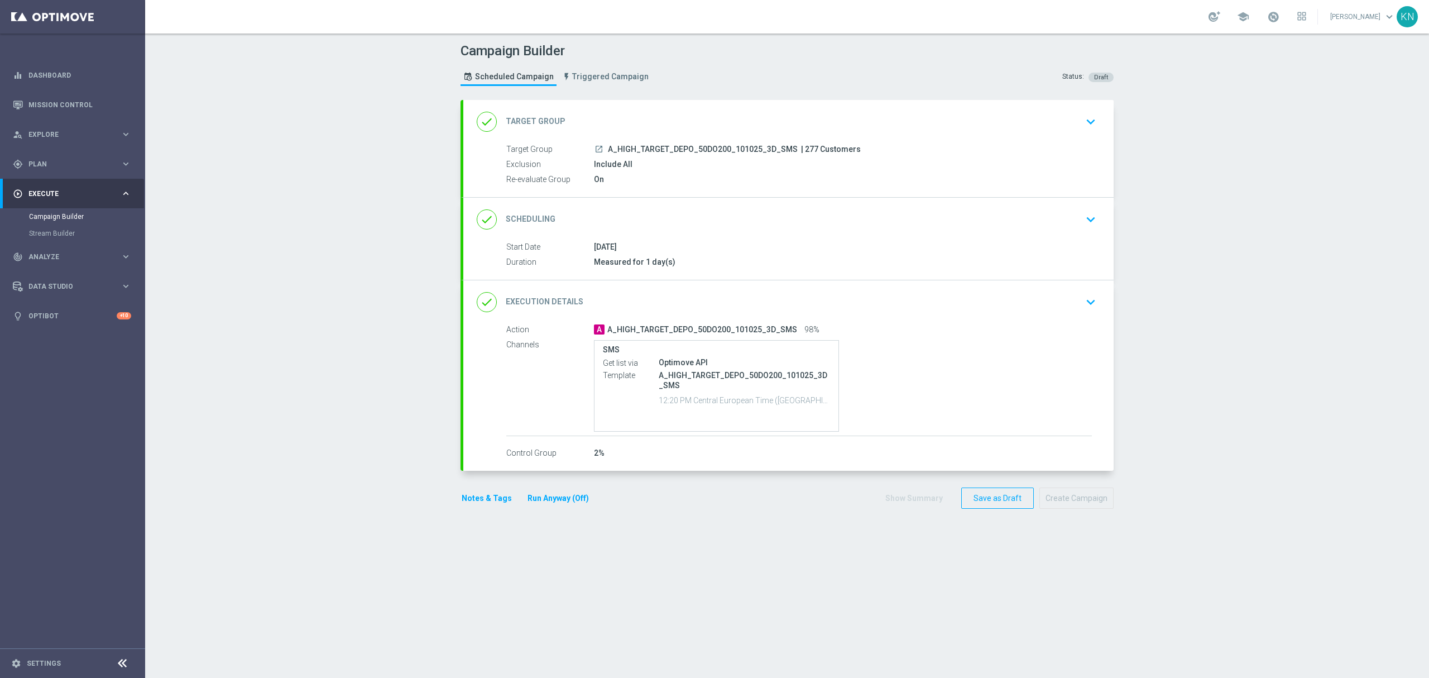
click at [1073, 126] on div "done Target Group keyboard_arrow_down" at bounding box center [789, 121] width 624 height 21
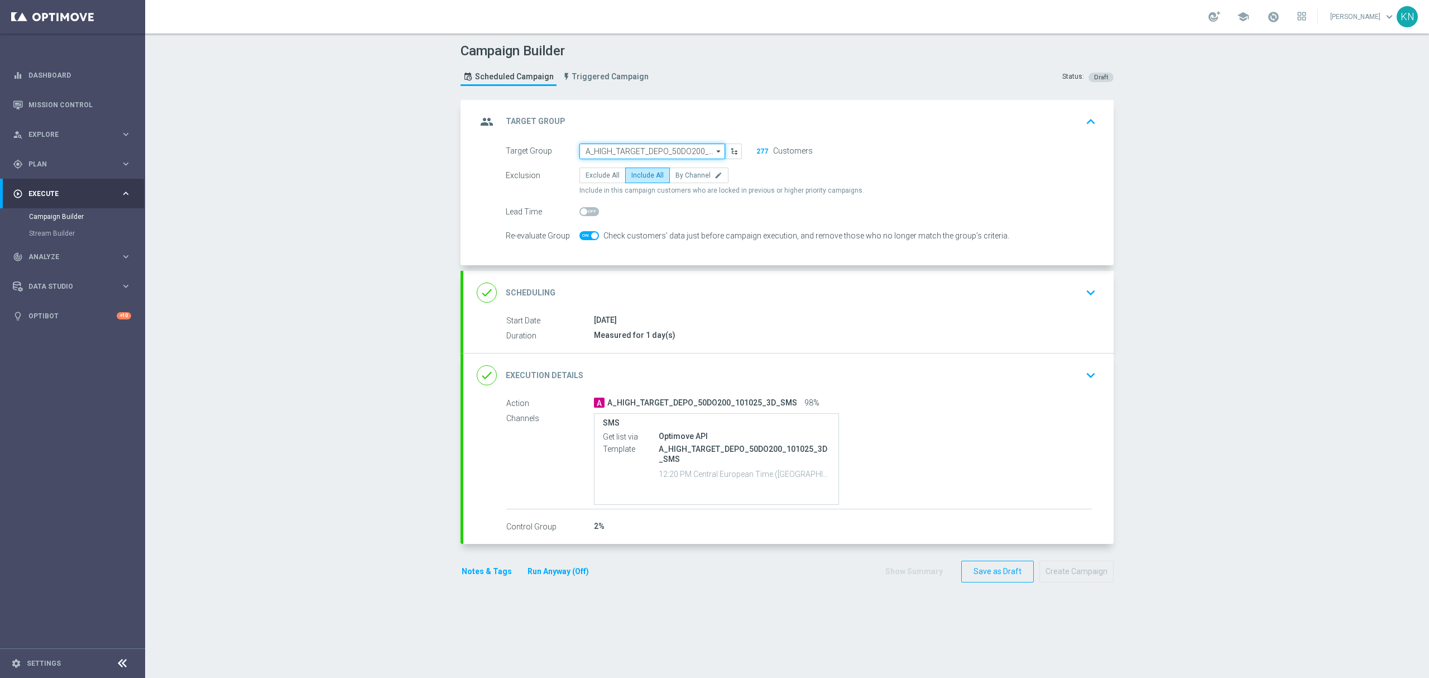
click at [644, 152] on input "A_HIGH_TARGET_DEPO_50DO200_101025_3D_SMS" at bounding box center [653, 151] width 146 height 16
paste input "A_MED_TARGET_DEPO_50DO100_101025_3D_MAIL"
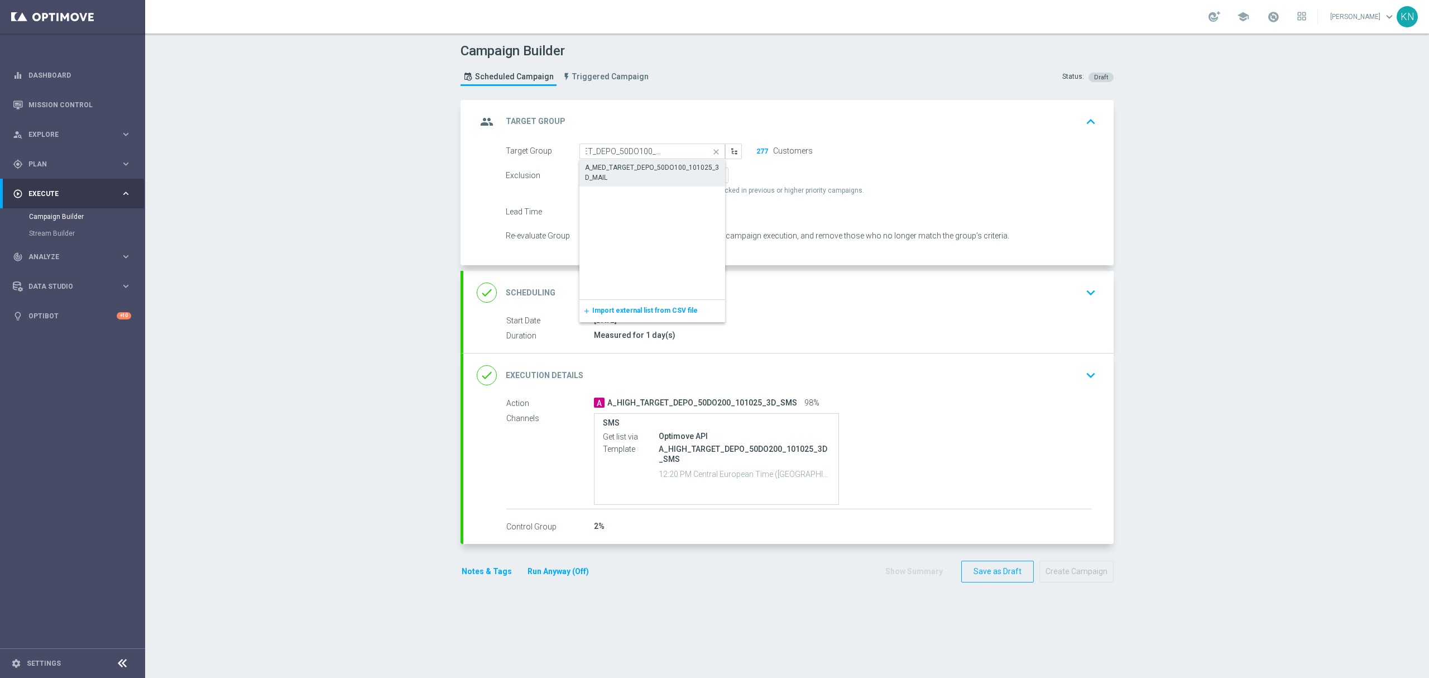
click at [660, 175] on div "A_MED_TARGET_DEPO_50DO100_101025_3D_MAIL" at bounding box center [652, 172] width 135 height 20
type input "A_MED_TARGET_DEPO_50DO100_101025_3D_MAIL"
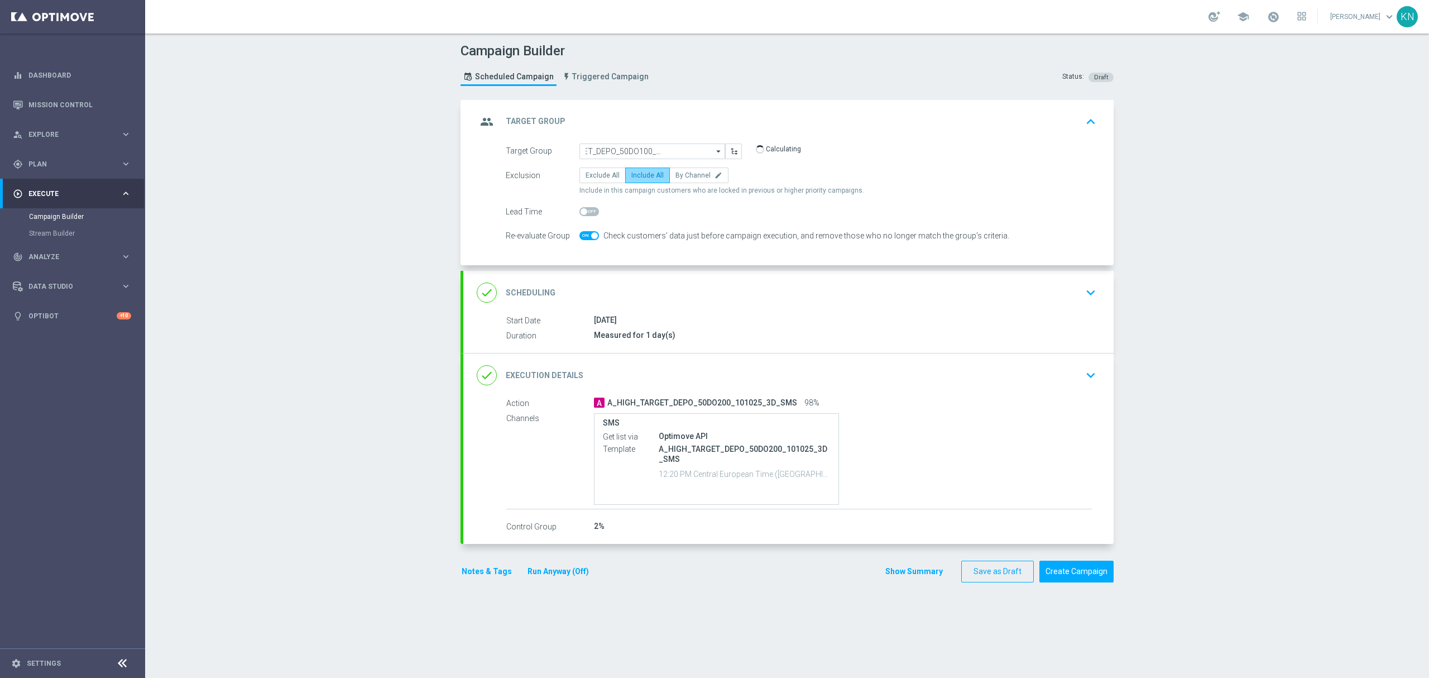
scroll to position [0, 0]
click at [949, 315] on div "done Scheduling keyboard_arrow_down Start Date 11 Oct 2025 Duration Measured fo…" at bounding box center [788, 312] width 650 height 82
click at [1036, 307] on div "done Scheduling keyboard_arrow_down" at bounding box center [788, 293] width 650 height 44
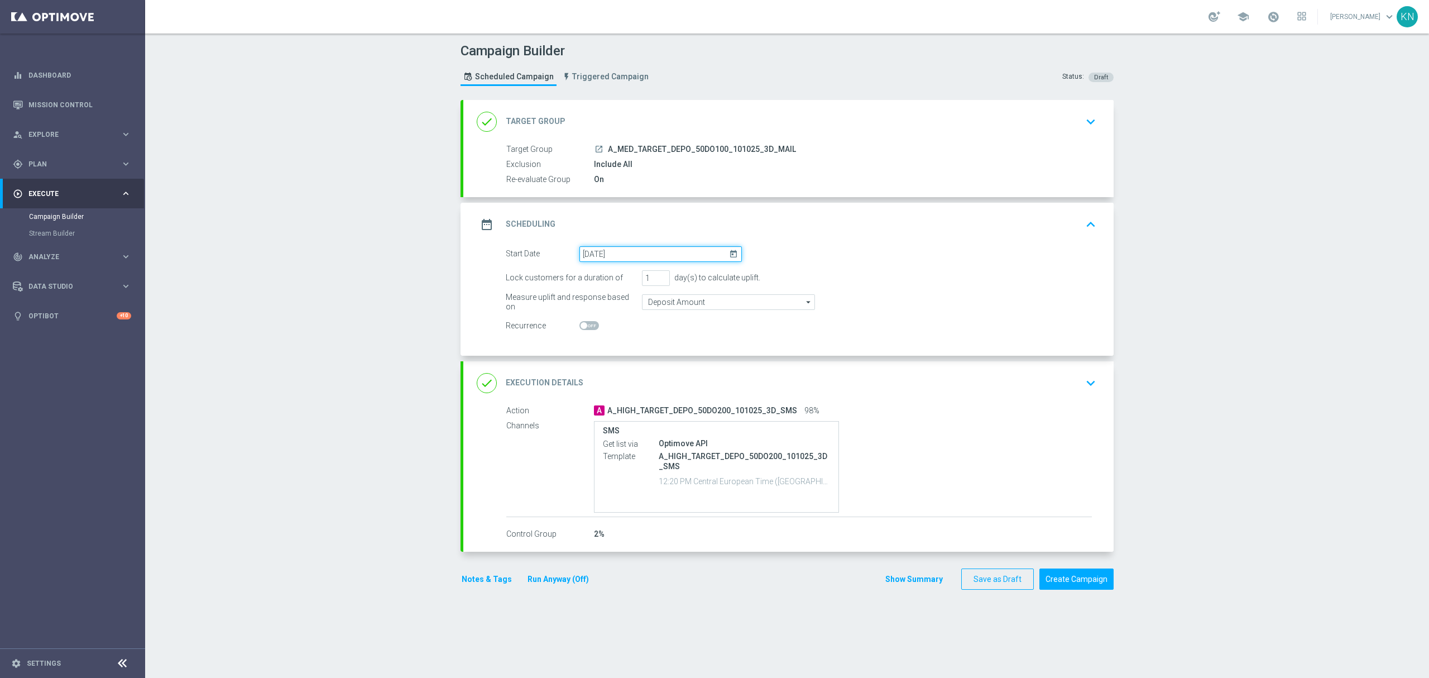
click at [707, 257] on input "11 Oct 2025" at bounding box center [661, 254] width 162 height 16
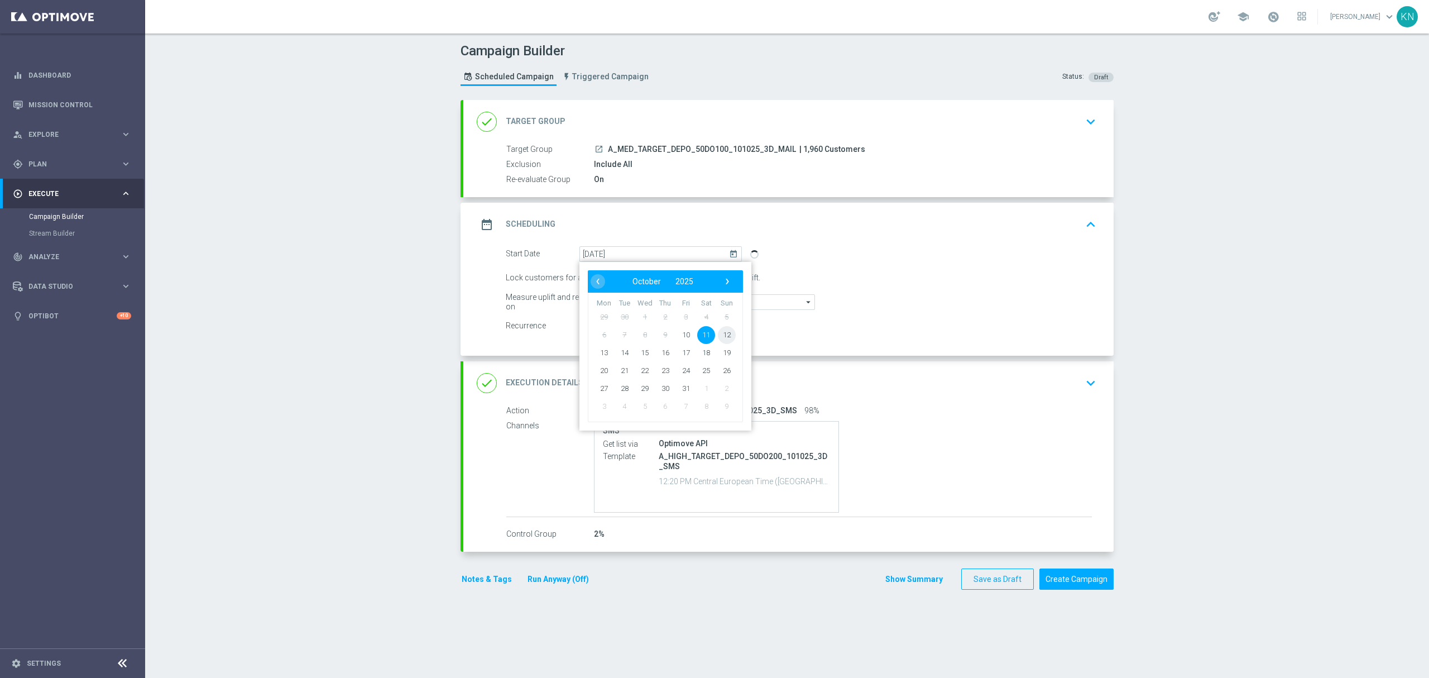
click at [725, 333] on span "12" at bounding box center [727, 335] width 18 height 18
type input "12 Oct 2025"
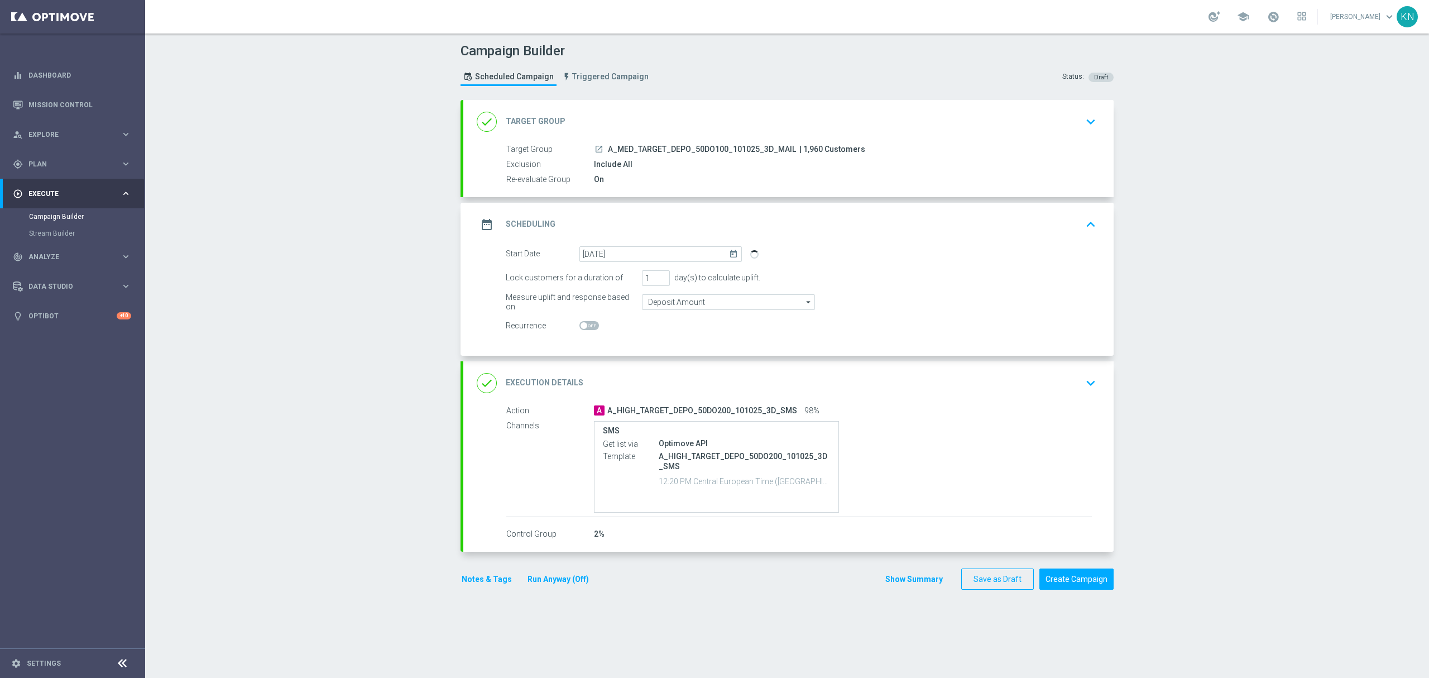
click at [1083, 391] on icon "keyboard_arrow_down" at bounding box center [1091, 383] width 17 height 17
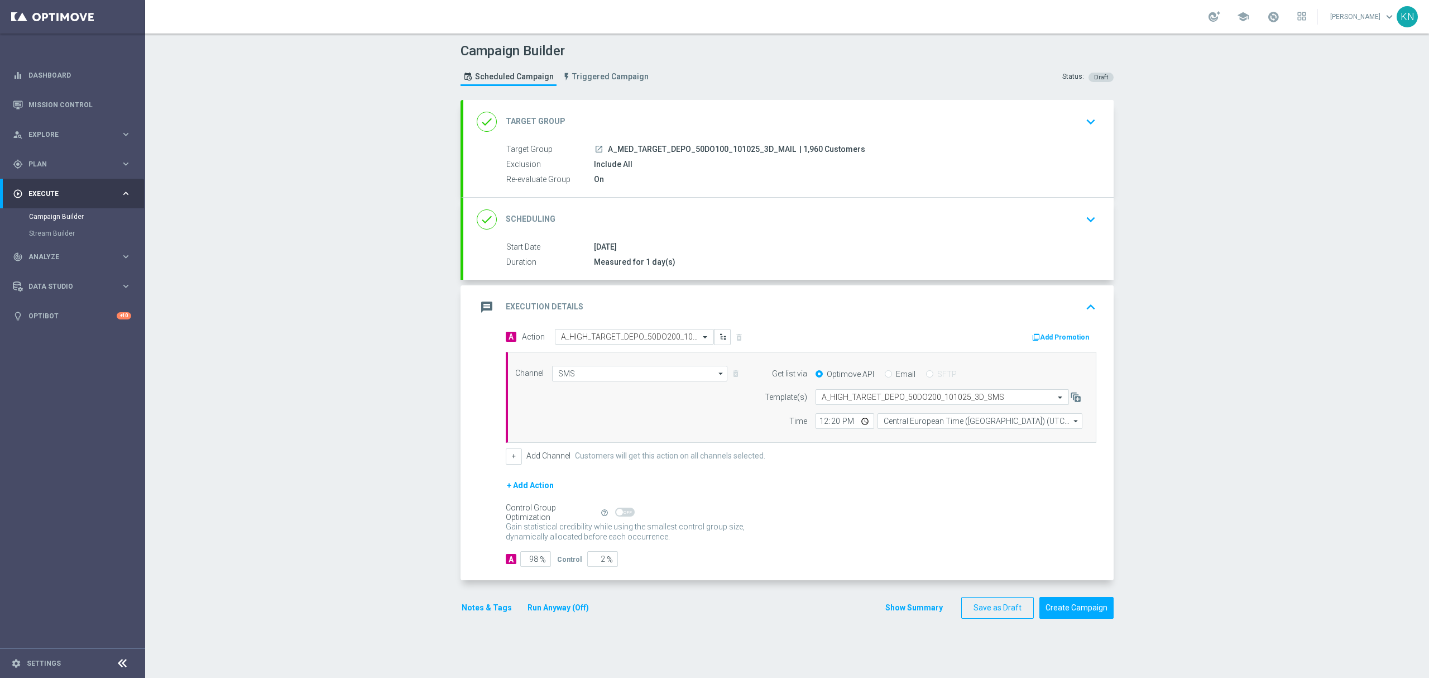
click at [1030, 128] on div "done Target Group keyboard_arrow_down" at bounding box center [789, 121] width 624 height 21
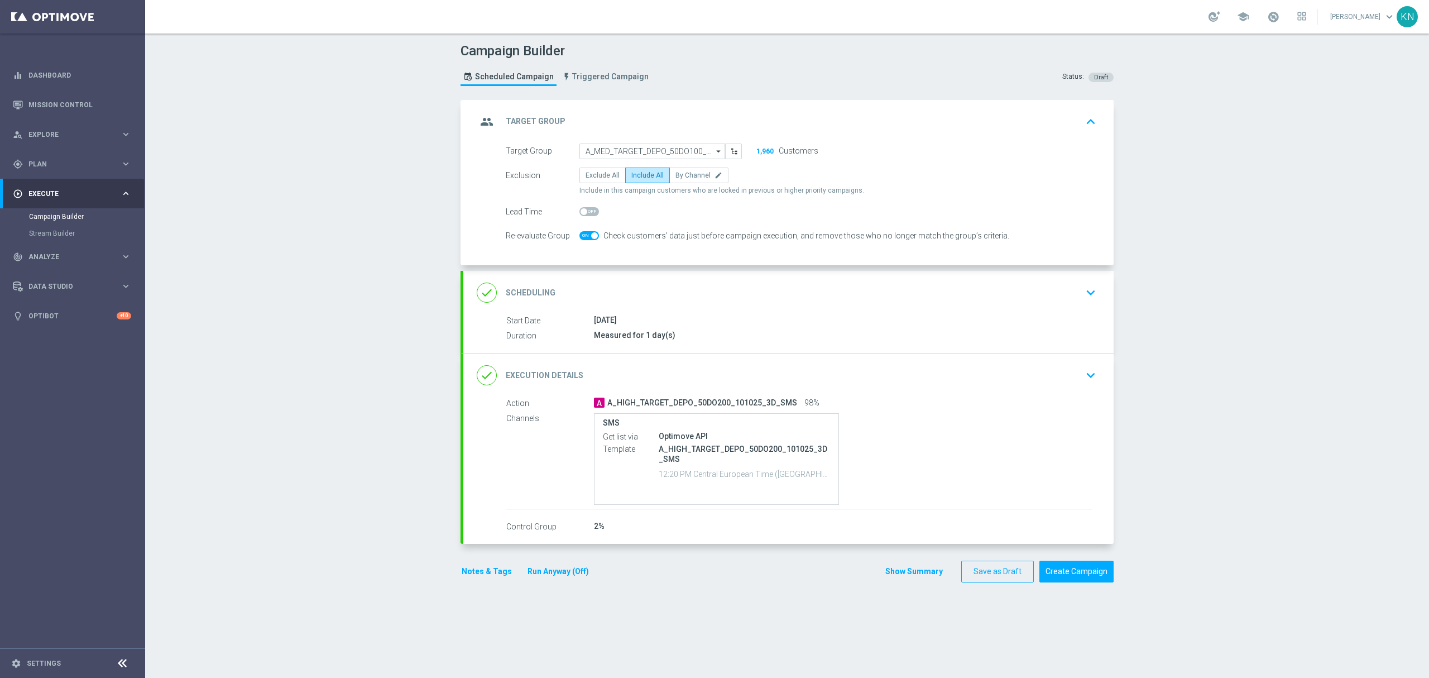
click at [1036, 280] on div "done Scheduling keyboard_arrow_down" at bounding box center [788, 293] width 650 height 44
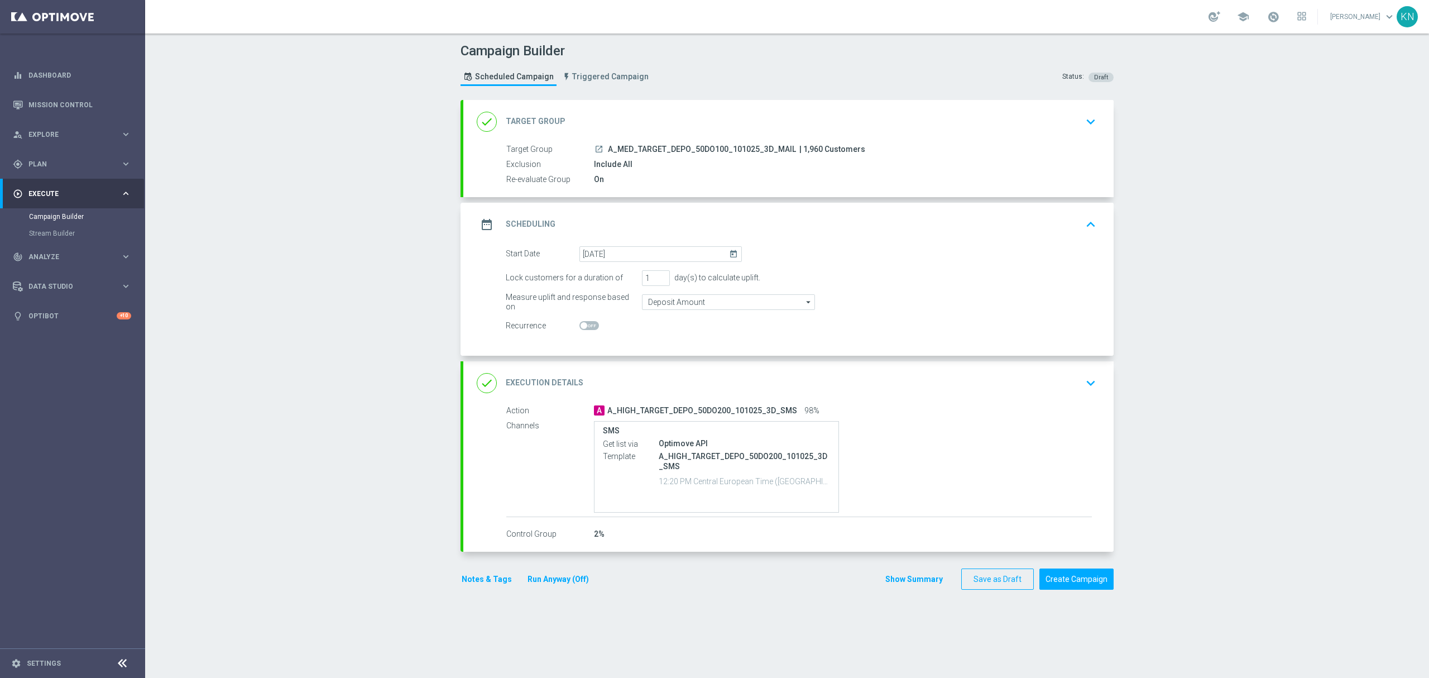
click at [1070, 373] on div "done Execution Details keyboard_arrow_down" at bounding box center [789, 382] width 624 height 21
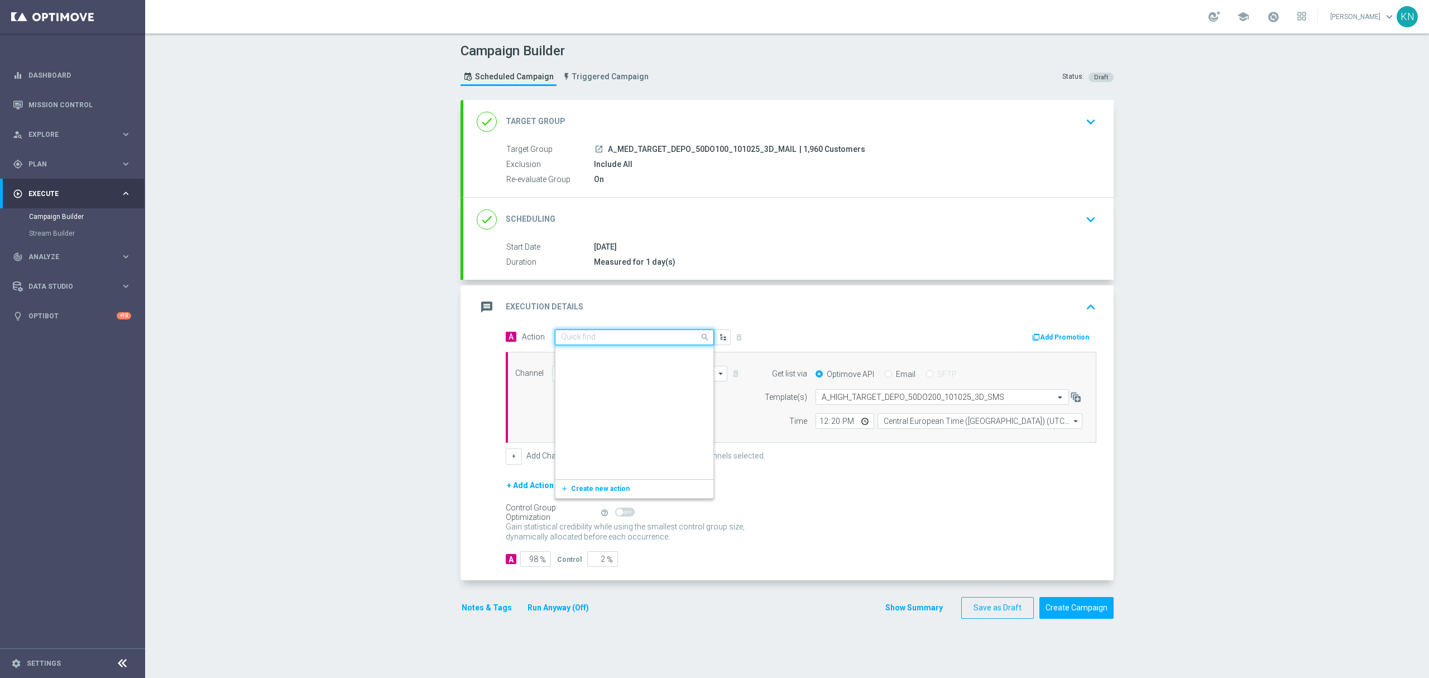
click at [624, 338] on input "text" at bounding box center [623, 337] width 125 height 9
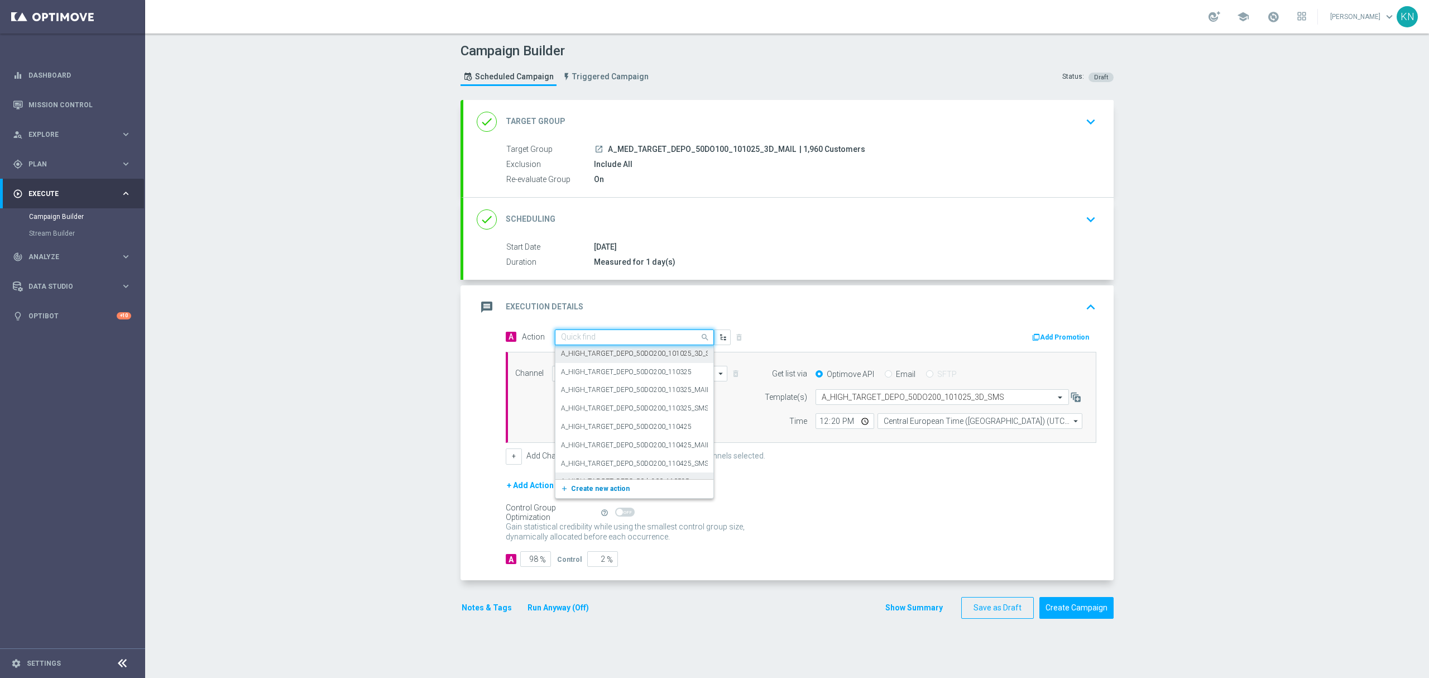
click at [594, 490] on span "Create new action" at bounding box center [600, 489] width 59 height 8
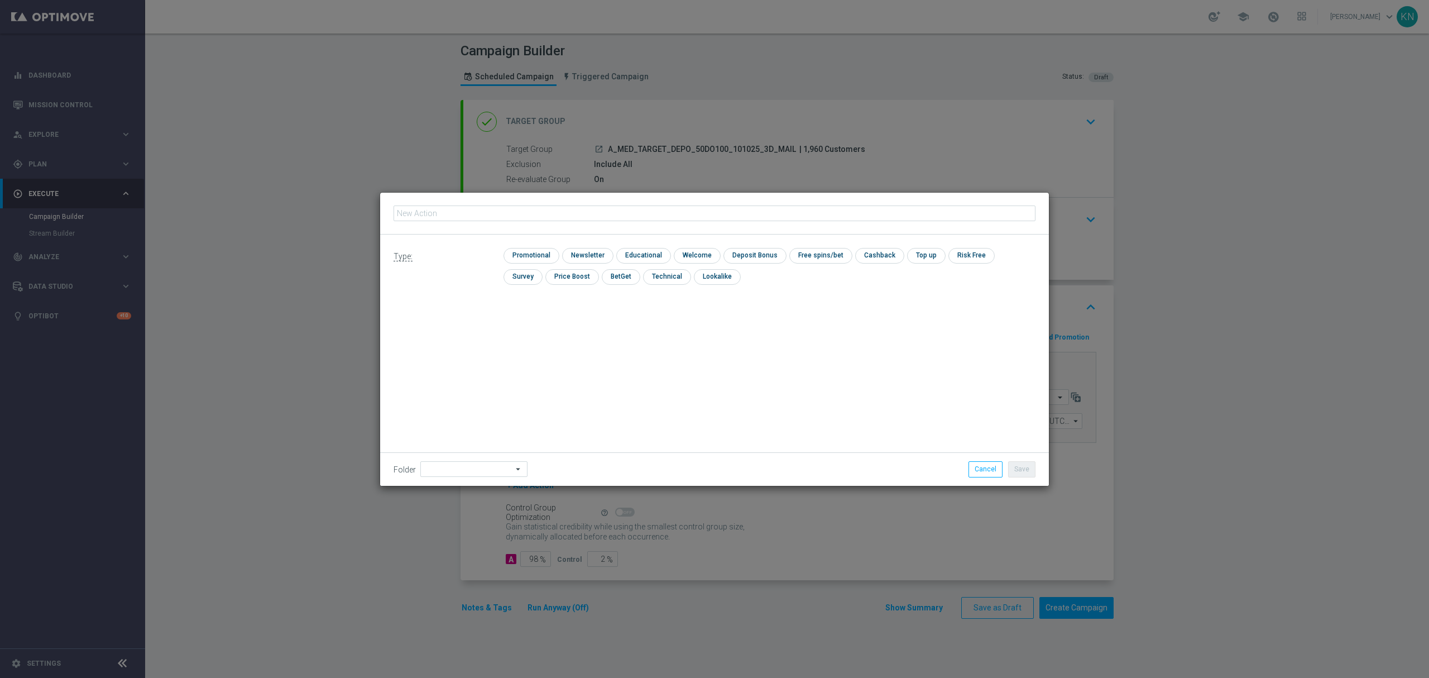
type input "A_MED_TARGET_DEPO_50DO100_101025_3D_MAIL"
click at [543, 256] on input "checkbox" at bounding box center [530, 255] width 53 height 15
checkbox input "true"
click at [1028, 472] on button "Save" at bounding box center [1021, 469] width 27 height 16
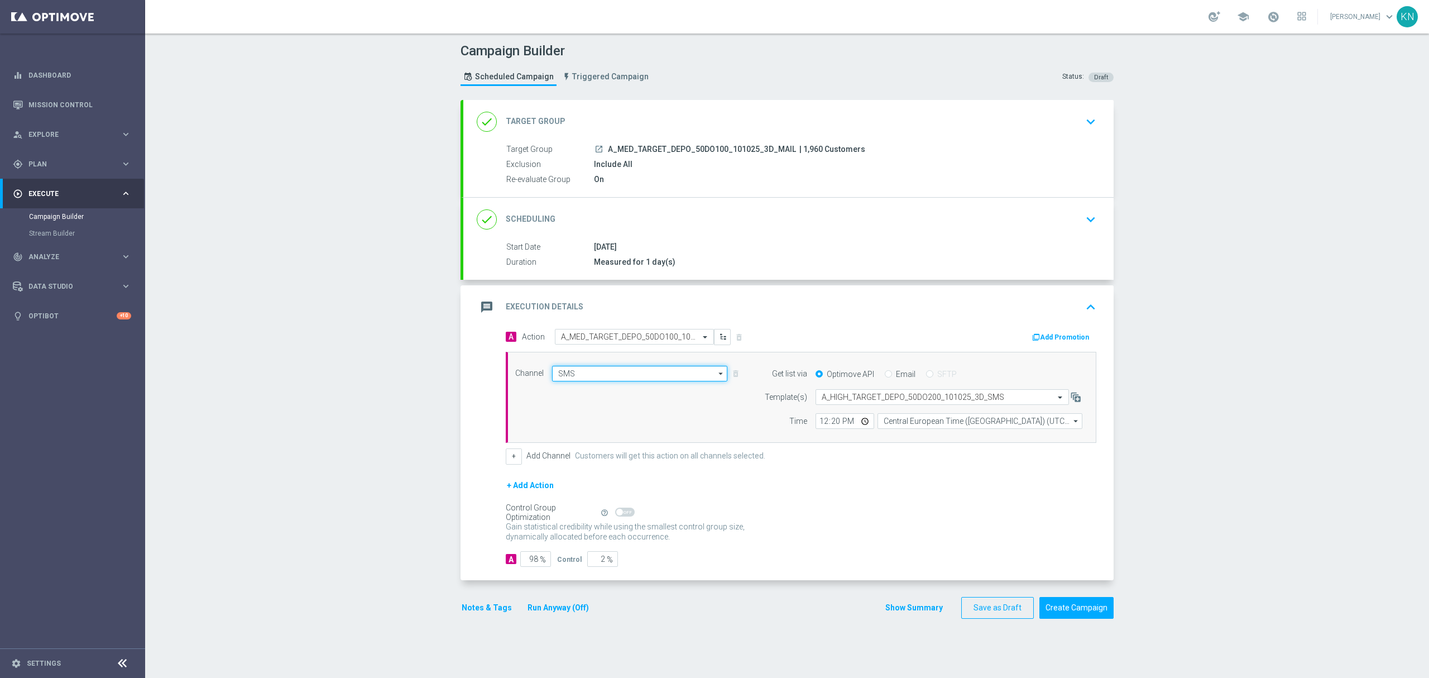
click at [601, 373] on input "SMS" at bounding box center [639, 374] width 175 height 16
click at [588, 394] on div "Optimail" at bounding box center [639, 390] width 175 height 16
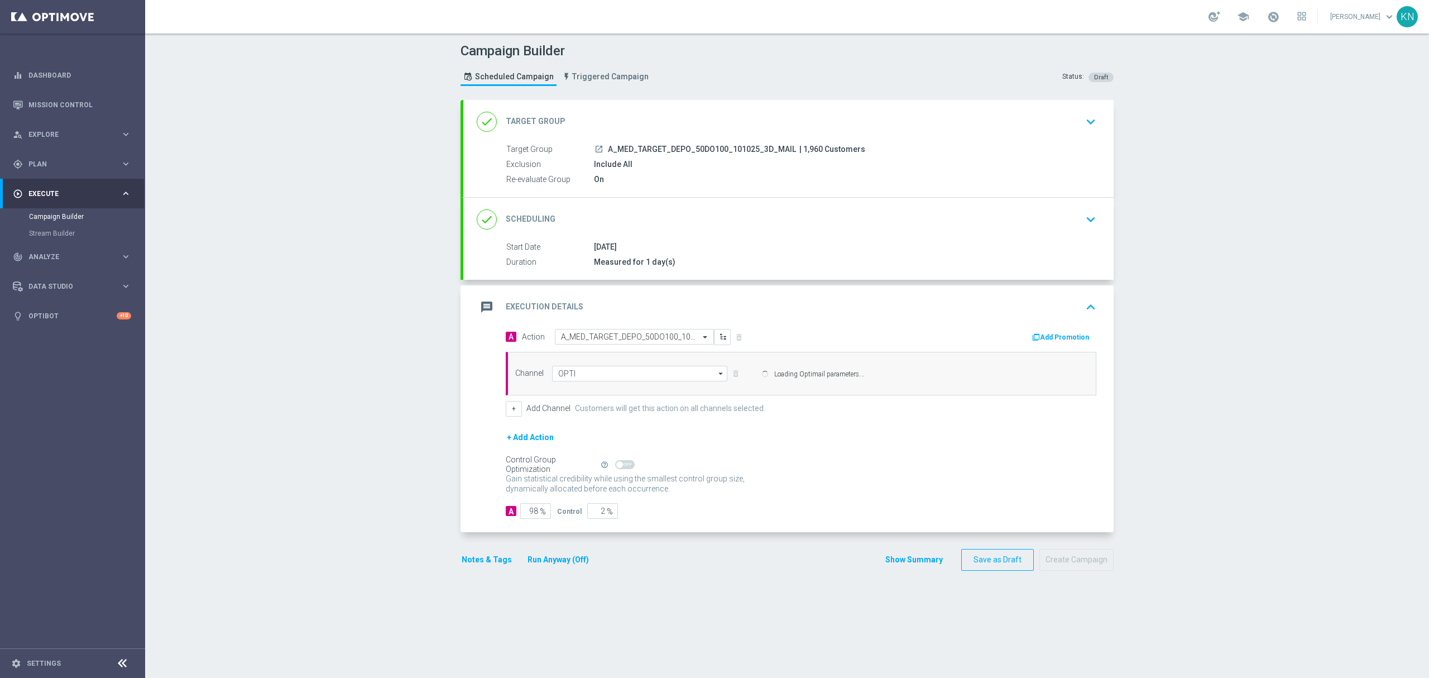
type input "Optimail"
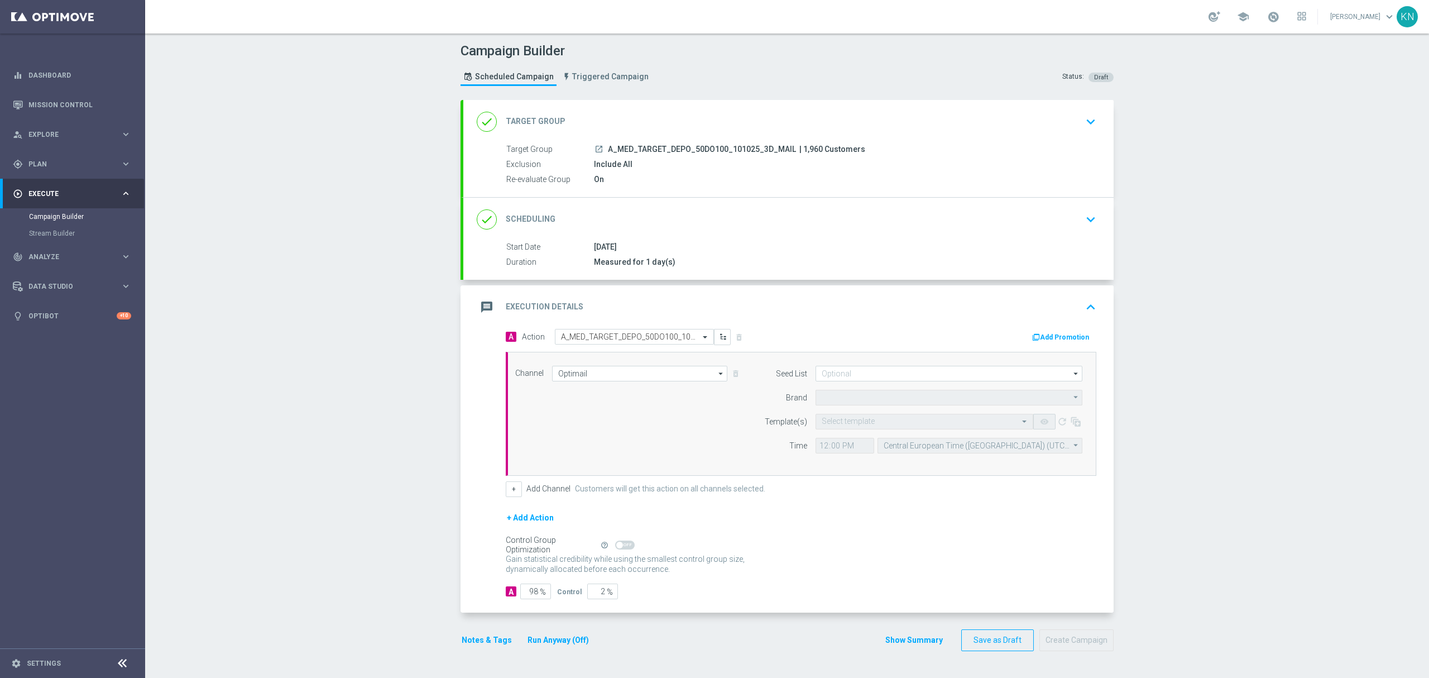
type input "STS"
click at [872, 375] on input at bounding box center [949, 374] width 267 height 16
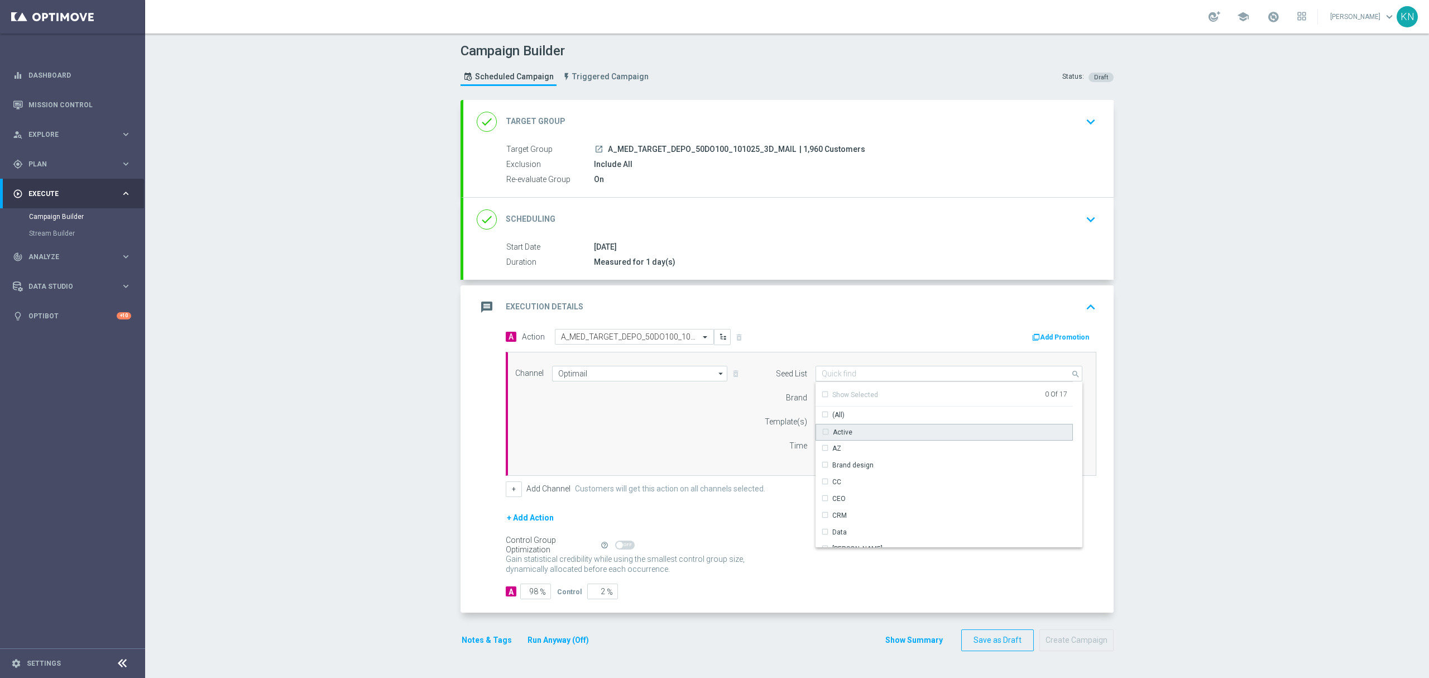
click at [822, 434] on div "Active" at bounding box center [837, 432] width 31 height 10
click at [776, 372] on label "Seed List" at bounding box center [791, 373] width 31 height 9
type input "Active"
click at [848, 423] on input "text" at bounding box center [913, 421] width 183 height 9
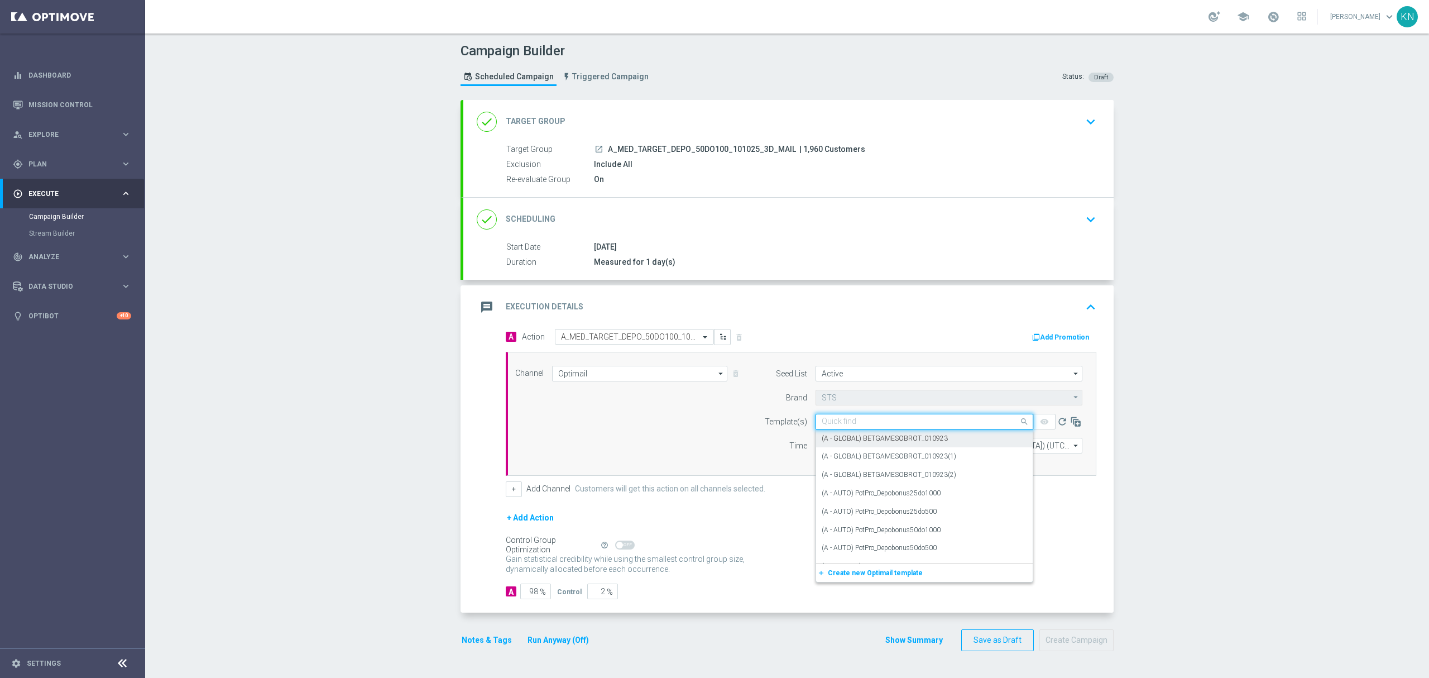
paste input "A_MED_TARGET_DEPO_50DO100_101025_3D_MAIL"
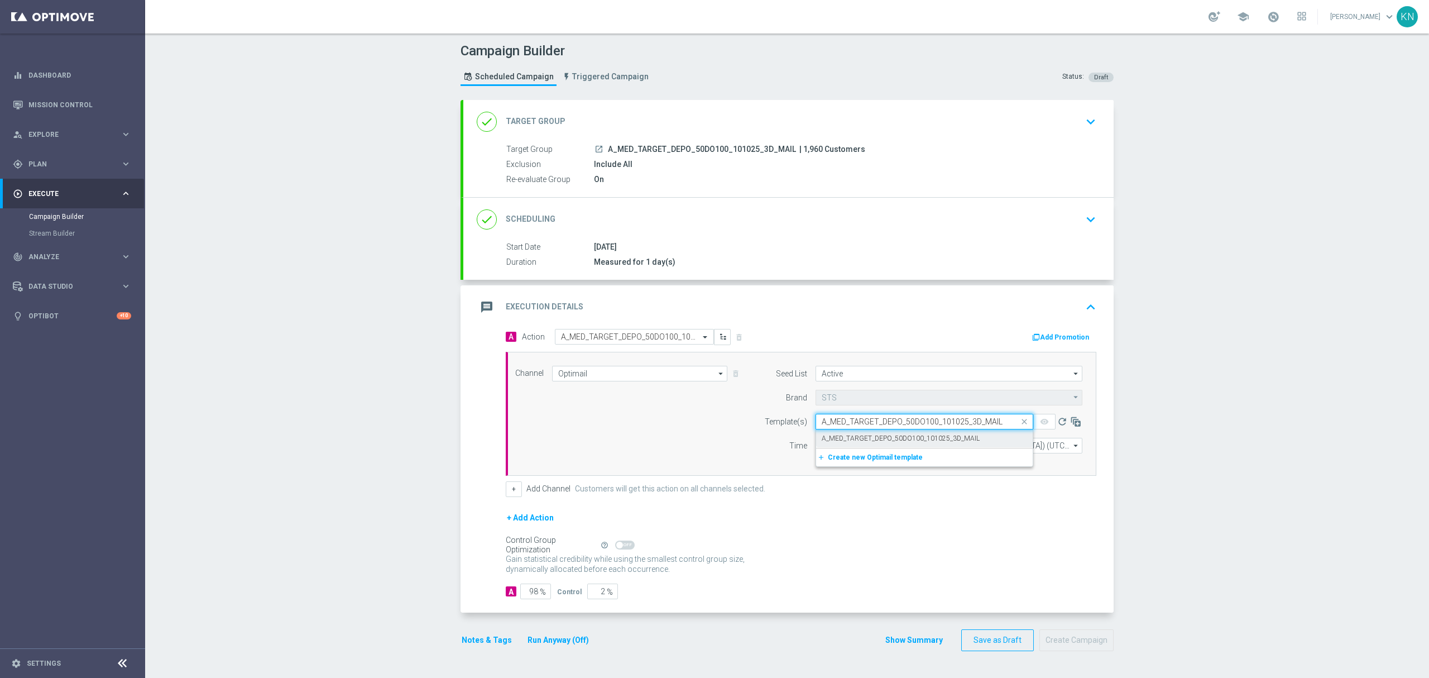
click at [861, 440] on label "A_MED_TARGET_DEPO_50DO100_101025_3D_MAIL" at bounding box center [901, 438] width 158 height 9
type input "A_MED_TARGET_DEPO_50DO100_101025_3D_MAIL"
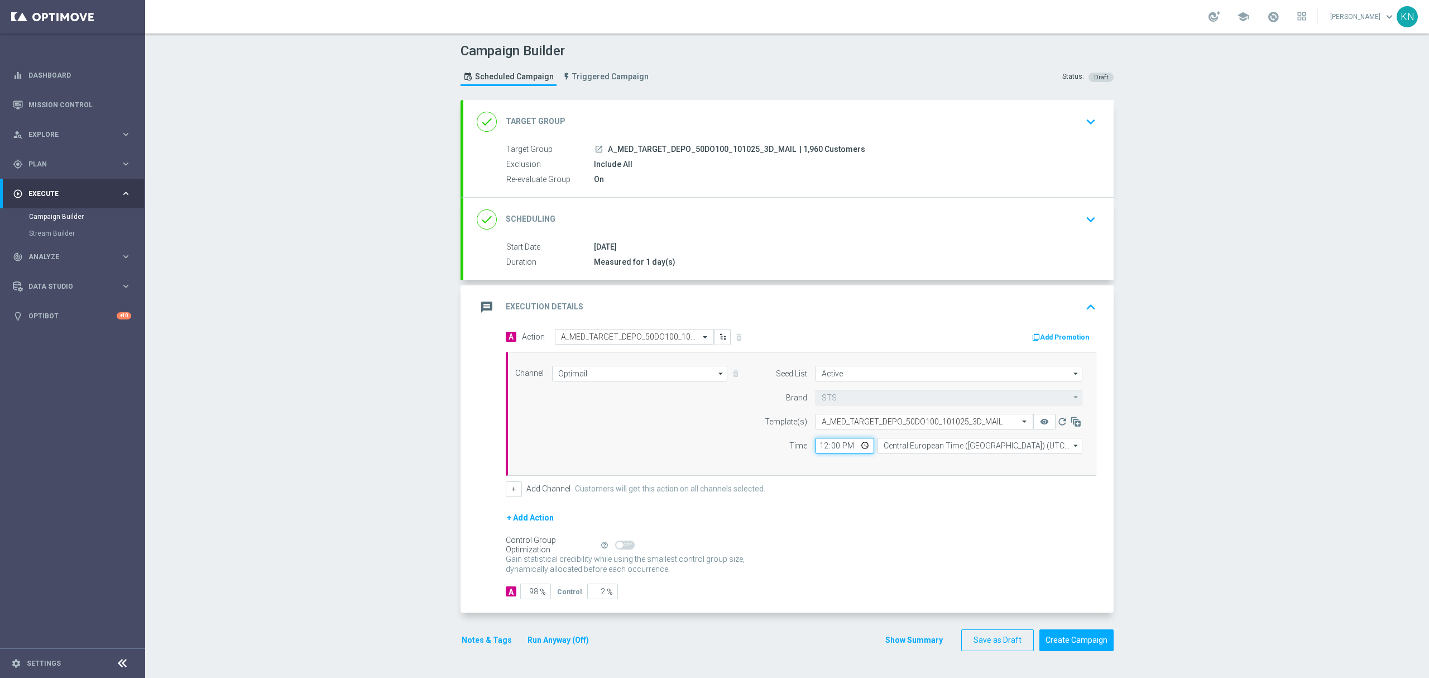
click at [816, 447] on input "12:00" at bounding box center [845, 446] width 59 height 16
type input "07:01"
type input "07:21"
click at [836, 483] on div "+ Add Channel Customers will get this action on all channels selected." at bounding box center [801, 489] width 591 height 16
click at [490, 641] on button "Notes & Tags" at bounding box center [487, 640] width 52 height 14
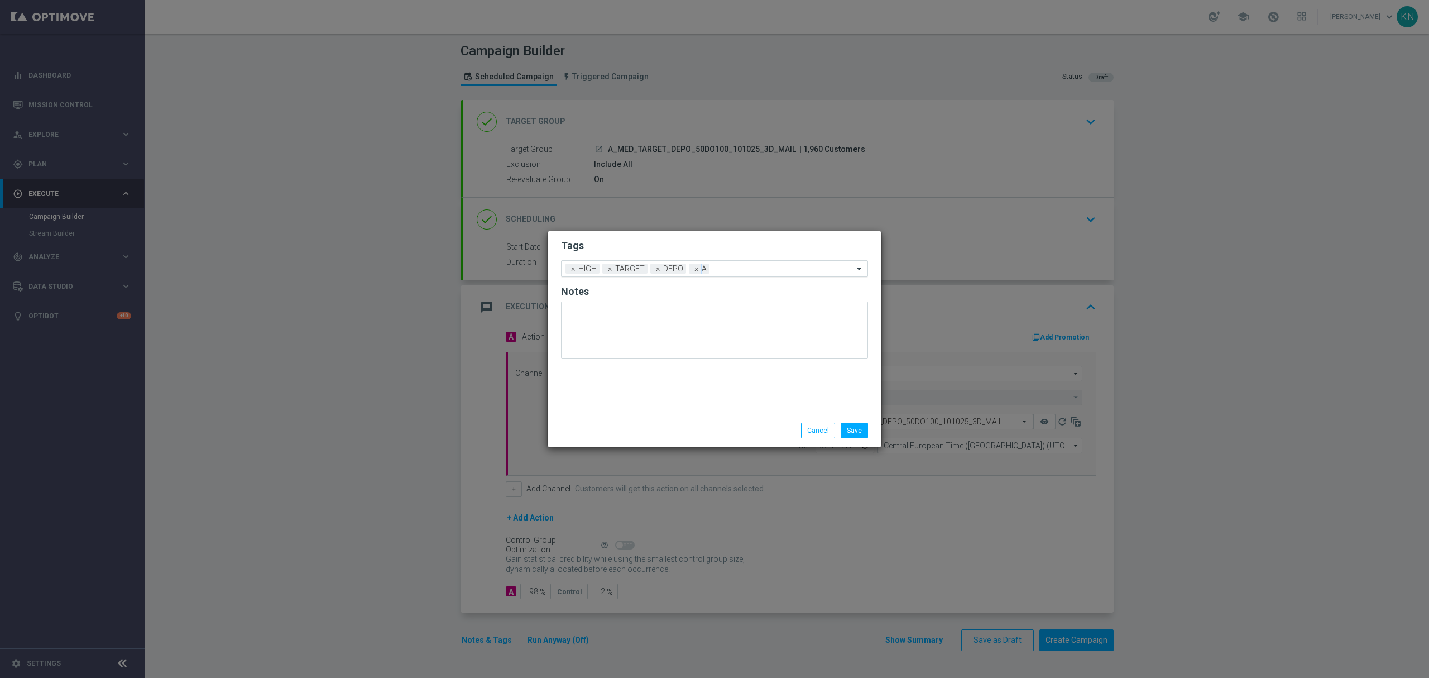
drag, startPoint x: 568, startPoint y: 269, endPoint x: 578, endPoint y: 271, distance: 11.0
click at [570, 269] on div "Add a new tag × HIGH × TARGET × DEPO × A" at bounding box center [708, 269] width 292 height 16
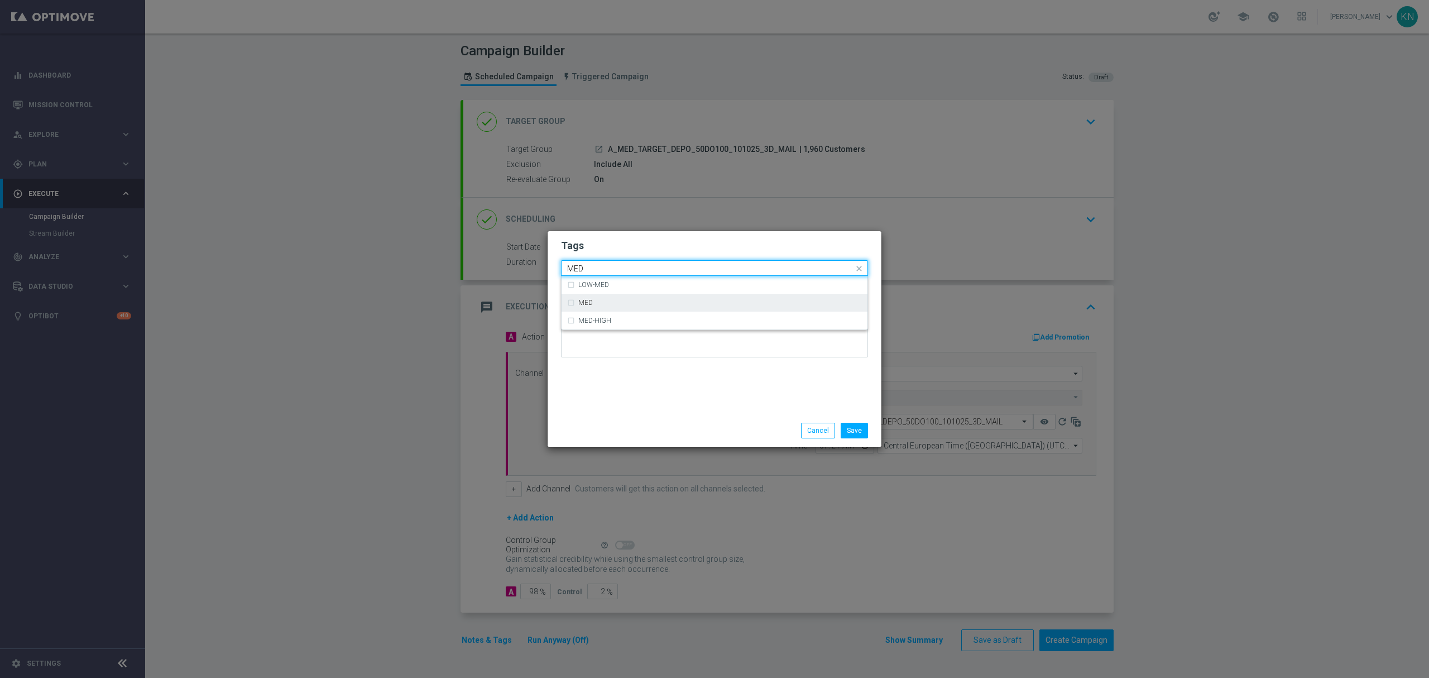
click at [602, 302] on div "MED" at bounding box center [720, 302] width 284 height 7
type input "MED"
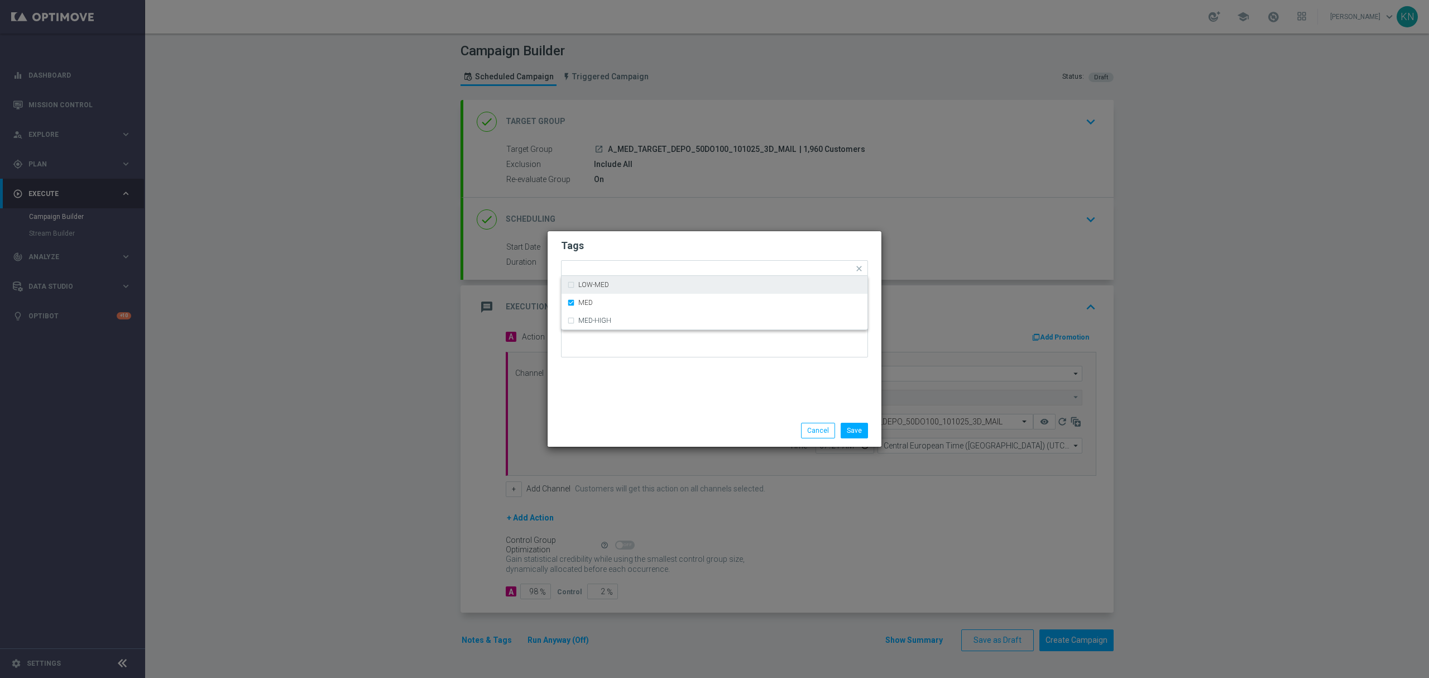
click at [710, 249] on h2 "Tags" at bounding box center [714, 245] width 307 height 13
click at [572, 269] on span "×" at bounding box center [573, 269] width 10 height 10
click at [858, 436] on button "Save" at bounding box center [854, 431] width 27 height 16
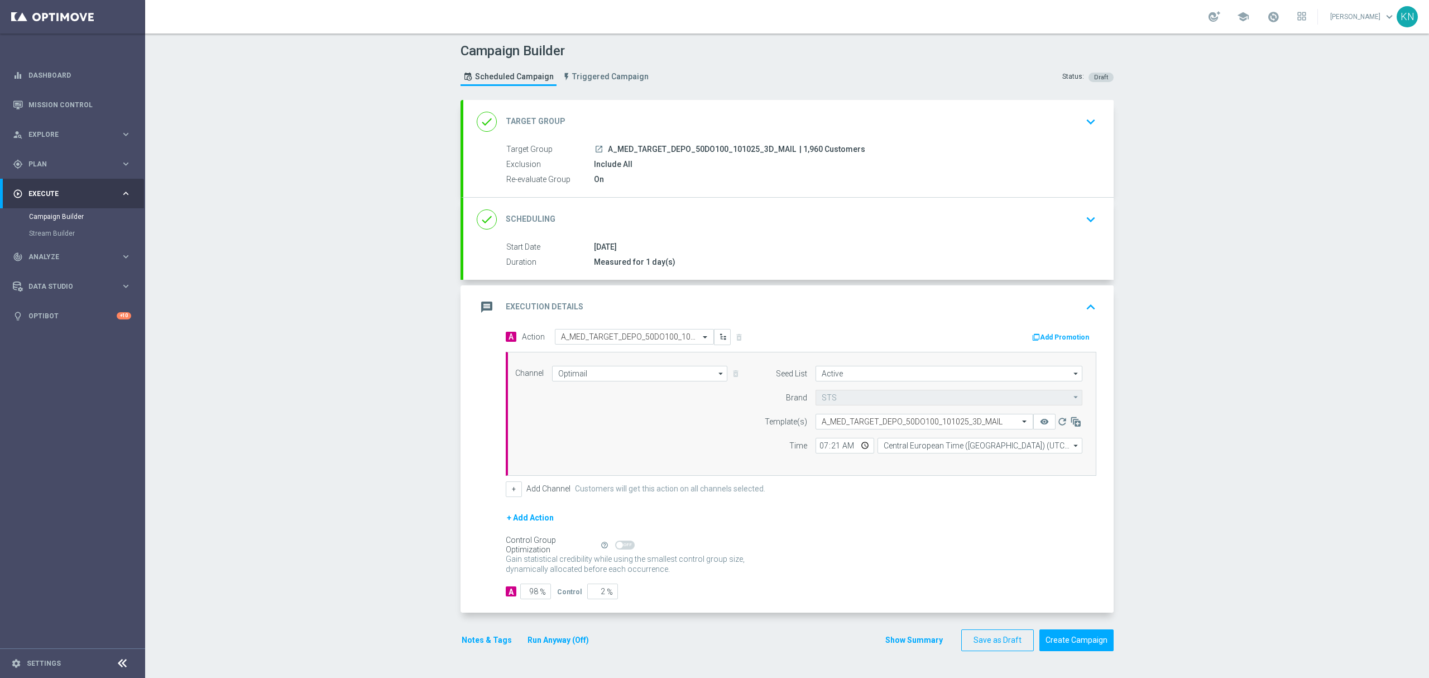
click at [1020, 228] on div "done Scheduling keyboard_arrow_down" at bounding box center [789, 219] width 624 height 21
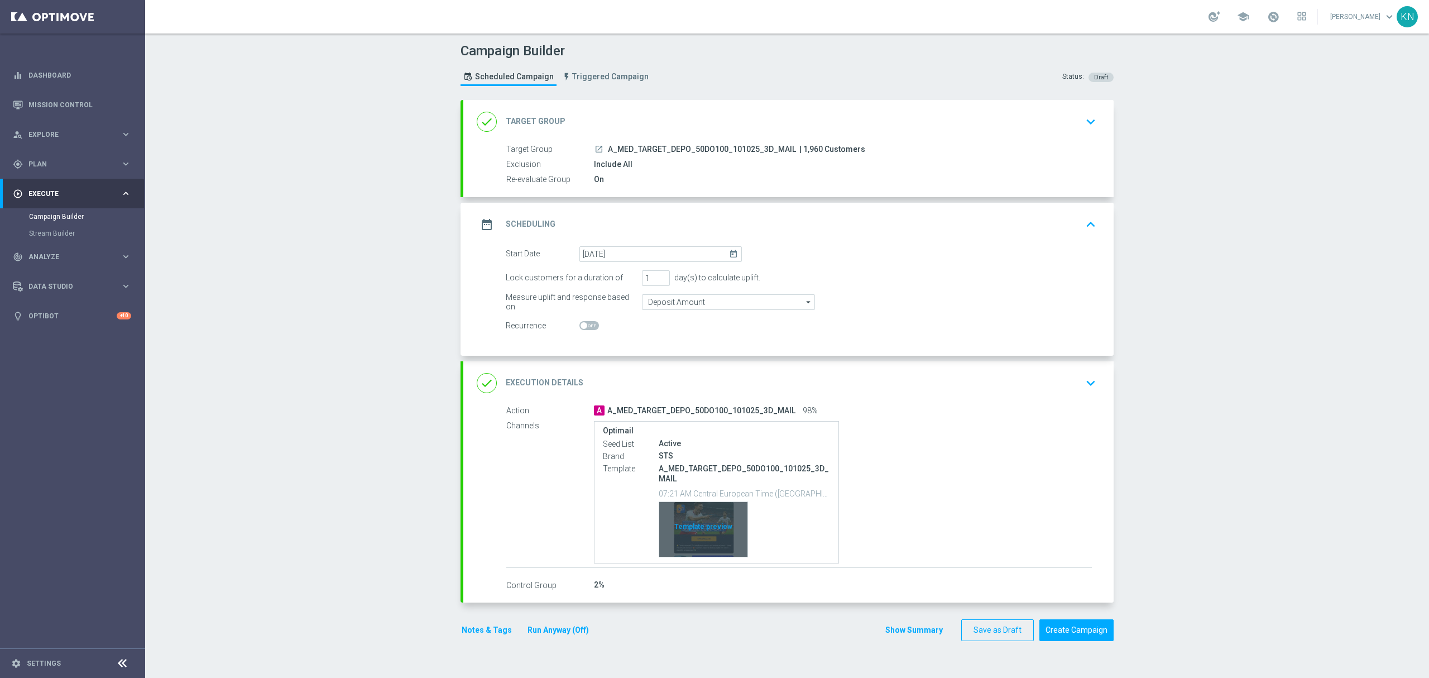
click at [719, 517] on div "Template preview" at bounding box center [703, 529] width 88 height 55
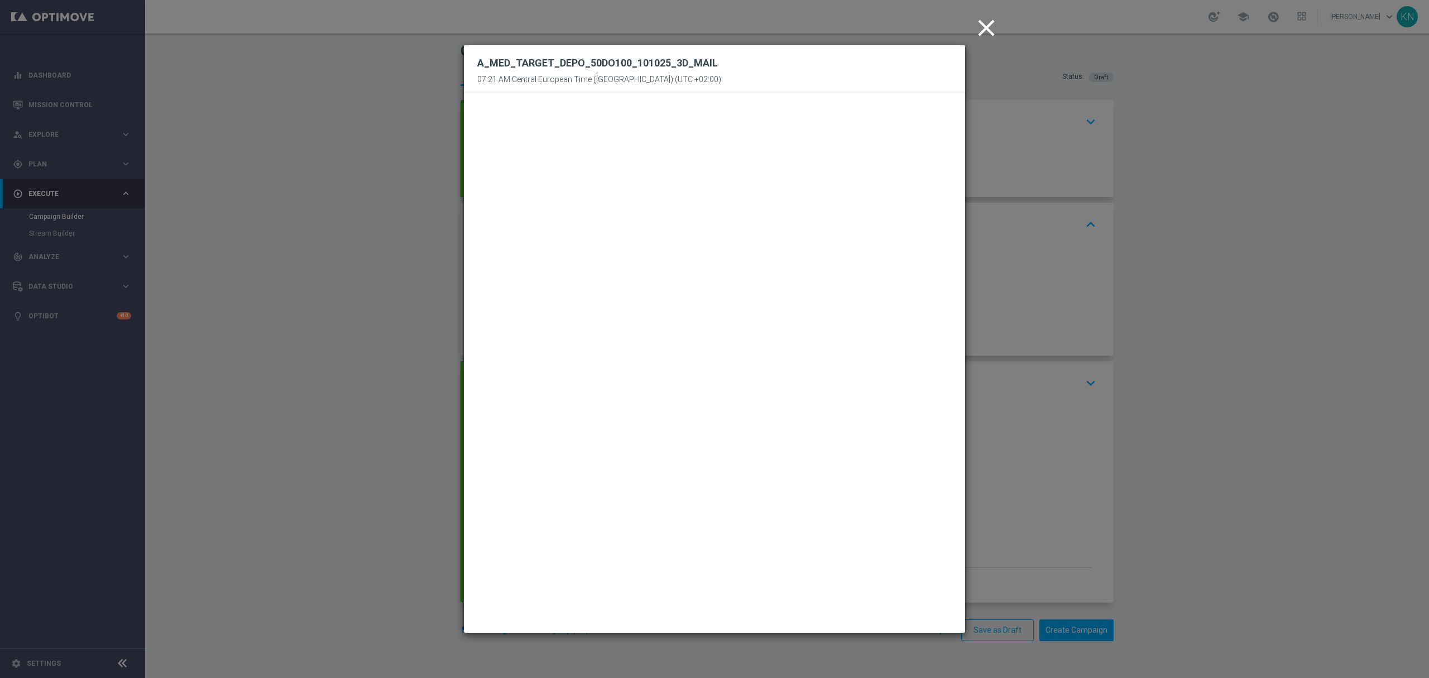
click at [996, 27] on icon "close" at bounding box center [987, 28] width 28 height 28
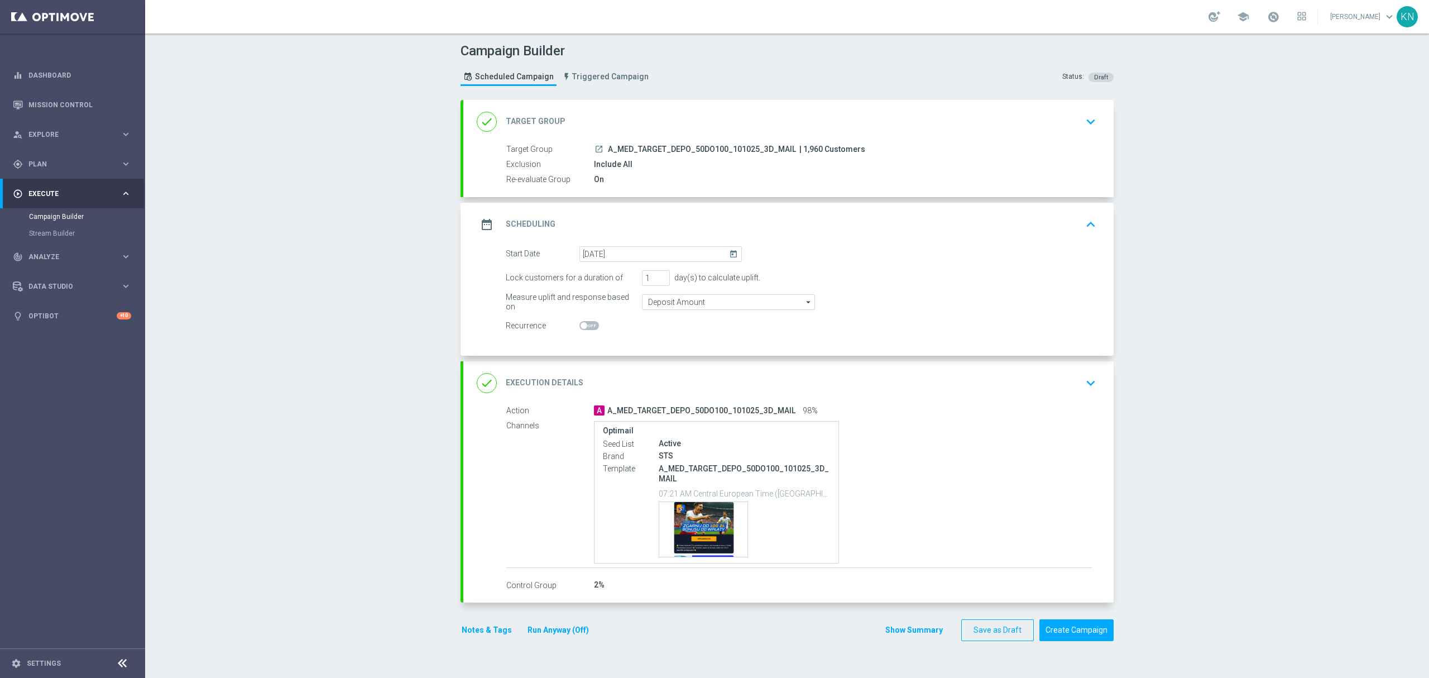
click at [1050, 126] on div "done Target Group keyboard_arrow_down" at bounding box center [789, 121] width 624 height 21
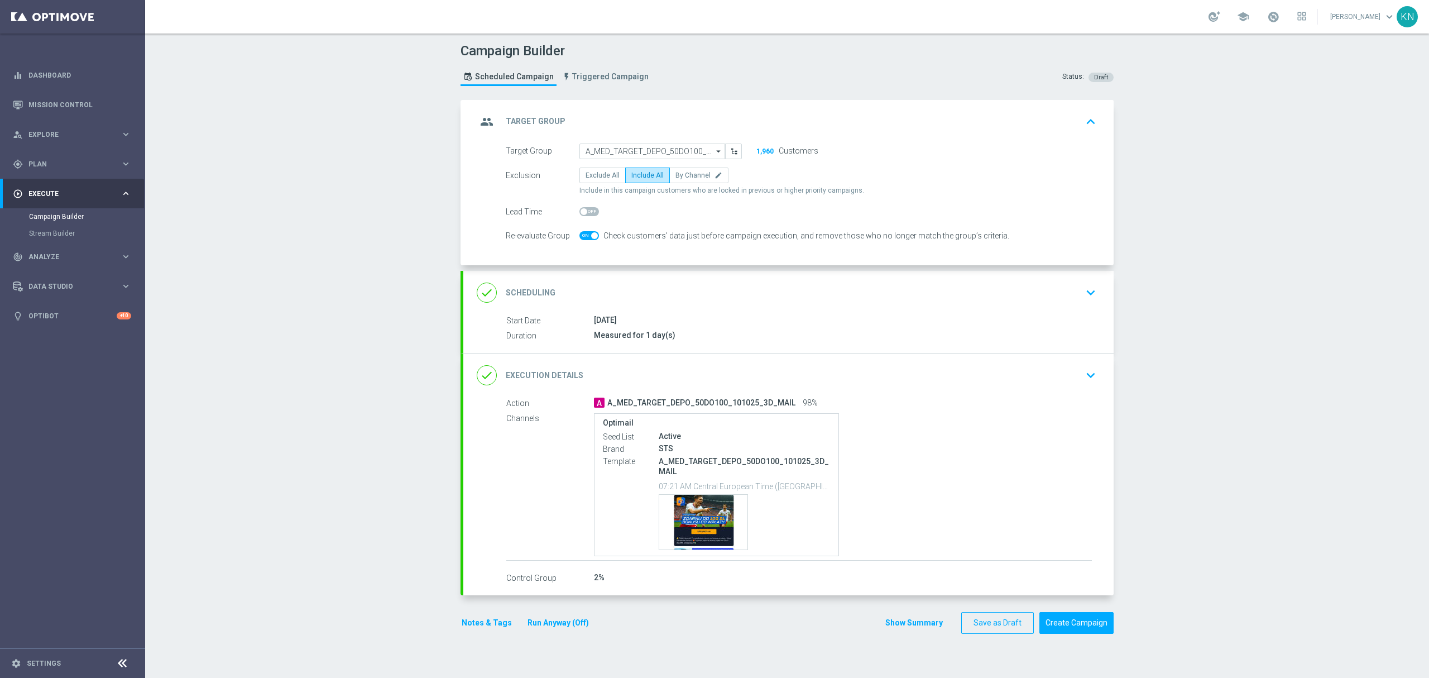
click at [1082, 298] on button "keyboard_arrow_down" at bounding box center [1091, 292] width 19 height 21
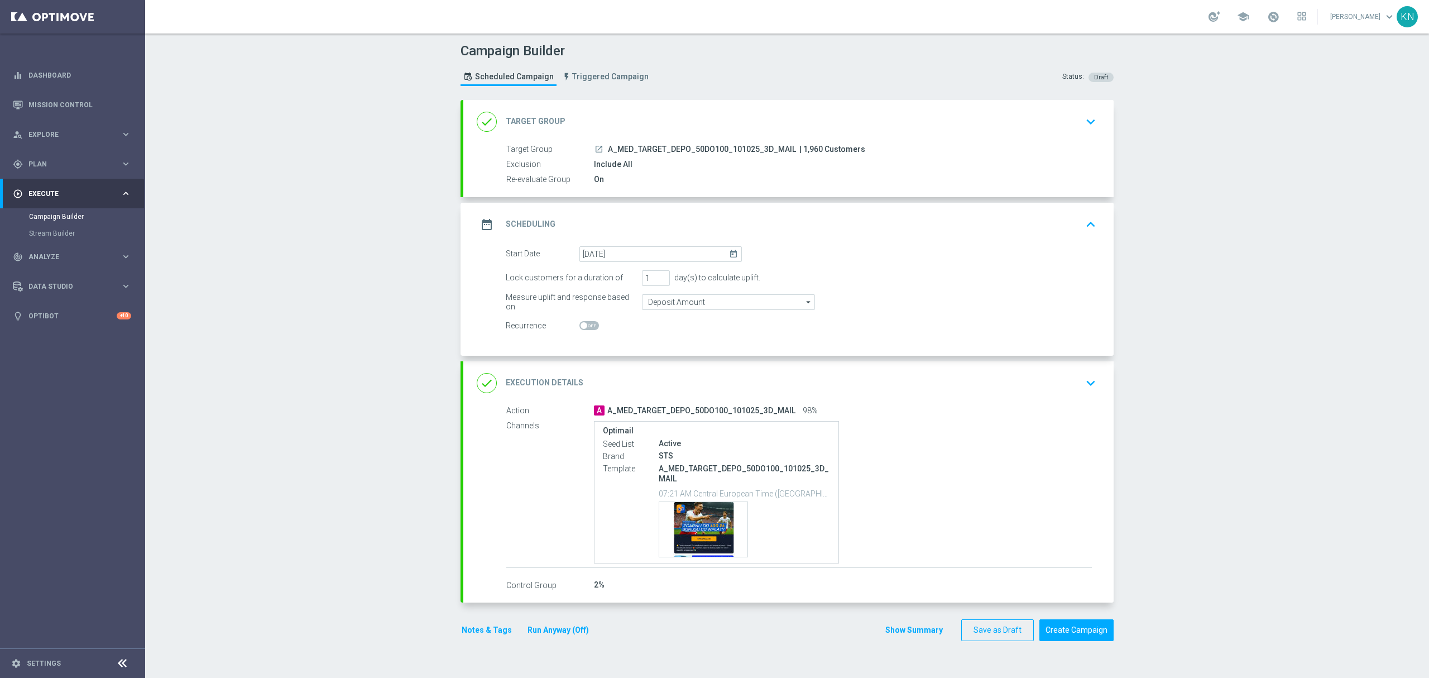
click at [595, 150] on icon "launch" at bounding box center [599, 149] width 9 height 9
click at [690, 521] on div "Template preview" at bounding box center [703, 529] width 88 height 55
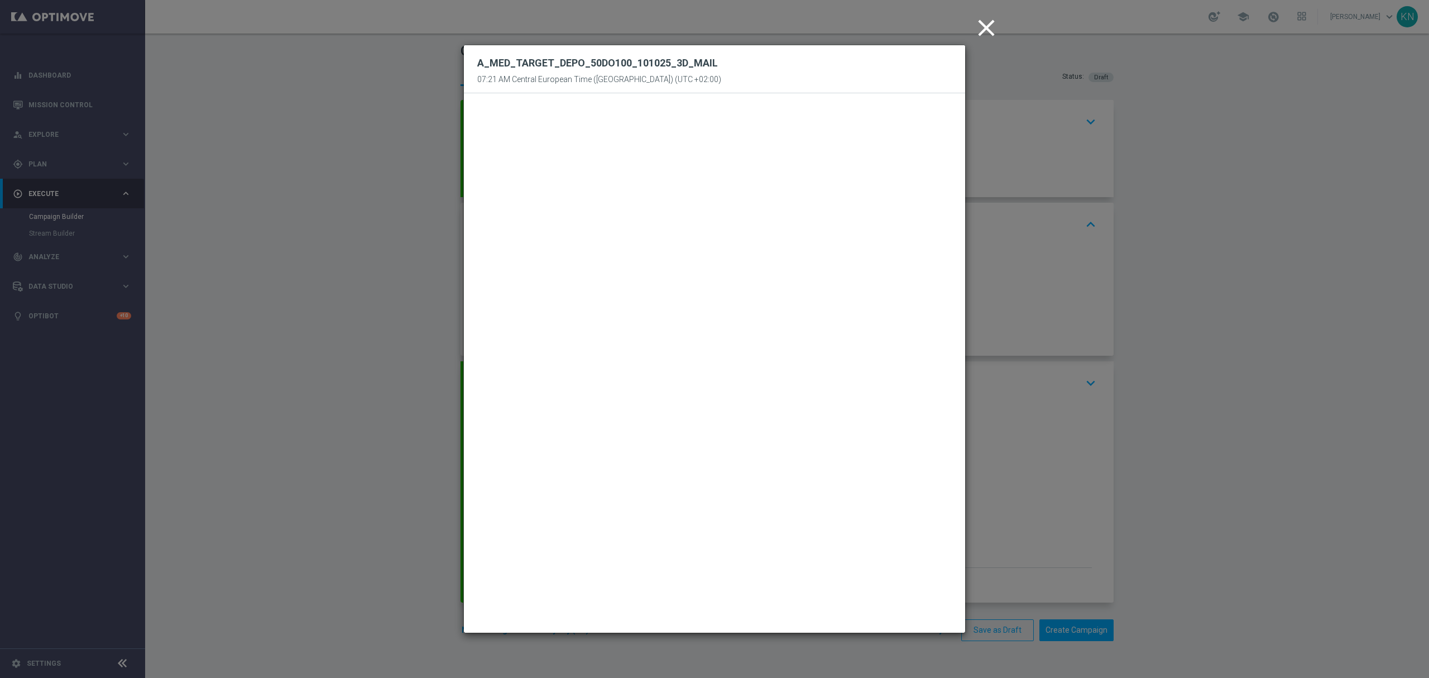
click at [994, 25] on icon "close" at bounding box center [987, 28] width 28 height 28
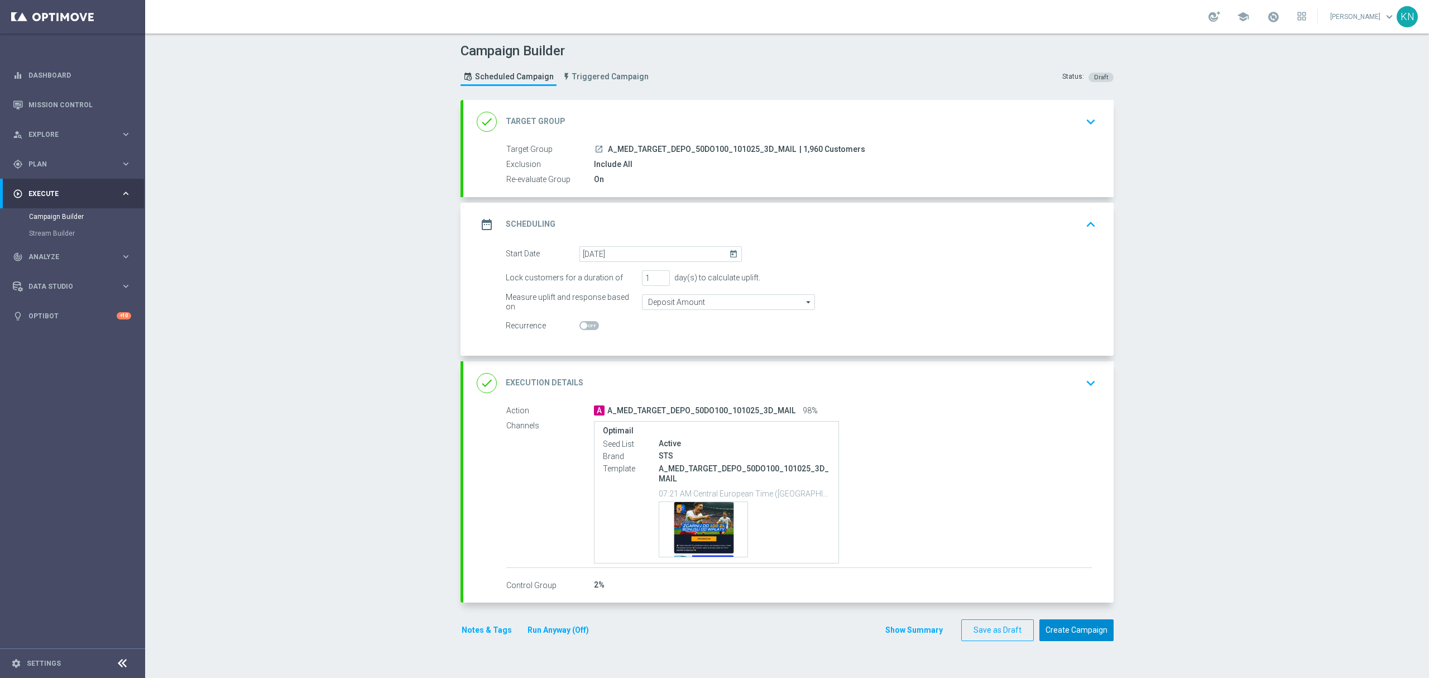
click at [1077, 626] on button "Create Campaign" at bounding box center [1077, 630] width 74 height 22
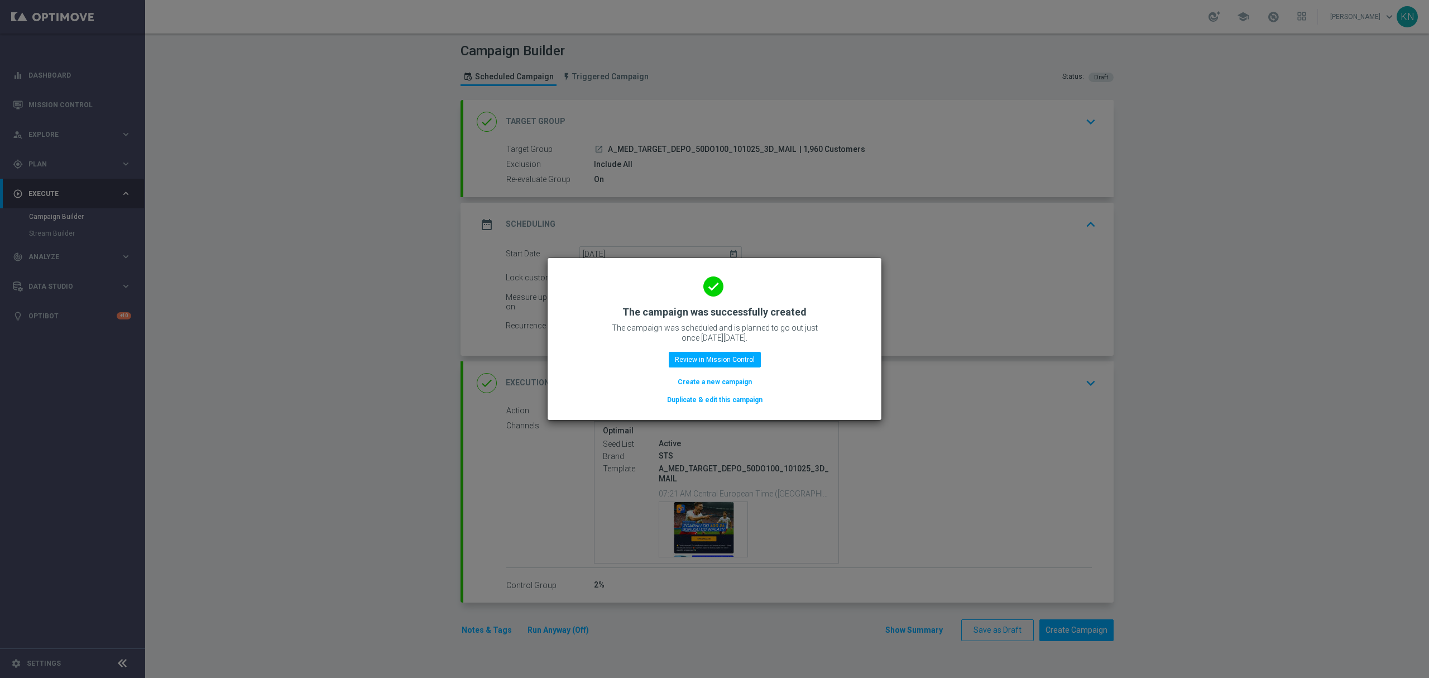
click at [733, 400] on button "Duplicate & edit this campaign" at bounding box center [715, 400] width 98 height 12
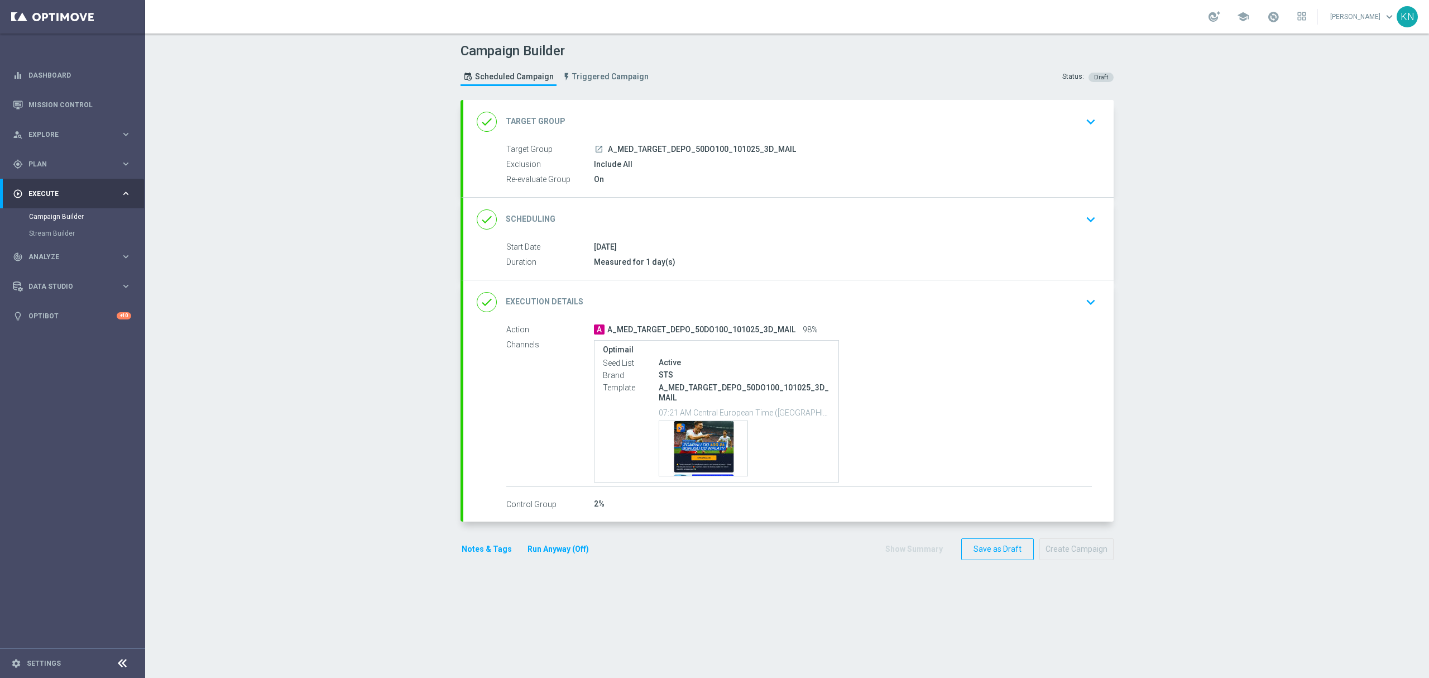
click at [934, 130] on div "done Target Group keyboard_arrow_down" at bounding box center [789, 121] width 624 height 21
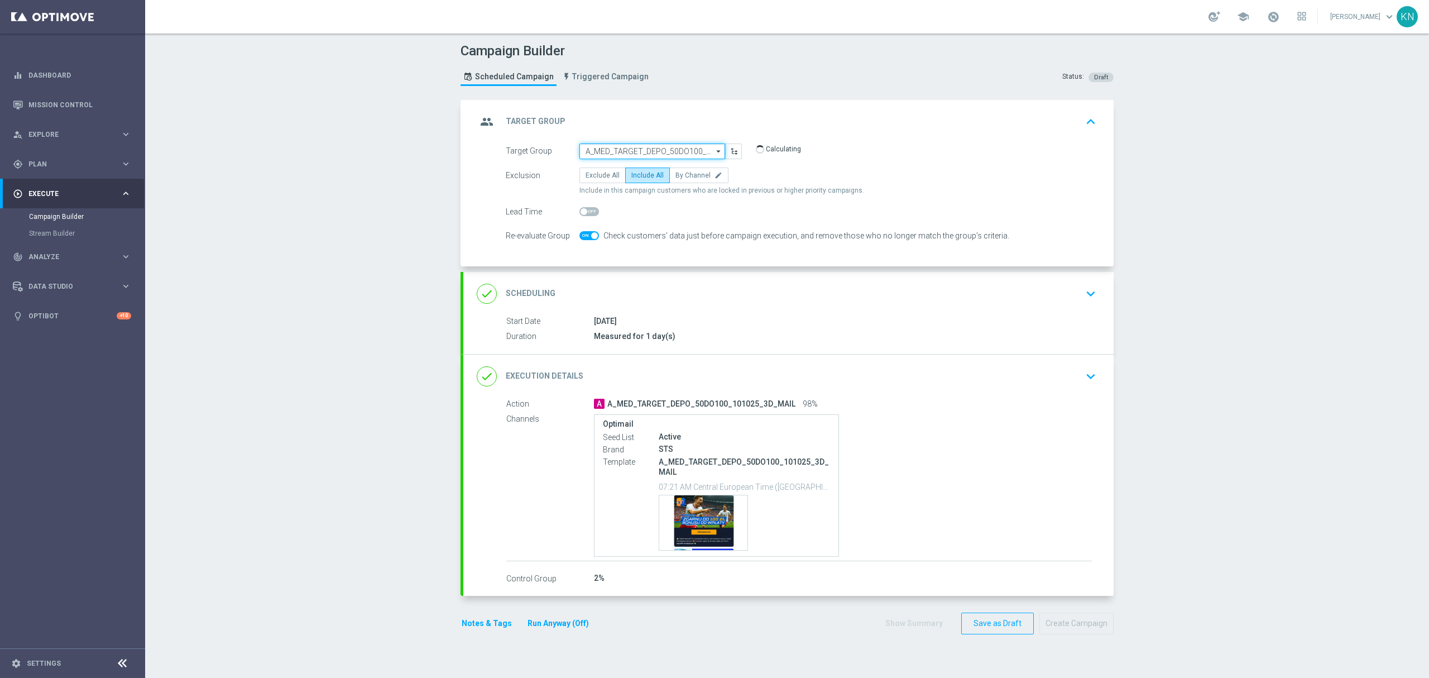
click at [645, 145] on input "A_MED_TARGET_DEPO_50DO100_101025_3D_MAIL" at bounding box center [653, 151] width 146 height 16
type input "V"
paste input "A_HIGH_TARGET_DEPO_50DO200_101025_3D_MAIL"
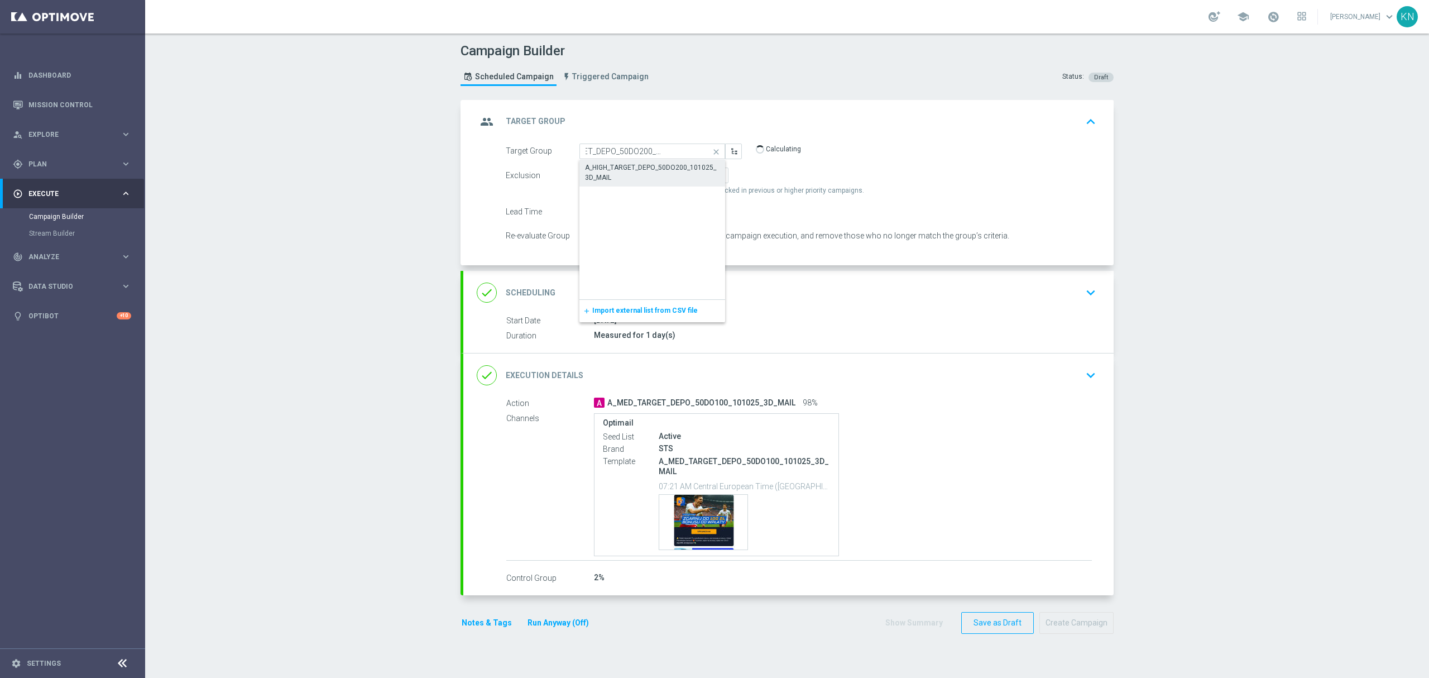
click at [673, 173] on div "A_HIGH_TARGET_DEPO_50DO200_101025_3D_MAIL" at bounding box center [652, 172] width 135 height 20
type input "A_HIGH_TARGET_DEPO_50DO200_101025_3D_MAIL"
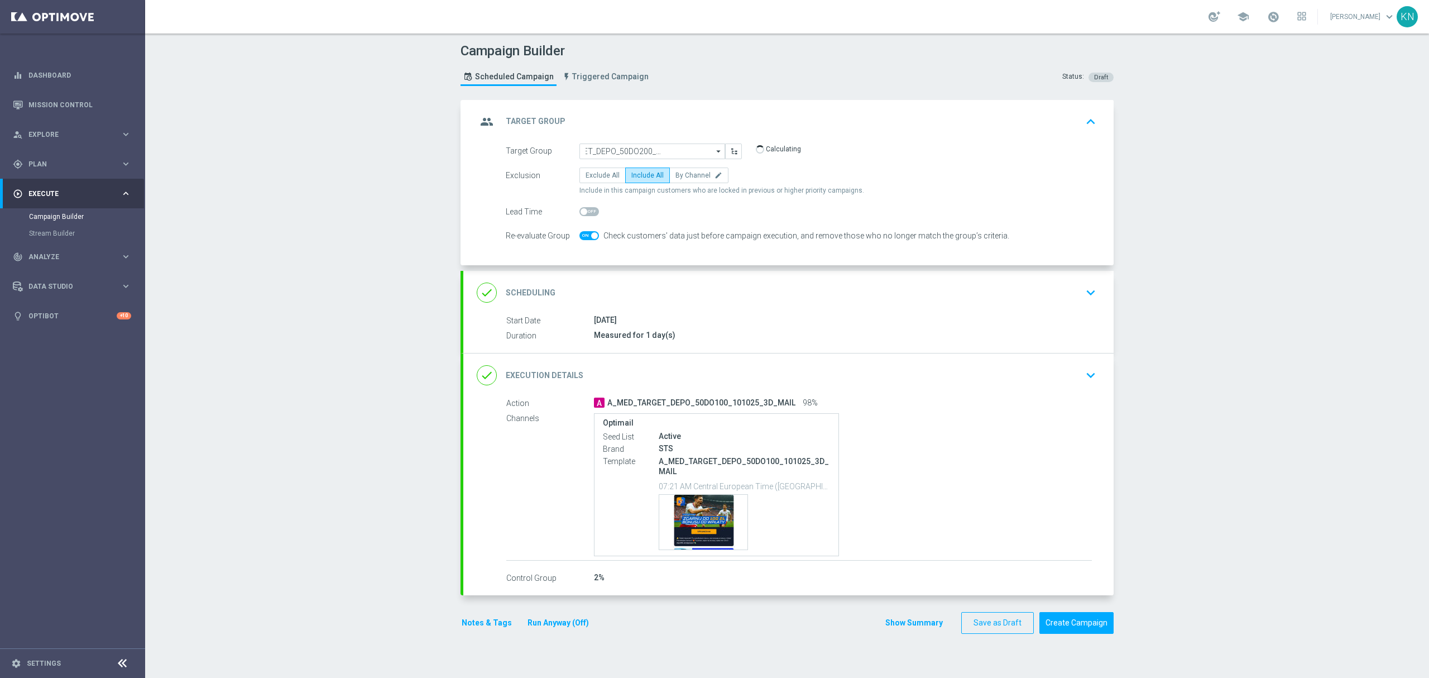
scroll to position [0, 0]
click at [930, 300] on div "done Scheduling keyboard_arrow_down" at bounding box center [789, 292] width 624 height 21
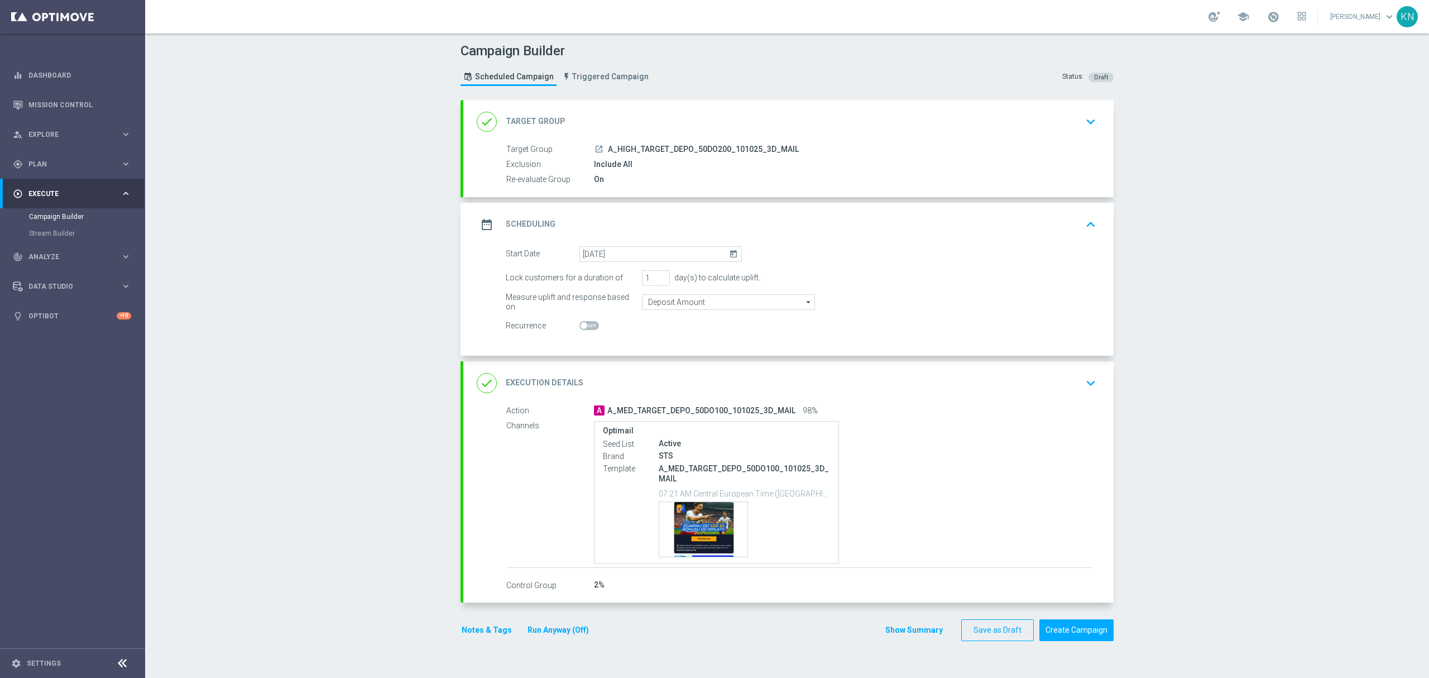
click at [948, 392] on div "done Execution Details keyboard_arrow_down" at bounding box center [789, 382] width 624 height 21
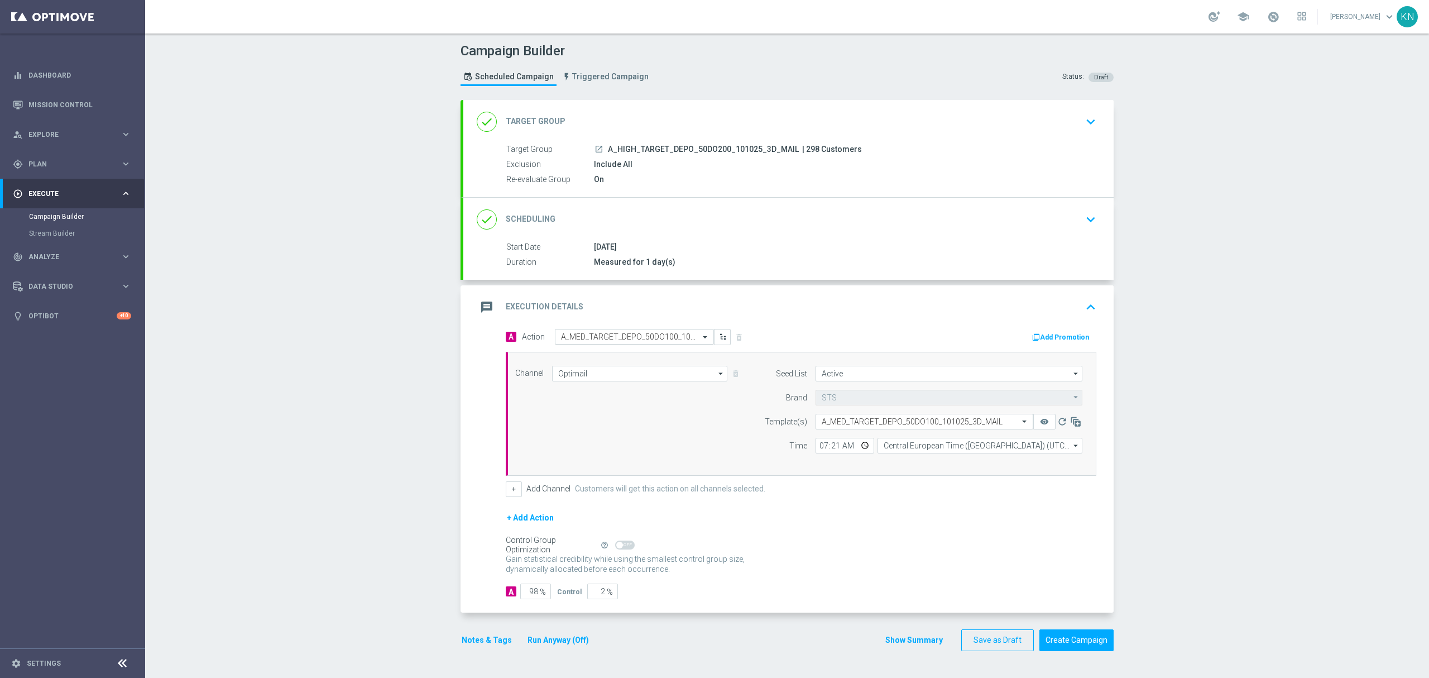
click at [596, 338] on input "text" at bounding box center [623, 336] width 125 height 9
click at [602, 492] on span "Create new action" at bounding box center [600, 489] width 59 height 8
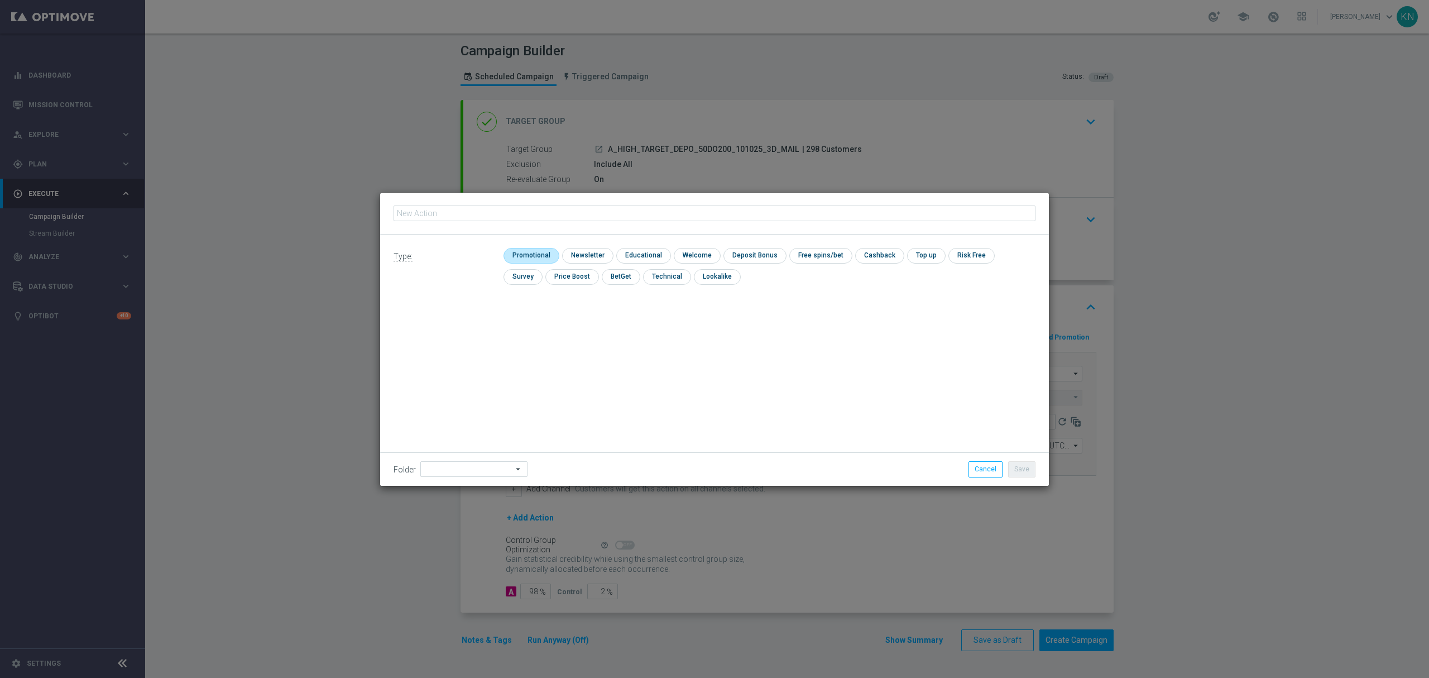
type input "A_HIGH_TARGET_DEPO_50DO200_101025_3D_MAIL"
click at [539, 250] on input "checkbox" at bounding box center [530, 255] width 53 height 15
checkbox input "true"
click at [1023, 463] on button "Save" at bounding box center [1021, 469] width 27 height 16
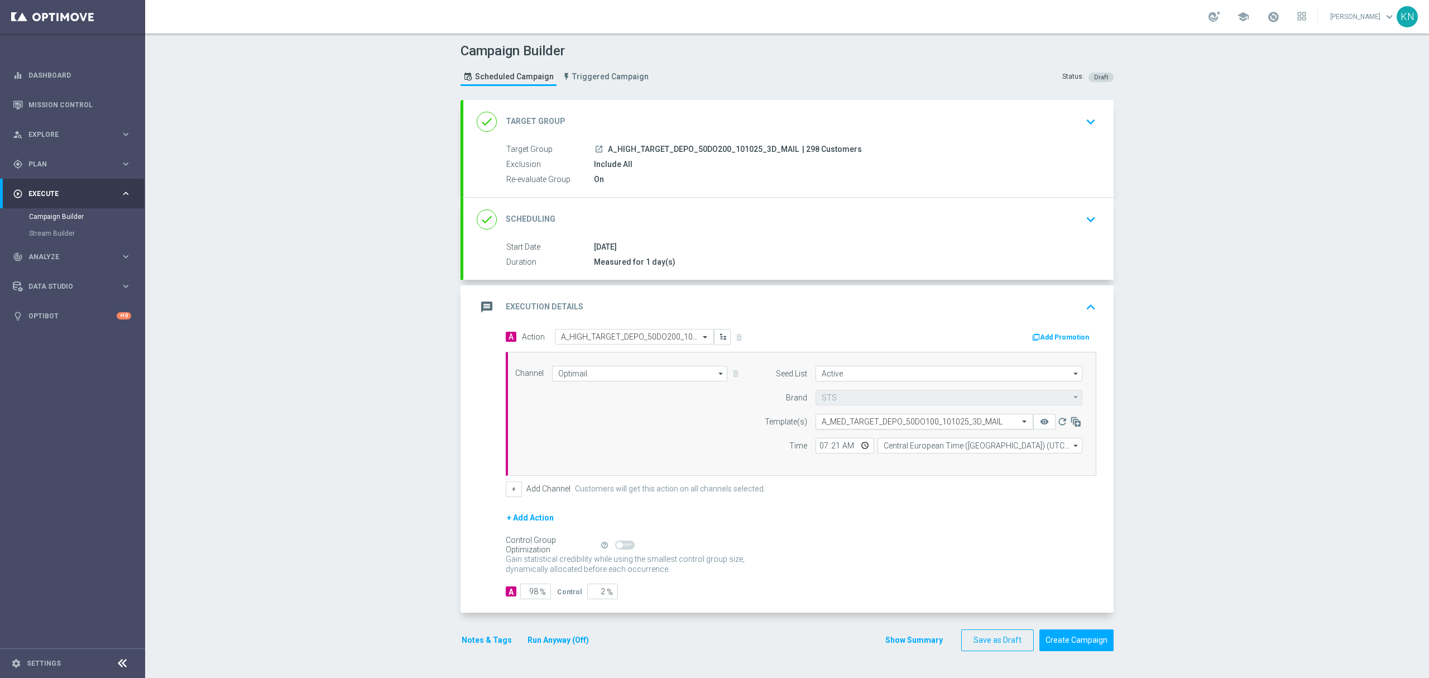
click at [868, 425] on input "text" at bounding box center [913, 421] width 183 height 9
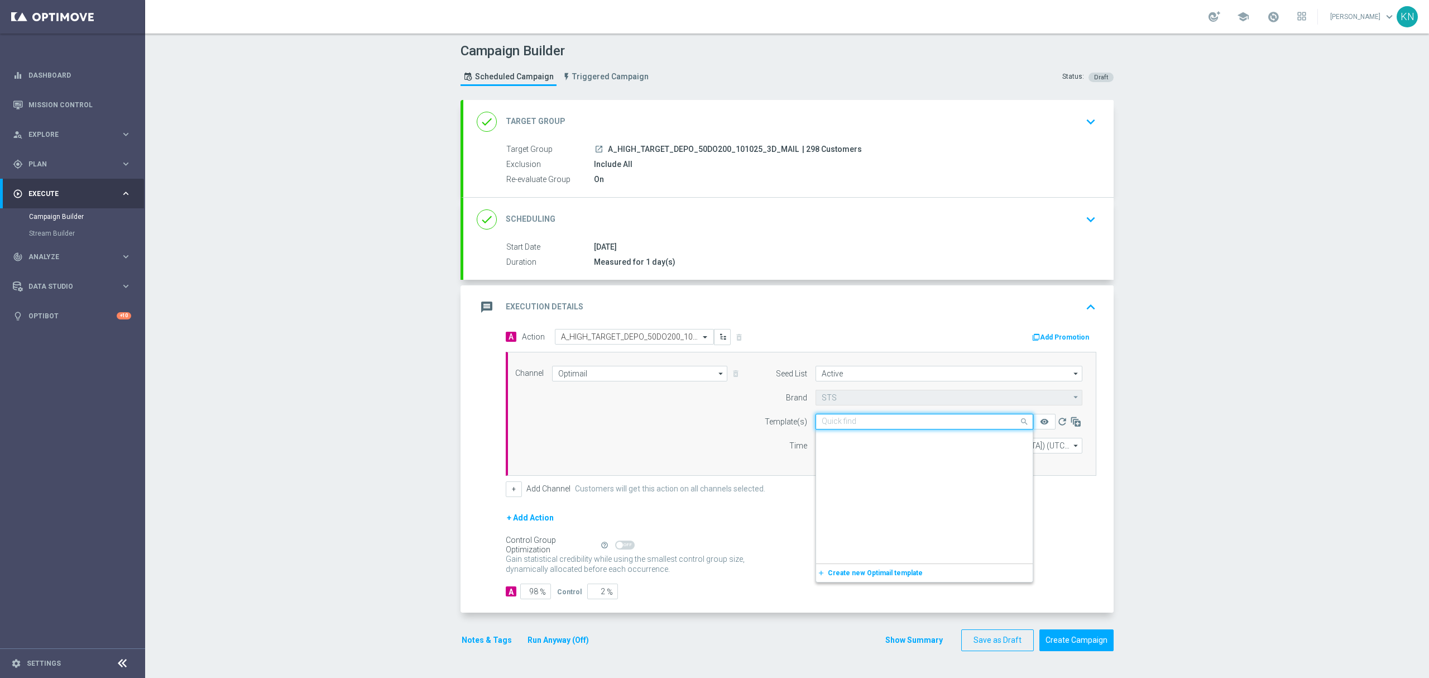
scroll to position [46634, 0]
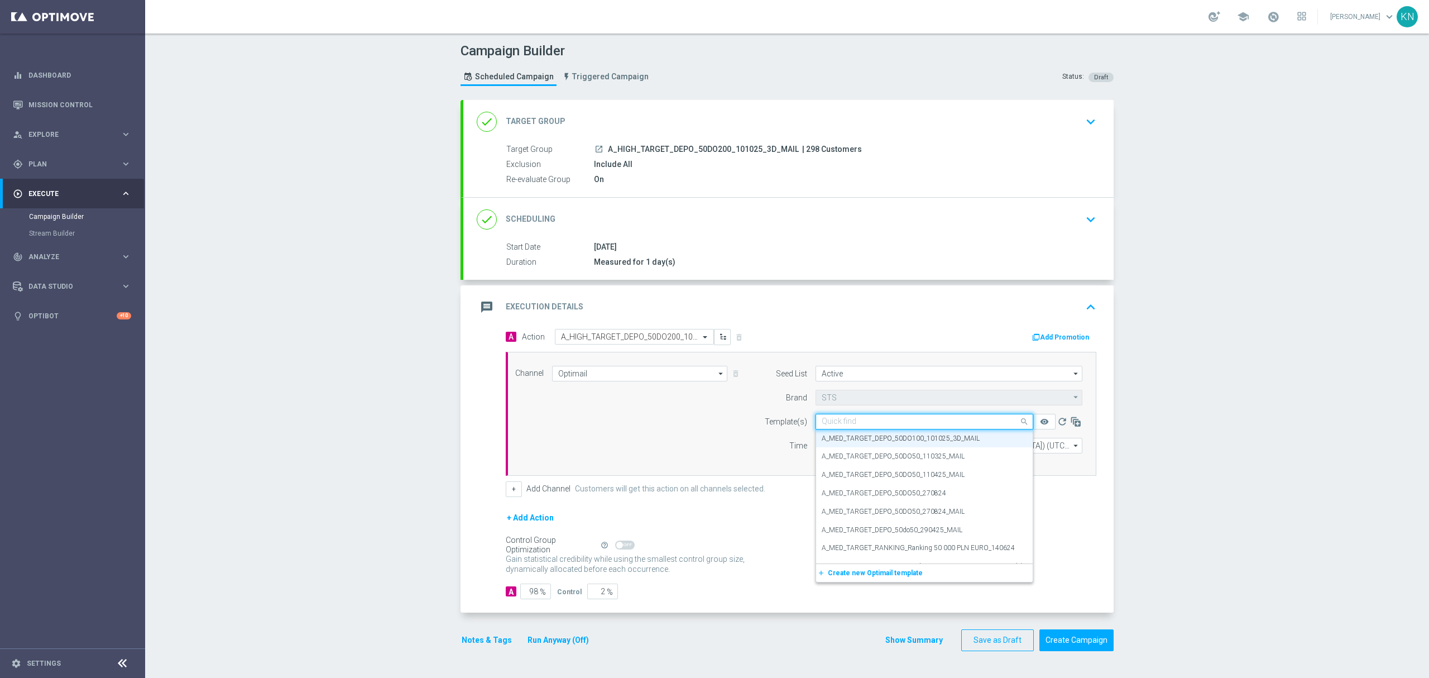
paste input "A_HIGH_TARGET_DEPO_50DO200_101025_3D_MAIL"
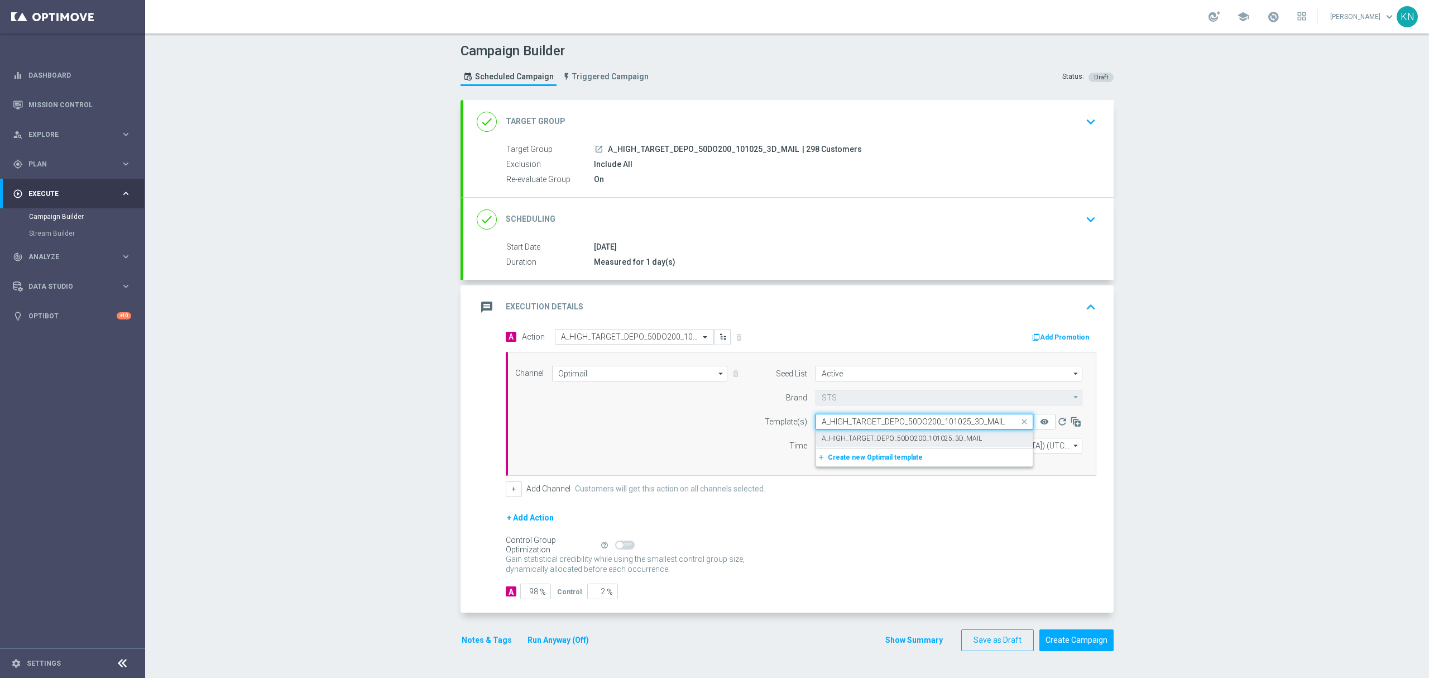
scroll to position [0, 0]
click at [887, 441] on label "A_HIGH_TARGET_DEPO_50DO200_101025_3D_MAIL" at bounding box center [902, 438] width 160 height 9
type input "A_HIGH_TARGET_DEPO_50DO200_101025_3D_MAIL"
click at [490, 644] on button "Notes & Tags" at bounding box center [487, 640] width 52 height 14
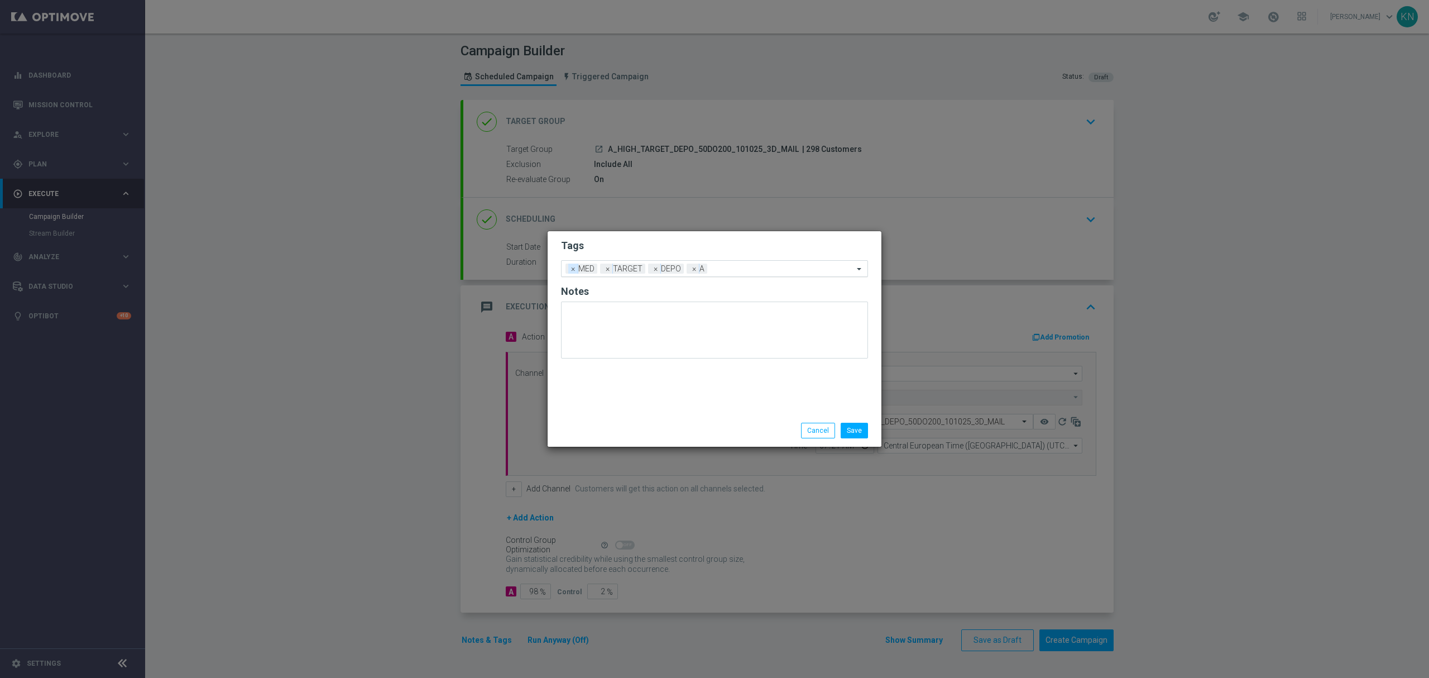
click at [573, 271] on span "×" at bounding box center [573, 269] width 10 height 10
click at [709, 277] on ng-select "Add a new tag × TARGET × DEPO × A" at bounding box center [714, 268] width 307 height 17
type input "h"
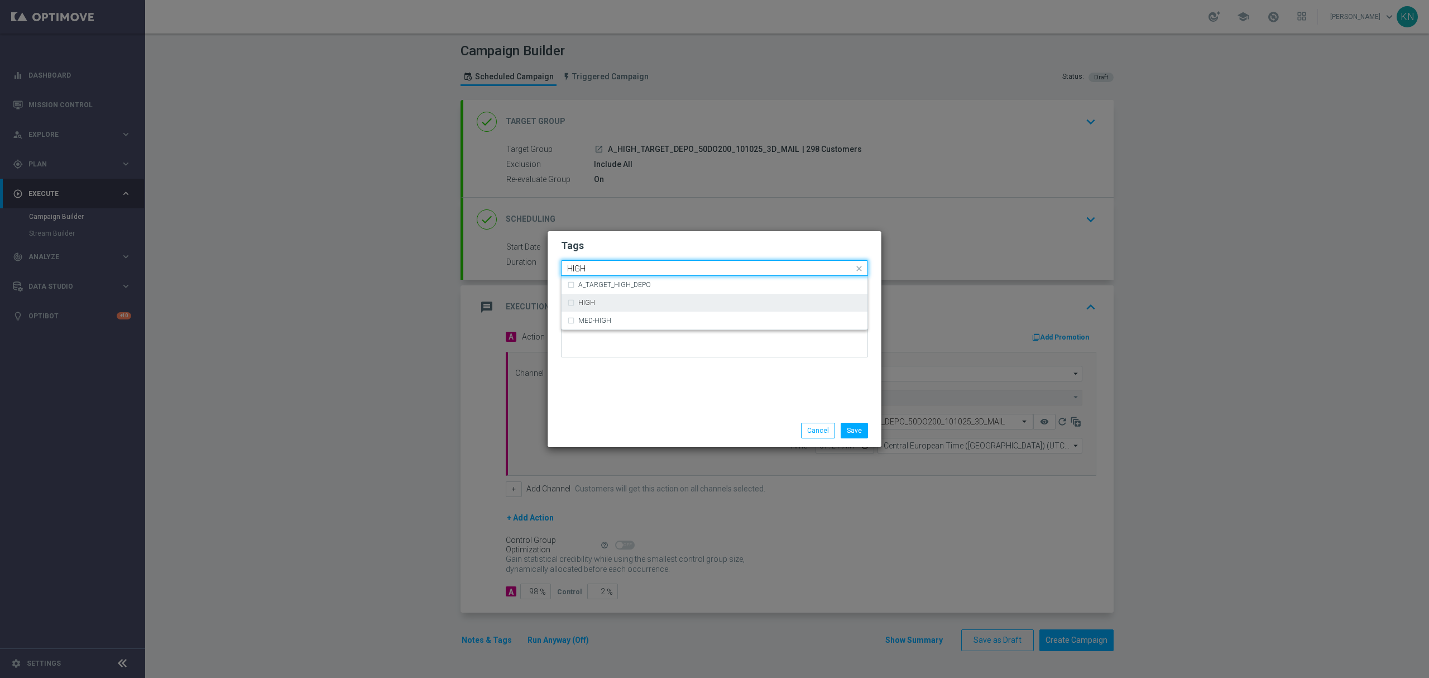
click at [633, 307] on div "HIGH" at bounding box center [714, 303] width 295 height 18
type input "HIGH"
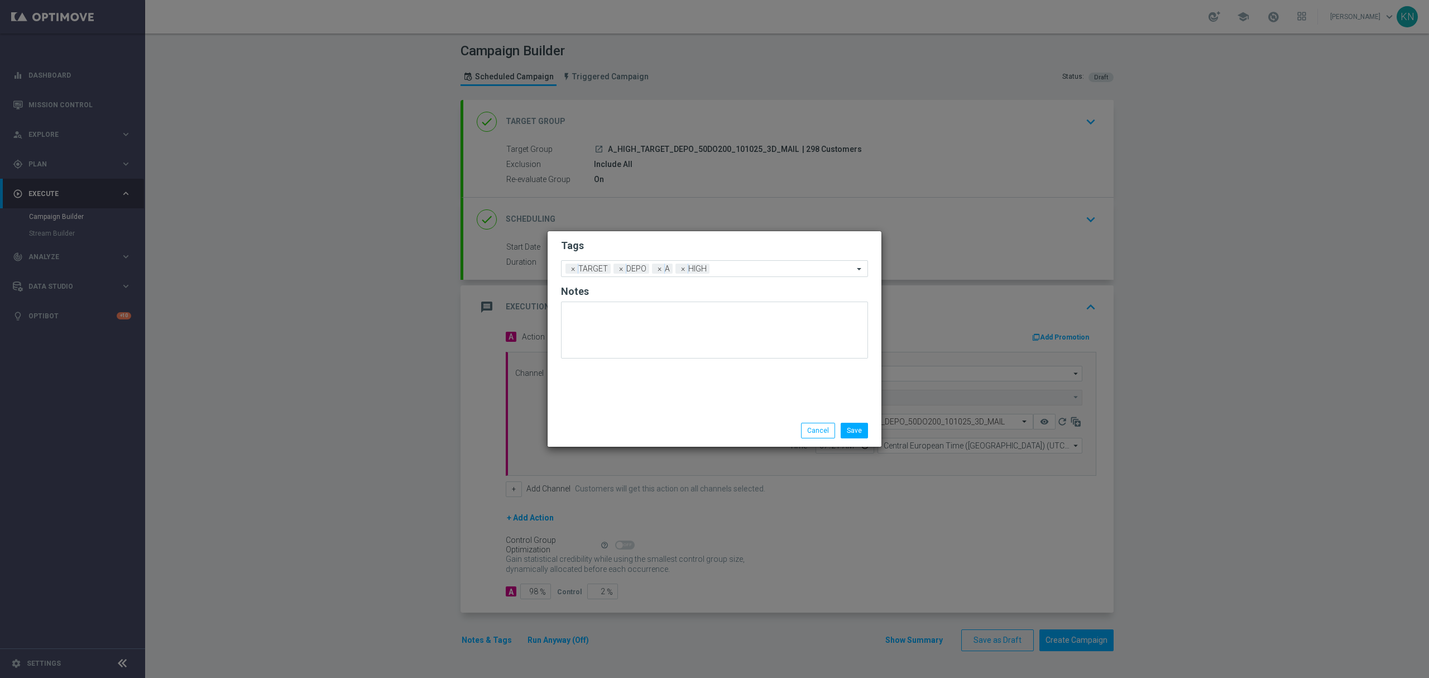
click at [695, 257] on form "Tags Add a new tag × TARGET × DEPO × A × HIGH Notes" at bounding box center [714, 301] width 307 height 131
click at [854, 434] on button "Save" at bounding box center [854, 431] width 27 height 16
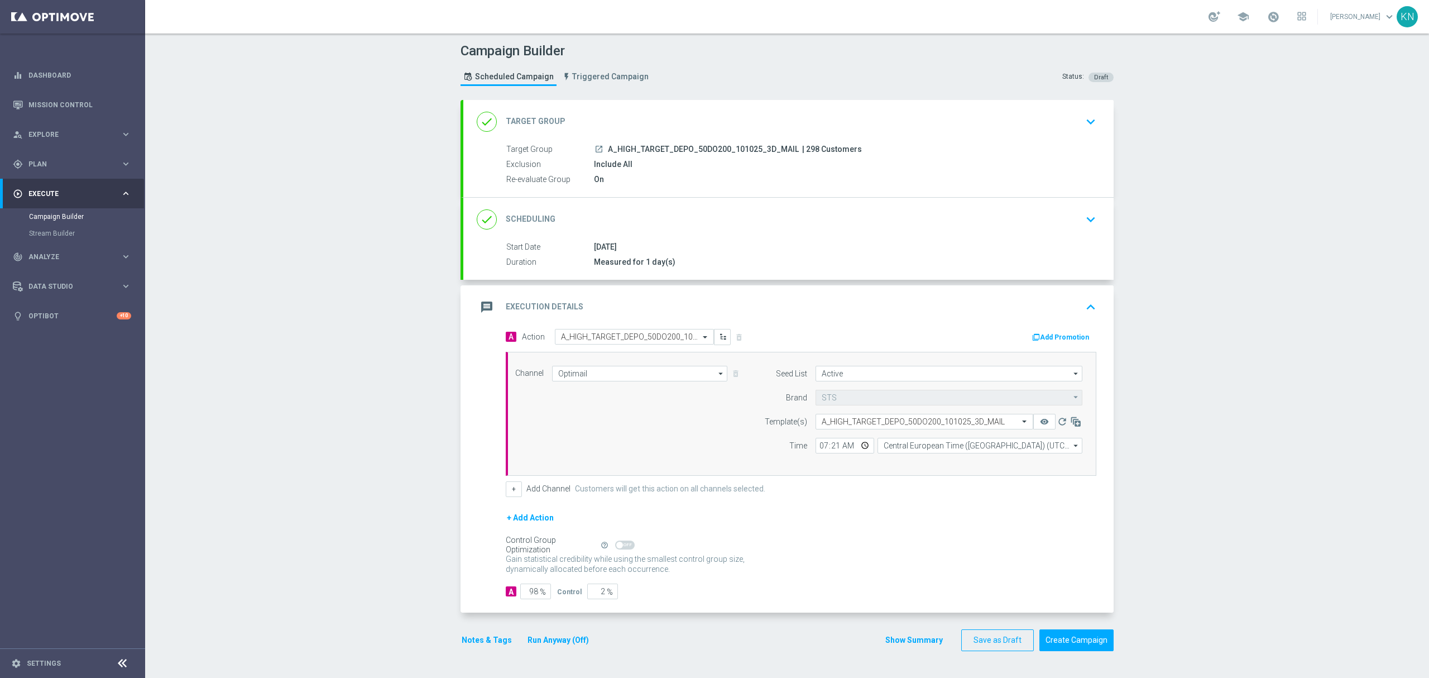
click at [1055, 131] on div "done Target Group keyboard_arrow_down" at bounding box center [789, 121] width 624 height 21
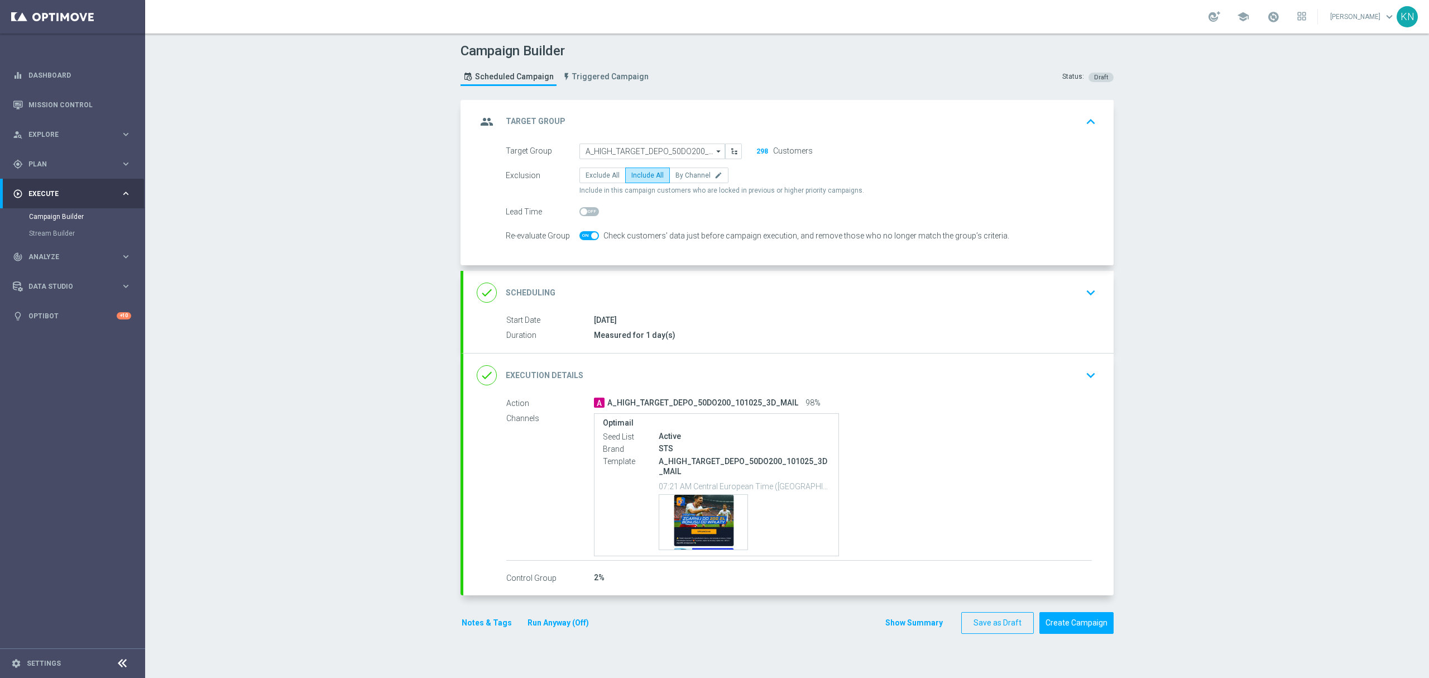
click at [1069, 307] on div "done Scheduling keyboard_arrow_down" at bounding box center [788, 293] width 650 height 44
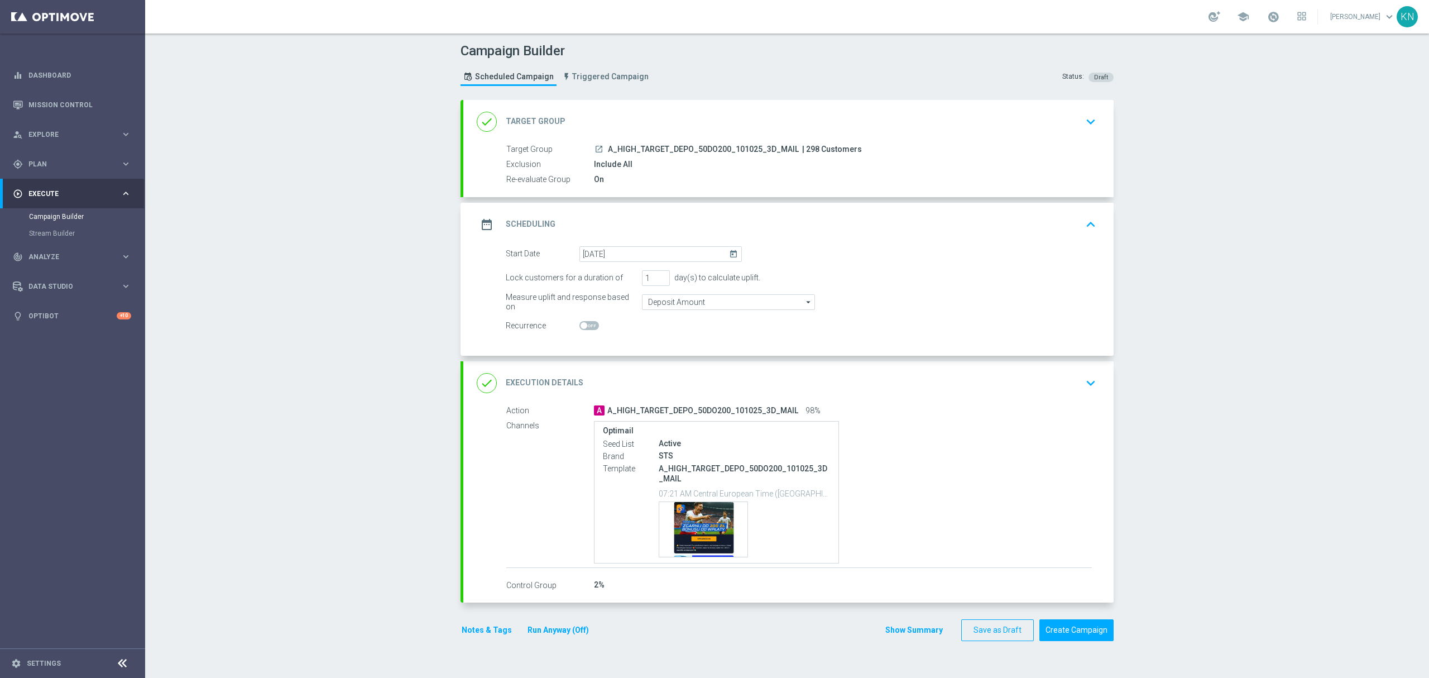
click at [1061, 121] on div "done Target Group keyboard_arrow_down" at bounding box center [789, 121] width 624 height 21
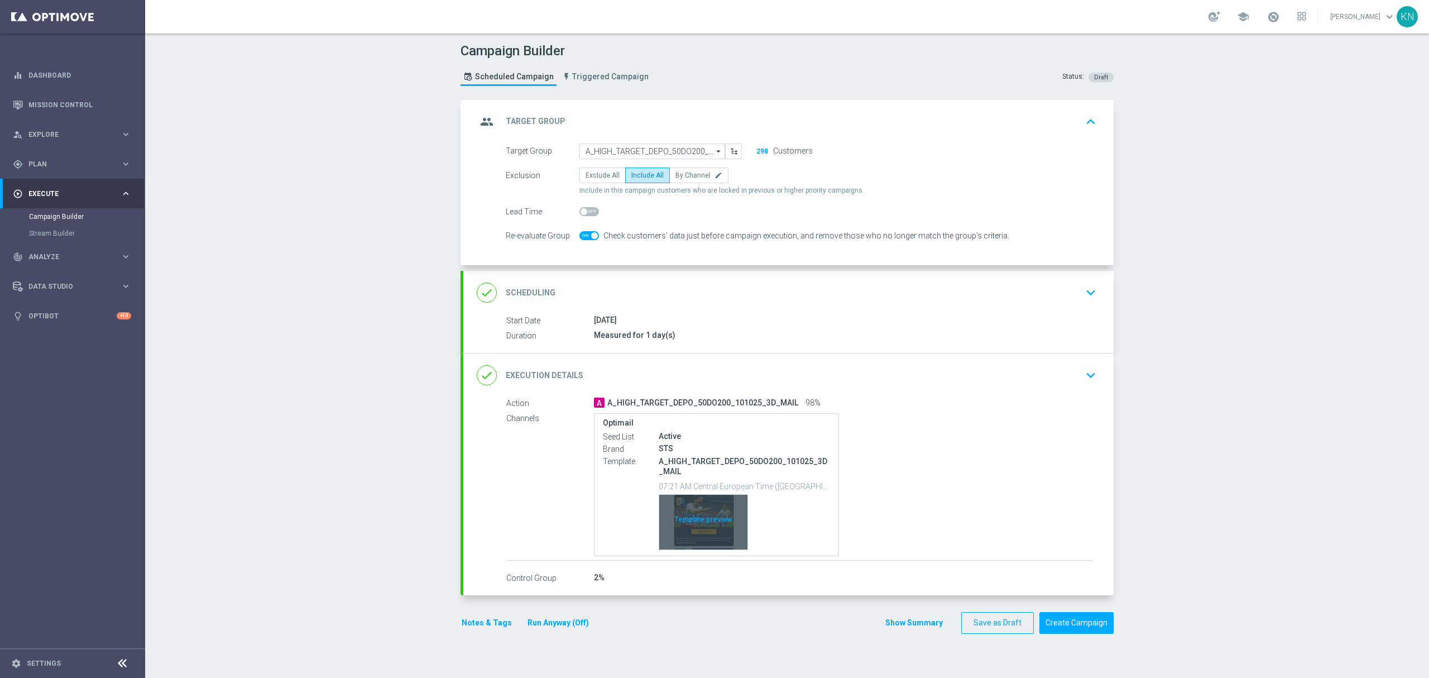
click at [710, 518] on div "Template preview" at bounding box center [703, 522] width 88 height 55
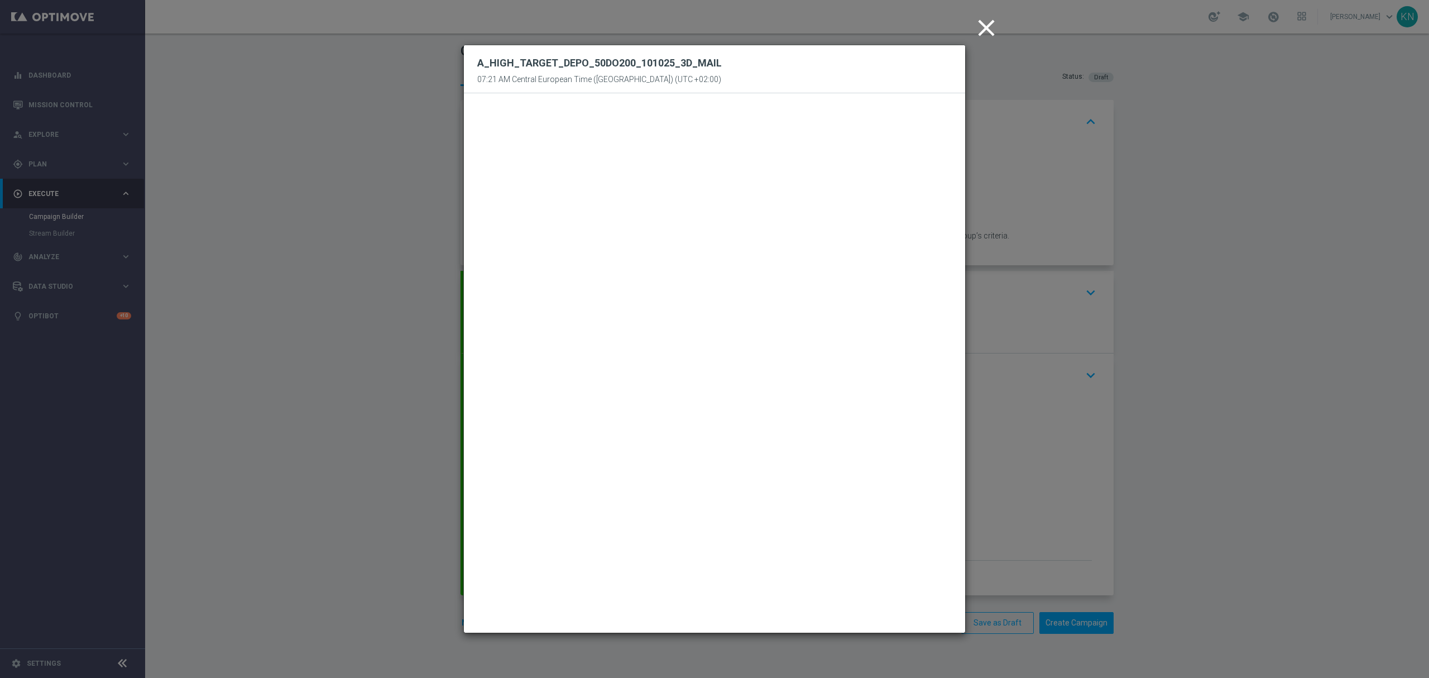
click at [985, 23] on icon "close" at bounding box center [987, 28] width 28 height 28
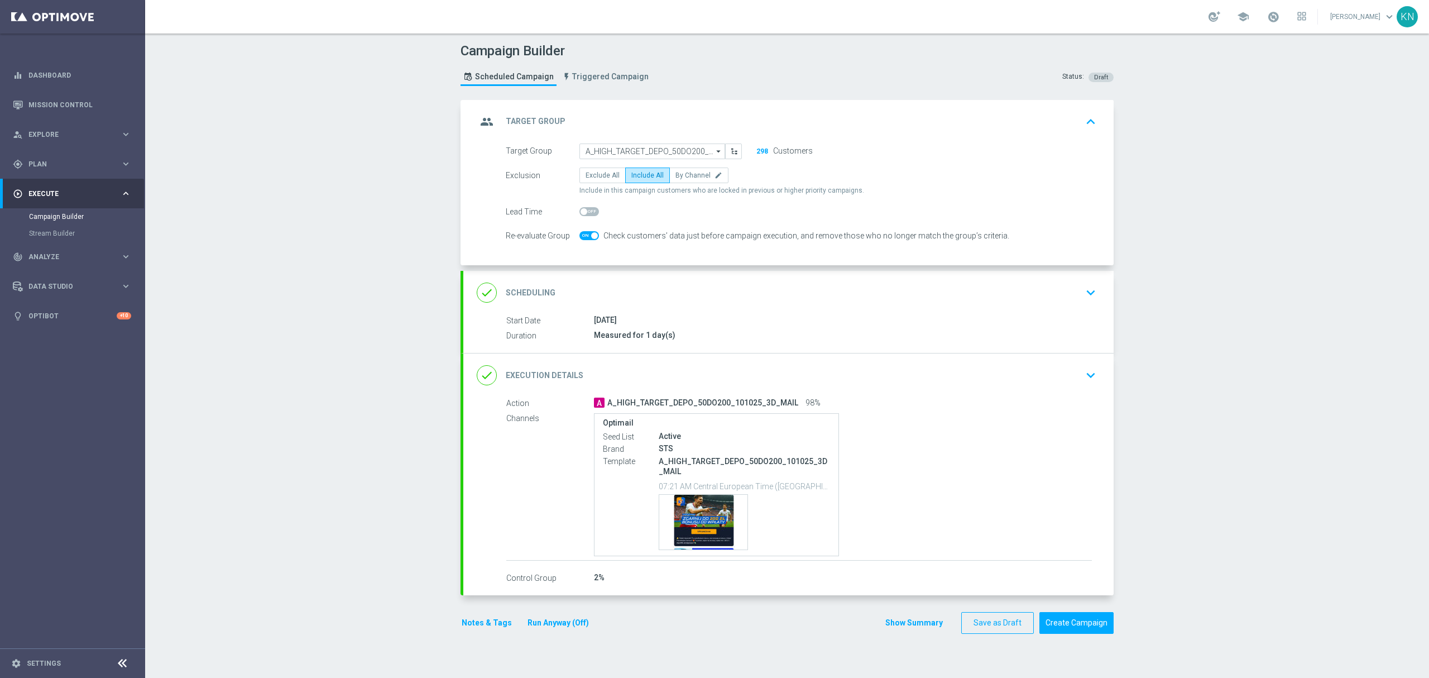
click at [927, 312] on div "done Scheduling keyboard_arrow_down" at bounding box center [788, 293] width 650 height 44
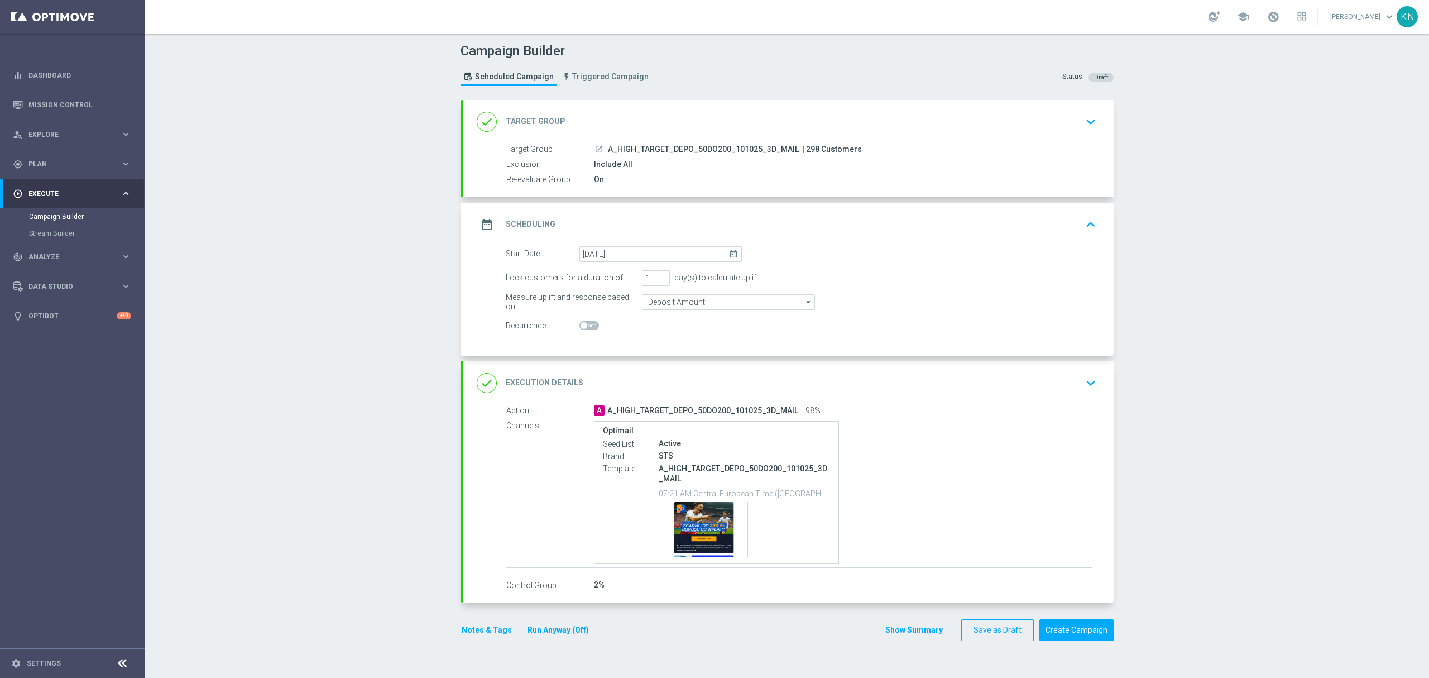
click at [1074, 122] on div "done Target Group keyboard_arrow_down" at bounding box center [789, 121] width 624 height 21
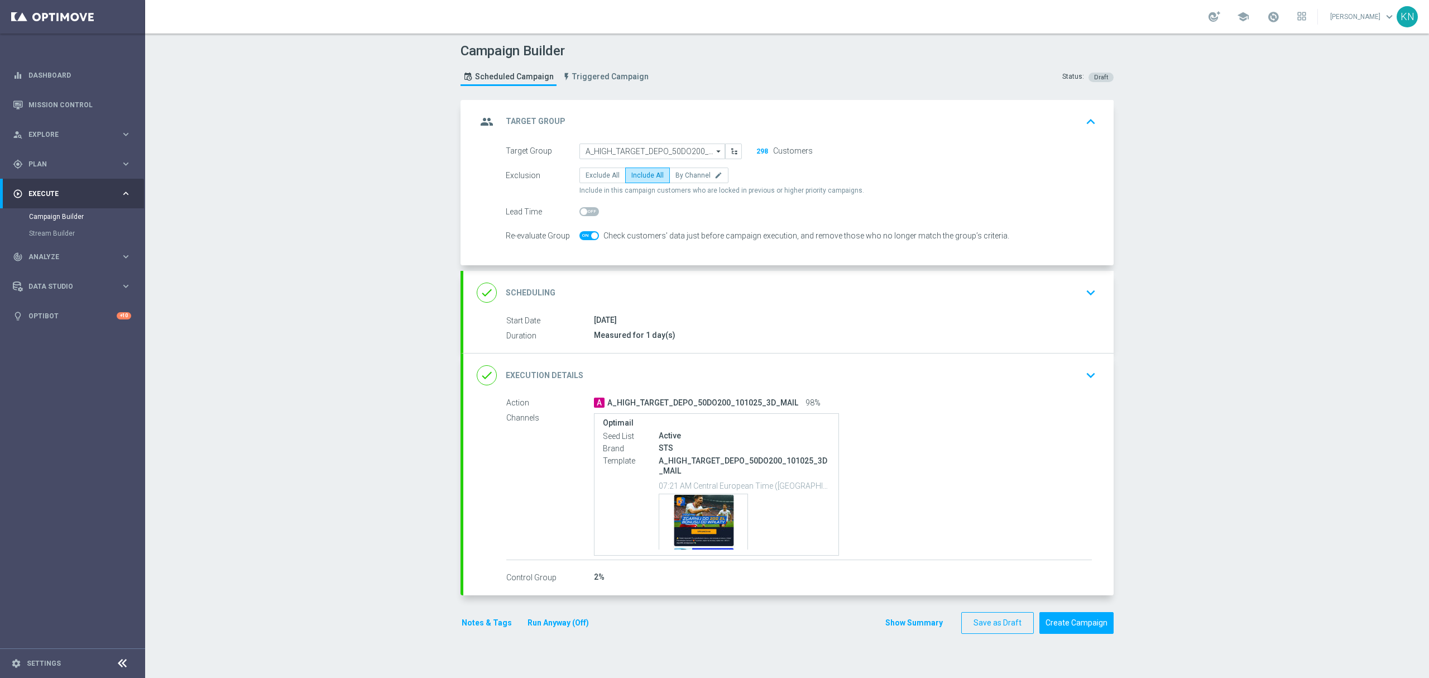
click at [1082, 293] on button "keyboard_arrow_down" at bounding box center [1091, 292] width 19 height 21
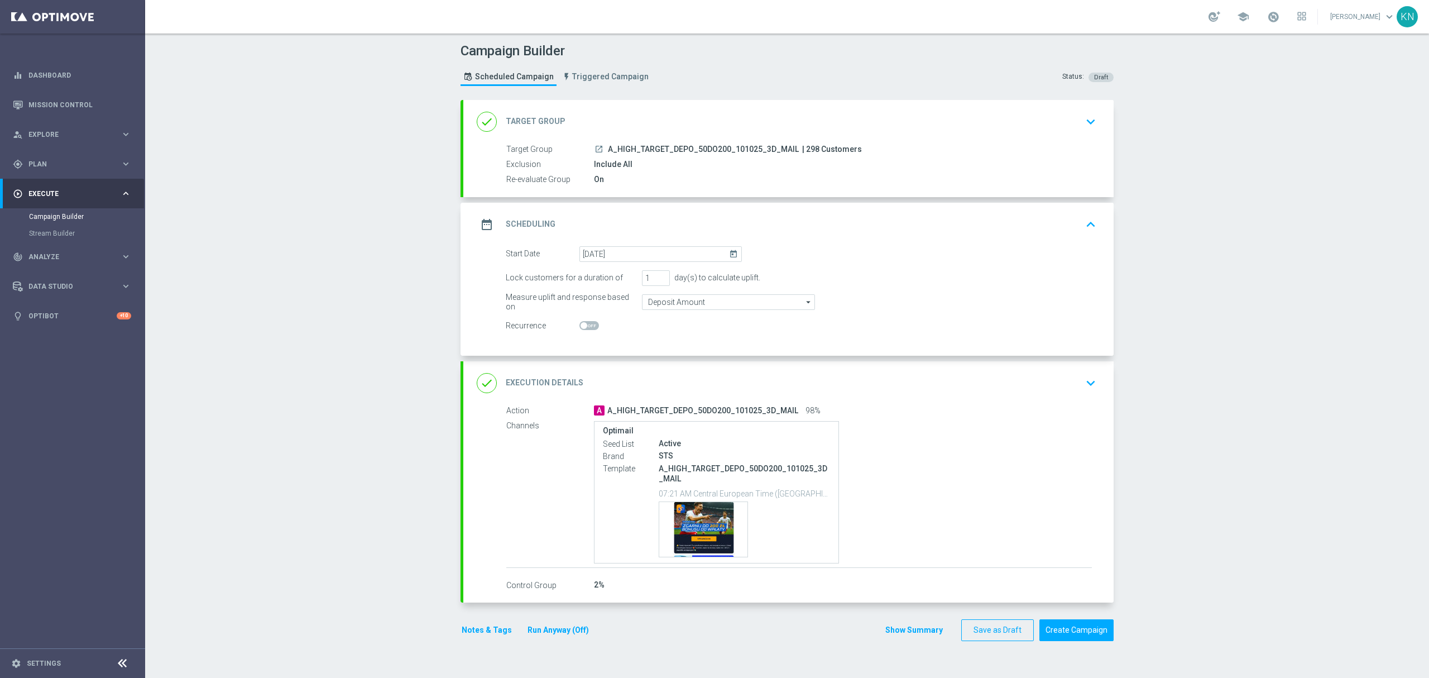
click at [1046, 380] on div "done Execution Details keyboard_arrow_down" at bounding box center [789, 382] width 624 height 21
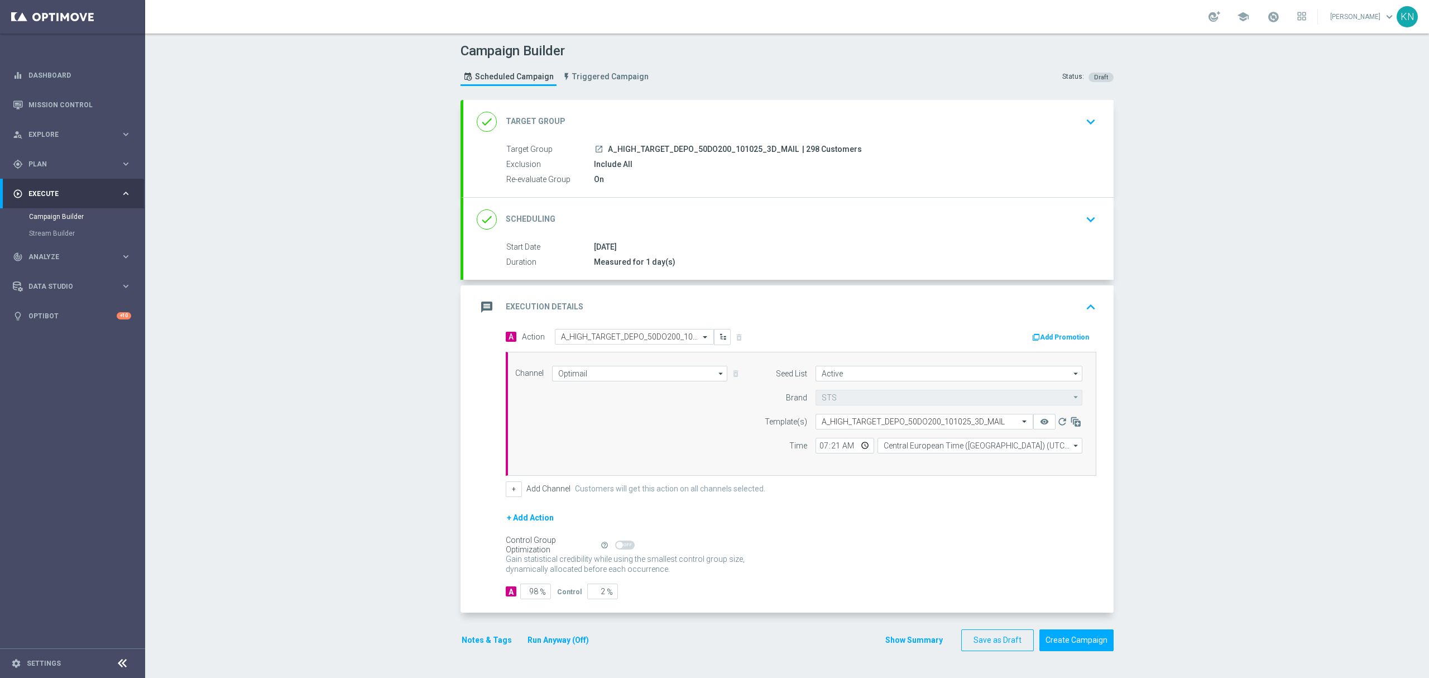
click at [496, 642] on button "Notes & Tags" at bounding box center [487, 640] width 52 height 14
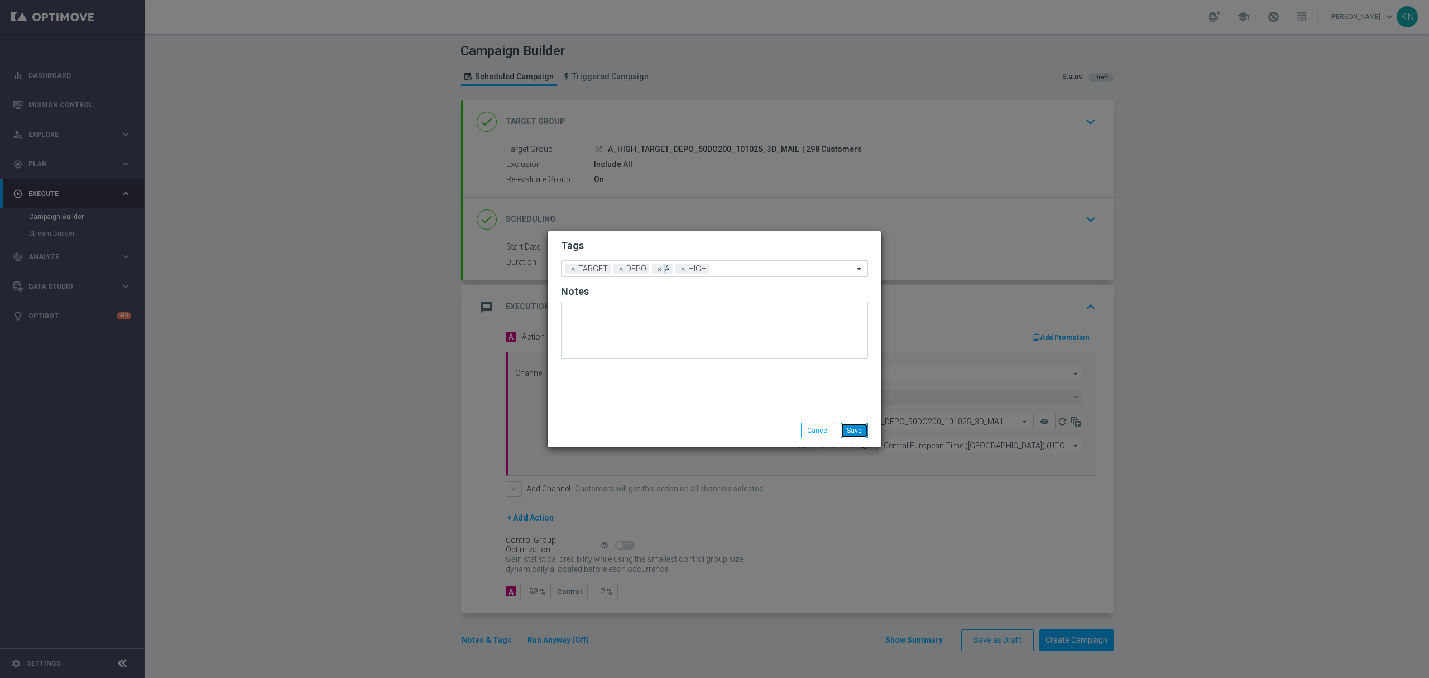
click at [860, 437] on button "Save" at bounding box center [854, 431] width 27 height 16
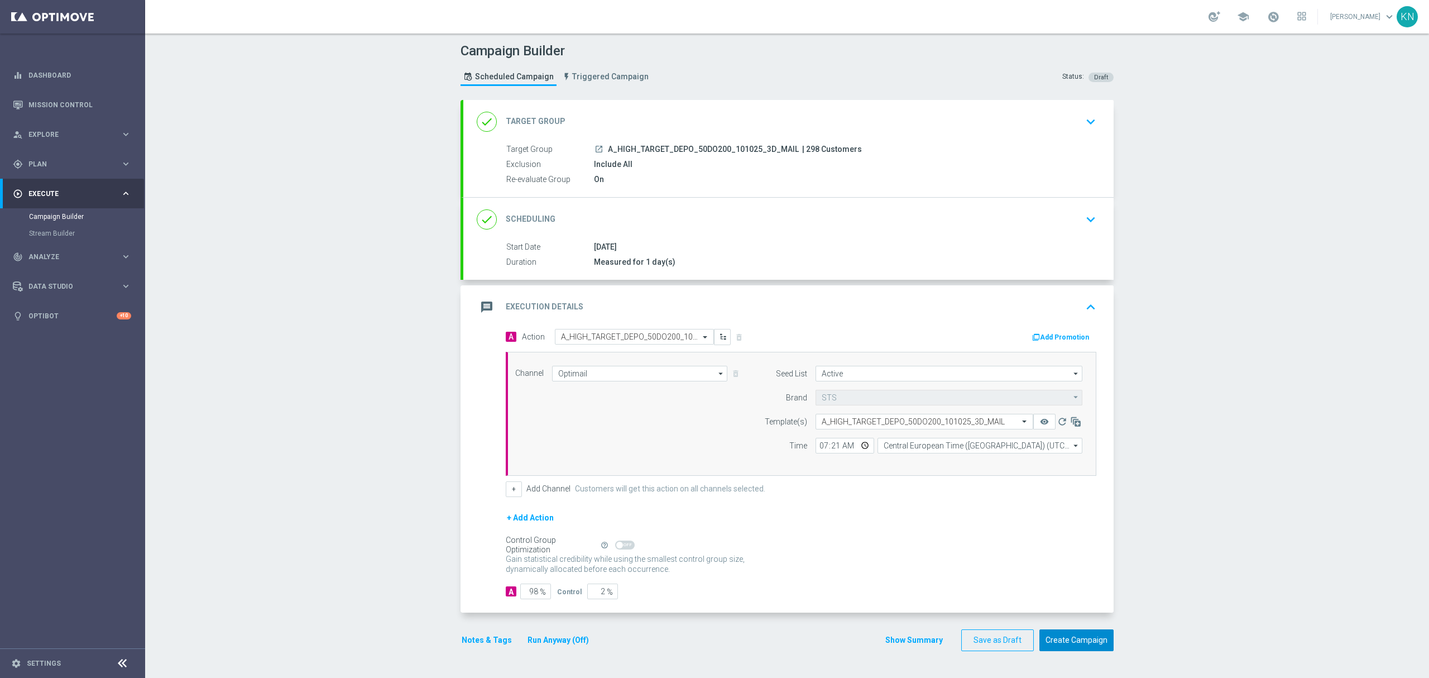
click at [1081, 637] on button "Create Campaign" at bounding box center [1077, 640] width 74 height 22
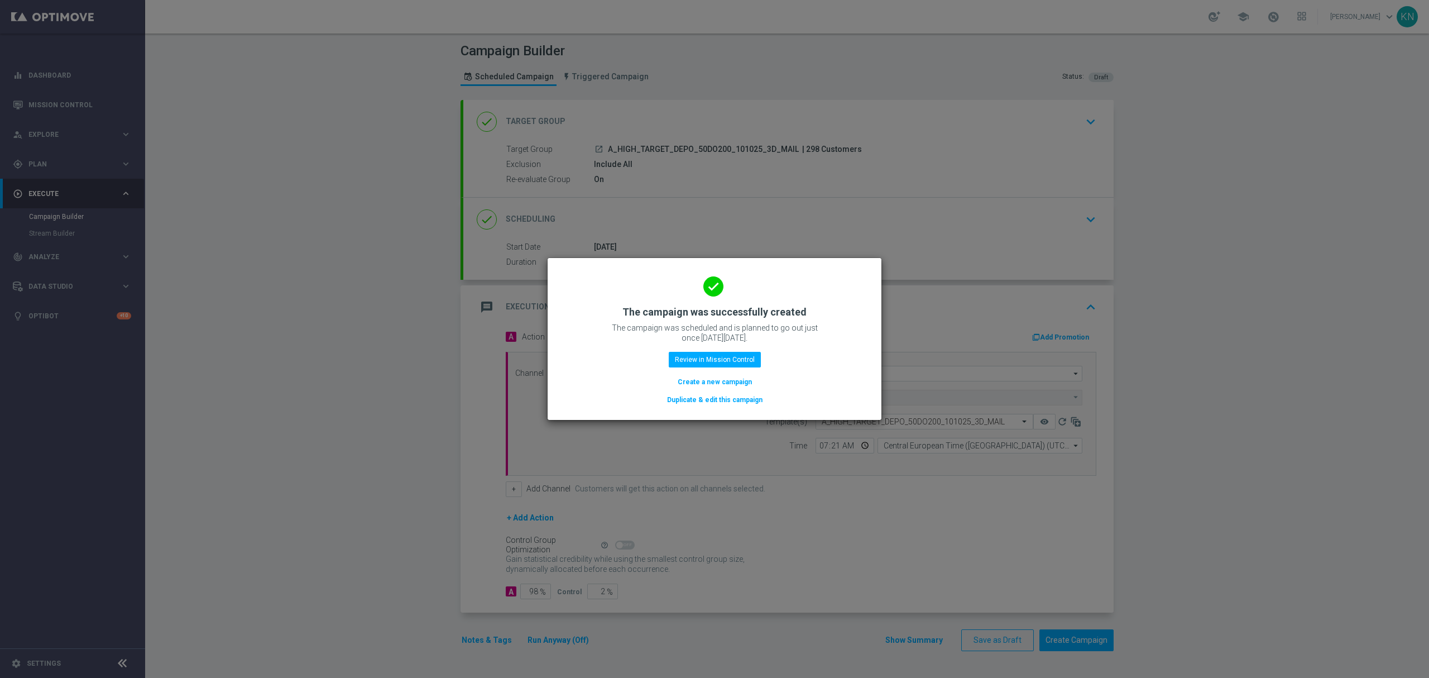
drag, startPoint x: 739, startPoint y: 401, endPoint x: 729, endPoint y: 402, distance: 10.1
click at [739, 401] on button "Duplicate & edit this campaign" at bounding box center [715, 400] width 98 height 12
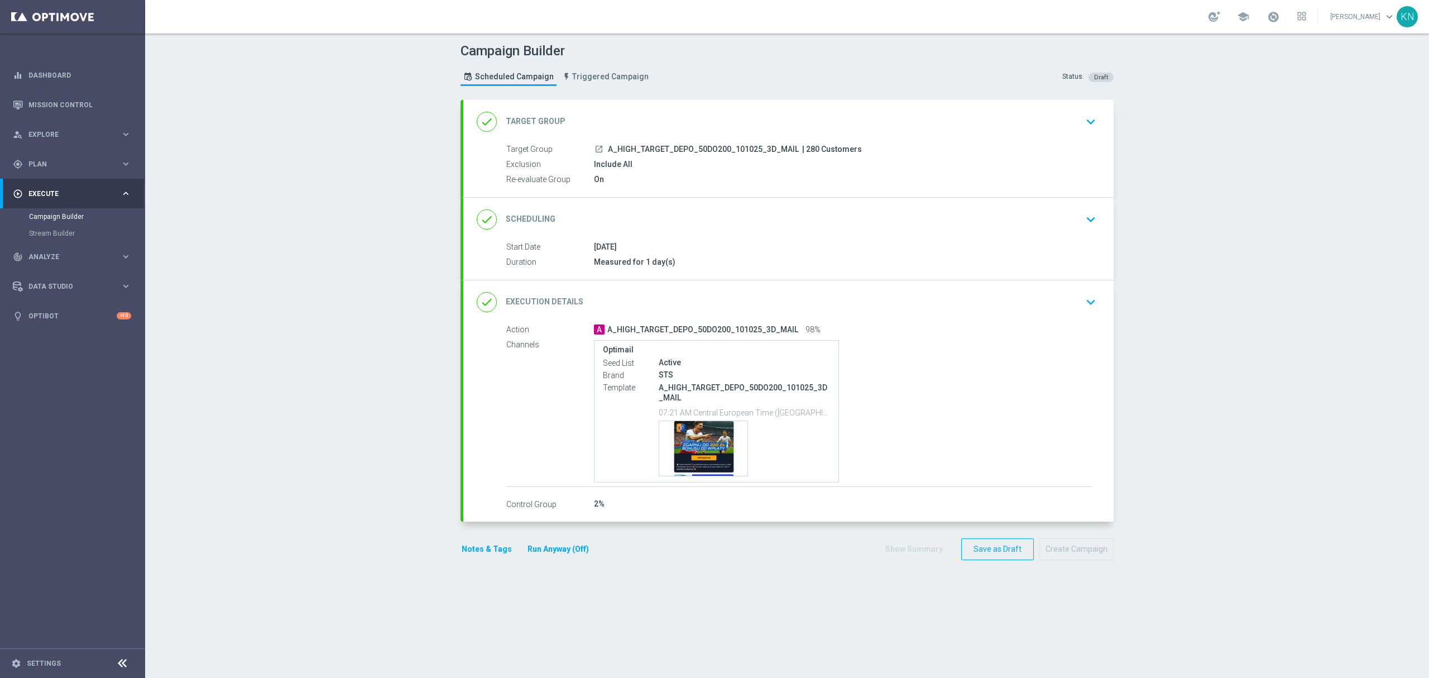
click at [1083, 121] on icon "keyboard_arrow_down" at bounding box center [1091, 121] width 17 height 17
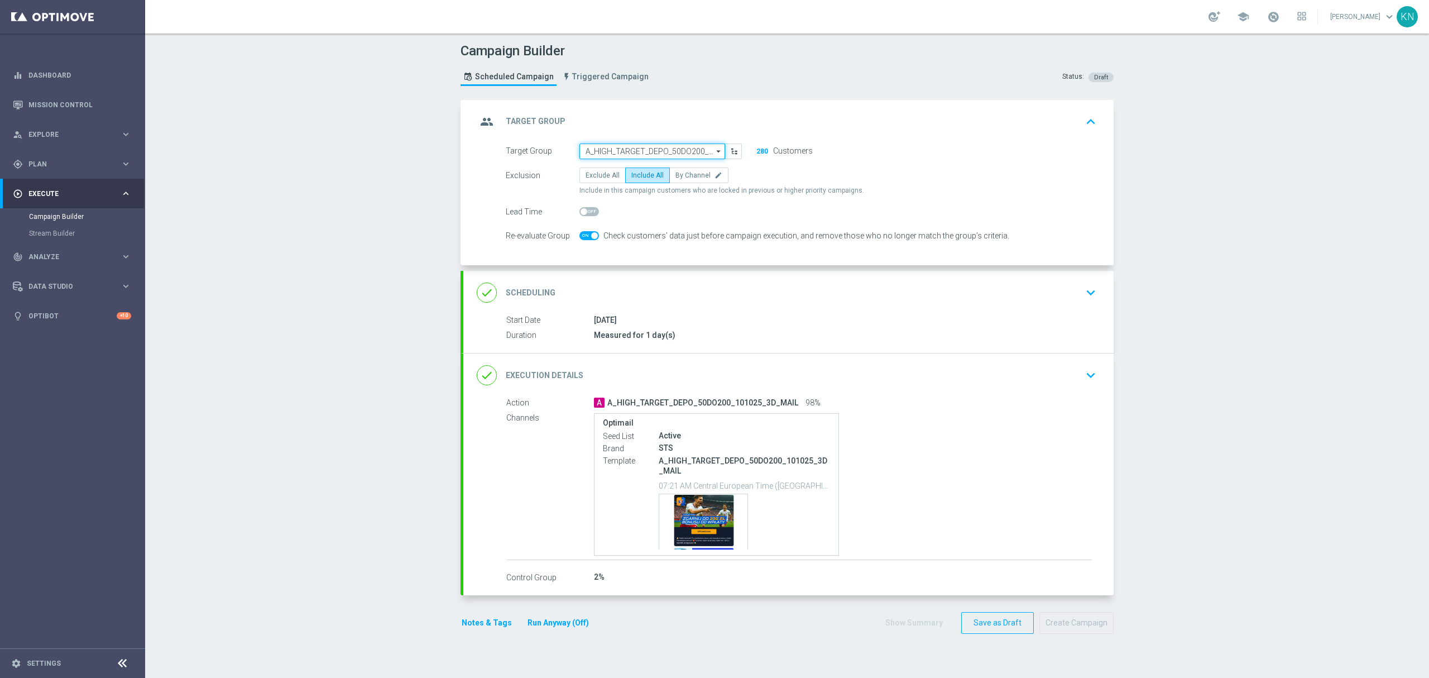
click at [625, 153] on input "A_HIGH_TARGET_DEPO_50DO200_101025_3D_MAIL" at bounding box center [653, 151] width 146 height 16
paste input "A_MED_TARGET_DEPO_50DO100_101025_1D_SMS"
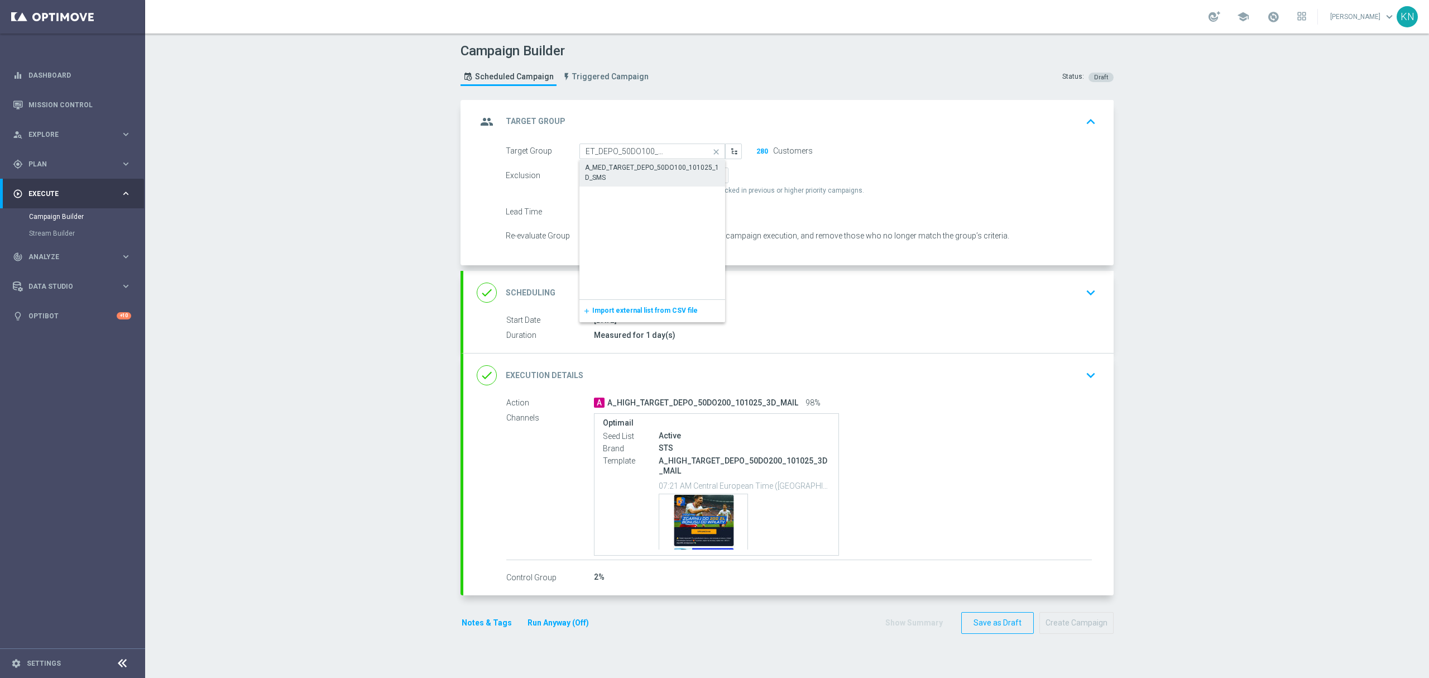
click at [622, 170] on div "A_MED_TARGET_DEPO_50DO100_101025_1D_SMS" at bounding box center [652, 172] width 135 height 20
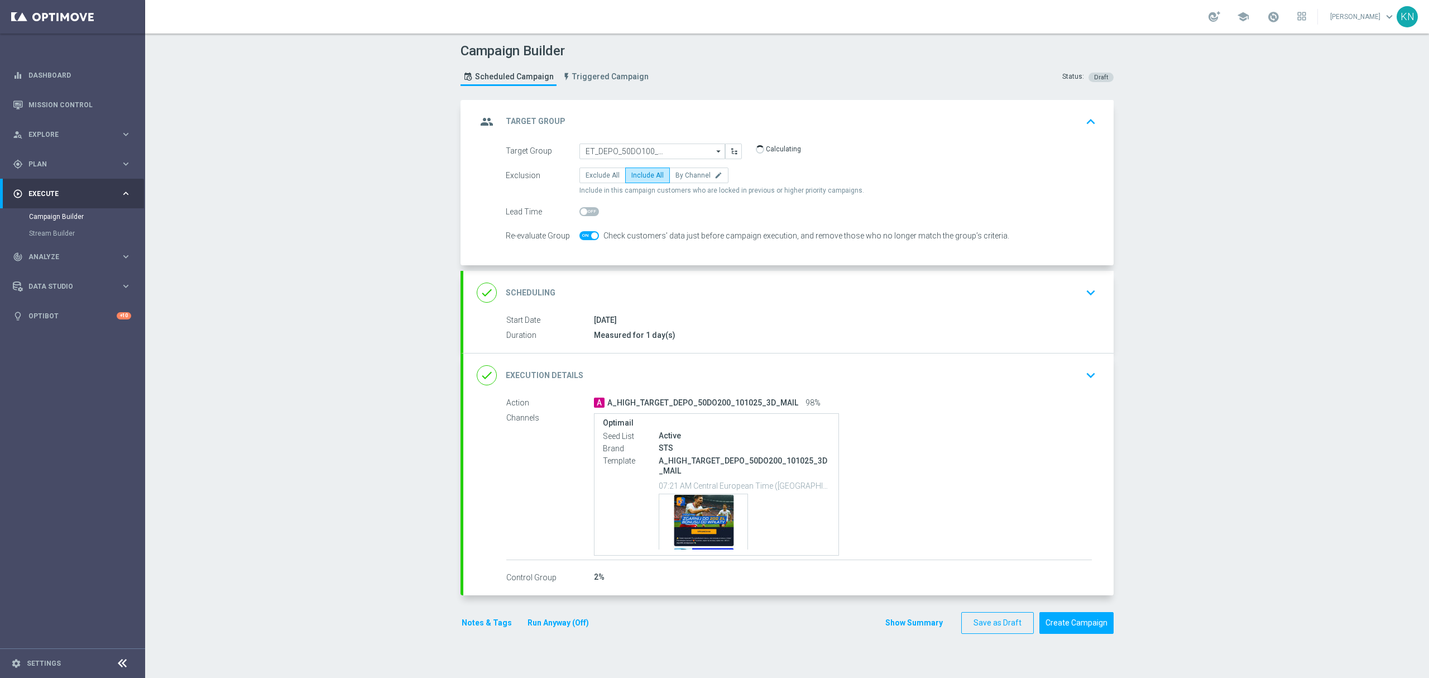
type input "A_MED_TARGET_DEPO_50DO100_101025_1D_SMS"
click at [591, 233] on span at bounding box center [594, 235] width 7 height 7
click at [587, 233] on input "checkbox" at bounding box center [590, 235] width 20 height 9
checkbox input "false"
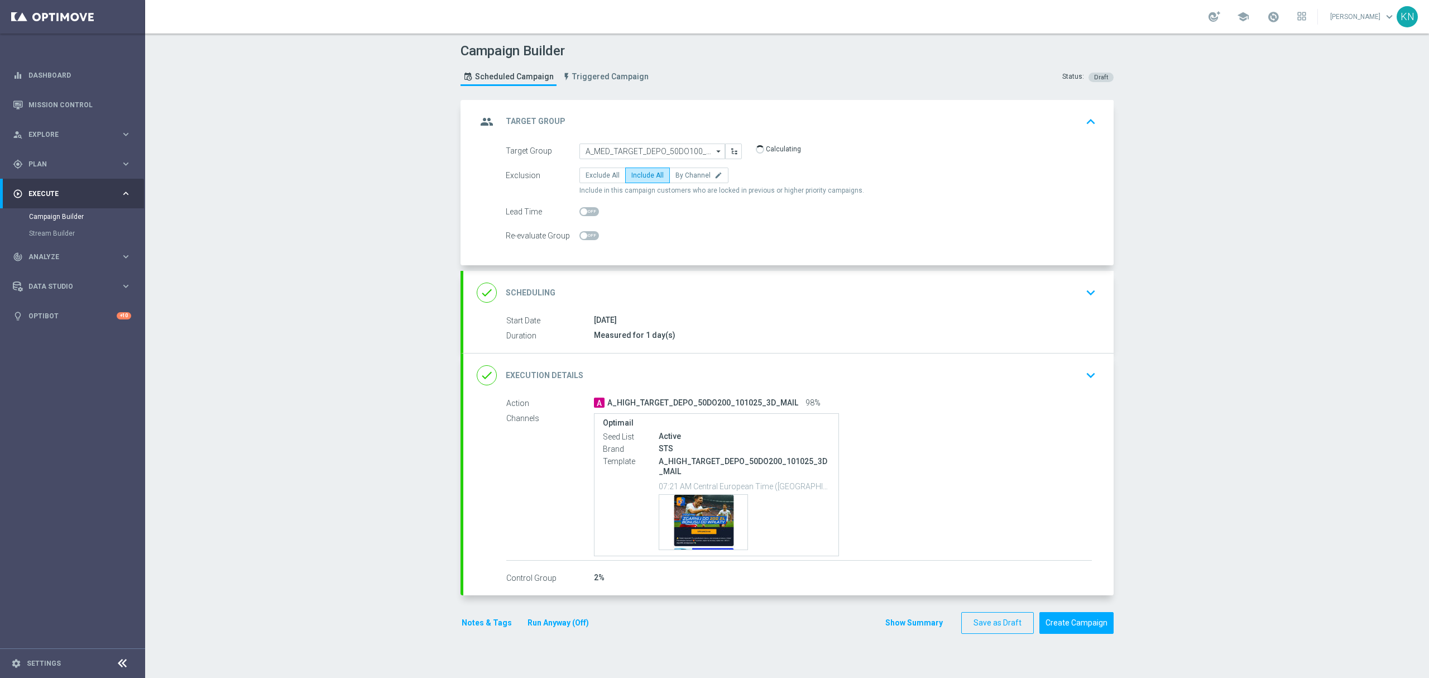
click at [850, 298] on div "done Scheduling keyboard_arrow_down" at bounding box center [789, 292] width 624 height 21
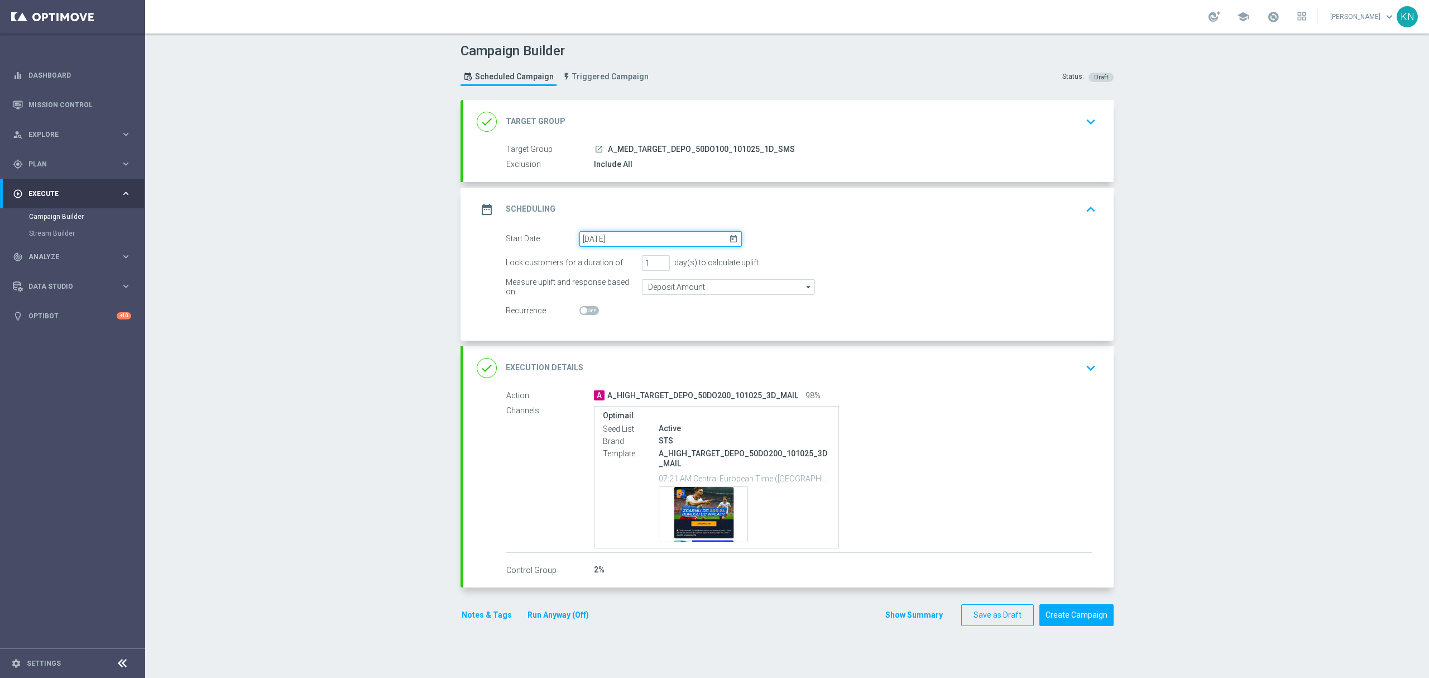
click at [615, 239] on input "12 Oct 2025" at bounding box center [661, 239] width 162 height 16
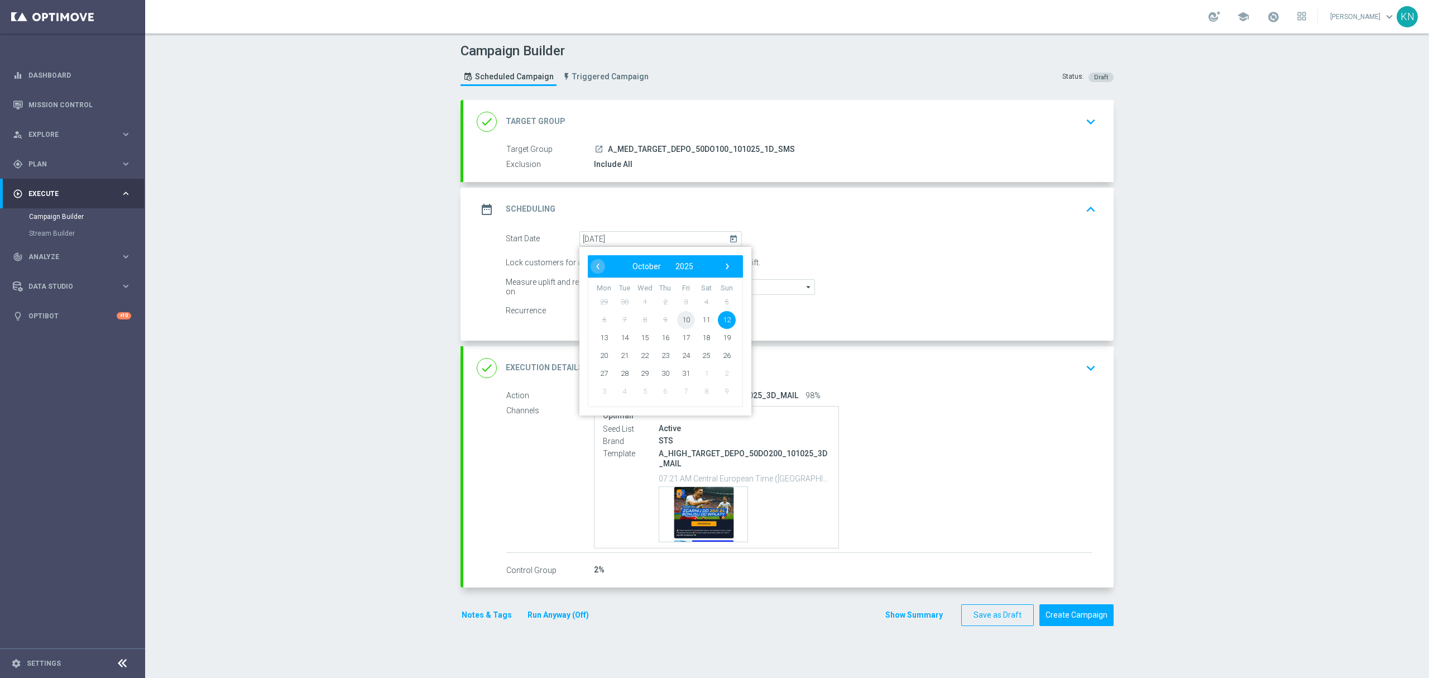
click at [685, 317] on span "10" at bounding box center [686, 319] width 18 height 18
type input "10 Oct 2025"
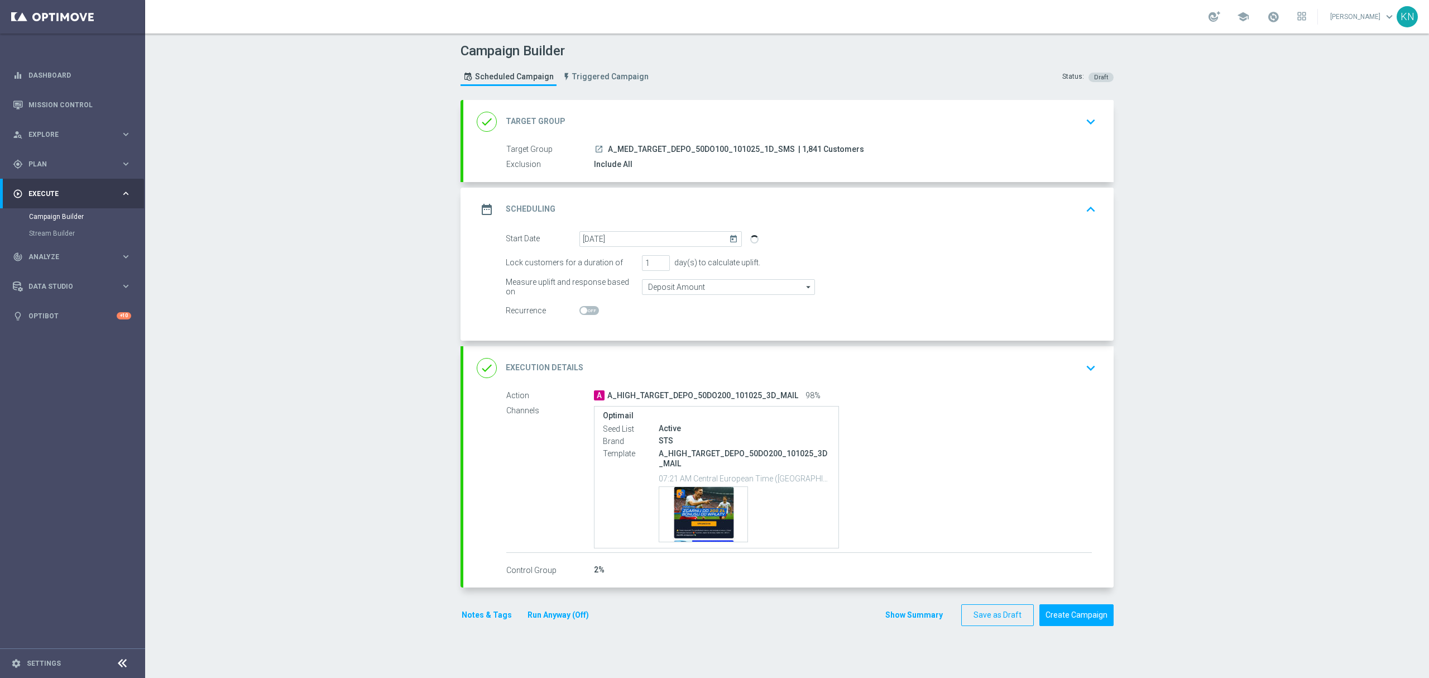
click at [1036, 374] on div "done Execution Details keyboard_arrow_down" at bounding box center [789, 367] width 624 height 21
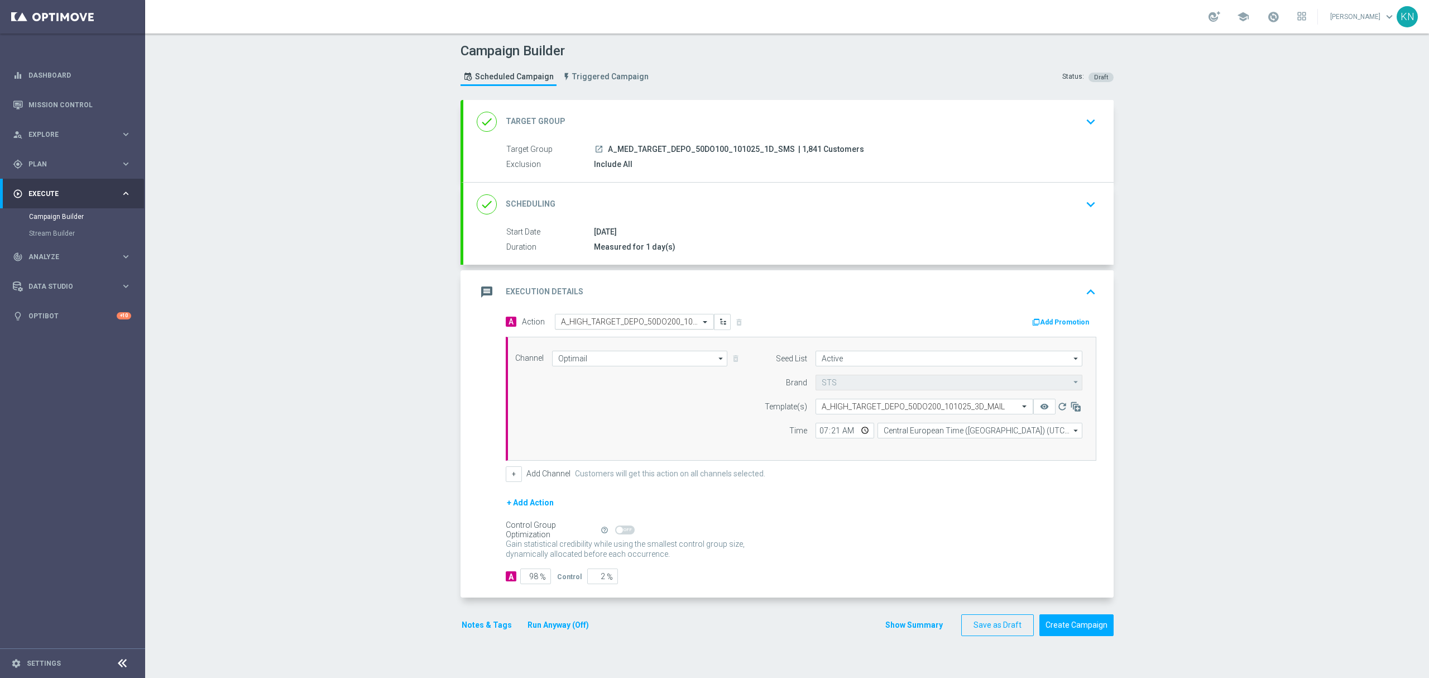
click at [596, 322] on input "text" at bounding box center [623, 321] width 125 height 9
paste input "A_MED_TARGET_DEPO_50DO100_101025_1D_SMS"
type input "A_MED_TARGET_DEPO_50DO100_101025_1D_SMS"
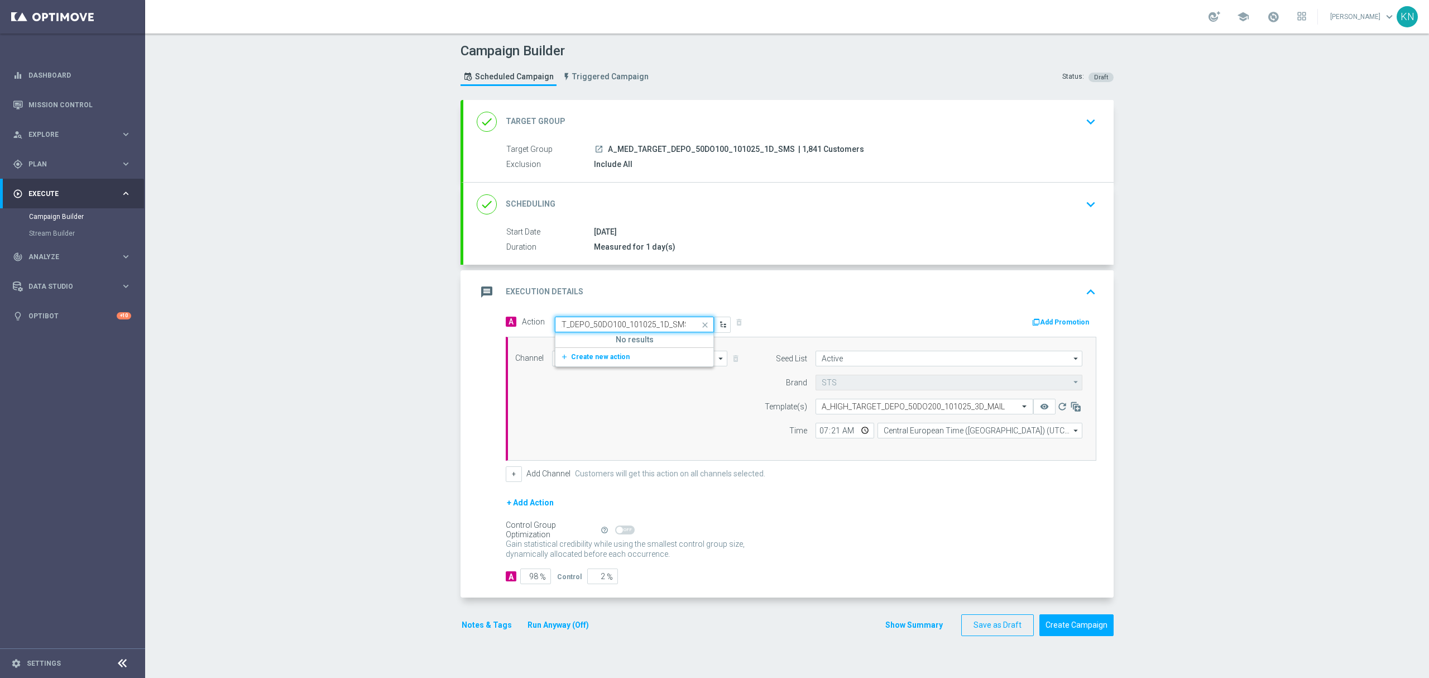
click at [599, 362] on button "add_new Create new action" at bounding box center [633, 357] width 154 height 13
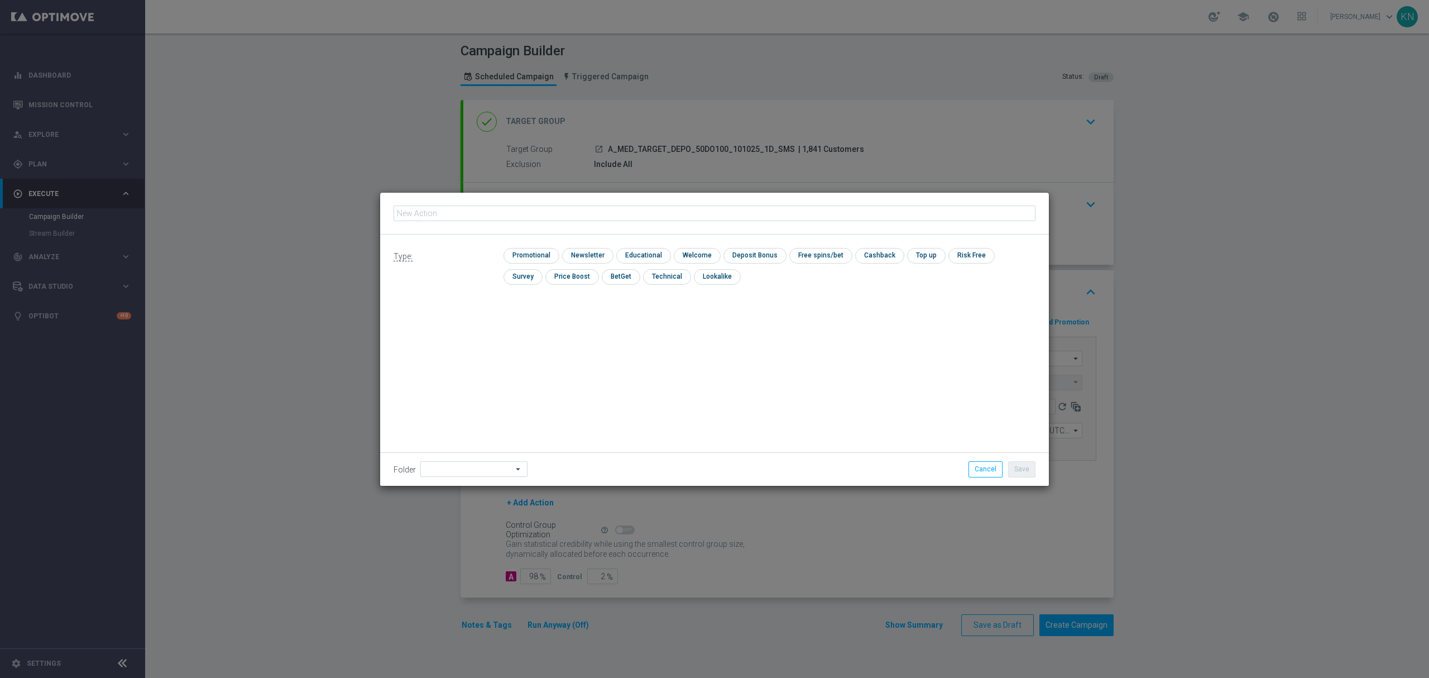
click at [537, 216] on input "text" at bounding box center [715, 213] width 642 height 16
type input "A_MED_TARGET_DEPO_50DO100_101025_1D_SMS"
click at [538, 251] on input "checkbox" at bounding box center [530, 255] width 53 height 15
checkbox input "true"
click at [1019, 466] on button "Save" at bounding box center [1021, 469] width 27 height 16
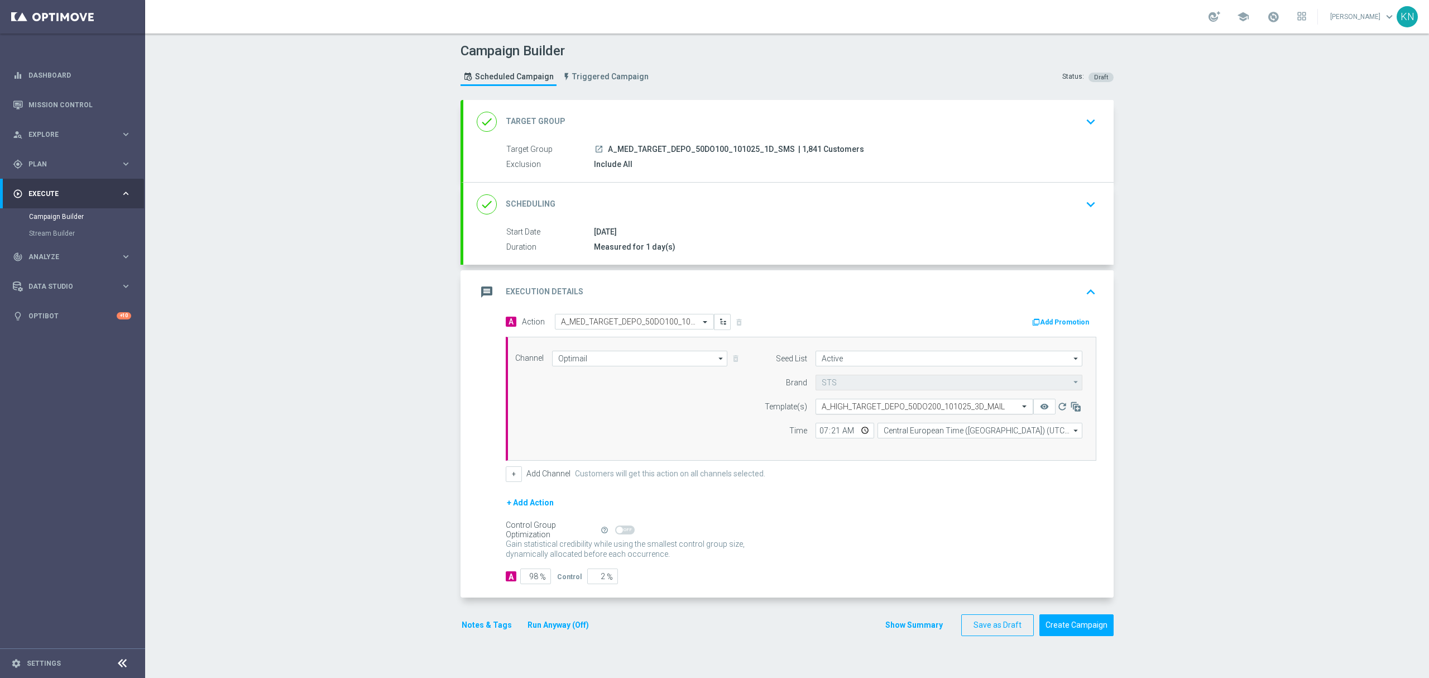
click at [867, 405] on input "text" at bounding box center [913, 406] width 183 height 9
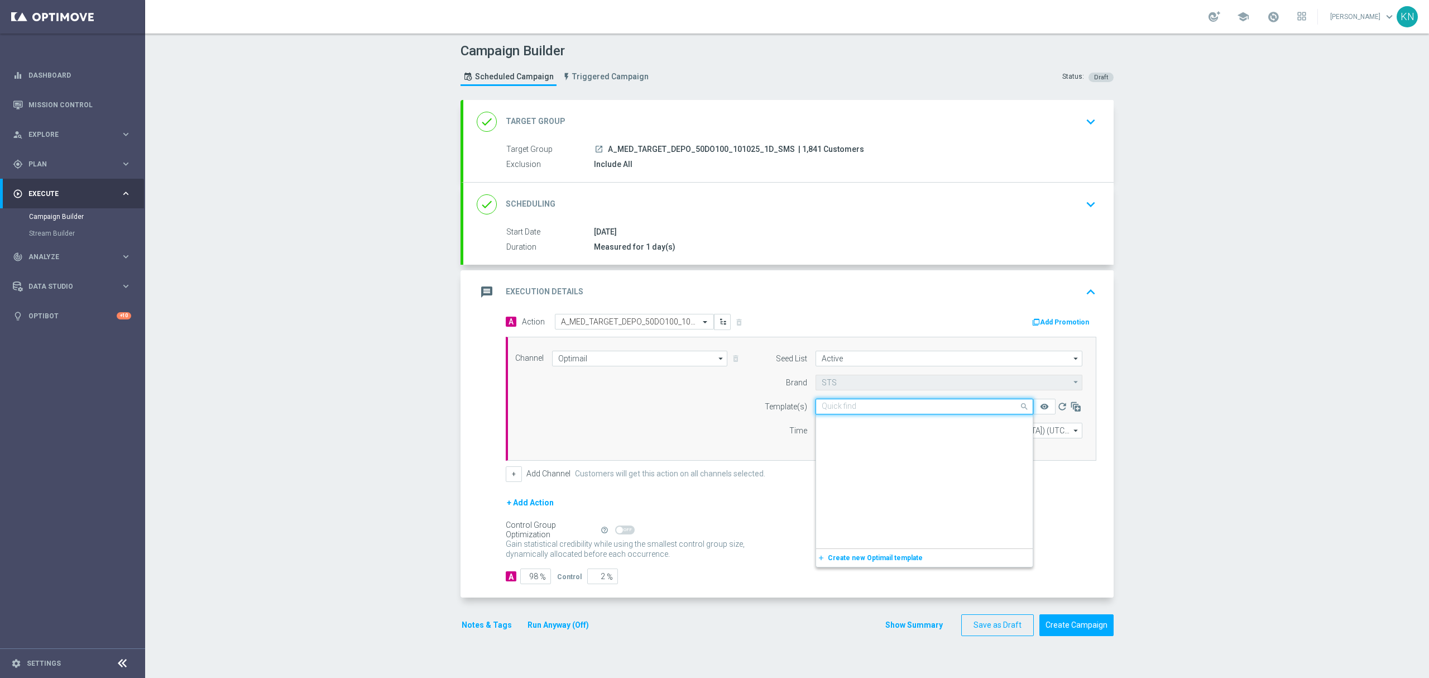
scroll to position [43318, 0]
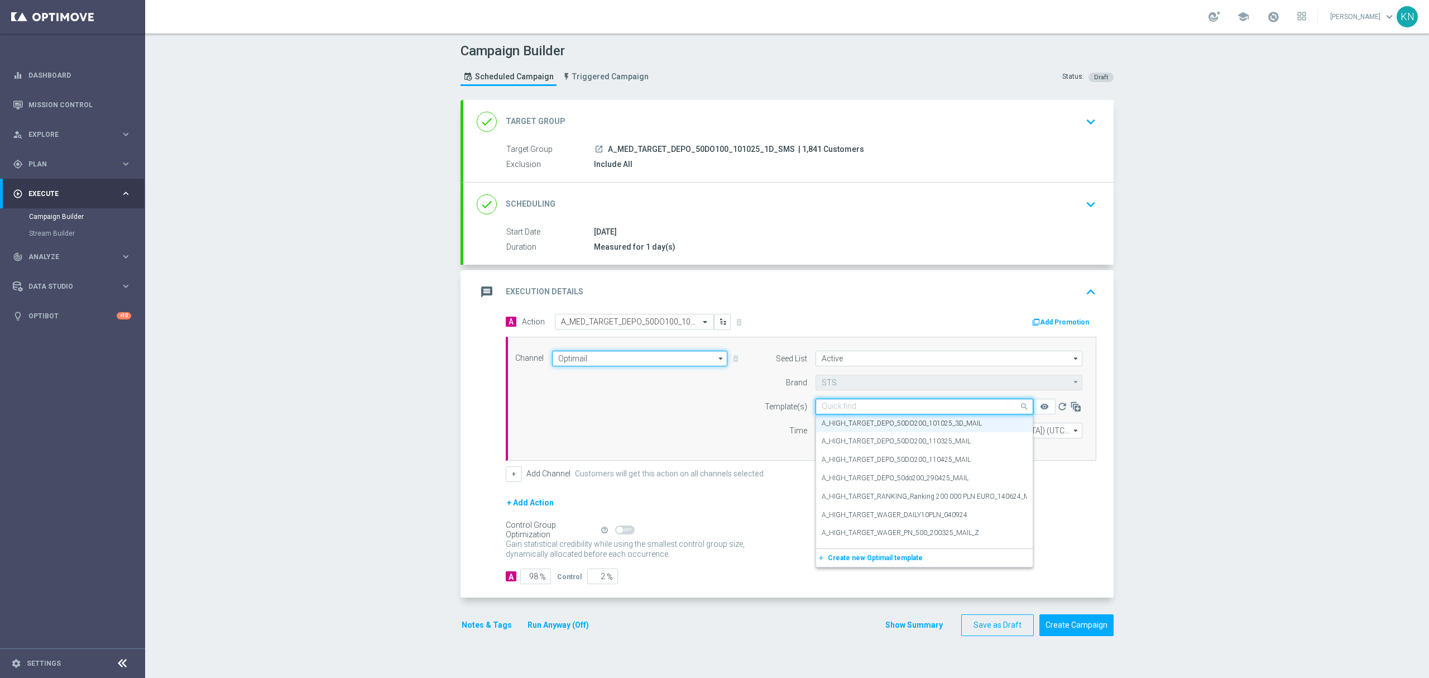
click at [594, 360] on input "Optimail" at bounding box center [639, 359] width 175 height 16
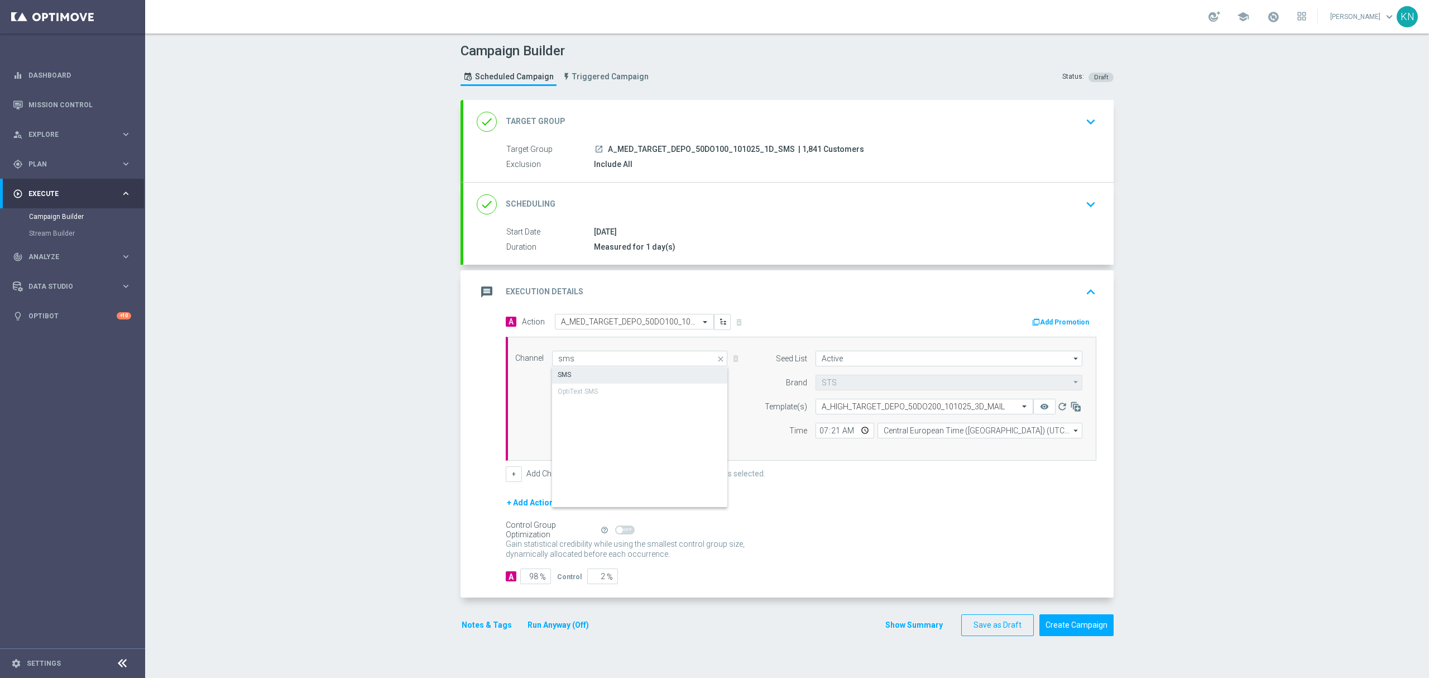
click at [568, 374] on div "SMS" at bounding box center [639, 375] width 175 height 16
type input "SMS"
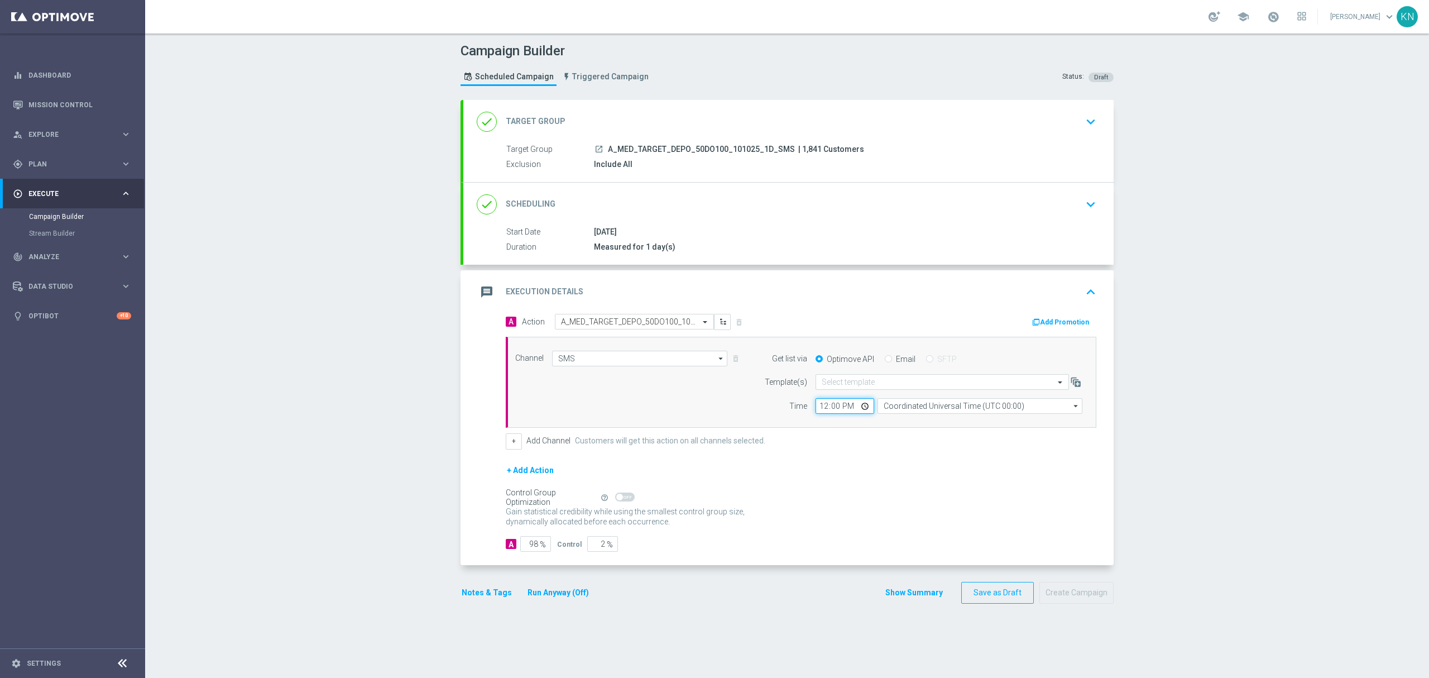
click at [816, 412] on input "12:00" at bounding box center [845, 406] width 59 height 16
type input "14:29"
click at [839, 439] on div "+ Add Channel Customers will get this action on all channels selected." at bounding box center [801, 441] width 591 height 16
click at [956, 405] on input "Coordinated Universal Time (UTC 00:00)" at bounding box center [980, 406] width 205 height 16
click at [911, 427] on div "Central European Time (Warsaw) (UTC +02:00)" at bounding box center [974, 422] width 183 height 10
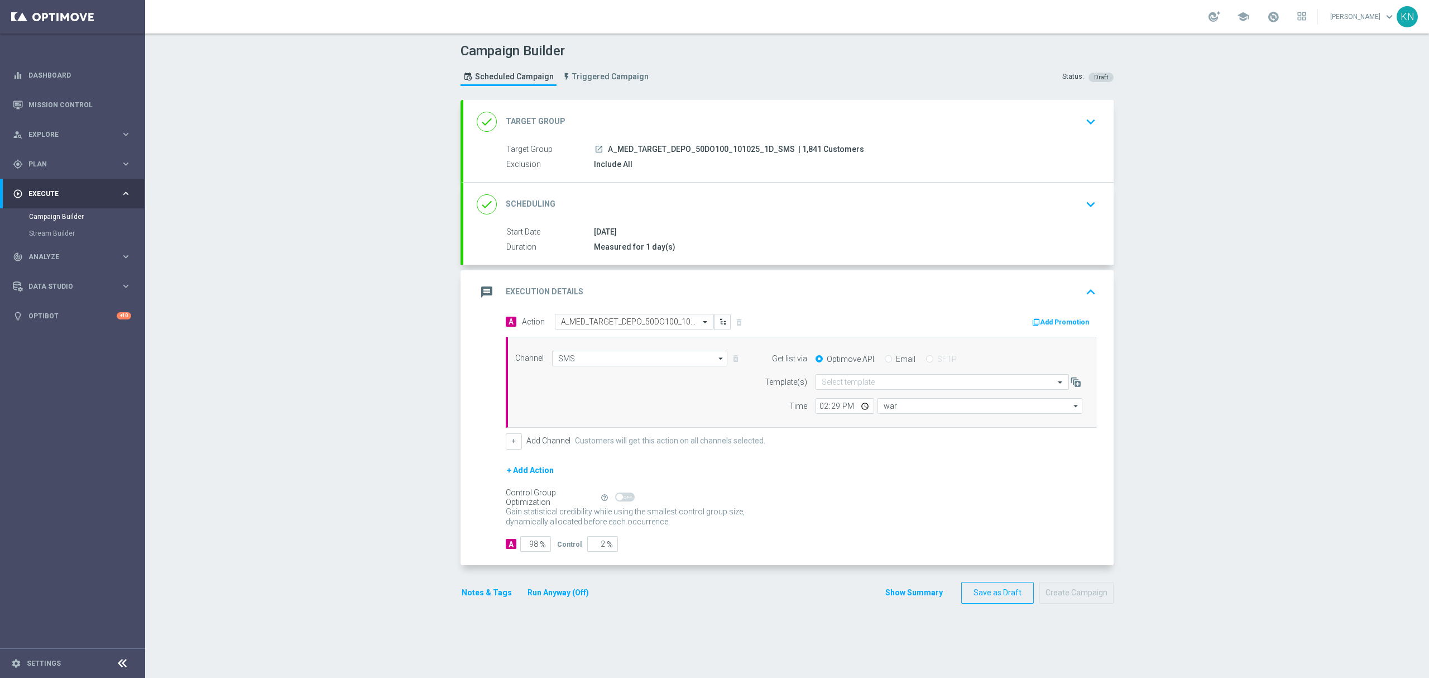
type input "Central European Time (Warsaw) (UTC +02:00)"
click at [852, 378] on div "Select template" at bounding box center [935, 381] width 238 height 9
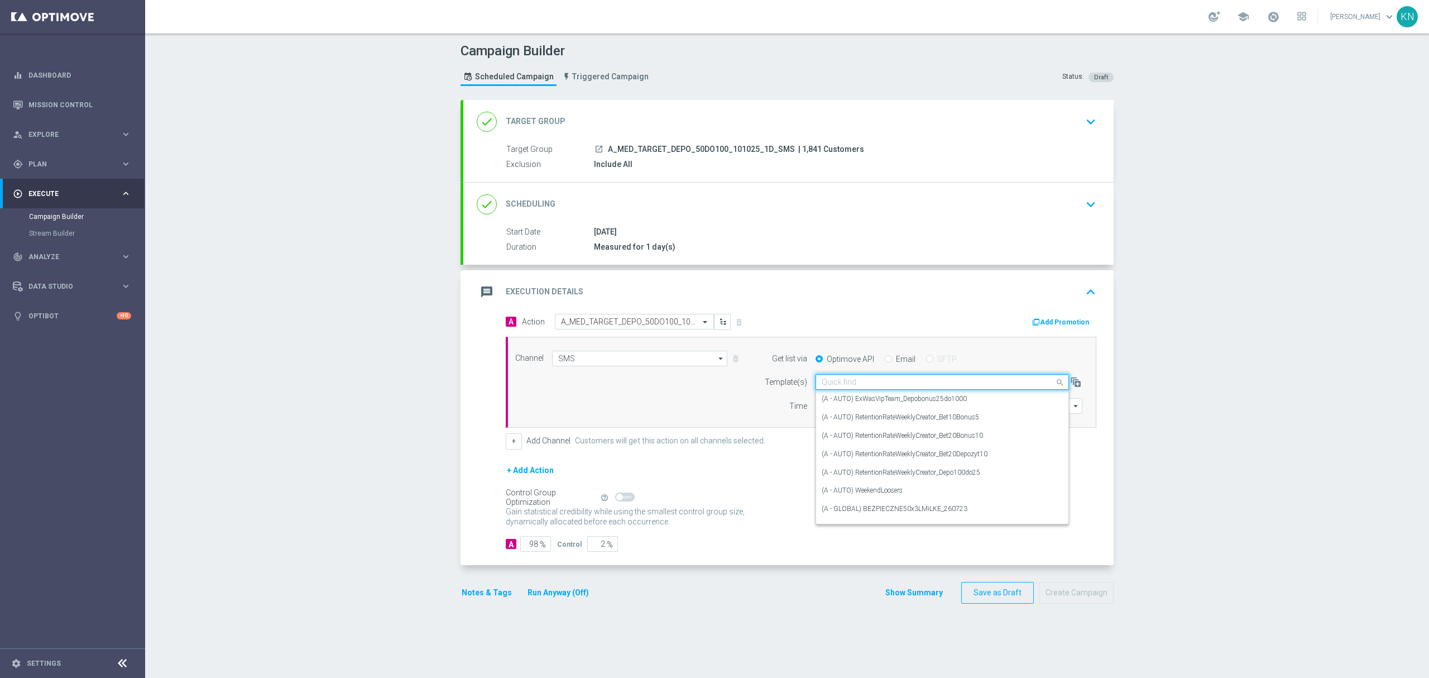
paste input "A_MED_TARGET_DEPO_50DO100_101025_1D_SMS"
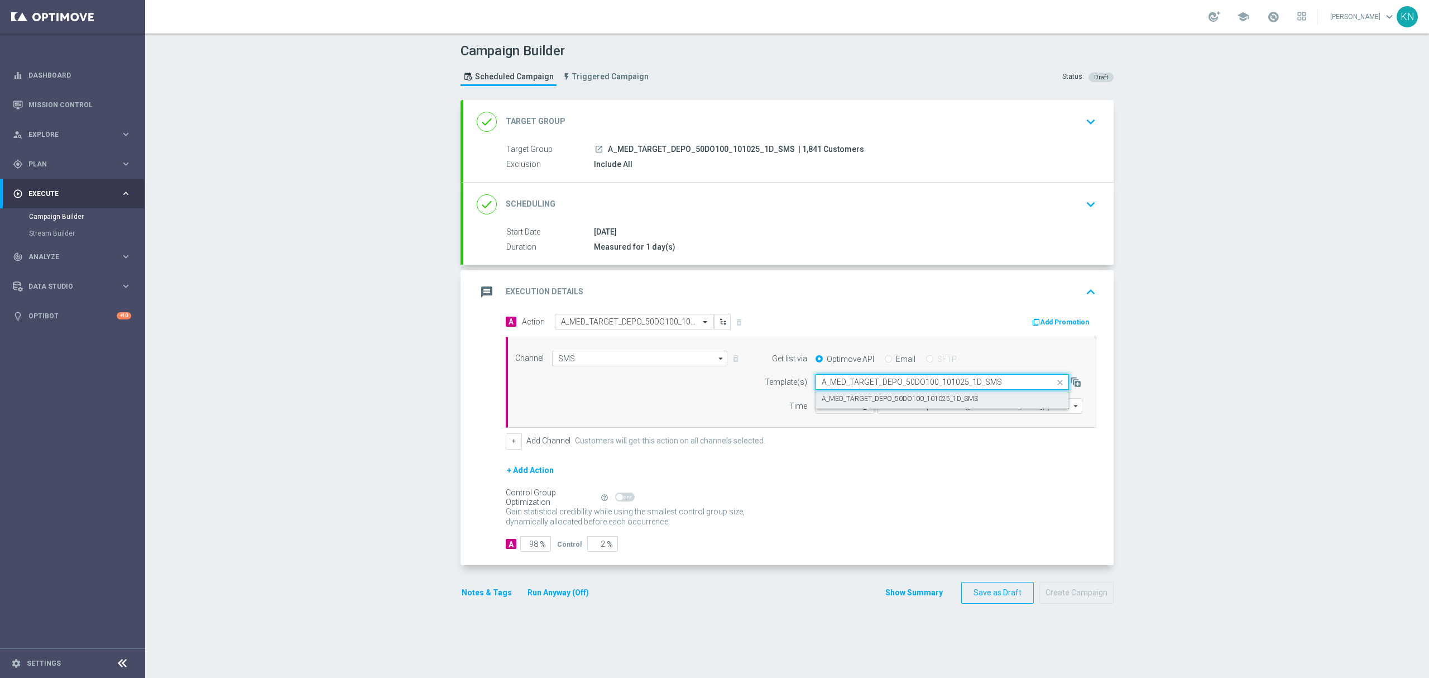
click at [861, 404] on label "A_MED_TARGET_DEPO_50DO100_101025_1D_SMS" at bounding box center [900, 398] width 156 height 9
type input "A_MED_TARGET_DEPO_50DO100_101025_1D_SMS"
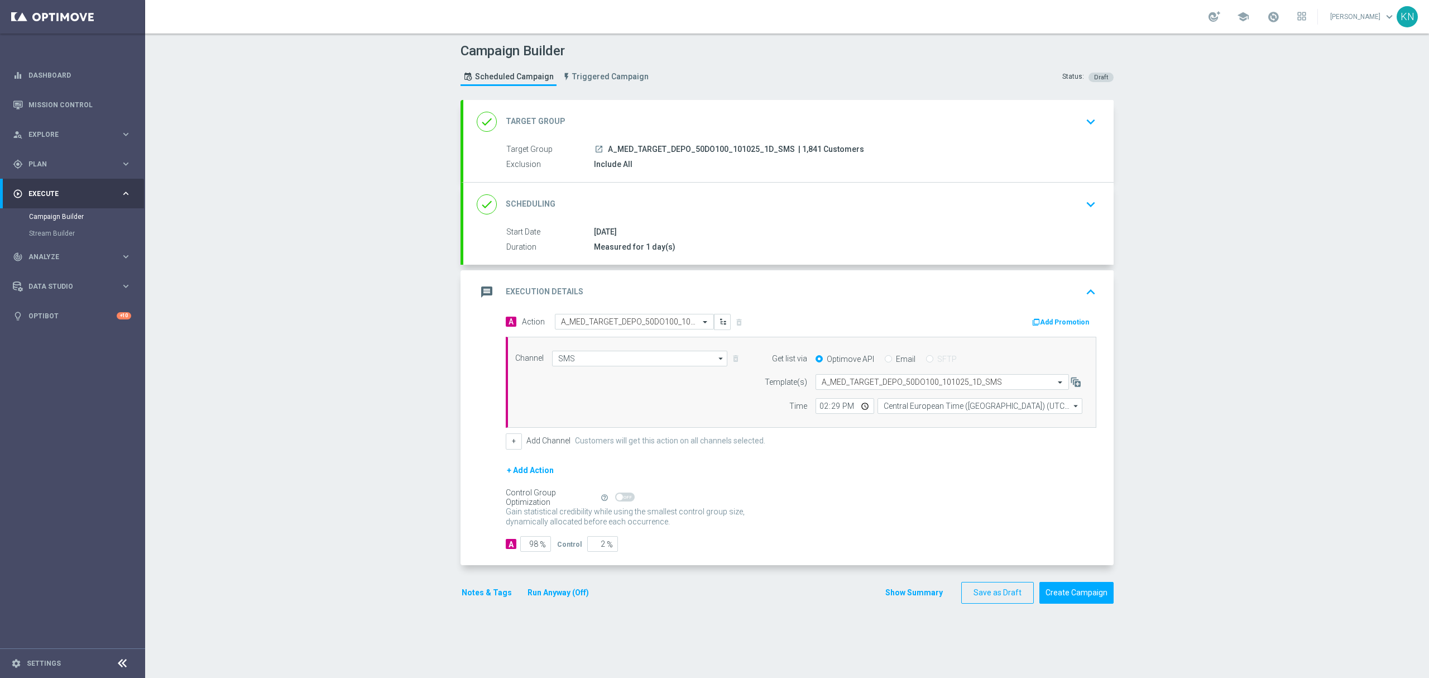
click at [487, 595] on button "Notes & Tags" at bounding box center [487, 593] width 52 height 14
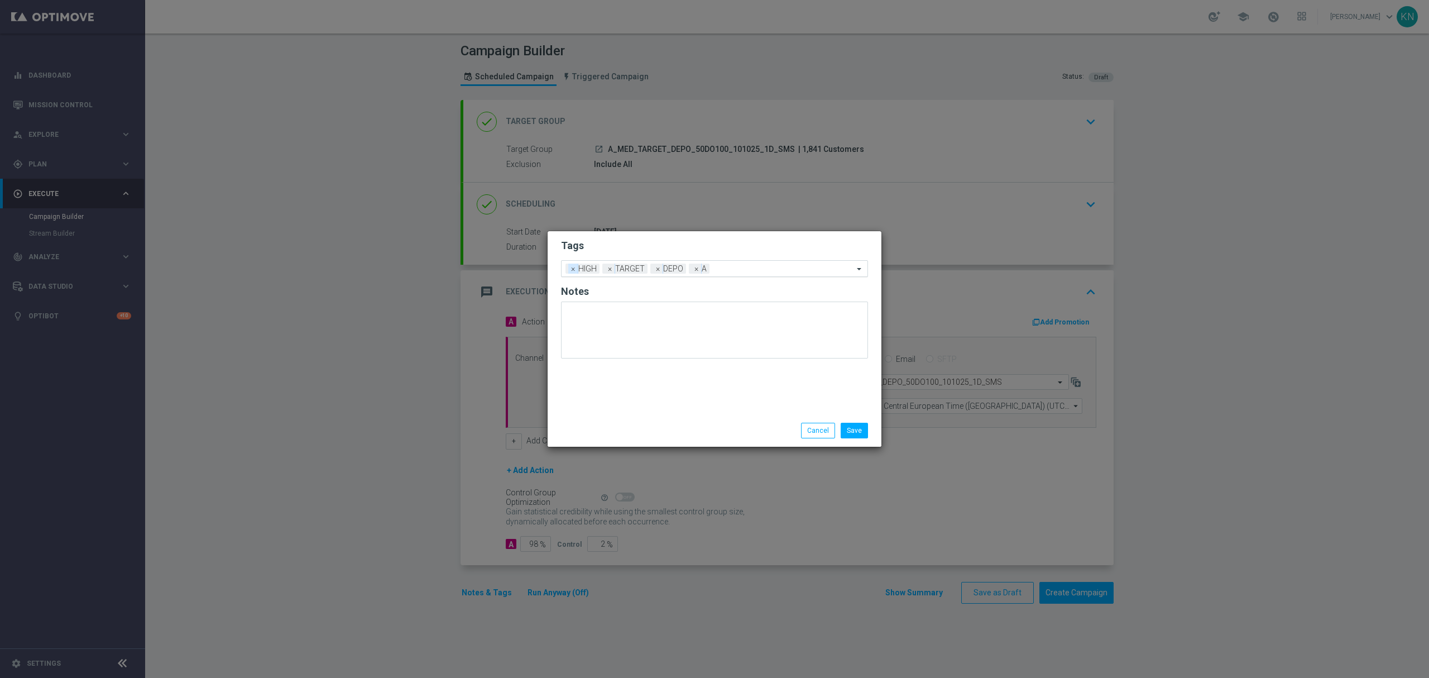
click at [571, 268] on span "×" at bounding box center [573, 269] width 10 height 10
click at [715, 268] on input "text" at bounding box center [765, 269] width 176 height 9
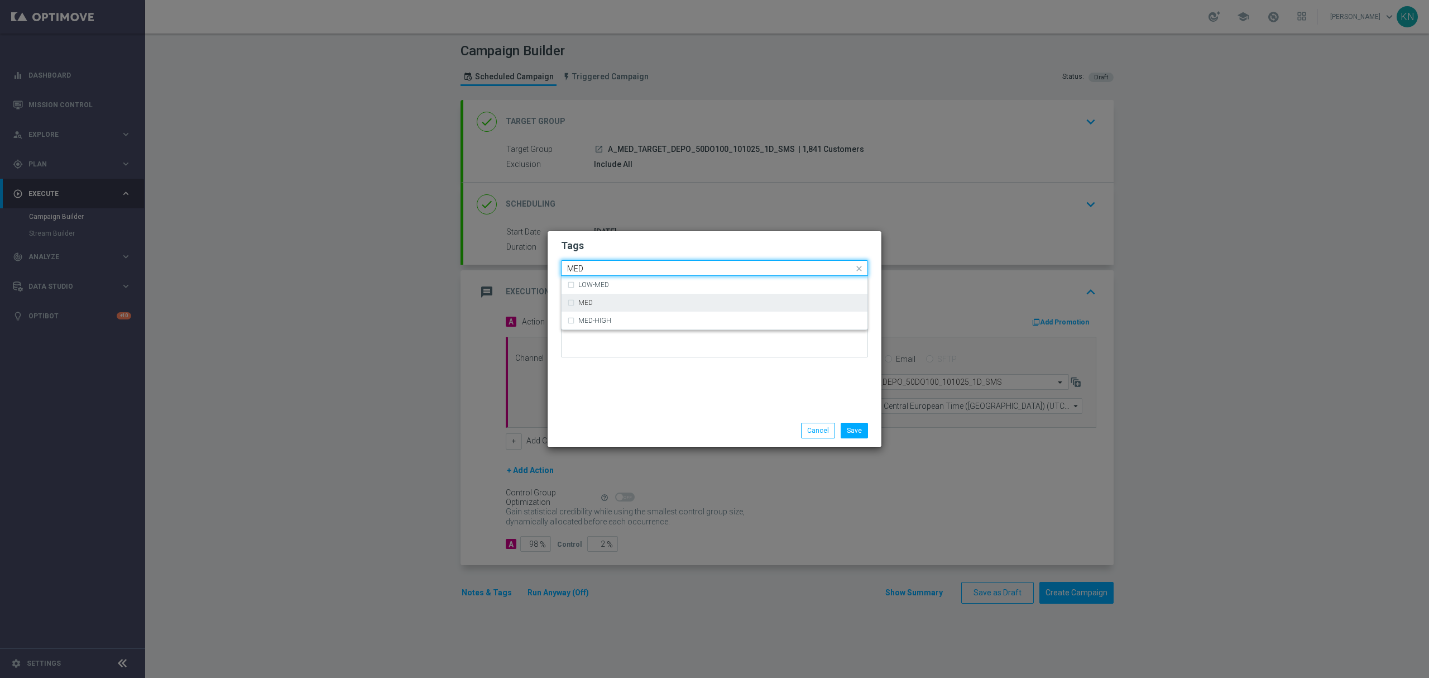
click at [648, 300] on div "MED" at bounding box center [720, 302] width 284 height 7
type input "MED"
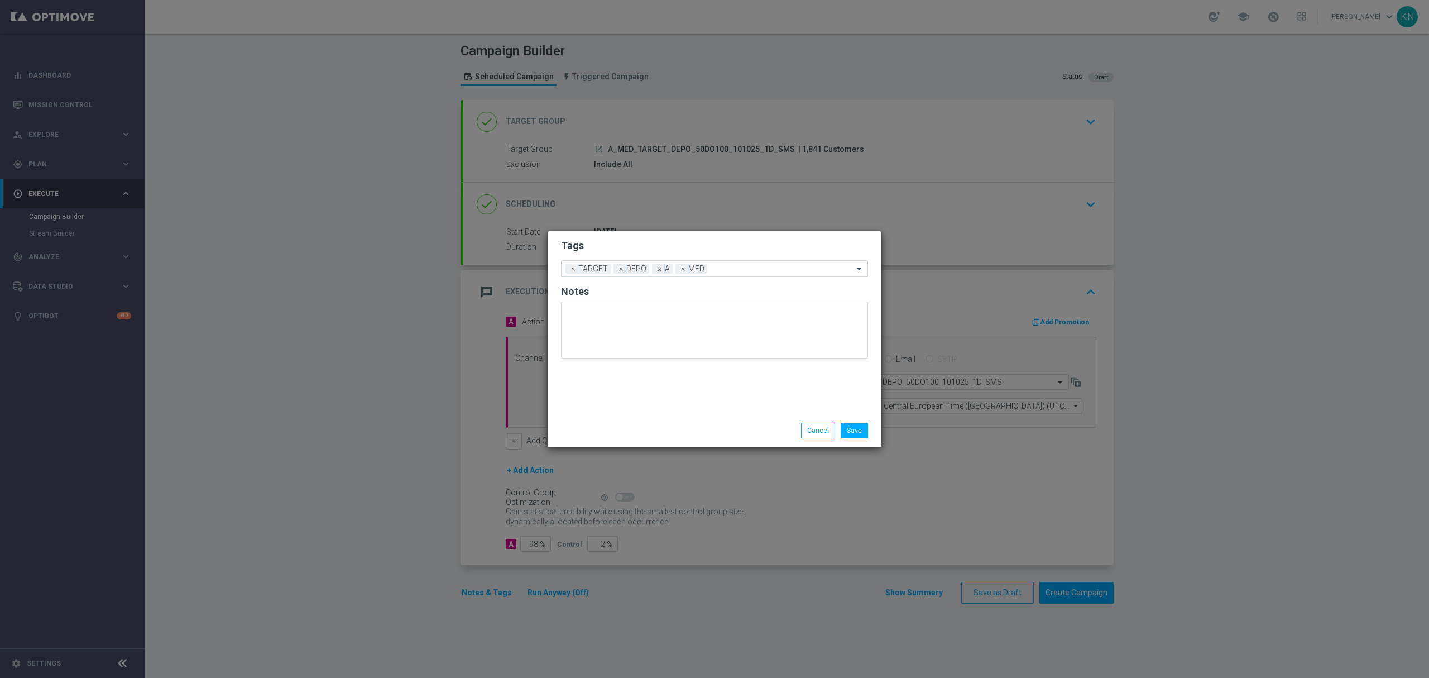
click at [698, 239] on h2 "Tags" at bounding box center [714, 245] width 307 height 13
click at [857, 431] on button "Save" at bounding box center [854, 431] width 27 height 16
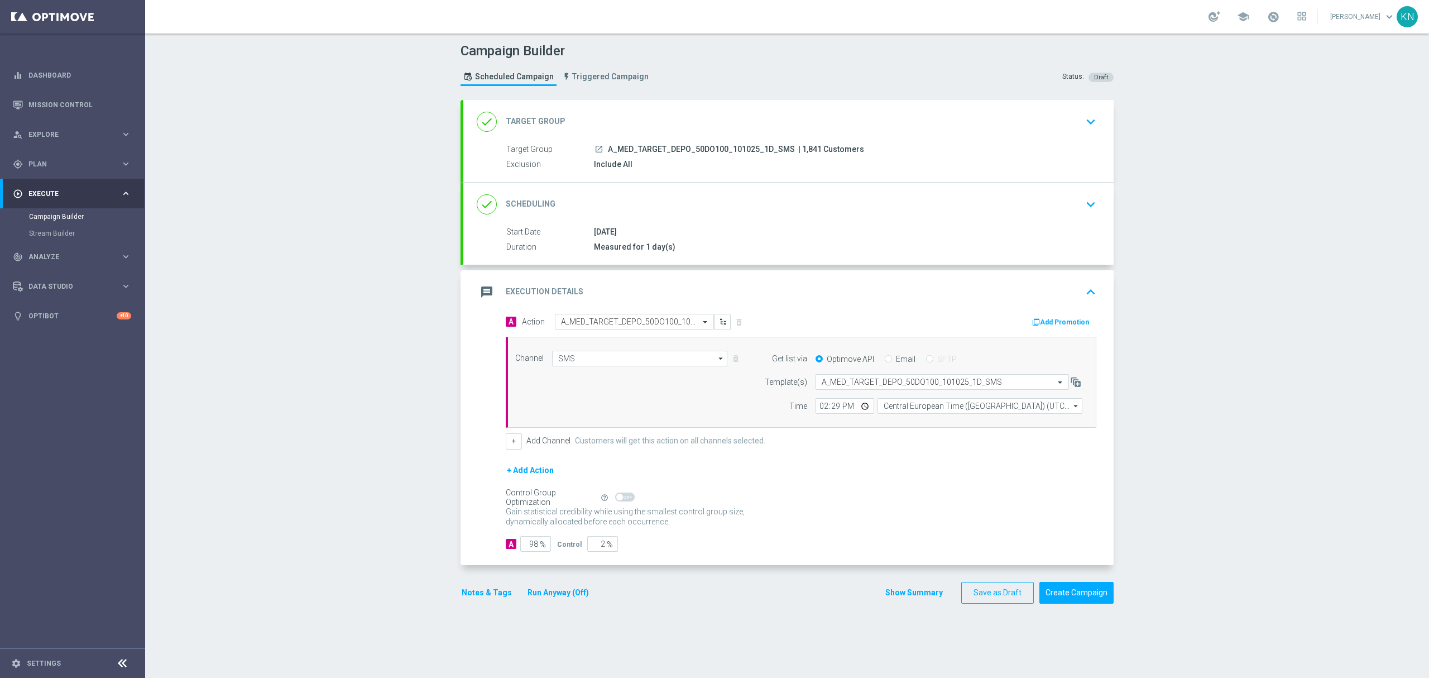
click at [470, 593] on button "Notes & Tags" at bounding box center [487, 593] width 52 height 14
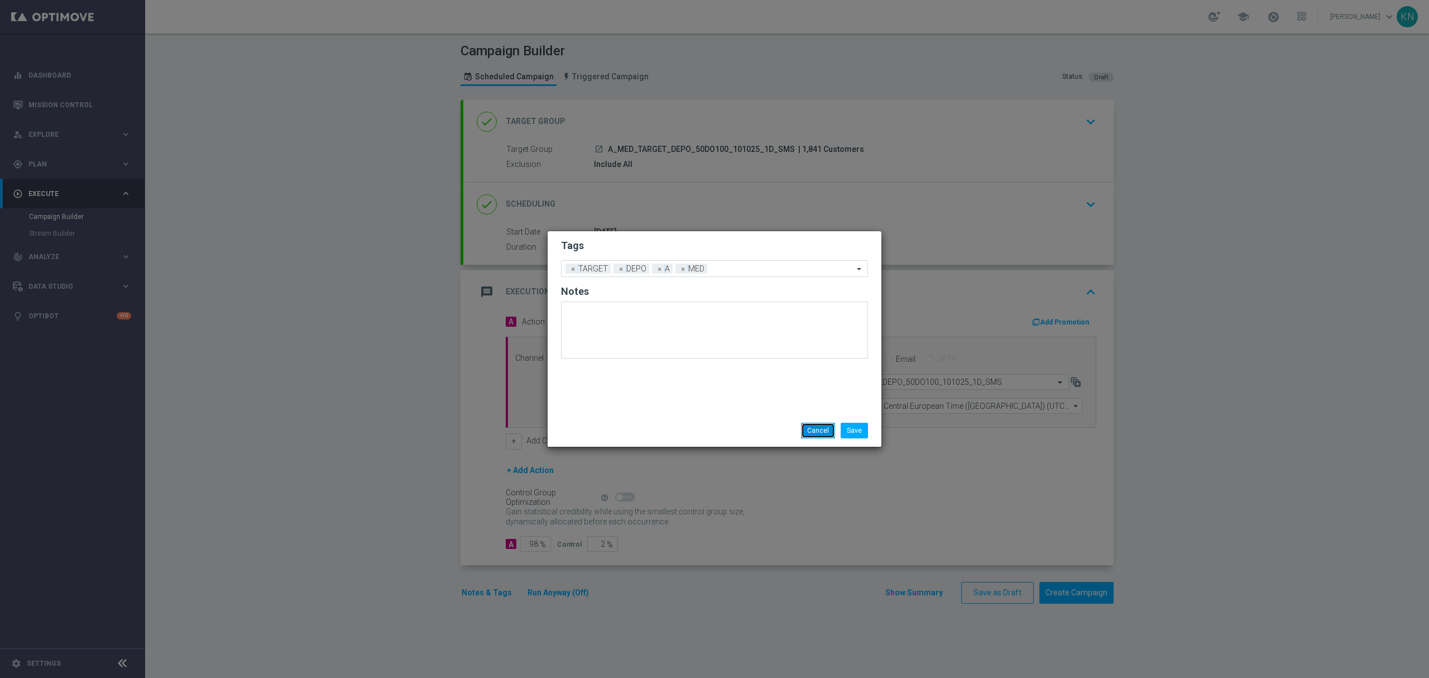
click at [807, 425] on button "Cancel" at bounding box center [818, 431] width 34 height 16
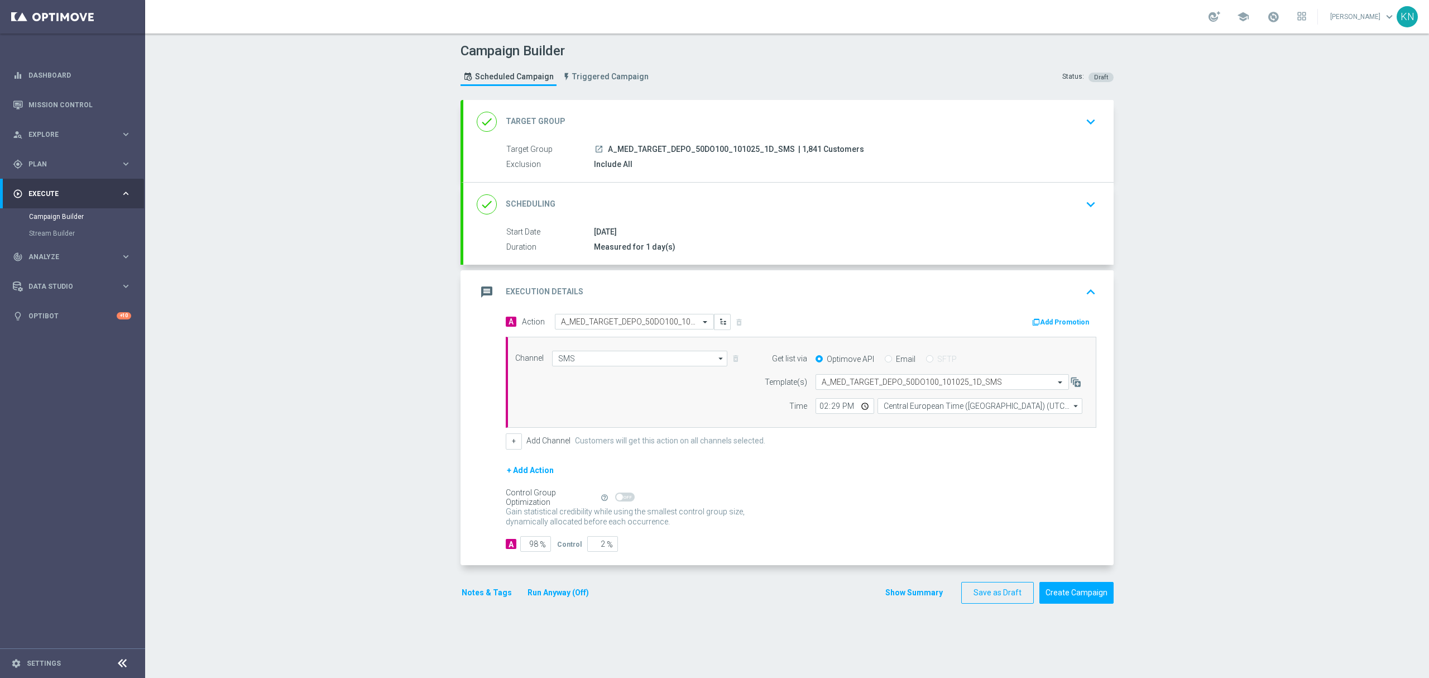
click at [595, 146] on icon "launch" at bounding box center [599, 149] width 9 height 9
click at [1062, 599] on button "Create Campaign" at bounding box center [1077, 593] width 74 height 22
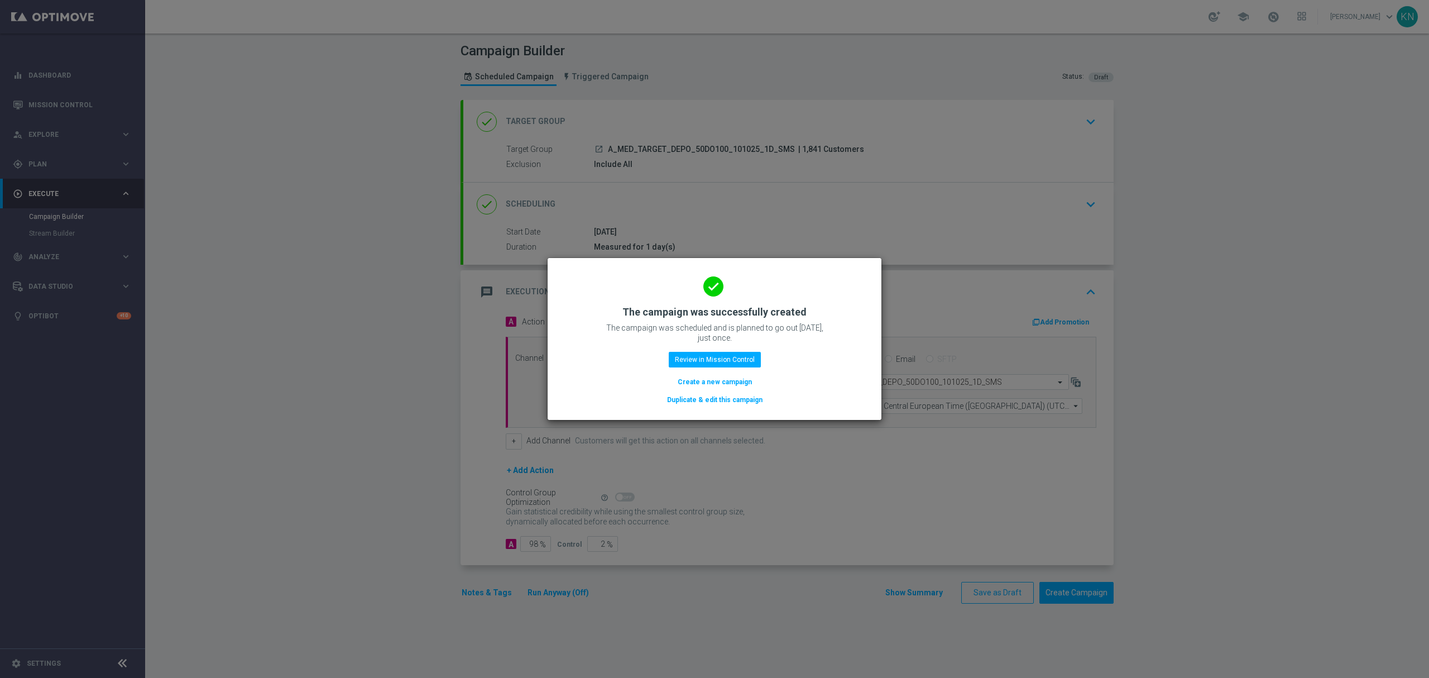
click at [706, 395] on button "Duplicate & edit this campaign" at bounding box center [715, 400] width 98 height 12
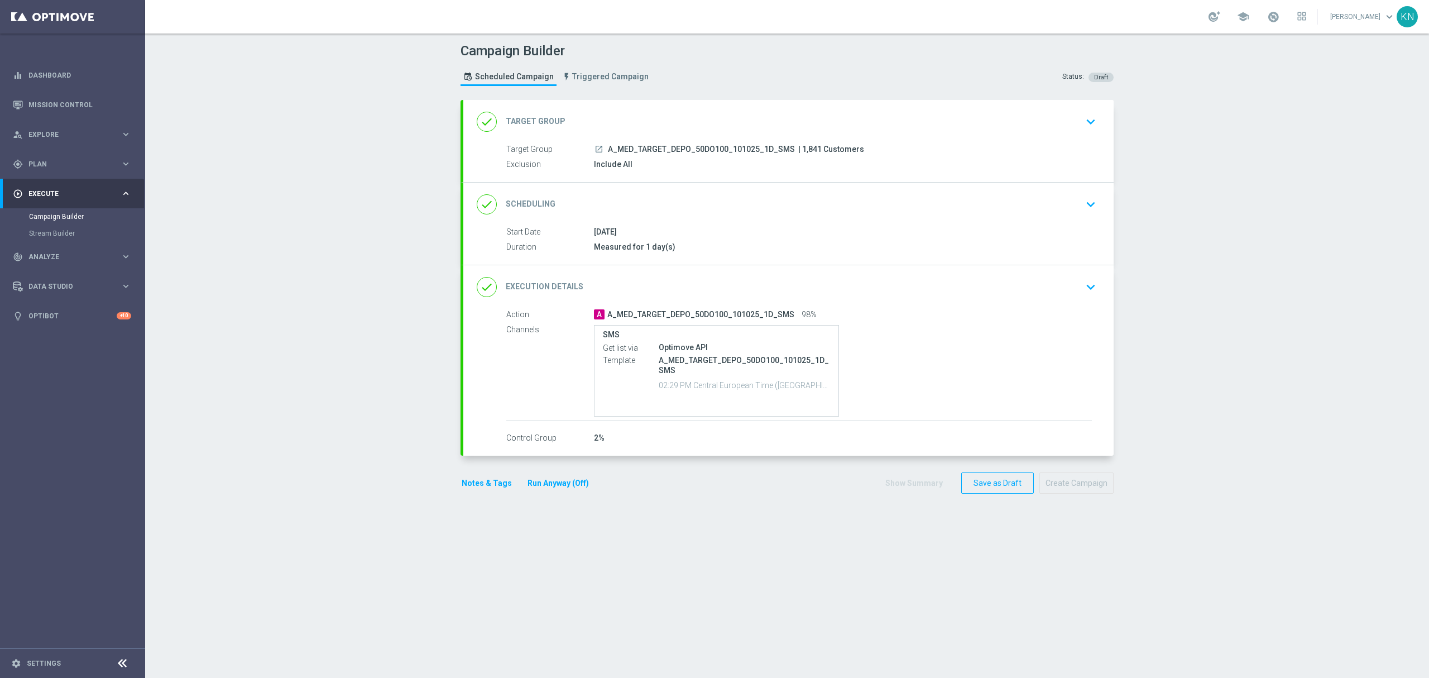
click at [1023, 128] on div "done Target Group keyboard_arrow_down" at bounding box center [789, 121] width 624 height 21
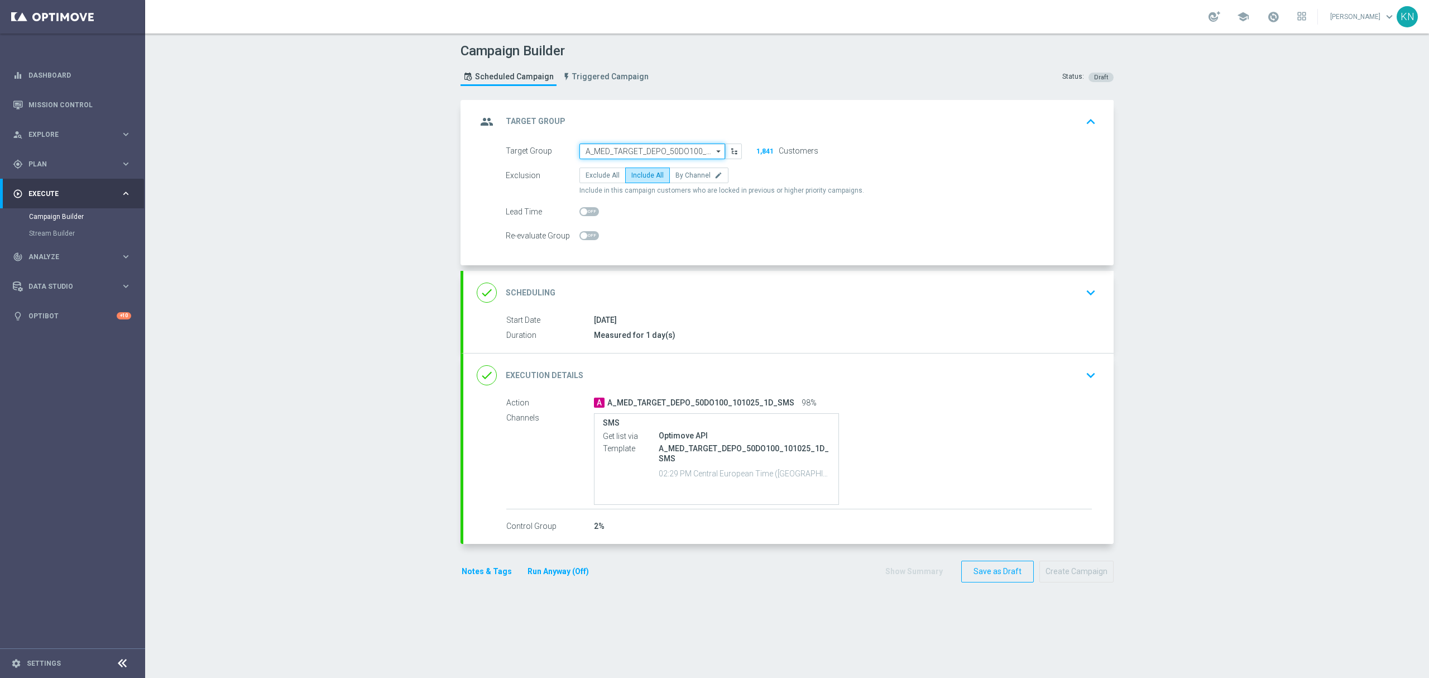
click at [659, 152] on input "A_MED_TARGET_DEPO_50DO100_101025_1D_SMS" at bounding box center [653, 151] width 146 height 16
paste input "A_HIGH_TARGET_DEPO_50DO200_101025_1D_SMS"
click at [628, 162] on div "A_HIGH_TARGET_DEPO_50DO200_101025_1D_SMS" at bounding box center [652, 172] width 135 height 20
type input "A_HIGH_TARGET_DEPO_50DO200_101025_1D_SMS"
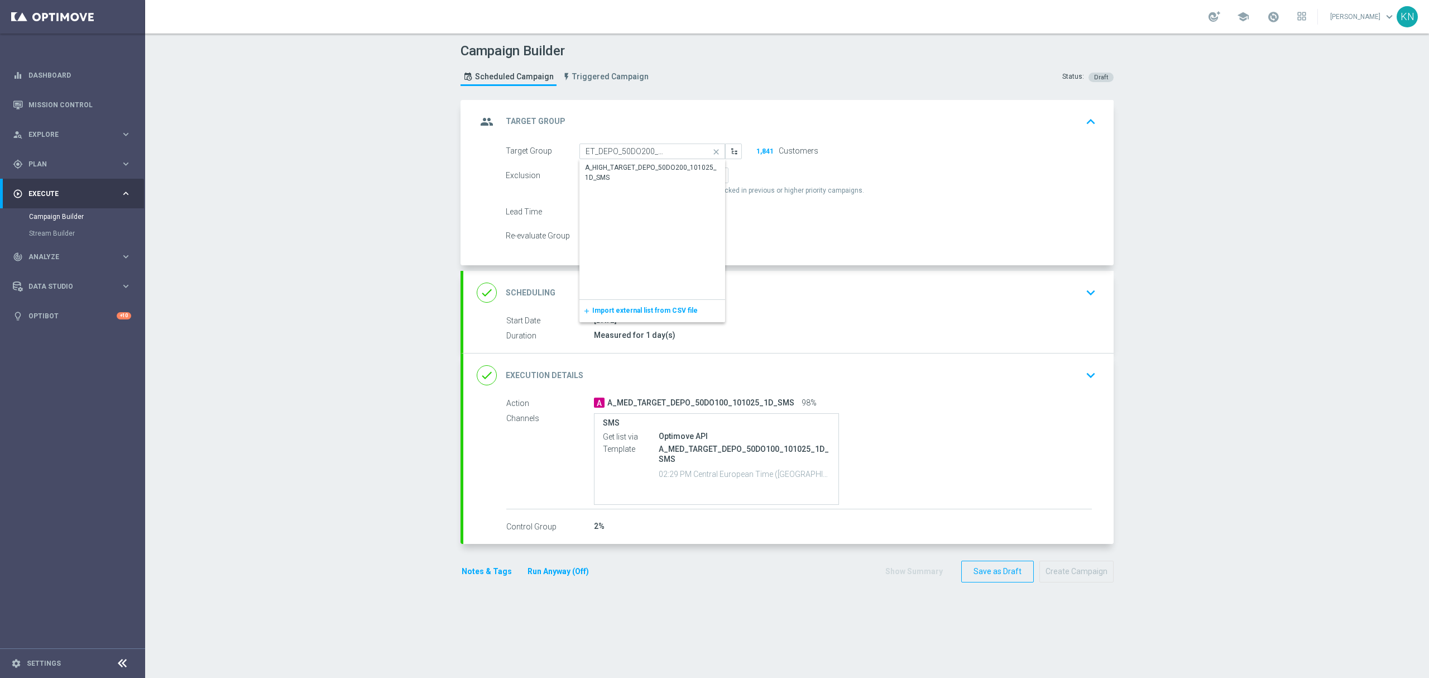
scroll to position [0, 0]
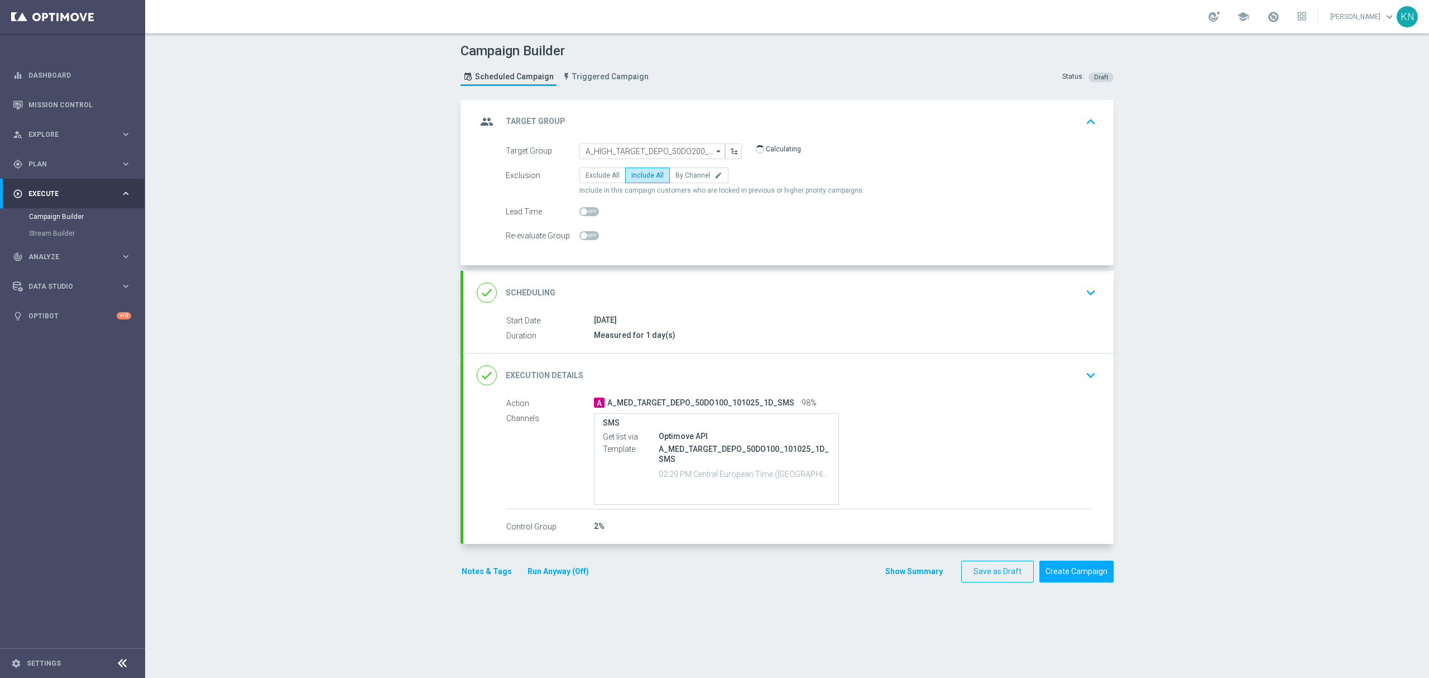
click at [867, 306] on div "done Scheduling keyboard_arrow_down" at bounding box center [788, 293] width 650 height 44
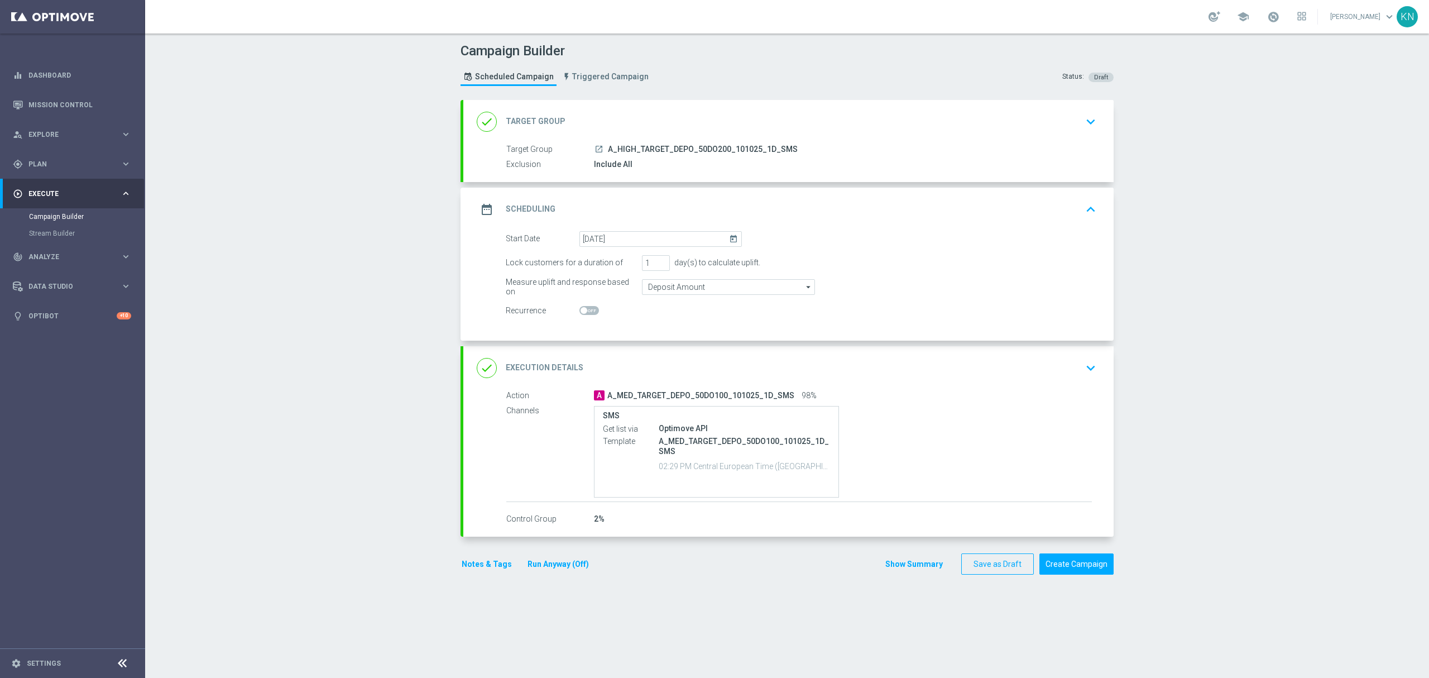
click at [957, 374] on div "done Execution Details keyboard_arrow_down" at bounding box center [789, 367] width 624 height 21
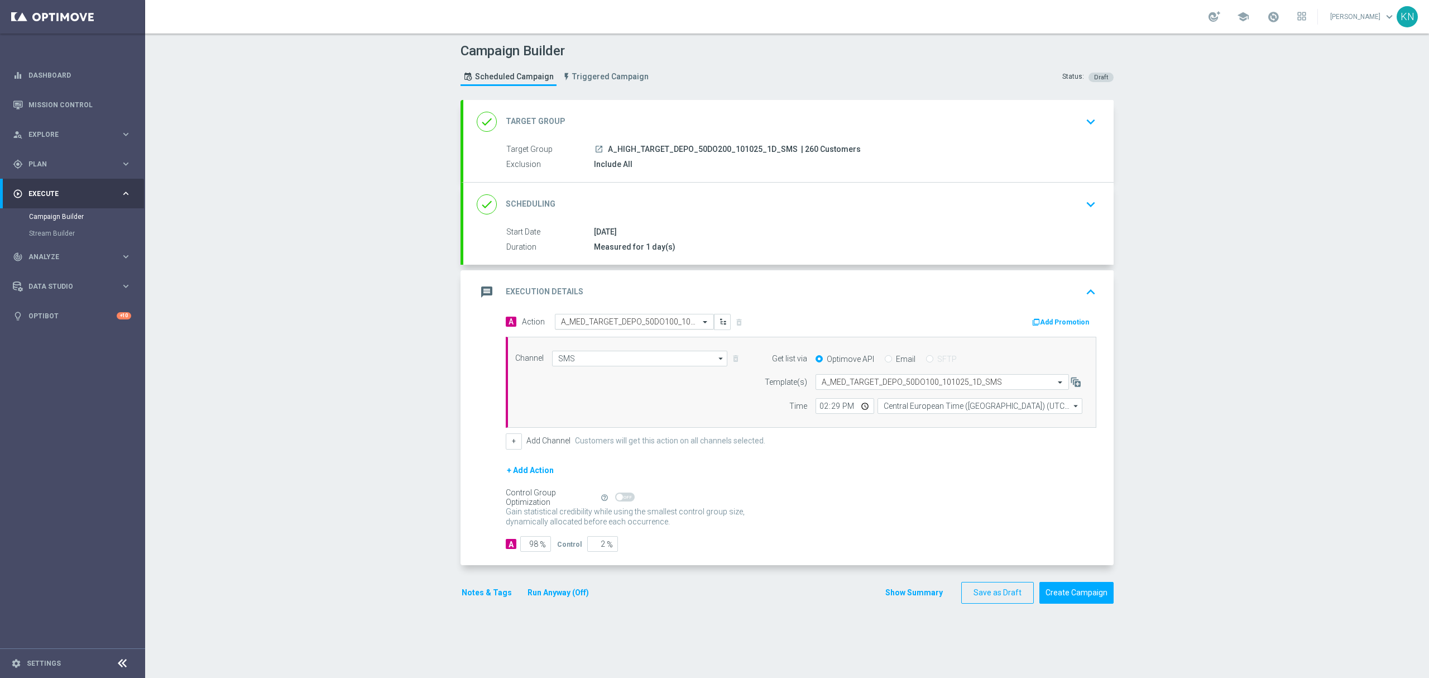
click at [624, 327] on div "Select action A_MED_TARGET_DEPO_50DO100_101025_1D_SMS" at bounding box center [634, 322] width 159 height 16
click at [591, 473] on span "Create new action" at bounding box center [600, 474] width 59 height 8
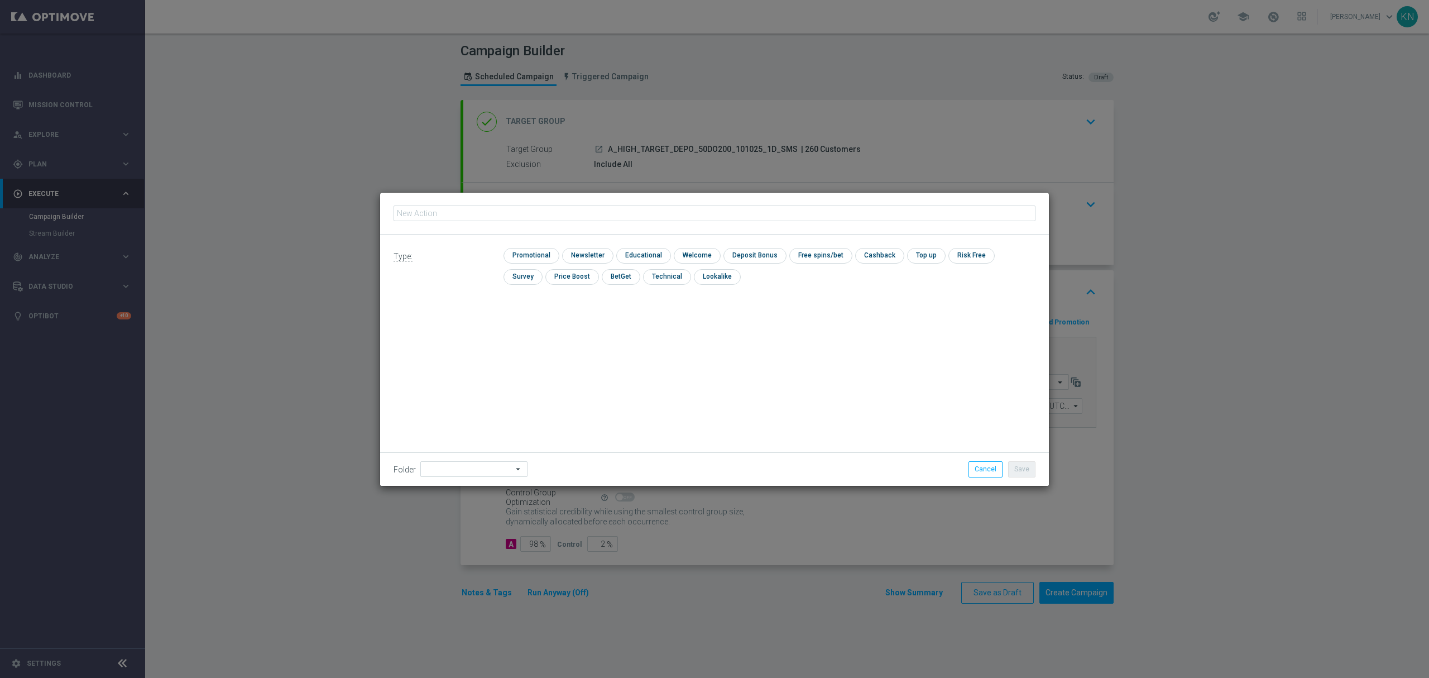
type input "A_HIGH_TARGET_DEPO_50DO200_101025_1D_SMS"
click at [527, 253] on input "checkbox" at bounding box center [530, 255] width 53 height 15
checkbox input "true"
click at [1025, 471] on button "Save" at bounding box center [1021, 469] width 27 height 16
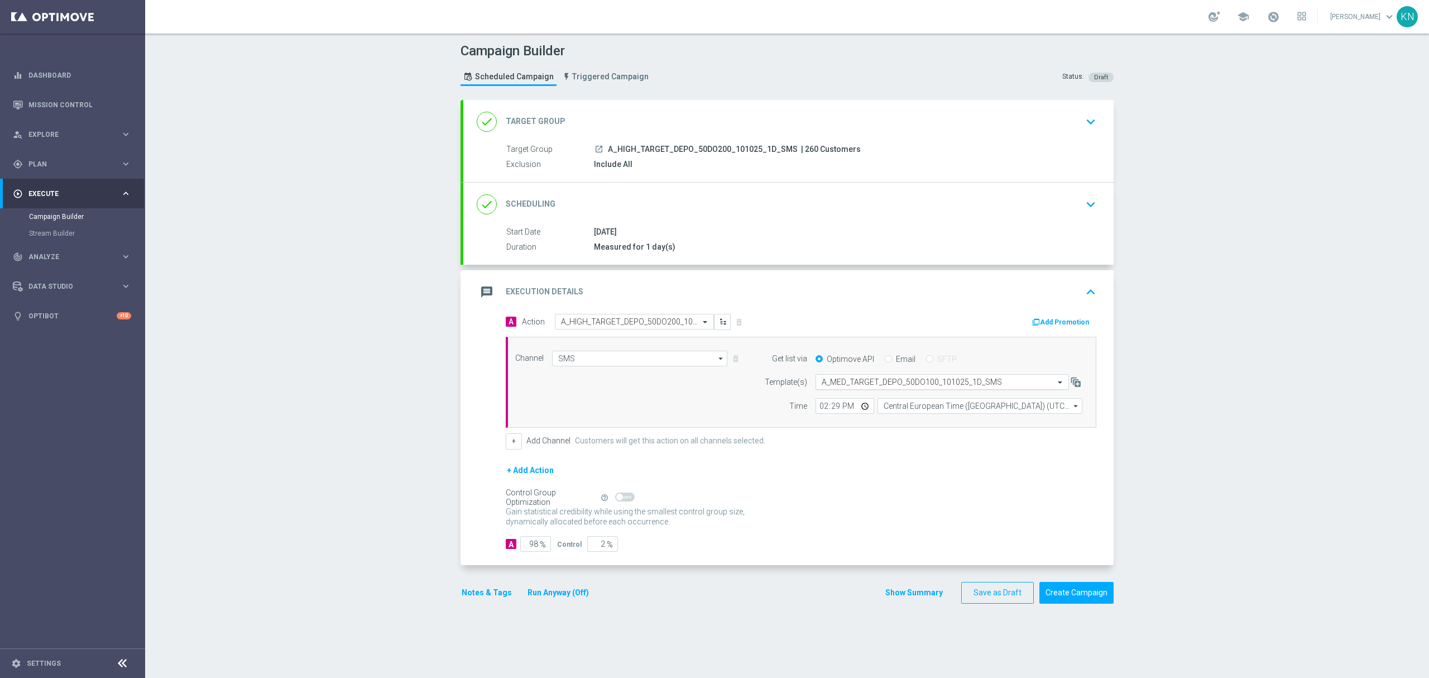
click at [832, 383] on input "text" at bounding box center [931, 381] width 219 height 9
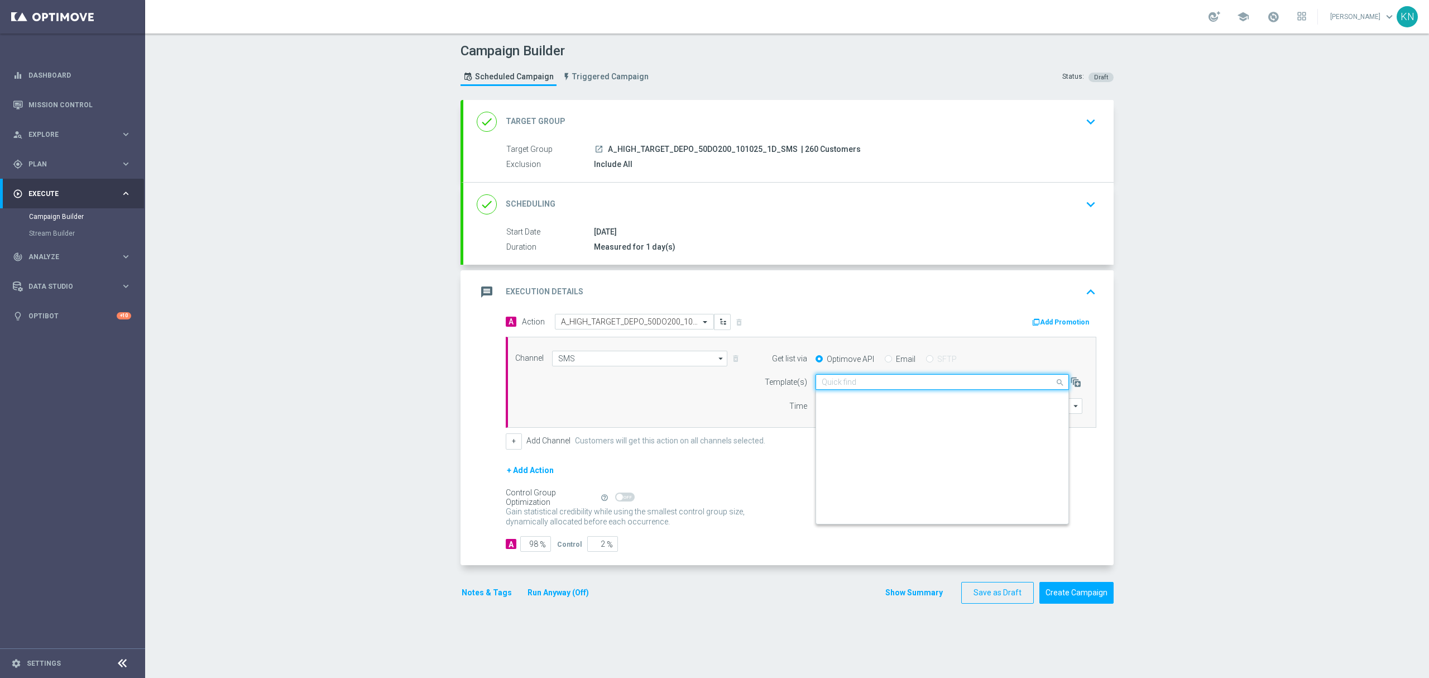
scroll to position [61504, 0]
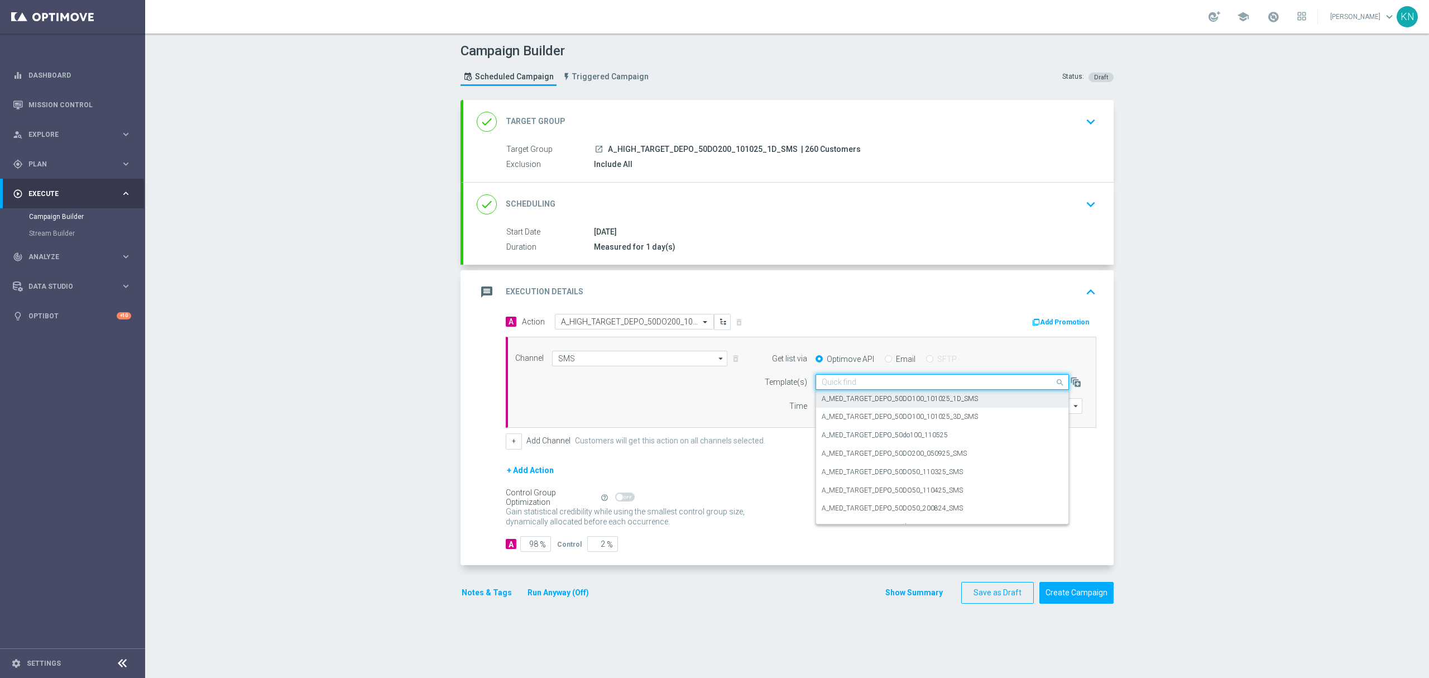
paste input "A_HIGH_TARGET_DEPO_50DO200_101025_1D_SMS"
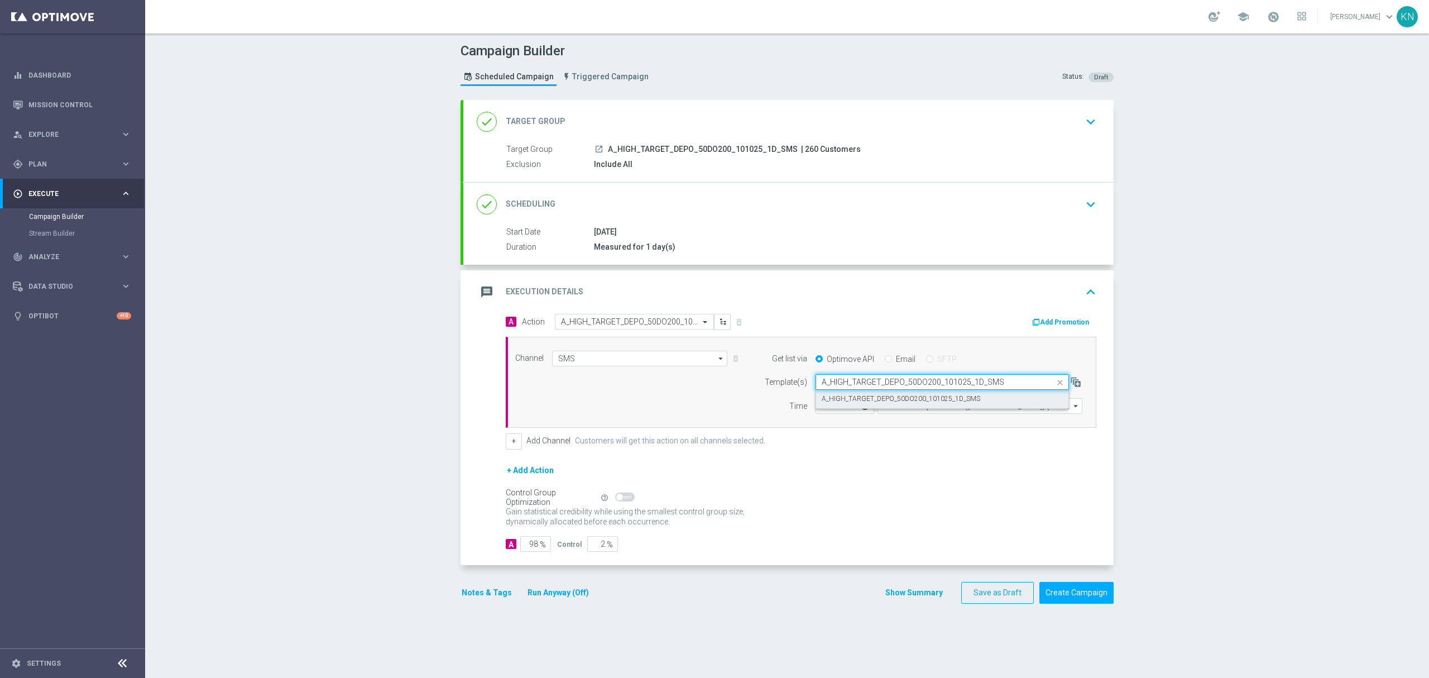
scroll to position [0, 0]
click at [862, 399] on label "A_HIGH_TARGET_DEPO_50DO200_101025_1D_SMS" at bounding box center [901, 398] width 159 height 9
type input "A_HIGH_TARGET_DEPO_50DO200_101025_1D_SMS"
click at [490, 600] on button "Notes & Tags" at bounding box center [487, 593] width 52 height 14
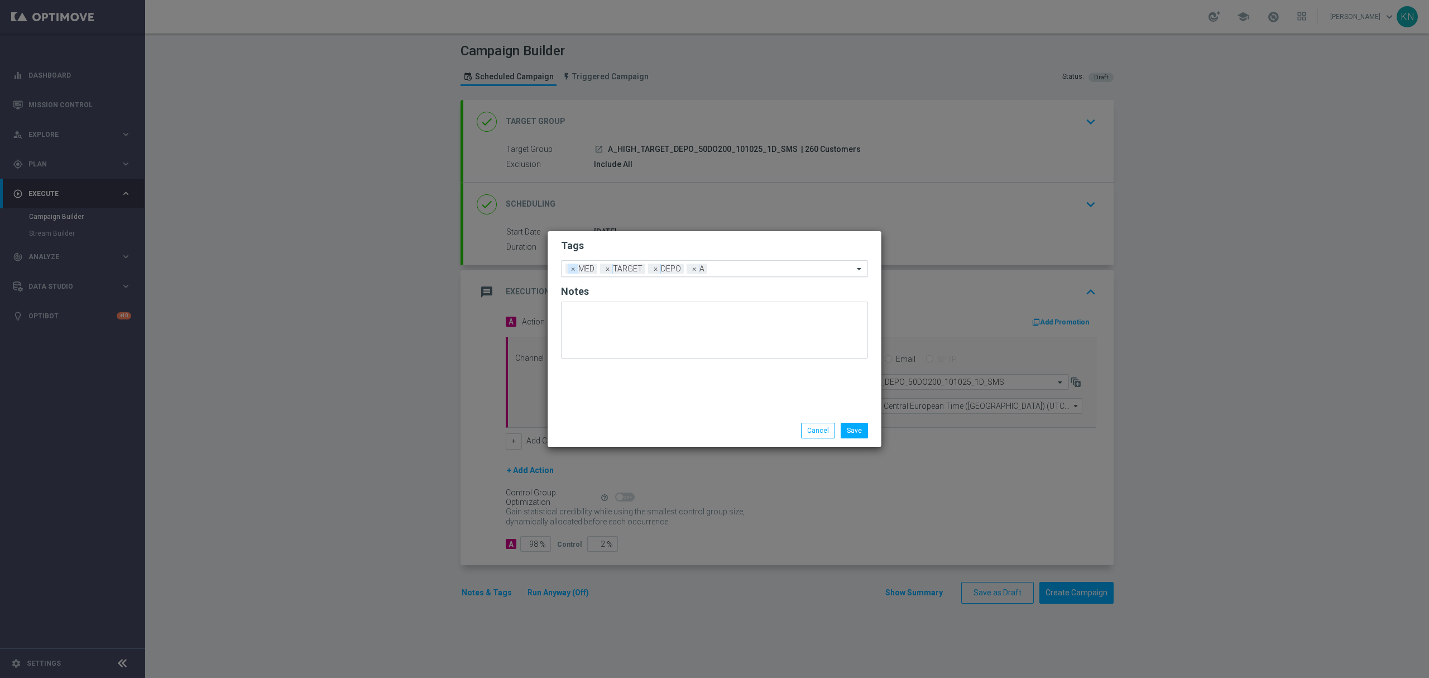
click at [568, 269] on span "×" at bounding box center [573, 269] width 10 height 10
click at [739, 270] on input "text" at bounding box center [765, 269] width 176 height 9
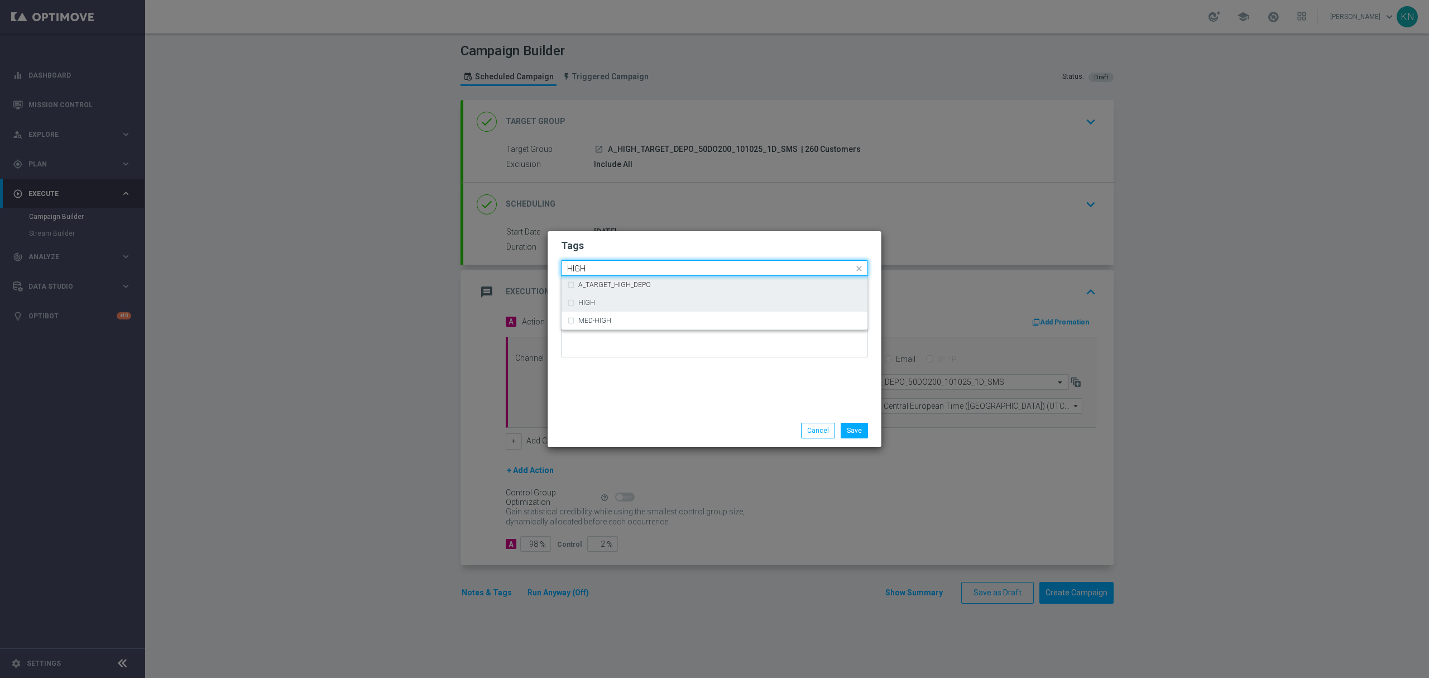
click at [633, 298] on div "HIGH" at bounding box center [714, 303] width 295 height 18
type input "HIGH"
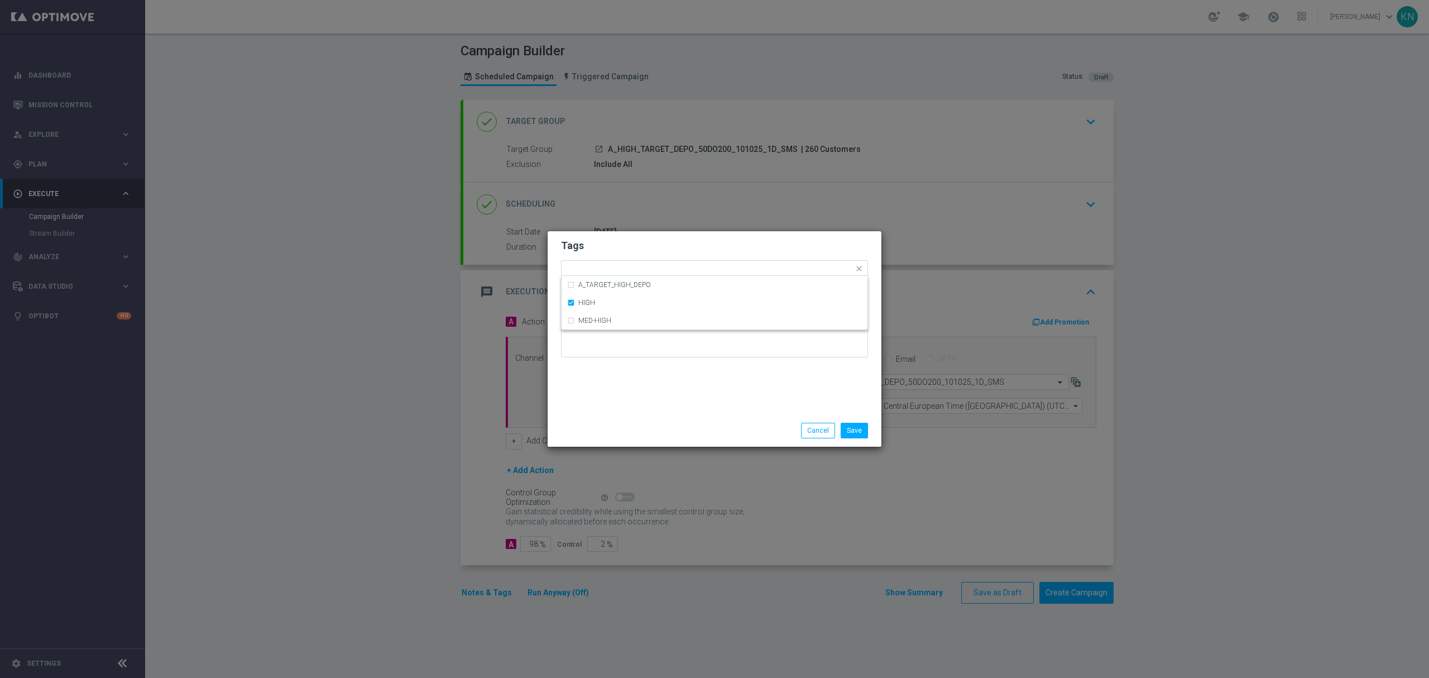
click at [687, 237] on form "Tags Quick find × TARGET × DEPO × A × HIGH A_TARGET_HIGH_DEPO HIGH MED-HIGH Not…" at bounding box center [714, 301] width 307 height 130
click at [853, 424] on button "Save" at bounding box center [854, 431] width 27 height 16
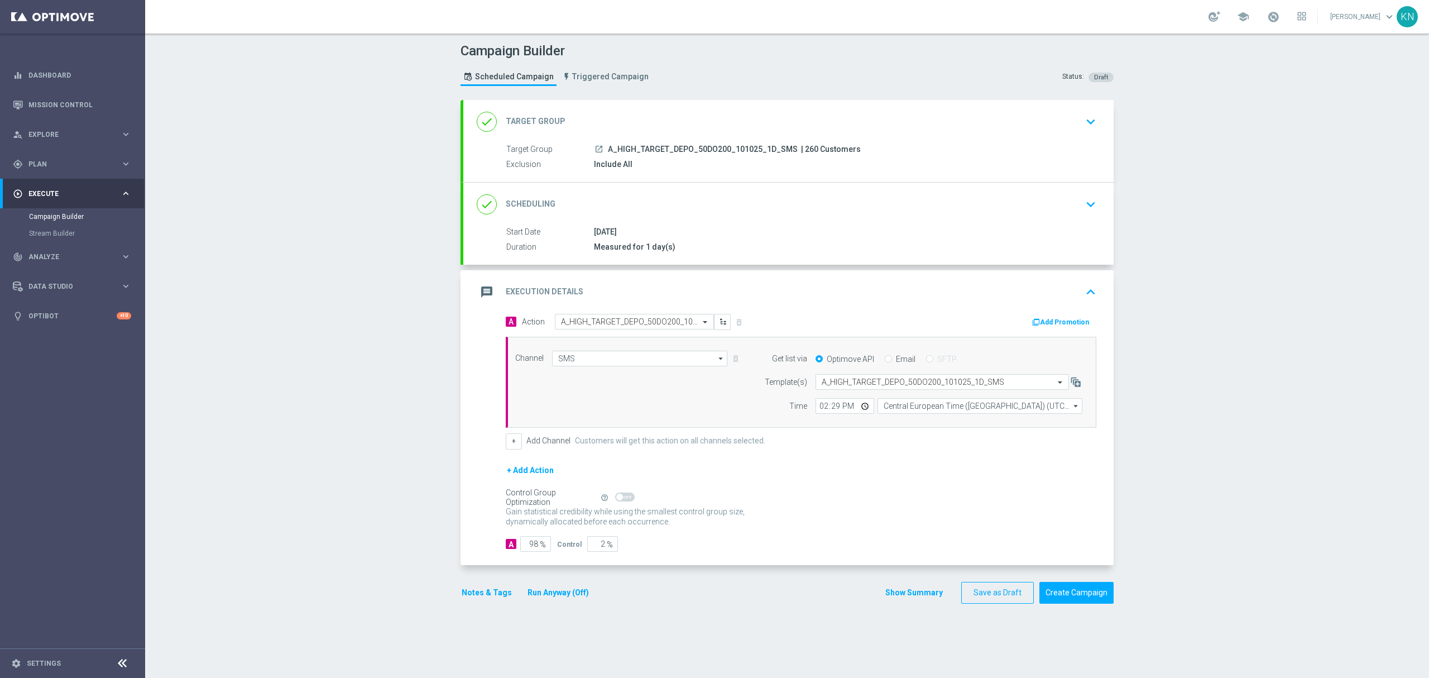
click at [959, 208] on div "done Scheduling keyboard_arrow_down" at bounding box center [789, 204] width 624 height 21
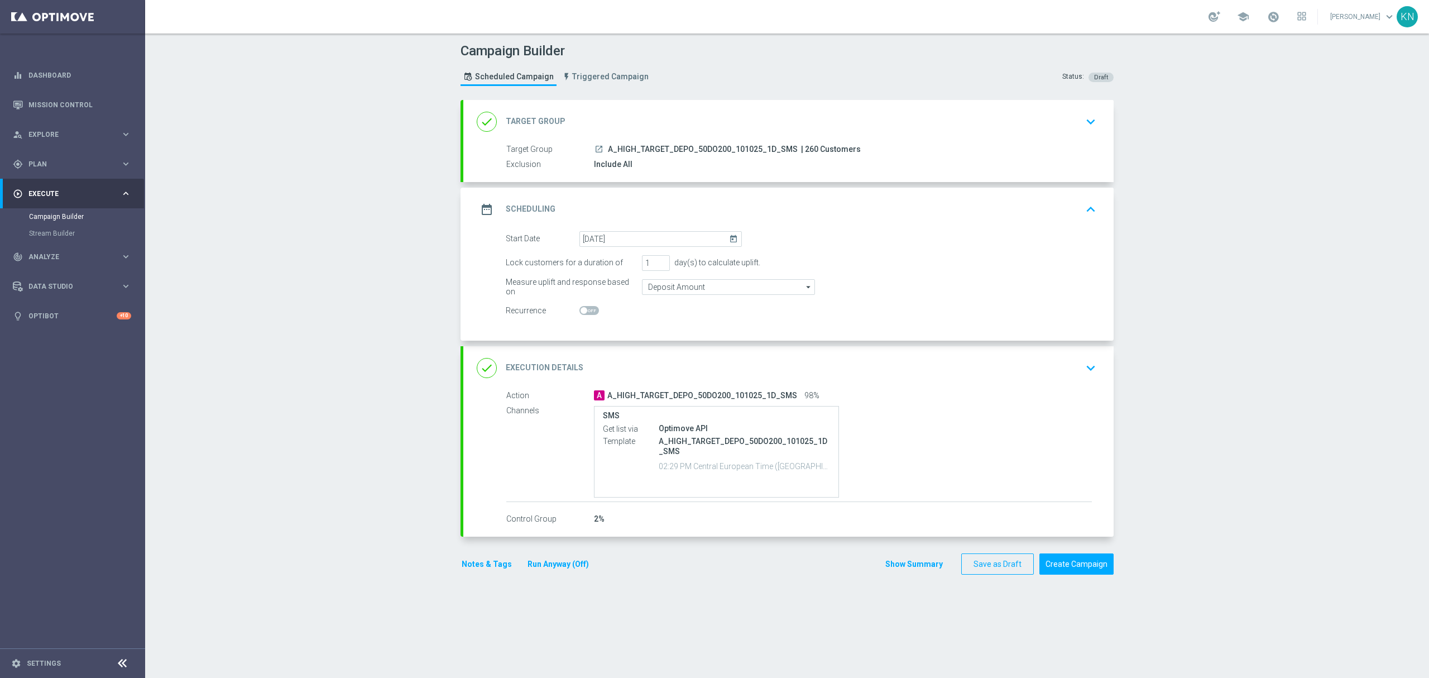
click at [1021, 123] on div "done Target Group keyboard_arrow_down" at bounding box center [789, 121] width 624 height 21
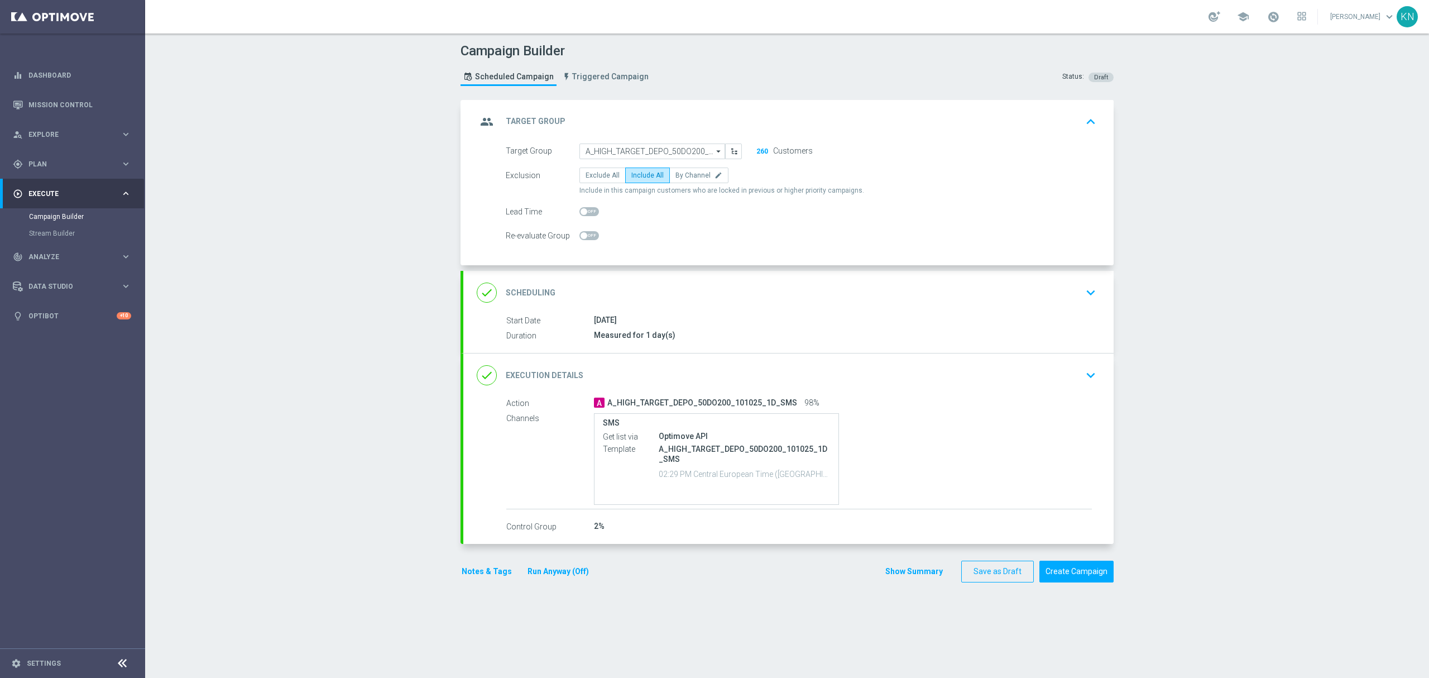
click at [1017, 406] on div "A A_HIGH_TARGET_DEPO_50DO200_101025_1D_SMS 98%" at bounding box center [843, 402] width 498 height 11
click at [1045, 380] on div "done Execution Details keyboard_arrow_down" at bounding box center [789, 375] width 624 height 21
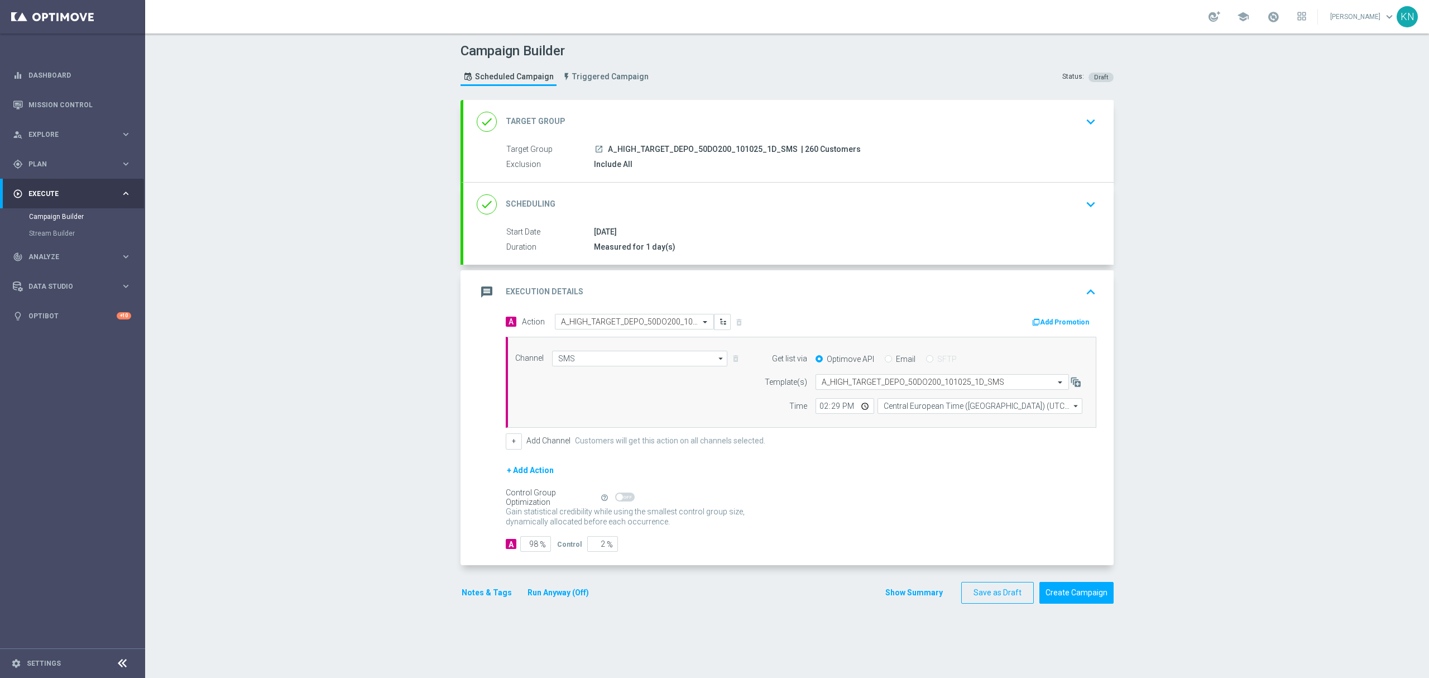
click at [1060, 226] on div "10 Oct 2025" at bounding box center [843, 231] width 498 height 11
click at [1060, 202] on div "done Scheduling keyboard_arrow_down" at bounding box center [789, 204] width 624 height 21
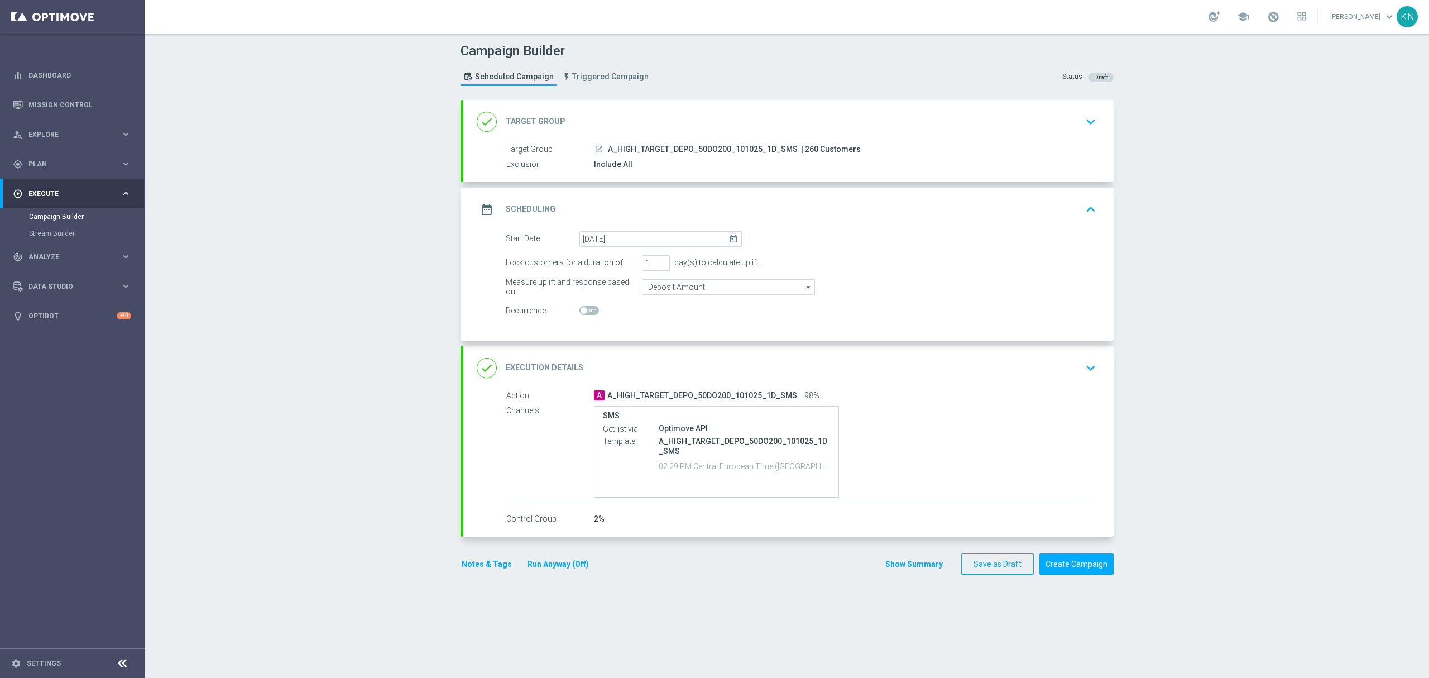
click at [1035, 367] on div "done Execution Details keyboard_arrow_down" at bounding box center [789, 367] width 624 height 21
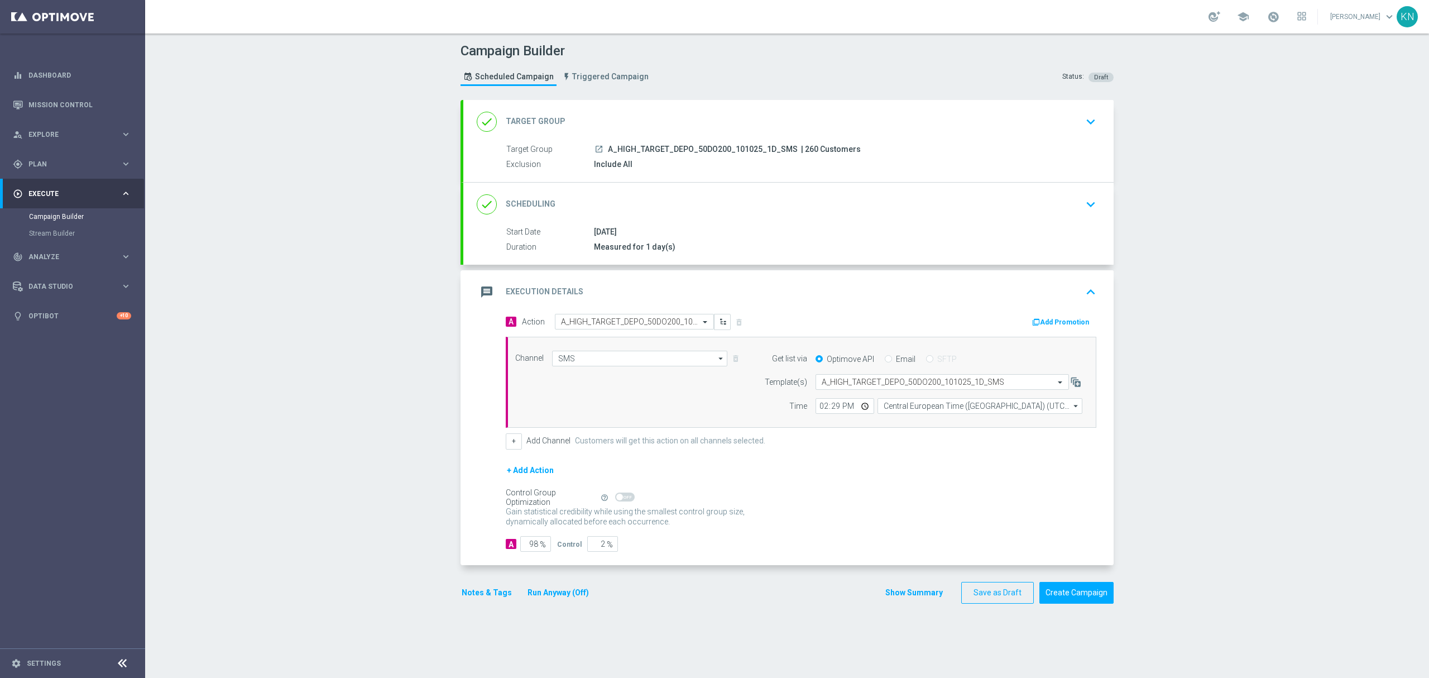
click at [731, 151] on span "A_HIGH_TARGET_DEPO_50DO200_101025_1D_SMS" at bounding box center [703, 150] width 190 height 10
copy span "A_HIGH_TARGET_DEPO_50DO200_101025_1D_SMS"
click at [1072, 601] on button "Create Campaign" at bounding box center [1077, 593] width 74 height 22
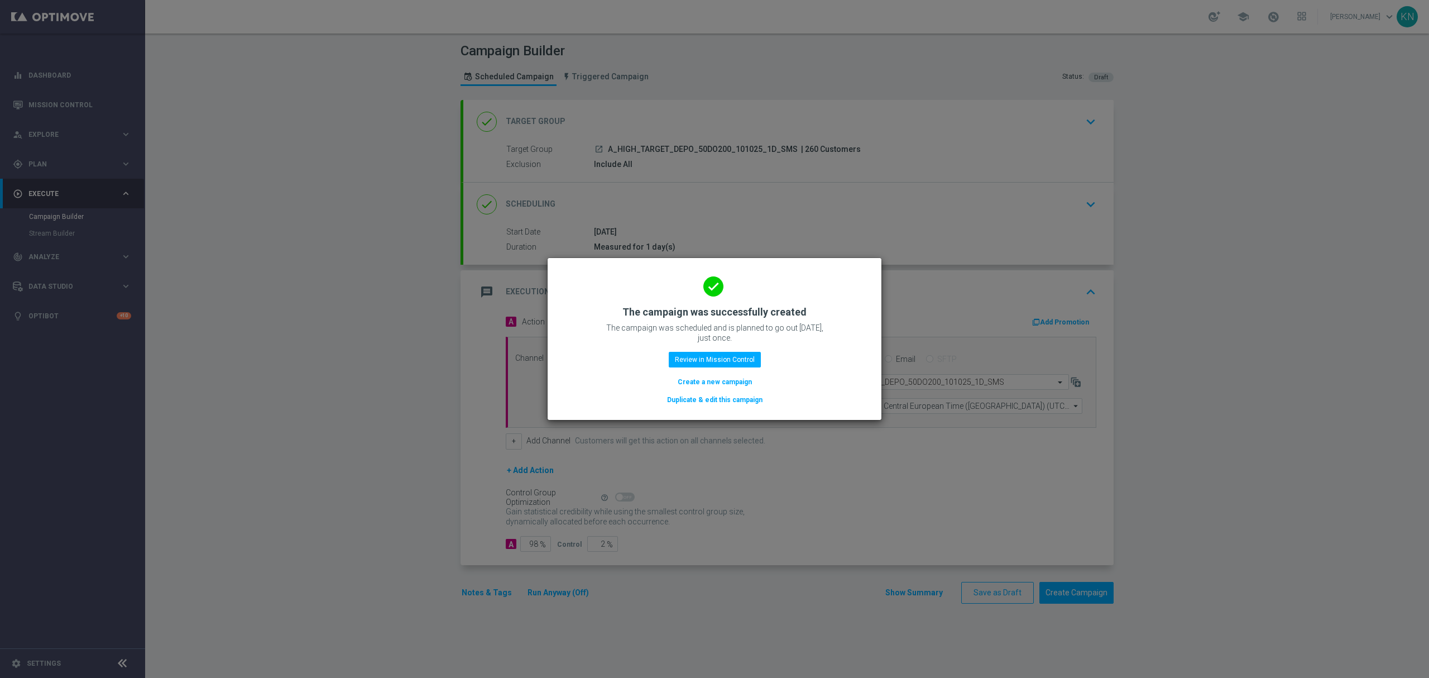
click at [274, 516] on modal-container "done The campaign was successfully created The campaign was scheduled and is pl…" at bounding box center [714, 339] width 1429 height 678
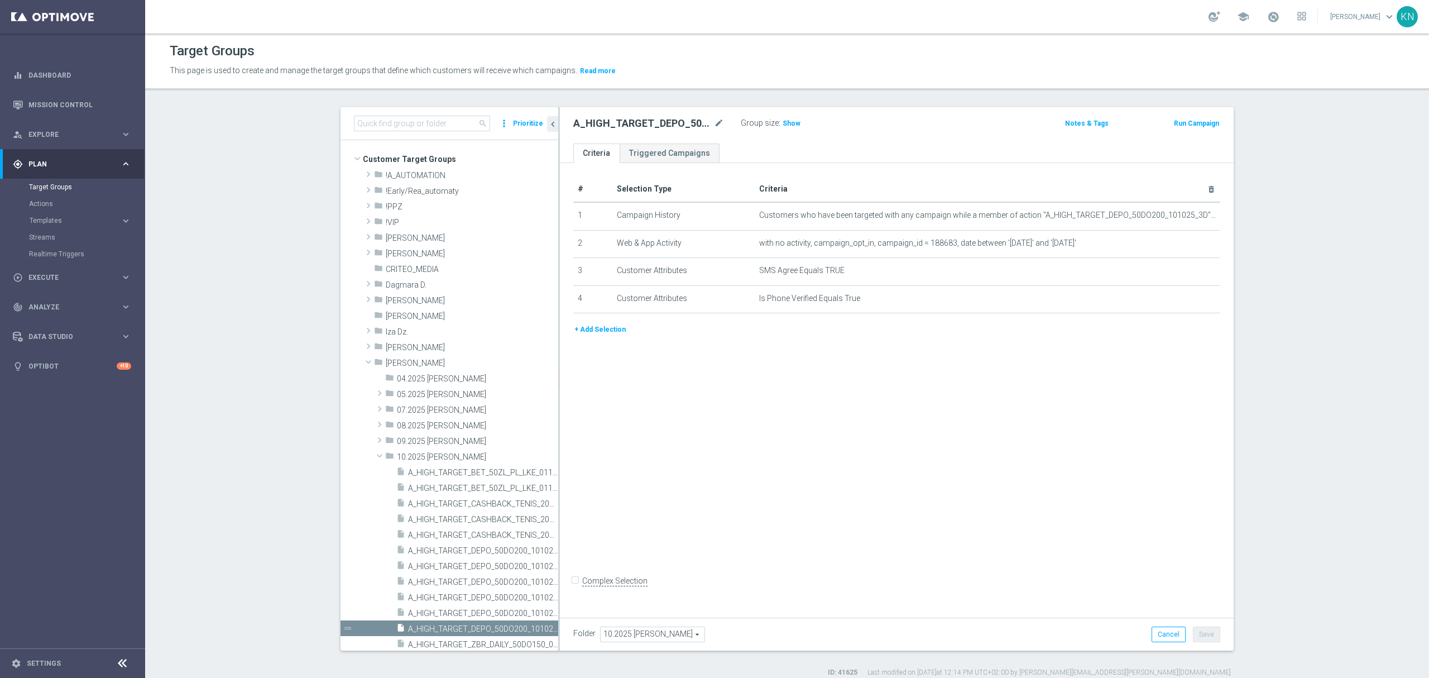
click at [923, 429] on div "# Selection Type Criteria delete_forever 1 Campaign History Customers who have …" at bounding box center [897, 387] width 674 height 449
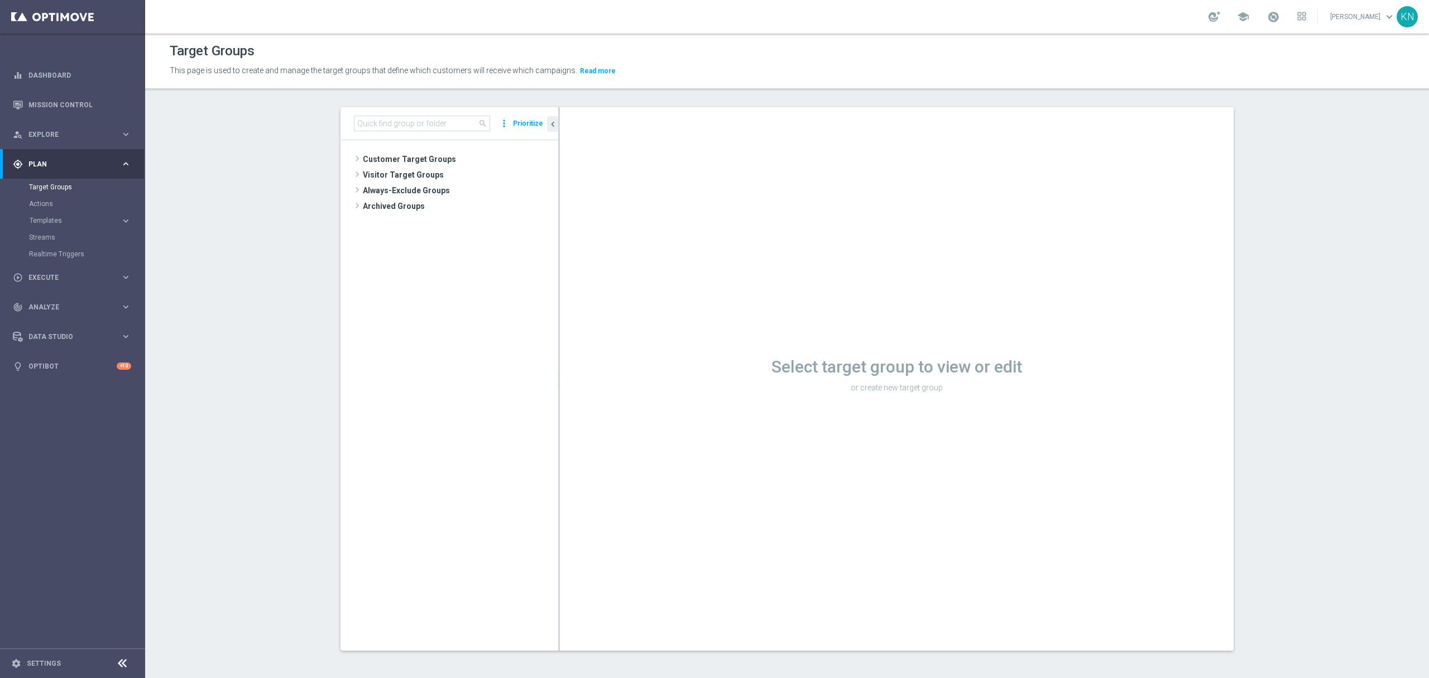
click at [442, 162] on span "Customer Target Groups" at bounding box center [460, 159] width 195 height 16
